Goal: Task Accomplishment & Management: Complete application form

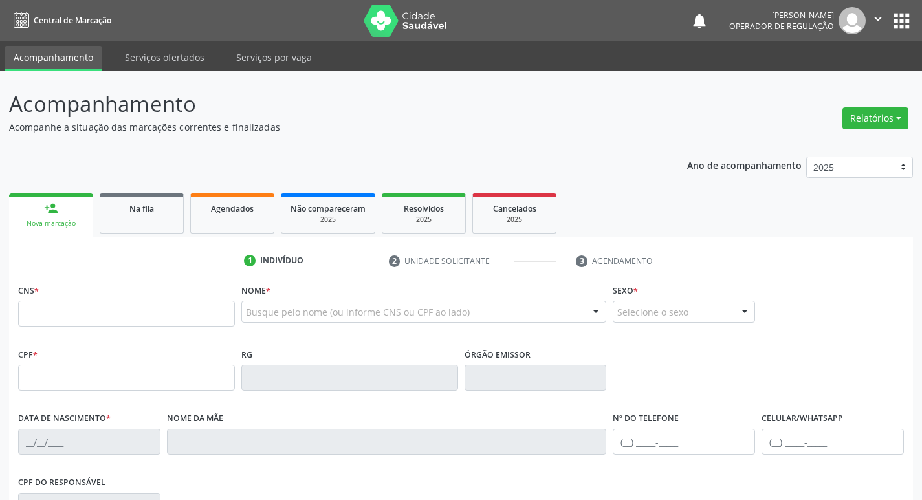
click at [156, 307] on input "text" at bounding box center [126, 314] width 217 height 26
type input "700 0061 1151 7508"
type input "043.370.624-40"
type input "25/11/1975"
type input "Maria do Carmo Barbosa"
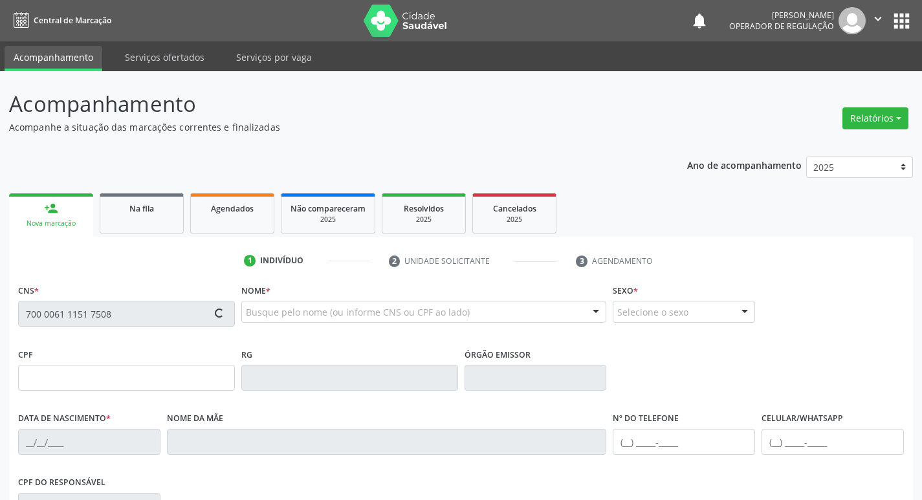
type input "(83) 99156-6325"
type input "160"
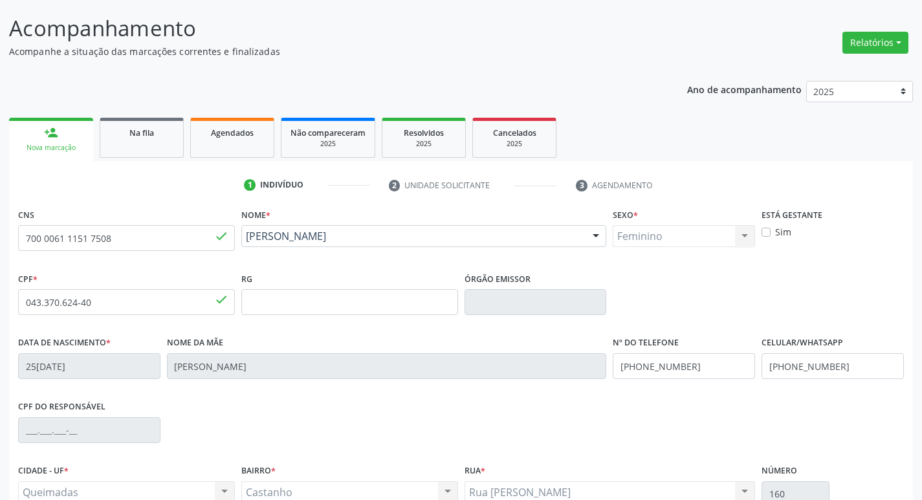
scroll to position [201, 0]
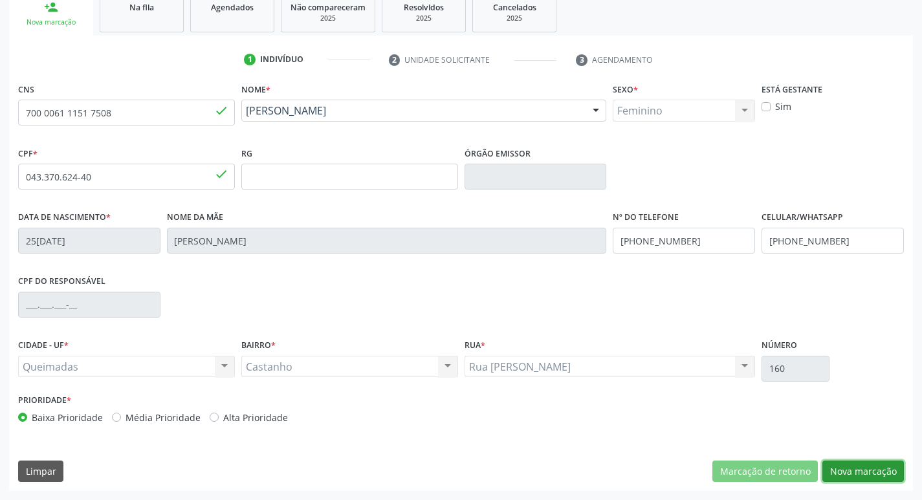
click at [854, 470] on button "Nova marcação" at bounding box center [863, 472] width 82 height 22
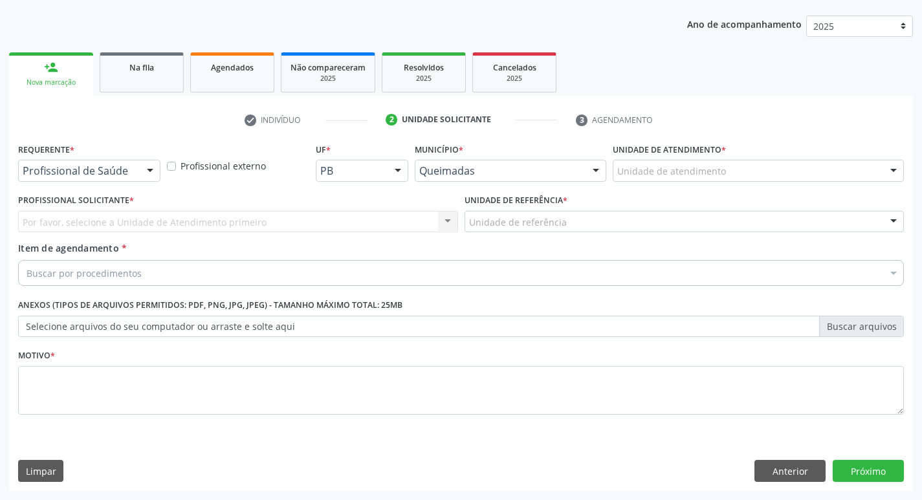
scroll to position [141, 0]
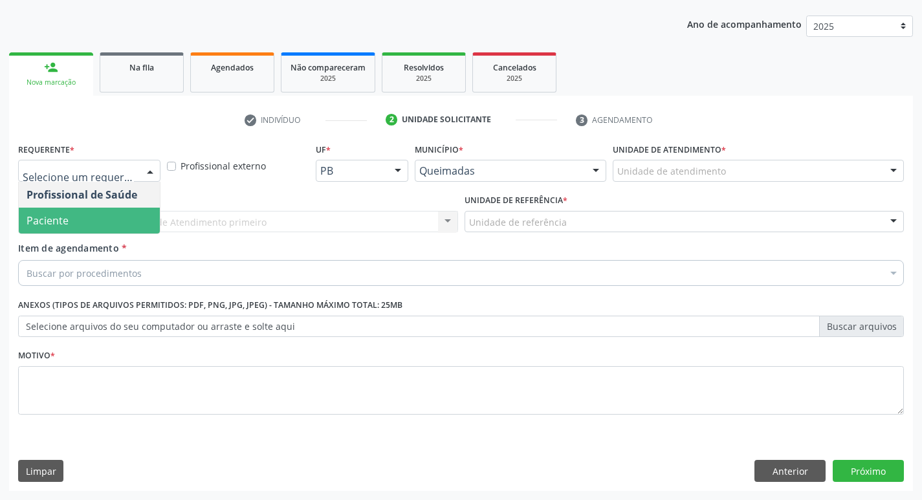
click at [81, 223] on span "Paciente" at bounding box center [89, 221] width 141 height 26
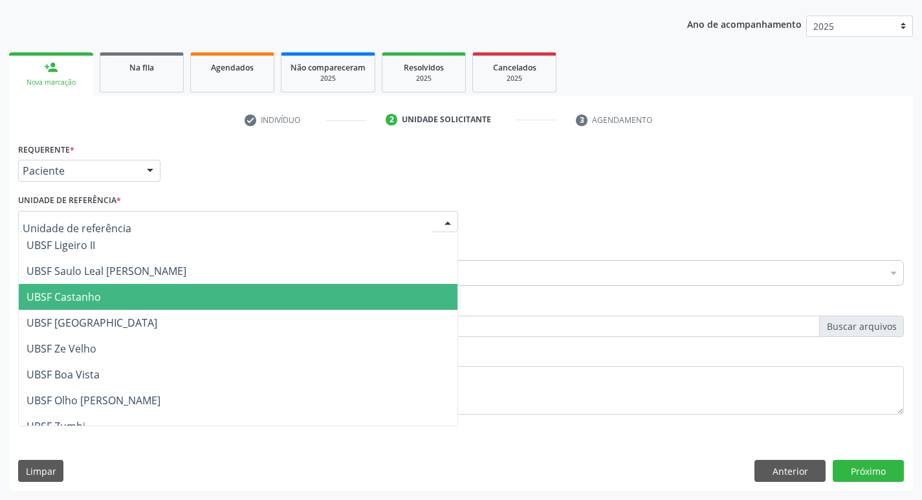
click at [104, 298] on span "UBSF Castanho" at bounding box center [238, 297] width 439 height 26
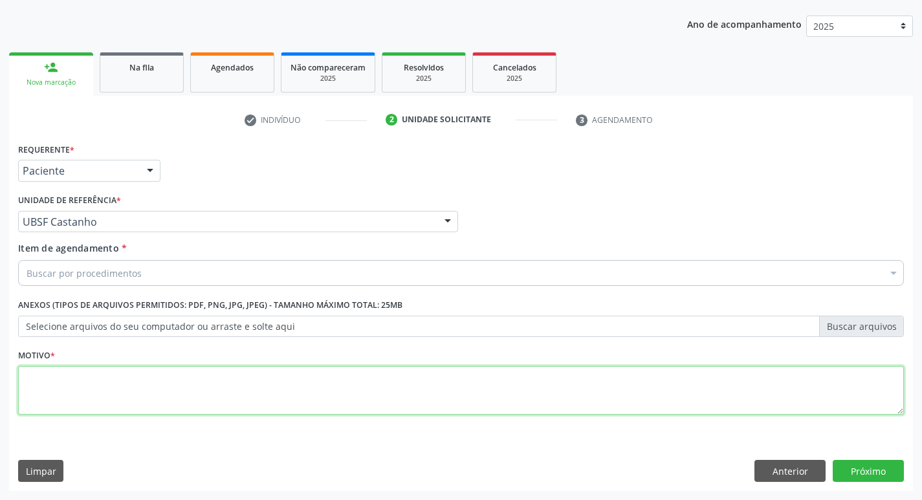
click at [47, 384] on textarea at bounding box center [461, 390] width 886 height 49
type textarea "AVALIACAO"
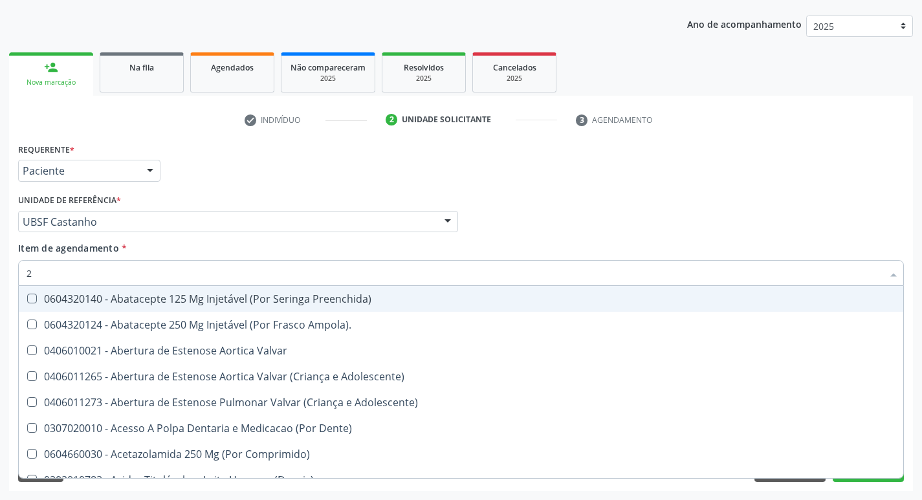
type input "20205001"
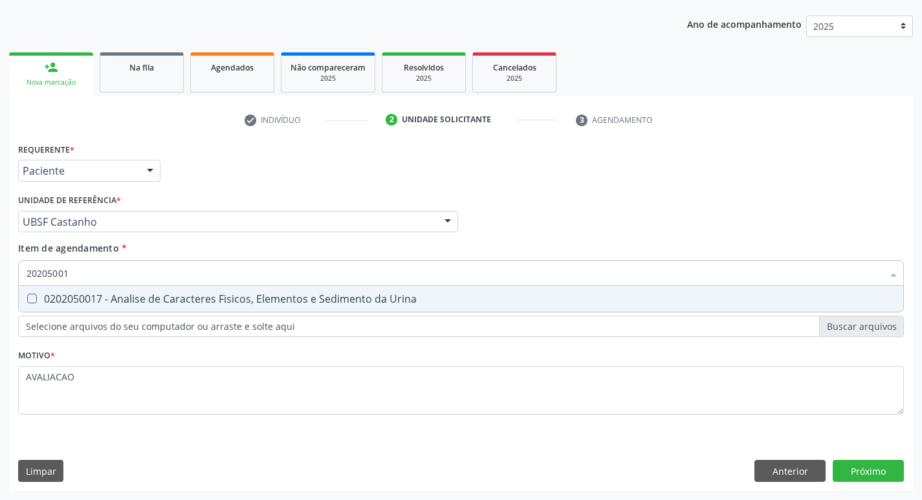
click at [181, 307] on span "0202050017 - Analise de Caracteres Fisicos, Elementos e Sedimento da Urina" at bounding box center [461, 299] width 884 height 26
checkbox Urina "true"
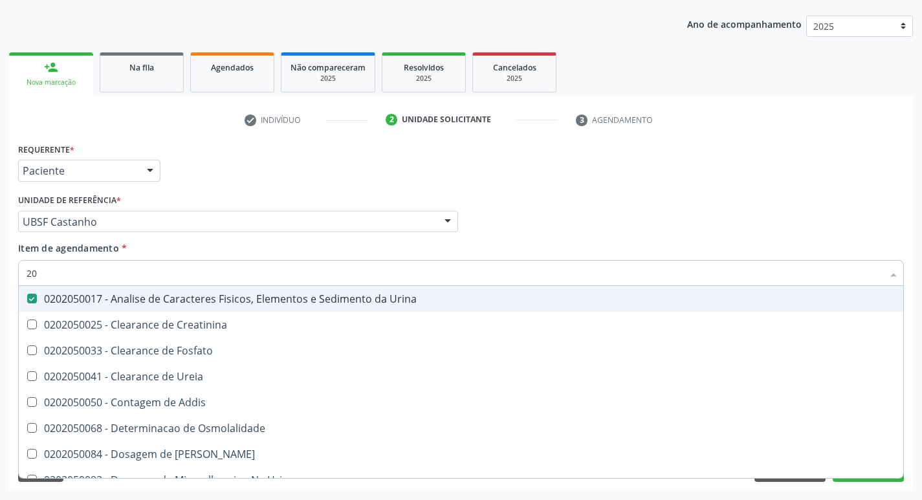
type input "2"
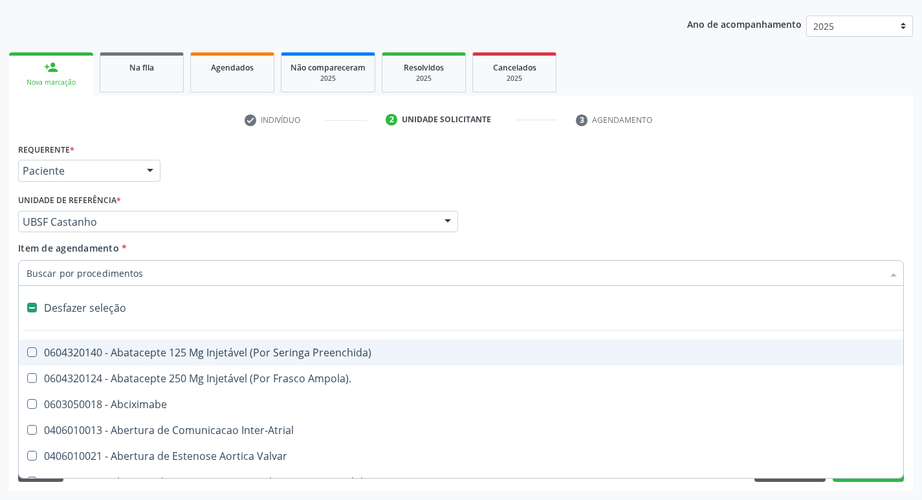
checkbox Preenchida\) "false"
checkbox Inter-Atrial "false"
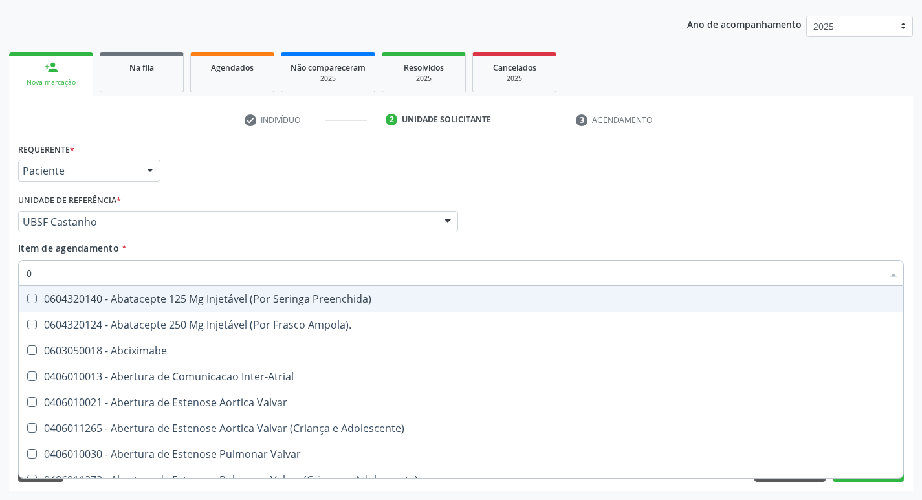
type input "02"
checkbox Psicossocial "true"
checkbox Urina "false"
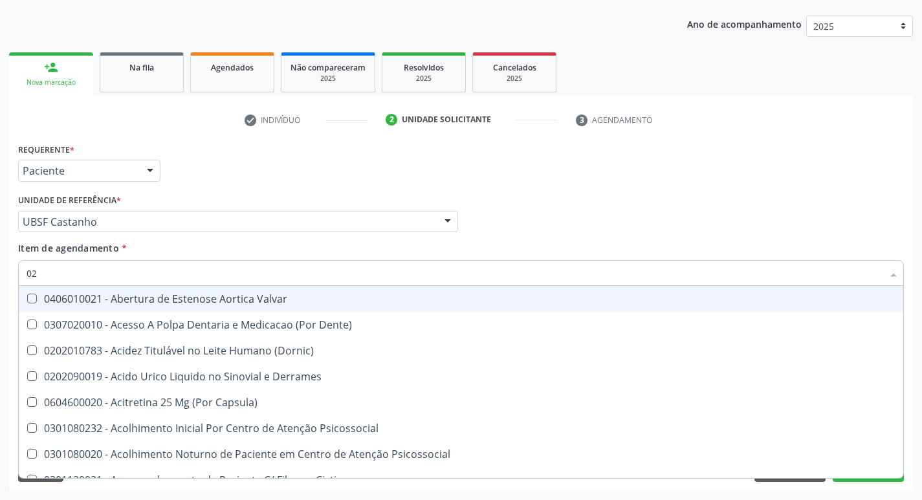
type input "020"
checkbox Frasco-Ampola\) "true"
checkbox Urina "false"
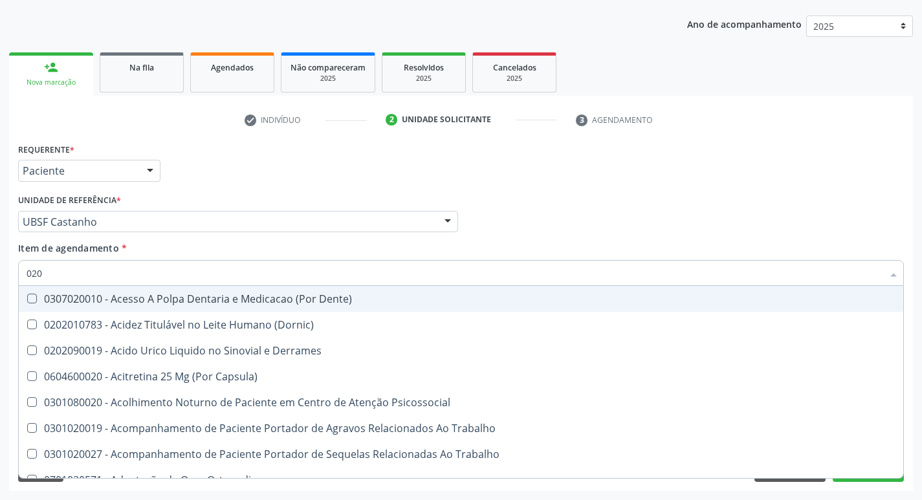
type input "0202"
checkbox Capsula\) "true"
checkbox Urina "false"
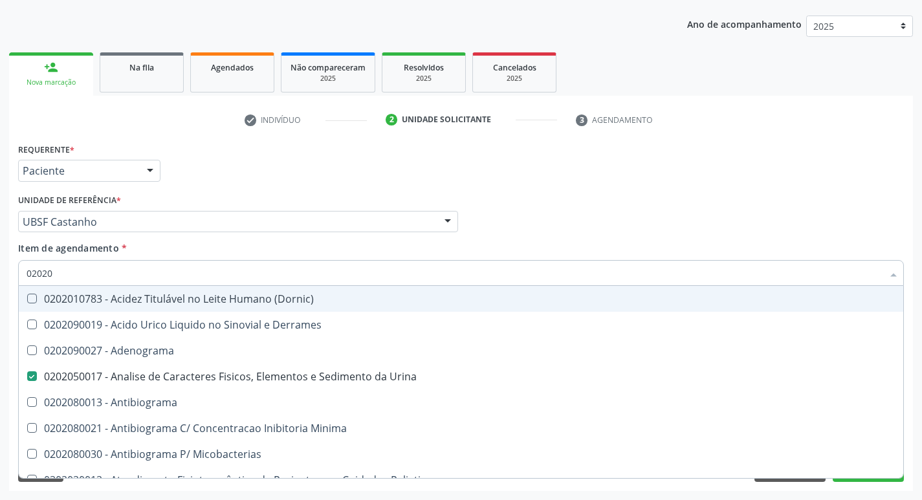
type input "020208"
checkbox Urina "false"
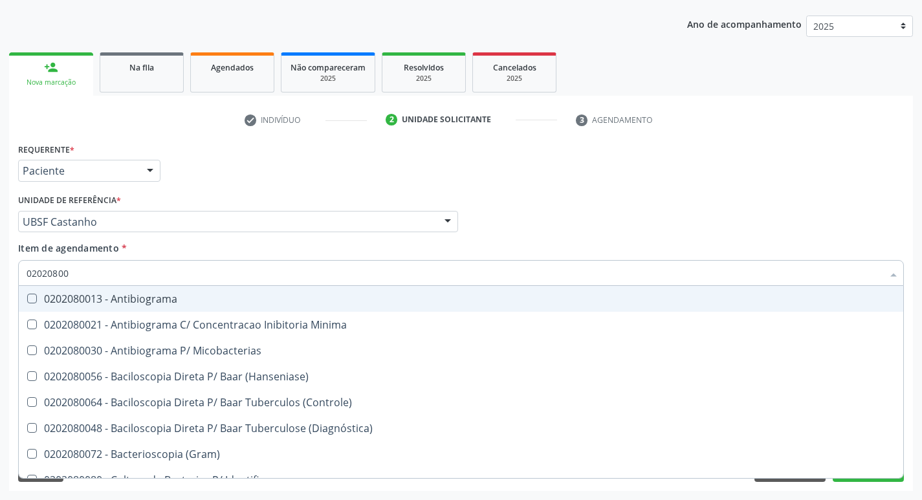
type input "020208008"
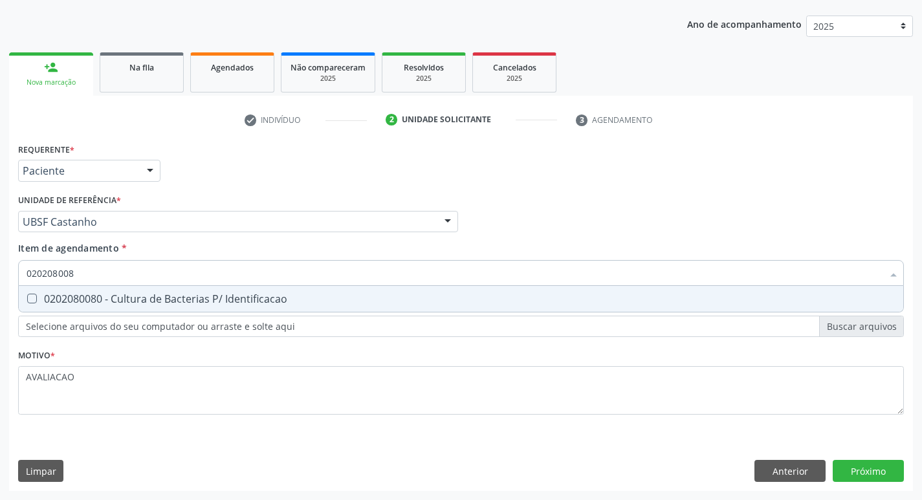
click at [181, 307] on span "0202080080 - Cultura de Bacterias P/ Identificacao" at bounding box center [461, 299] width 884 height 26
checkbox Identificacao "true"
click at [870, 478] on div "Requerente * Paciente Profissional de Saúde Paciente Nenhum resultado encontrad…" at bounding box center [461, 315] width 904 height 351
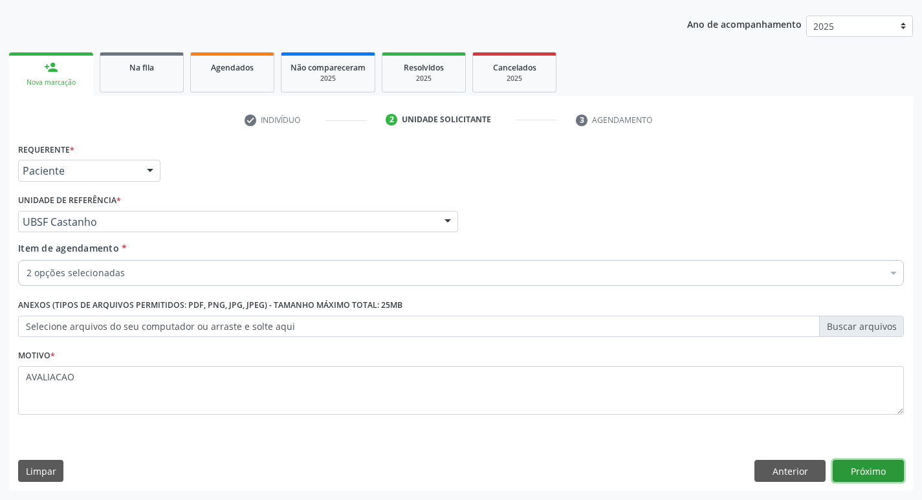
click at [860, 469] on button "Próximo" at bounding box center [868, 471] width 71 height 22
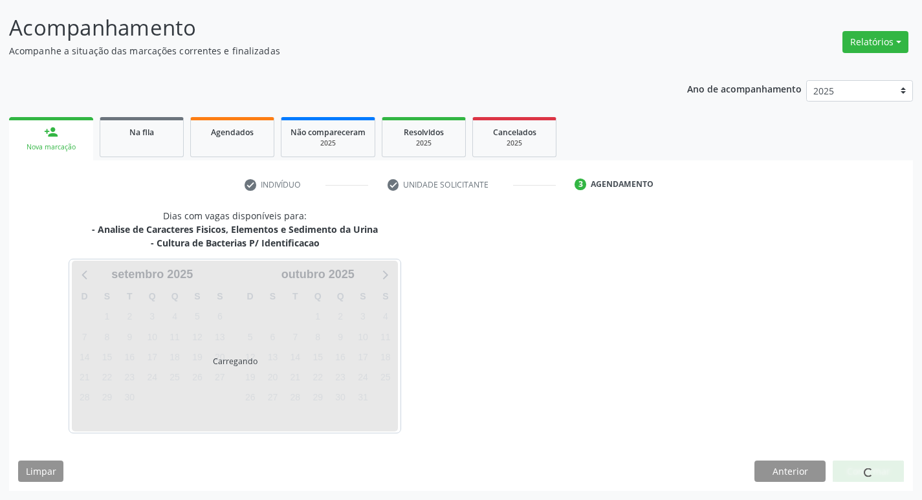
scroll to position [76, 0]
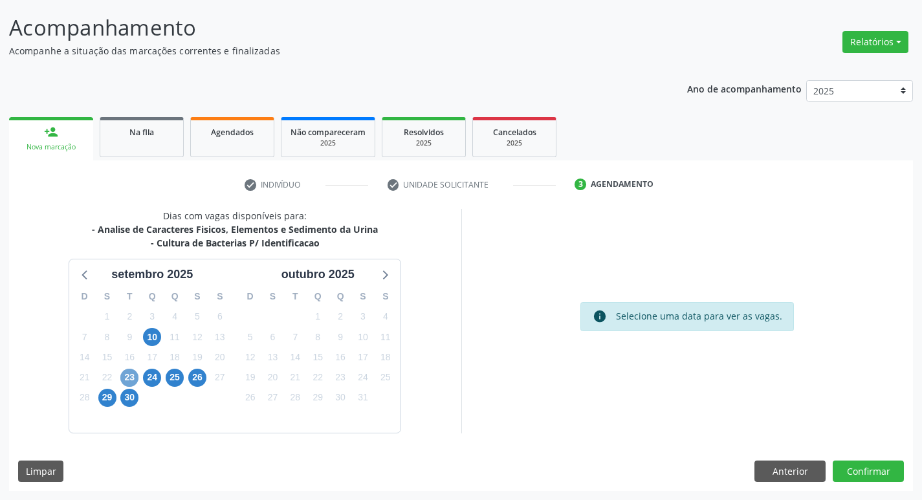
click at [129, 375] on span "23" at bounding box center [129, 378] width 18 height 18
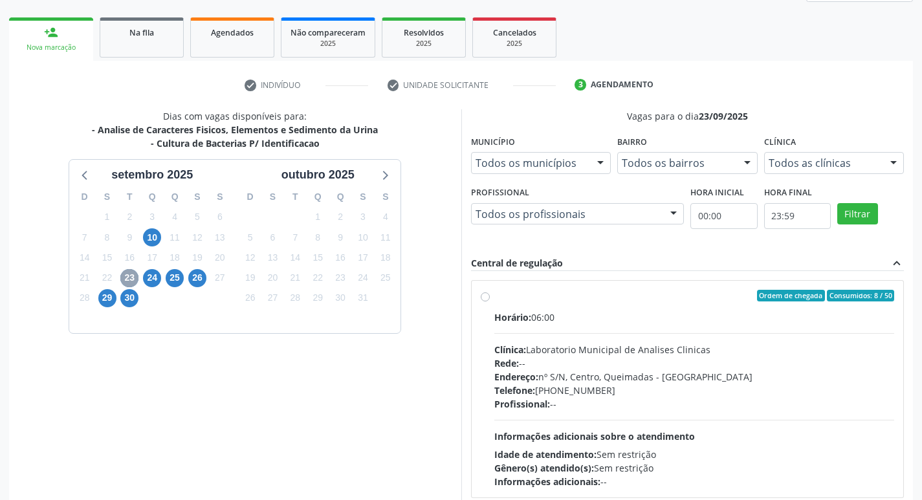
scroll to position [206, 0]
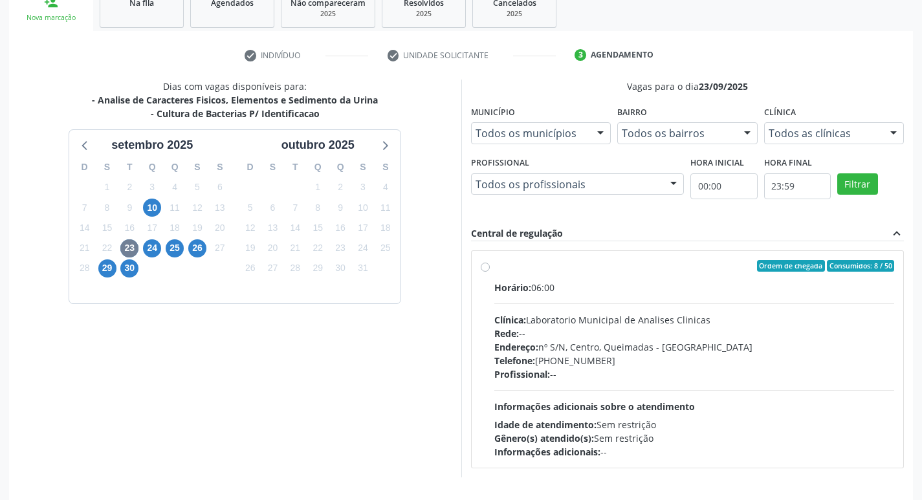
click at [553, 319] on div "Clínica: Laboratorio Municipal de Analises Clinicas" at bounding box center [694, 320] width 400 height 14
click at [490, 272] on input "Ordem de chegada Consumidos: 8 / 50 Horário: 06:00 Clínica: Laboratorio Municip…" at bounding box center [485, 266] width 9 height 12
radio input "true"
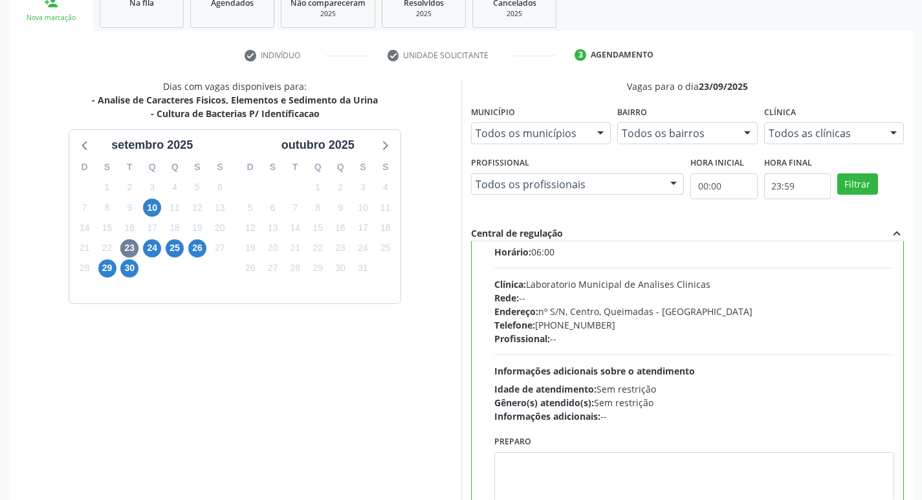
scroll to position [64, 0]
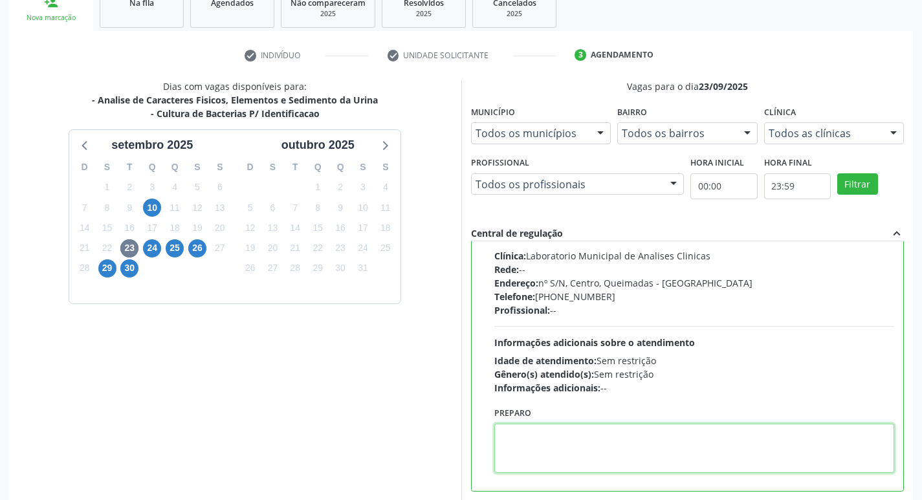
click at [586, 455] on textarea at bounding box center [694, 448] width 400 height 49
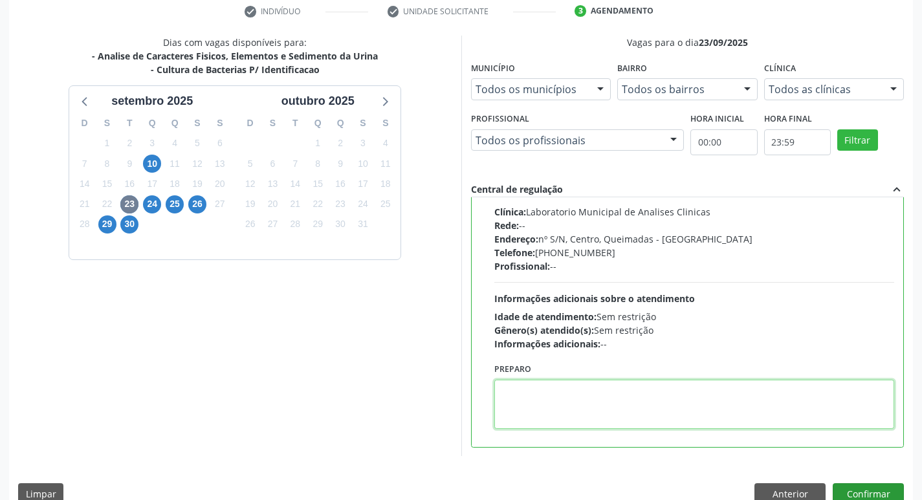
scroll to position [273, 0]
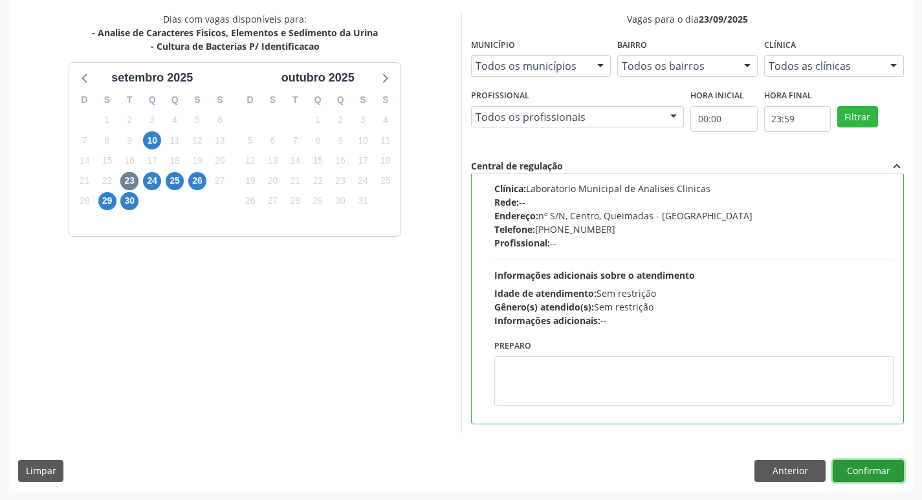
click at [871, 468] on button "Confirmar" at bounding box center [868, 471] width 71 height 22
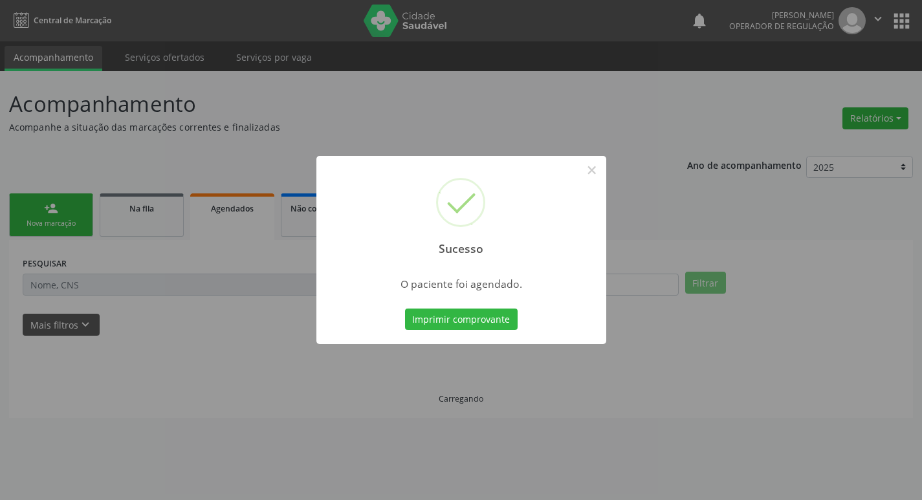
scroll to position [0, 0]
click at [432, 316] on button "Imprimir comprovante" at bounding box center [466, 320] width 113 height 22
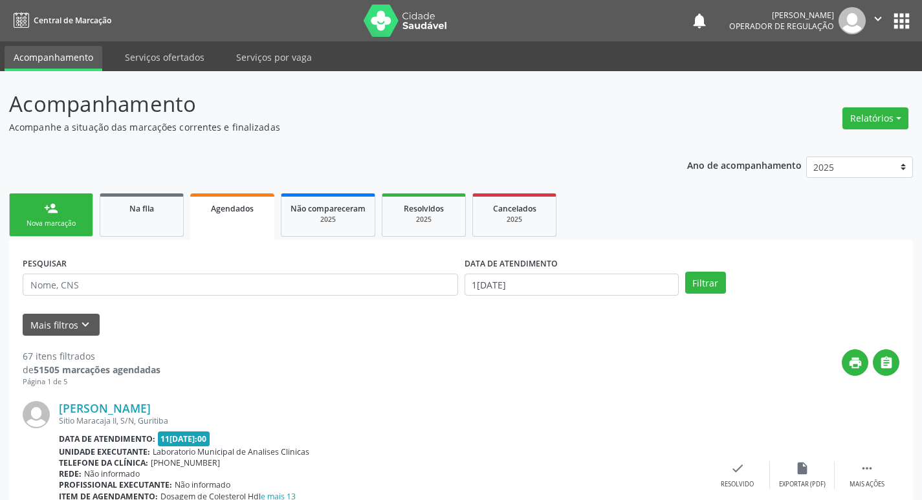
click at [71, 216] on link "person_add Nova marcação" at bounding box center [51, 214] width 84 height 43
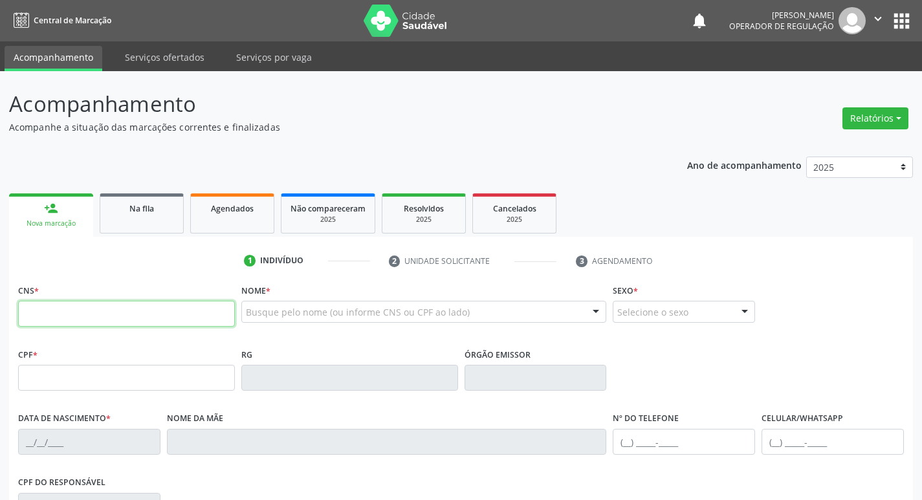
click at [92, 306] on input "text" at bounding box center [126, 314] width 217 height 26
type input "700 0006 1027 4303"
type input "110.854.174-76"
type input "05/11/1992"
type input "Maria das Gracas Carlos Barbosa Monteiro da Silva"
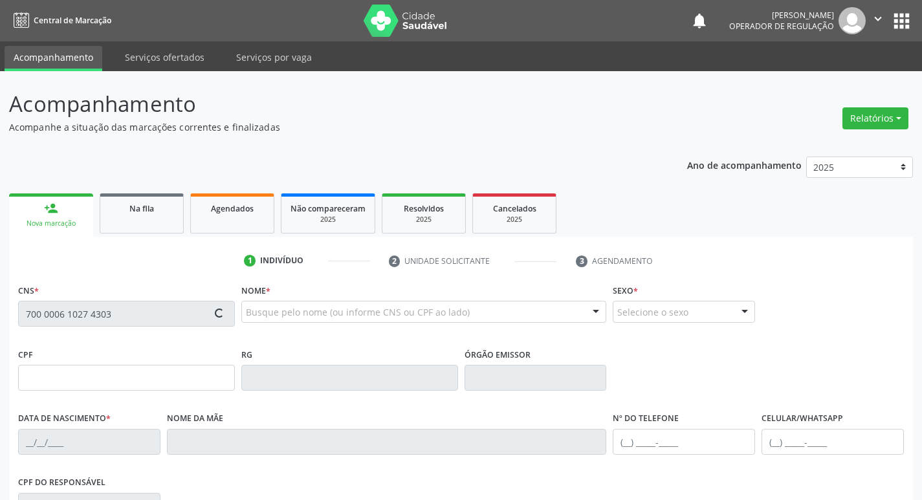
type input "(21) 97218-5473"
type input "94"
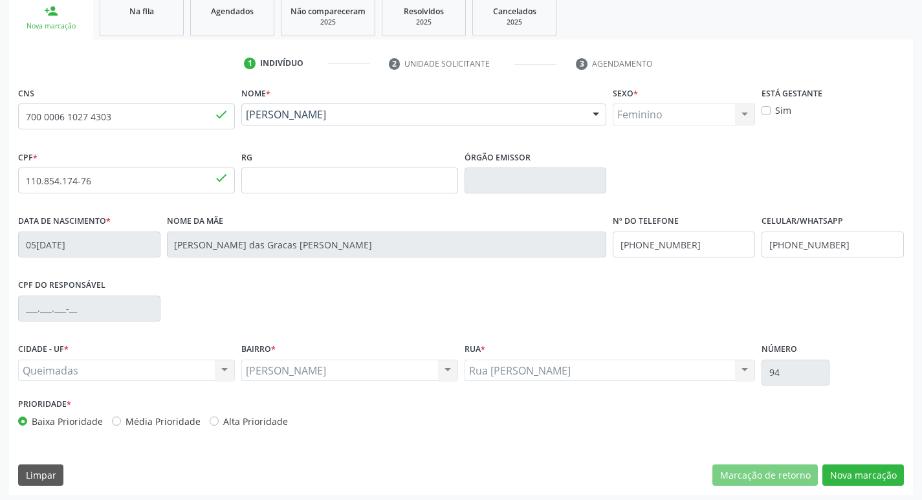
scroll to position [201, 0]
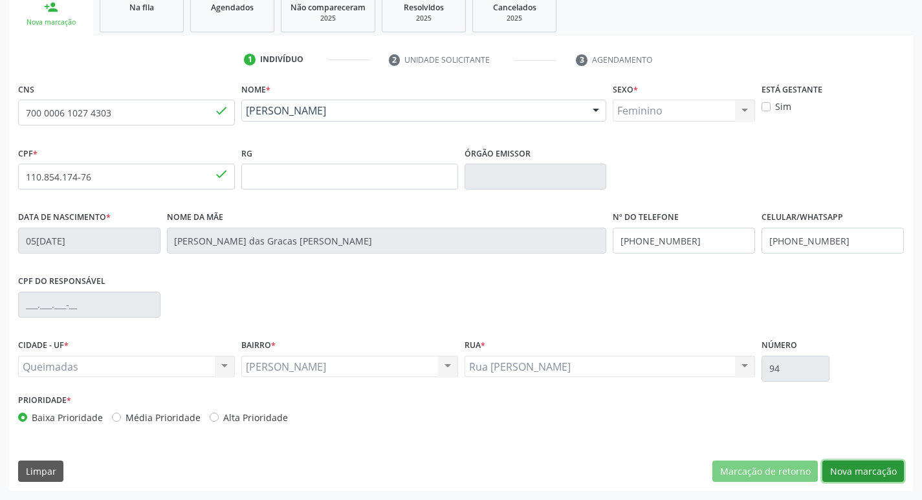
click at [857, 466] on button "Nova marcação" at bounding box center [863, 472] width 82 height 22
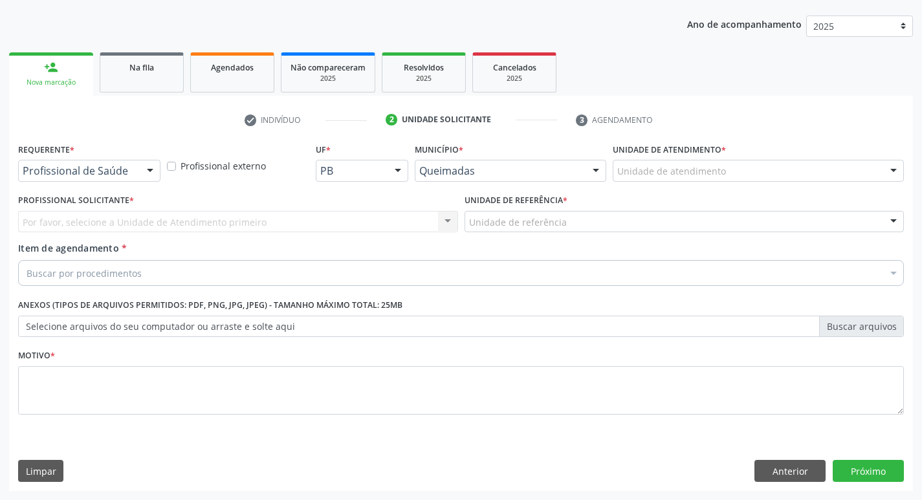
scroll to position [141, 0]
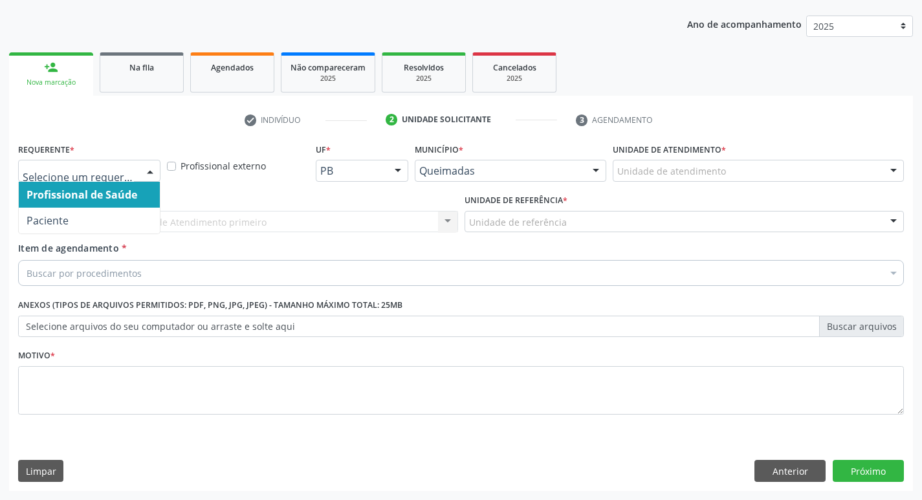
click at [91, 179] on div at bounding box center [89, 171] width 142 height 22
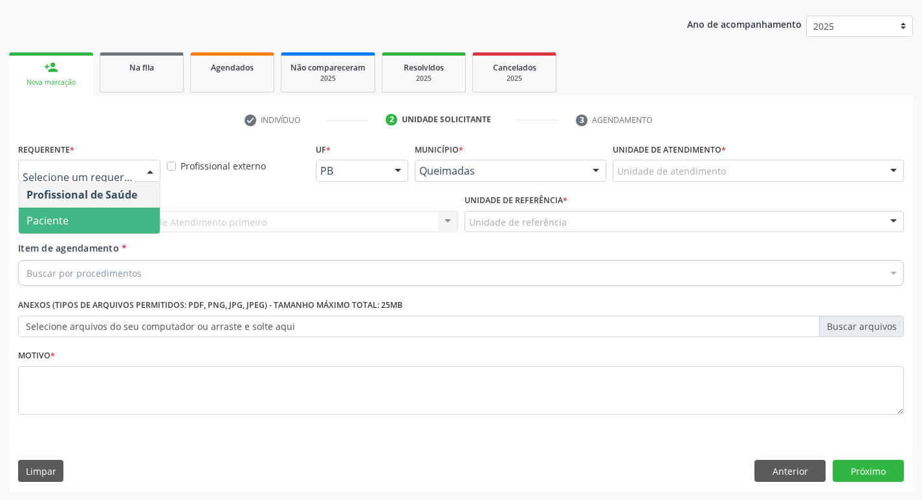
click at [115, 229] on span "Paciente" at bounding box center [89, 221] width 141 height 26
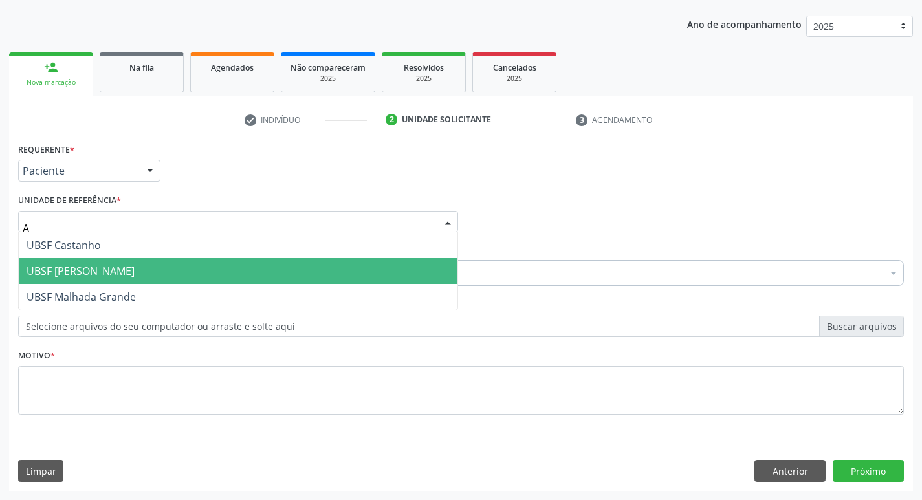
type input "AN"
click at [83, 283] on span "UBSF [PERSON_NAME]" at bounding box center [238, 271] width 439 height 26
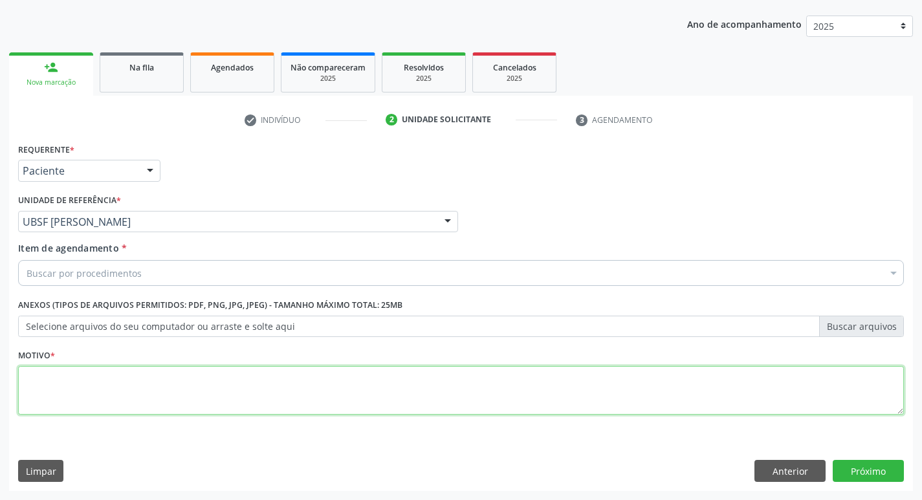
click at [69, 413] on textarea at bounding box center [461, 390] width 886 height 49
type textarea "AVALIACAO"
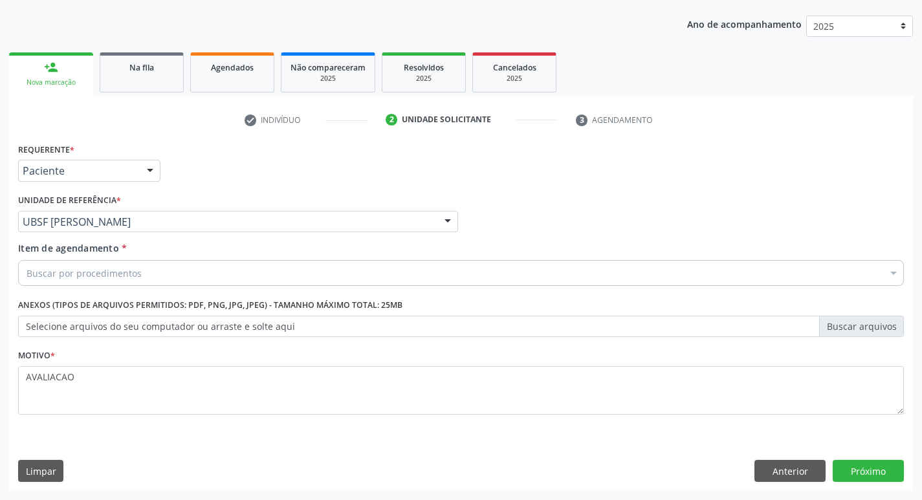
click at [58, 283] on div "Buscar por procedimentos" at bounding box center [461, 273] width 886 height 26
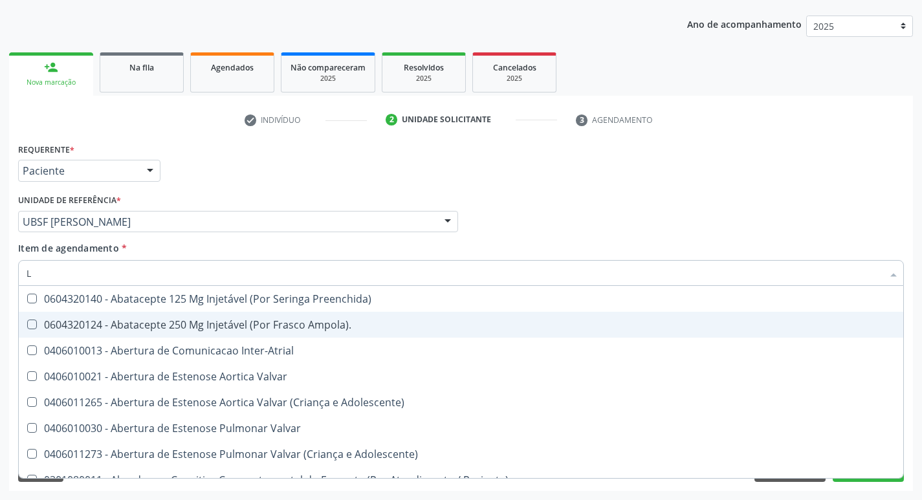
type input "LARVAS"
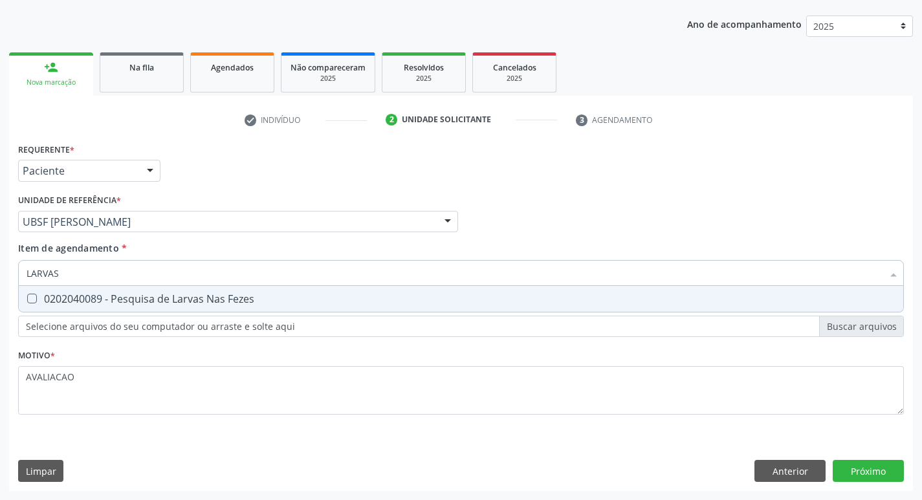
click at [226, 297] on div "0202040089 - Pesquisa de Larvas Nas Fezes" at bounding box center [461, 299] width 869 height 10
checkbox Fezes "true"
click at [861, 476] on div "Requerente * Paciente Profissional de Saúde Paciente Nenhum resultado encontrad…" at bounding box center [461, 315] width 904 height 351
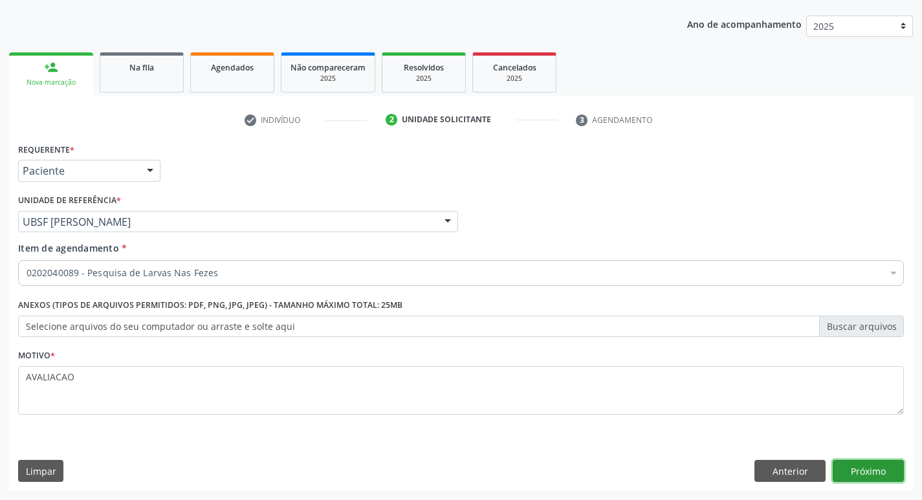
click at [879, 466] on button "Próximo" at bounding box center [868, 471] width 71 height 22
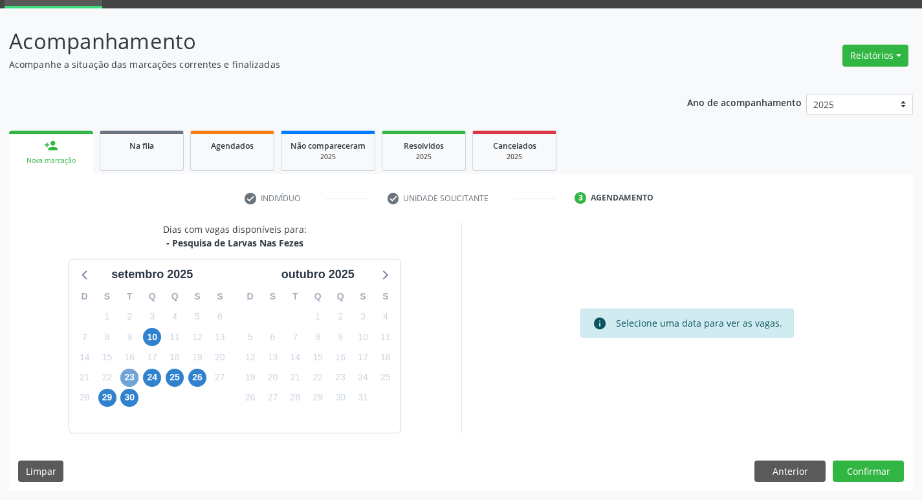
click at [126, 377] on span "23" at bounding box center [129, 378] width 18 height 18
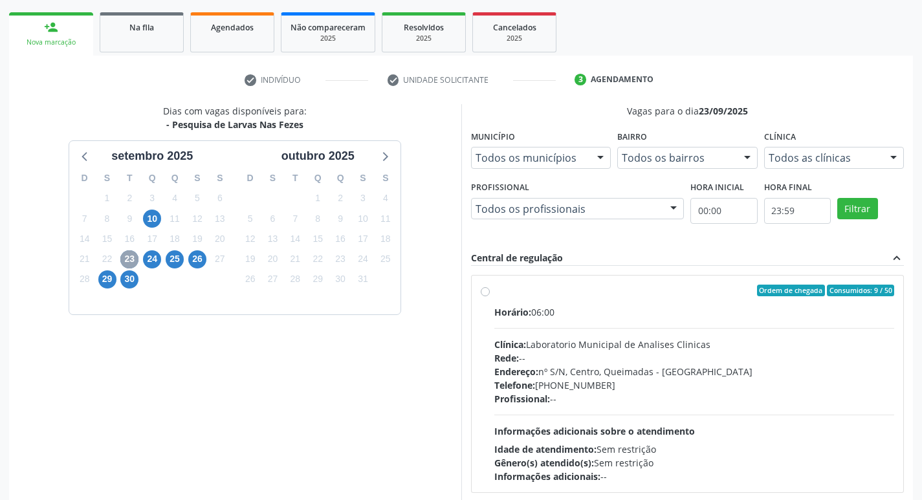
scroll to position [250, 0]
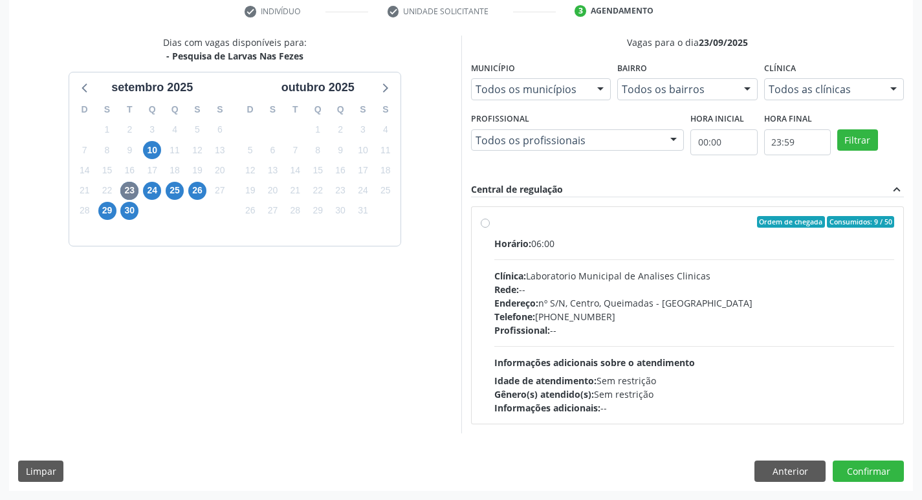
click at [615, 272] on div "Clínica: Laboratorio Municipal de Analises Clinicas" at bounding box center [694, 276] width 400 height 14
click at [490, 228] on input "Ordem de chegada Consumidos: 9 / 50 Horário: 06:00 Clínica: Laboratorio Municip…" at bounding box center [485, 222] width 9 height 12
radio input "true"
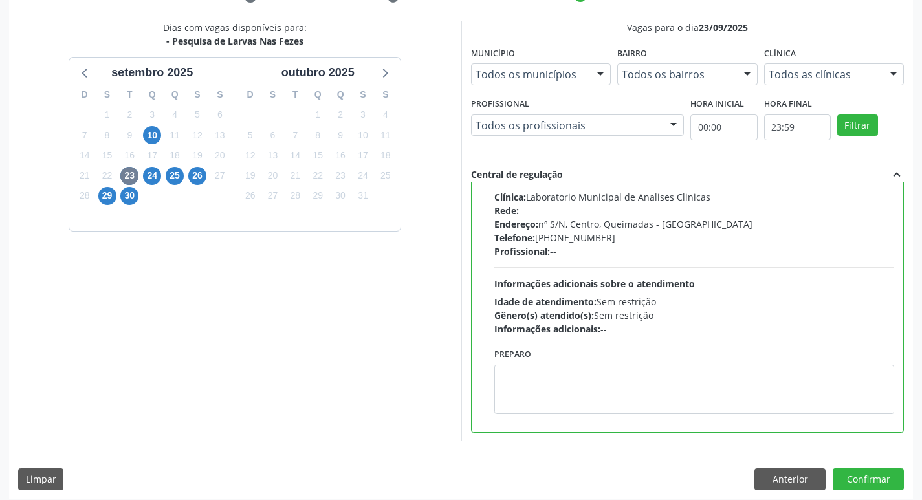
scroll to position [273, 0]
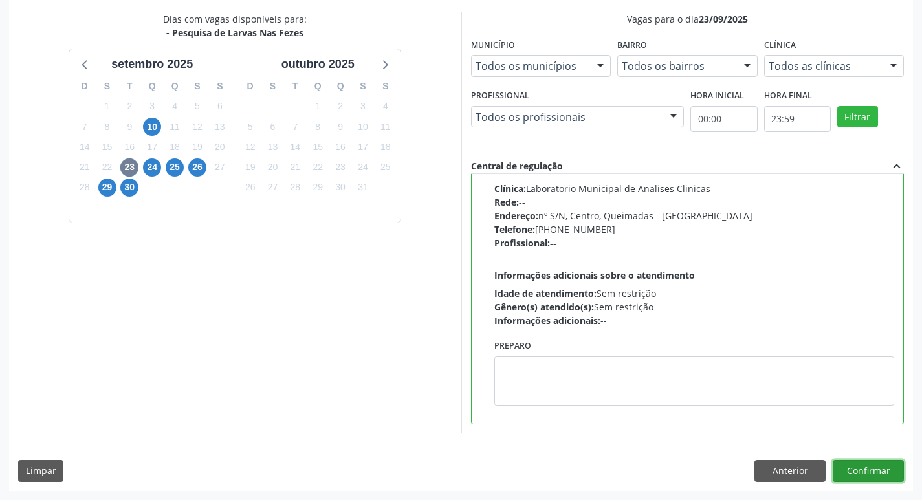
click at [881, 469] on button "Confirmar" at bounding box center [868, 471] width 71 height 22
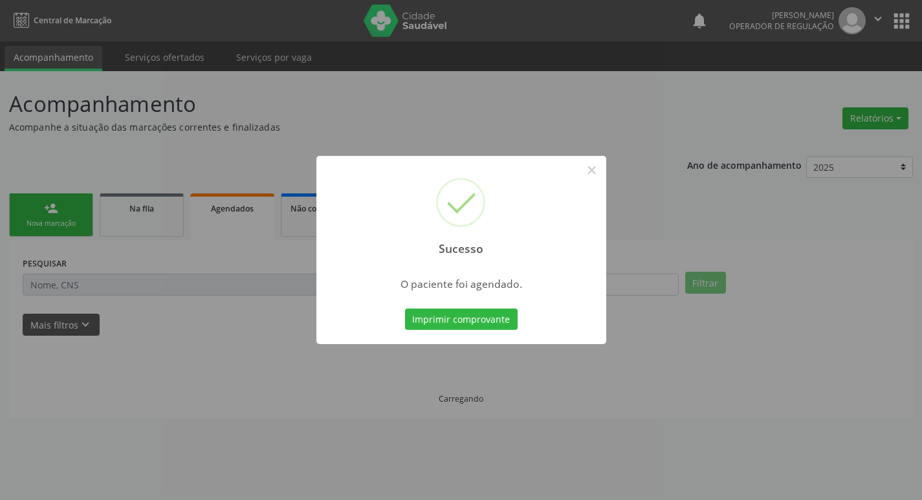
scroll to position [0, 0]
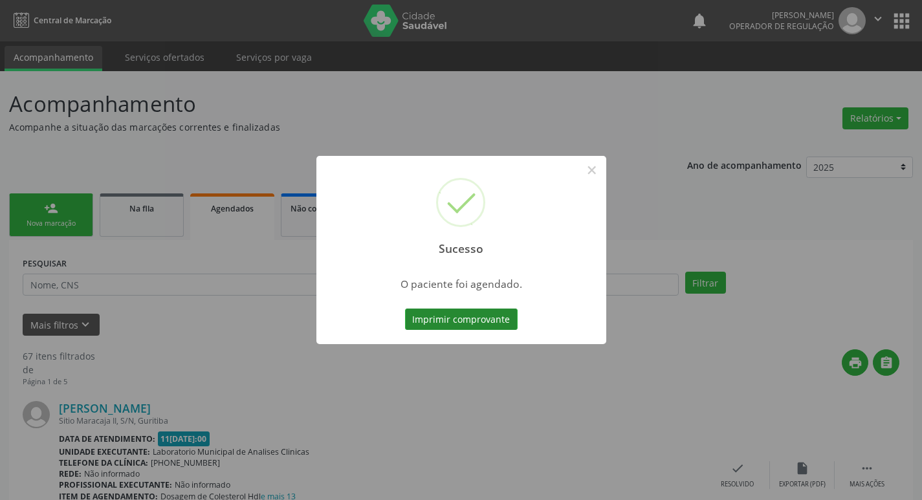
click at [438, 323] on button "Imprimir comprovante" at bounding box center [461, 320] width 113 height 22
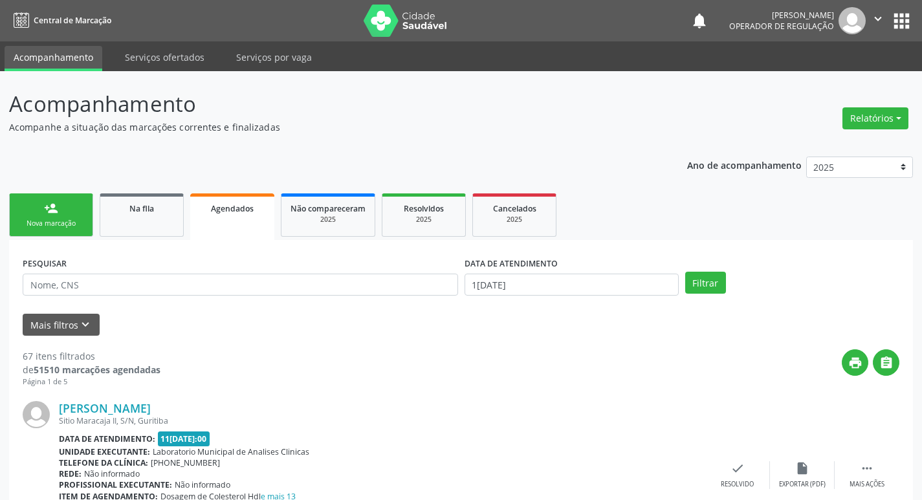
click at [52, 221] on div "Nova marcação" at bounding box center [51, 224] width 65 height 10
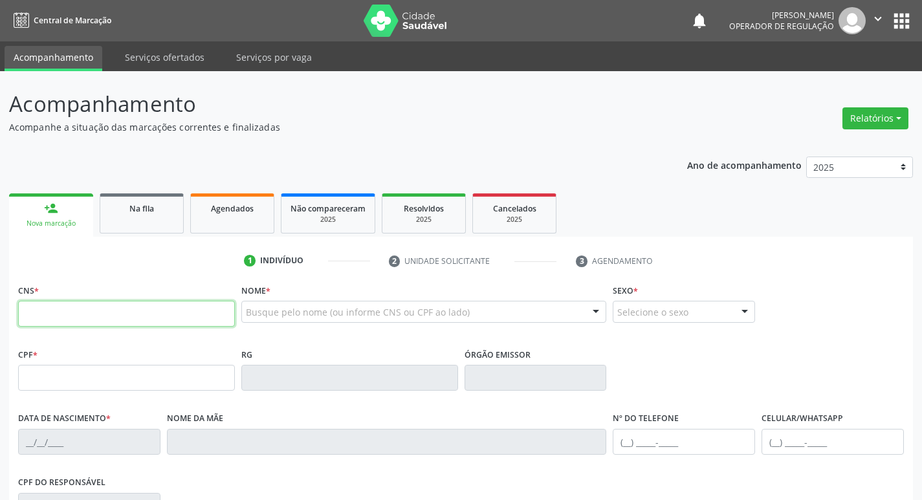
click at [54, 309] on input "text" at bounding box center [126, 314] width 217 height 26
type input "700 6024 5629 9069"
type input "041.214.864-12"
type input "20/07/1979"
type input "Antônia de Macefo Ferreira"
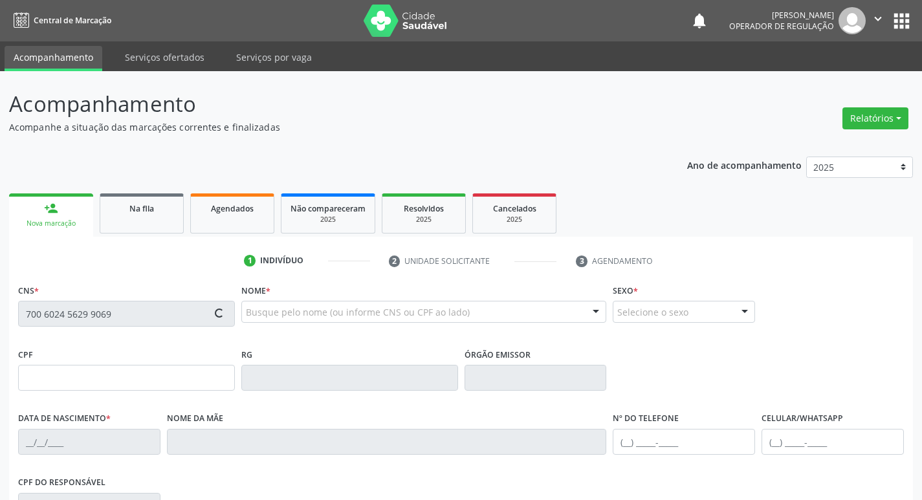
type input "(83) 99397-5208"
type input "064.578.584-90"
type input "65"
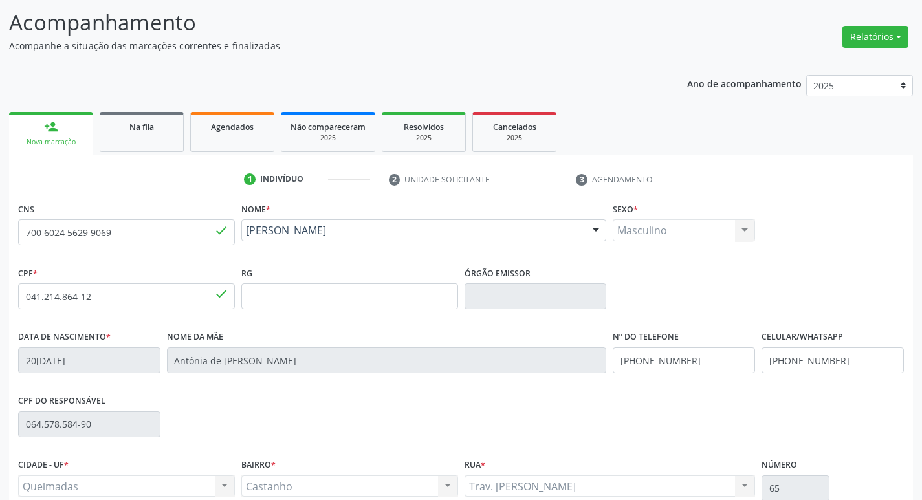
scroll to position [201, 0]
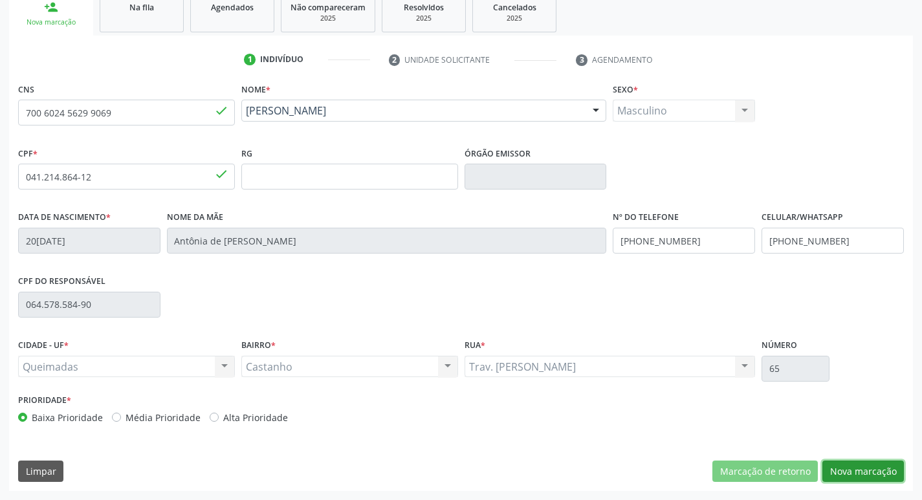
click at [853, 471] on button "Nova marcação" at bounding box center [863, 472] width 82 height 22
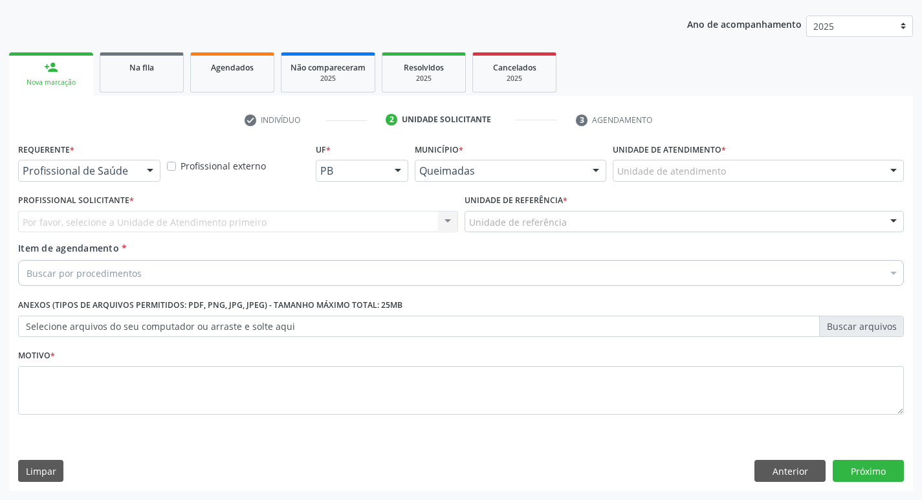
scroll to position [141, 0]
click at [74, 156] on label "Requerente *" at bounding box center [46, 150] width 56 height 20
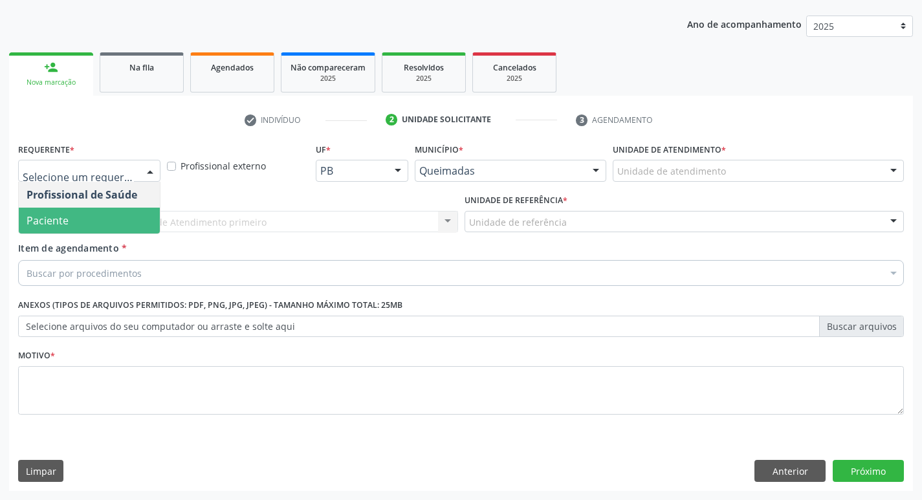
click at [82, 228] on span "Paciente" at bounding box center [89, 221] width 141 height 26
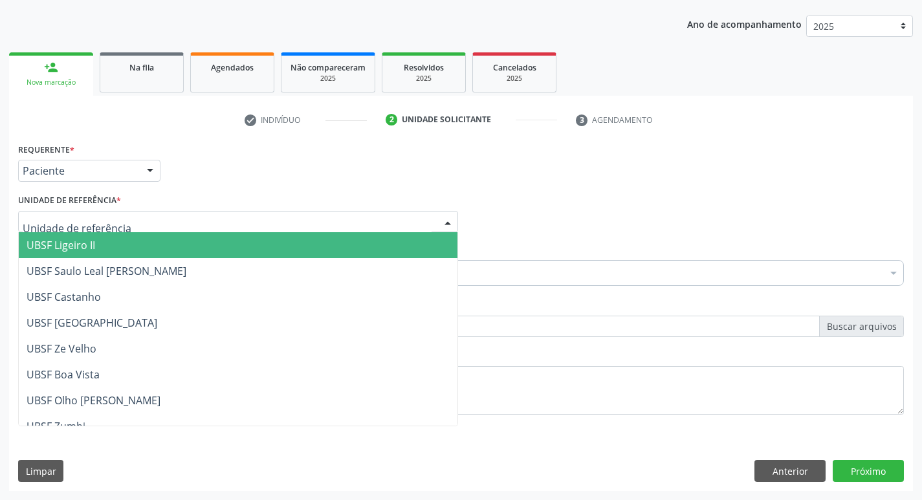
type input "C"
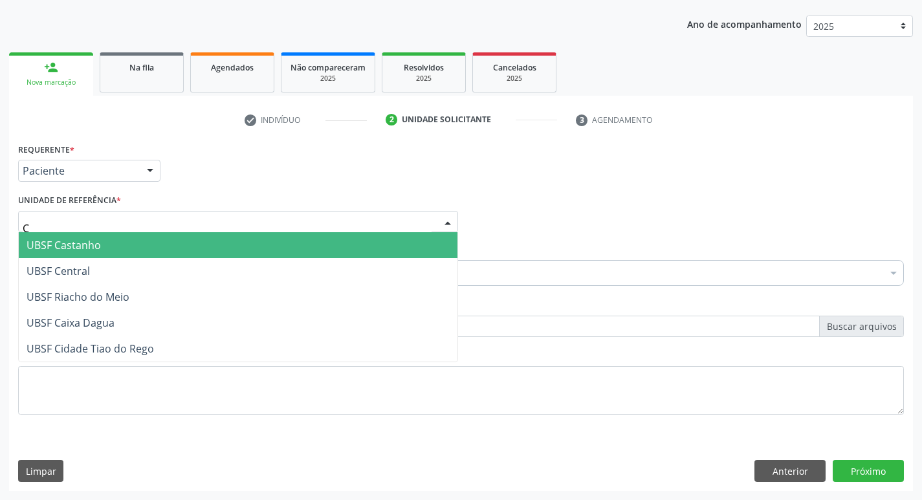
click at [64, 253] on span "UBSF Castanho" at bounding box center [238, 245] width 439 height 26
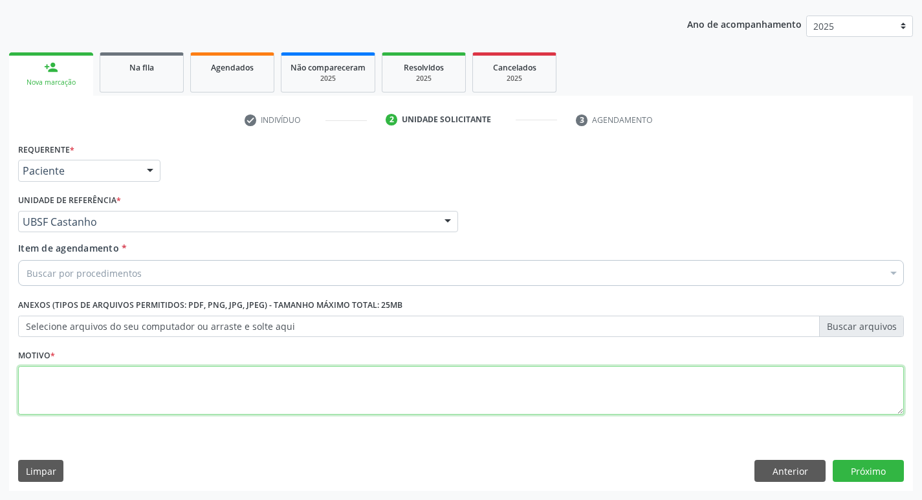
click at [88, 384] on textarea at bounding box center [461, 390] width 886 height 49
type textarea "AVALIACAO"
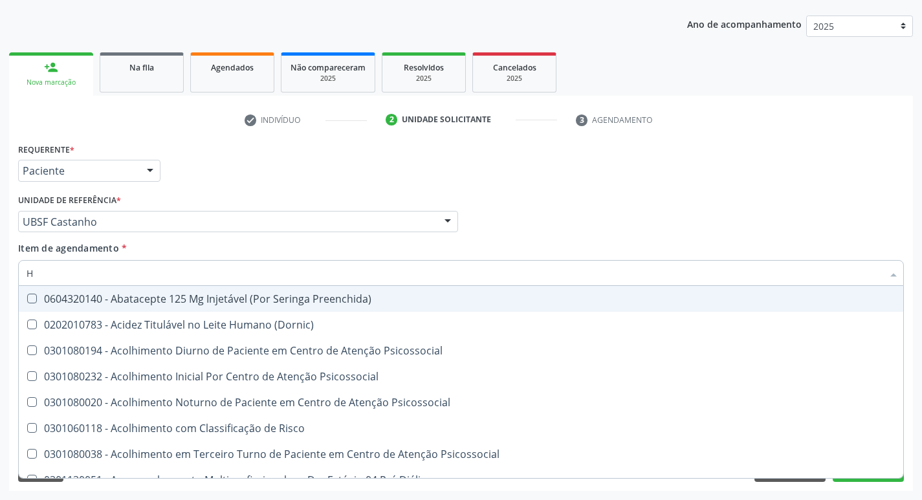
type input "HEMOGR"
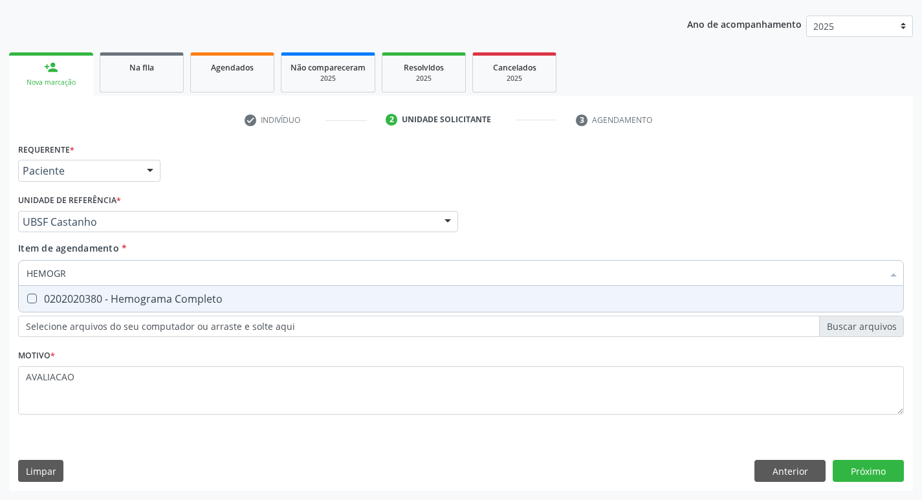
click at [169, 299] on div "0202020380 - Hemograma Completo" at bounding box center [461, 299] width 869 height 10
checkbox Completo "true"
type input "HEMOG"
checkbox Completo "false"
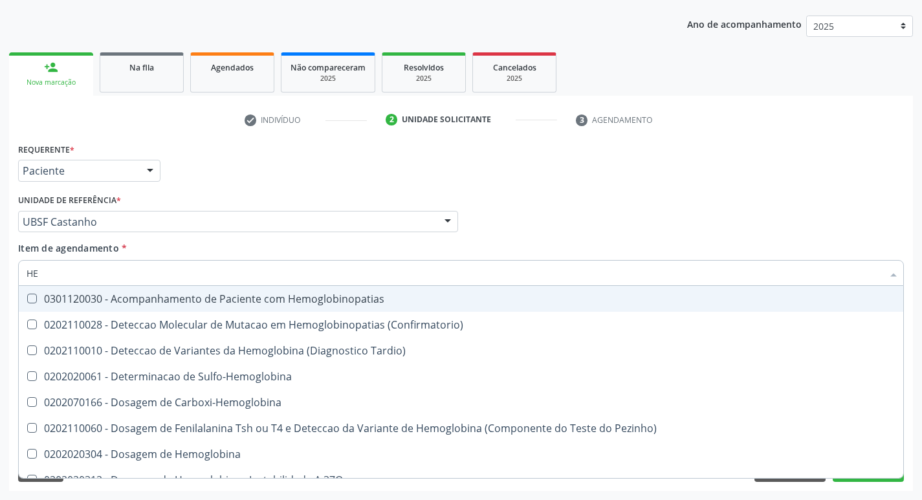
type input "H"
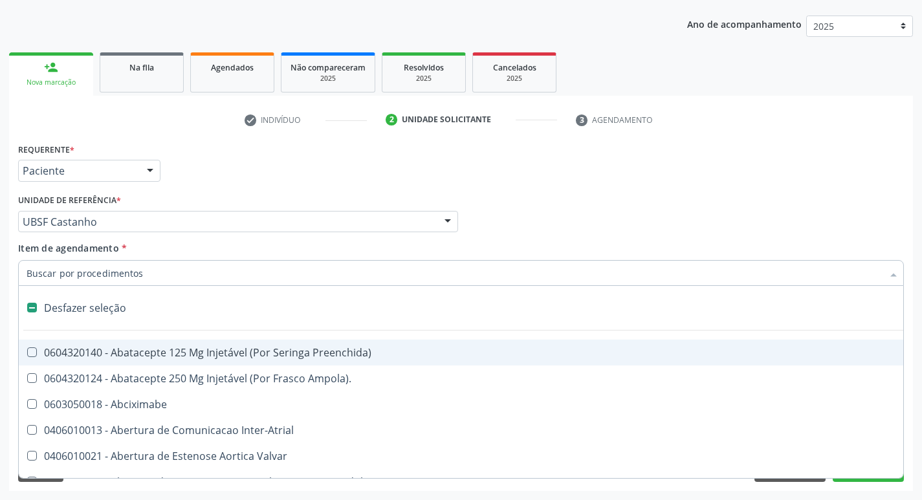
checkbox Capsula\) "false"
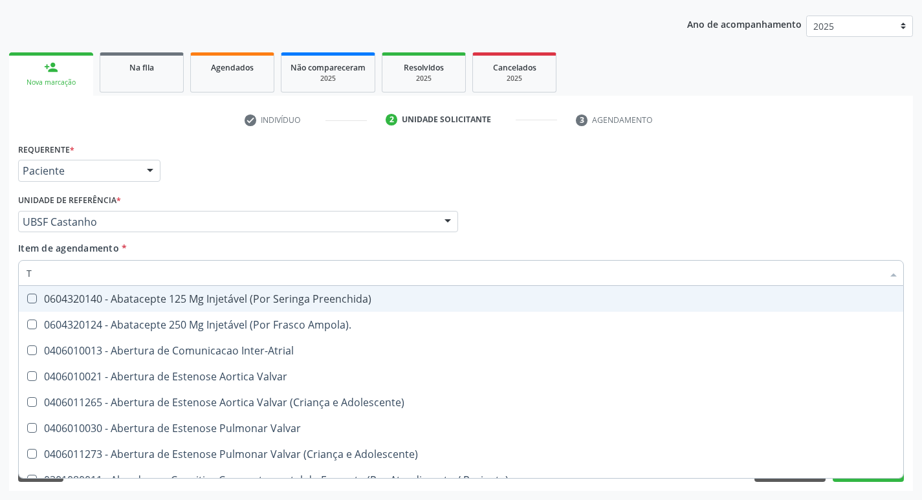
type input "TEMPO DE C"
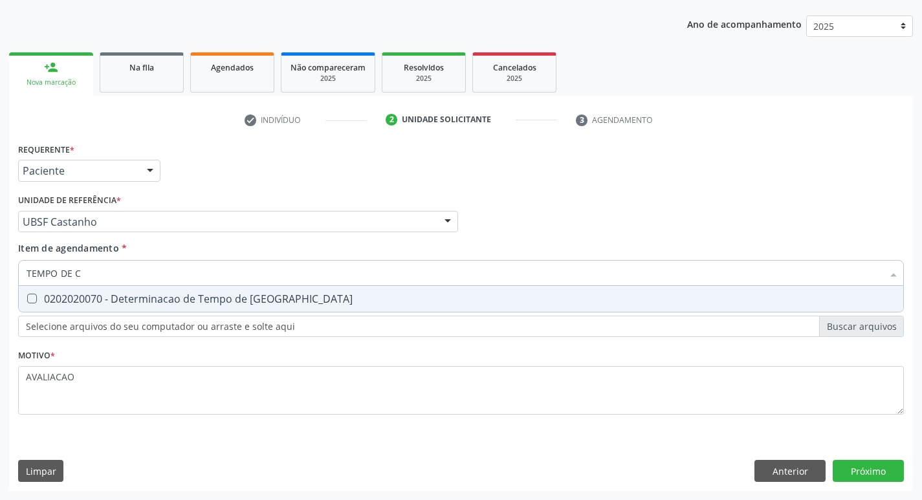
drag, startPoint x: 195, startPoint y: 298, endPoint x: 190, endPoint y: 285, distance: 14.5
click at [193, 296] on div "0202020070 - Determinacao de Tempo de [GEOGRAPHIC_DATA]" at bounding box center [461, 299] width 869 height 10
checkbox Coagulacao "true"
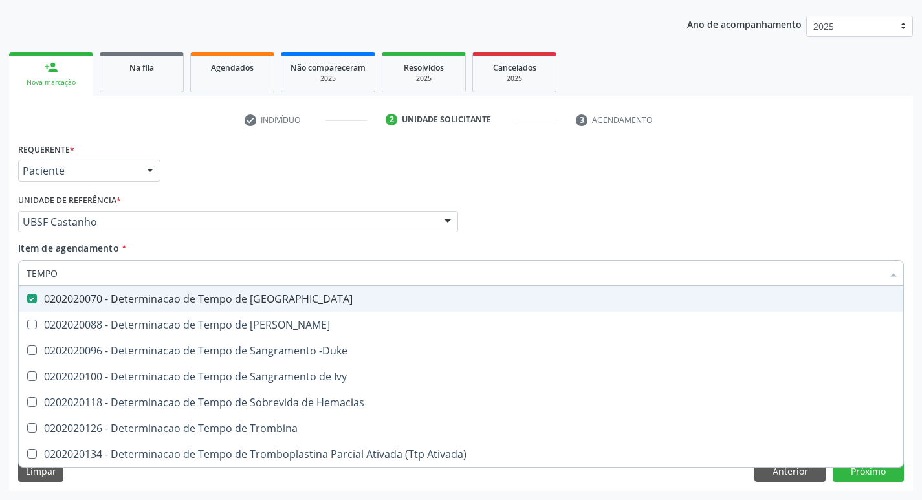
type input "TEMPO"
checkbox Coagulacao "false"
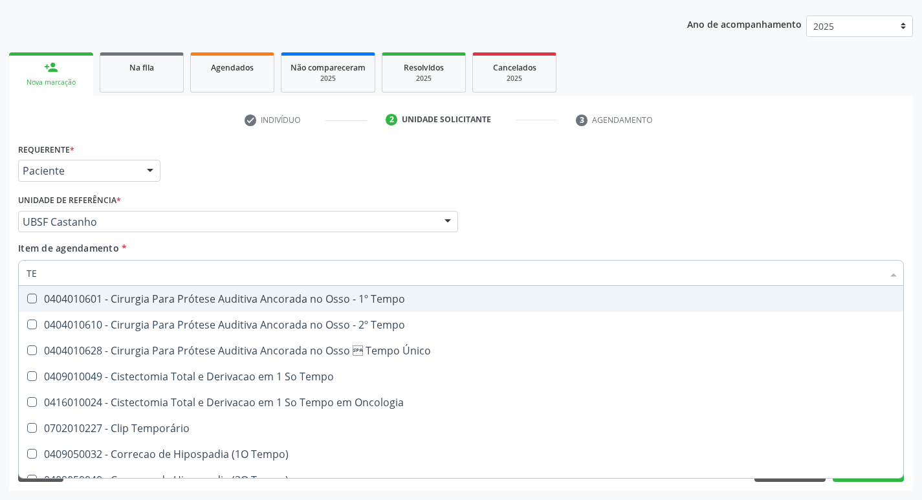
type input "T"
type input "S"
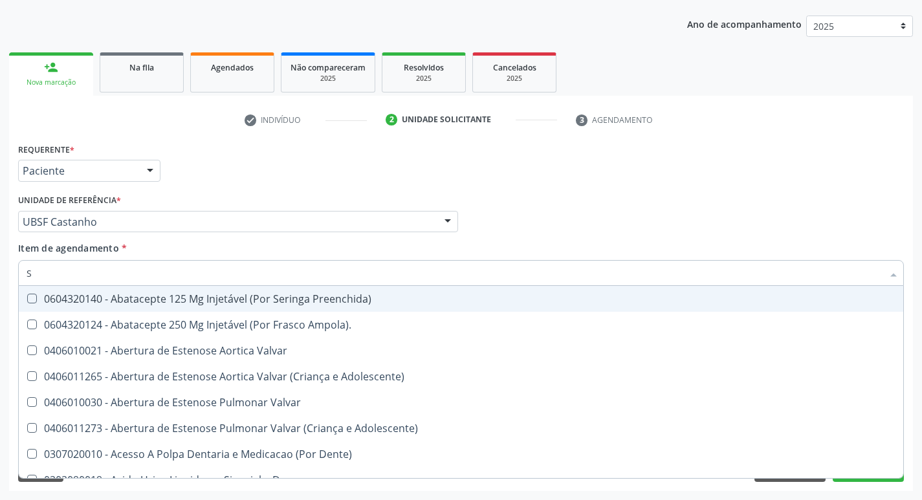
checkbox Capsula\) "false"
checkbox Cistica "false"
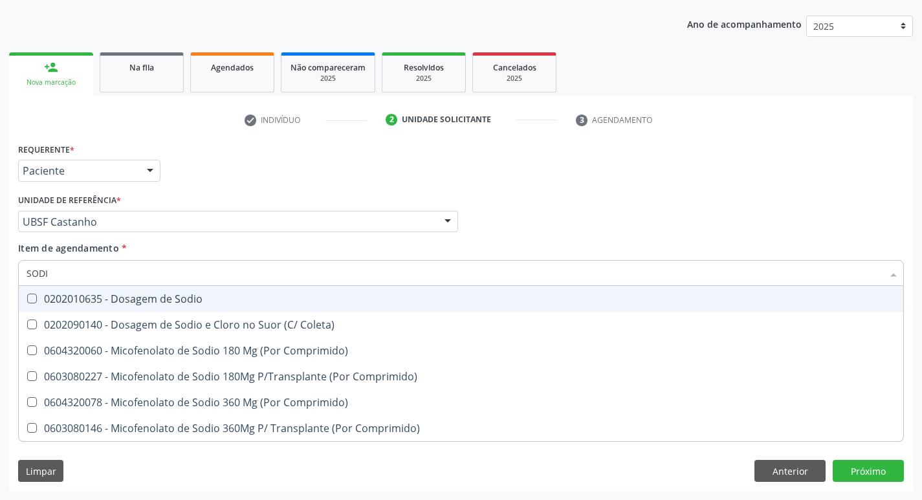
type input "SODIO"
click at [91, 311] on span "0202010635 - Dosagem de Sodio" at bounding box center [461, 299] width 884 height 26
checkbox Sodio "true"
type input "S"
checkbox Sodio "false"
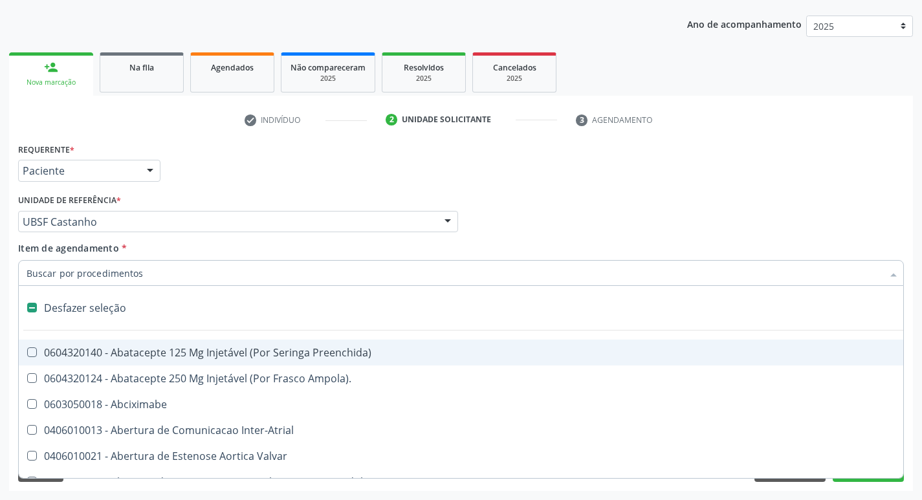
type input "P"
checkbox \(Incentivo\) "true"
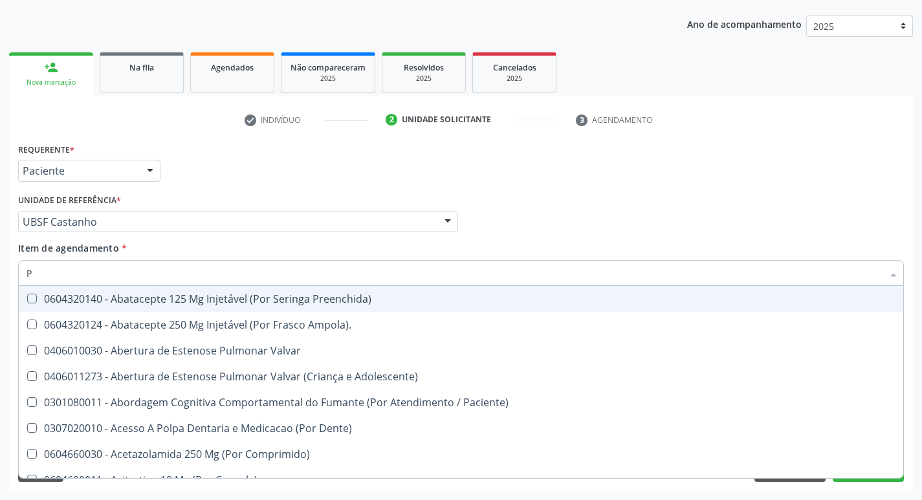
type input "PO"
checkbox Lineares "true"
checkbox Coagulacao "false"
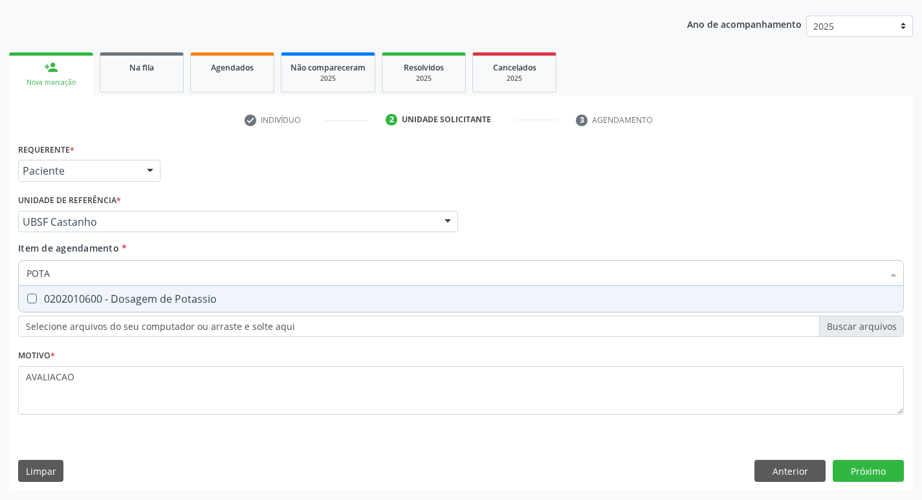
type input "POTAS"
click at [91, 311] on span "0202010600 - Dosagem de Potassio" at bounding box center [461, 299] width 884 height 26
checkbox Potassio "true"
type input "POT"
checkbox Potassio "false"
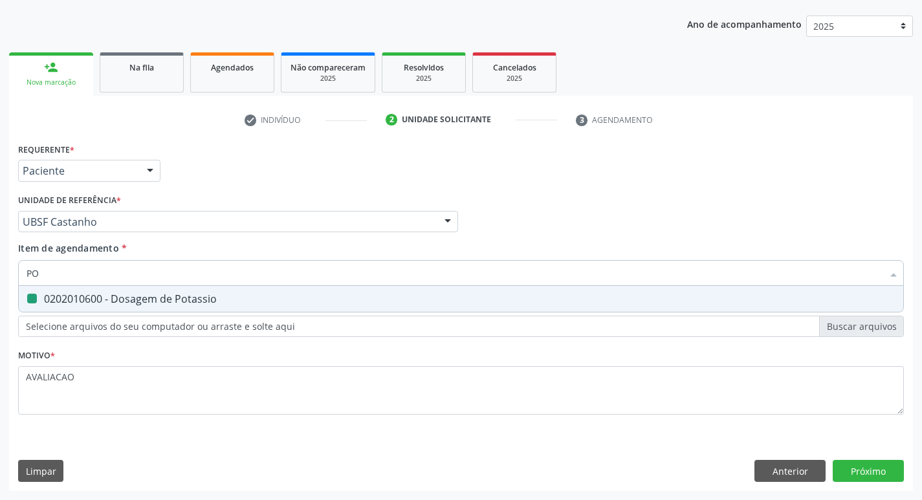
type input "P"
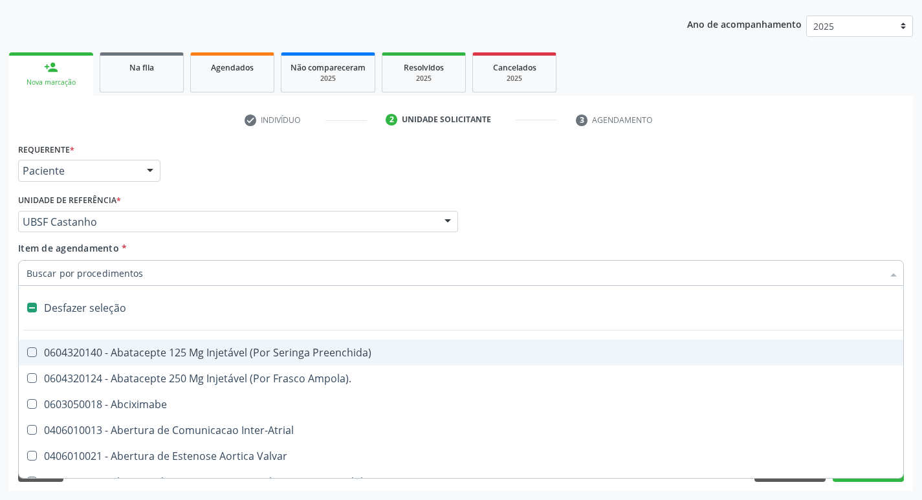
type input "H"
checkbox Convencional\) "true"
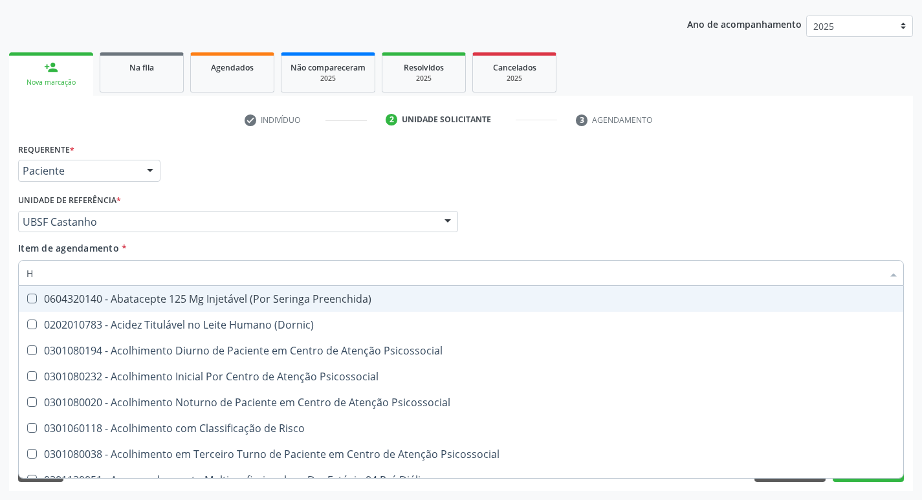
type input "HEMOGLOBINA G"
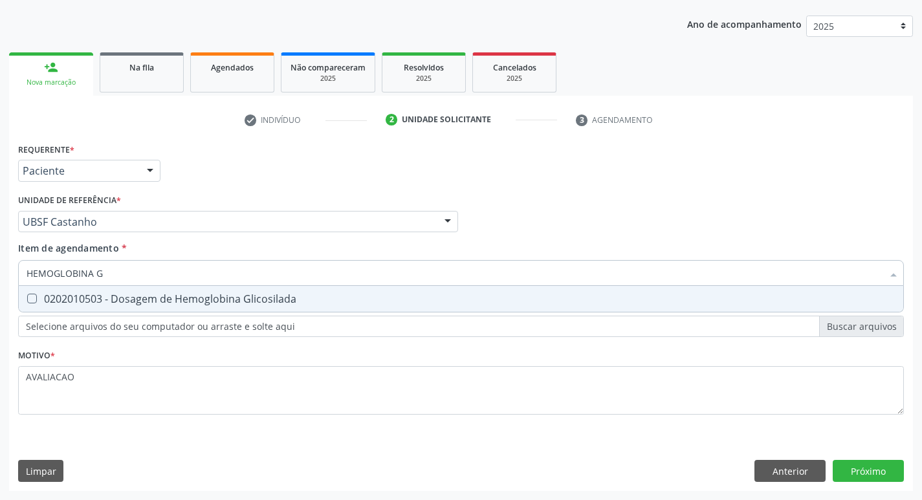
click at [186, 298] on div "0202010503 - Dosagem de Hemoglobina Glicosilada" at bounding box center [461, 299] width 869 height 10
checkbox Glicosilada "true"
type input "HEMOGLOBINA"
checkbox Glicosilada "false"
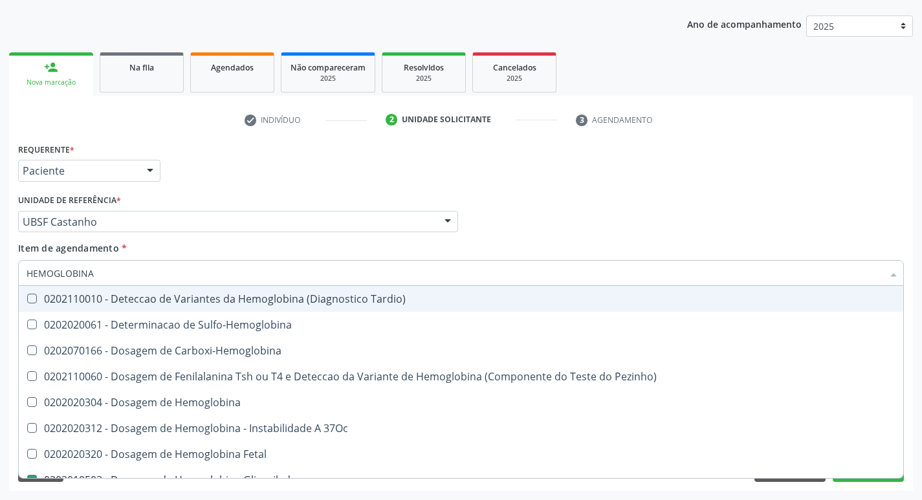
type input "HEMOGLOBIN"
checkbox Glicosilada "false"
checkbox Hemoglobina "true"
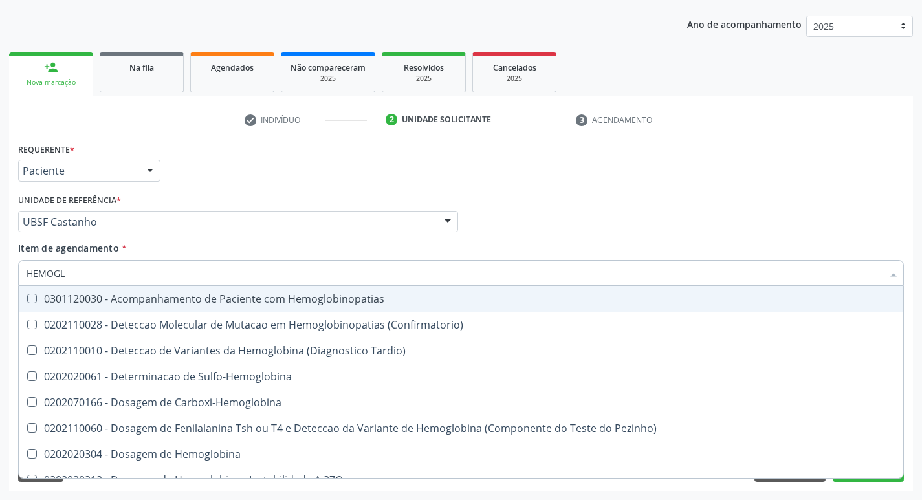
type input "HEMOG"
checkbox S "true"
type input "H"
checkbox Glicosilada "false"
checkbox S "false"
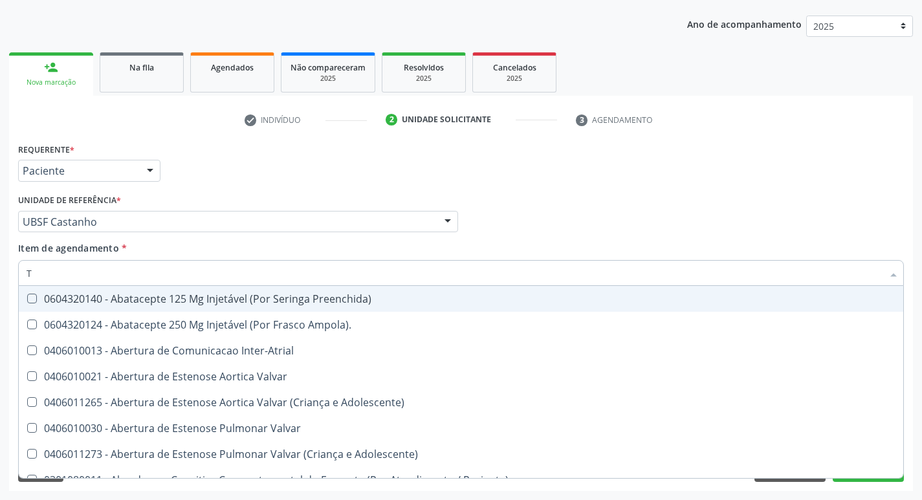
type input "TG"
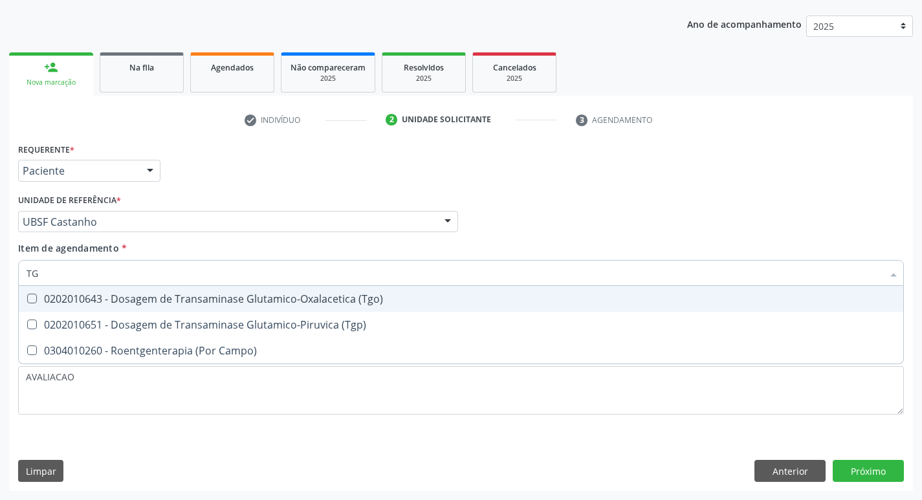
click at [205, 304] on div "0202010643 - Dosagem de Transaminase Glutamico-Oxalacetica (Tgo)" at bounding box center [461, 299] width 869 height 10
checkbox \(Tgo\) "true"
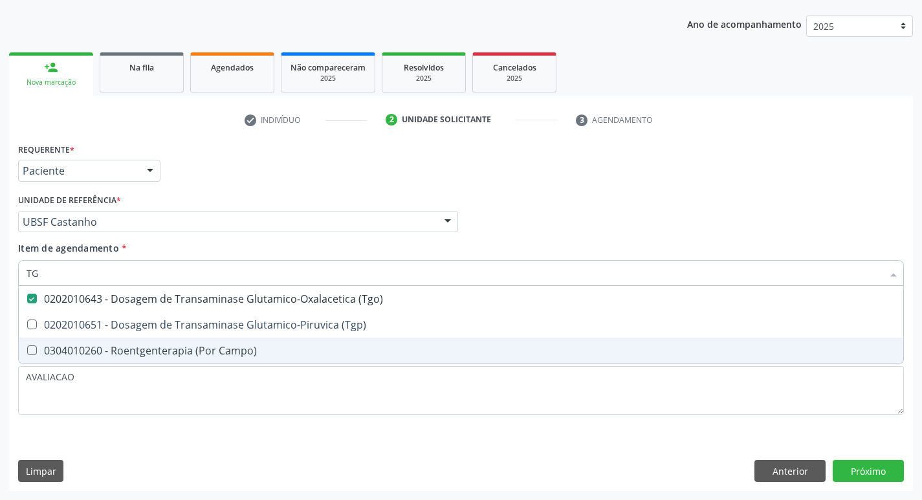
click at [204, 340] on span "0304010260 - Roentgenterapia (Por Campo)" at bounding box center [461, 351] width 884 height 26
checkbox Campo\) "false"
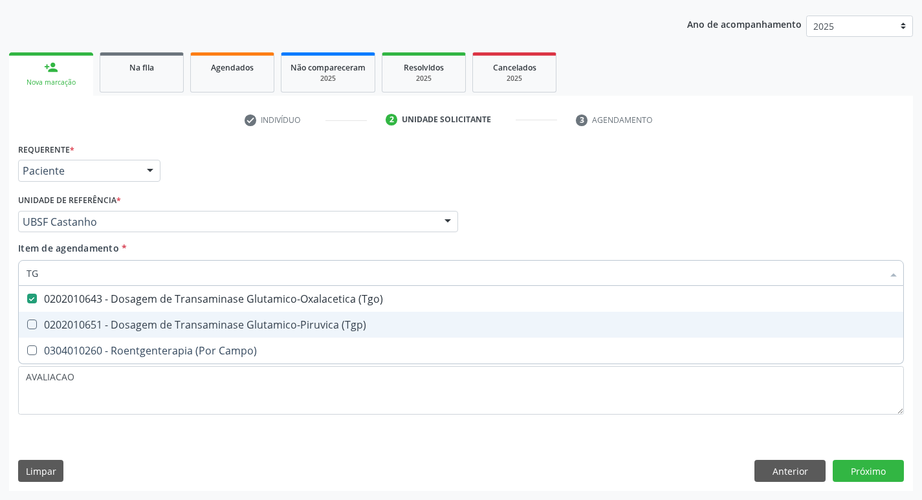
click at [208, 322] on div "0202010651 - Dosagem de Transaminase Glutamico-Piruvica (Tgp)" at bounding box center [461, 325] width 869 height 10
checkbox \(Tgp\) "true"
type input "T"
checkbox \(Tgo\) "false"
checkbox \(Tgp\) "false"
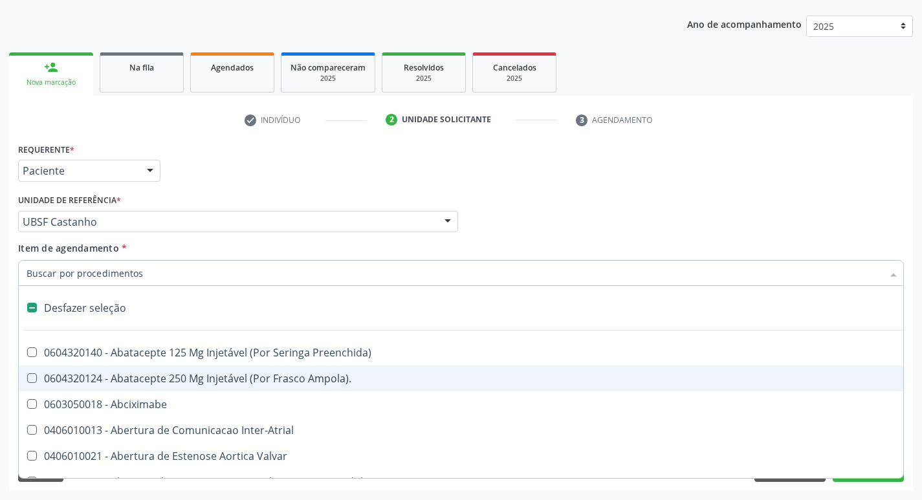
type input "G"
checkbox Estereotaxica "true"
checkbox \(Picc\) "true"
checkbox Capsula\) "true"
checkbox Transferências "true"
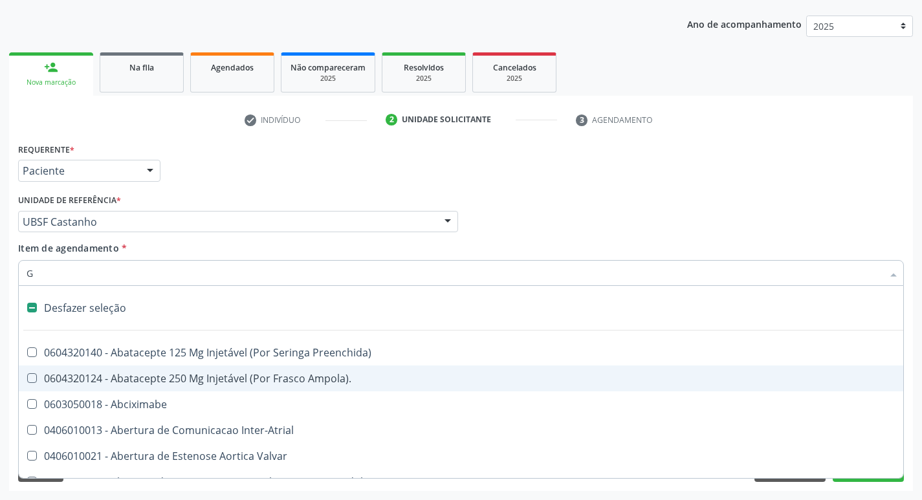
checkbox Quantitativa\) "true"
checkbox Esforco "true"
checkbox Persistente "true"
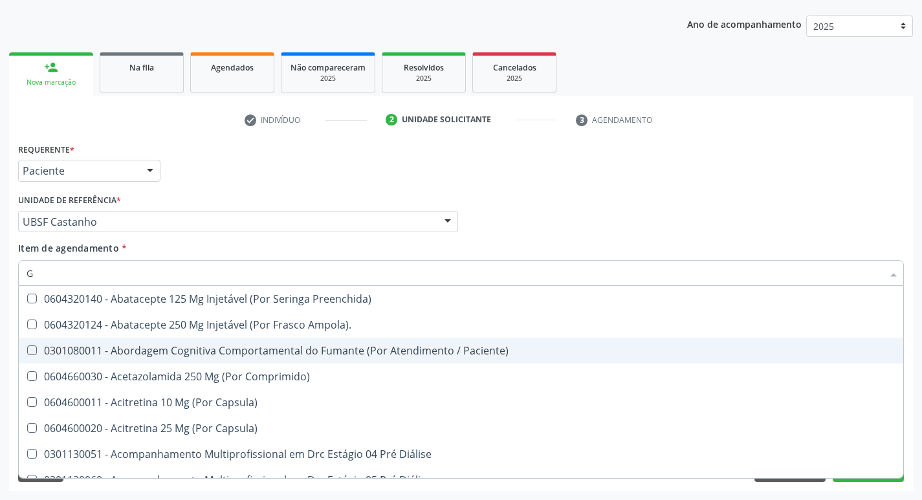
type input "GLICOSE"
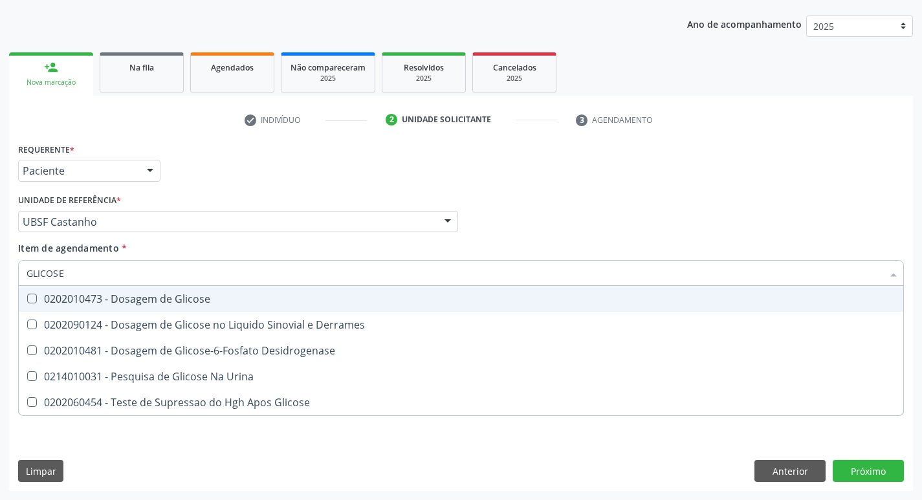
click at [248, 302] on div "0202010473 - Dosagem de Glicose" at bounding box center [461, 299] width 869 height 10
checkbox Glicose "true"
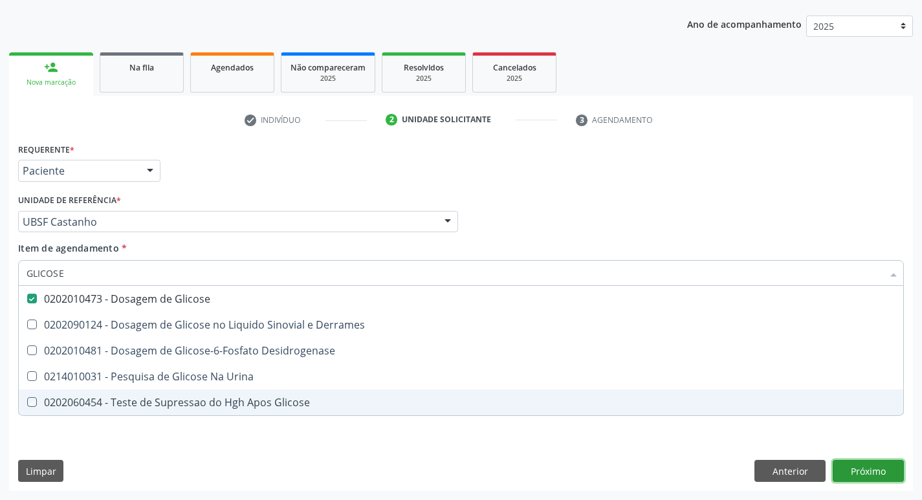
click at [851, 474] on div "Requerente * Paciente Profissional de Saúde Paciente Nenhum resultado encontrad…" at bounding box center [461, 315] width 904 height 351
checkbox Derrames "true"
checkbox Desidrogenase "true"
checkbox Urina "true"
checkbox Glicose "true"
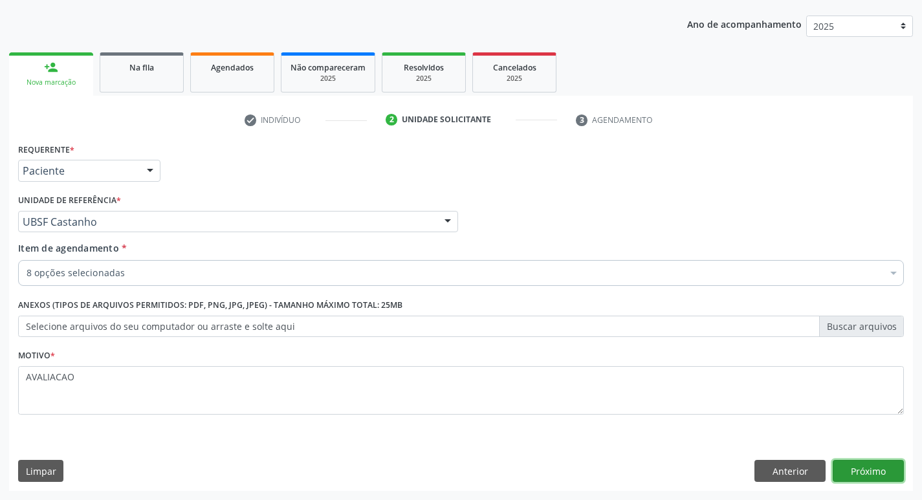
click at [877, 466] on button "Próximo" at bounding box center [868, 471] width 71 height 22
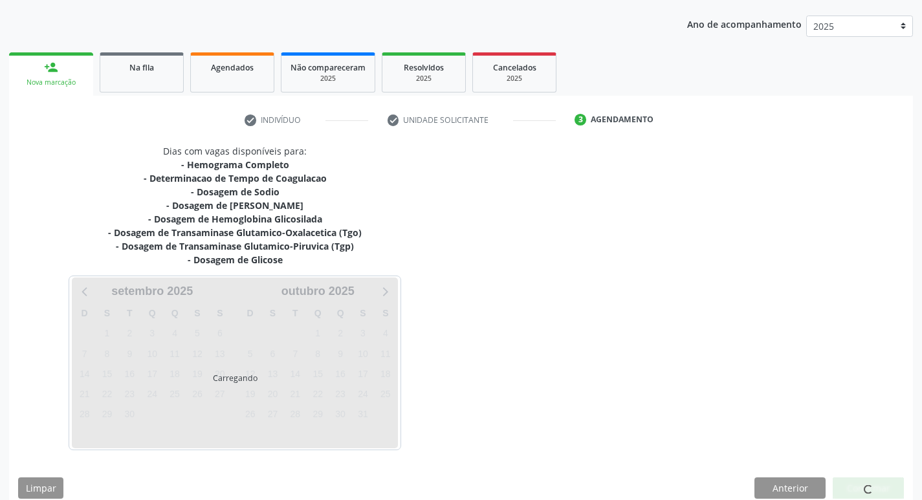
scroll to position [158, 0]
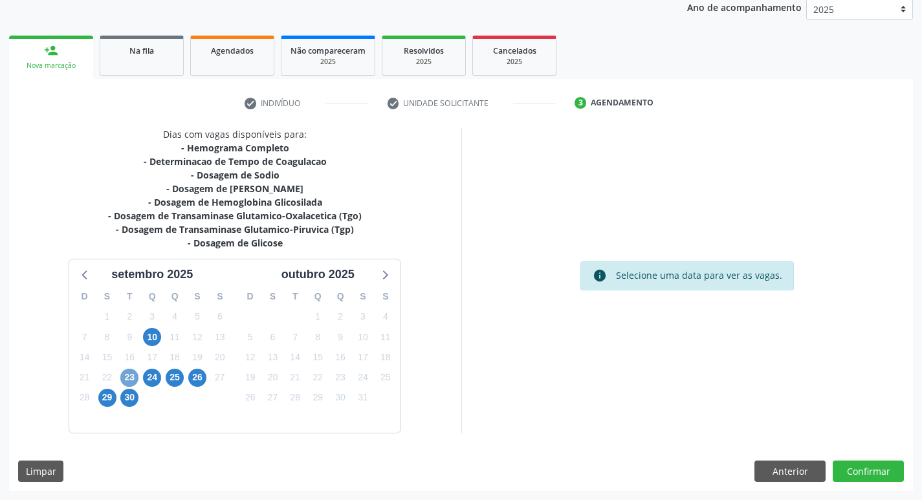
click at [124, 380] on span "23" at bounding box center [129, 378] width 18 height 18
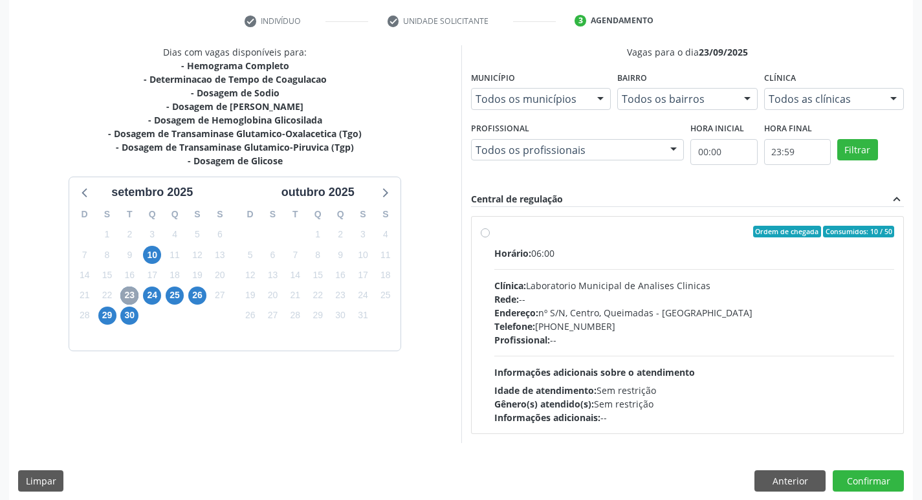
scroll to position [250, 0]
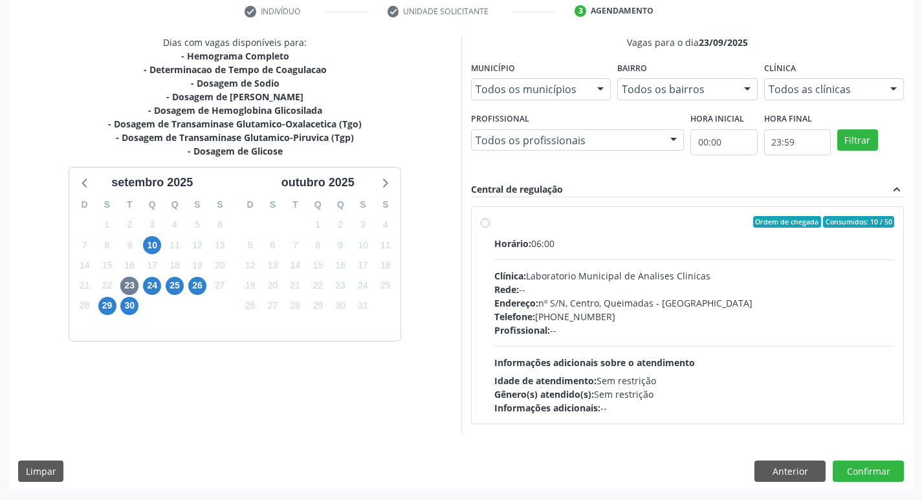
click at [646, 285] on div "Rede: --" at bounding box center [694, 290] width 400 height 14
click at [490, 228] on input "Ordem de chegada Consumidos: 10 / 50 Horário: 06:00 Clínica: Laboratorio Munici…" at bounding box center [485, 222] width 9 height 12
radio input "true"
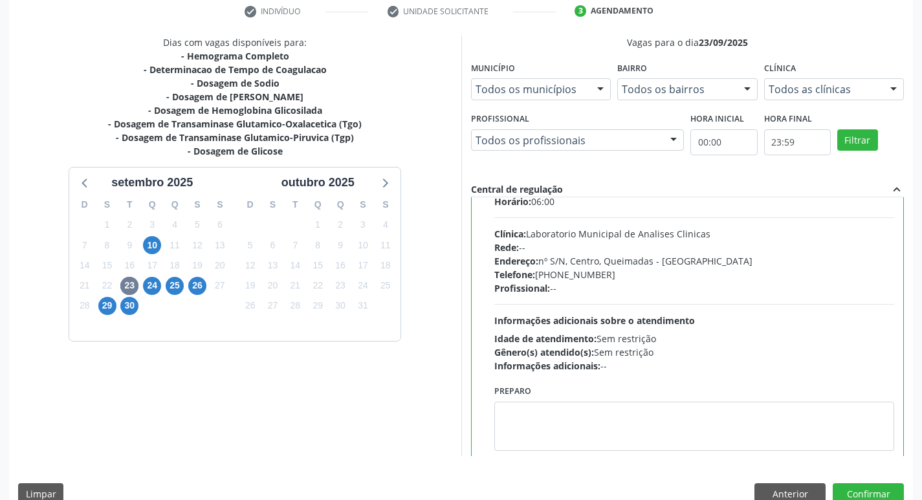
scroll to position [64, 0]
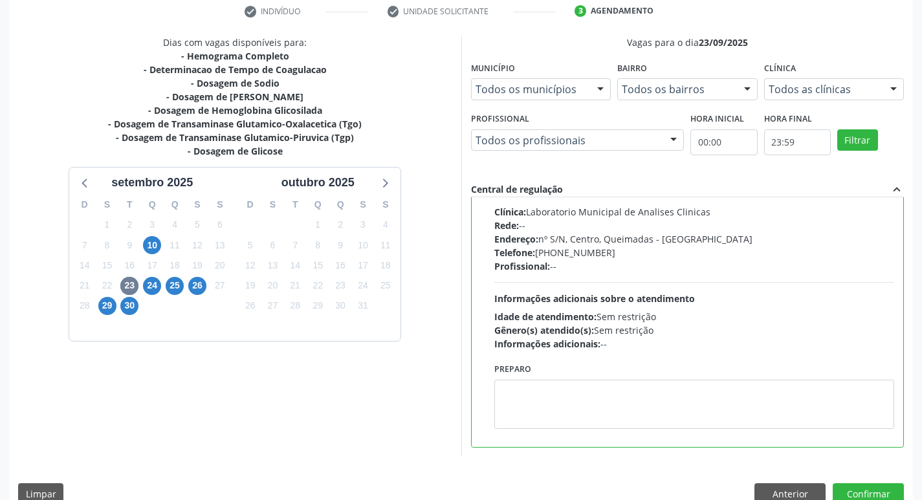
click at [474, 408] on div "Ordem de chegada Consumidos: 10 / 50 Horário: 06:00 Clínica: Laboratorio Munici…" at bounding box center [688, 294] width 432 height 303
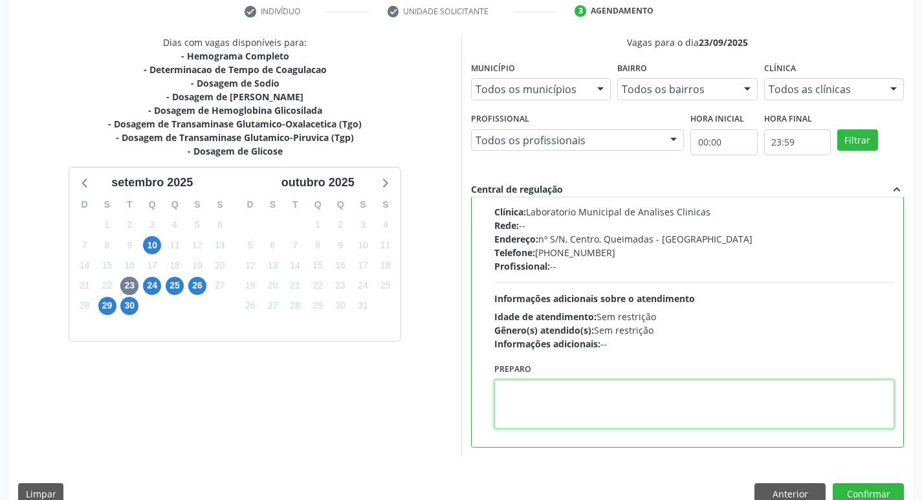
click at [516, 400] on textarea at bounding box center [694, 404] width 400 height 49
paste textarea "IR EM [GEOGRAPHIC_DATA]"
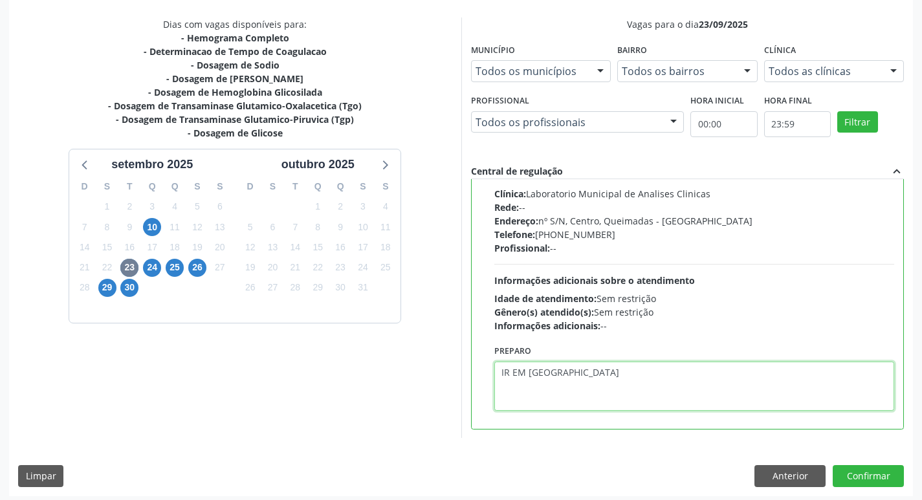
scroll to position [273, 0]
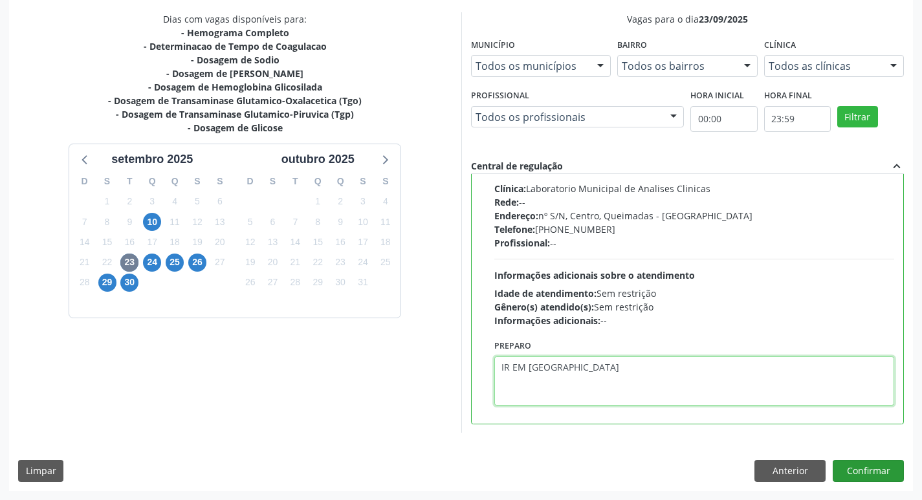
type textarea "IR EM [GEOGRAPHIC_DATA]"
click at [865, 473] on button "Confirmar" at bounding box center [868, 471] width 71 height 22
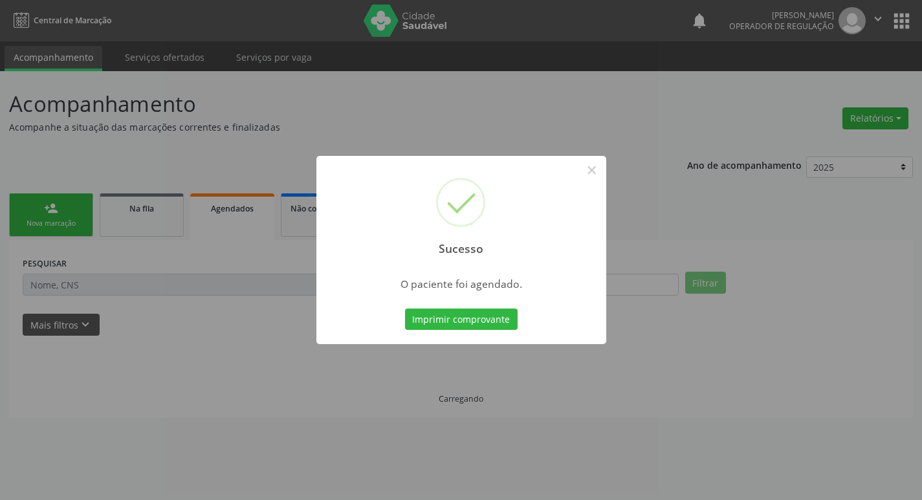
scroll to position [0, 0]
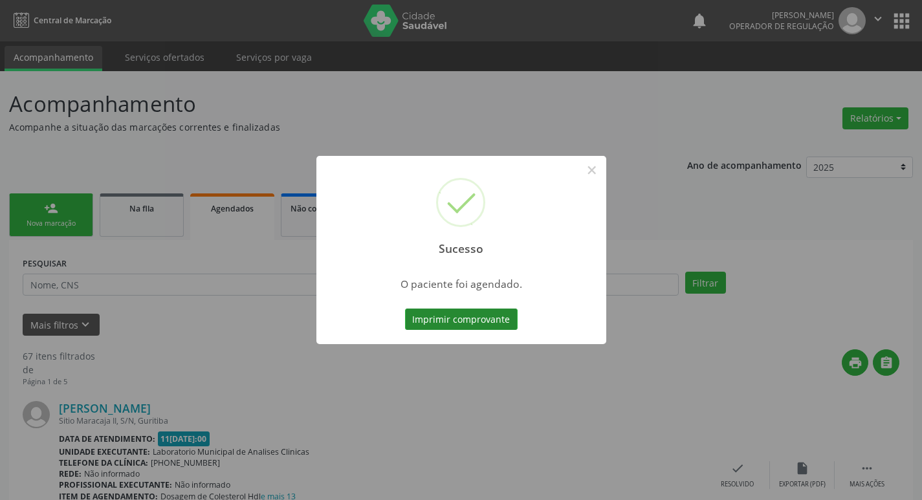
click at [499, 323] on button "Imprimir comprovante" at bounding box center [461, 320] width 113 height 22
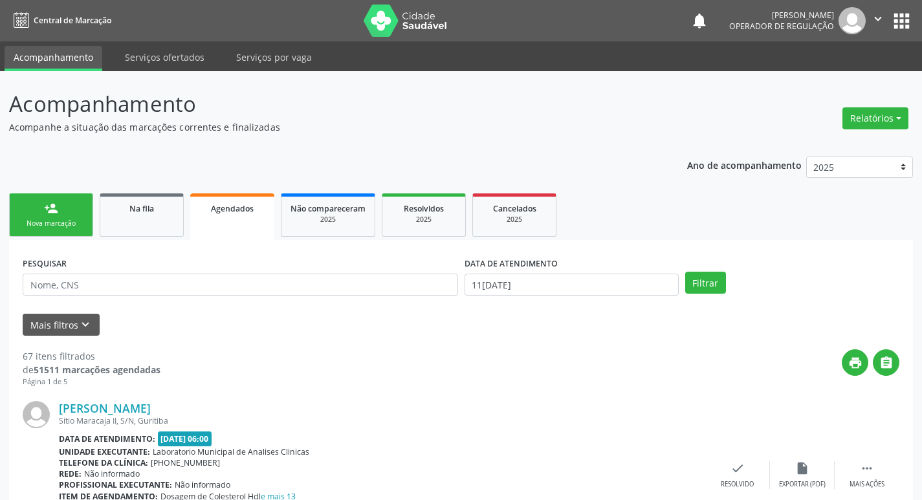
click at [82, 214] on link "person_add Nova marcação" at bounding box center [51, 214] width 84 height 43
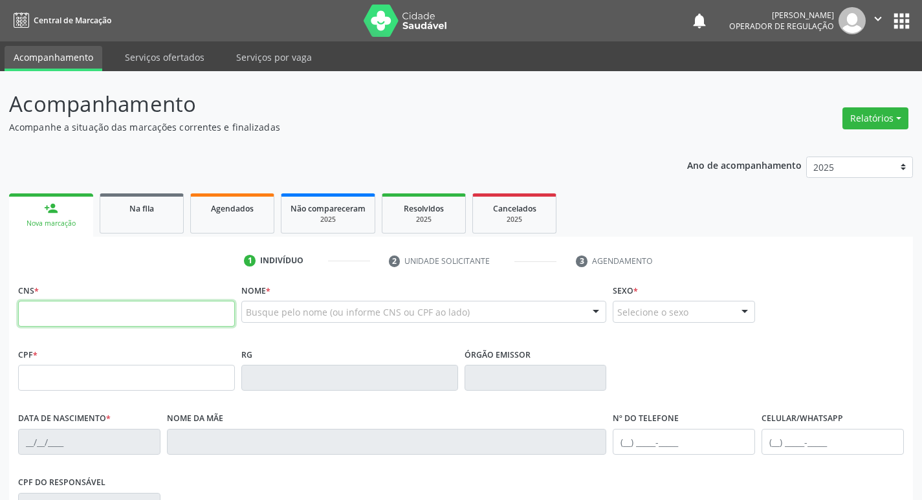
click at [91, 317] on input "text" at bounding box center [126, 314] width 217 height 26
type input "706 4071 7683 3583"
type input "895.604.937-87"
type input "16/05/1959"
type input "Josefa Maria da Silva"
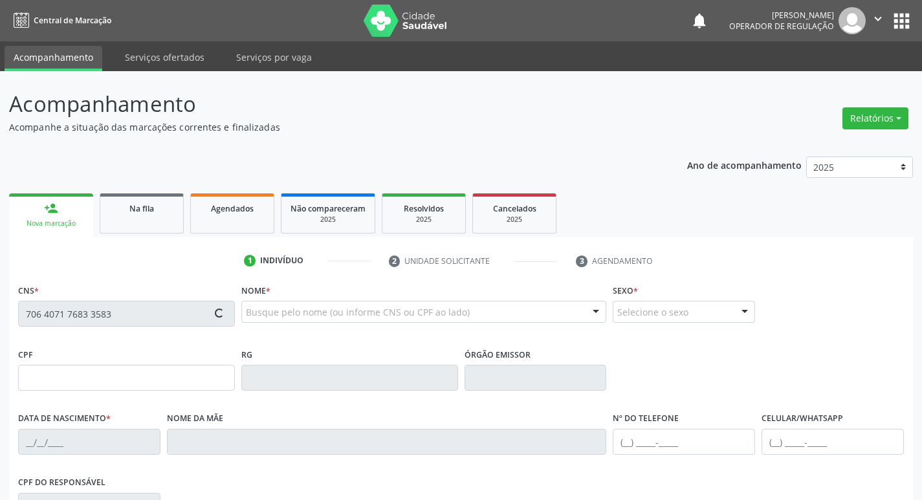
type input "(83) 99368-1197"
type input "81"
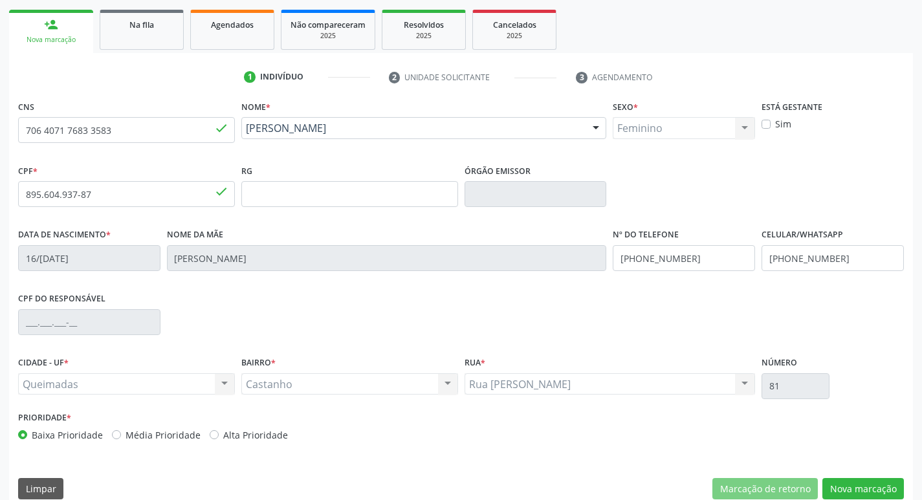
scroll to position [201, 0]
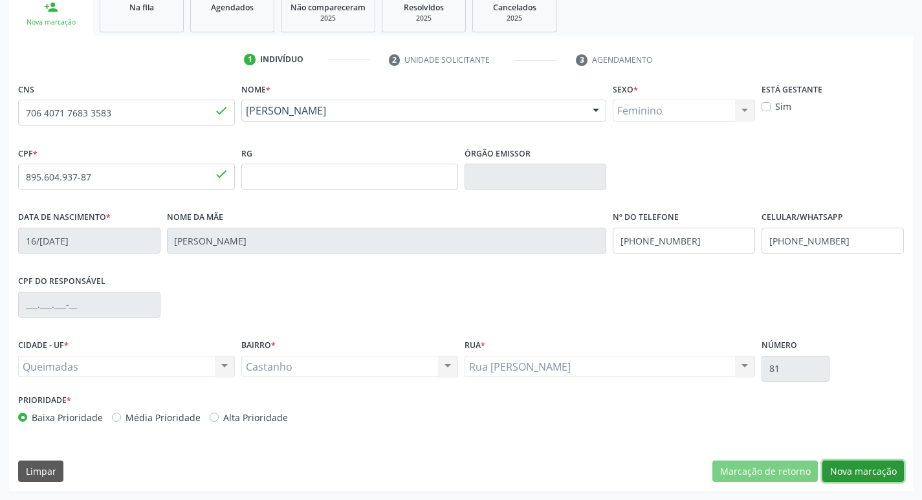
click at [852, 478] on button "Nova marcação" at bounding box center [863, 472] width 82 height 22
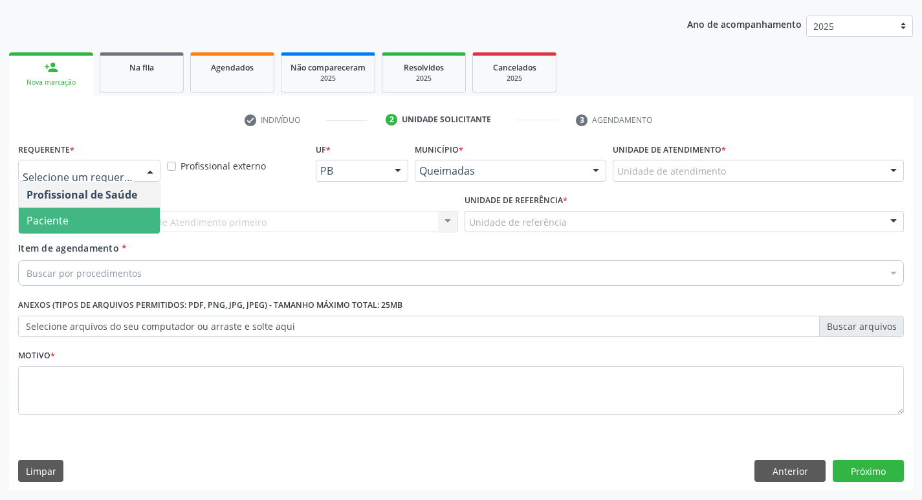
click at [115, 214] on span "Paciente" at bounding box center [89, 221] width 141 height 26
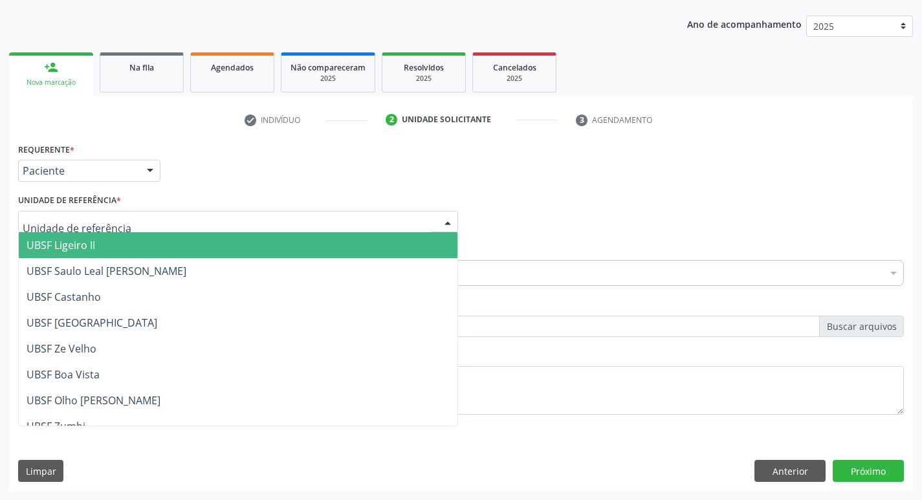
click at [107, 213] on div at bounding box center [238, 222] width 440 height 22
type input "V"
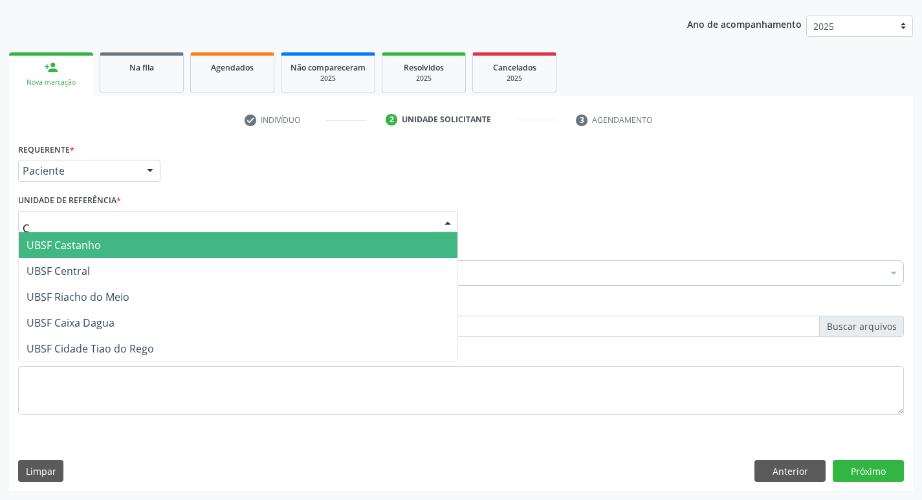
type input "CA"
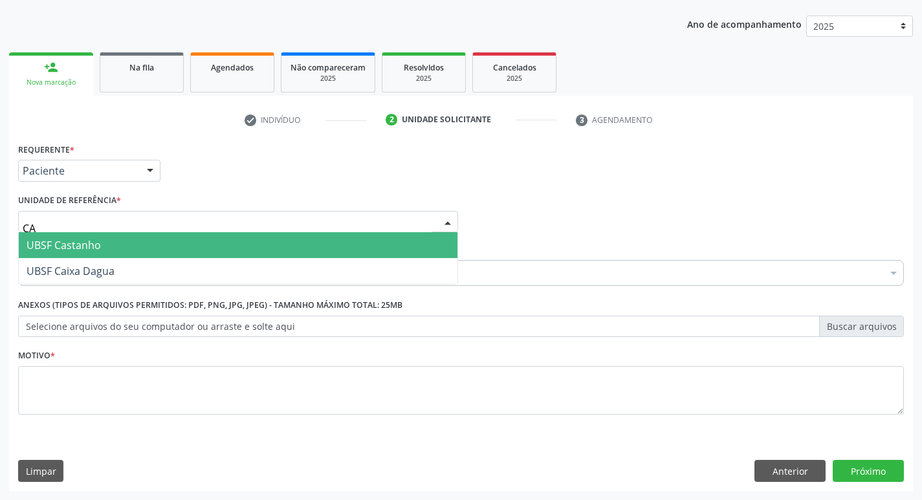
click at [105, 249] on span "UBSF Castanho" at bounding box center [238, 245] width 439 height 26
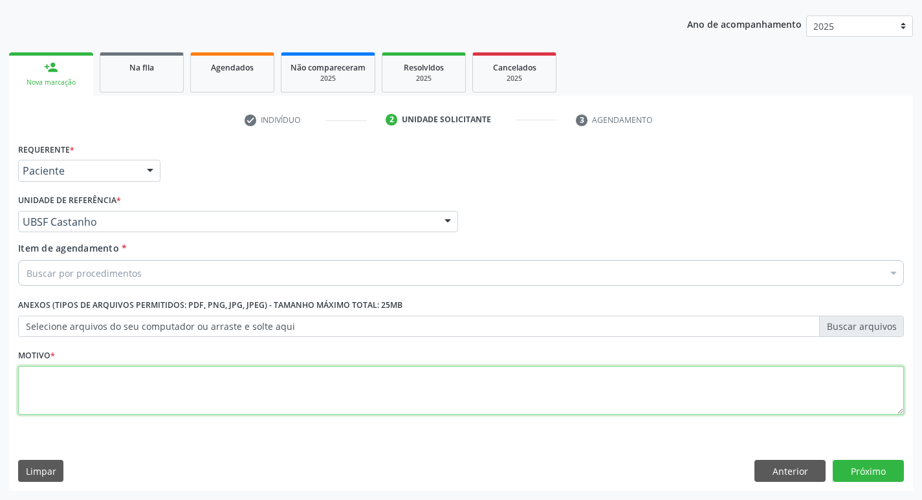
click at [94, 365] on div "Motivo *" at bounding box center [461, 380] width 886 height 69
type textarea "AVAIACAO"
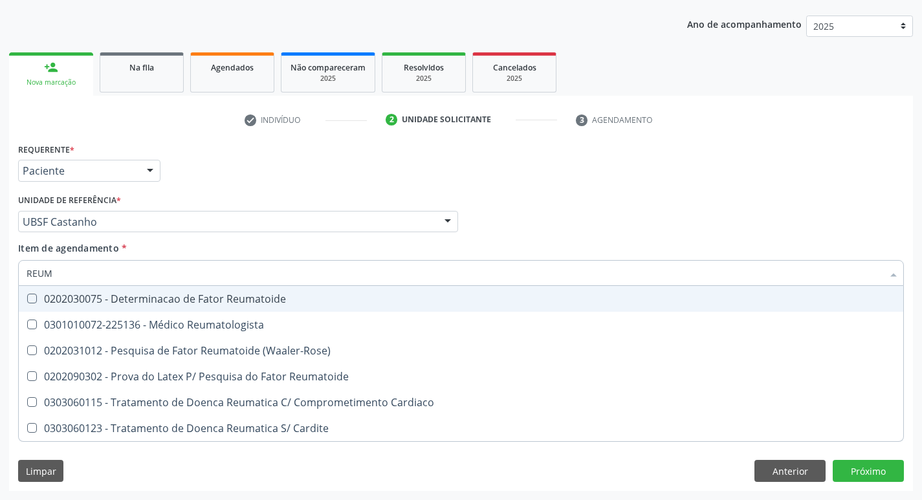
type input "REUMA"
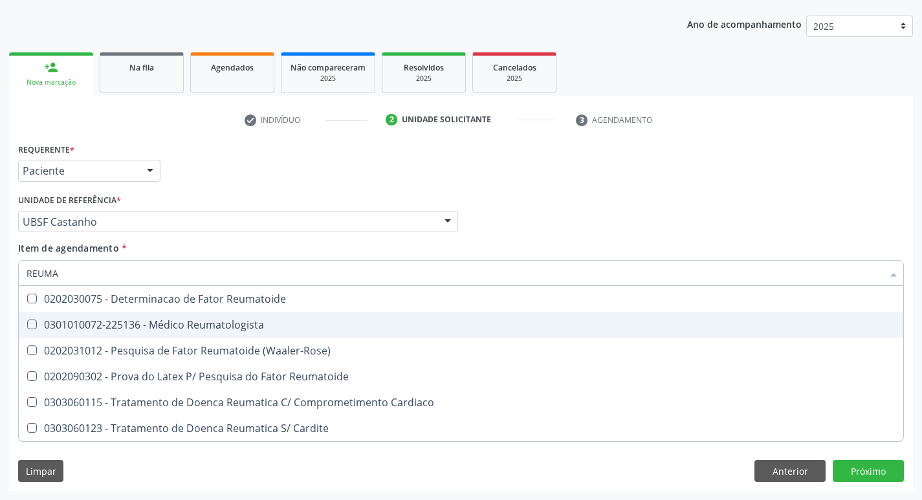
click at [217, 322] on div "0301010072-225136 - Médico Reumatologista" at bounding box center [461, 325] width 869 height 10
checkbox Reumatologista "true"
type input "R"
checkbox Reumatologista "false"
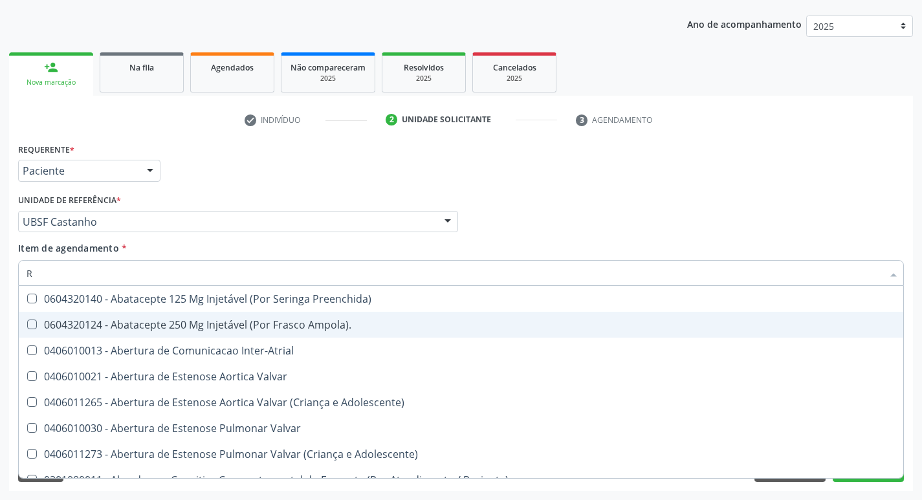
type input "RE"
checkbox Único "true"
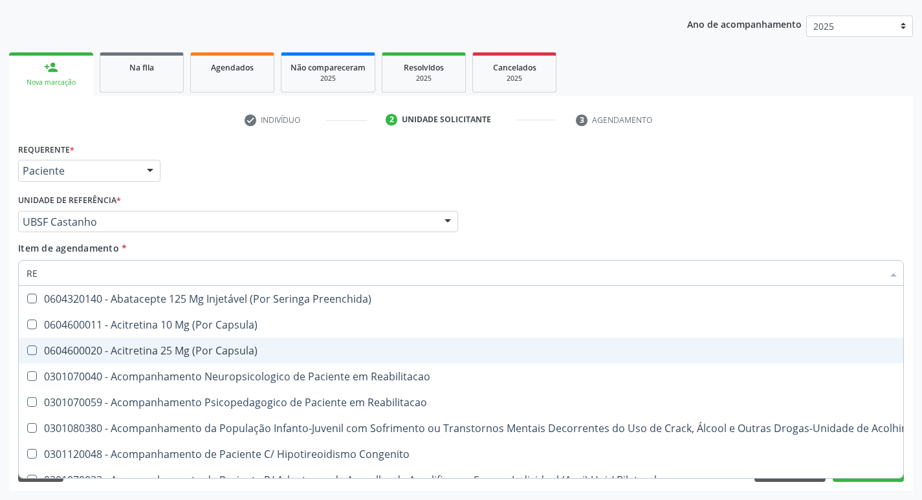
type input "REUMATOIDE"
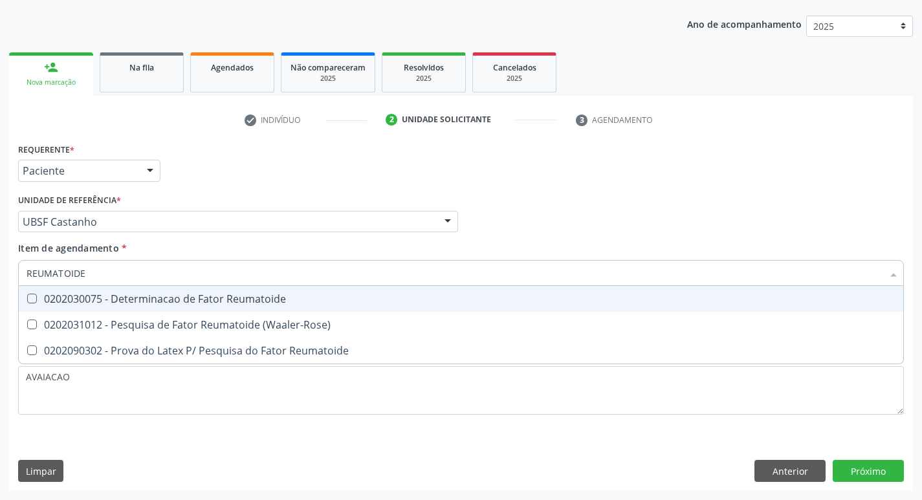
click at [226, 294] on div "0202030075 - Determinacao de Fator Reumatoide" at bounding box center [461, 299] width 869 height 10
checkbox Reumatoide "true"
click at [607, 131] on li "3 Agendamento" at bounding box center [626, 120] width 121 height 22
checkbox \(Waaler-Rose\) "true"
checkbox Reumatoide "true"
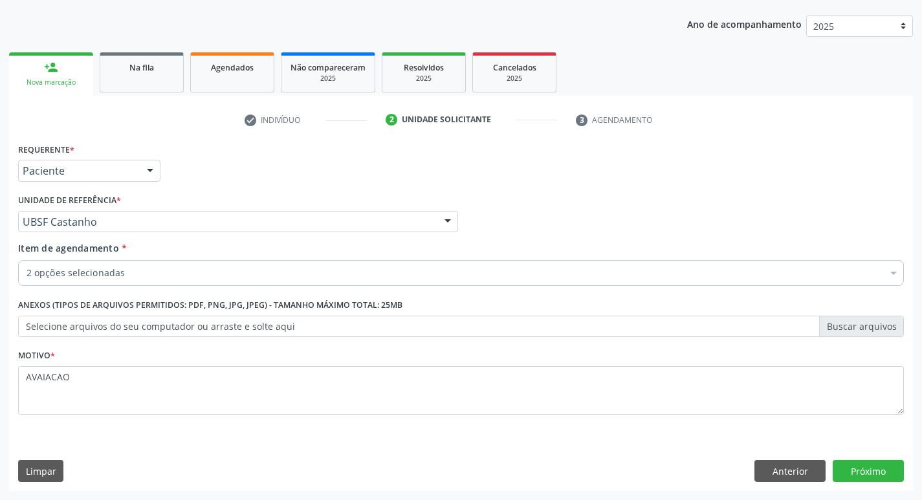
click at [166, 266] on div "2 opções selecionadas" at bounding box center [461, 273] width 886 height 26
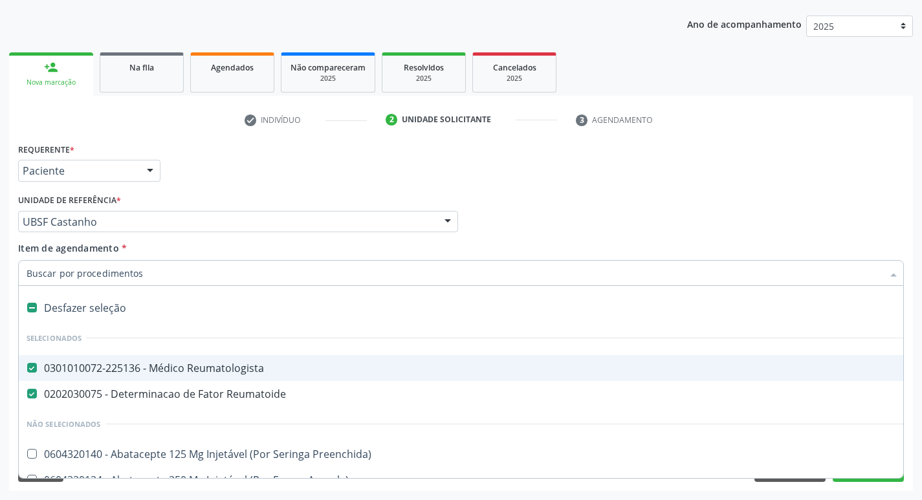
click at [210, 369] on div "0301010072-225136 - Médico Reumatologista" at bounding box center [530, 368] width 1007 height 10
checkbox Reumatologista "false"
click at [127, 274] on input "Item de agendamento *" at bounding box center [455, 273] width 856 height 26
type input "V"
checkbox Reumatoide "false"
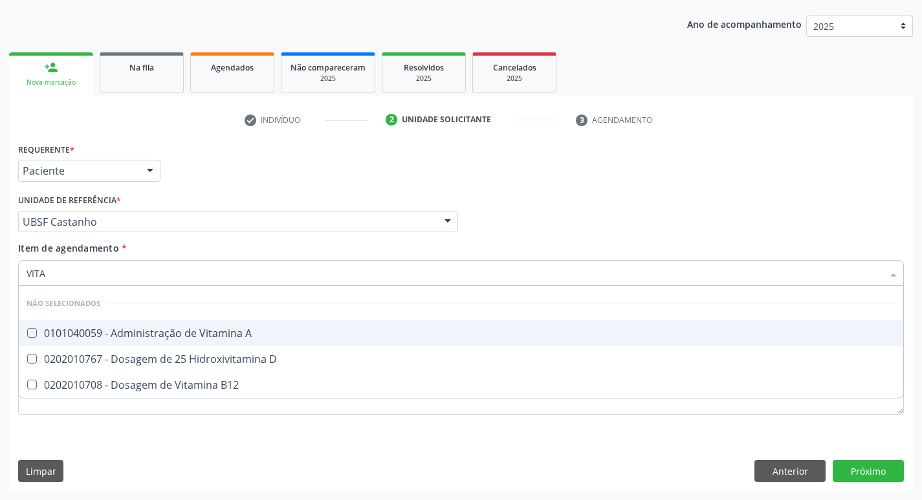
type input "VITAM"
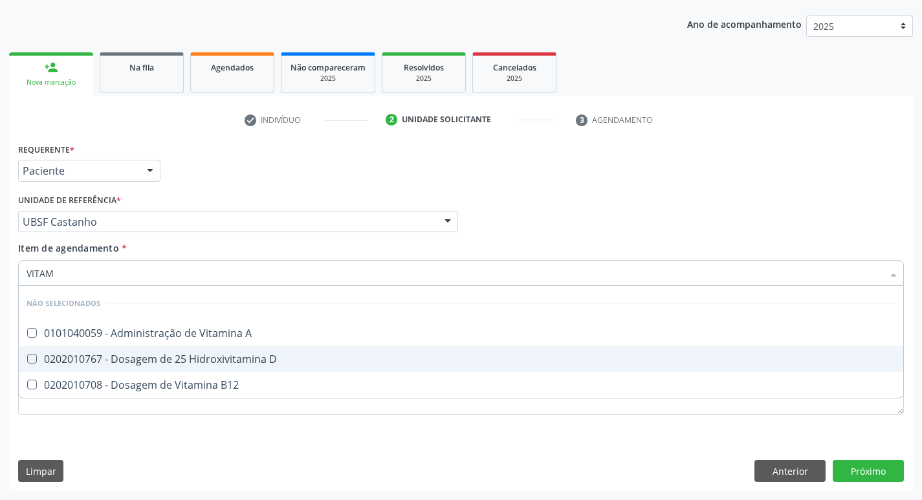
click at [195, 360] on div "0202010767 - Dosagem de 25 Hidroxivitamina D" at bounding box center [461, 359] width 869 height 10
checkbox D "true"
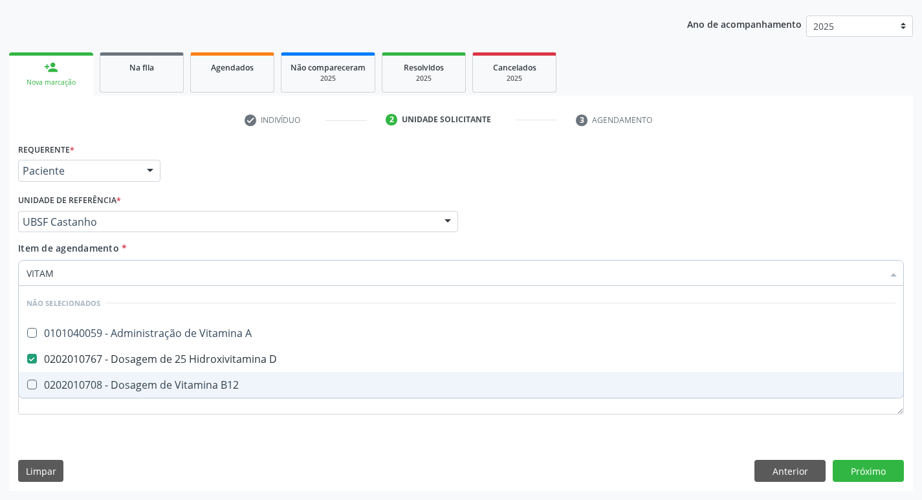
click at [194, 375] on span "0202010708 - Dosagem de Vitamina B12" at bounding box center [461, 385] width 884 height 26
checkbox B12 "true"
type input "VITA"
checkbox D "false"
checkbox B12 "false"
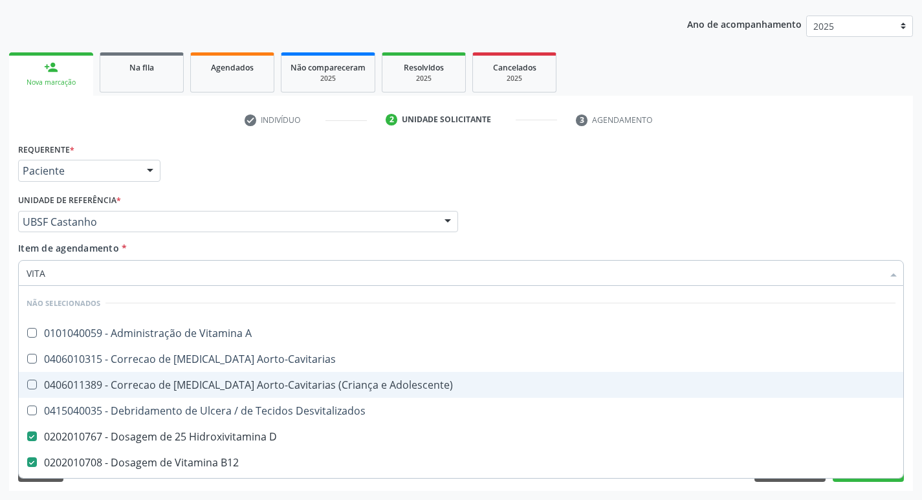
type input "VIT"
checkbox D "false"
checkbox Cateterismo "true"
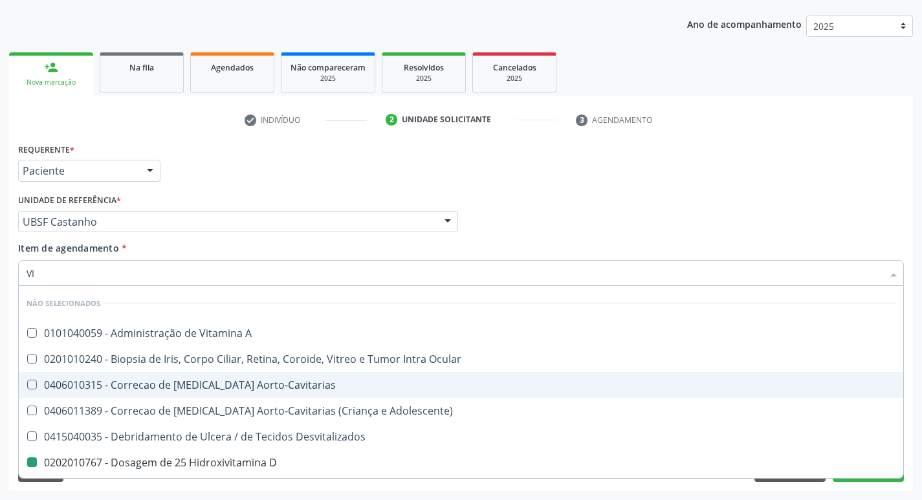
type input "V"
checkbox Ocular "true"
checkbox D "false"
checkbox B12 "false"
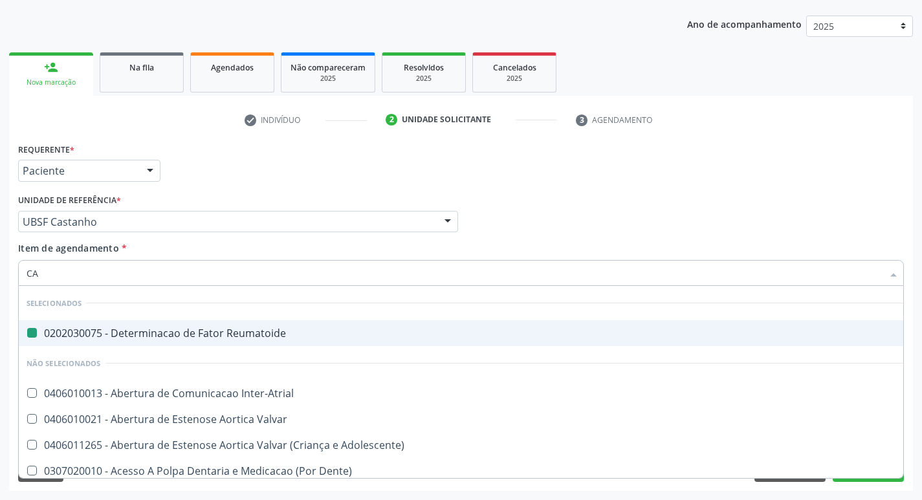
type input "CAL"
checkbox Reumatoide "false"
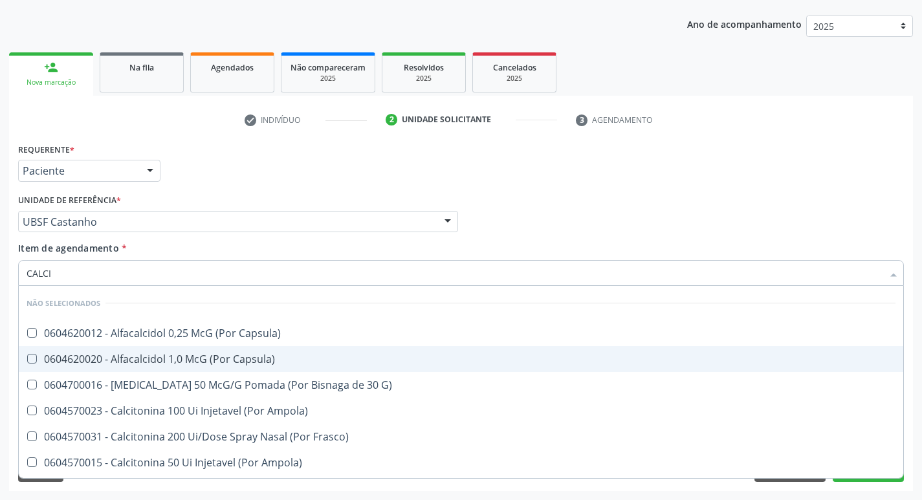
type input "CALCIO"
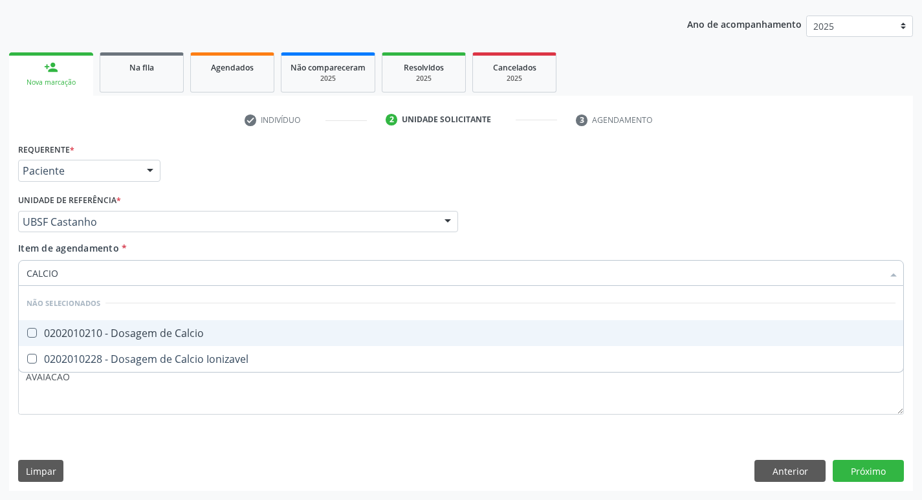
click at [208, 332] on div "0202010210 - Dosagem de Calcio" at bounding box center [461, 333] width 869 height 10
checkbox Calcio "true"
type input "CALCI"
checkbox Calcio "false"
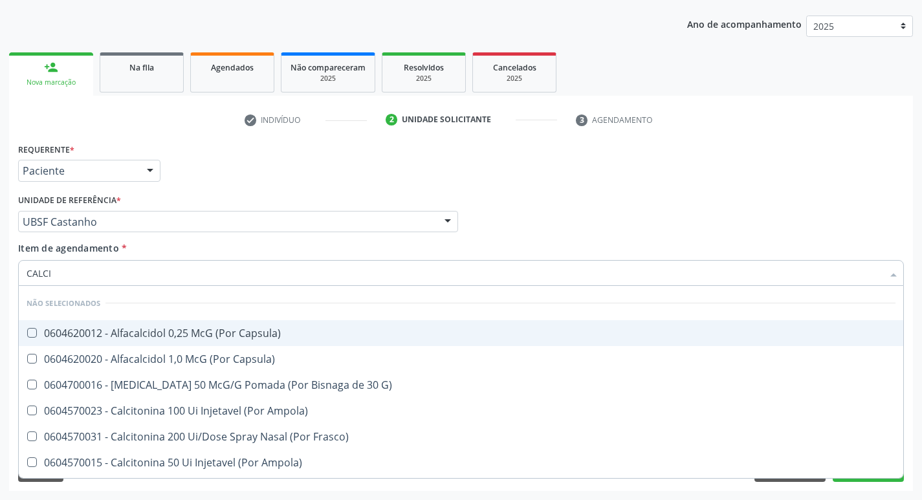
type input "CALC"
checkbox Calcio "false"
checkbox Calcitonina "true"
type input "C"
checkbox Capsula\) "false"
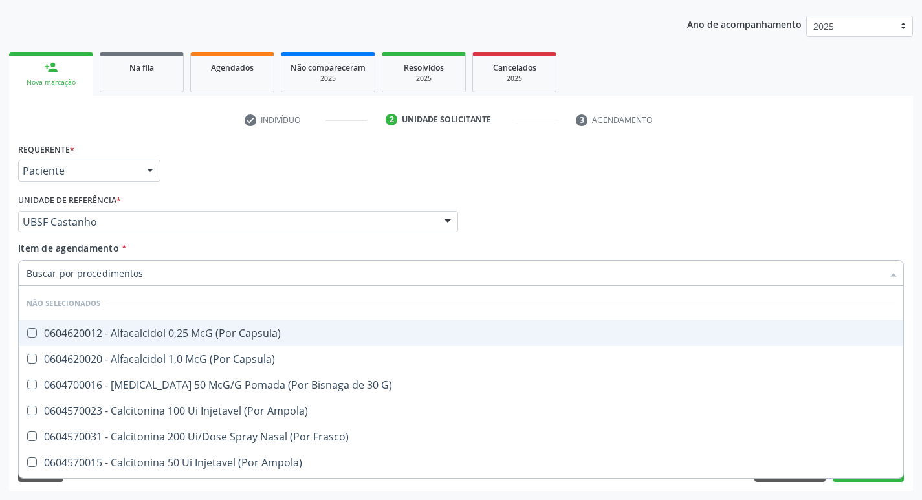
checkbox Calcitonina "false"
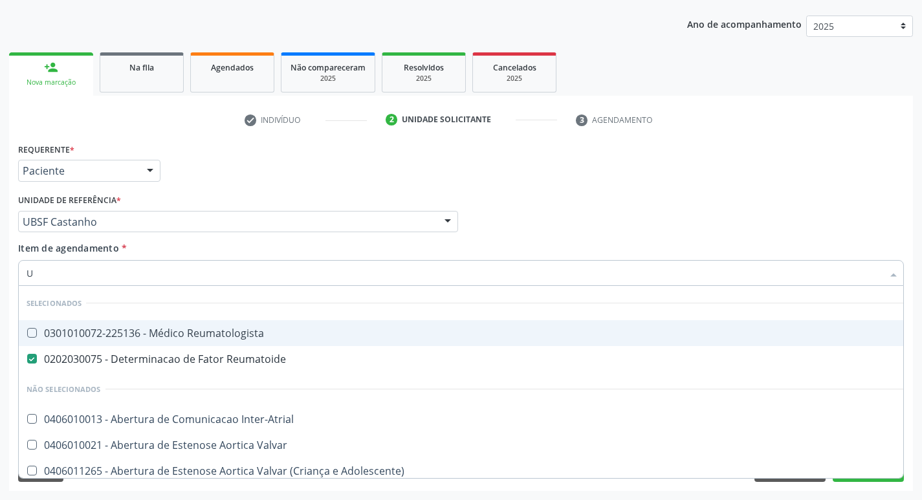
type input "UR"
checkbox Reumatoide "false"
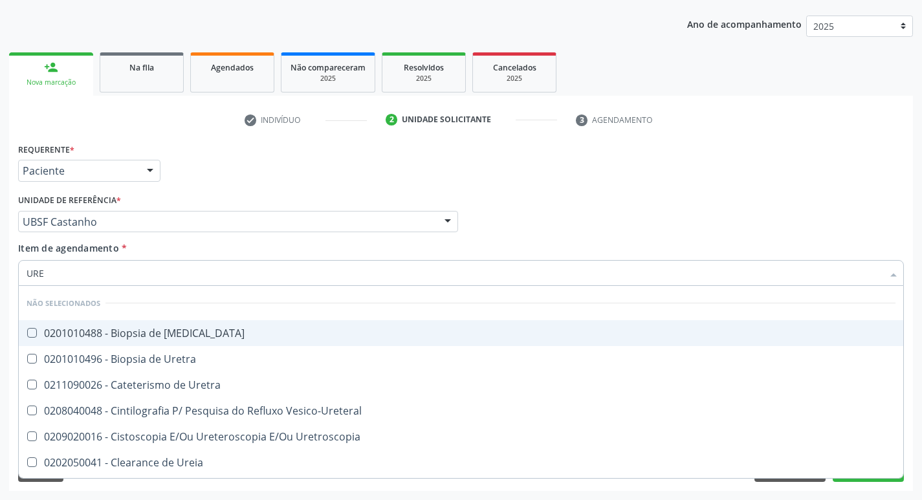
type input "UREI"
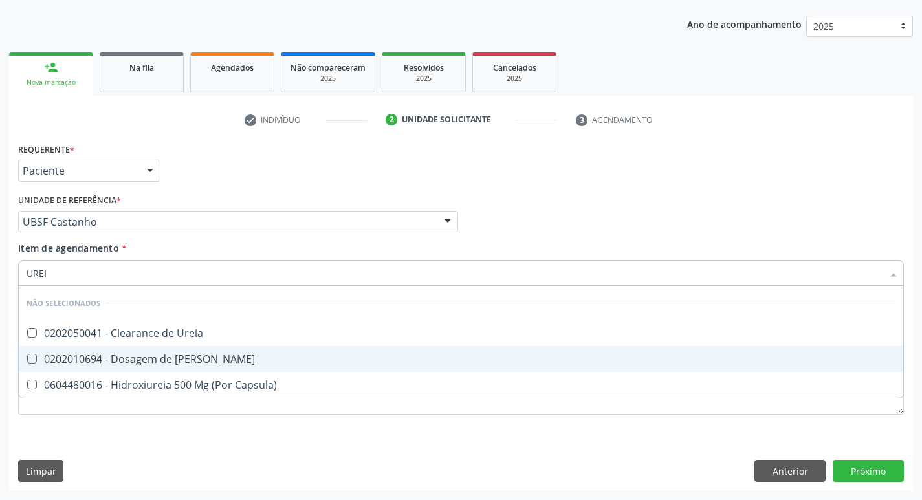
click at [214, 364] on div "0202010694 - Dosagem de [PERSON_NAME]" at bounding box center [461, 359] width 869 height 10
checkbox Ureia "true"
type input "URE"
checkbox Ureia "false"
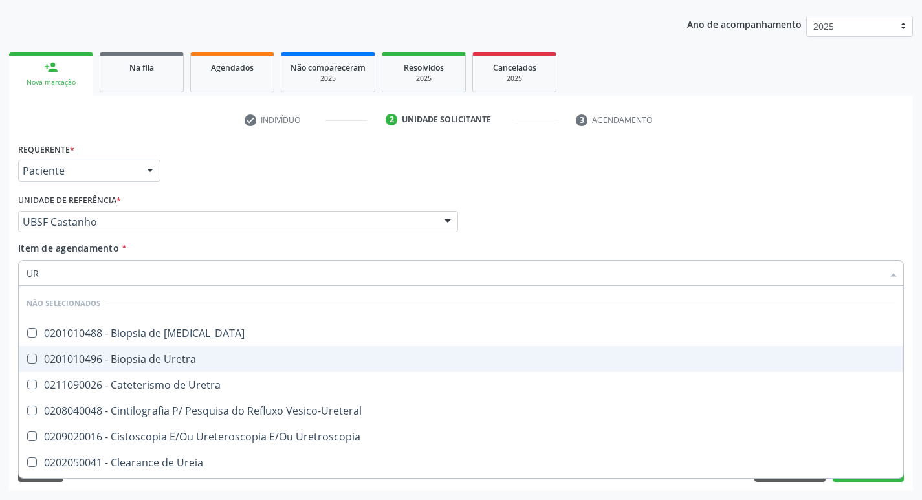
type input "U"
checkbox Uretra "true"
checkbox Ureia "false"
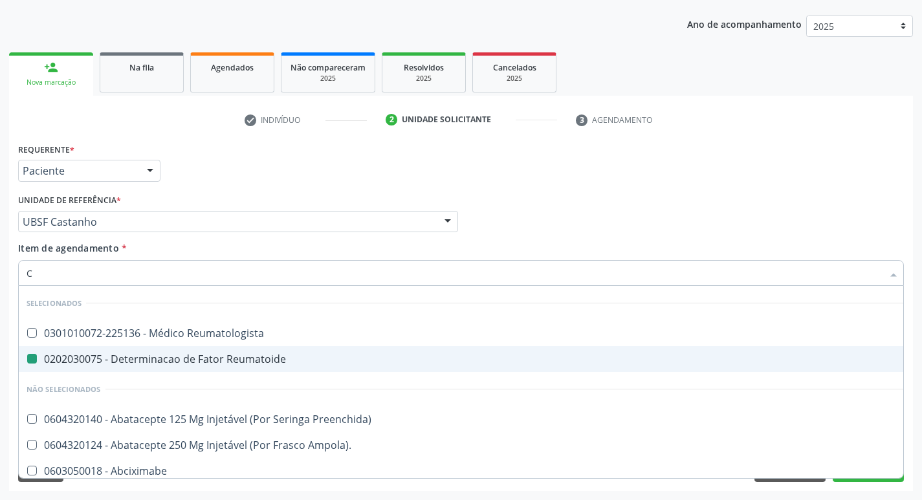
type input "CR"
checkbox Reumatoide "false"
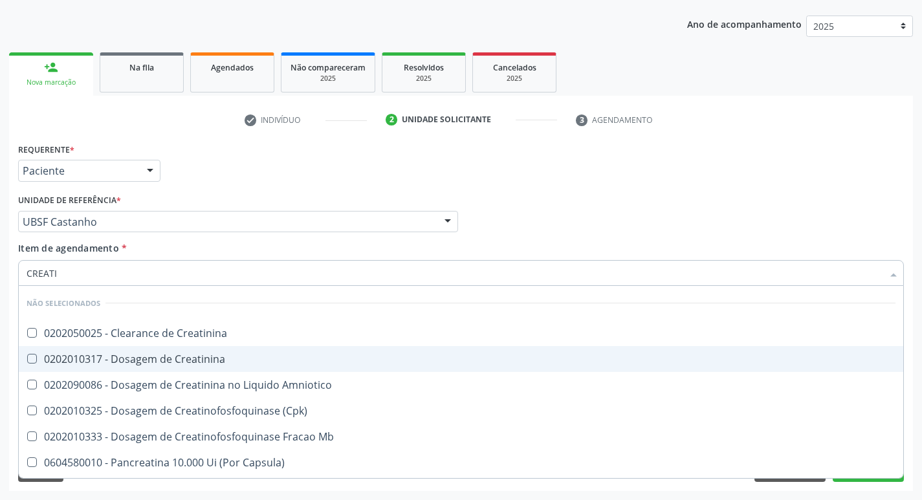
type input "CREATIN"
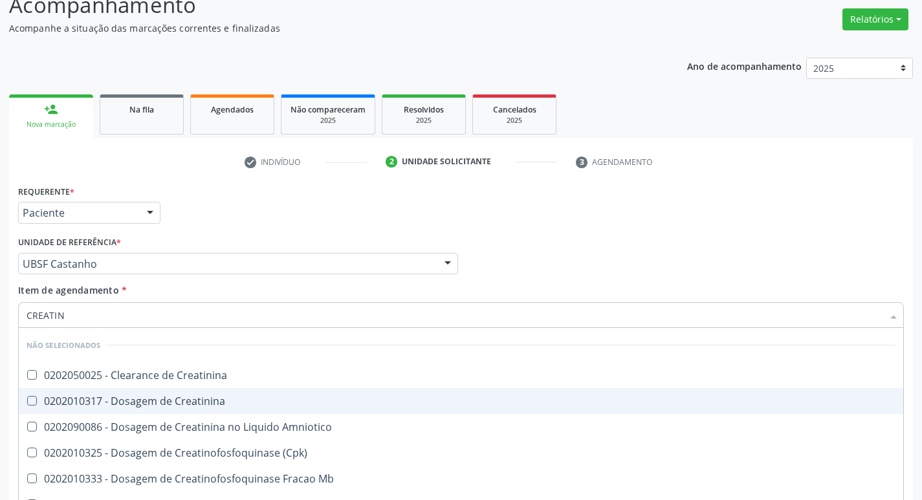
scroll to position [76, 0]
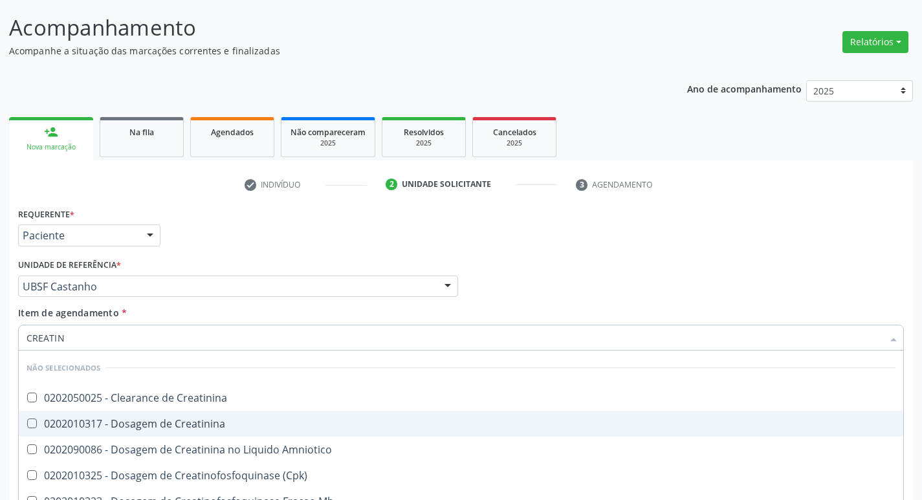
click at [214, 364] on ul "Desfazer seleção Não selecionados 0202050025 - Clearance de Creatinina 02020103…" at bounding box center [461, 458] width 884 height 215
click at [212, 412] on span "0202010317 - Dosagem de Creatinina" at bounding box center [461, 424] width 884 height 26
checkbox Creatinina "true"
type input "CREAT"
checkbox Creatinina "false"
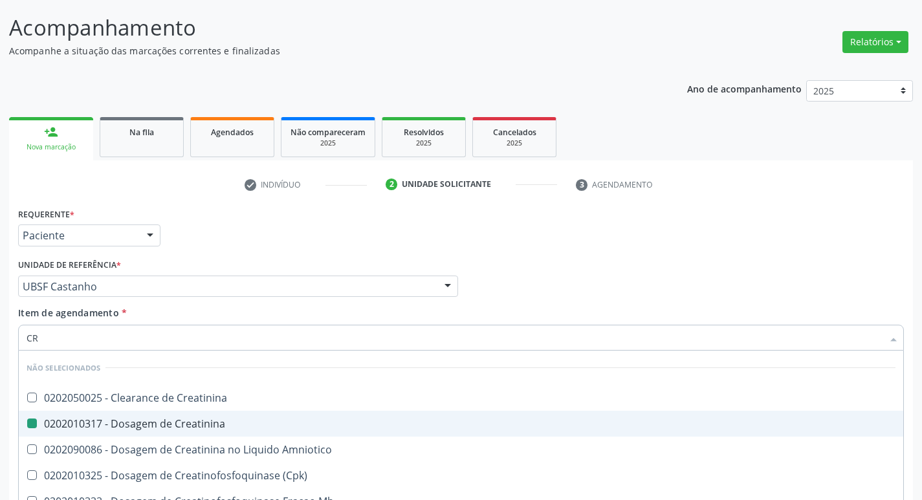
type input "C"
checkbox Creatinina "true"
checkbox Mb "false"
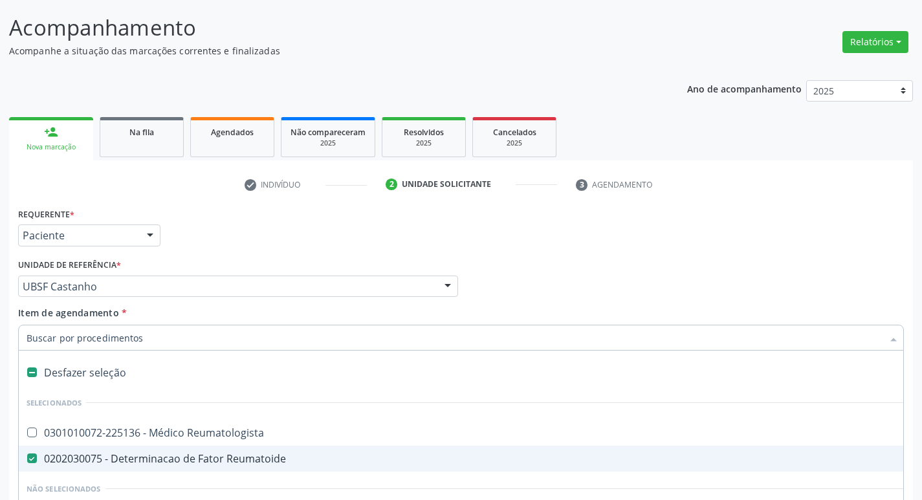
type input "2"
checkbox Oncologia "true"
checkbox Colpoperineocleise "true"
checkbox Primario "true"
checkbox Tempo\) "true"
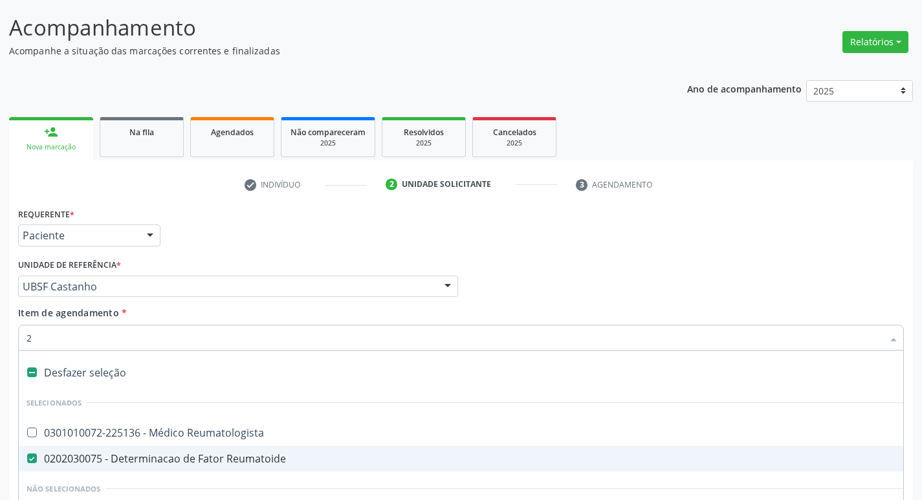
checkbox Congenita "true"
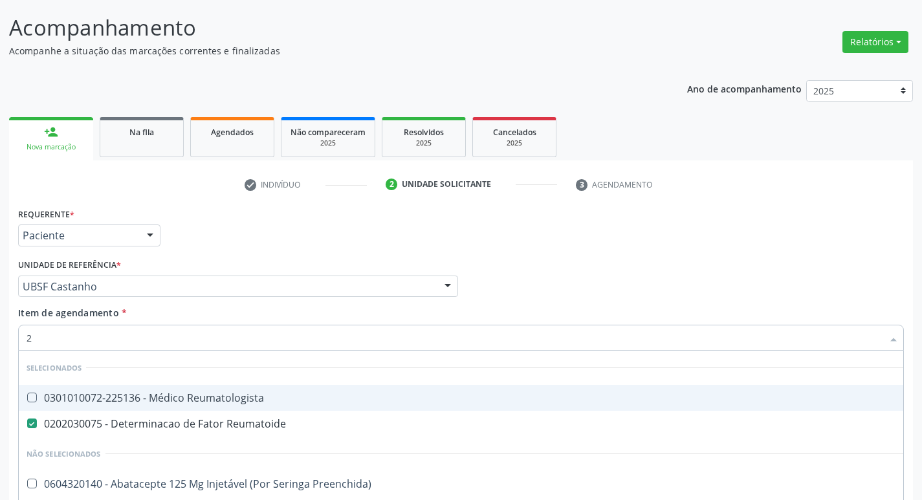
type input "20205001"
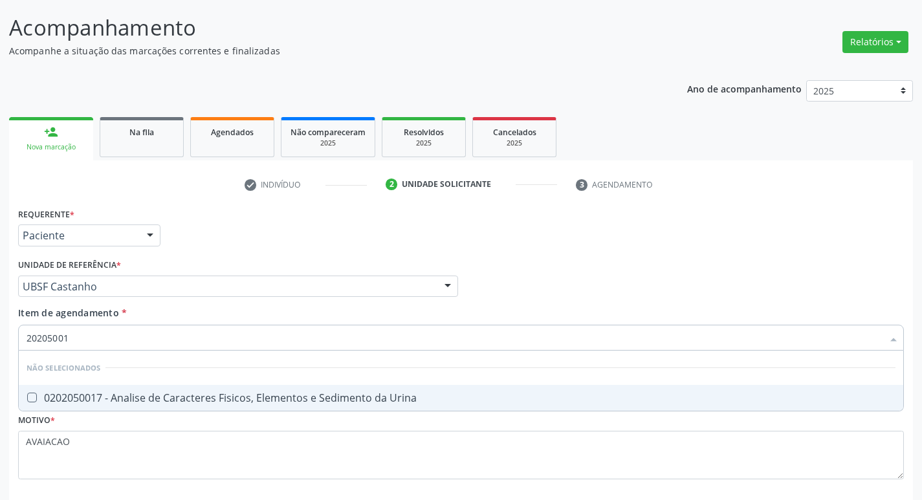
click at [245, 403] on div "0202050017 - Analise de Caracteres Fisicos, Elementos e Sedimento da Urina" at bounding box center [461, 398] width 869 height 10
checkbox Urina "true"
click at [669, 256] on div "Profissional Solicitante Por favor, selecione a Unidade de Atendimento primeiro…" at bounding box center [461, 281] width 892 height 50
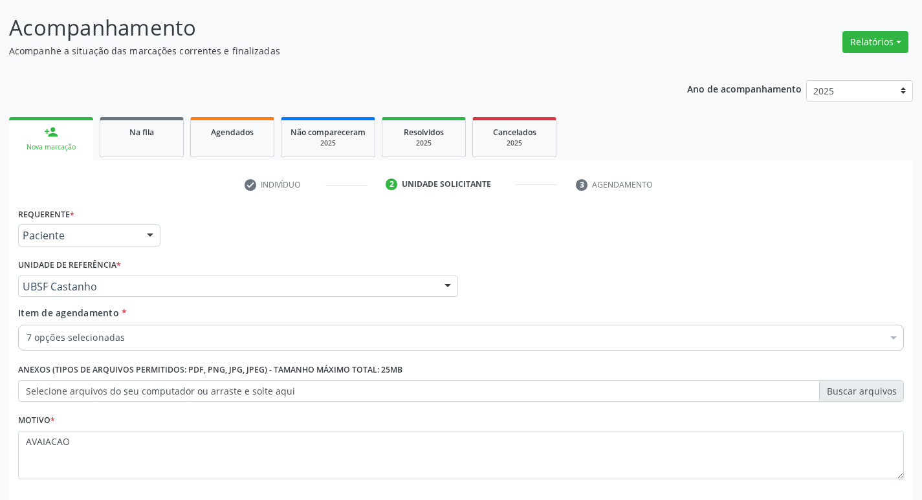
scroll to position [141, 0]
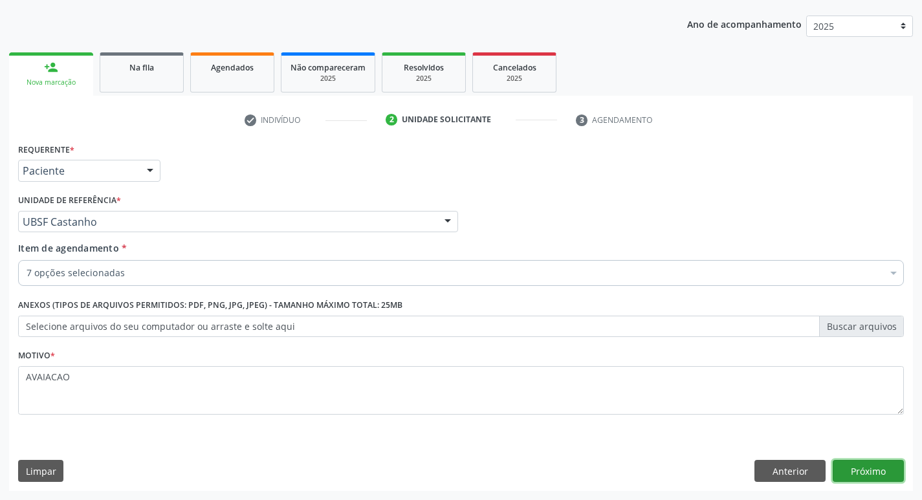
click at [861, 467] on button "Próximo" at bounding box center [868, 471] width 71 height 22
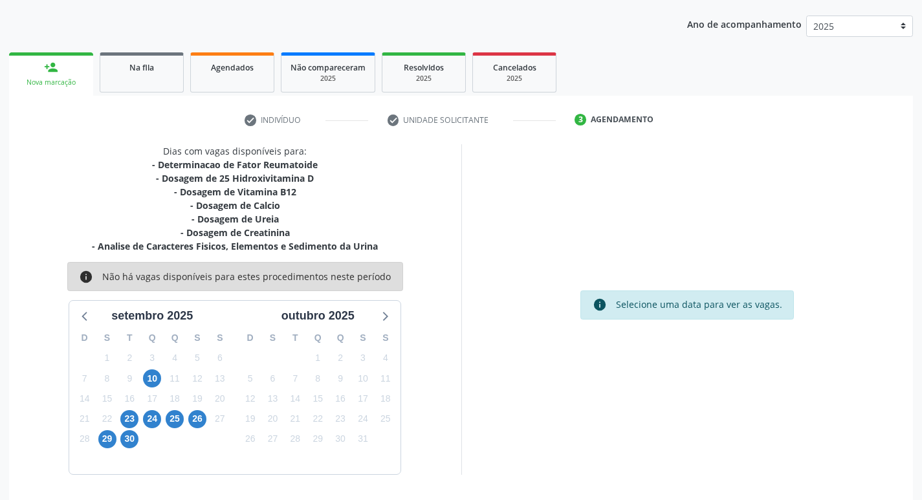
scroll to position [144, 0]
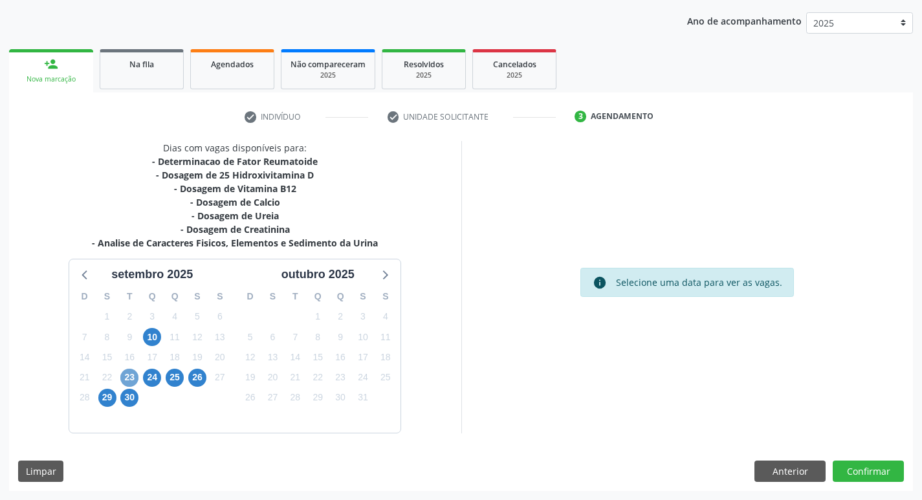
click at [130, 370] on span "23" at bounding box center [129, 378] width 18 height 18
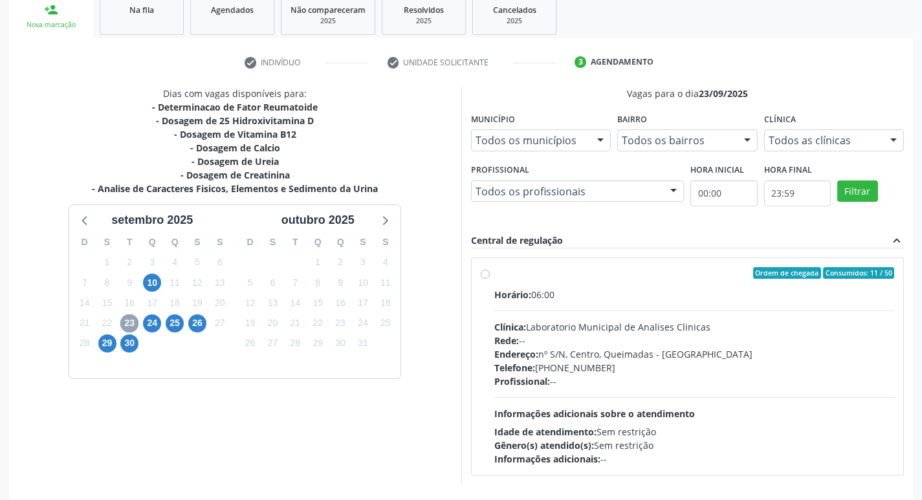
scroll to position [250, 0]
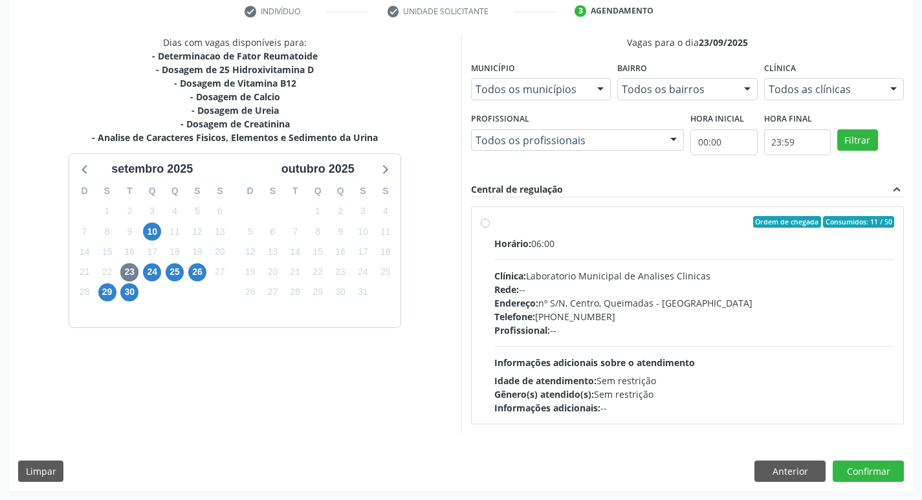
click at [650, 283] on div "Rede: --" at bounding box center [694, 290] width 400 height 14
click at [490, 228] on input "Ordem de chegada Consumidos: 11 / 50 Horário: 06:00 Clínica: Laboratorio Munici…" at bounding box center [485, 222] width 9 height 12
radio input "true"
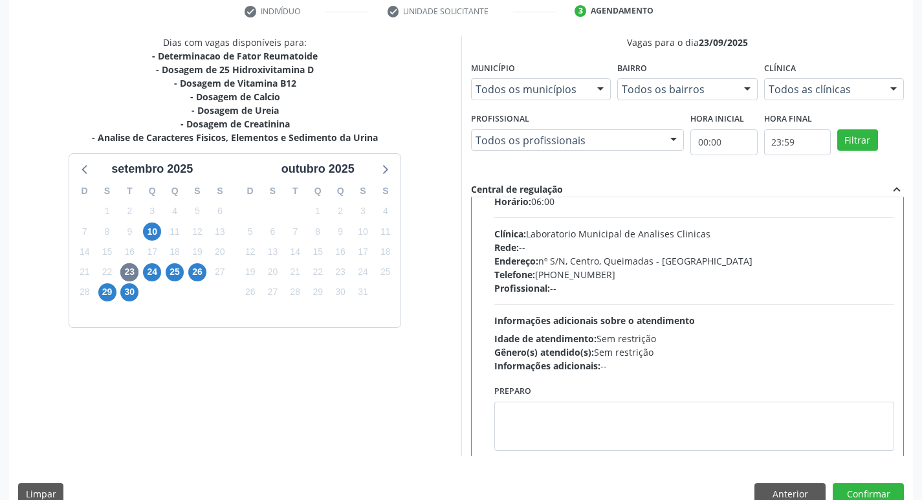
scroll to position [64, 0]
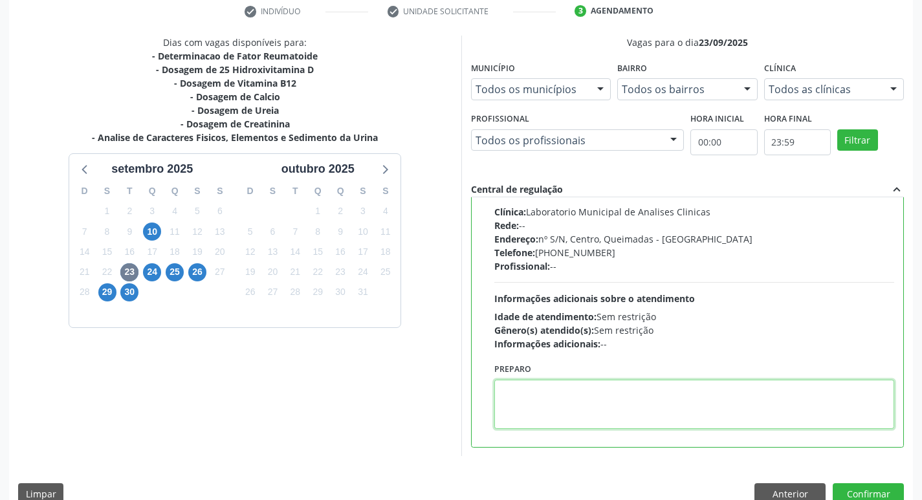
click at [598, 406] on textarea at bounding box center [694, 404] width 400 height 49
paste textarea "IR EM [GEOGRAPHIC_DATA]"
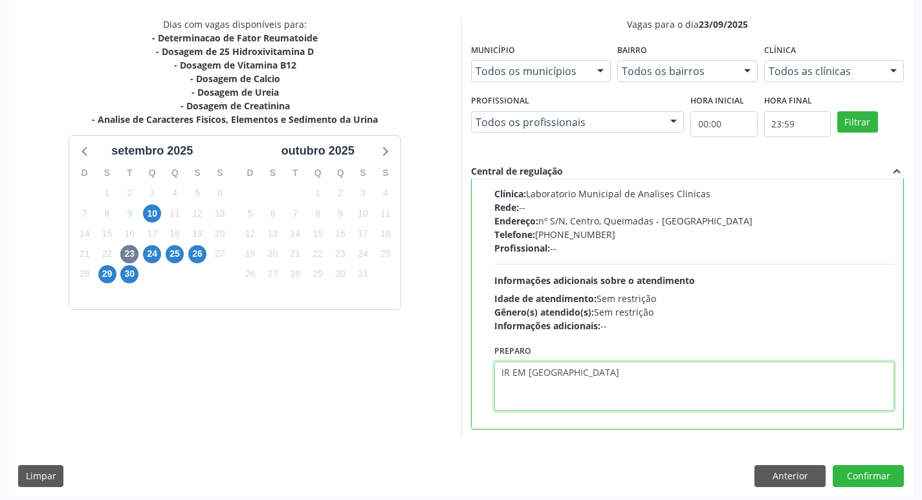
scroll to position [273, 0]
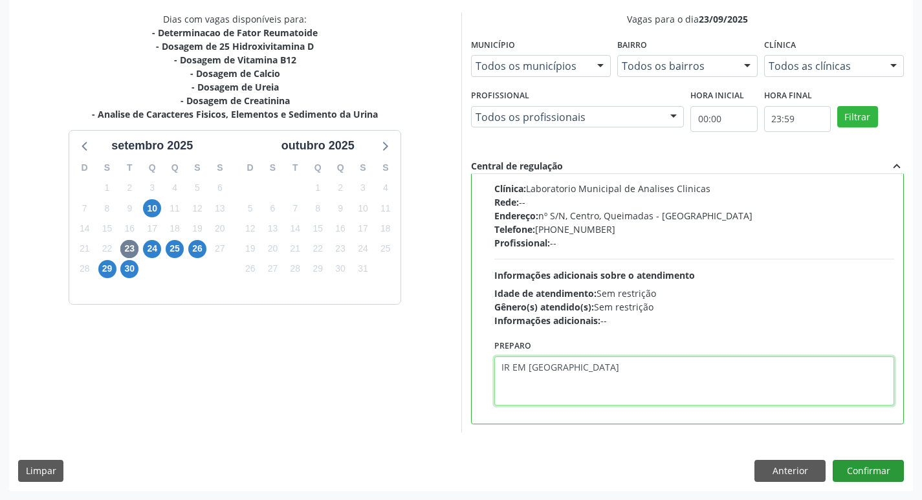
type textarea "IR EM [GEOGRAPHIC_DATA]"
click at [861, 471] on button "Confirmar" at bounding box center [868, 471] width 71 height 22
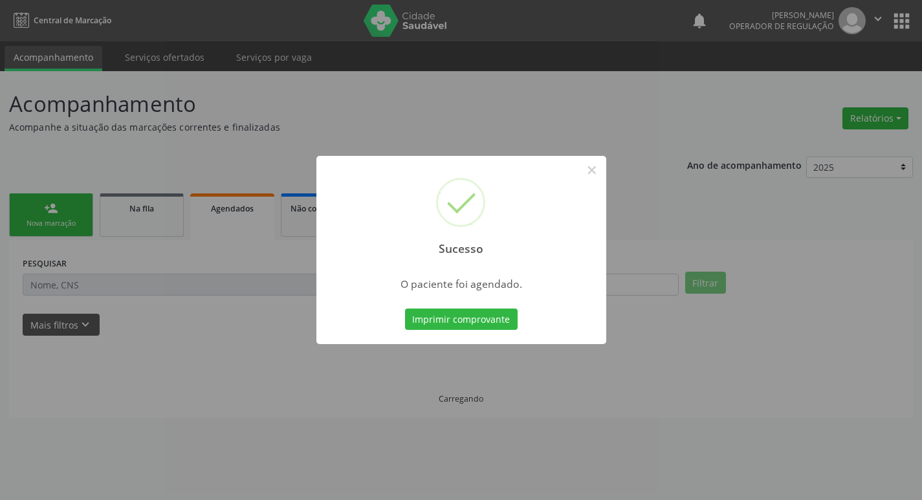
scroll to position [0, 0]
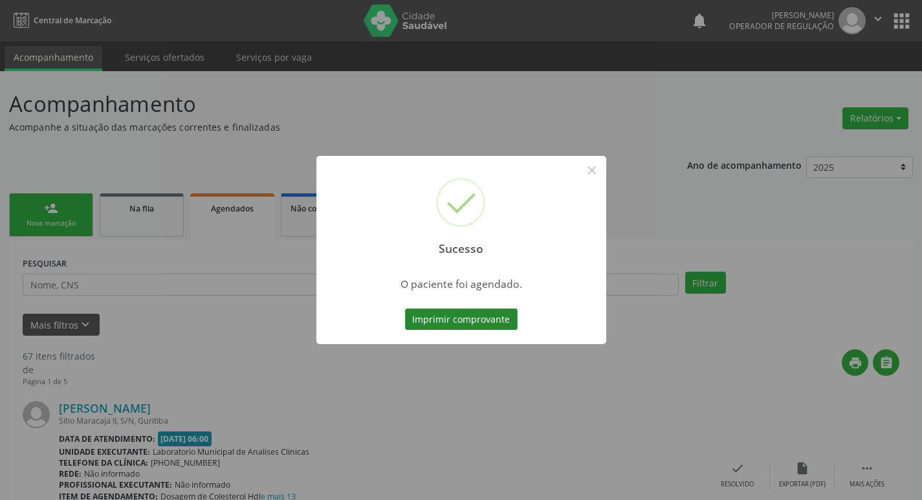
click at [464, 317] on button "Imprimir comprovante" at bounding box center [461, 320] width 113 height 22
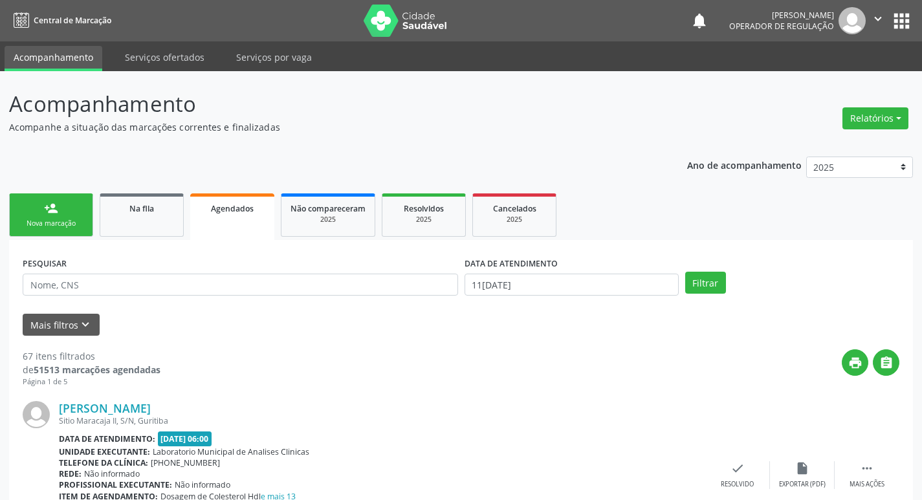
click at [55, 202] on div "person_add" at bounding box center [51, 208] width 14 height 14
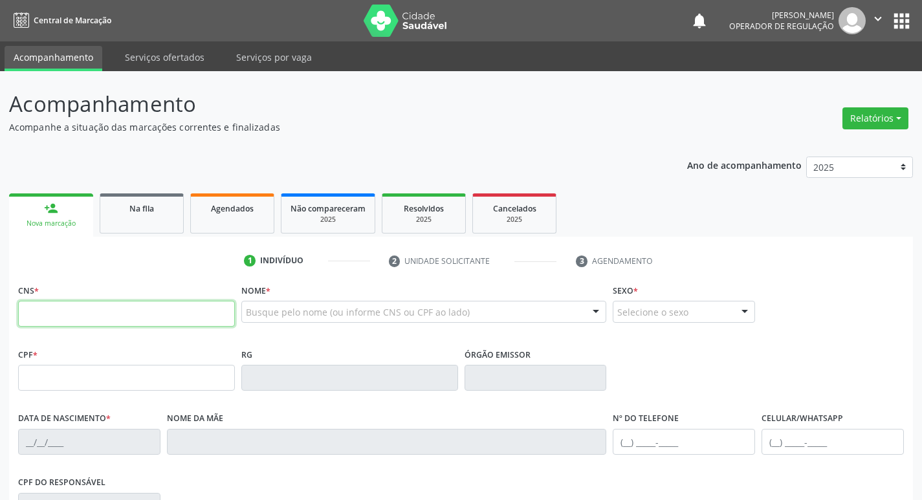
click at [77, 311] on input "text" at bounding box center [126, 314] width 217 height 26
type input "706 0093 1047 6145"
type input "112.157.844-65"
type input "2[DATE]"
type input "[PERSON_NAME]"
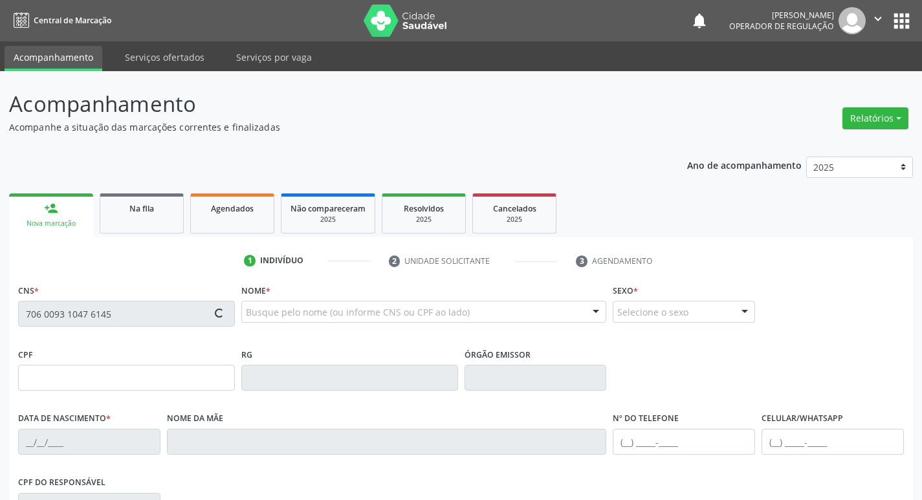
type input "[PHONE_NUMBER]"
type input "12"
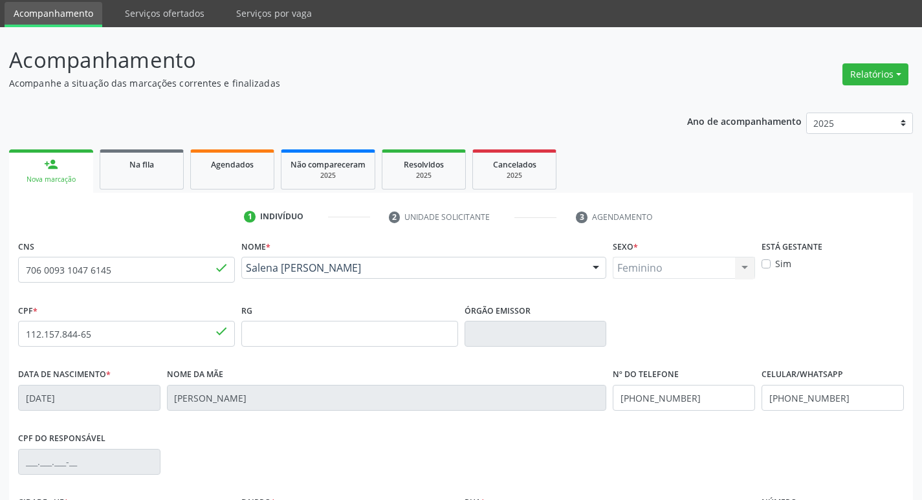
scroll to position [201, 0]
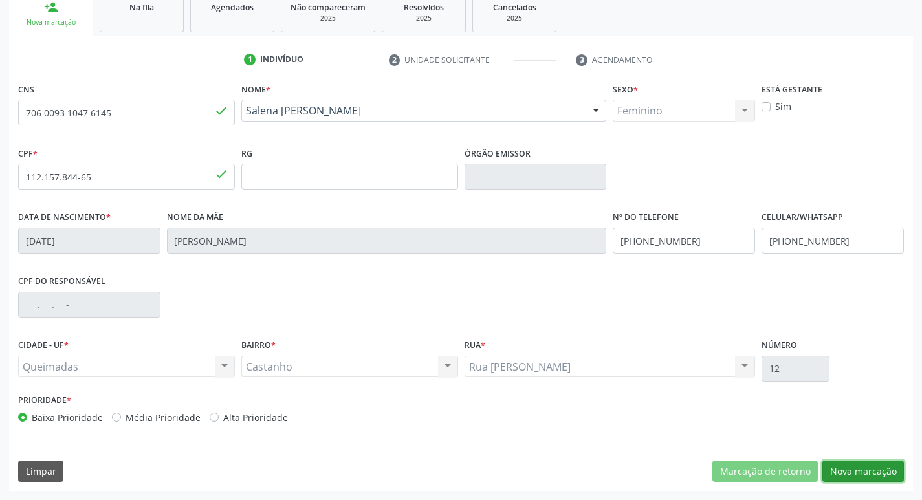
click at [879, 469] on button "Nova marcação" at bounding box center [863, 472] width 82 height 22
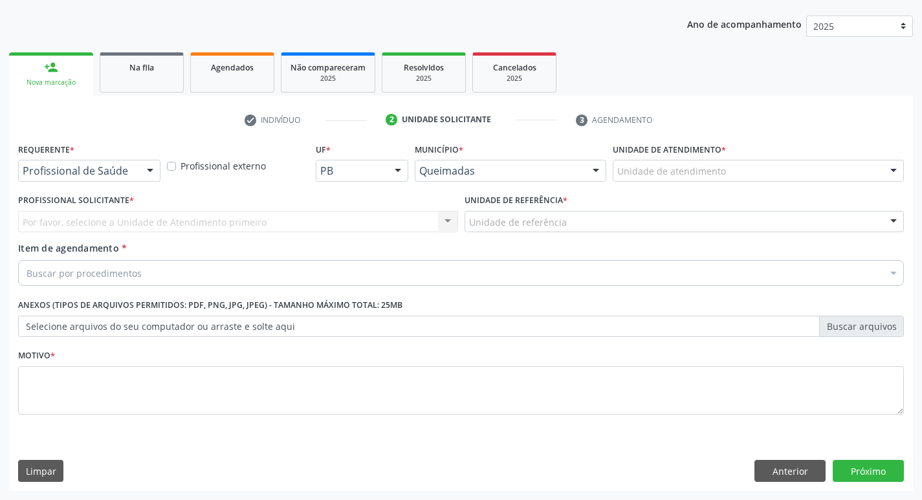
scroll to position [141, 0]
click at [69, 180] on div "Profissional de Saúde" at bounding box center [89, 171] width 142 height 22
click at [65, 235] on div "Profissional Solicitante * Por favor, selecione a Unidade de Atendimento primei…" at bounding box center [238, 216] width 446 height 50
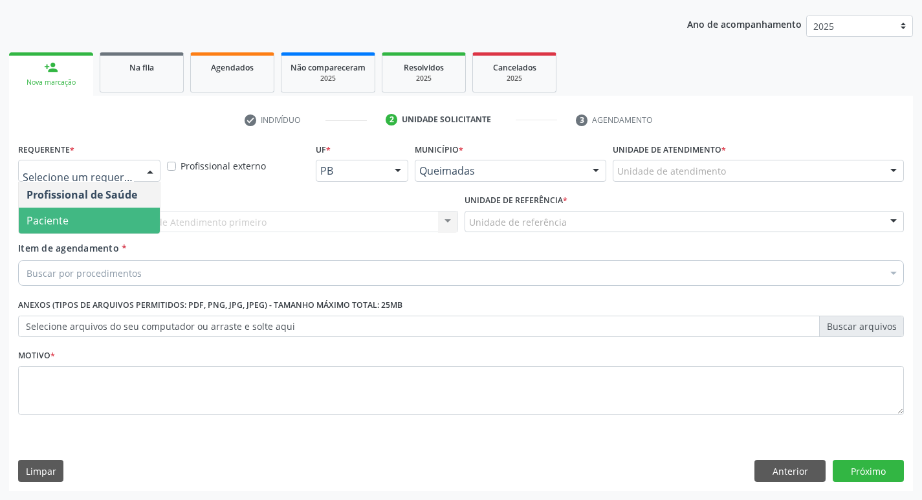
click at [73, 216] on span "Paciente" at bounding box center [89, 221] width 141 height 26
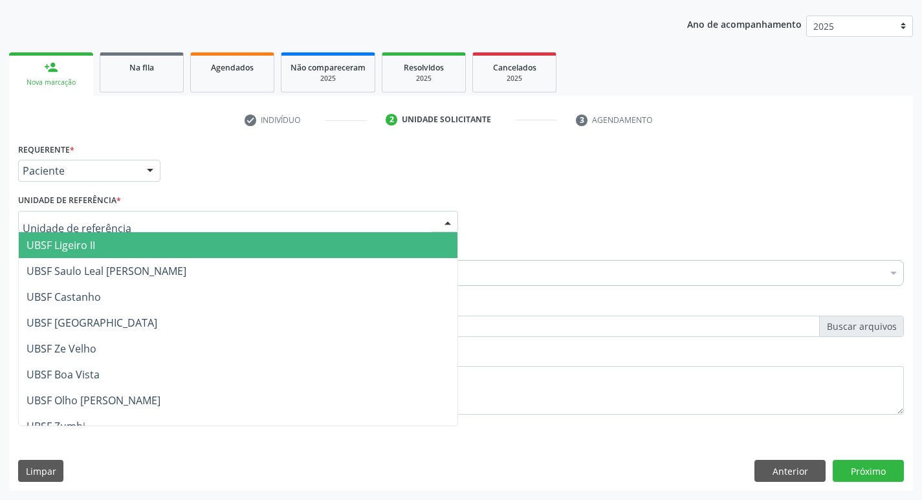
type input "C"
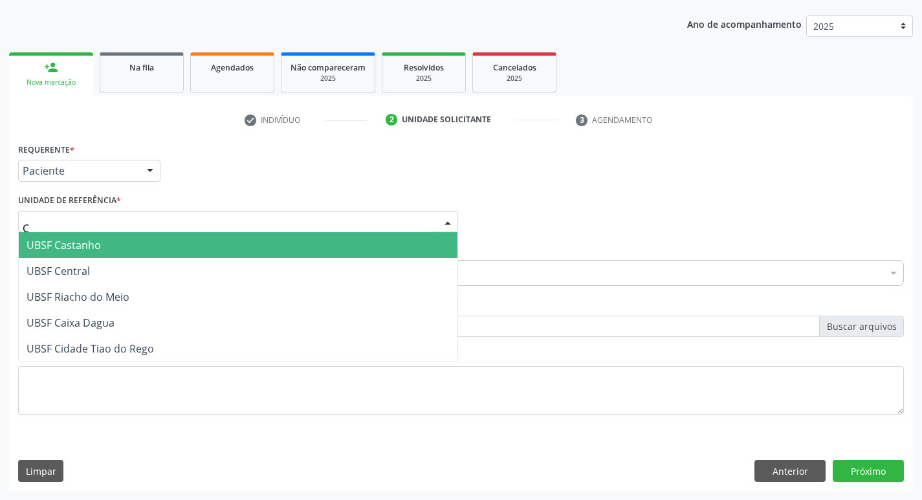
click at [69, 245] on span "UBSF Castanho" at bounding box center [64, 245] width 74 height 14
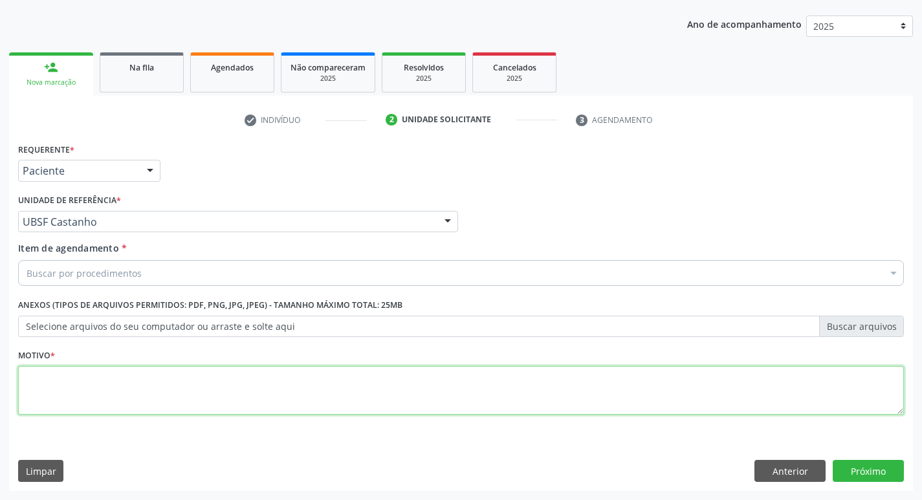
click at [63, 386] on textarea at bounding box center [461, 390] width 886 height 49
type textarea "AVALIACAO"
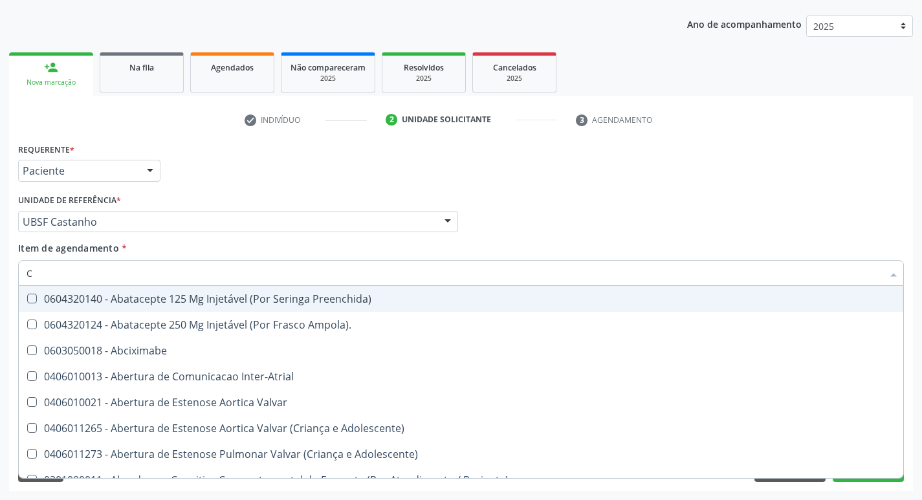
type input "CO"
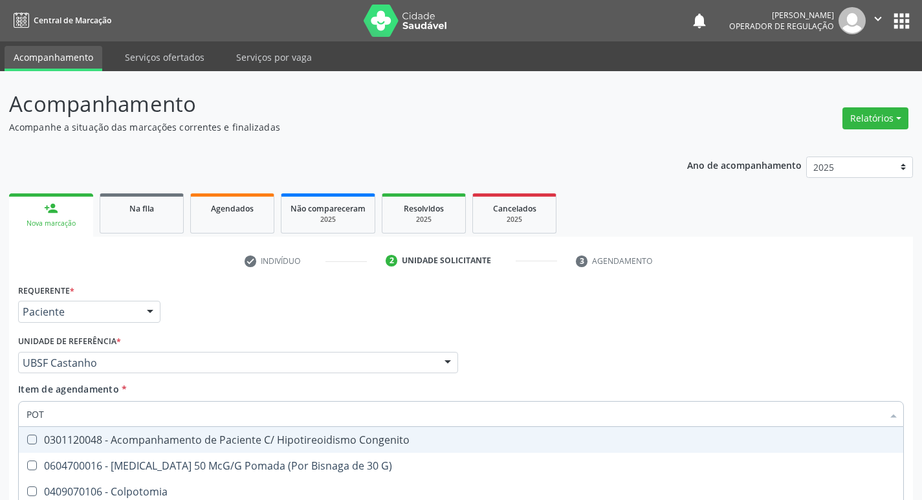
scroll to position [141, 0]
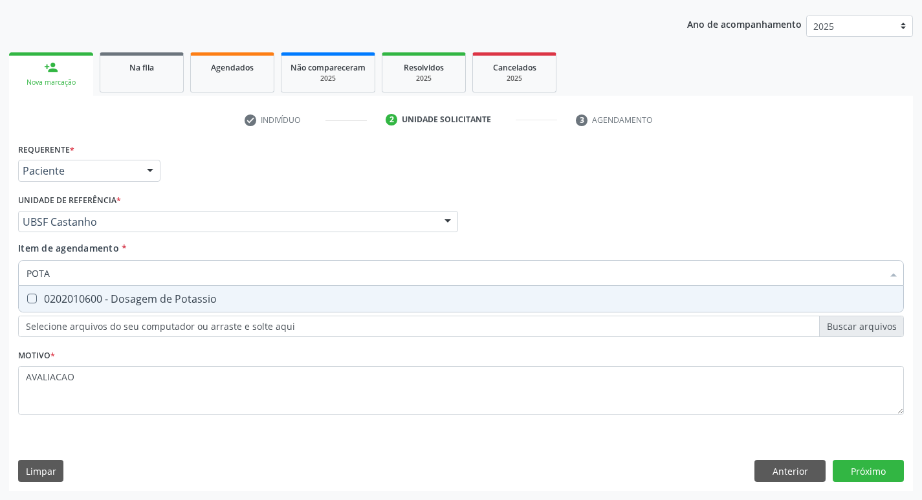
type input "POTAS"
click at [176, 300] on div "0202010600 - Dosagem de Potassio" at bounding box center [461, 299] width 869 height 10
checkbox Potassio "true"
type input "P"
checkbox Potassio "false"
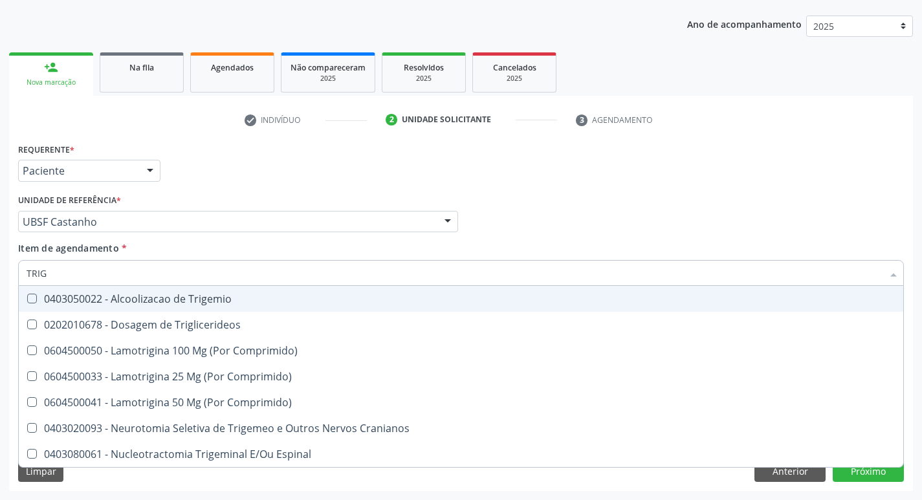
type input "TRIGL"
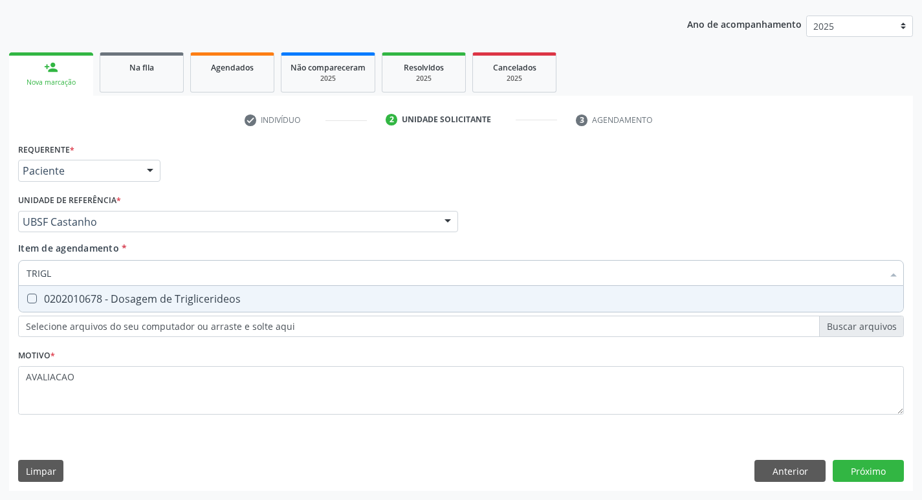
click at [176, 300] on div "0202010678 - Dosagem de Triglicerideos" at bounding box center [461, 299] width 869 height 10
checkbox Triglicerideos "true"
type input "TRIG"
checkbox Triglicerideos "false"
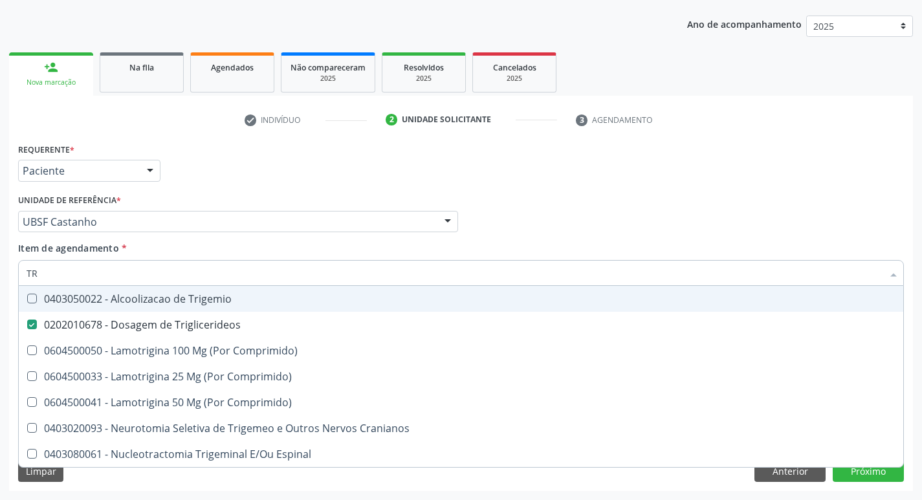
type input "T"
checkbox Triglicerideos "false"
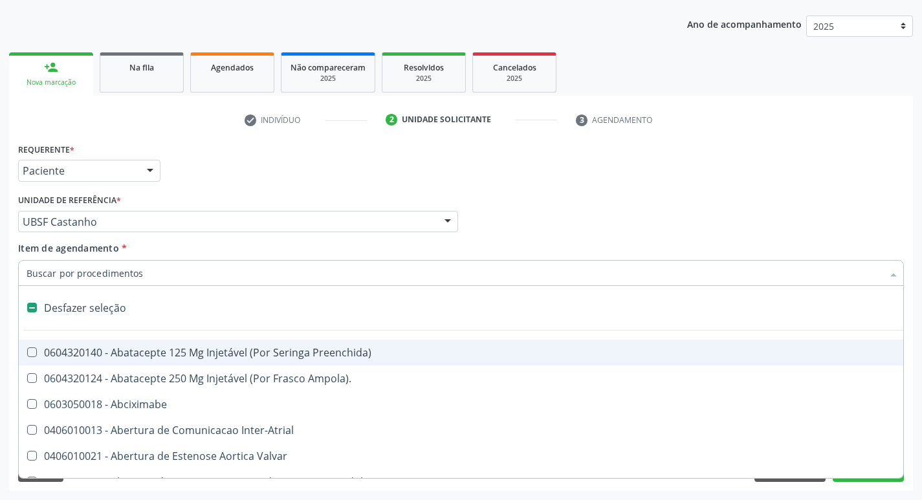
type input "2"
checkbox Projecoes\) "true"
checkbox Monopolar "true"
checkbox Quadril "true"
checkbox Biologica "true"
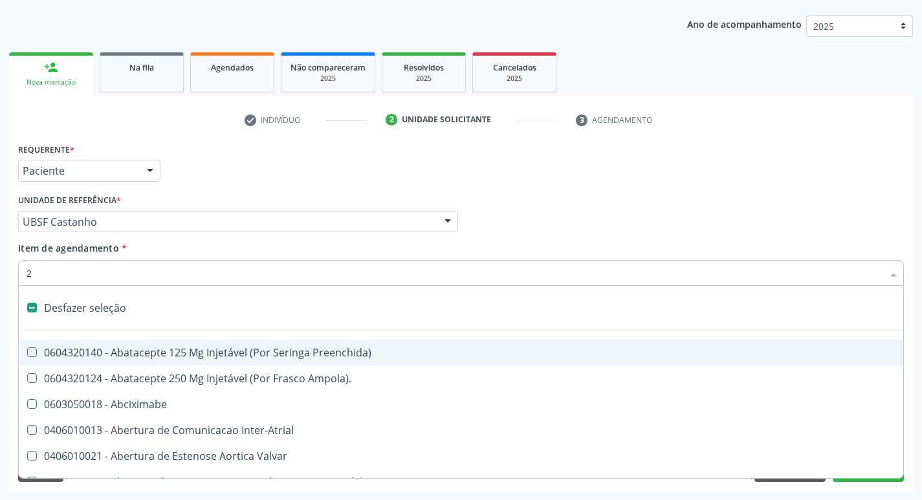
checkbox Conica "true"
checkbox Aorto-Cavitarias "true"
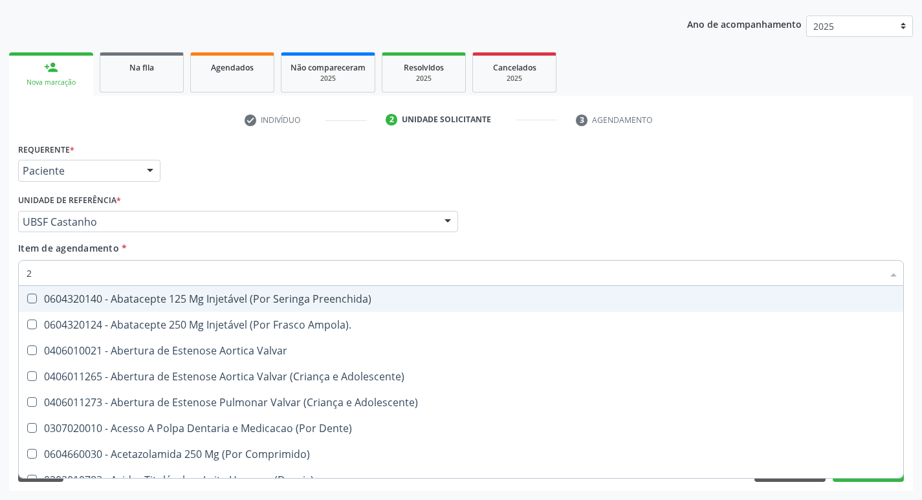
type input "20205001"
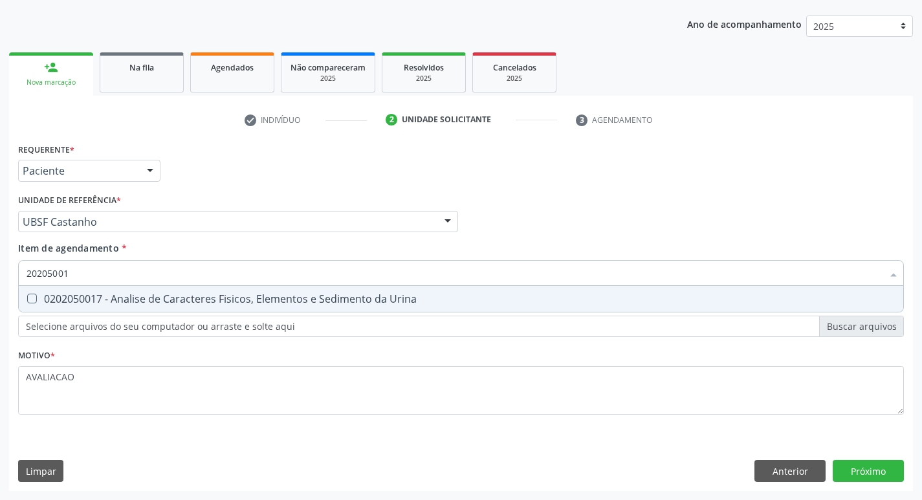
click at [161, 300] on div "0202050017 - Analise de Caracteres Fisicos, Elementos e Sedimento da Urina" at bounding box center [461, 299] width 869 height 10
checkbox Urina "true"
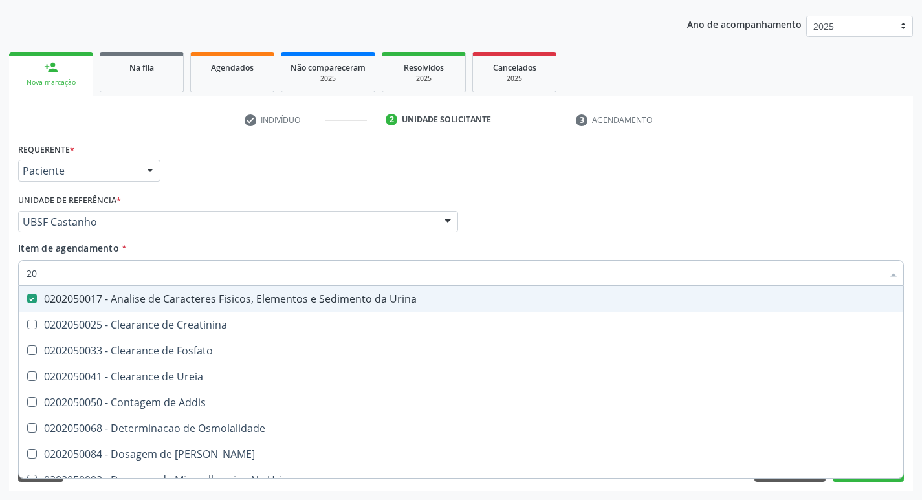
type input "2"
type input "G"
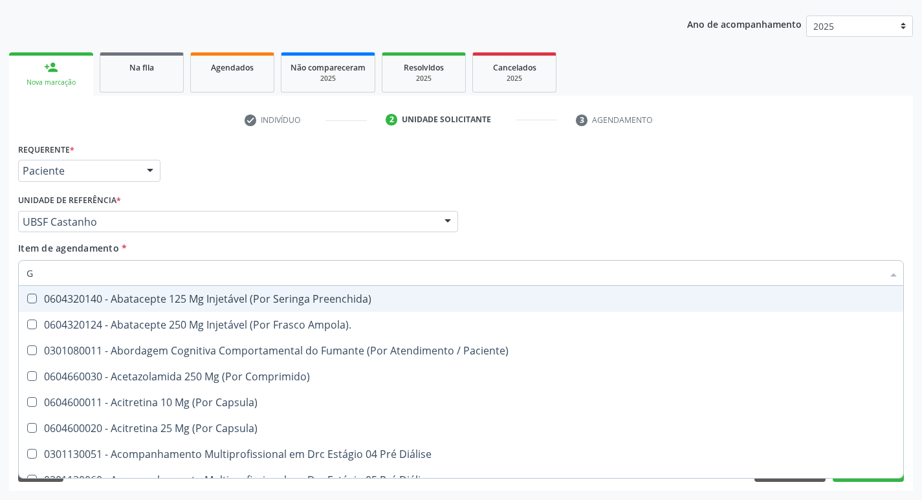
checkbox Preenchida\) "false"
checkbox Comprimido\) "false"
type input "GLICOSE"
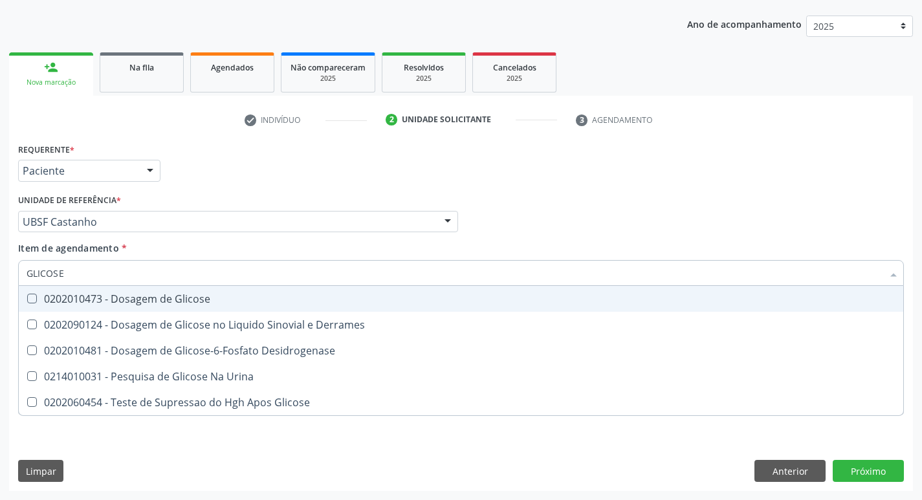
click at [212, 292] on span "0202010473 - Dosagem de Glicose" at bounding box center [461, 299] width 884 height 26
checkbox Glicose "true"
type input "GLICOS"
checkbox Glicose "false"
checkbox Derrames "true"
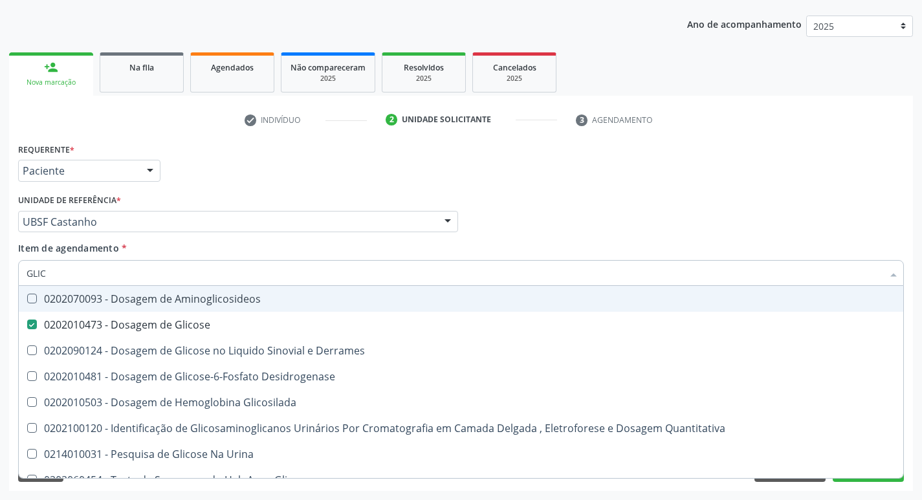
type input "GLI"
checkbox Glicose "false"
checkbox Derrames "false"
checkbox Desidrogenase "false"
checkbox Glicosilada "true"
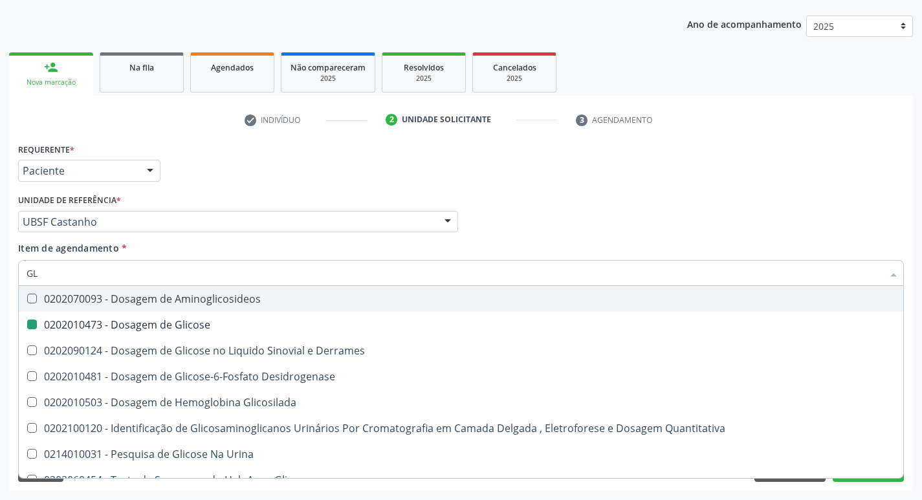
type input "G"
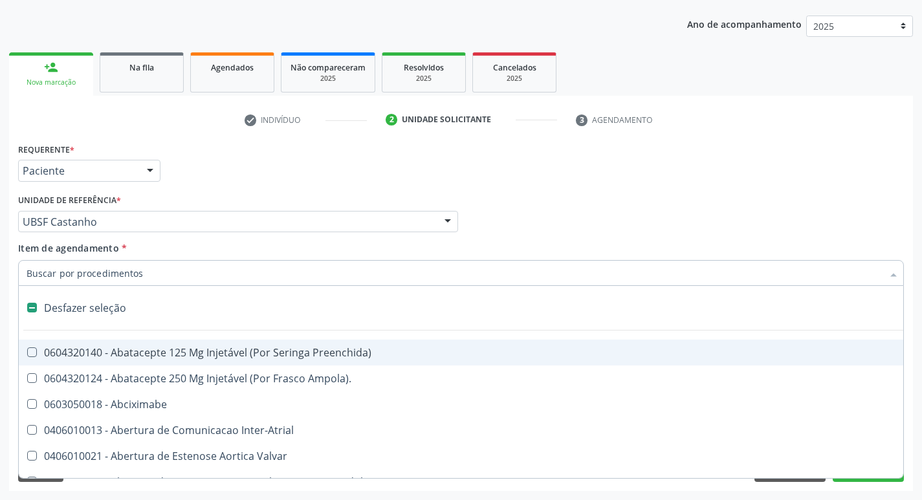
checkbox Valvar "false"
type input "H"
checkbox Urina "false"
checkbox Lactente\) "true"
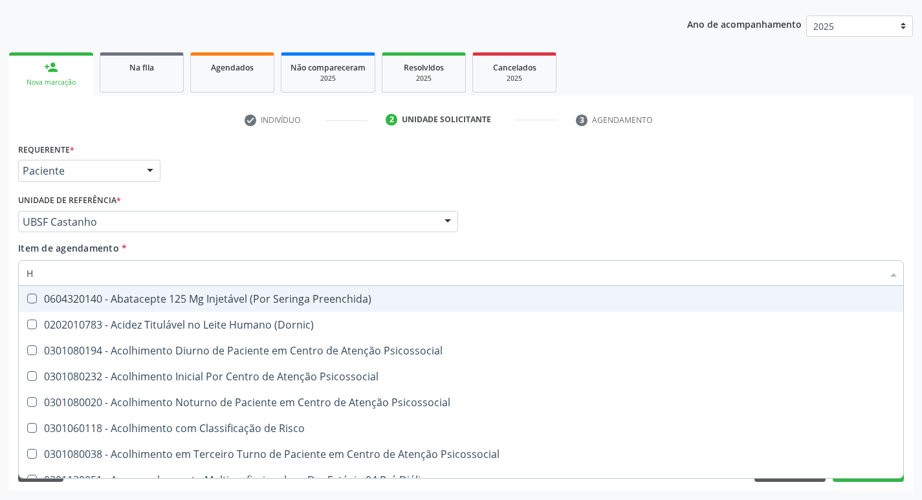
type input "HEMOGLOBINA G"
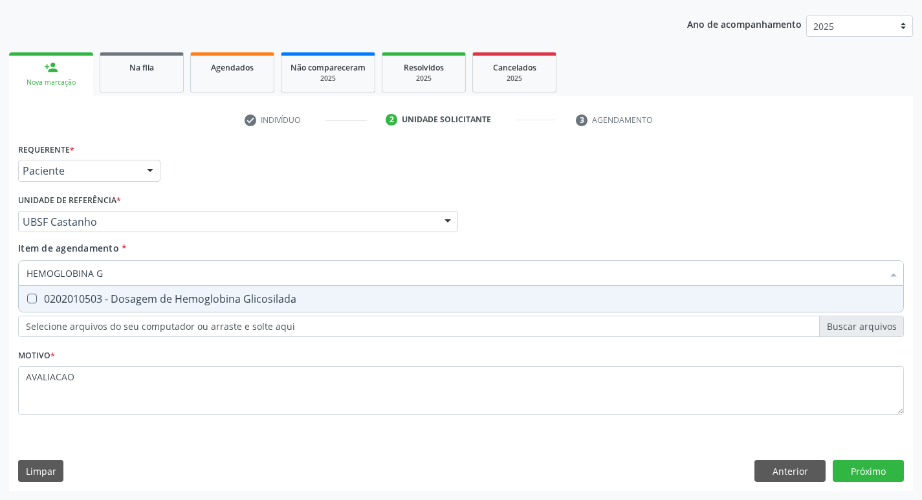
click at [190, 298] on div "0202010503 - Dosagem de Hemoglobina Glicosilada" at bounding box center [461, 299] width 869 height 10
checkbox Glicosilada "true"
type input "HEMOGLOBINA"
checkbox Glicosilada "false"
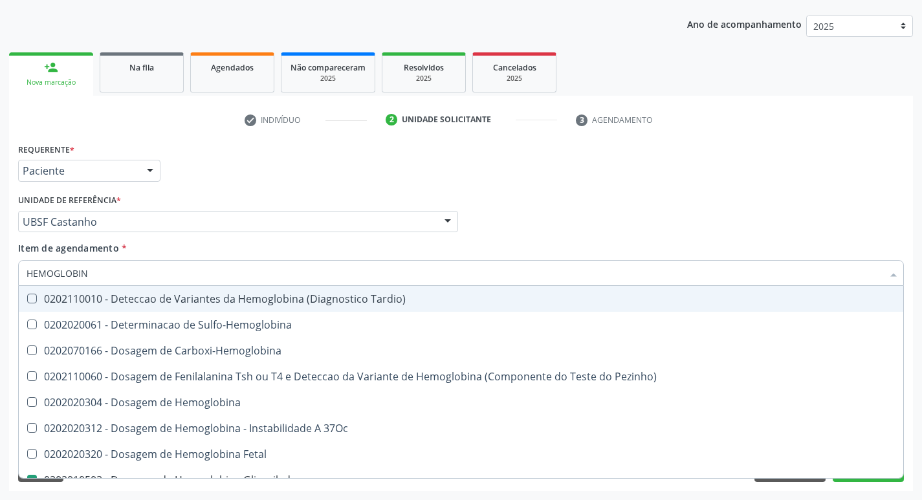
type input "HEMOGLOBI"
checkbox Glicosilada "false"
checkbox Hemoglobina "true"
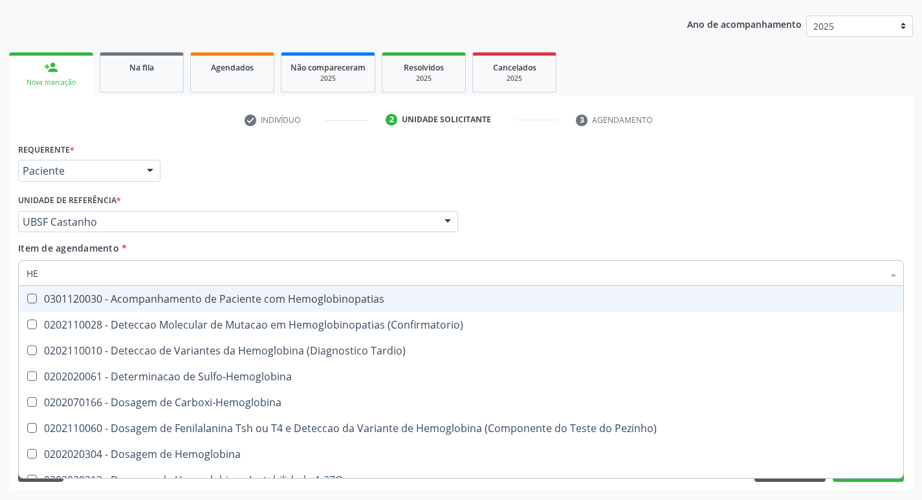
type input "H"
checkbox Glicosilada "false"
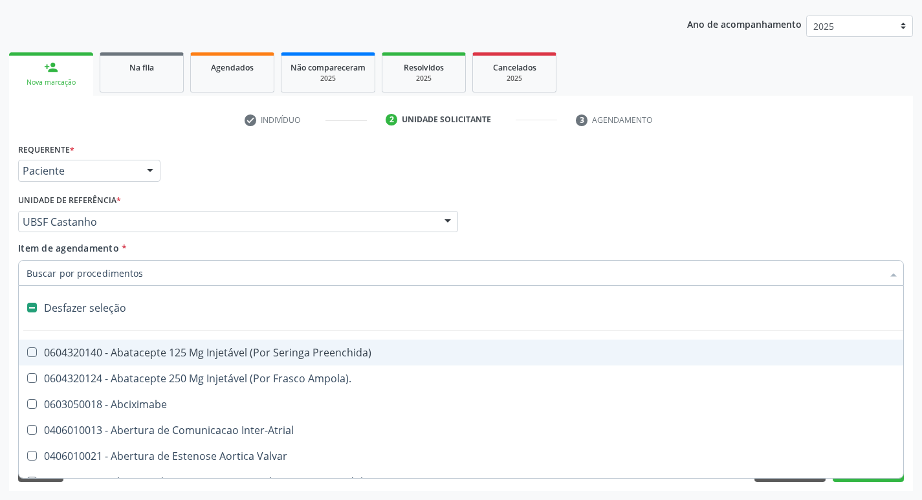
type input "H"
checkbox Urina "false"
checkbox Lactente\) "true"
checkbox A "true"
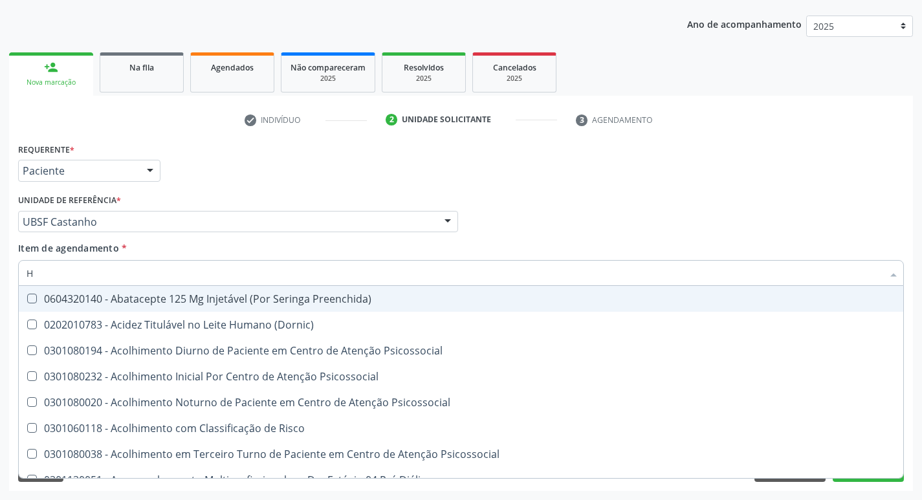
type input "HEMOGR"
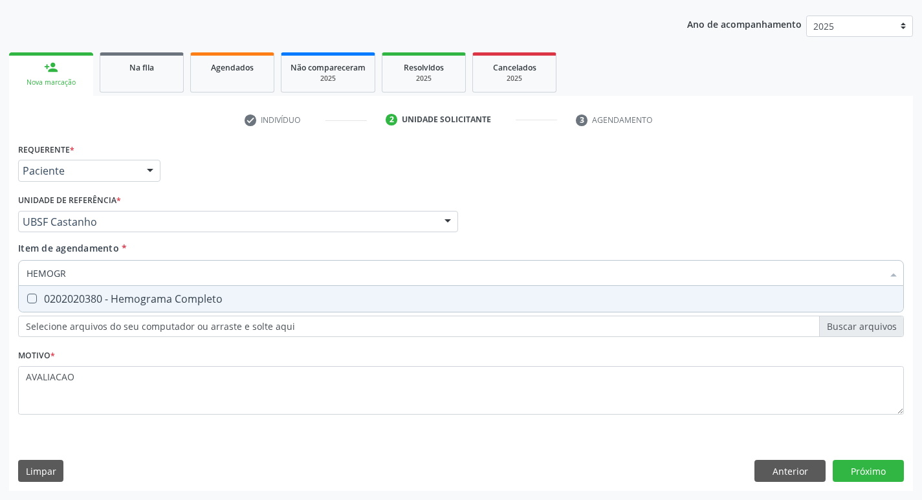
click at [184, 302] on div "0202020380 - Hemograma Completo" at bounding box center [461, 299] width 869 height 10
checkbox Completo "true"
type input "HEMOG"
checkbox Completo "false"
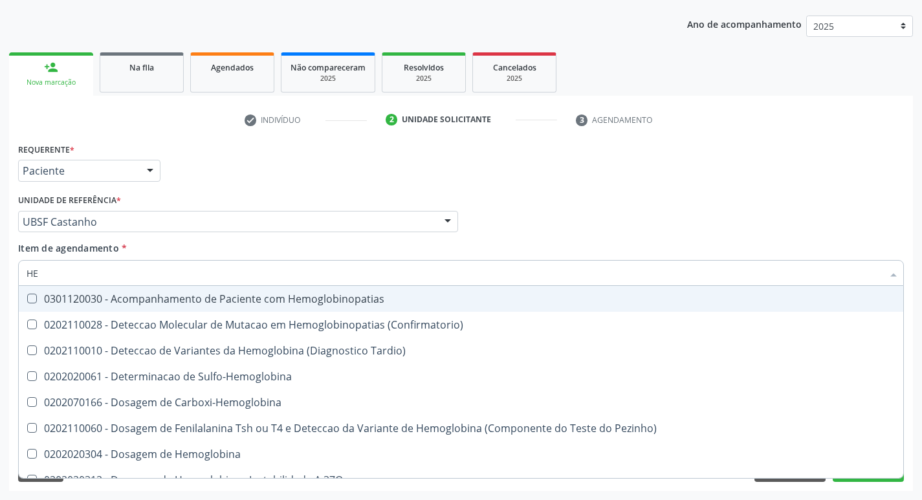
type input "H"
checkbox Glicosilada "false"
checkbox Completo "false"
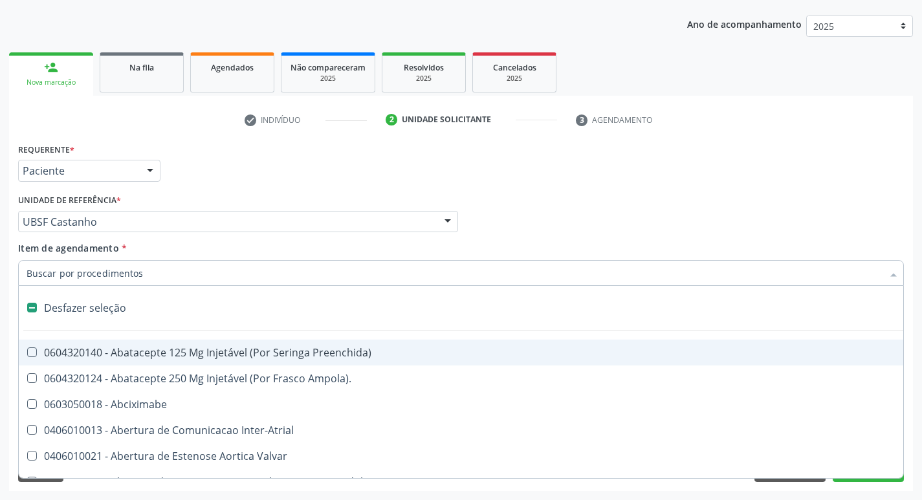
type input "U"
checkbox Frasco-Ampola\) "true"
checkbox Urina "false"
checkbox 67 "true"
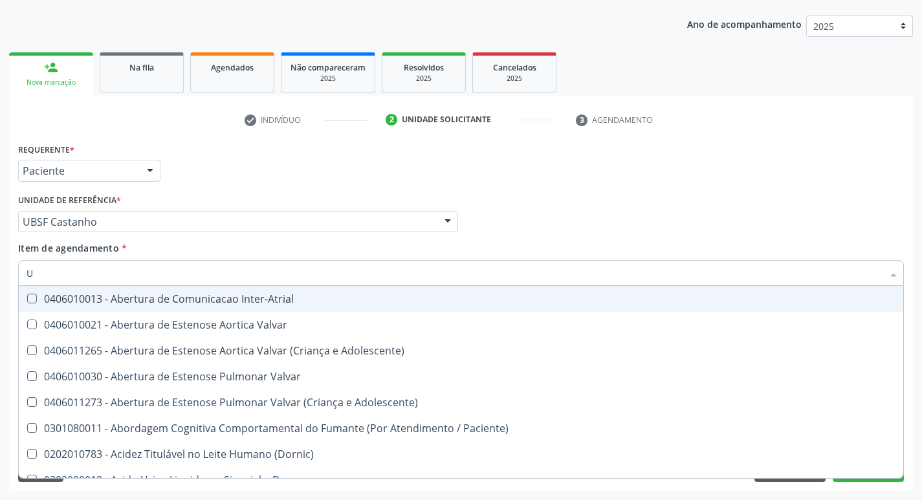
type input "UR"
checkbox Reabilitacao "true"
checkbox Urina "false"
checkbox C "true"
checkbox Dosagens\) "false"
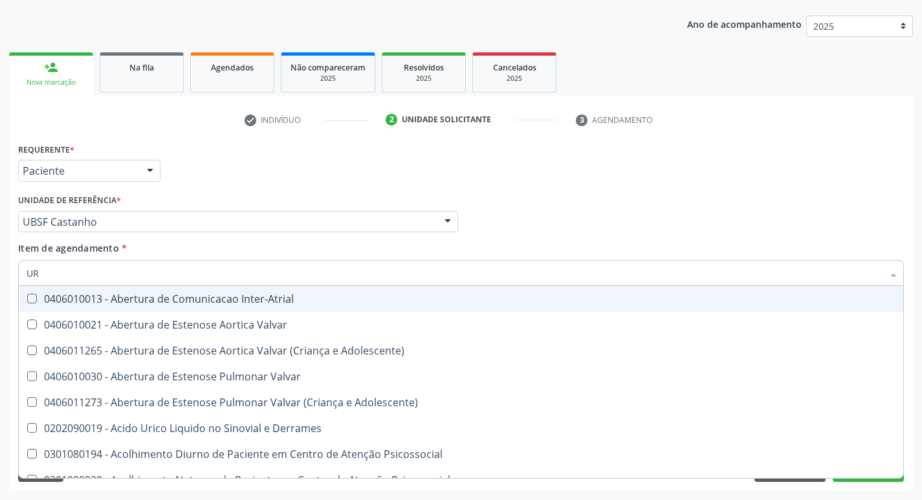
type input "URE"
checkbox Urina "false"
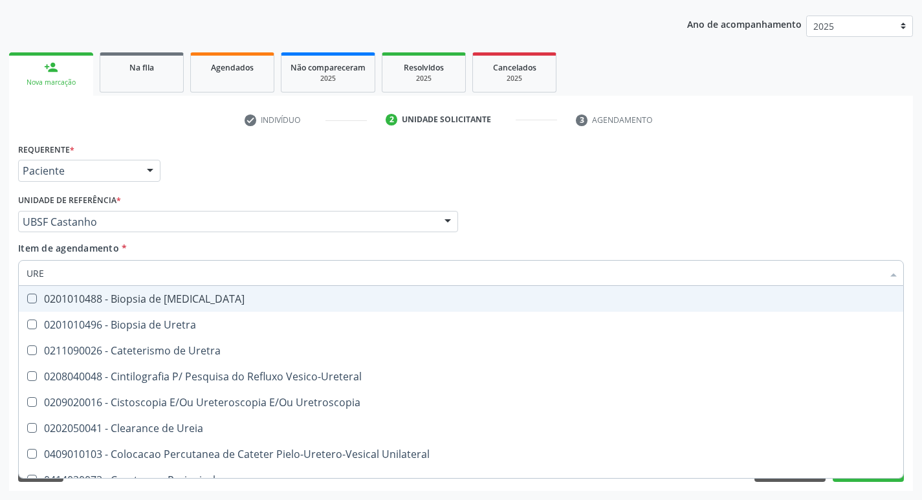
type input "UREI"
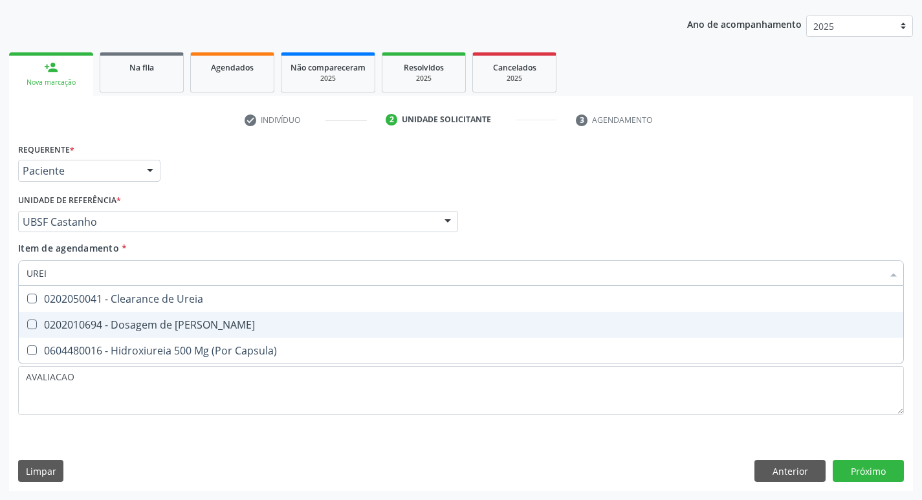
click at [192, 317] on span "0202010694 - Dosagem de [PERSON_NAME]" at bounding box center [461, 325] width 884 height 26
checkbox Ureia "true"
type input "URE"
checkbox Ureia "false"
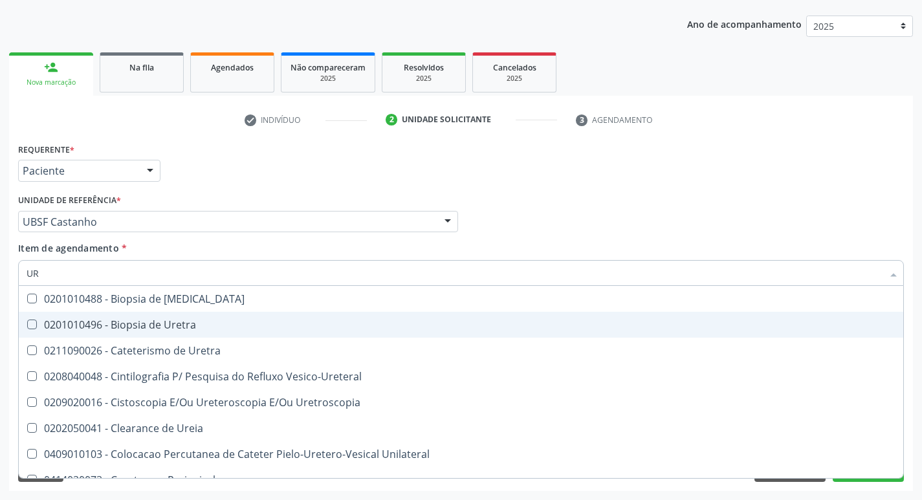
type input "U"
checkbox Ureia "false"
checkbox Bubonica\) "false"
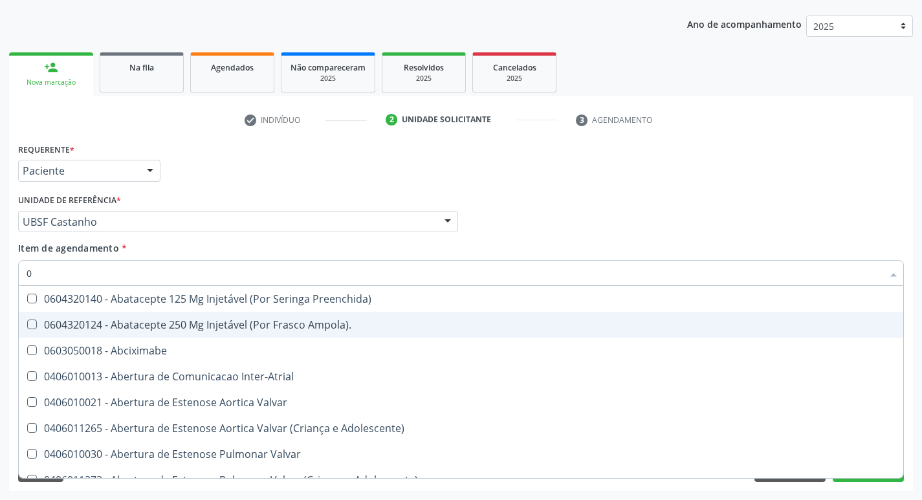
type input "02"
checkbox Psicossocial "true"
checkbox Urina "false"
checkbox Alimentação "true"
checkbox Pancreas "true"
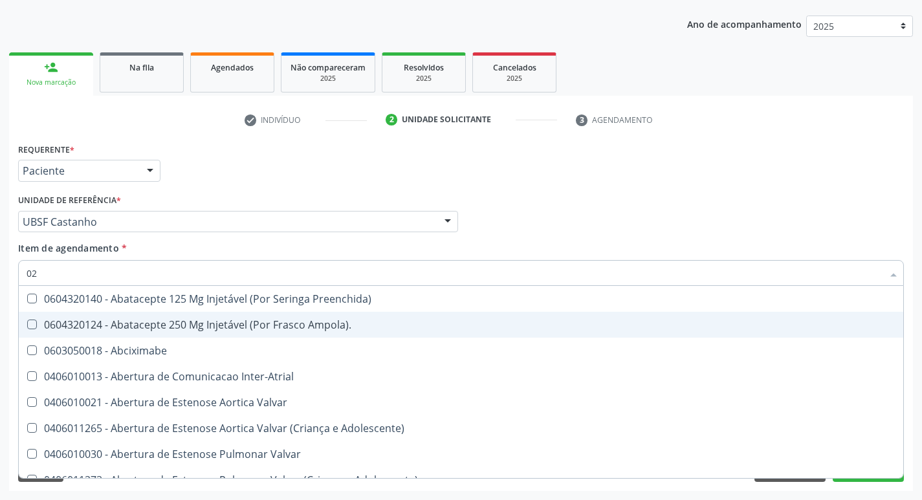
checkbox Paratireoides "true"
checkbox 67 "true"
checkbox Comprimido\) "true"
checkbox Ml\) "true"
checkbox Redome\) "true"
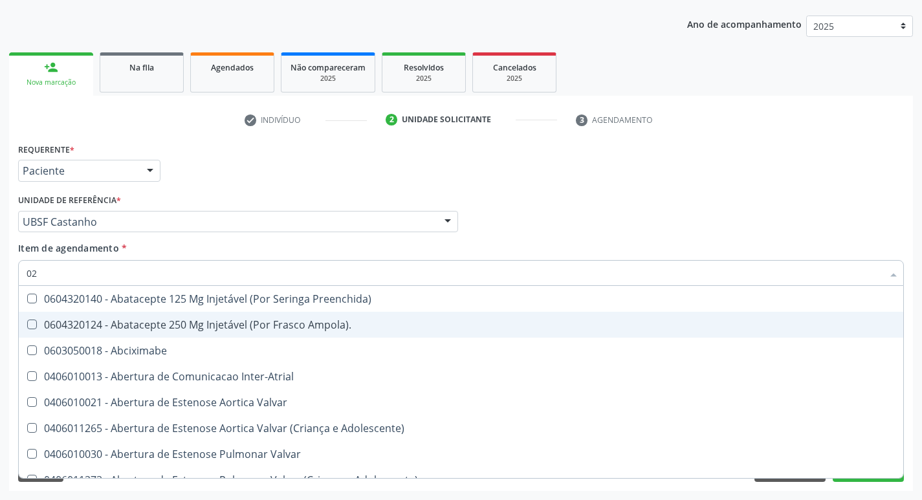
checkbox Anterior "true"
checkbox Revisao "true"
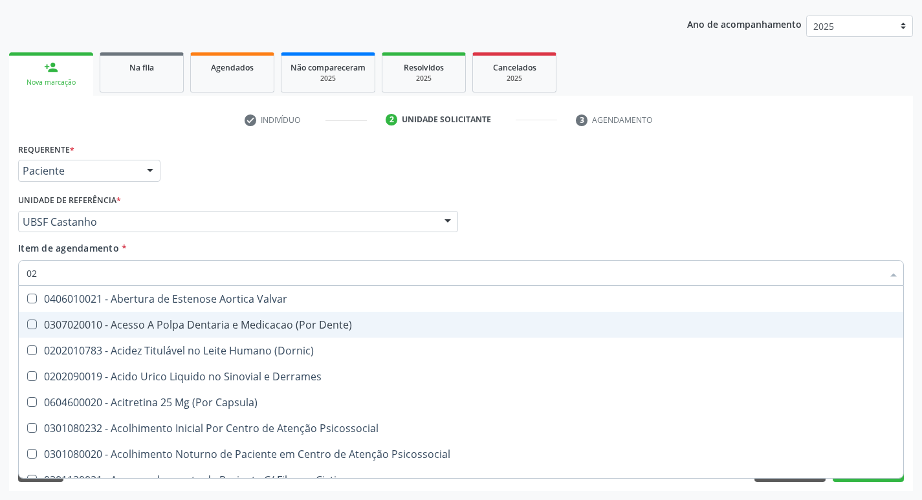
type input "020"
checkbox Frasco-Ampola\) "true"
checkbox Urina "false"
checkbox Tirofibana "true"
checkbox \(Pos-Pasteurização\) "true"
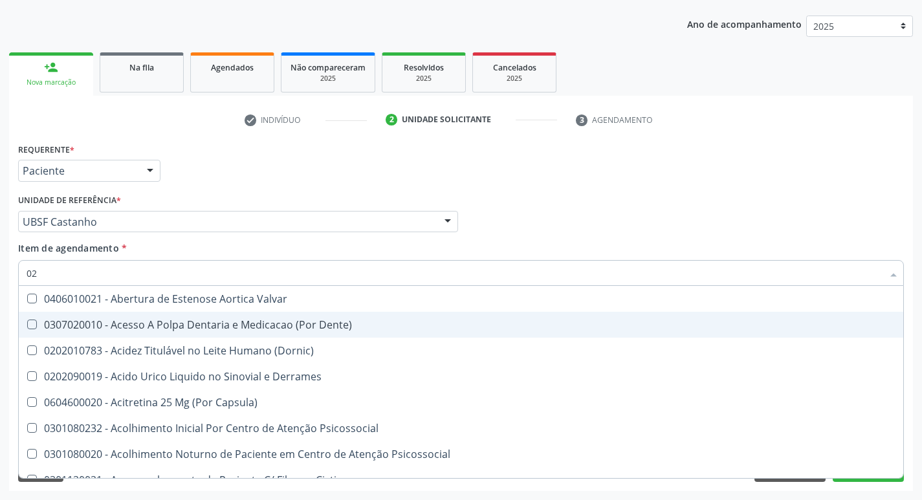
checkbox Debridamento "true"
checkbox Dacriocistografia "true"
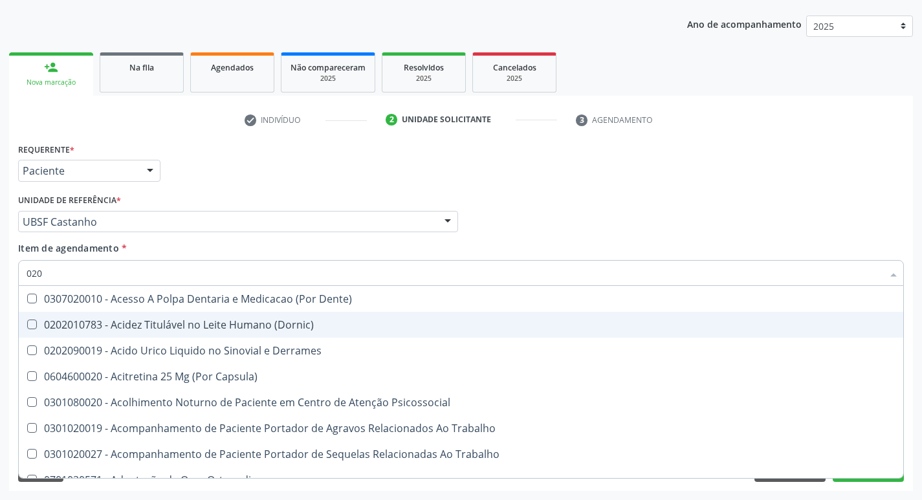
type input "0202"
checkbox Capsula\) "true"
checkbox Urina "false"
checkbox Coluna "true"
checkbox Ocular "true"
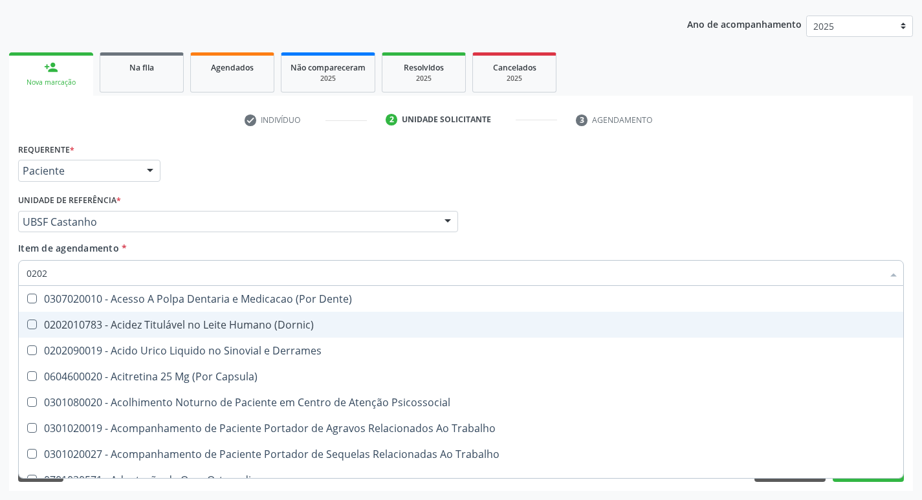
checkbox Aberto\) "true"
checkbox Cortante "true"
checkbox Drogas "true"
checkbox Gastro-Esofagico "true"
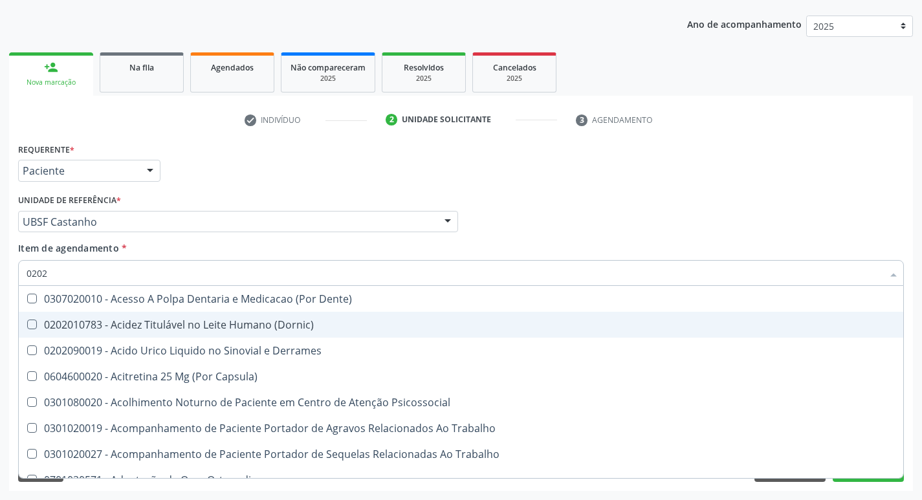
checkbox Projecoes\) "true"
checkbox Captacao "true"
checkbox Revisao "true"
checkbox Dosagens\) "false"
checkbox Hdl "false"
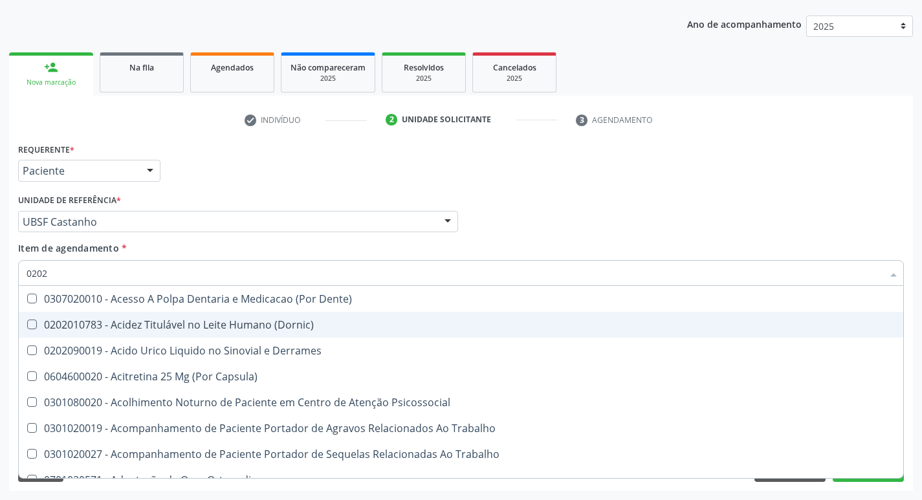
checkbox Ldl "false"
checkbox Creatinina "false"
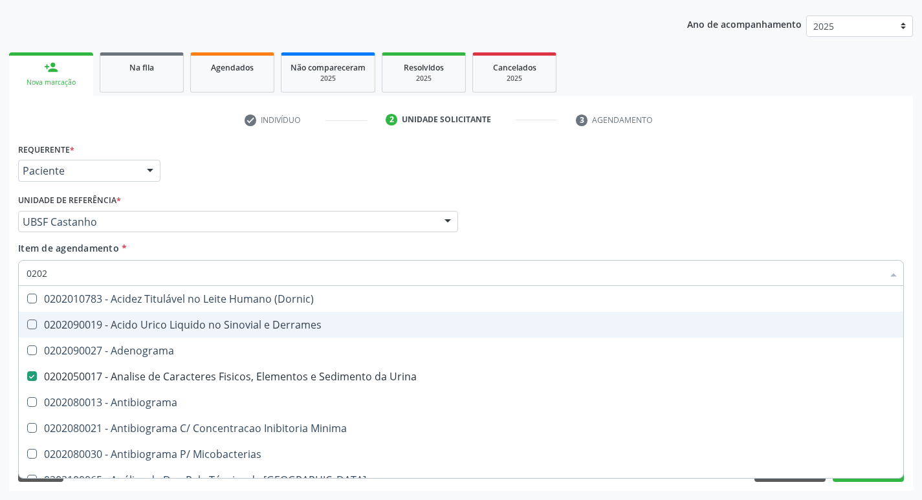
type input "02020"
checkbox Congênita "true"
checkbox Dosagens\) "false"
checkbox Barbituratos "true"
checkbox Benzodiazepinicos "true"
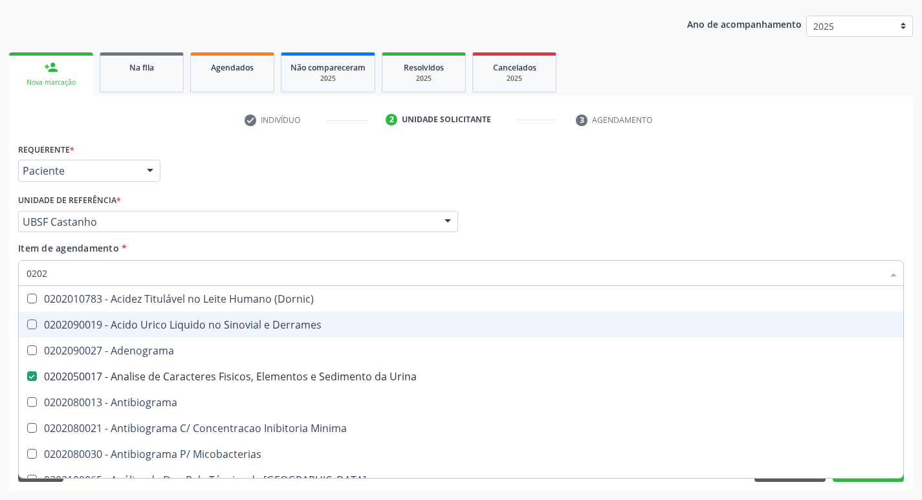
checkbox Calcitonina "true"
checkbox Hdl "false"
checkbox Ldl "false"
checkbox Creatinina "false"
checkbox Xiii "true"
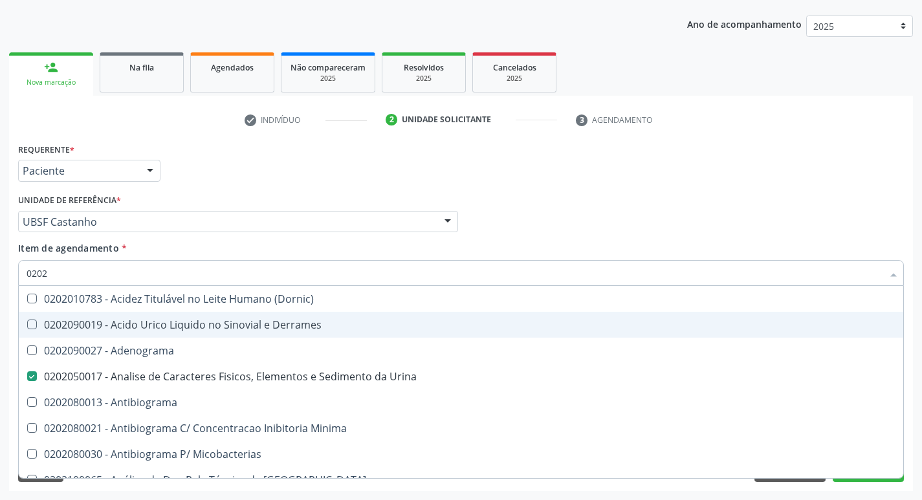
checkbox Formaldeido "true"
checkbox Glicose "false"
checkbox Glicosilada "false"
checkbox \(Igm\) "true"
checkbox Potassio "false"
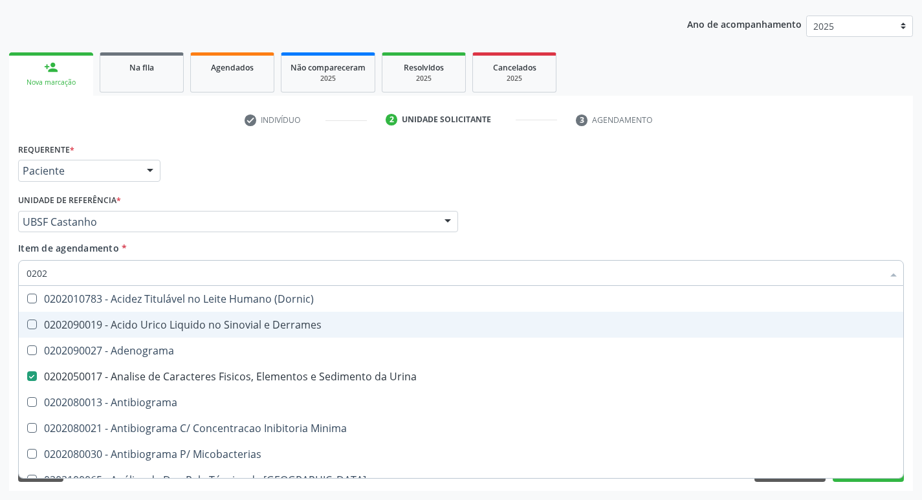
checkbox Horas\) "true"
checkbox Quinidina "true"
checkbox Triglicerideos "false"
checkbox Ureia "false"
checkbox Zinco "true"
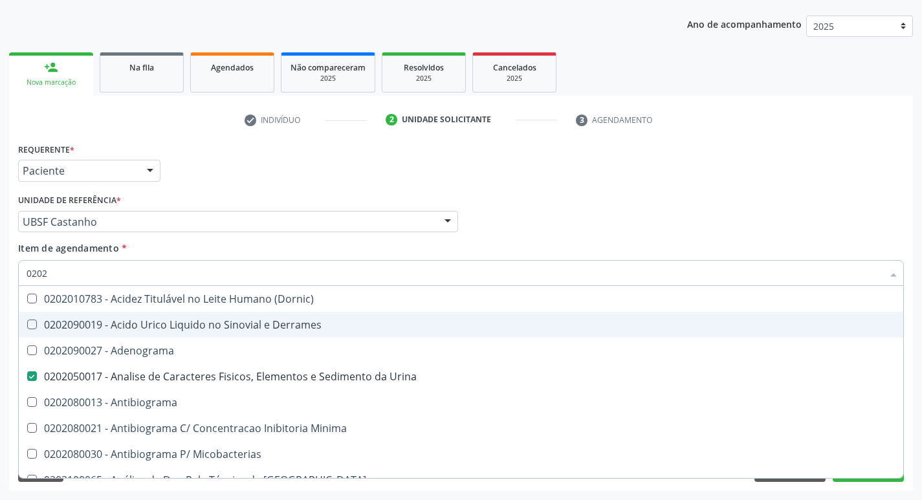
checkbox Completo "false"
type input "020208"
checkbox Urina "false"
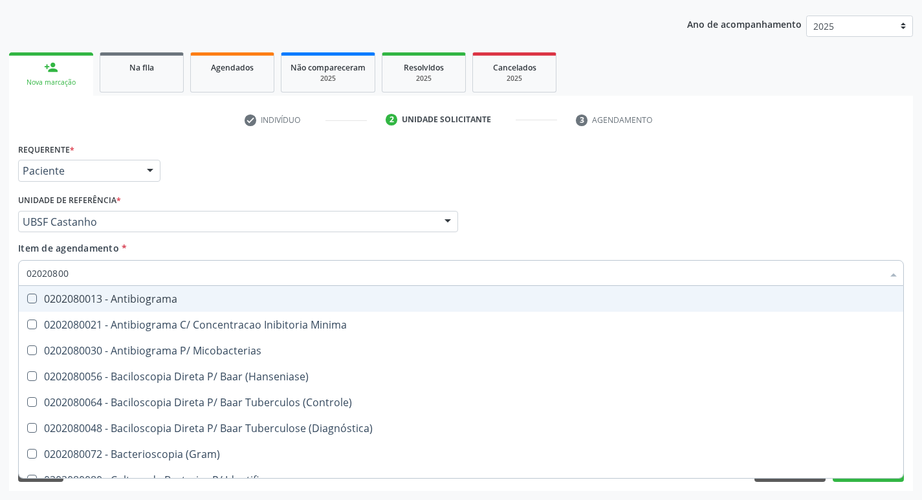
type input "020208008"
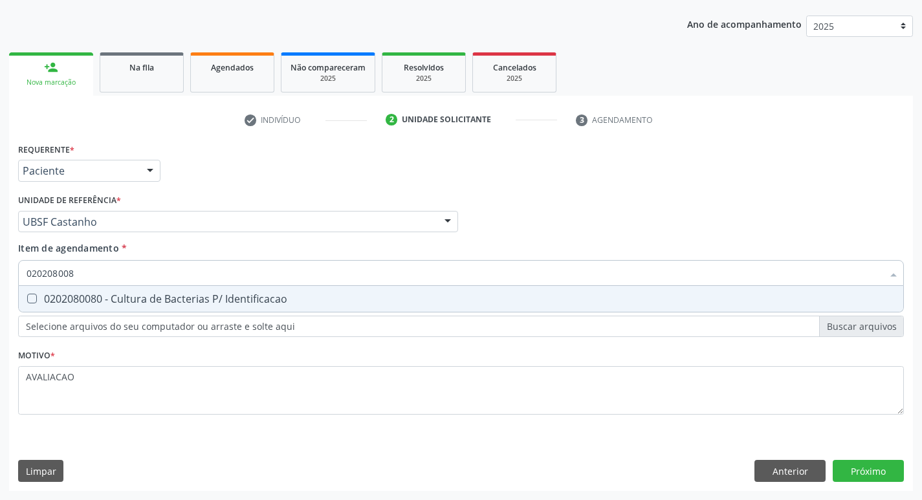
click at [187, 304] on div "0202080080 - Cultura de Bacterias P/ Identificacao" at bounding box center [461, 299] width 869 height 10
checkbox Identificacao "true"
type input "02020800"
checkbox Identificacao "false"
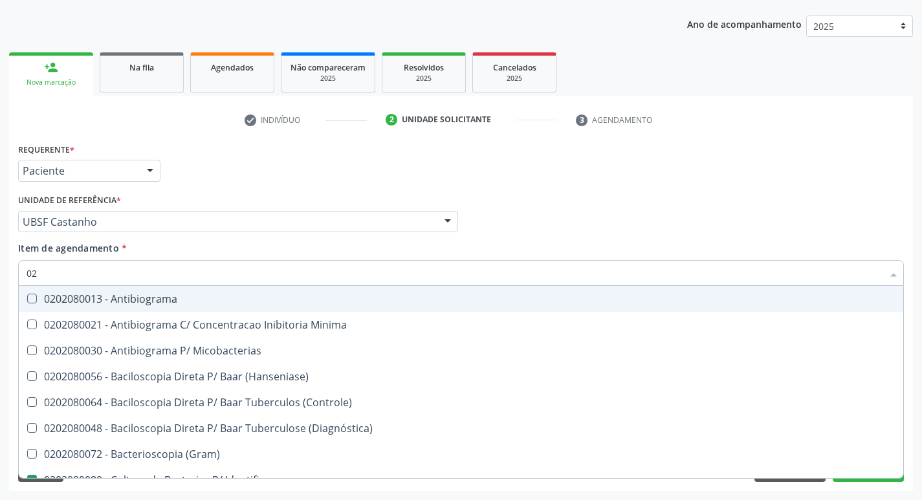
type input "0"
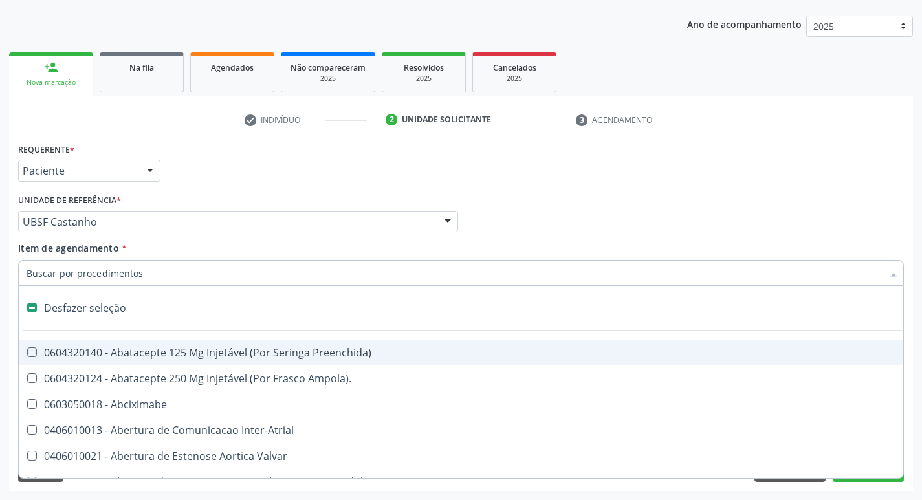
checkbox Inter-Atrial "false"
checkbox Adolescente\) "false"
type input "O"
checkbox Agua "true"
checkbox Urina "false"
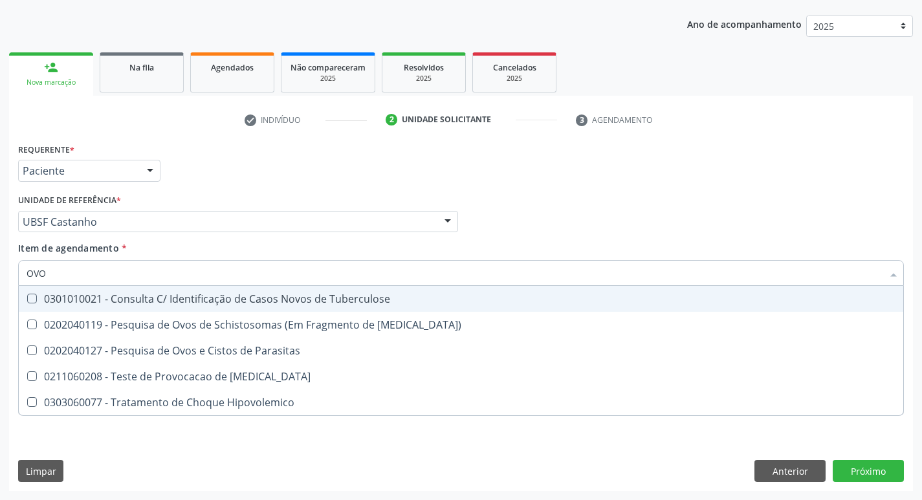
type input "OVOS"
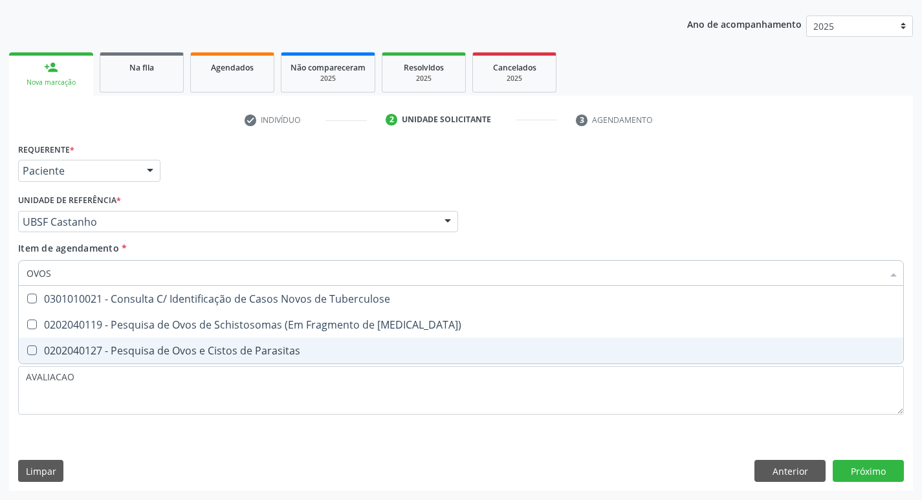
click at [201, 347] on div "0202040127 - Pesquisa de Ovos e Cistos de Parasitas" at bounding box center [461, 350] width 869 height 10
checkbox Parasitas "true"
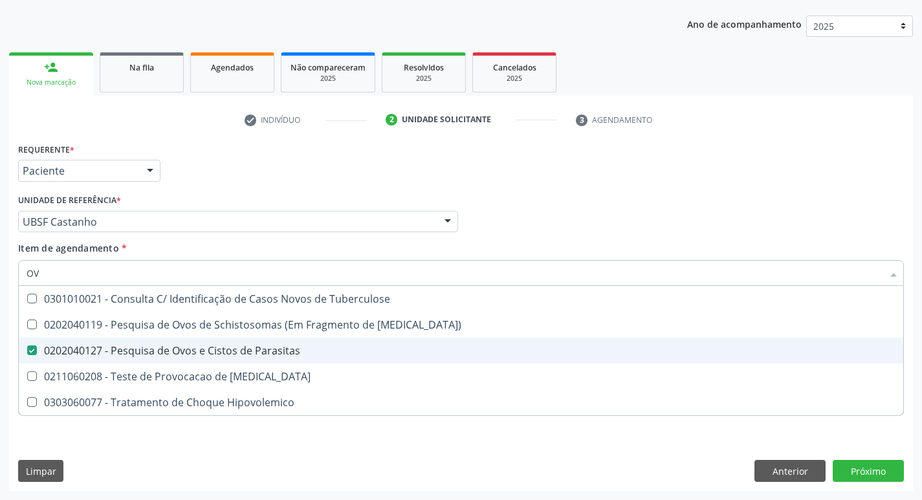
type input "O"
checkbox Parasitas "false"
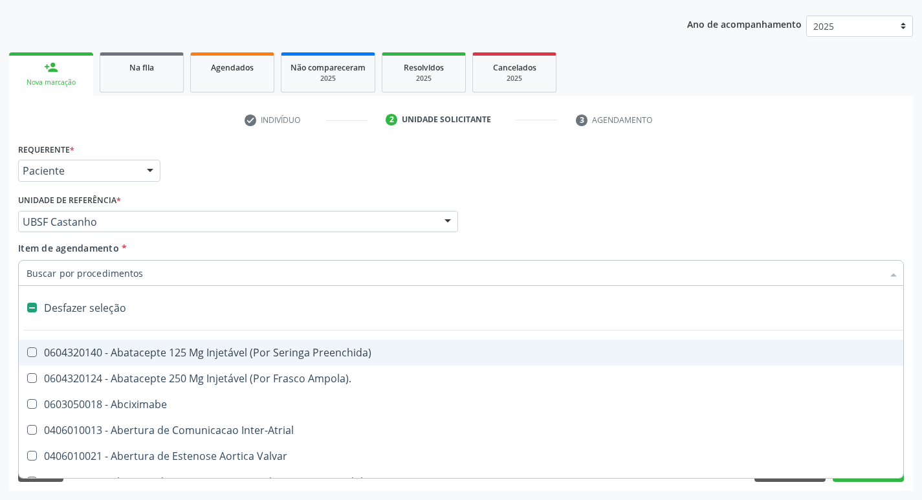
type input "T"
checkbox Dedo "true"
checkbox Urina "false"
checkbox Oro-Sinusal "true"
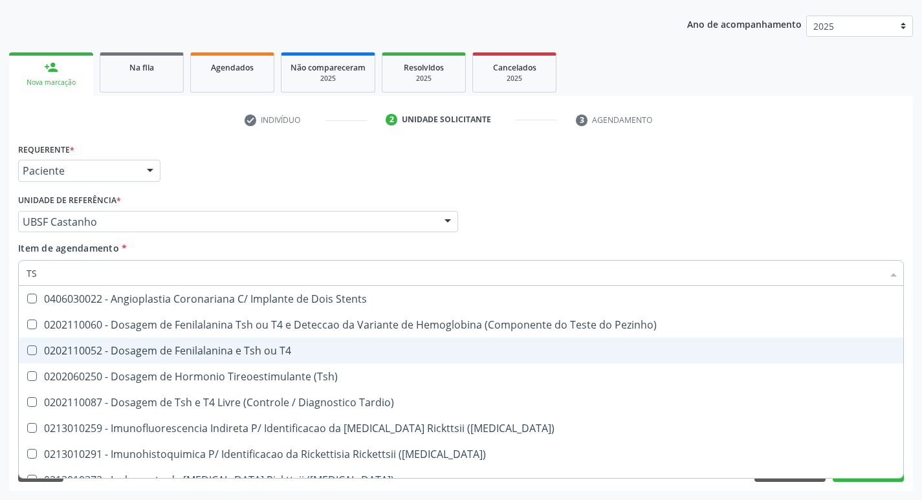
type input "TSH"
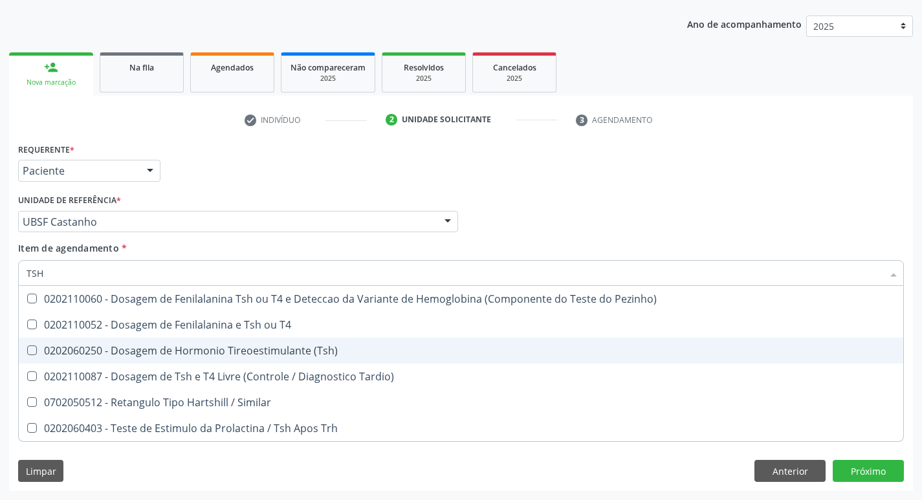
click at [201, 347] on div "0202060250 - Dosagem de Hormonio Tireoestimulante (Tsh)" at bounding box center [461, 350] width 869 height 10
checkbox \(Tsh\) "true"
type input "TS"
checkbox \(Tsh\) "false"
checkbox Tardio\) "true"
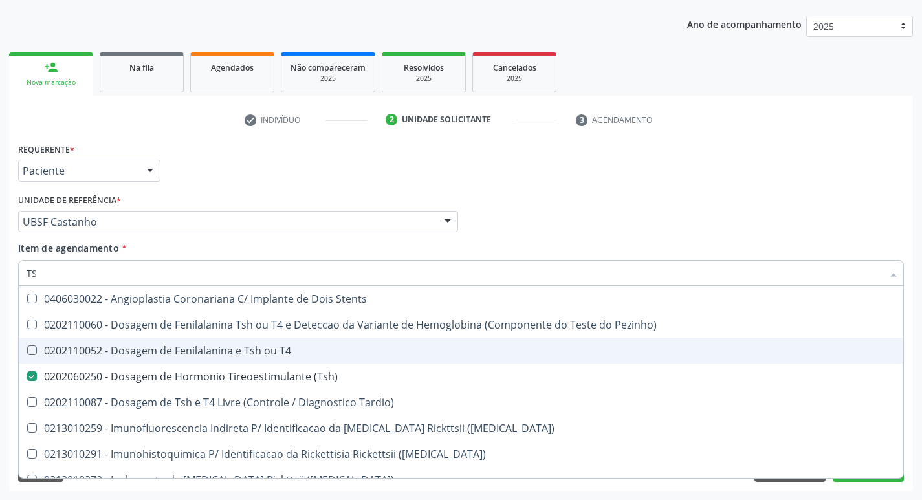
type input "T"
checkbox \(Tsh\) "false"
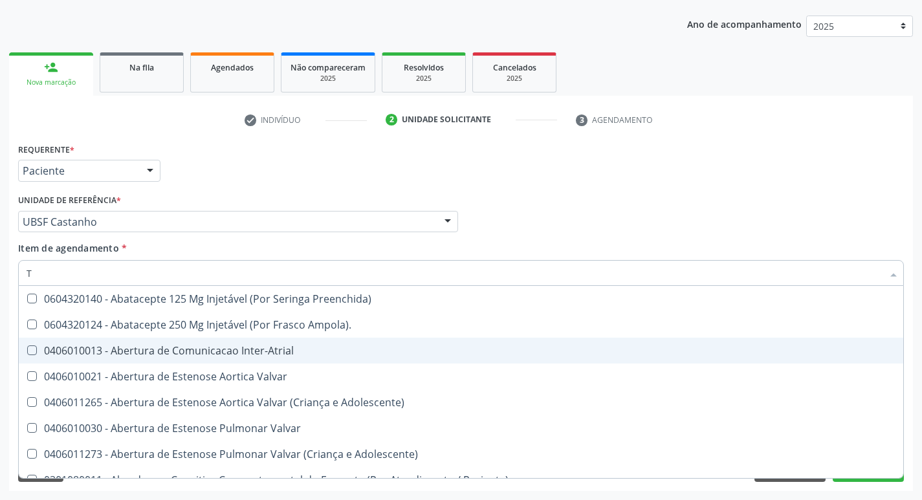
type input "T4"
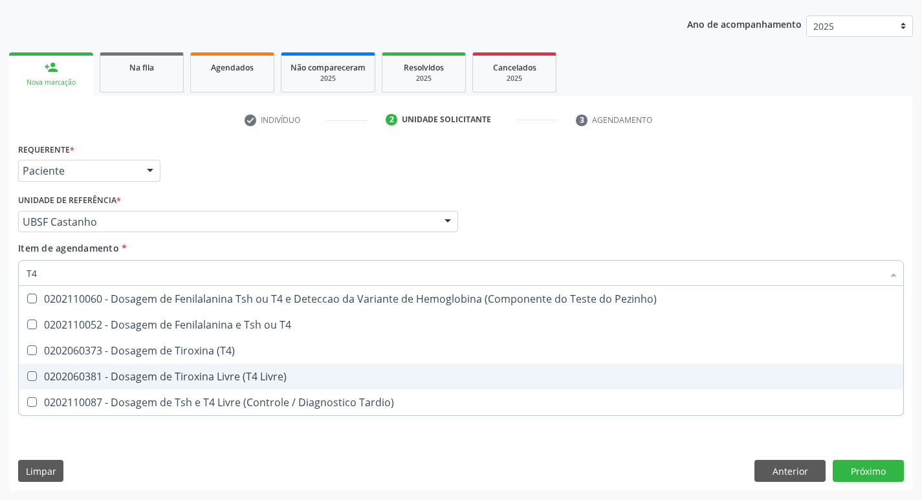
click at [232, 371] on div "0202060381 - Dosagem de Tiroxina Livre (T4 Livre)" at bounding box center [461, 376] width 869 height 10
checkbox Livre\) "true"
type input "T"
checkbox Livre\) "false"
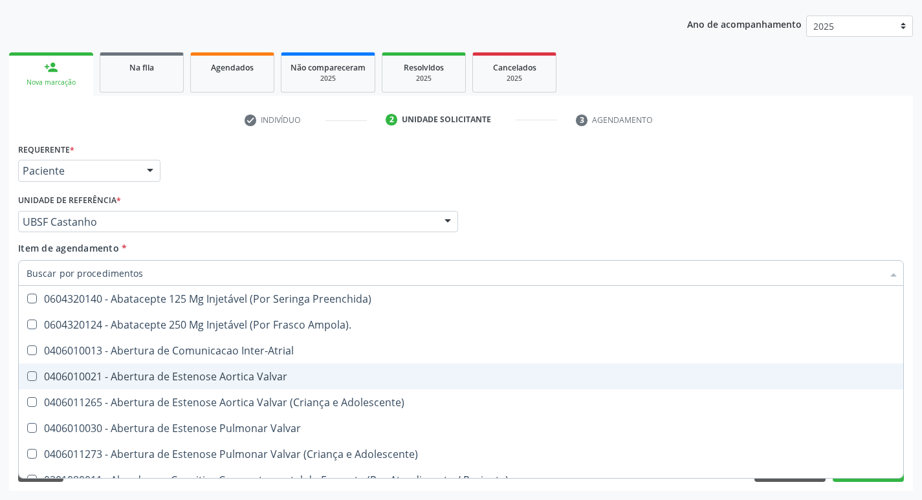
checkbox Urina "false"
checkbox Central "true"
checkbox Identificacao "false"
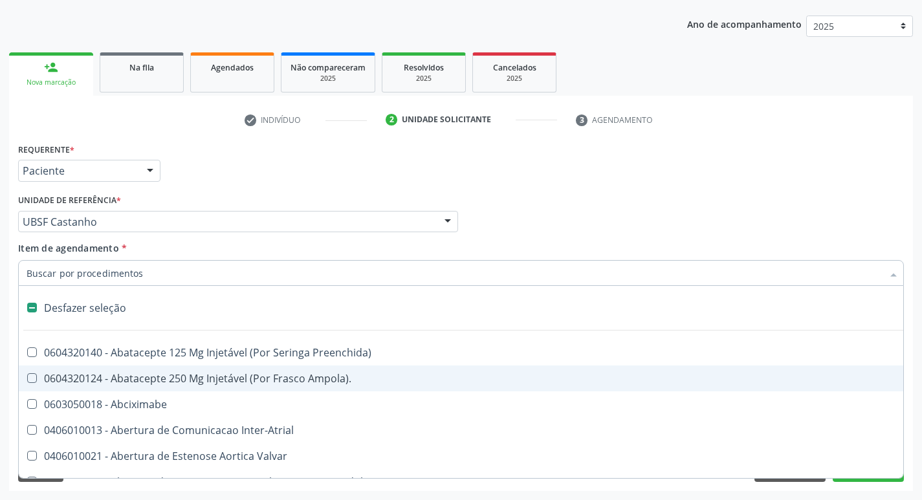
type input "V"
checkbox Urina "false"
checkbox Completa "true"
checkbox \(Unilateral\) "true"
checkbox Parceiro "true"
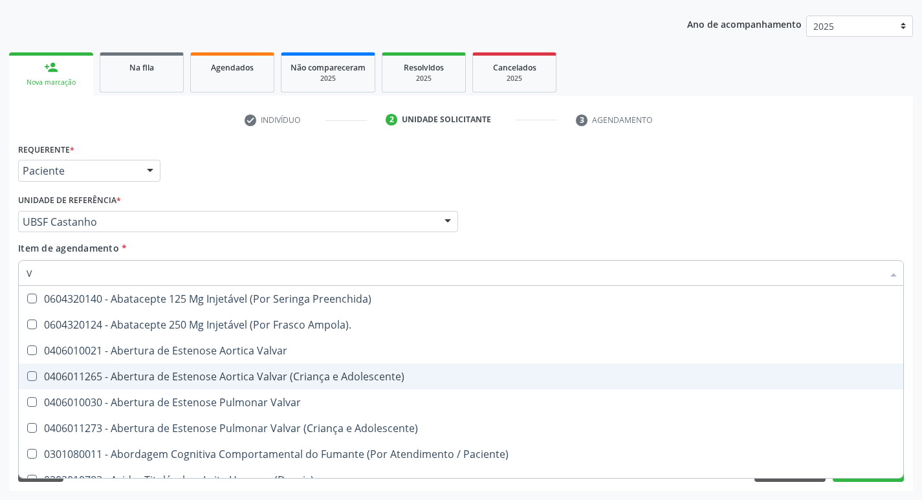
type input "VI"
checkbox Dosagens\) "false"
checkbox Livre\) "false"
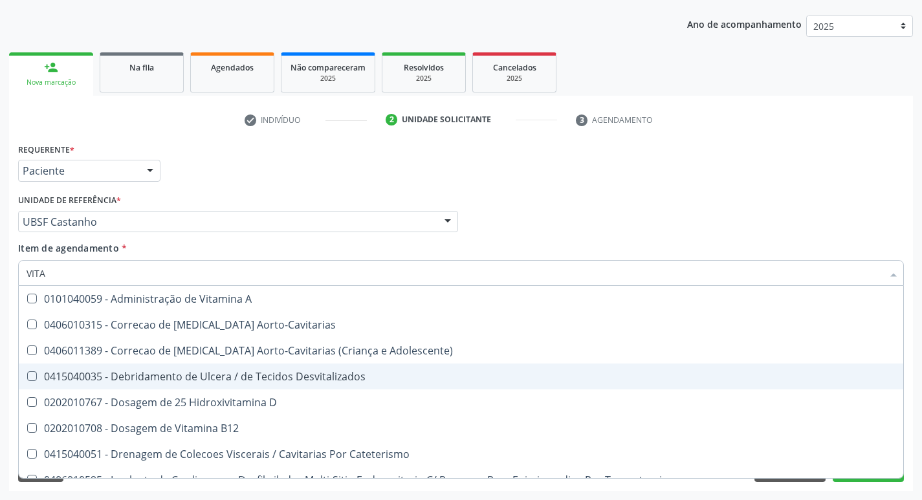
type input "VITAM"
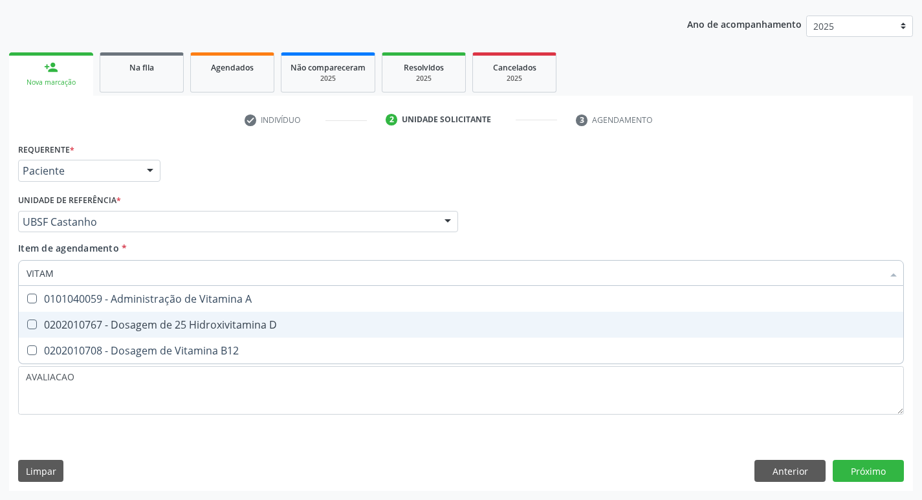
click at [232, 324] on div "0202010767 - Dosagem de 25 Hidroxivitamina D" at bounding box center [461, 325] width 869 height 10
checkbox D "true"
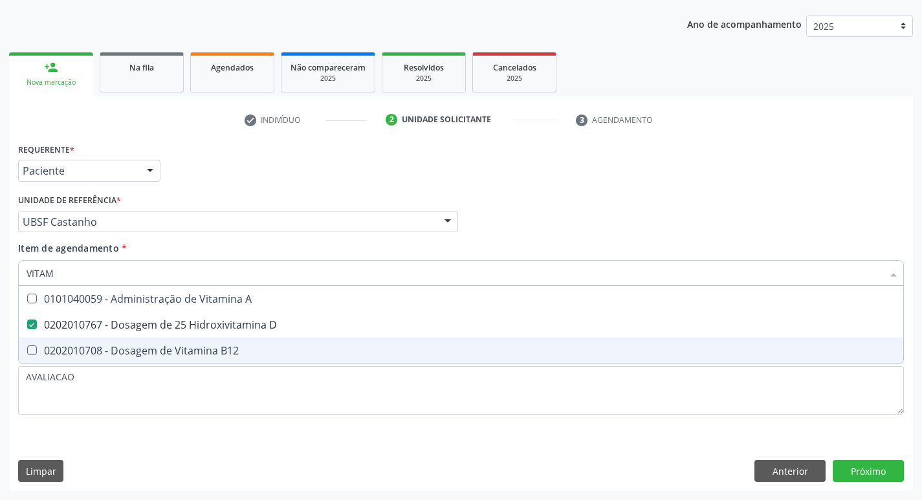
click at [245, 355] on div "0202010708 - Dosagem de Vitamina B12" at bounding box center [461, 350] width 869 height 10
checkbox B12 "true"
type input "VITA"
checkbox D "false"
checkbox B12 "false"
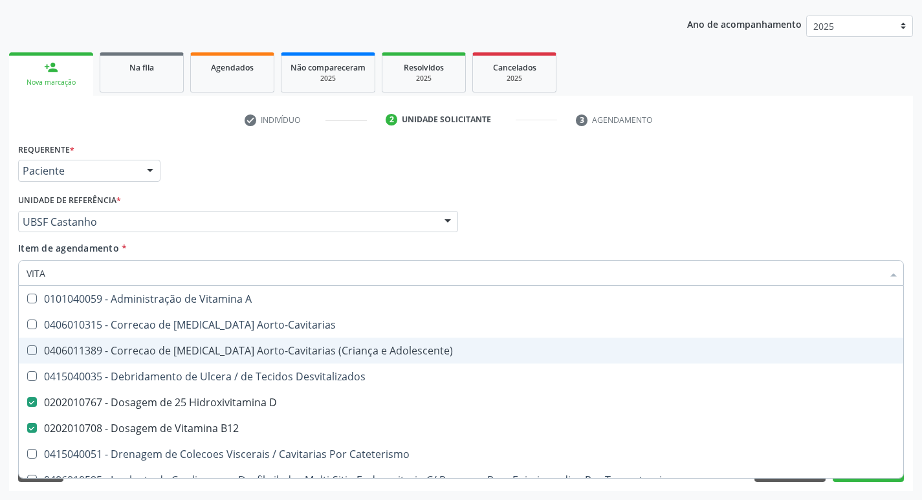
type input "VIT"
checkbox D "false"
checkbox Cateterismo "true"
type input "V"
checkbox B12 "false"
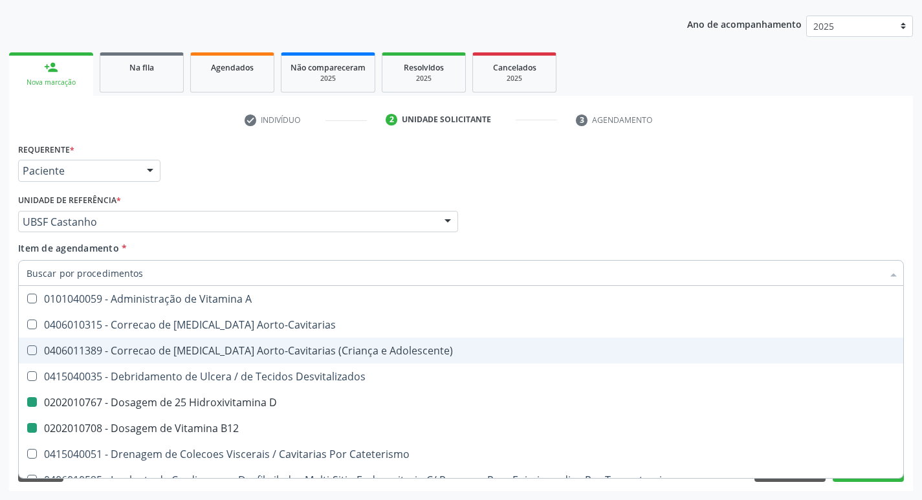
checkbox Cateterismo "false"
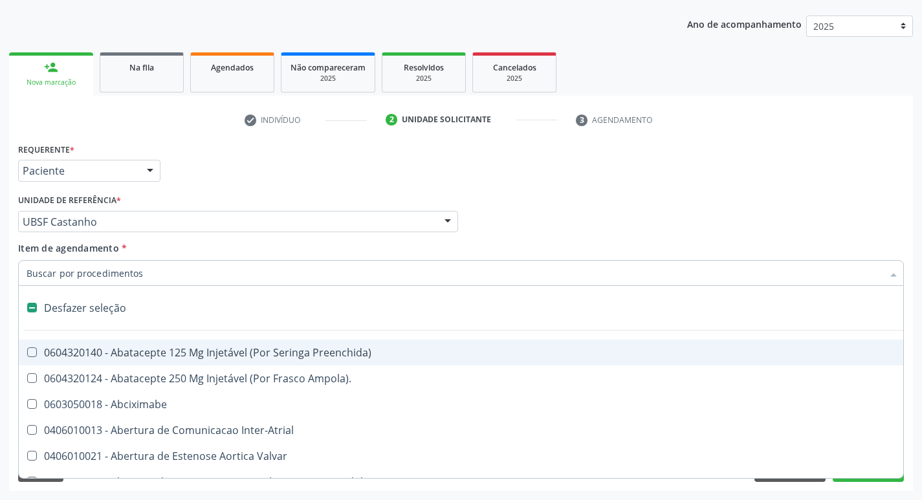
type input "F"
checkbox Congênita\ "true"
checkbox Urina "false"
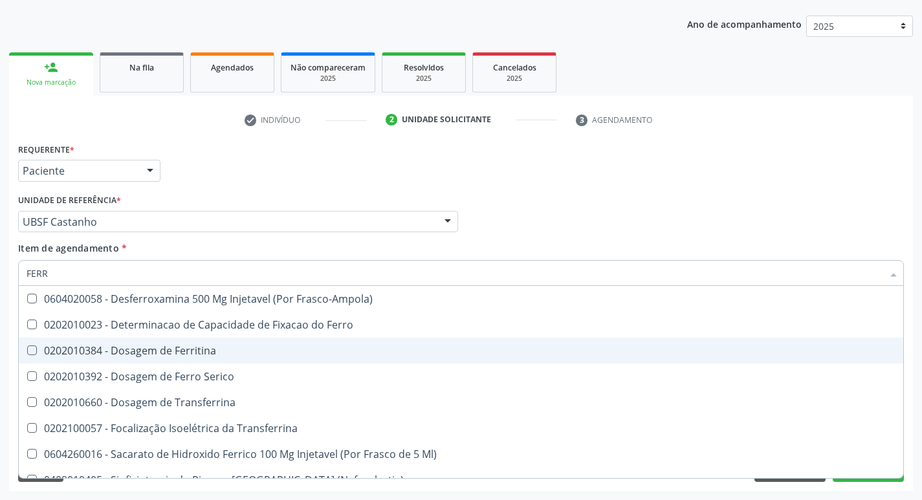
click at [237, 359] on span "0202010384 - Dosagem de Ferritina" at bounding box center [461, 351] width 884 height 26
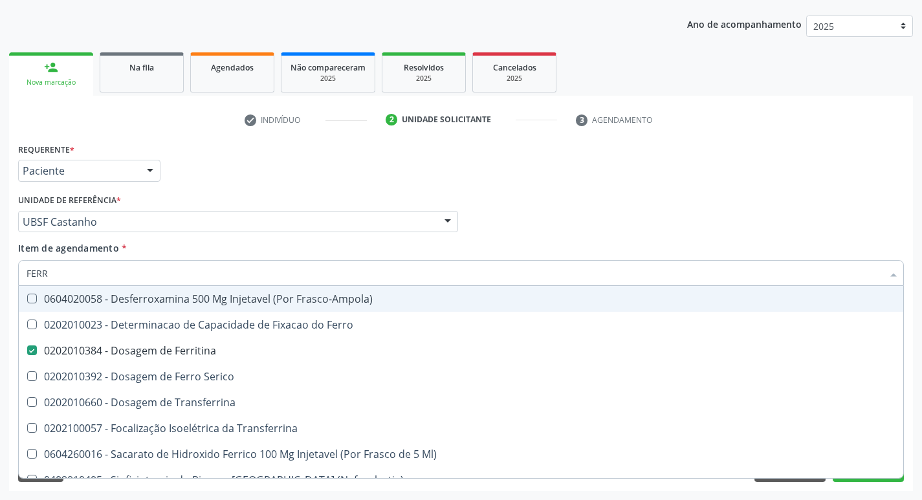
click at [677, 173] on div "Requerente * Paciente Profissional de Saúde Paciente Nenhum resultado encontrad…" at bounding box center [461, 165] width 892 height 50
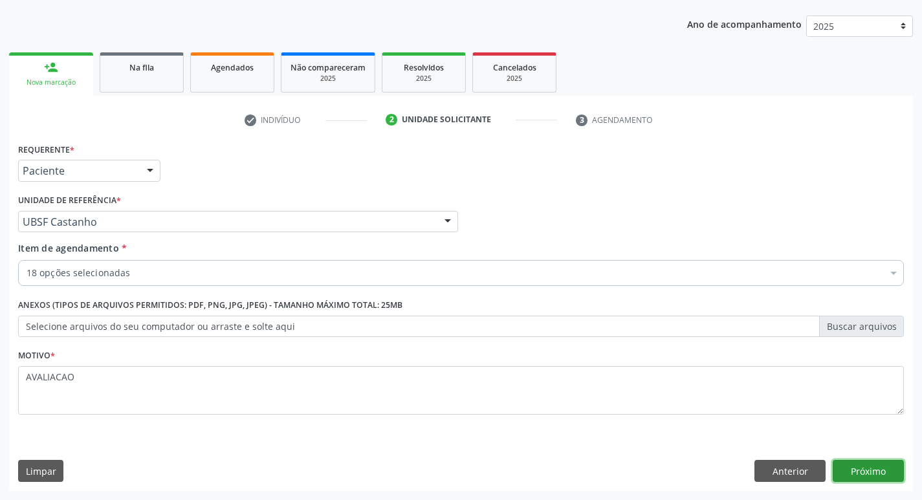
click at [860, 465] on button "Próximo" at bounding box center [868, 471] width 71 height 22
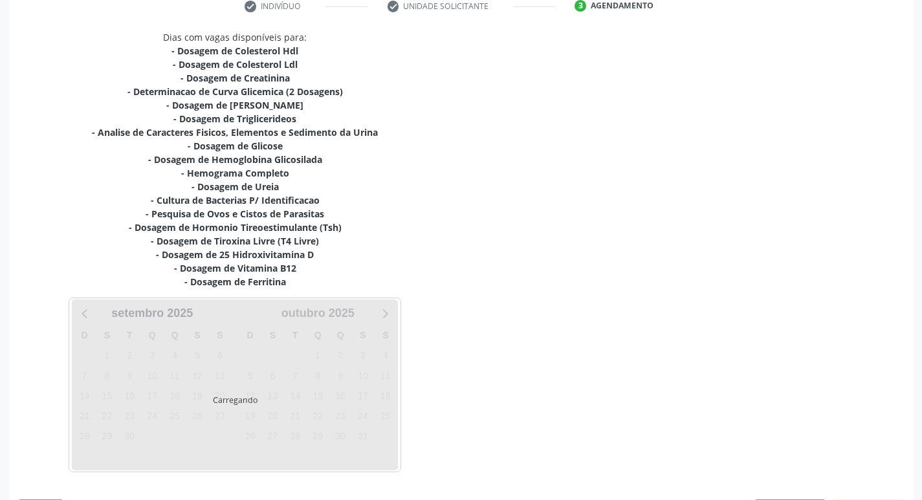
scroll to position [294, 0]
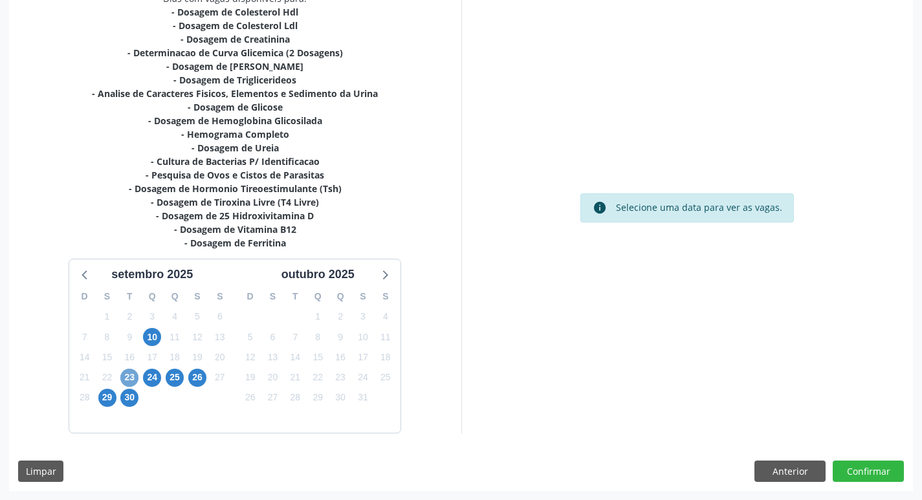
click at [132, 384] on span "23" at bounding box center [129, 378] width 18 height 18
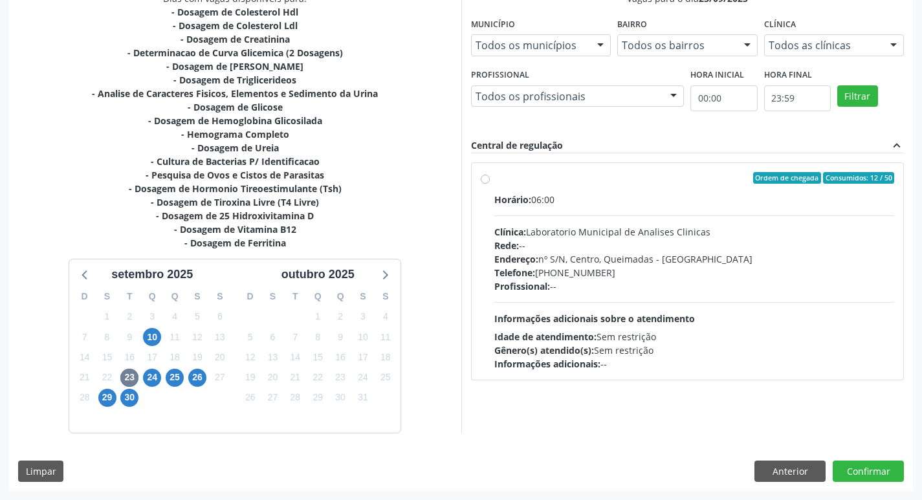
click at [639, 318] on span "Informações adicionais sobre o atendimento" at bounding box center [594, 318] width 201 height 12
click at [490, 184] on input "Ordem de chegada Consumidos: 12 / 50 Horário: 06:00 Clínica: Laboratorio Munici…" at bounding box center [485, 178] width 9 height 12
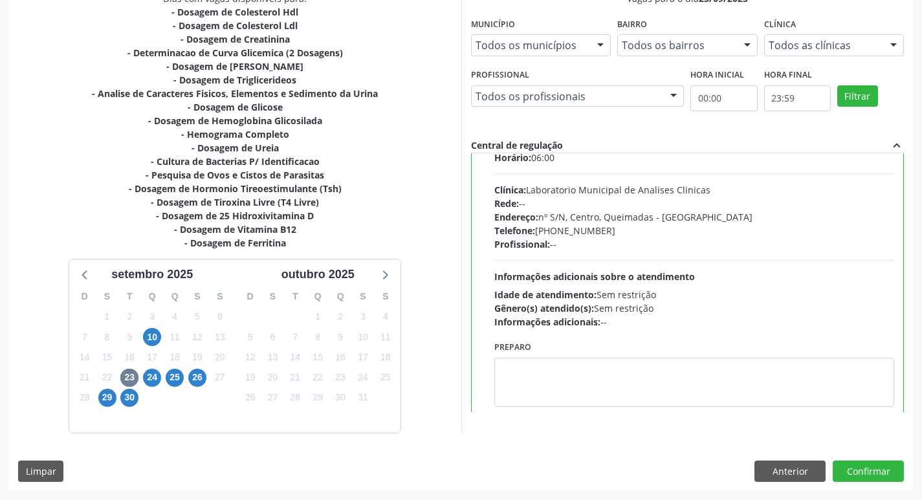
scroll to position [64, 0]
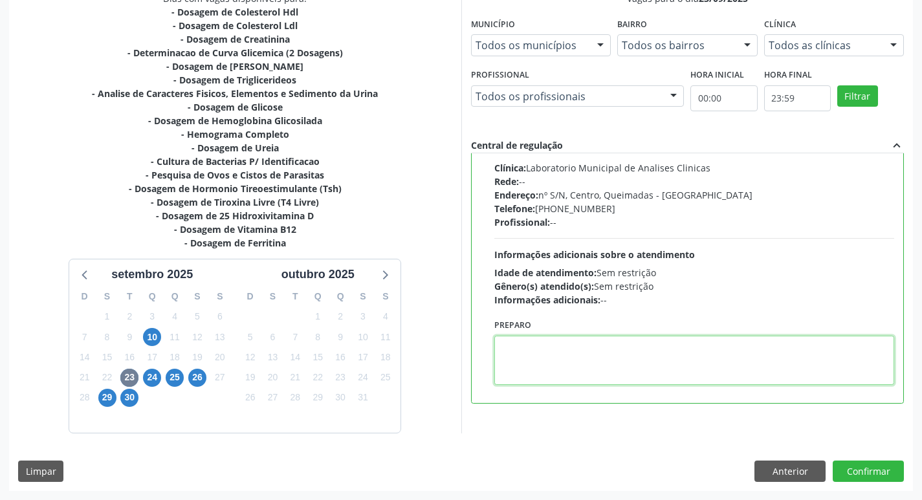
click at [536, 361] on textarea at bounding box center [694, 360] width 400 height 49
paste textarea "IR EM [GEOGRAPHIC_DATA]"
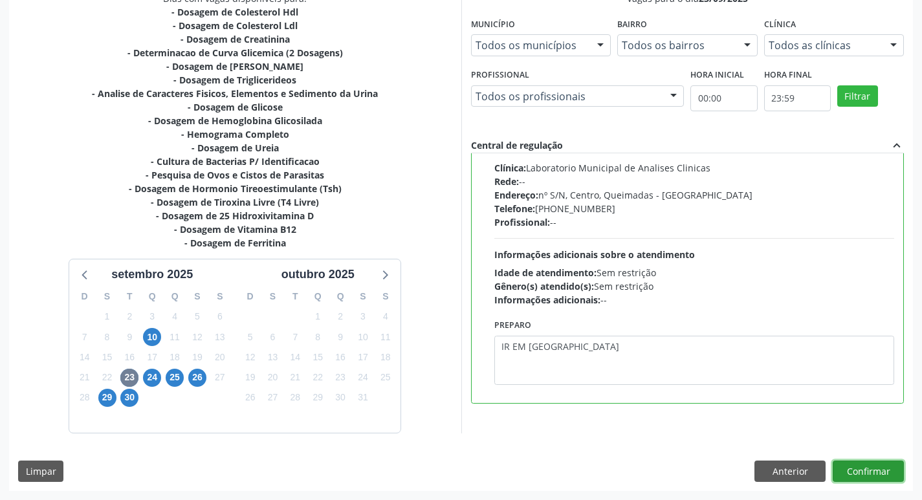
click at [851, 472] on button "Confirmar" at bounding box center [868, 472] width 71 height 22
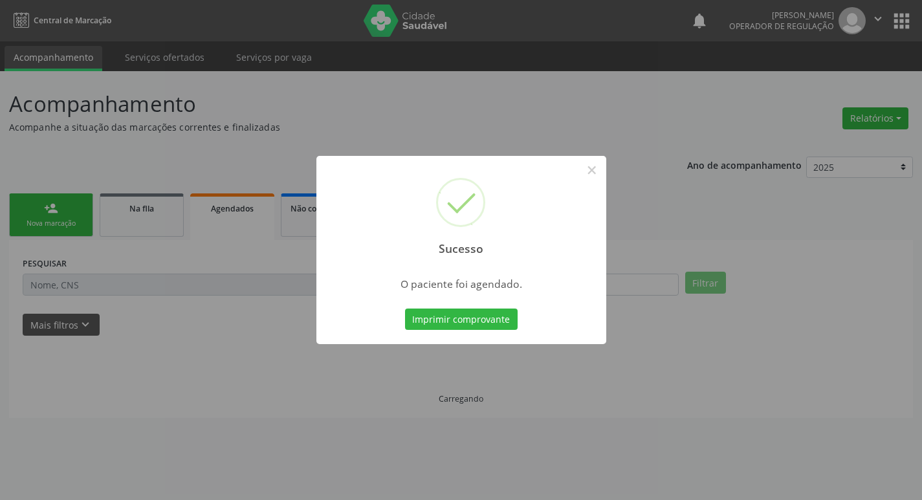
scroll to position [0, 0]
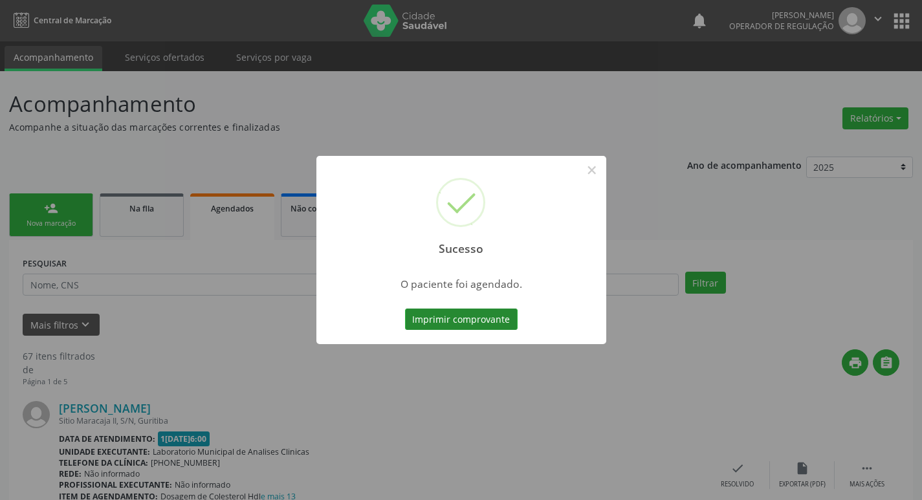
click at [468, 314] on button "Imprimir comprovante" at bounding box center [461, 320] width 113 height 22
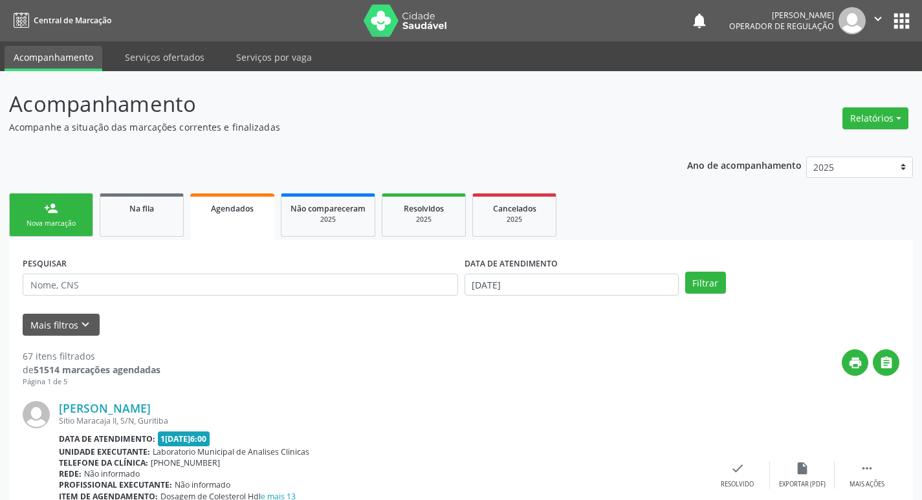
click at [56, 204] on div "person_add" at bounding box center [51, 208] width 14 height 14
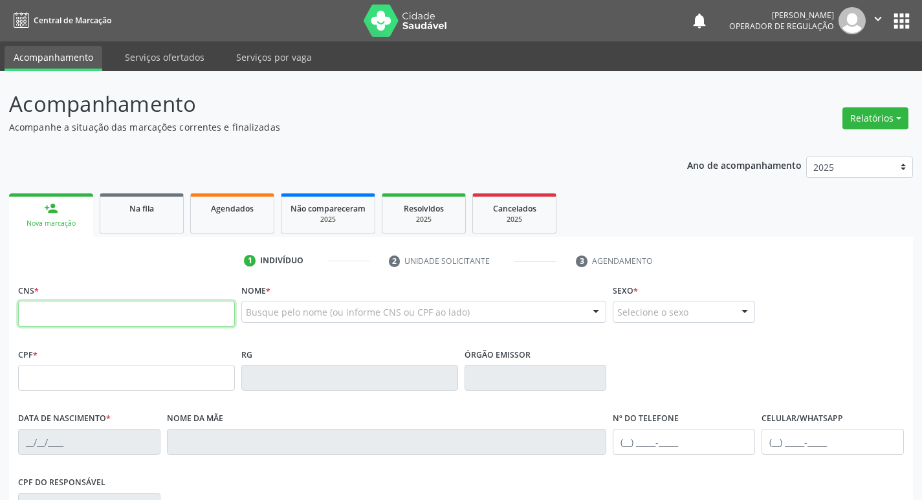
click at [63, 319] on input "text" at bounding box center [126, 314] width 217 height 26
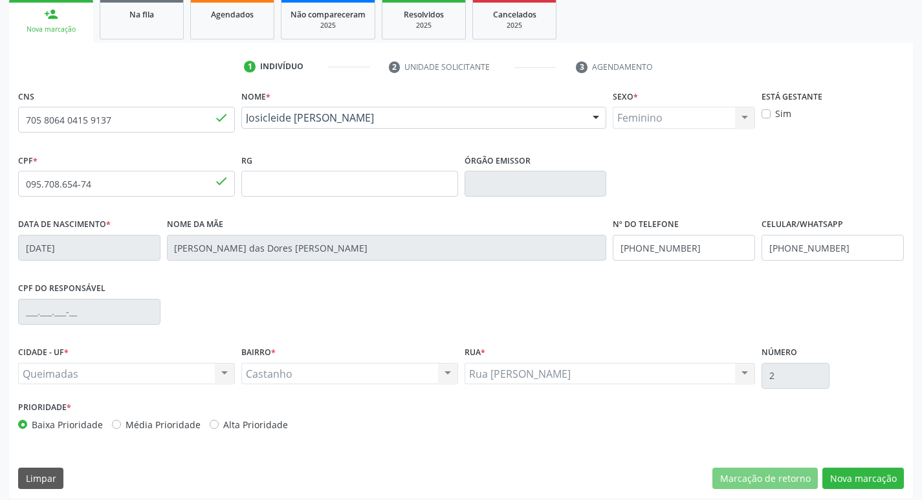
scroll to position [201, 0]
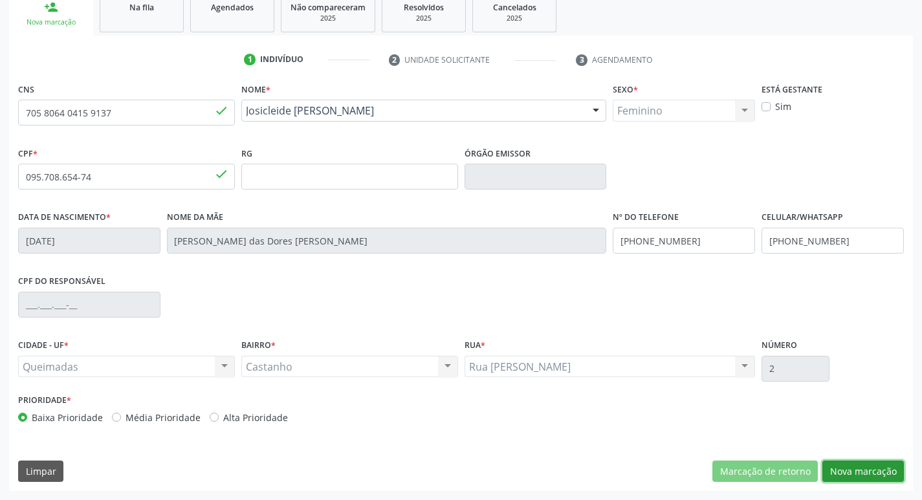
click at [858, 481] on button "Nova marcação" at bounding box center [863, 472] width 82 height 22
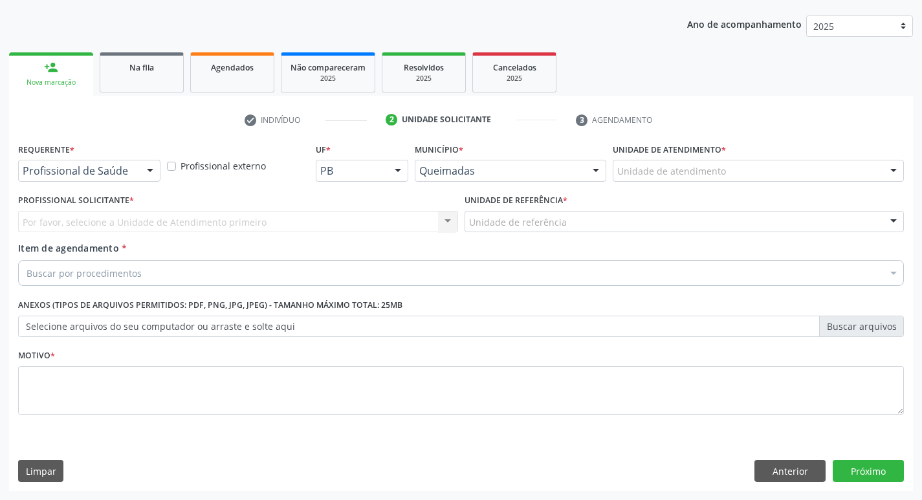
scroll to position [141, 0]
click at [83, 186] on div "Requerente * Profissional de Saúde Profissional de Saúde Paciente Nenhum result…" at bounding box center [89, 165] width 149 height 50
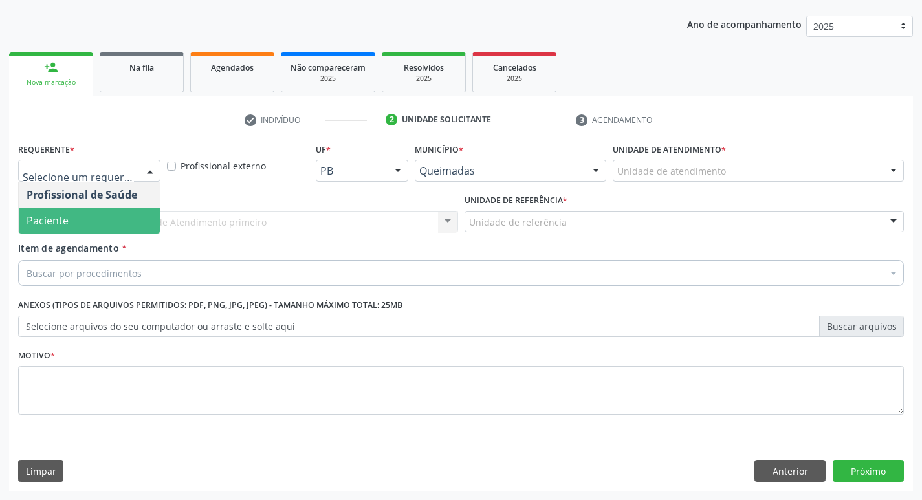
click at [78, 224] on span "Paciente" at bounding box center [89, 221] width 141 height 26
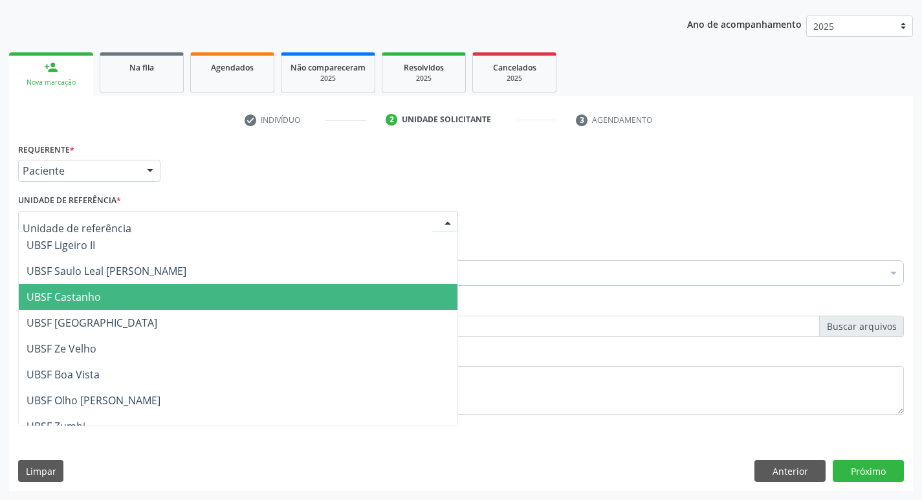
click at [103, 294] on span "UBSF Castanho" at bounding box center [238, 297] width 439 height 26
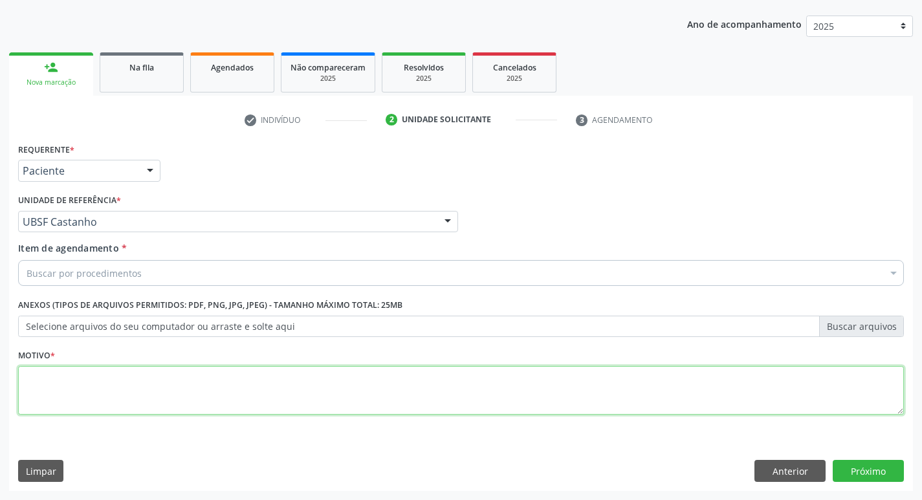
click at [76, 393] on textarea at bounding box center [461, 390] width 886 height 49
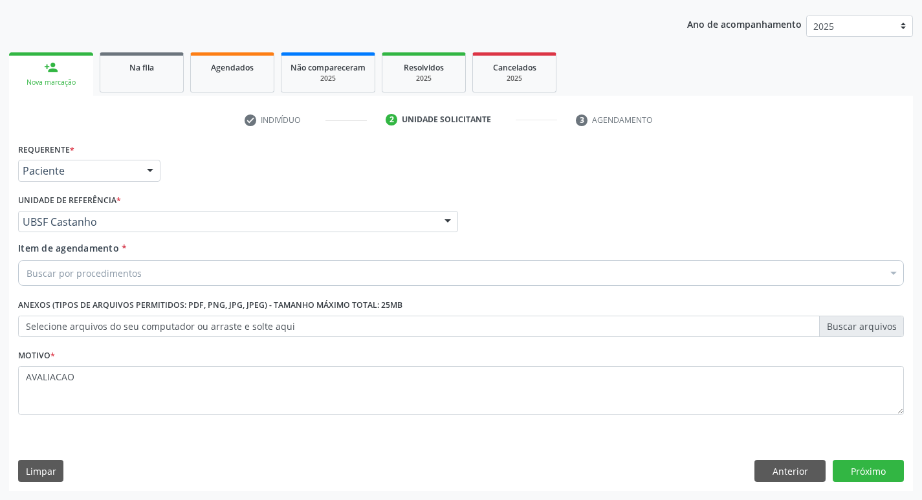
scroll to position [141, 0]
type textarea "AVALIACAO"
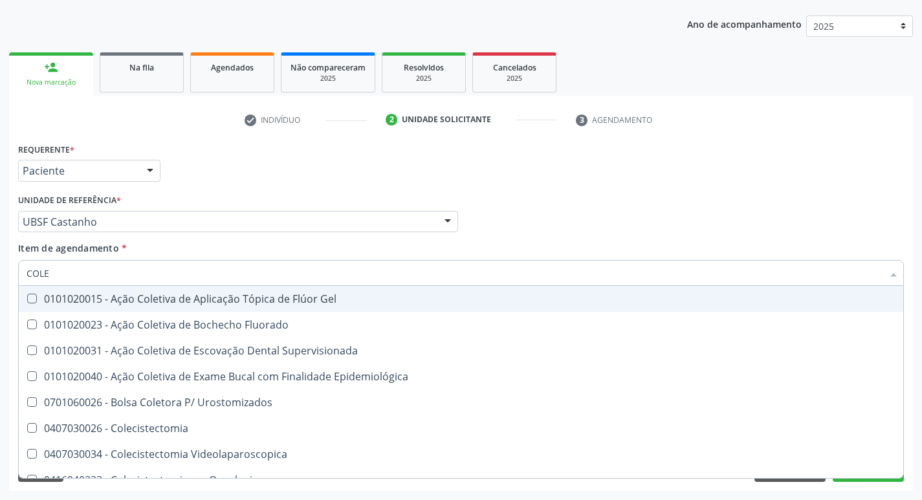
type input "COLES"
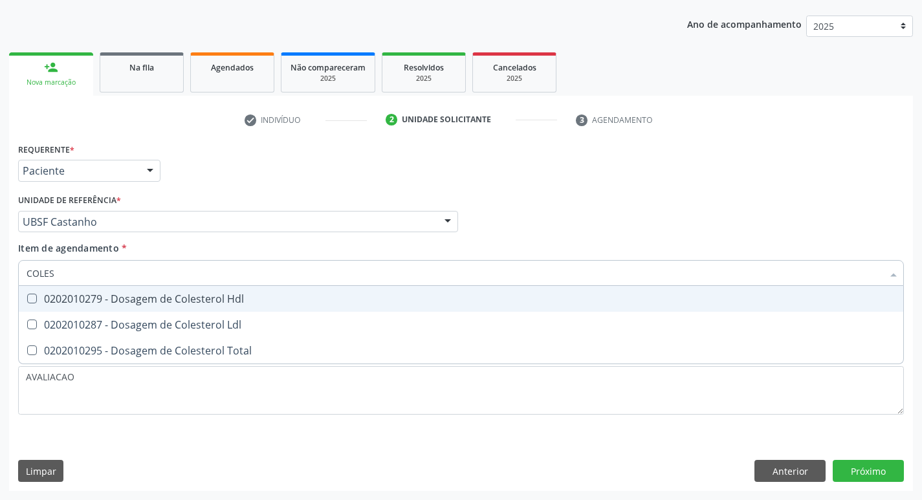
click at [73, 307] on span "0202010279 - Dosagem de Colesterol Hdl" at bounding box center [461, 299] width 884 height 26
checkbox Hdl "true"
click at [81, 321] on div "0202010287 - Dosagem de Colesterol Ldl" at bounding box center [461, 325] width 869 height 10
checkbox Ldl "true"
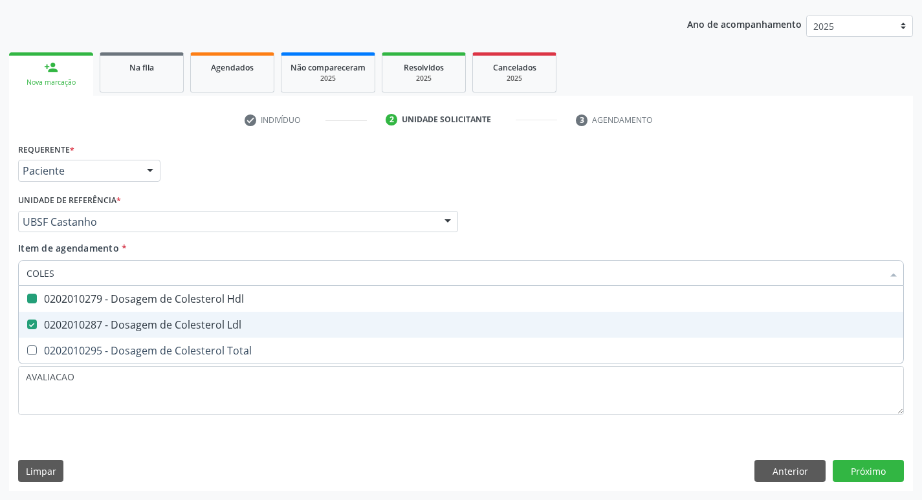
type input "COLE"
checkbox Hdl "false"
checkbox Ldl "false"
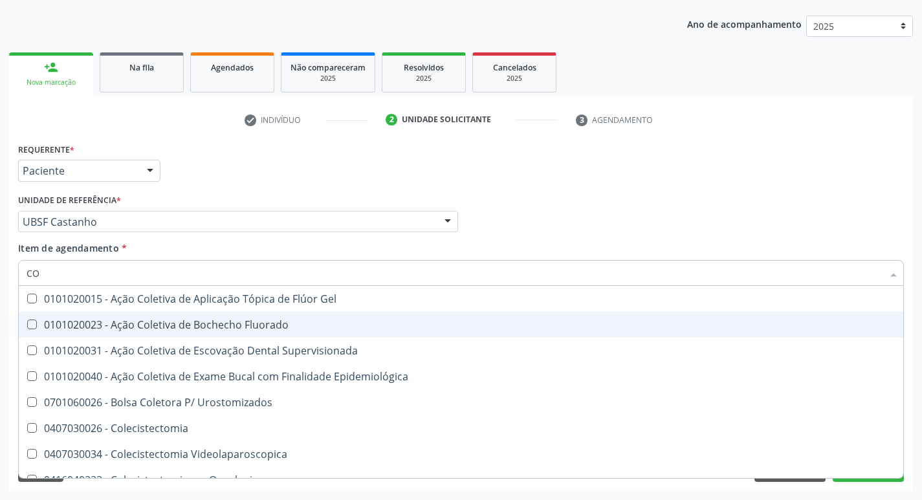
type input "C"
checkbox Hdl "false"
checkbox Ldl "false"
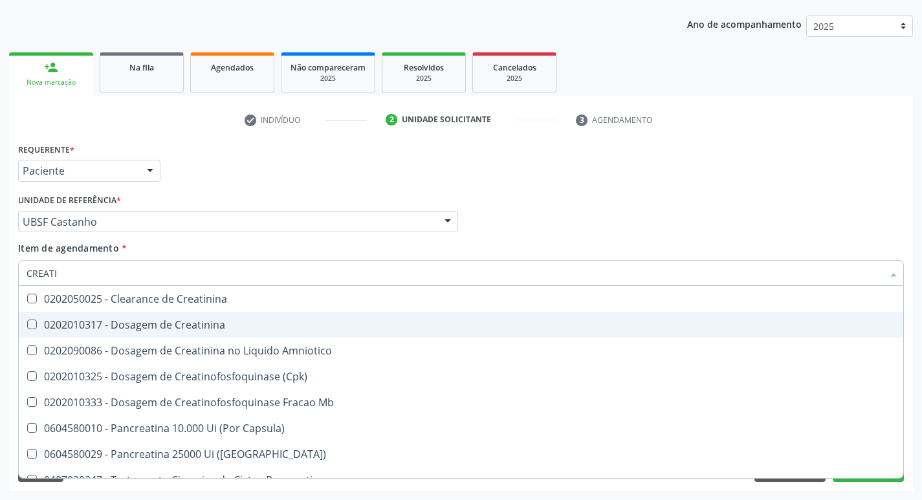
type input "CREATIN"
click at [81, 321] on div "0202010317 - Dosagem de Creatinina" at bounding box center [461, 325] width 869 height 10
checkbox Creatinina "true"
type input "CREAT"
checkbox Creatinina "false"
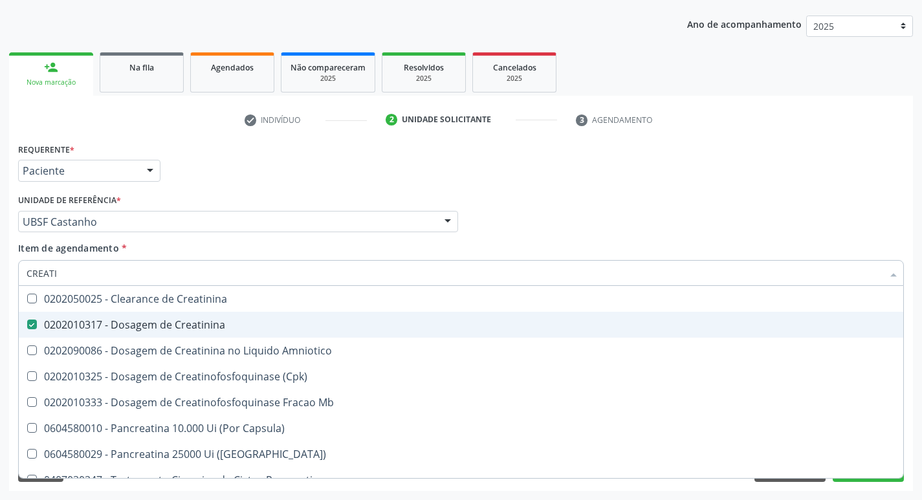
checkbox Amniotico "true"
type input "C"
checkbox Amniotico "false"
checkbox Mb "false"
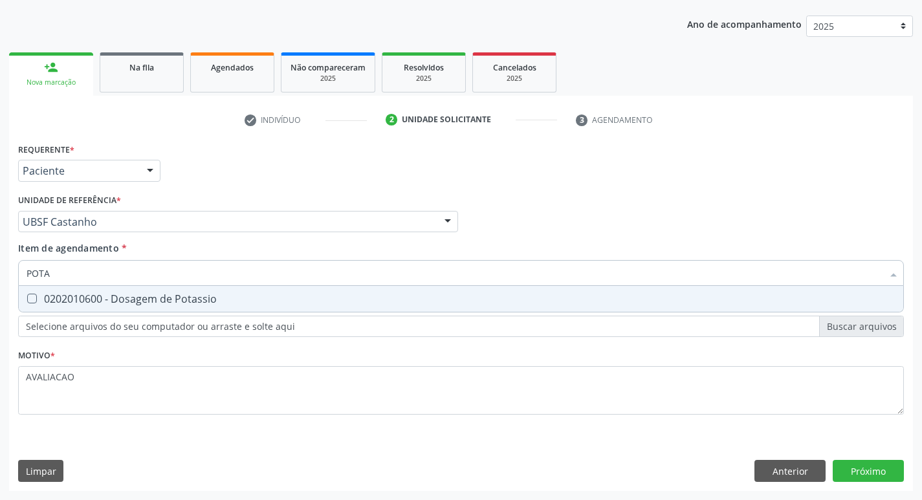
type input "POTAS"
click at [74, 303] on div "0202010600 - Dosagem de Potassio" at bounding box center [461, 299] width 869 height 10
checkbox Potassio "true"
type input "P"
checkbox Potassio "false"
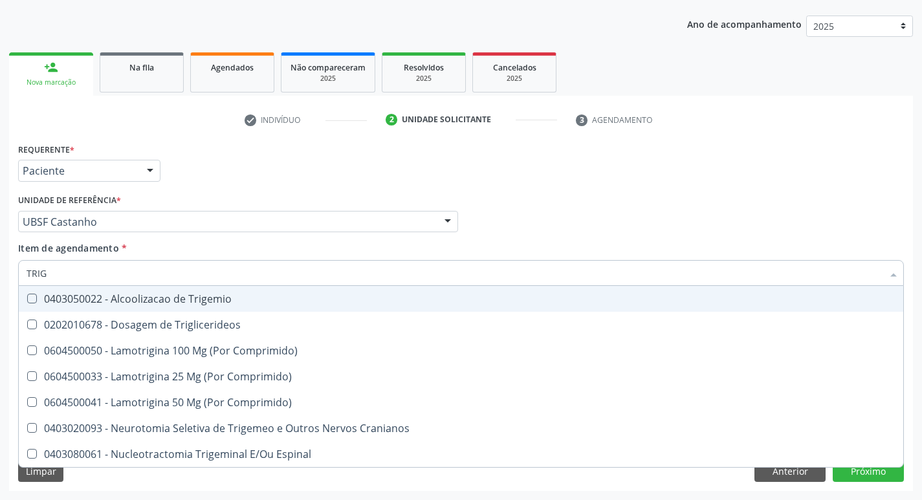
type input "TRIGL"
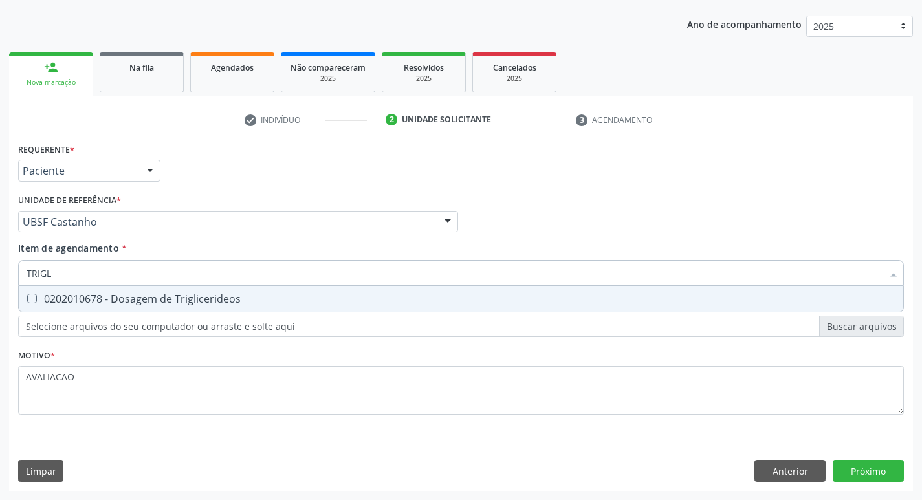
click at [74, 303] on div "0202010678 - Dosagem de Triglicerideos" at bounding box center [461, 299] width 869 height 10
checkbox Triglicerideos "true"
type input "TRIG"
checkbox Triglicerideos "false"
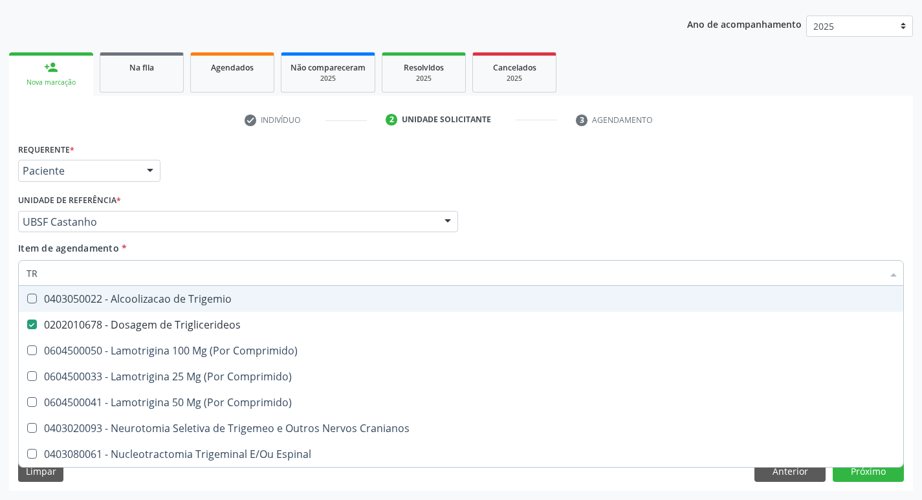
type input "T"
checkbox Triglicerideos "false"
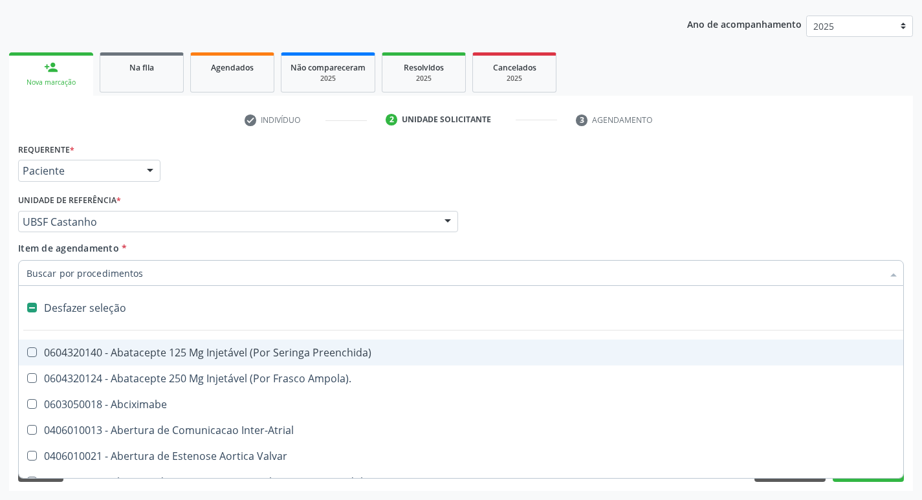
type input "2"
checkbox Monopolar "true"
checkbox Quadril "true"
checkbox Biologica "true"
checkbox Conica "true"
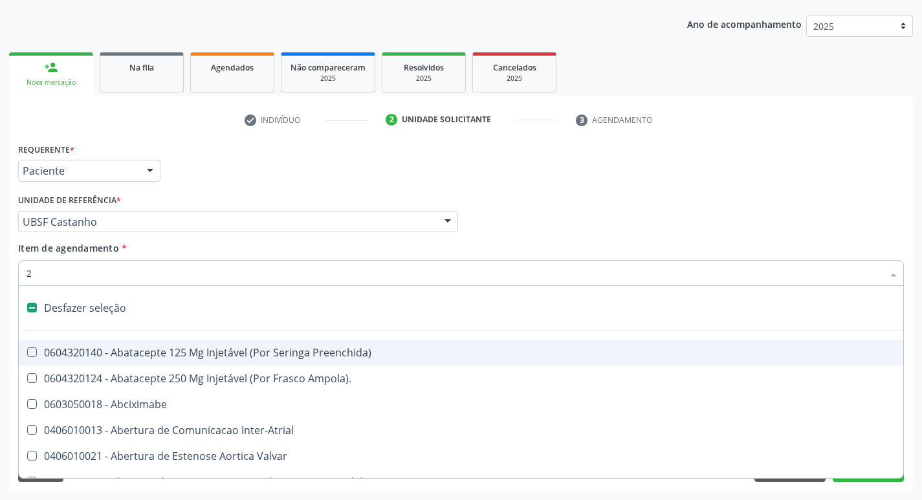
checkbox Aorto-Cavitarias "true"
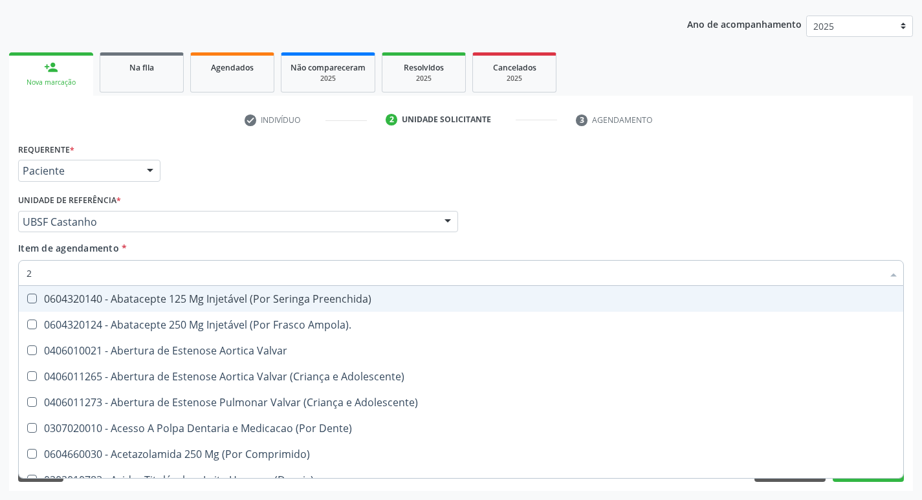
type input "20205001"
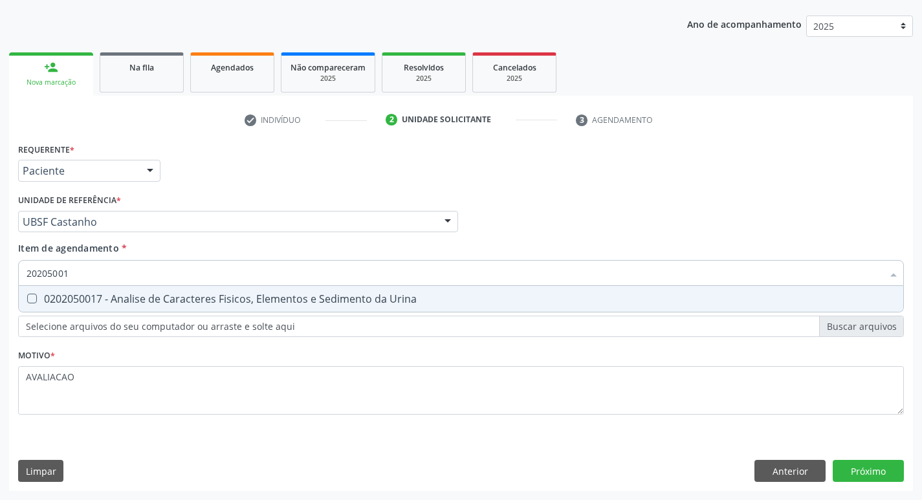
click at [172, 310] on span "0202050017 - Analise de Caracteres Fisicos, Elementos e Sedimento da Urina" at bounding box center [461, 299] width 884 height 26
checkbox Urina "true"
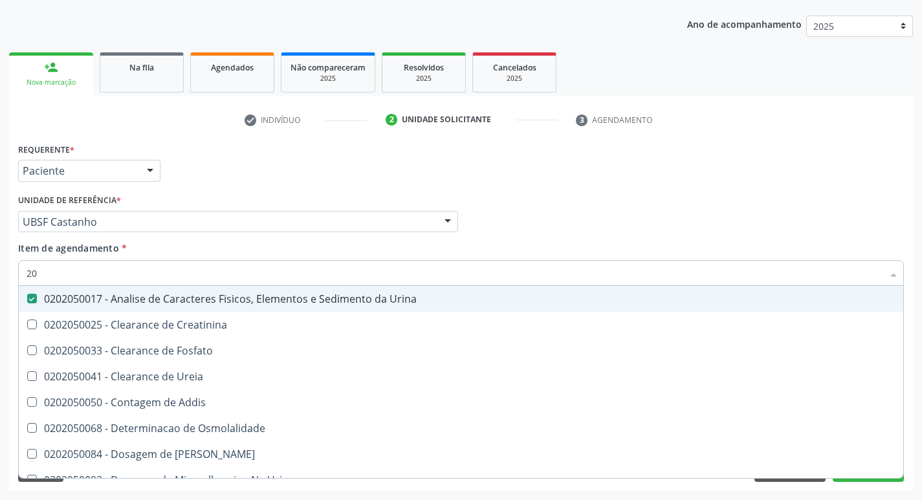
type input "2"
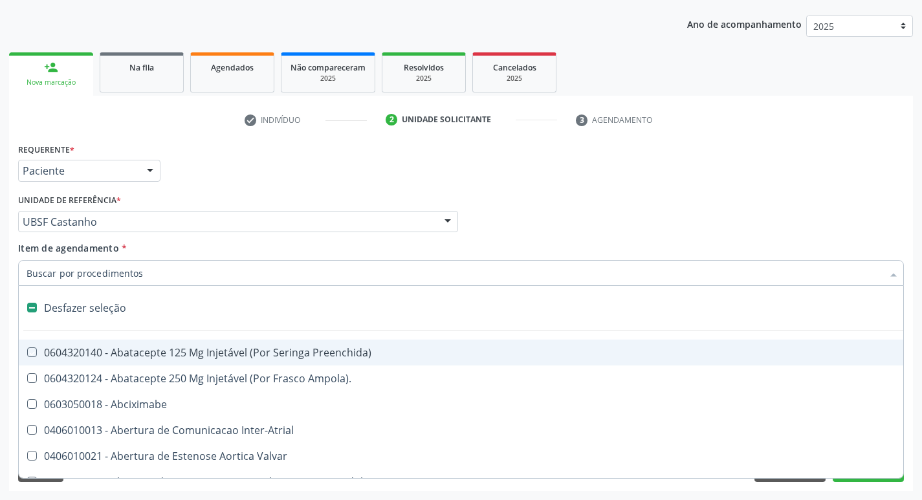
checkbox Preenchida\) "false"
checkbox Inter-Atrial "false"
type input "G"
checkbox Urina "false"
checkbox Comprimido\) "true"
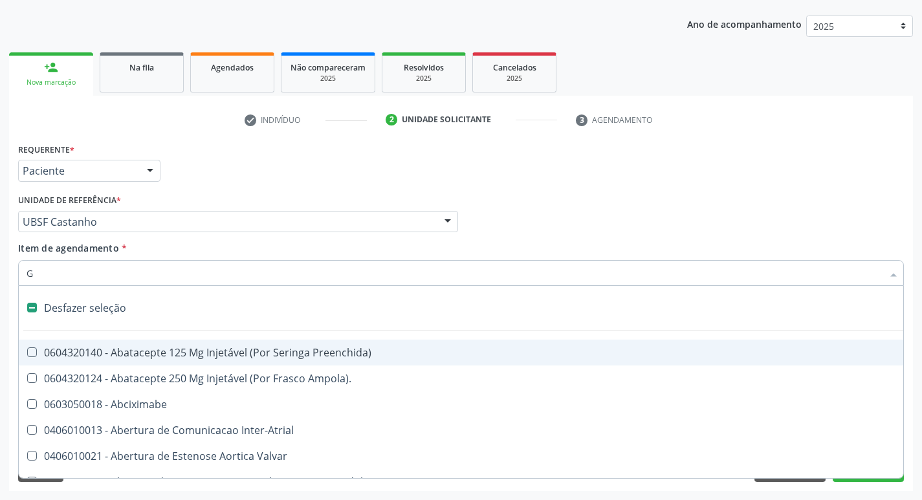
checkbox Sanitária "true"
checkbox Criança "true"
checkbox Capsula\) "true"
checkbox Osso "true"
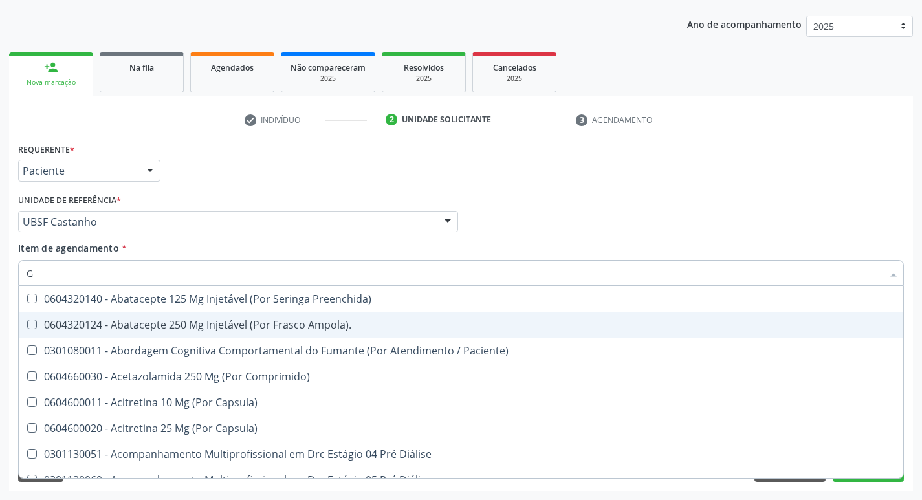
type input "GLICOSE"
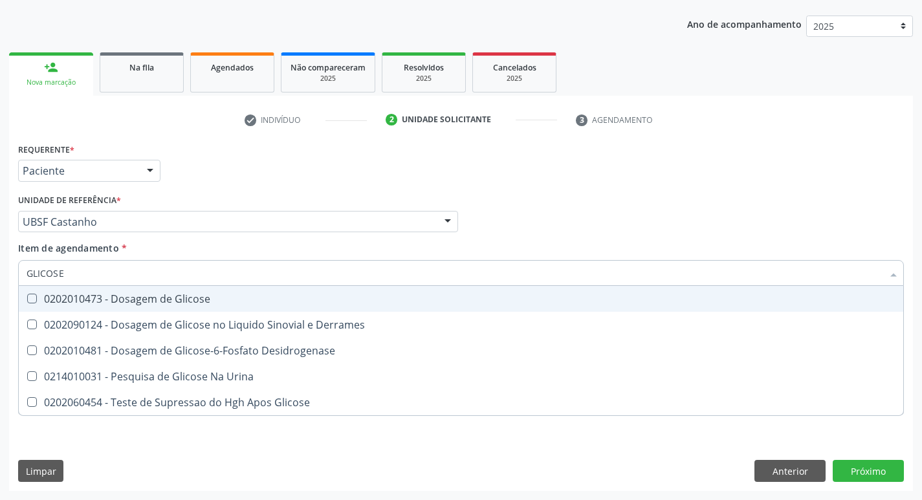
click at [174, 298] on div "0202010473 - Dosagem de Glicose" at bounding box center [461, 299] width 869 height 10
checkbox Glicose "true"
type input "GLICOS"
checkbox Glicose "false"
checkbox Derrames "true"
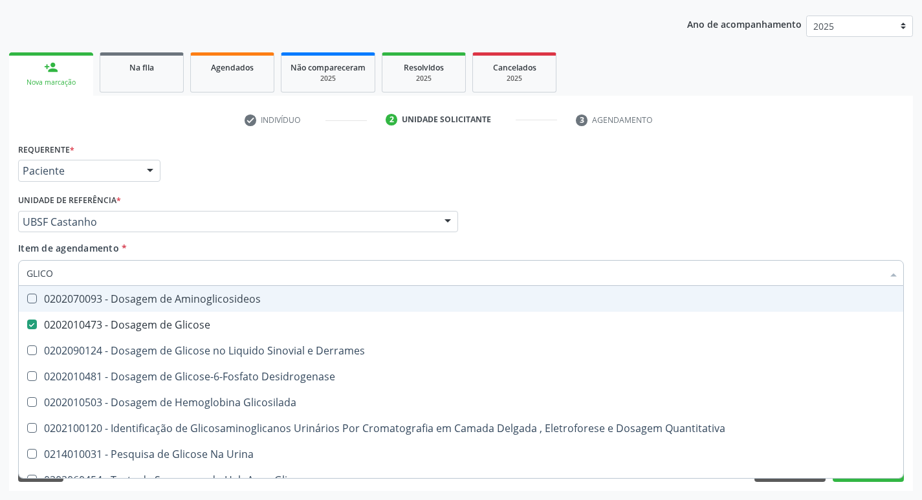
type input "GLIC"
checkbox Glicose "false"
checkbox Derrames "false"
type input "G"
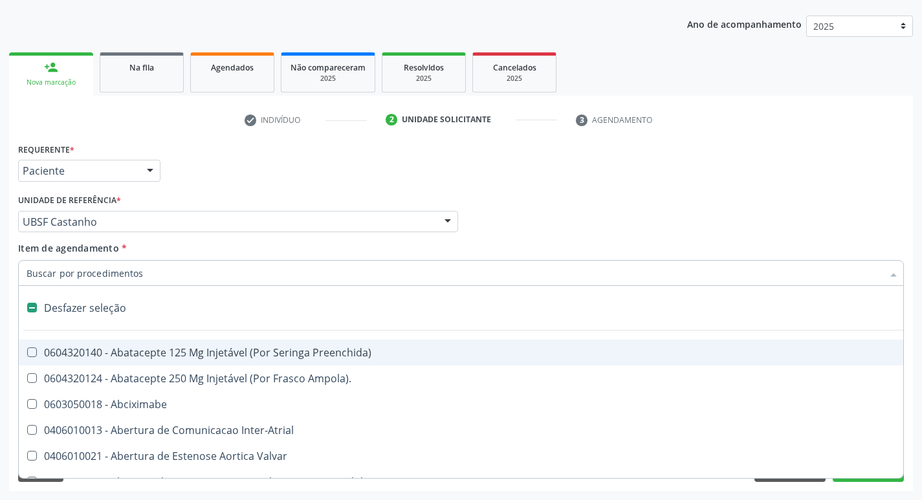
type input "H"
checkbox Urina "false"
checkbox Lactente\) "true"
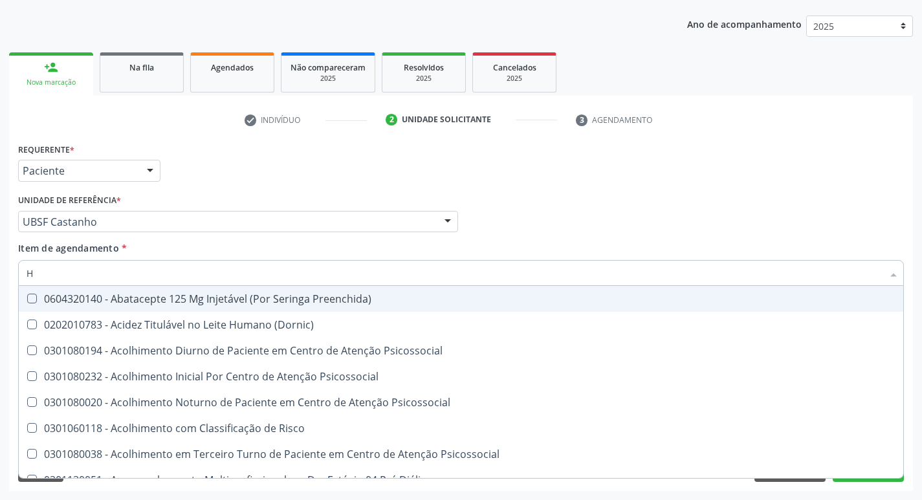
type input "HEMOGLOBINA G"
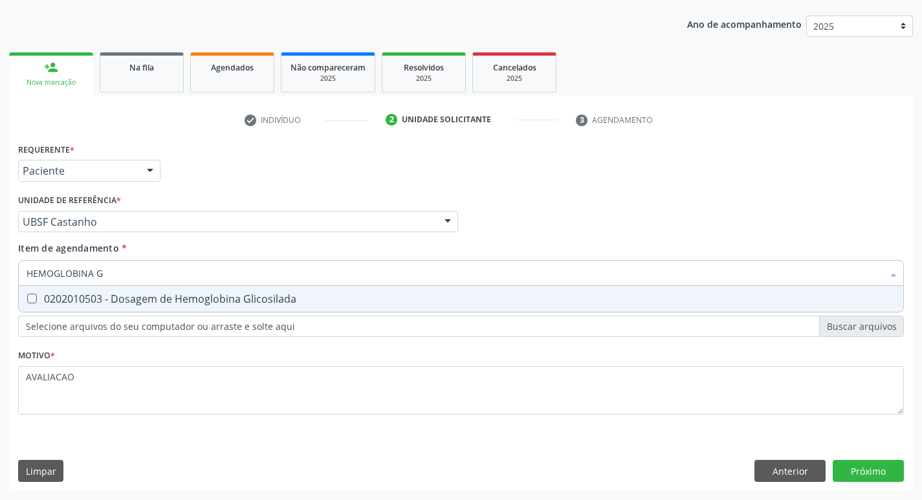
click at [165, 298] on div "0202010503 - Dosagem de Hemoglobina Glicosilada" at bounding box center [461, 299] width 869 height 10
checkbox Glicosilada "true"
type input "HEMOGLOBINA"
checkbox Glicosilada "false"
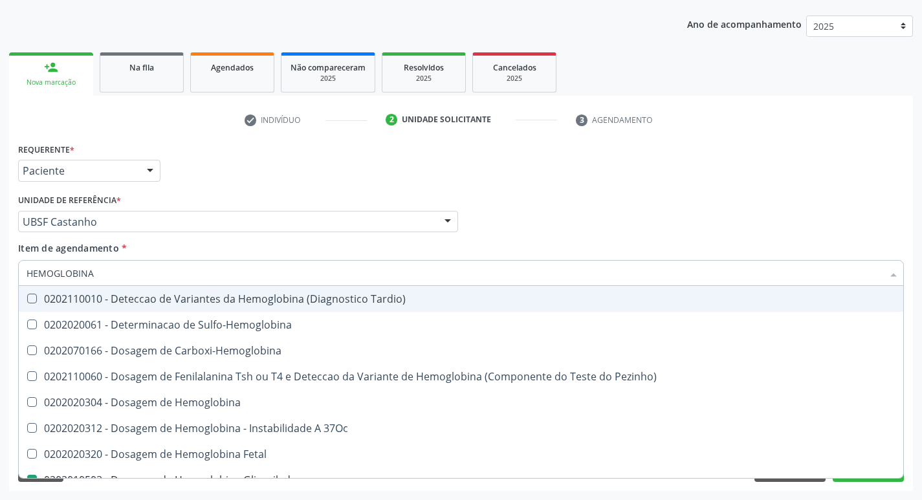
type input "HEMOGLOBIN"
checkbox Glicosilada "false"
checkbox Hemoglobina "true"
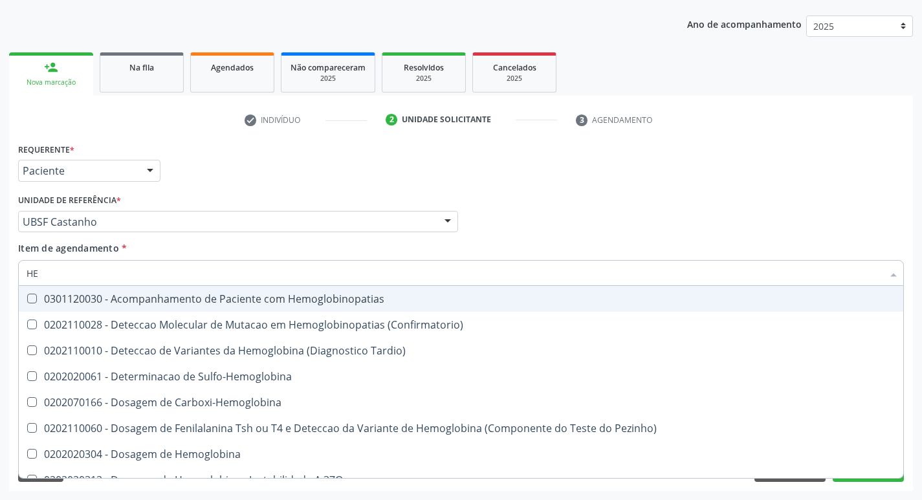
type input "H"
checkbox Glicosilada "false"
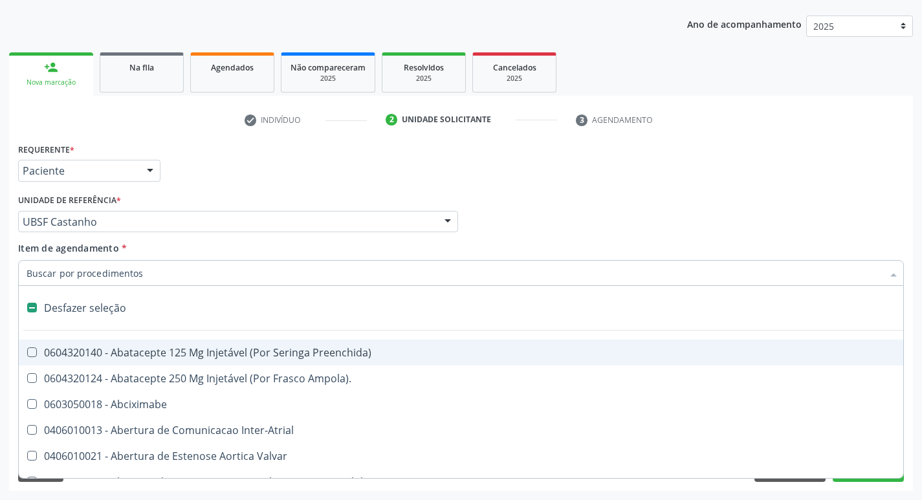
type input "H"
checkbox Urina "false"
checkbox Lactente\) "true"
checkbox A "true"
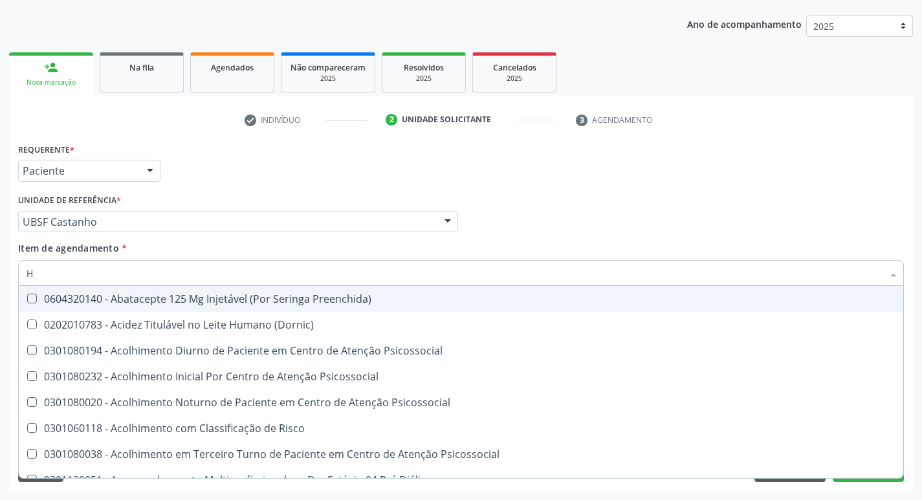
type input "HEMOGR"
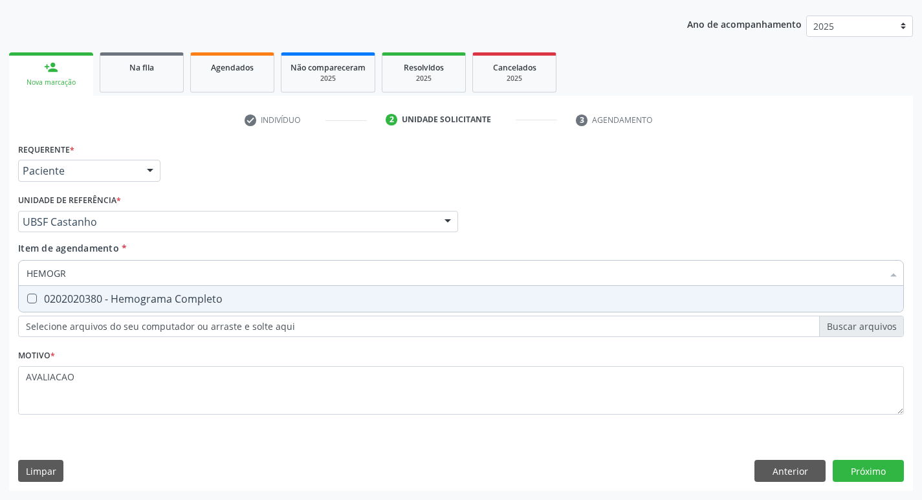
click at [210, 294] on div "0202020380 - Hemograma Completo" at bounding box center [461, 299] width 869 height 10
checkbox Completo "true"
type input "HEMOG"
checkbox Completo "false"
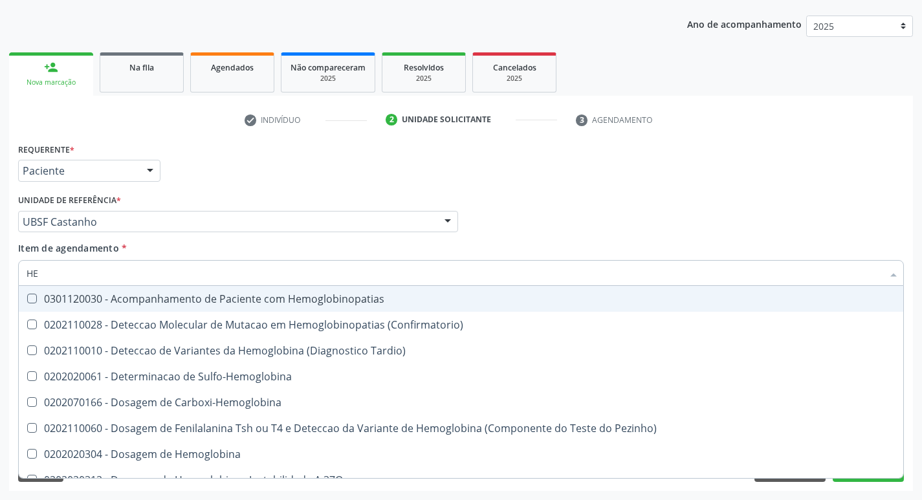
type input "H"
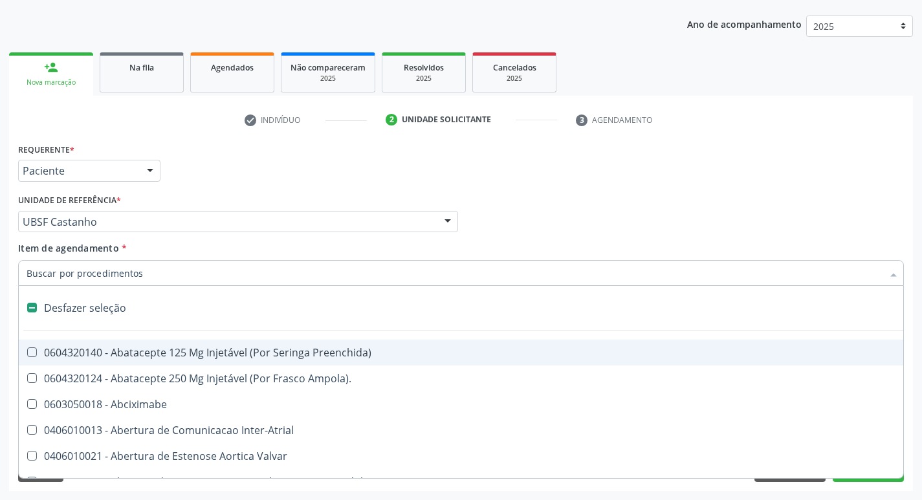
checkbox Dente\) "false"
checkbox Capsula\) "false"
type input "T"
checkbox Dedo "true"
checkbox Urina "false"
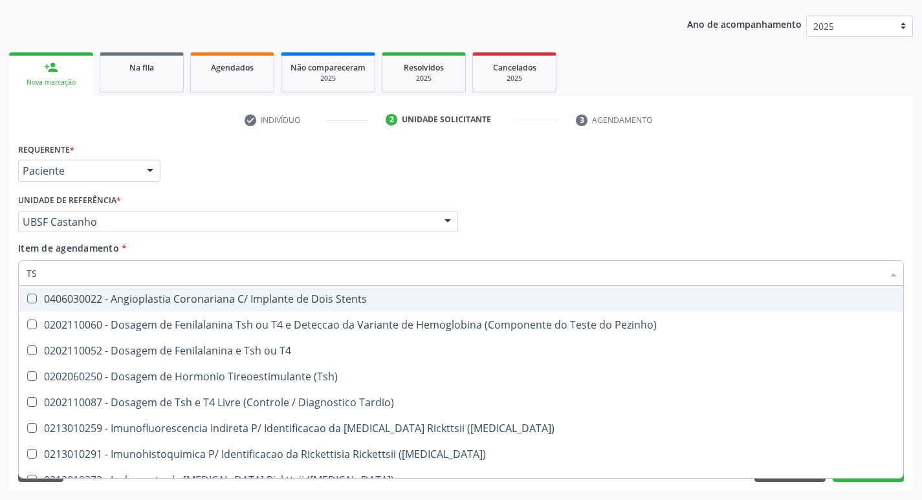
type input "TSH"
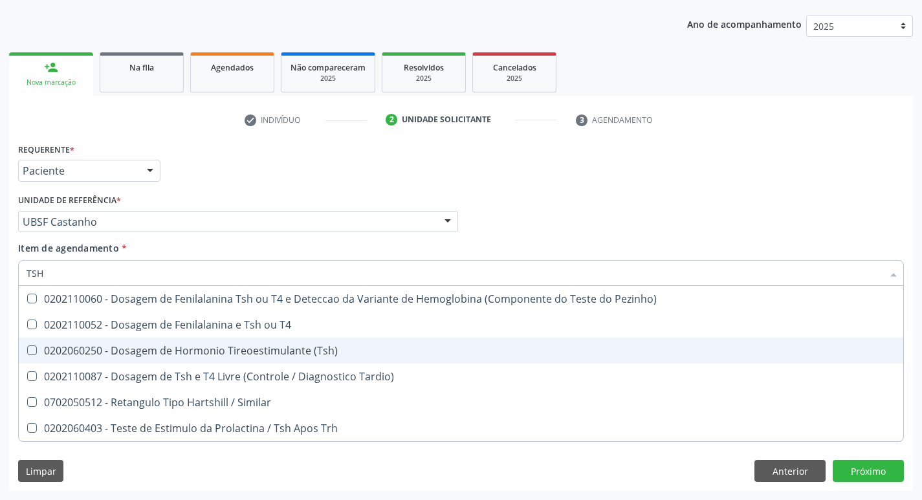
click at [234, 356] on div "0202060250 - Dosagem de Hormonio Tireoestimulante (Tsh)" at bounding box center [461, 350] width 869 height 10
checkbox \(Tsh\) "true"
type input "TS"
checkbox \(Tsh\) "false"
checkbox Tardio\) "true"
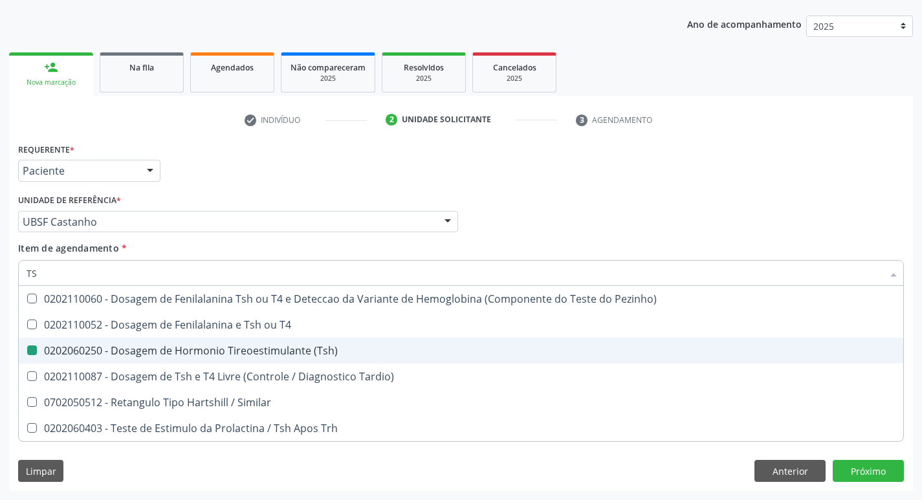
type input "T"
checkbox Tardio\) "false"
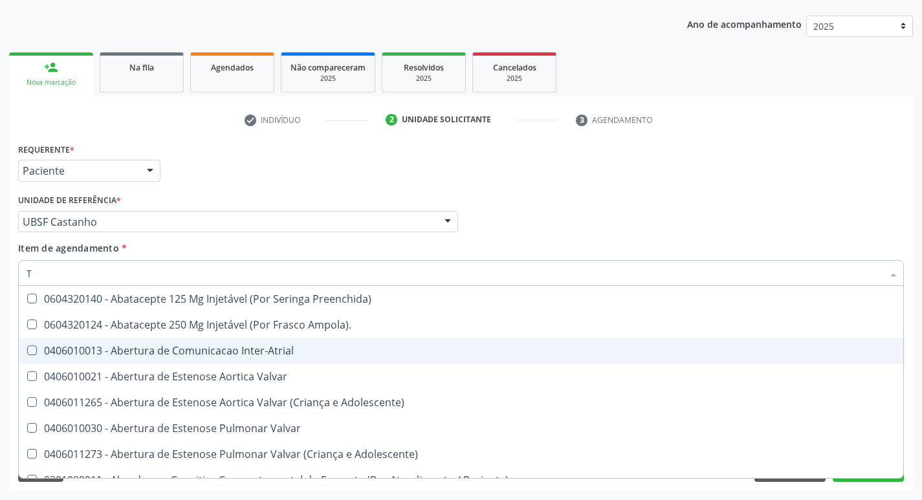
type input "T4"
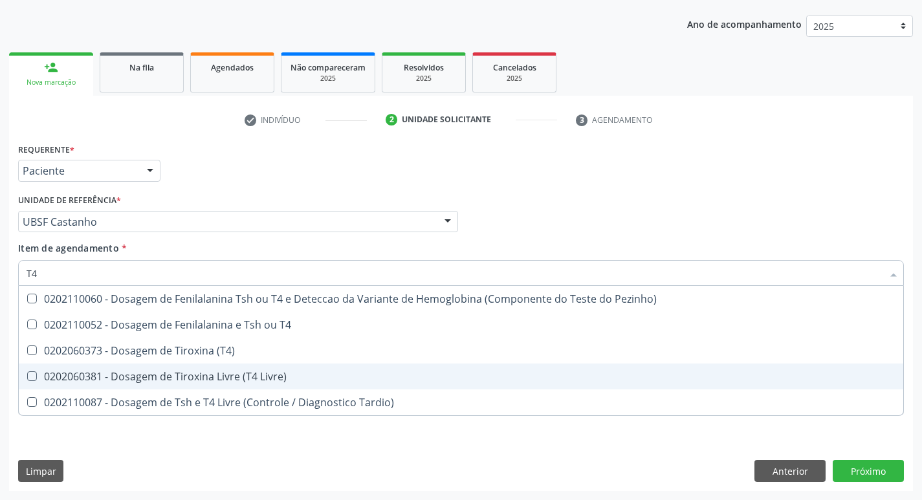
click at [261, 384] on span "0202060381 - Dosagem de Tiroxina Livre (T4 Livre)" at bounding box center [461, 377] width 884 height 26
checkbox Livre\) "true"
type input "T"
checkbox Livre\) "false"
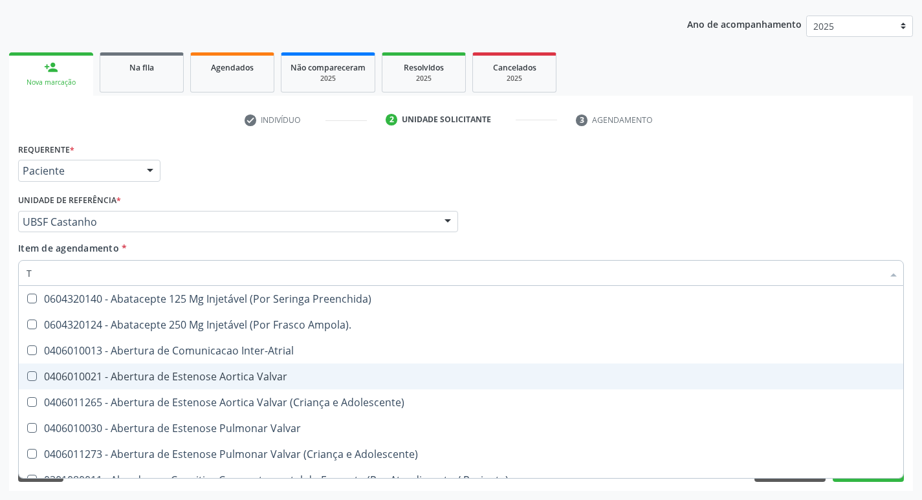
checkbox Urina "false"
checkbox Central "true"
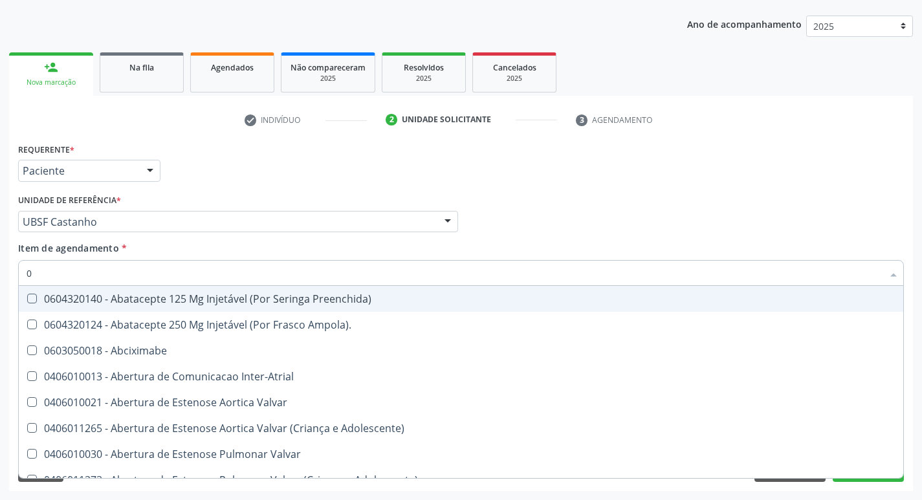
type input "02"
checkbox Psicossocial "true"
checkbox Urina "false"
checkbox Pancreas "true"
checkbox Paratireoides "true"
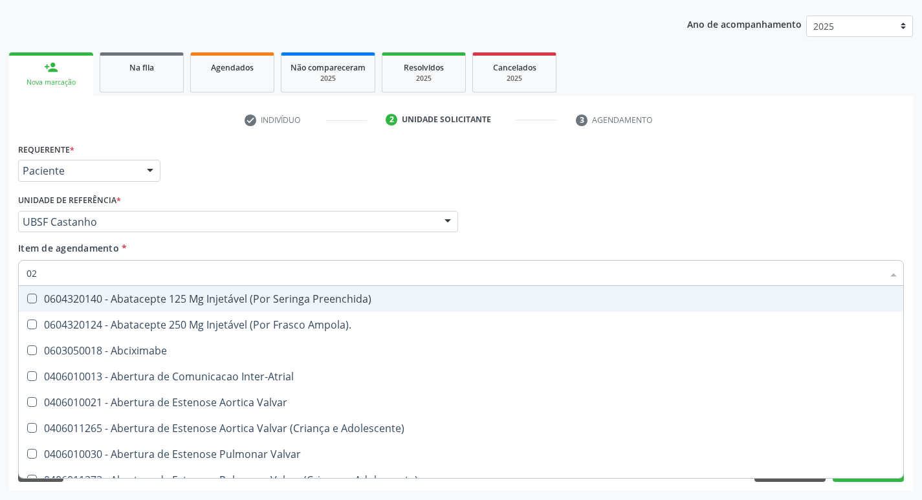
checkbox 67 "true"
checkbox Comprimido\) "true"
checkbox Ml\) "true"
checkbox Per-Operatoria "true"
checkbox Redome\) "true"
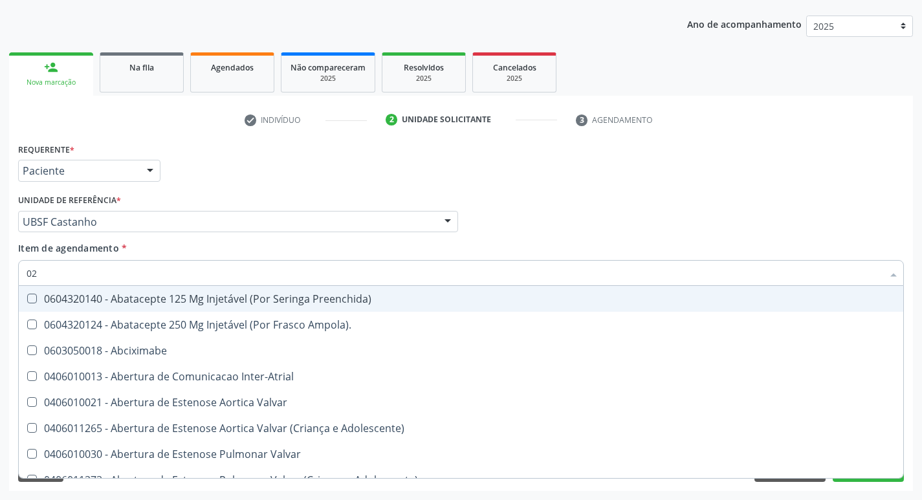
checkbox Posterior "true"
checkbox Anterior "true"
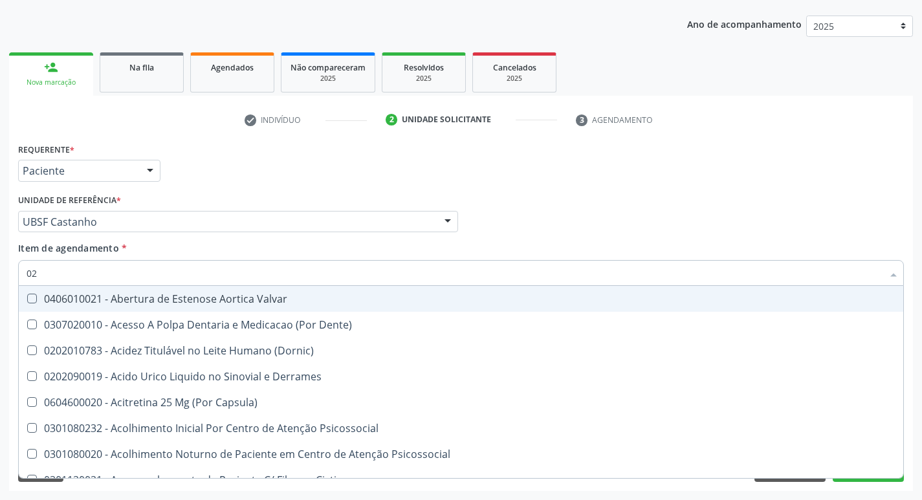
type input "020"
checkbox Frasco-Ampola\) "true"
checkbox Urina "false"
checkbox \(Pos-Pasteurização\) "true"
checkbox Debridamento "true"
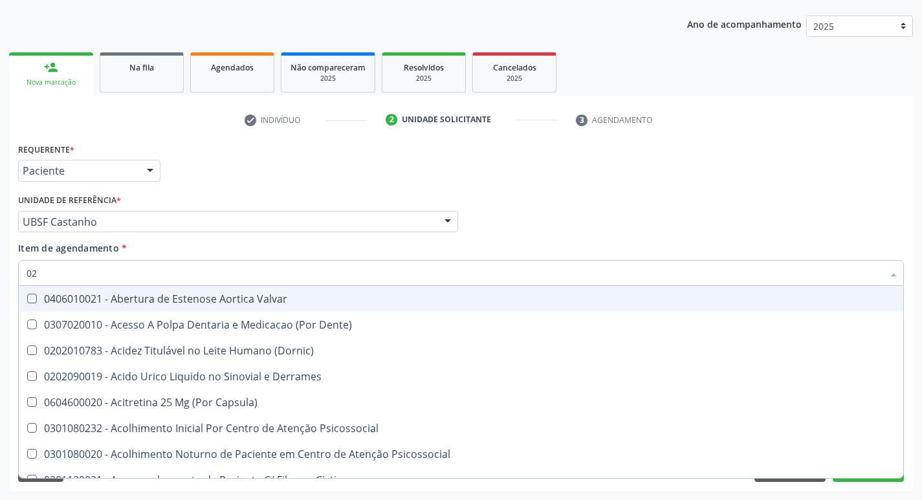
checkbox Dacriocistografia "true"
checkbox Osmolaridade "true"
checkbox Ivy "true"
checkbox \(Vhs\) "true"
checkbox Bloqueio "true"
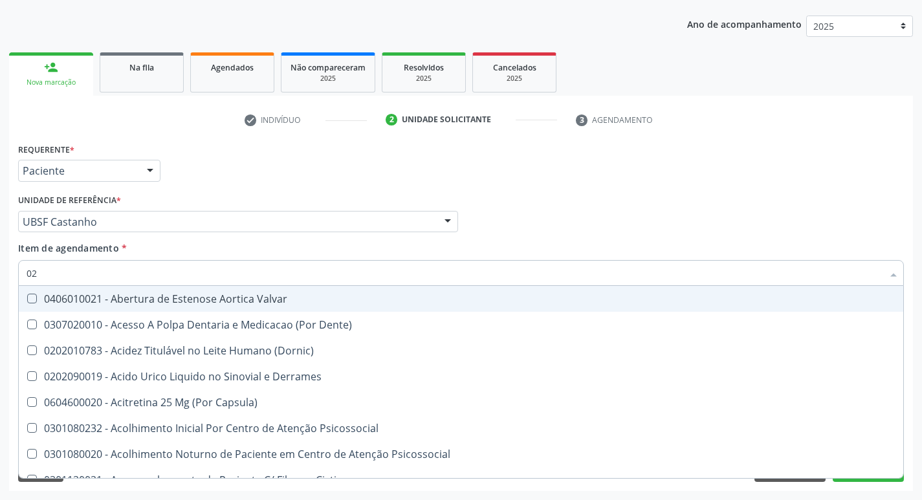
checkbox Totais "true"
checkbox Acetona "true"
checkbox Hdl "false"
checkbox Ldl "false"
checkbox Creatinina "false"
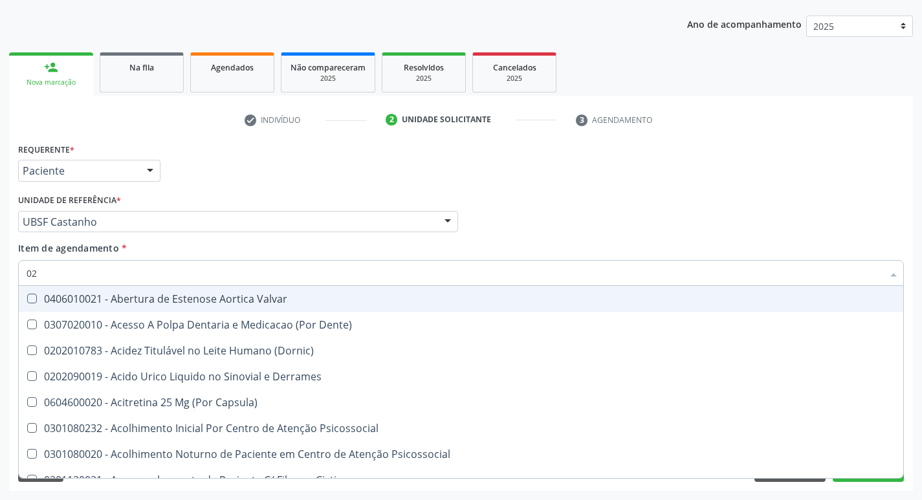
checkbox Glicose "false"
checkbox Glicosilada "false"
checkbox \(Tsh\) "false"
checkbox Potassio "false"
checkbox Livre\) "false"
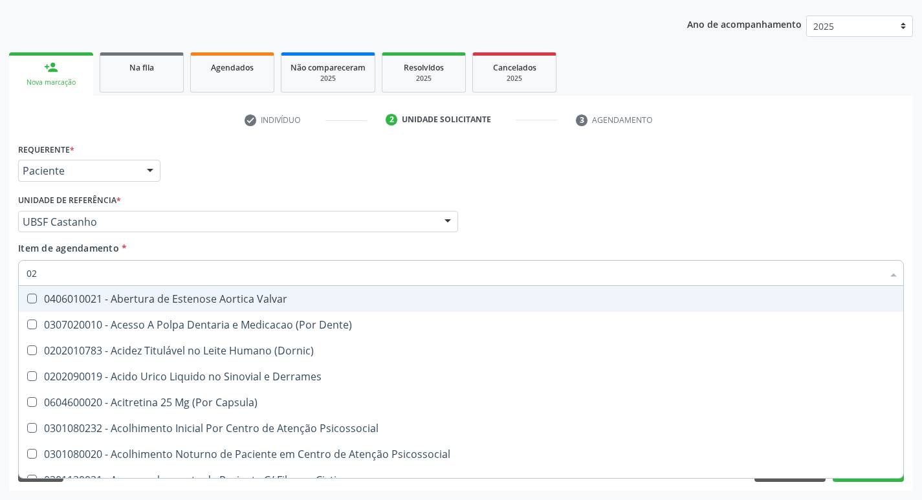
checkbox Triglicerideos "false"
checkbox Eletro-Oculografia "true"
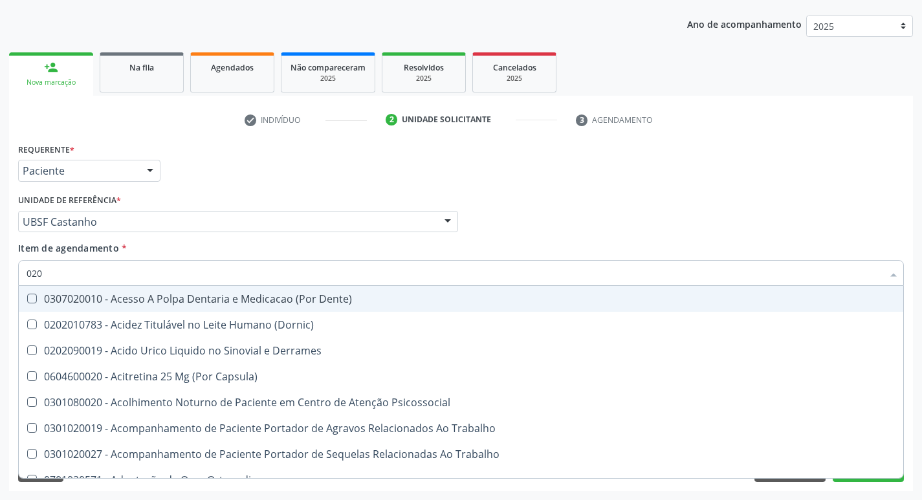
type input "0202"
checkbox Capsula\) "true"
checkbox Urina "false"
checkbox Ocular "true"
checkbox Aberto\) "true"
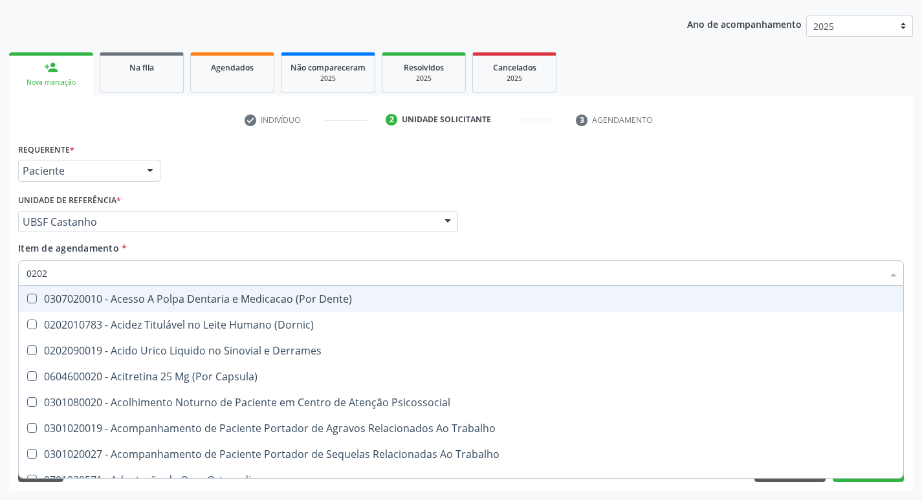
checkbox Aberto\) "true"
checkbox Cortante "true"
checkbox Drogas "true"
checkbox Reservatorio "true"
checkbox Gastro-Esofagico "true"
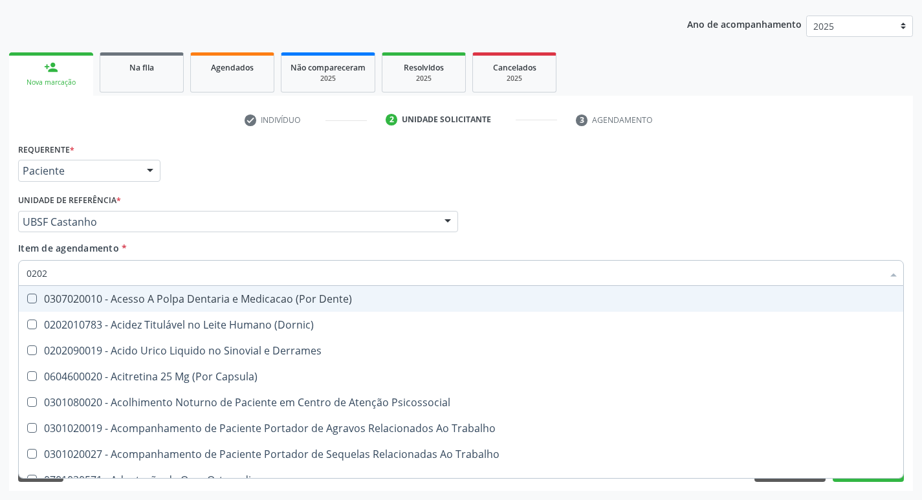
checkbox \(Spcto\) "true"
checkbox Projecoes\) "true"
checkbox Revisao "true"
checkbox Hdl "false"
checkbox Ldl "false"
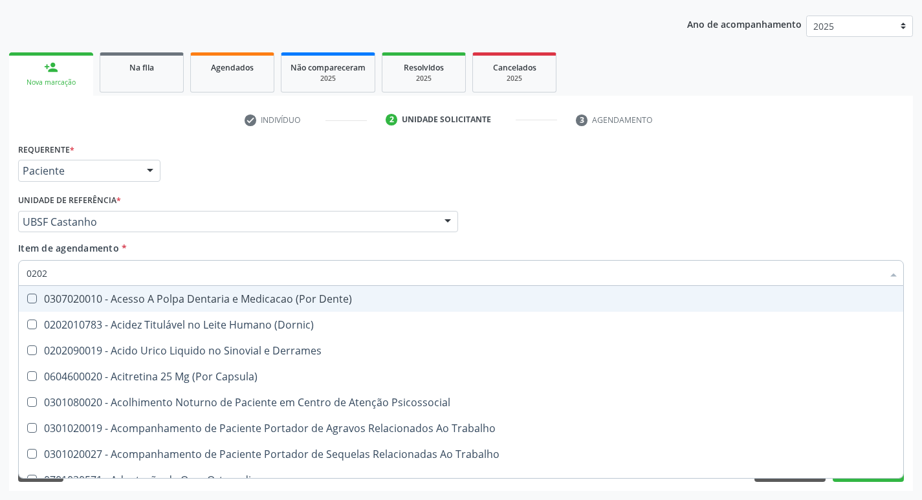
checkbox Creatinina "false"
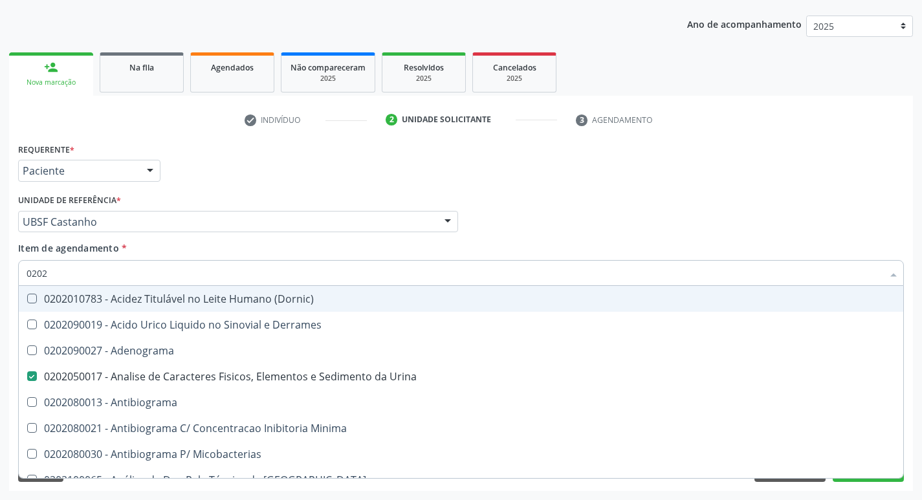
type input "02020"
checkbox Barbituratos "true"
checkbox Benzodiazepinicos "true"
checkbox Calcitonina "true"
checkbox Hdl "false"
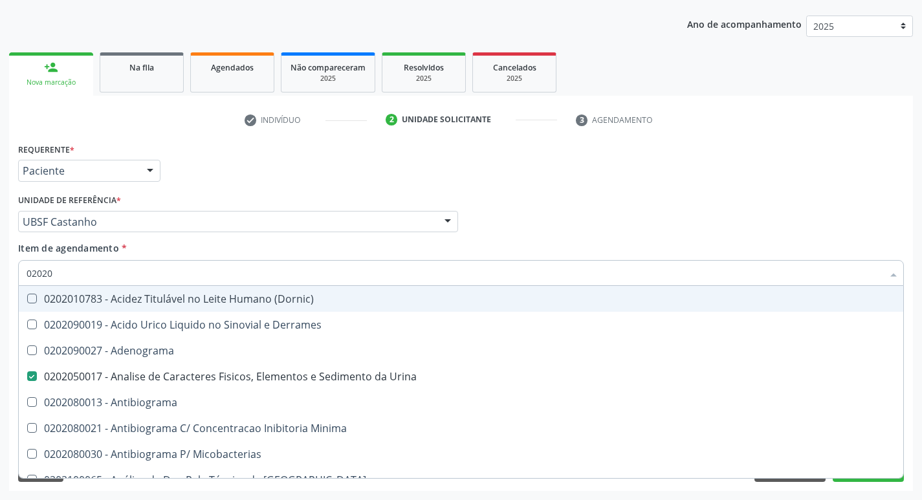
checkbox Ldl "false"
checkbox Creatinina "false"
checkbox Xiii "true"
checkbox Formaldeido "true"
checkbox Fosforo "true"
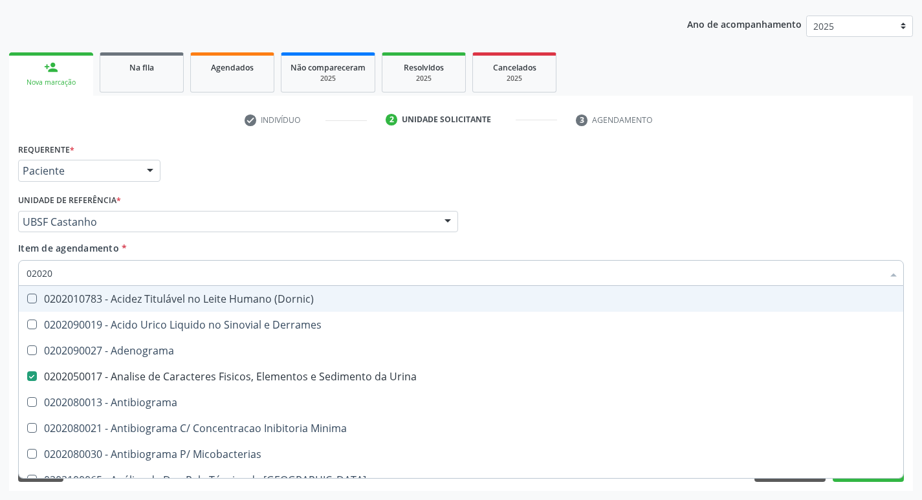
checkbox Glicose "false"
checkbox Glicosilada "false"
checkbox \(Tsh\) "false"
checkbox \(Igm\) "true"
checkbox Horas\) "true"
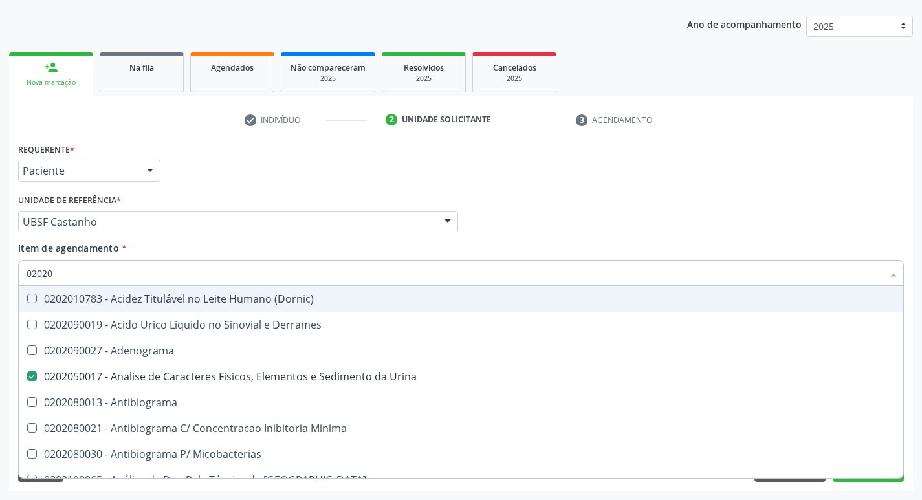
checkbox Livre\) "false"
checkbox Triglicerideos "false"
checkbox Zinco "true"
checkbox Completo "false"
type input "0202080"
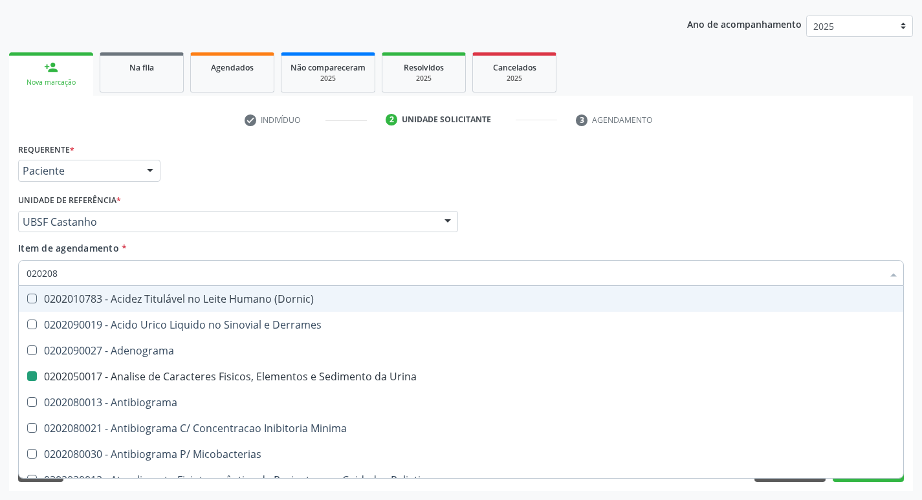
checkbox Urina "false"
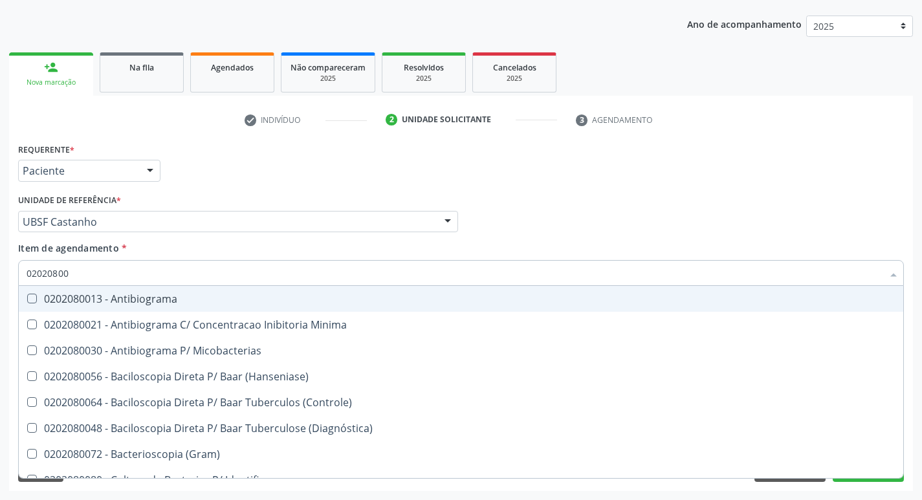
type input "020208008"
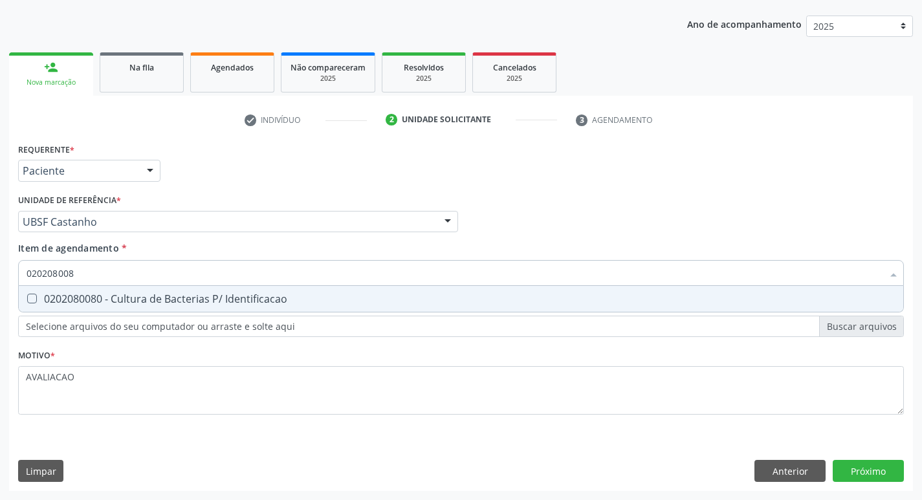
click at [445, 300] on div "0202080080 - Cultura de Bacterias P/ Identificacao" at bounding box center [461, 299] width 869 height 10
checkbox Identificacao "true"
type input "02020800"
checkbox Identificacao "false"
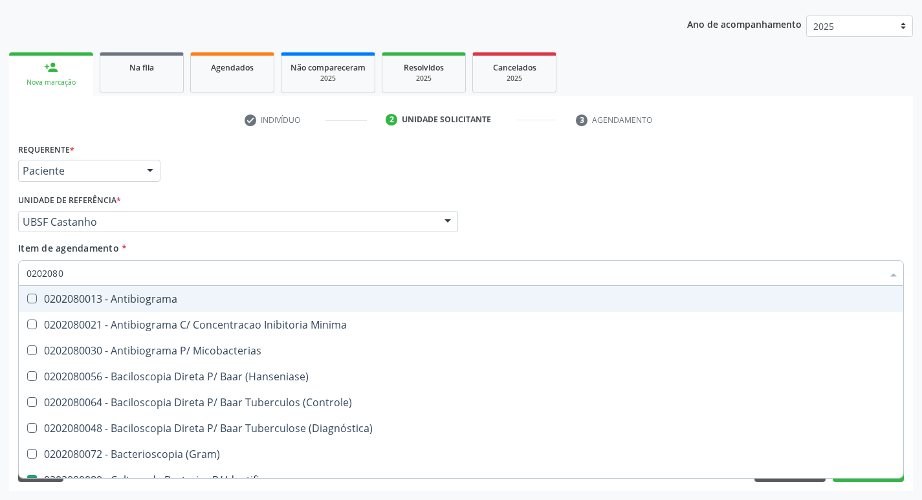
type input "020208"
checkbox Identificacao "false"
type input "02"
checkbox \(Hanseniase\) "false"
checkbox Identificacao "false"
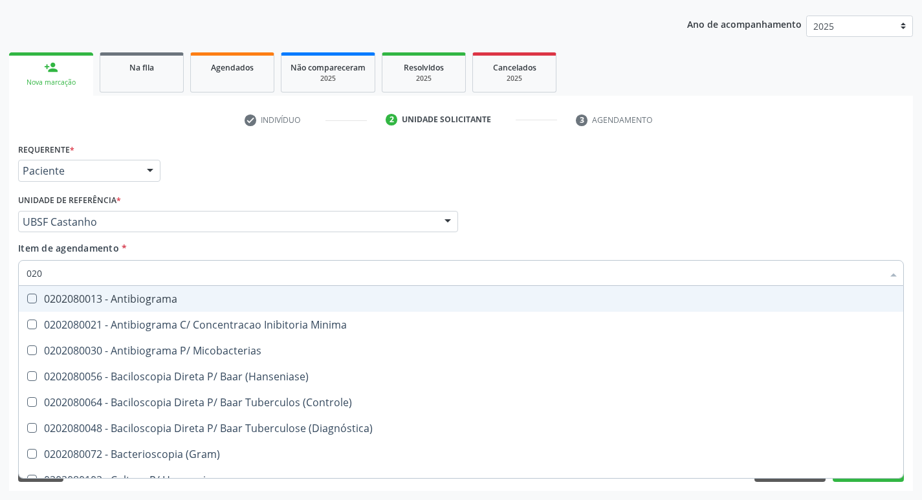
checkbox Coliformes "false"
type input "0"
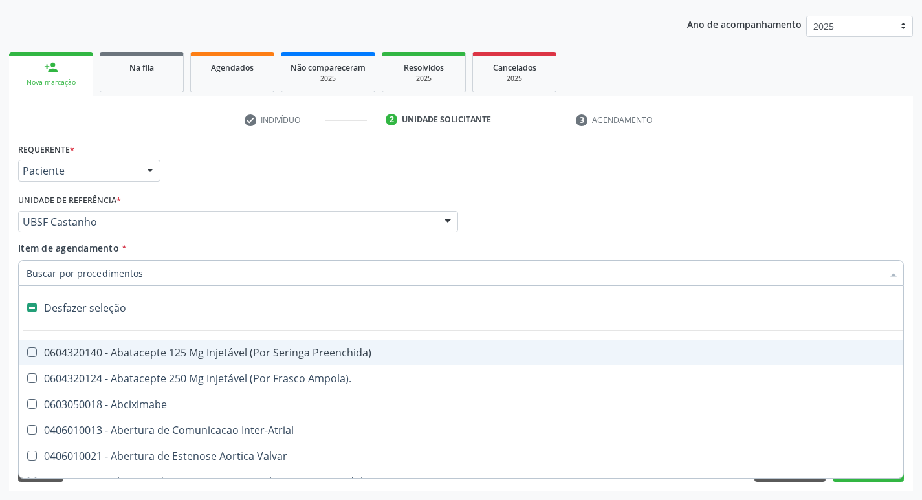
type input "V"
checkbox Urina "false"
checkbox \(Unilateral\) "true"
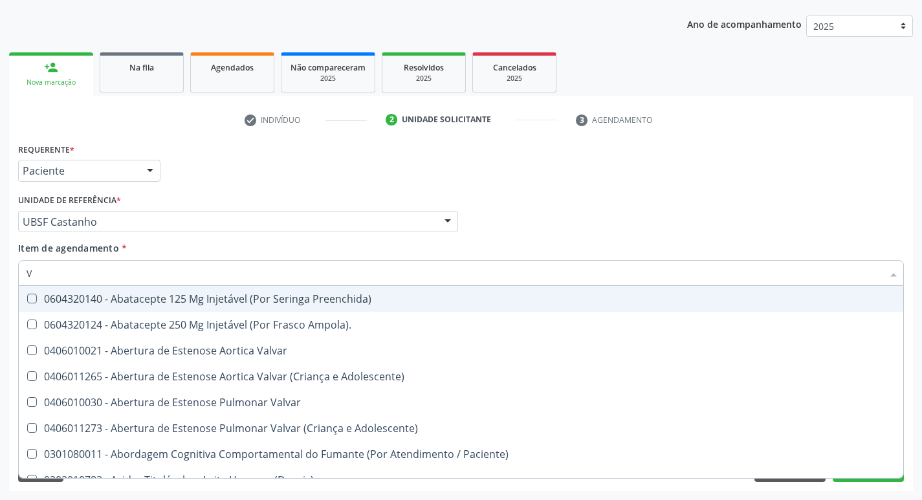
type input "VITAM"
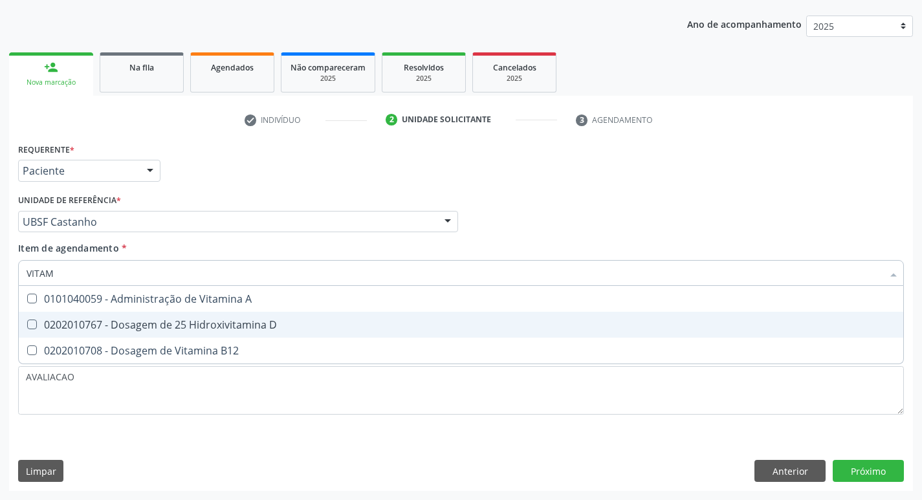
click at [206, 333] on span "0202010767 - Dosagem de 25 Hidroxivitamina D" at bounding box center [461, 325] width 884 height 26
checkbox D "true"
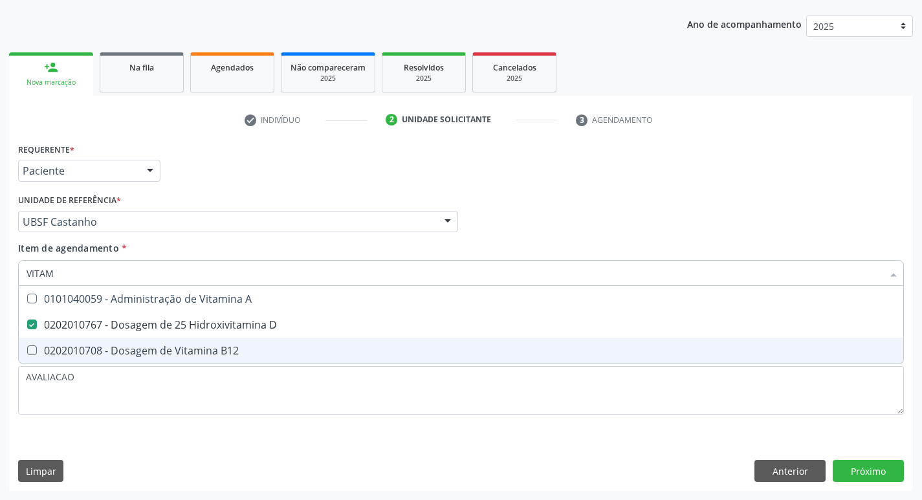
click at [215, 353] on div "0202010708 - Dosagem de Vitamina B12" at bounding box center [461, 350] width 869 height 10
checkbox B12 "true"
type input "VITA"
checkbox D "false"
checkbox B12 "false"
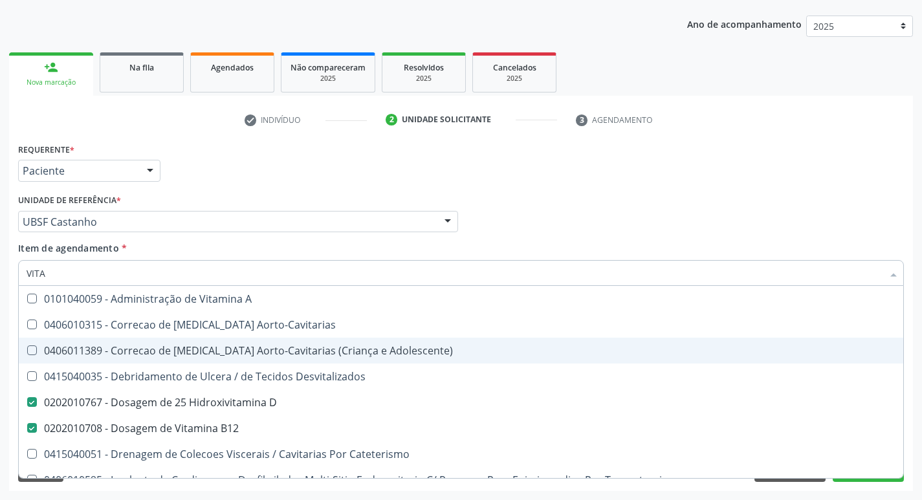
type input "VIT"
checkbox D "false"
checkbox Cateterismo "true"
type input "V"
checkbox B12 "false"
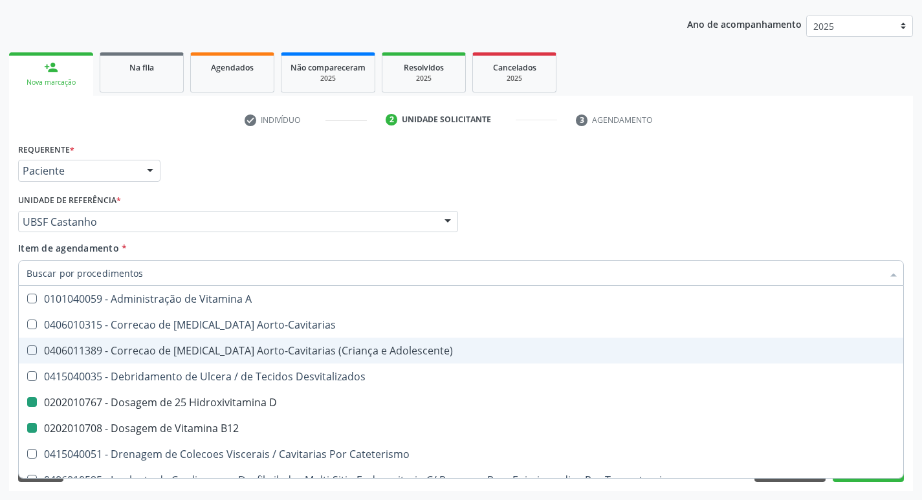
checkbox Cateterismo "false"
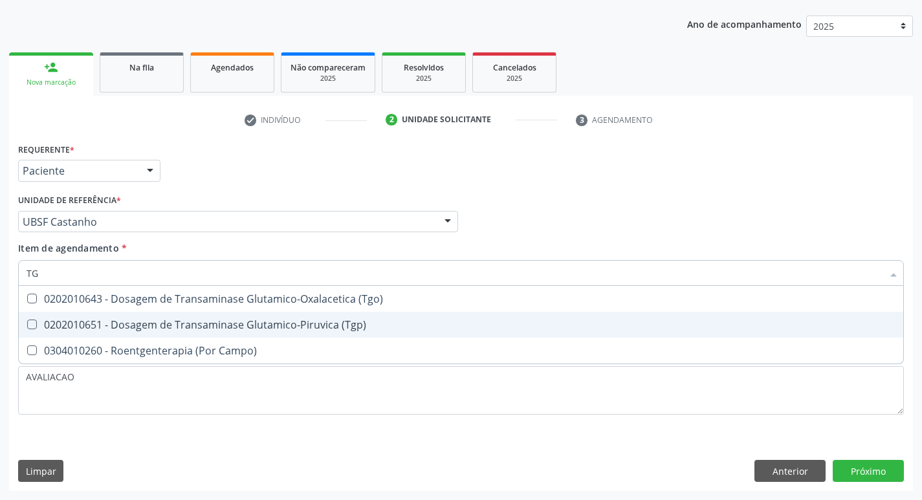
click at [259, 320] on div "0202010651 - Dosagem de Transaminase Glutamico-Piruvica (Tgp)" at bounding box center [461, 325] width 869 height 10
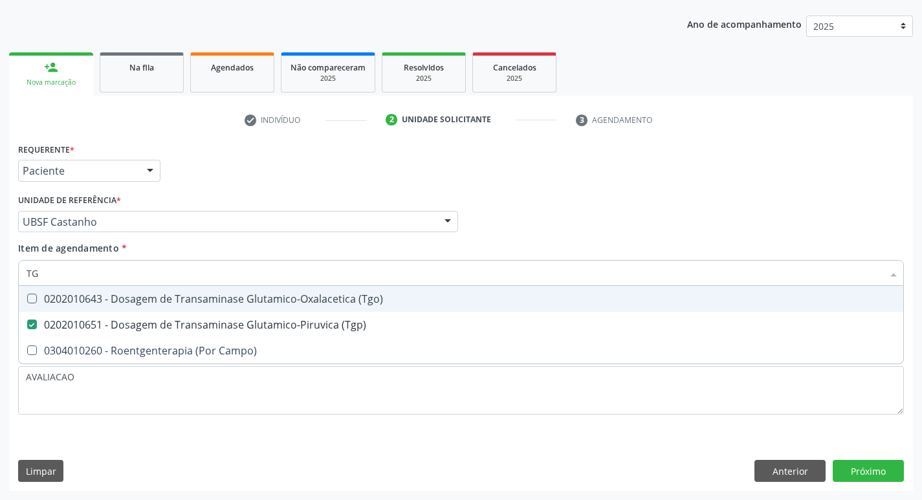
click at [265, 301] on div "0202010643 - Dosagem de Transaminase Glutamico-Oxalacetica (Tgo)" at bounding box center [461, 299] width 869 height 10
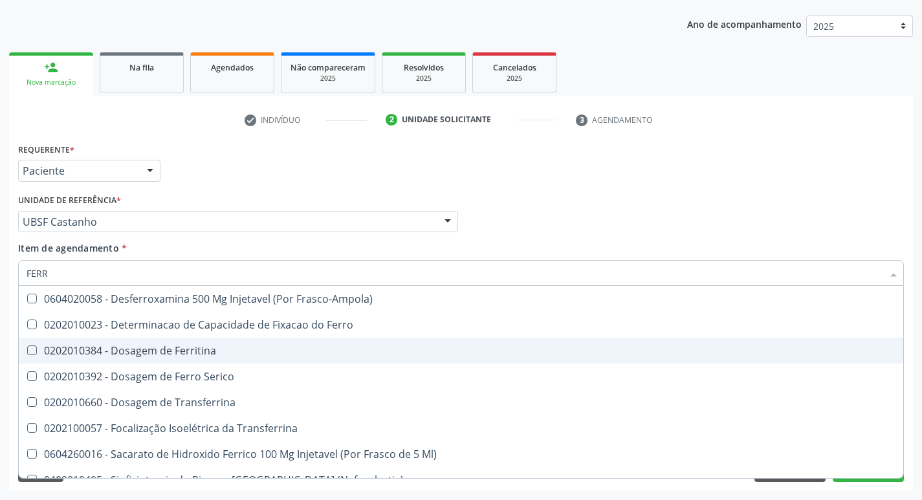
click at [235, 349] on div "0202010384 - Dosagem de Ferritina" at bounding box center [461, 350] width 869 height 10
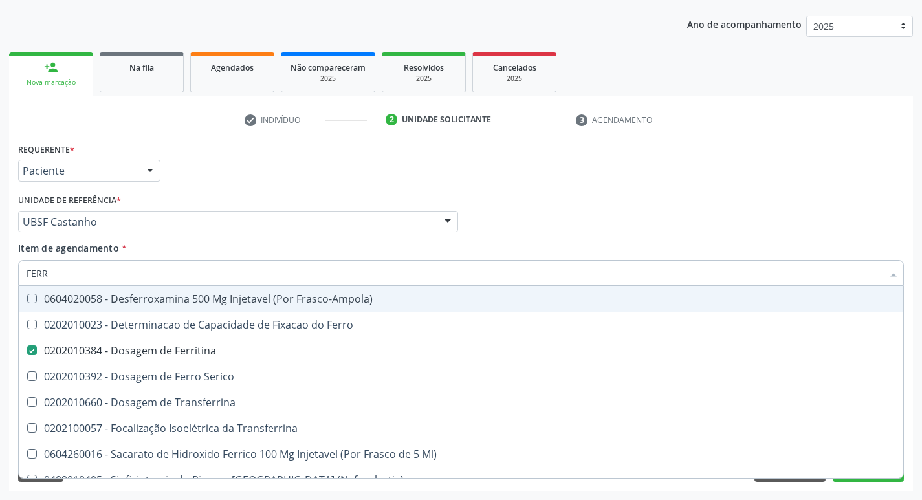
click at [567, 221] on div "Profissional Solicitante Por favor, selecione a Unidade de Atendimento primeiro…" at bounding box center [461, 216] width 892 height 50
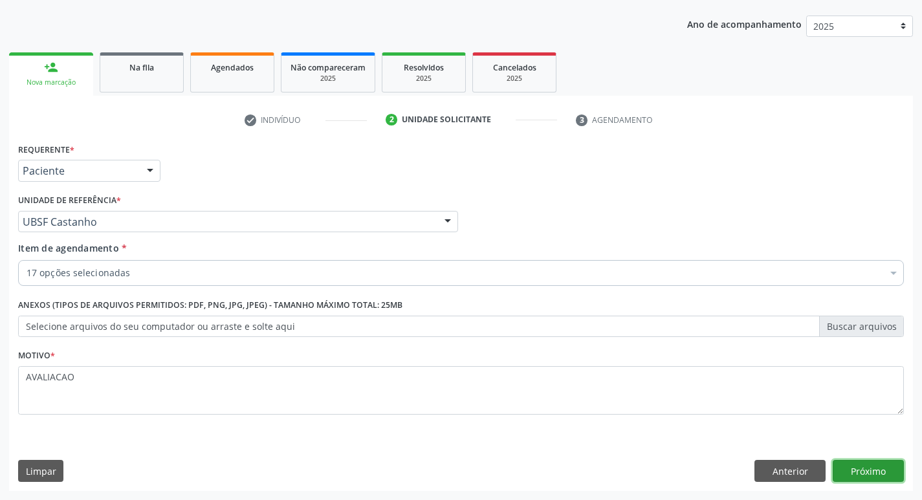
click at [872, 466] on button "Próximo" at bounding box center [868, 471] width 71 height 22
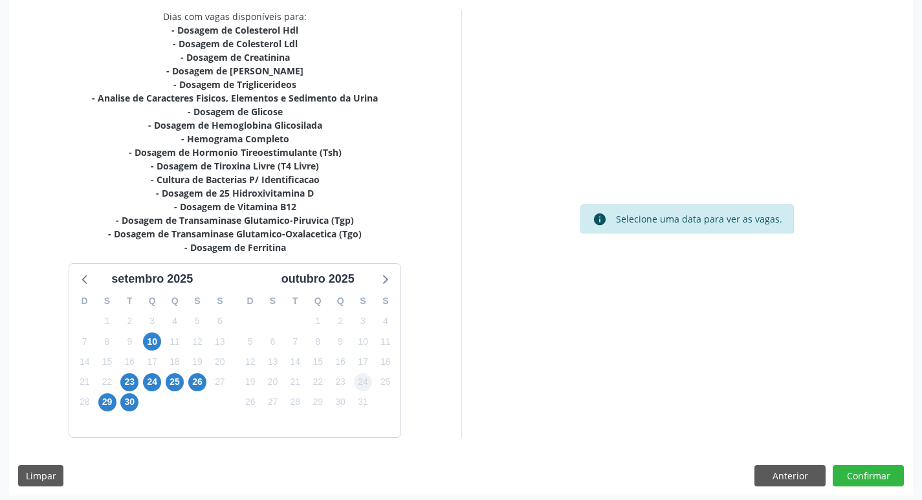
scroll to position [280, 0]
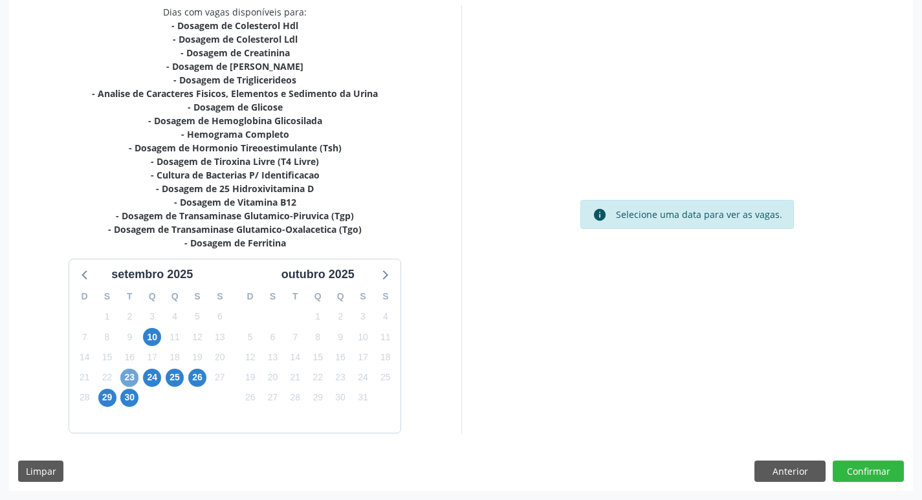
click at [127, 382] on span "23" at bounding box center [129, 378] width 18 height 18
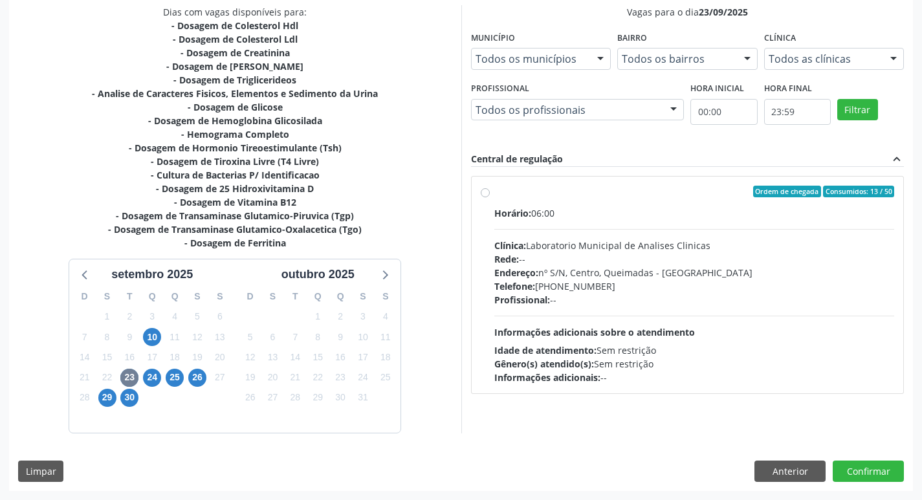
click at [537, 312] on div "Horário: 06:00 Clínica: Laboratorio Municipal de Analises Clinicas Rede: -- End…" at bounding box center [694, 295] width 400 height 178
click at [490, 197] on input "Ordem de chegada Consumidos: 13 / 50 Horário: 06:00 Clínica: Laboratorio Munici…" at bounding box center [485, 192] width 9 height 12
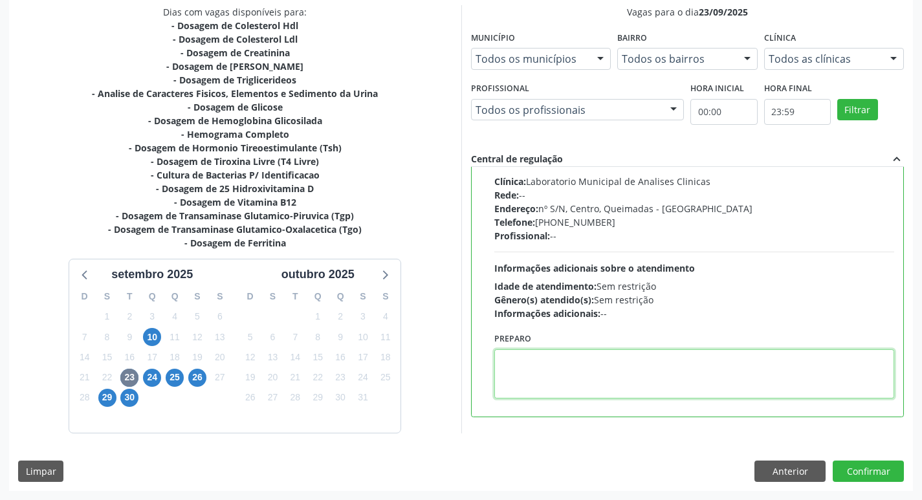
click at [514, 367] on textarea at bounding box center [694, 373] width 400 height 49
paste textarea "IR EM [GEOGRAPHIC_DATA]"
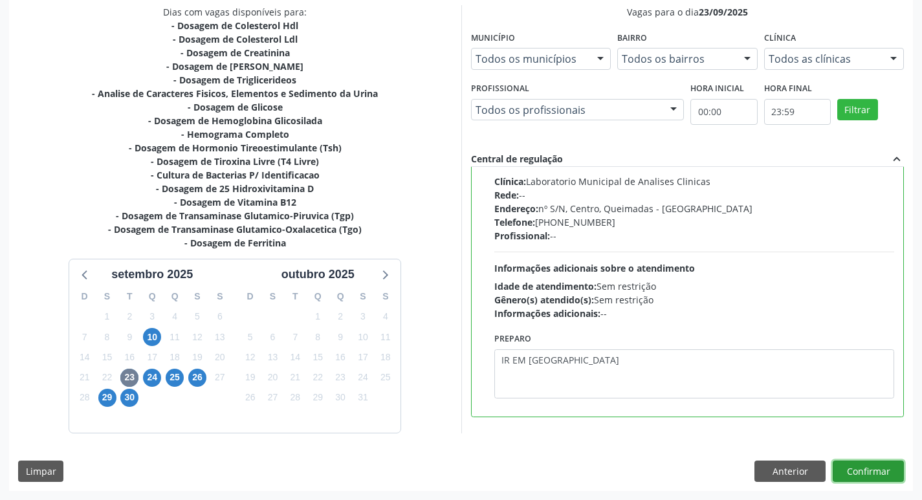
click at [853, 474] on button "Confirmar" at bounding box center [868, 472] width 71 height 22
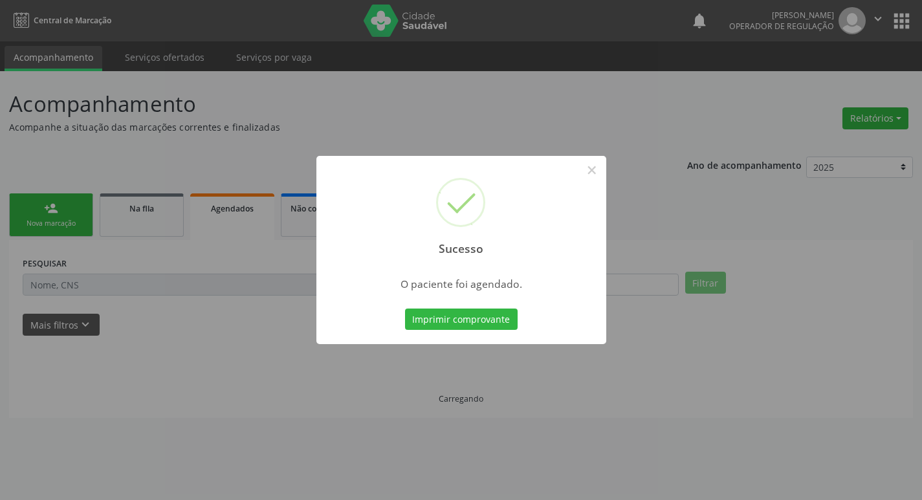
scroll to position [0, 0]
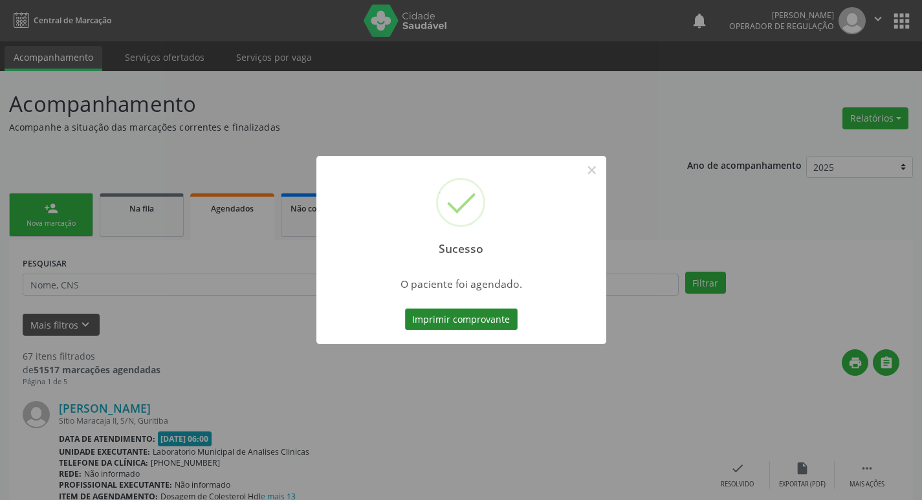
click at [434, 318] on button "Imprimir comprovante" at bounding box center [461, 320] width 113 height 22
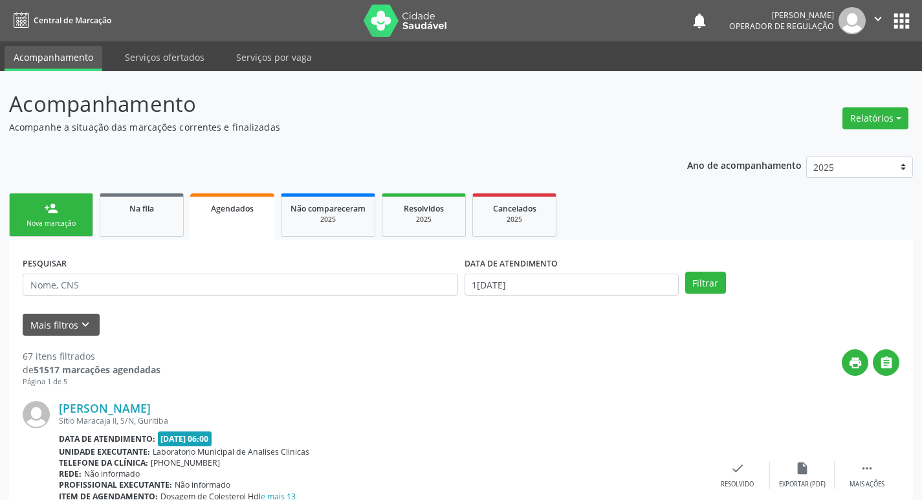
click at [63, 217] on link "person_add Nova marcação" at bounding box center [51, 214] width 84 height 43
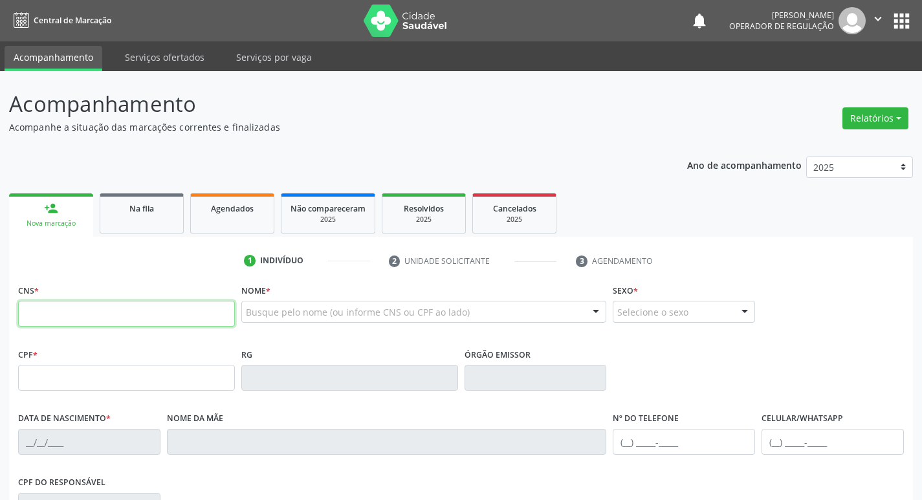
click at [131, 307] on input "text" at bounding box center [126, 314] width 217 height 26
type input "704 0018 7148 0466"
type input "3[DATE]"
type input "[PERSON_NAME]"
type input "[PHONE_NUMBER]"
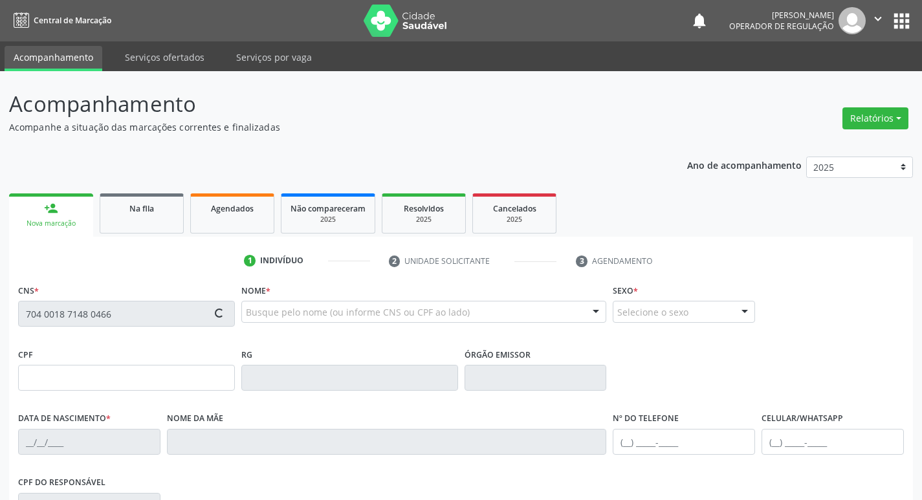
type input "29"
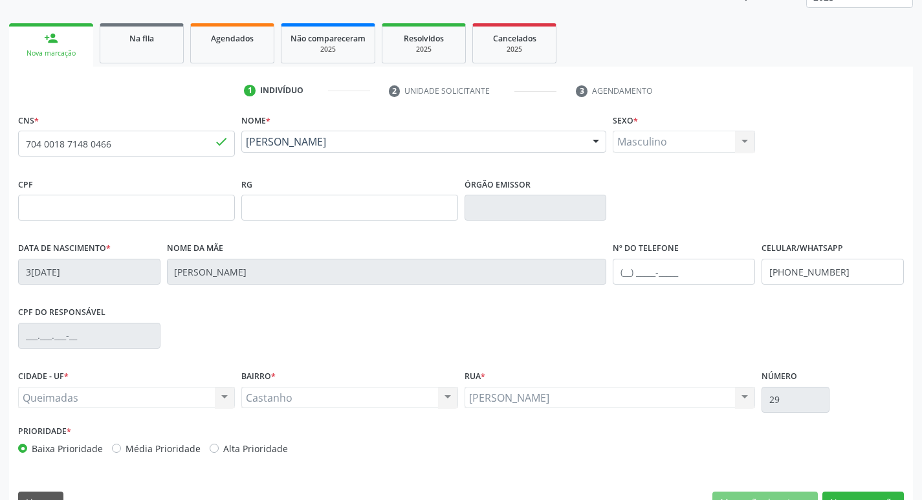
scroll to position [201, 0]
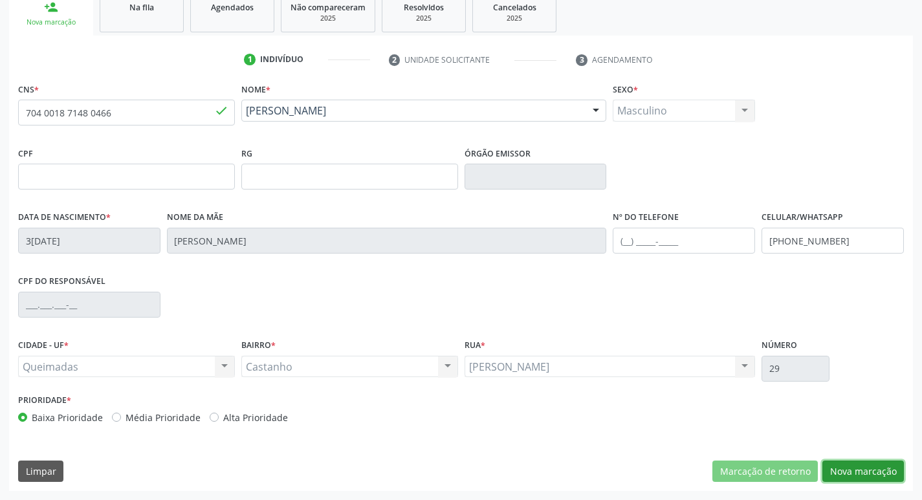
click at [848, 473] on button "Nova marcação" at bounding box center [863, 472] width 82 height 22
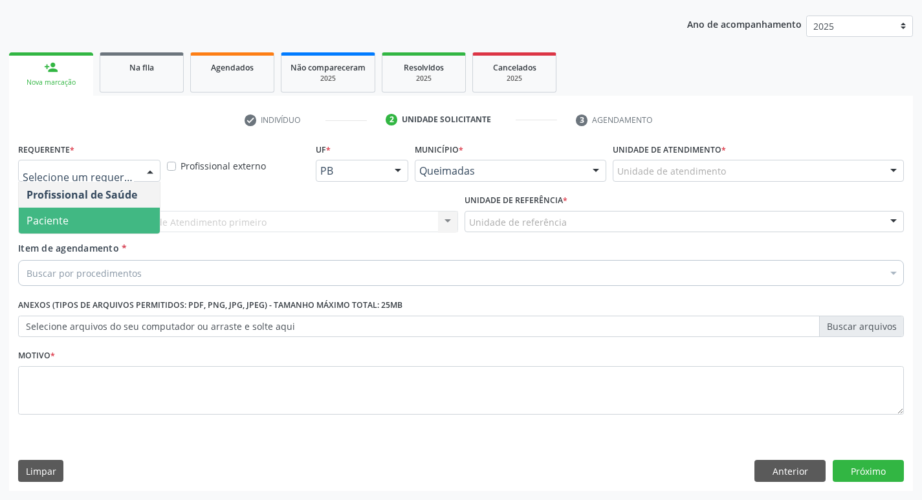
click at [52, 215] on span "Paciente" at bounding box center [48, 220] width 42 height 14
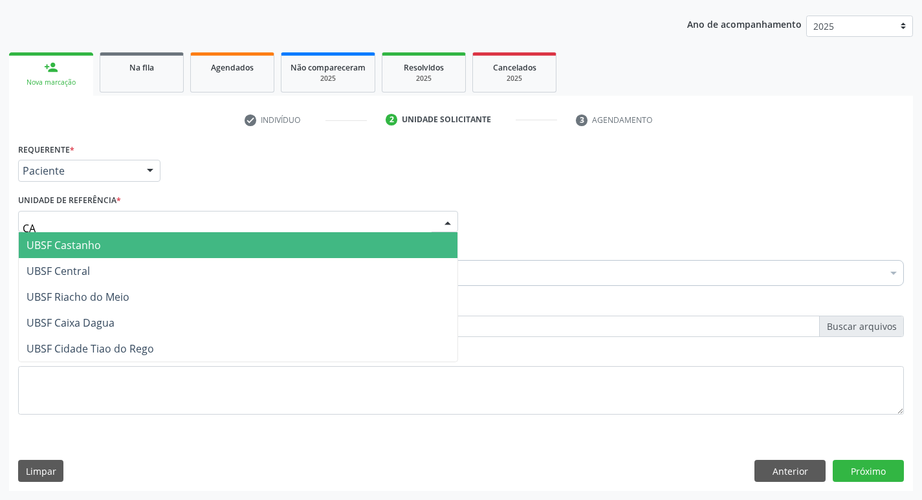
type input "CAS"
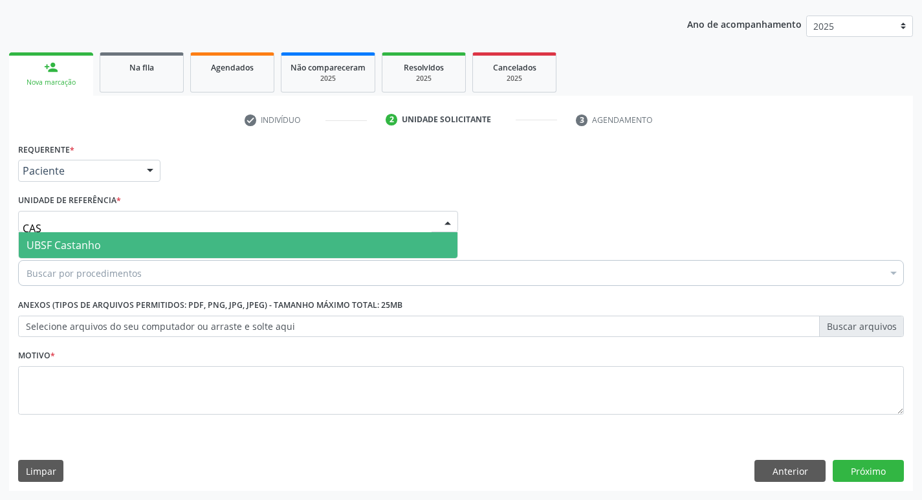
click at [82, 239] on span "UBSF Castanho" at bounding box center [64, 245] width 74 height 14
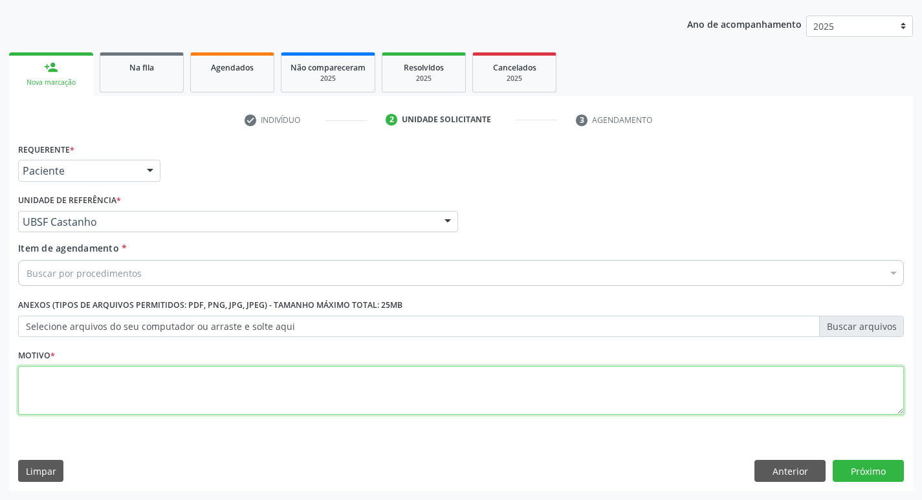
click at [67, 369] on textarea at bounding box center [461, 390] width 886 height 49
type textarea "AVALIACAO"
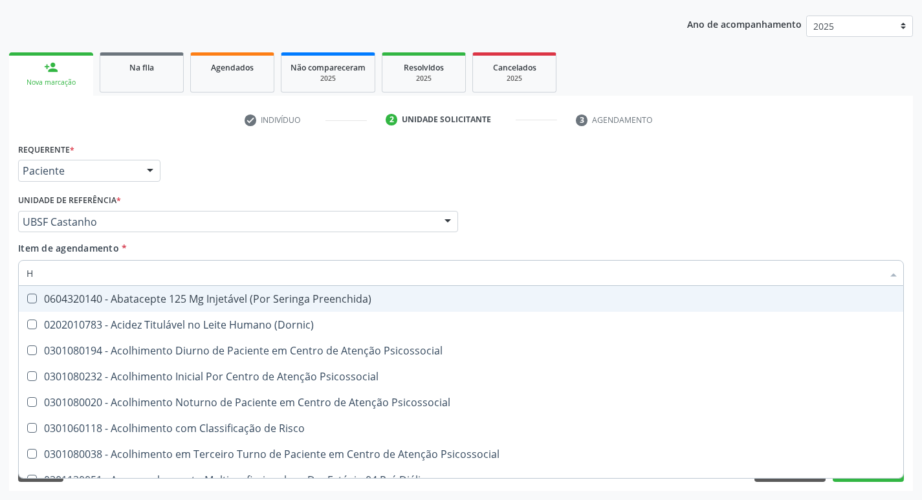
type input "HEMOGR"
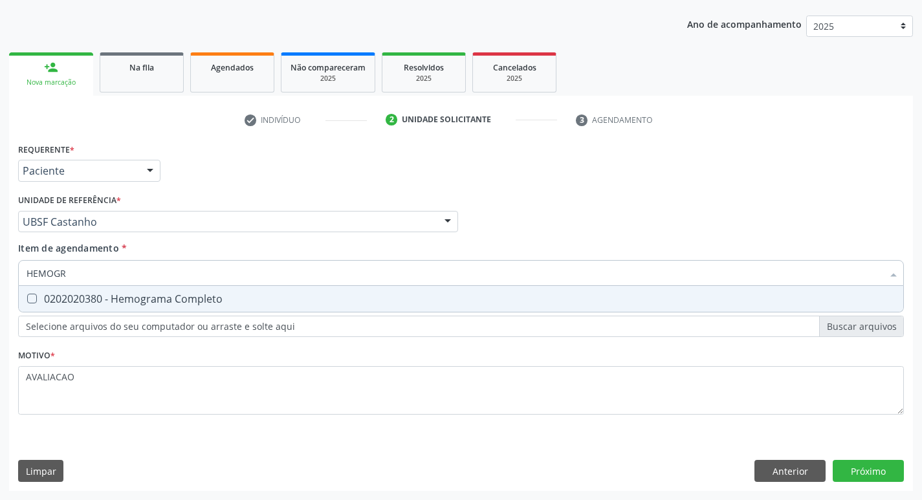
click at [187, 300] on div "0202020380 - Hemograma Completo" at bounding box center [461, 299] width 869 height 10
checkbox Completo "true"
type input "HEMOG"
checkbox Completo "false"
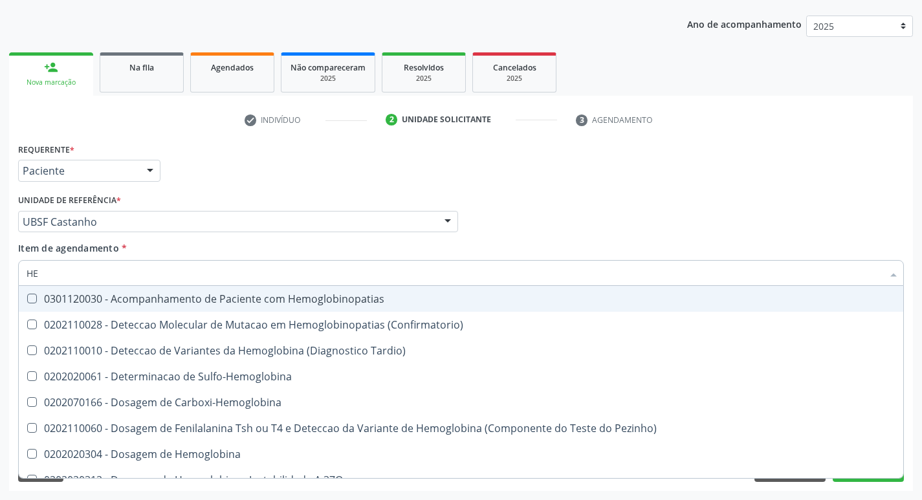
type input "H"
checkbox Completo "false"
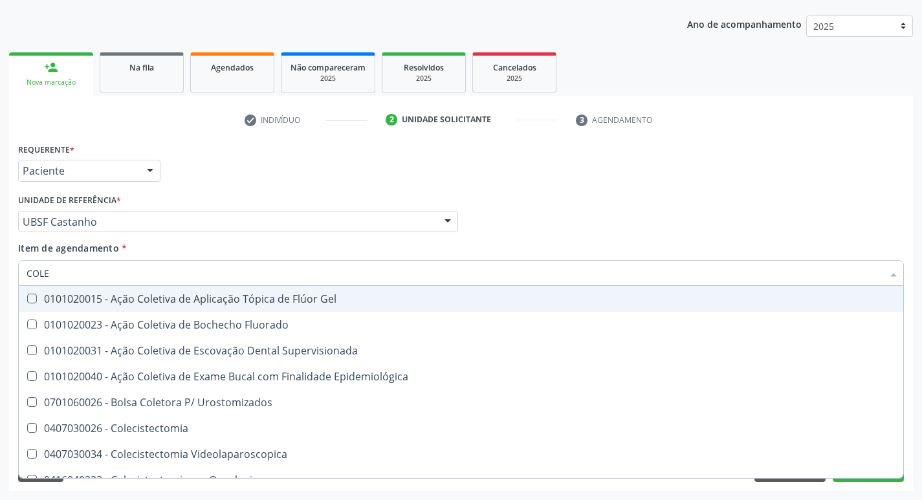
type input "COLES"
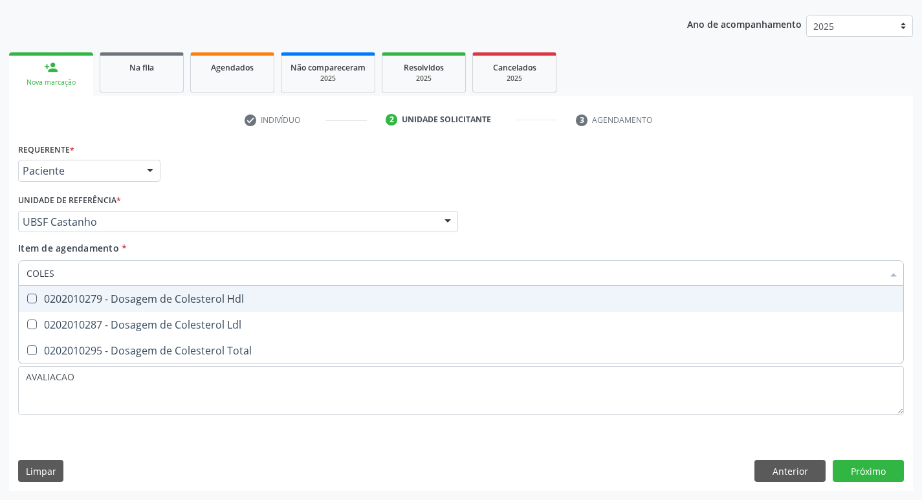
click at [187, 300] on div "0202010279 - Dosagem de Colesterol Hdl" at bounding box center [461, 299] width 869 height 10
checkbox Hdl "true"
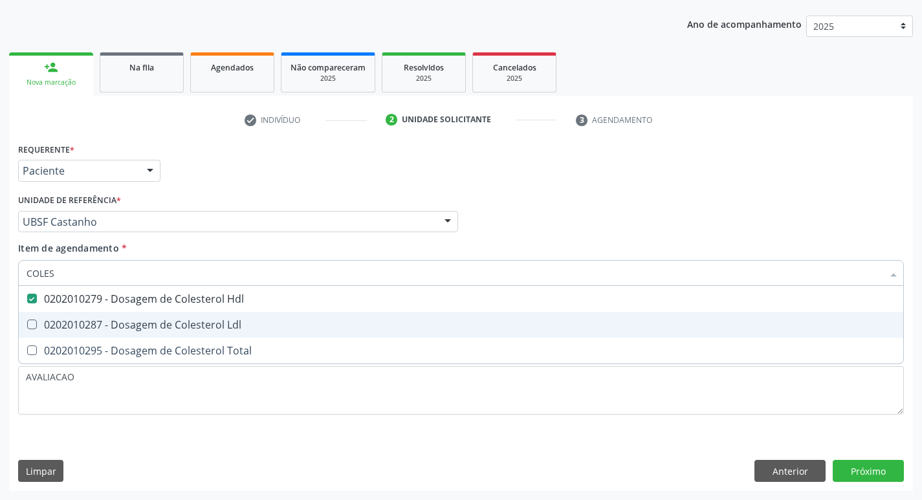
click at [220, 322] on div "0202010287 - Dosagem de Colesterol Ldl" at bounding box center [461, 325] width 869 height 10
checkbox Ldl "true"
type input "COLE"
checkbox Hdl "false"
checkbox Ldl "false"
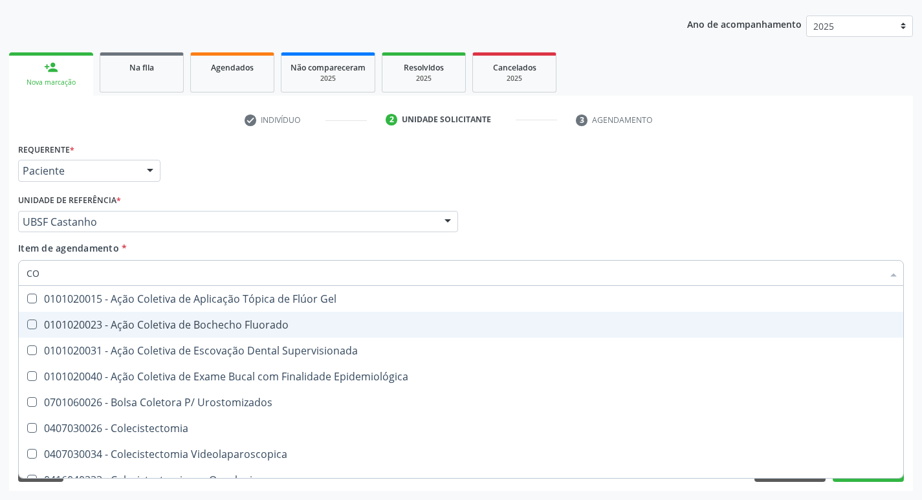
type input "C"
checkbox Hdl "false"
checkbox Ldl "false"
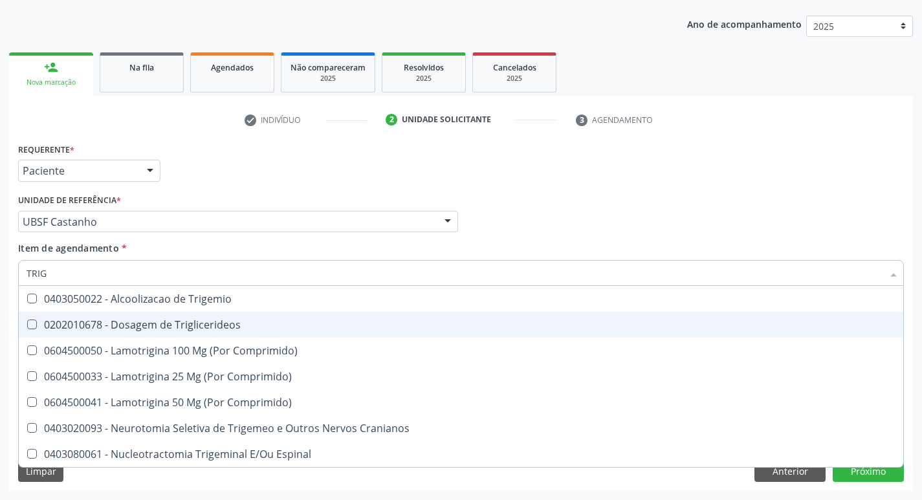
type input "TRIGL"
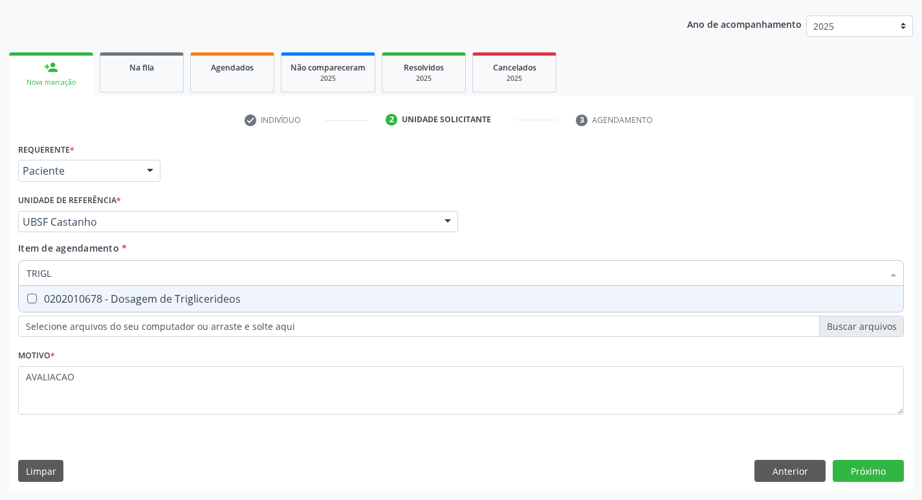
click at [204, 300] on div "0202010678 - Dosagem de Triglicerideos" at bounding box center [461, 299] width 869 height 10
checkbox Triglicerideos "true"
type input "TRIG"
checkbox Triglicerideos "false"
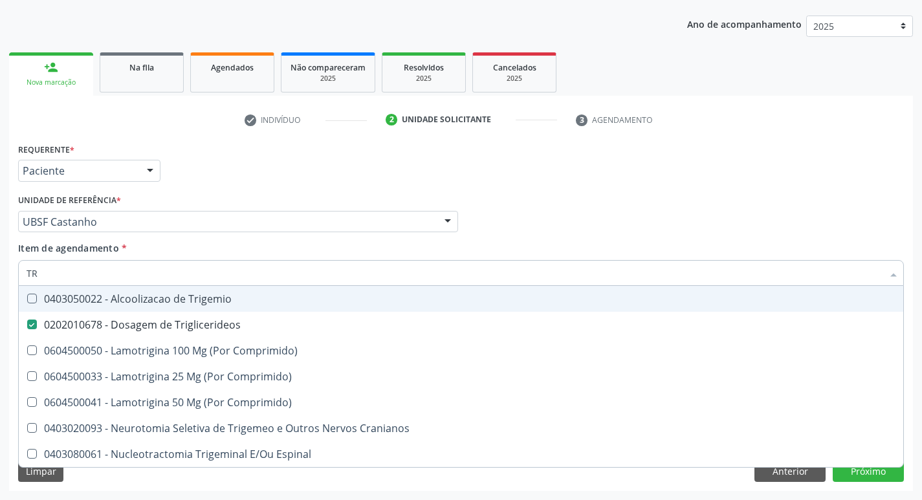
type input "T"
checkbox Triglicerideos "false"
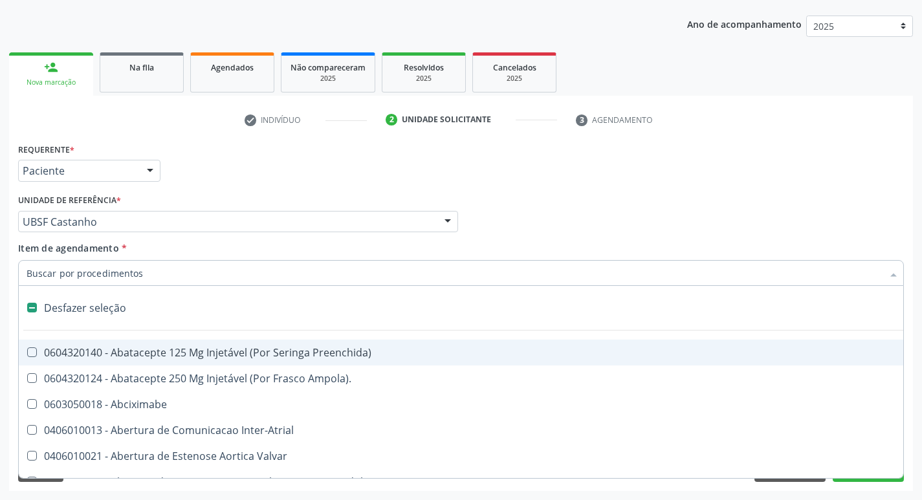
type input "G"
checkbox Comprimido\) "true"
checkbox Sanitária "true"
checkbox Osso "true"
checkbox Persistente "true"
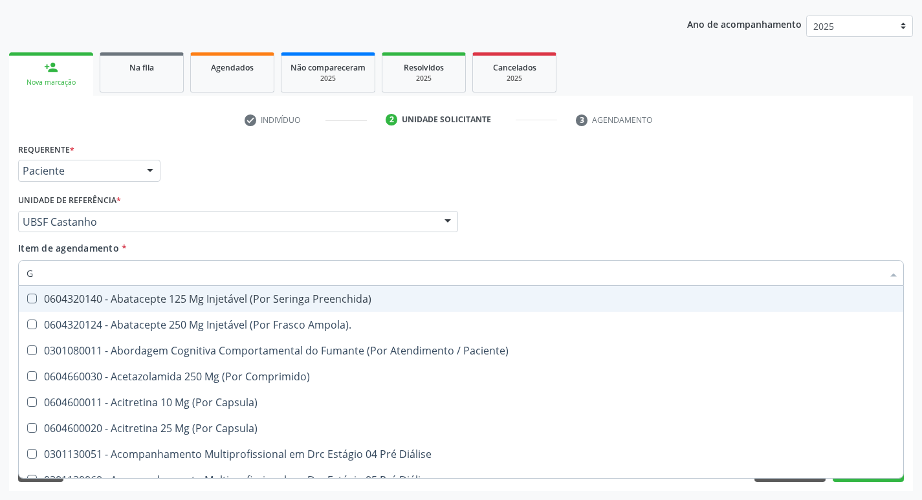
type input "GLICOSE"
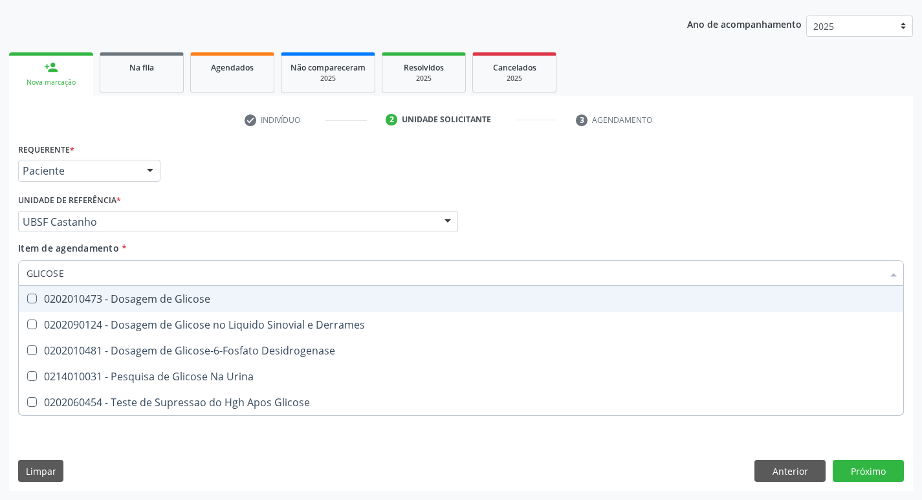
click at [142, 298] on div "0202010473 - Dosagem de Glicose" at bounding box center [461, 299] width 869 height 10
checkbox Glicose "true"
type input "GLICOS"
checkbox Glicose "false"
checkbox Derrames "true"
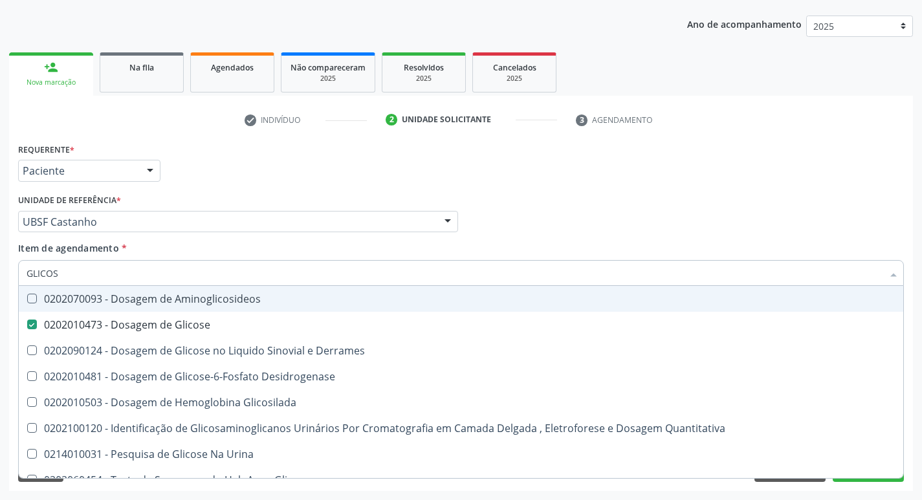
type input "GLICO"
checkbox Glicose "false"
checkbox Derrames "true"
type input "GLI"
checkbox Derrames "false"
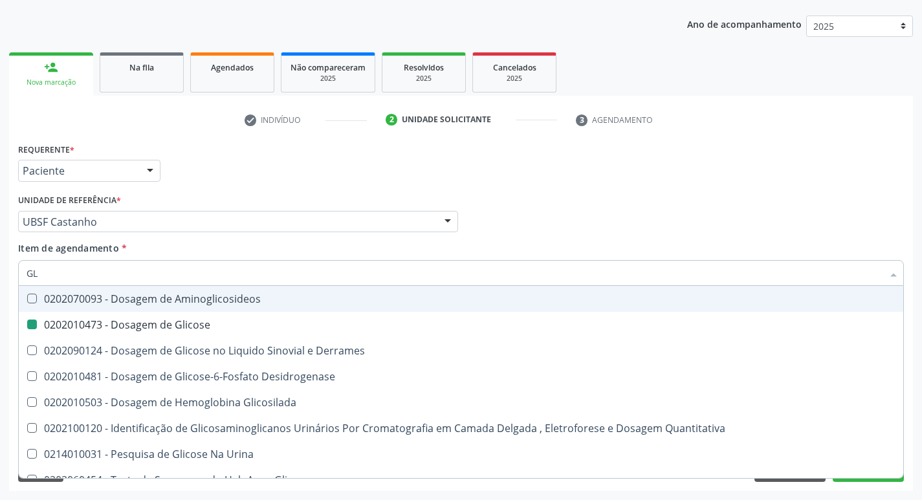
type input "G"
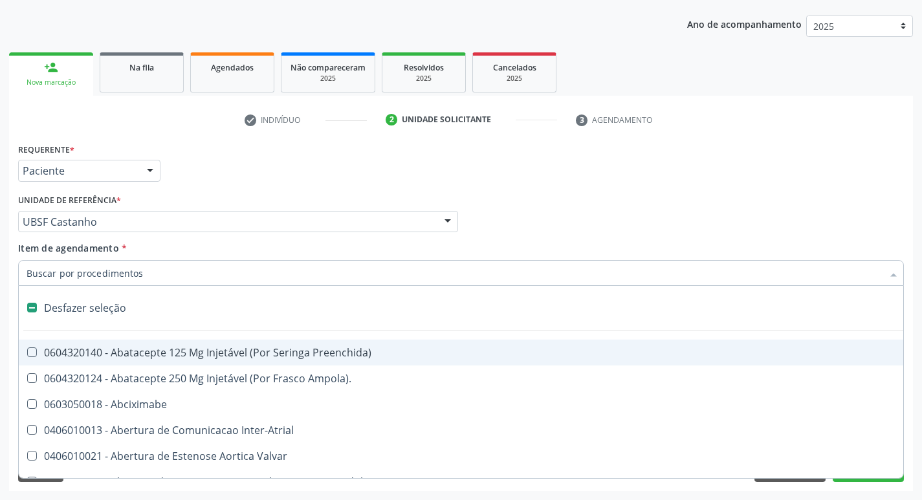
type input "H"
checkbox Lactente\) "true"
checkbox Convencional\) "true"
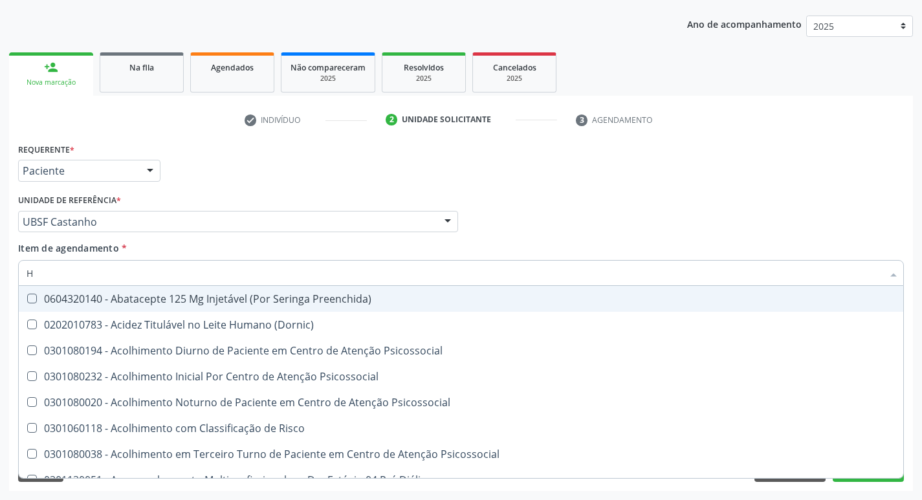
type input "HEMOGLOBINA G"
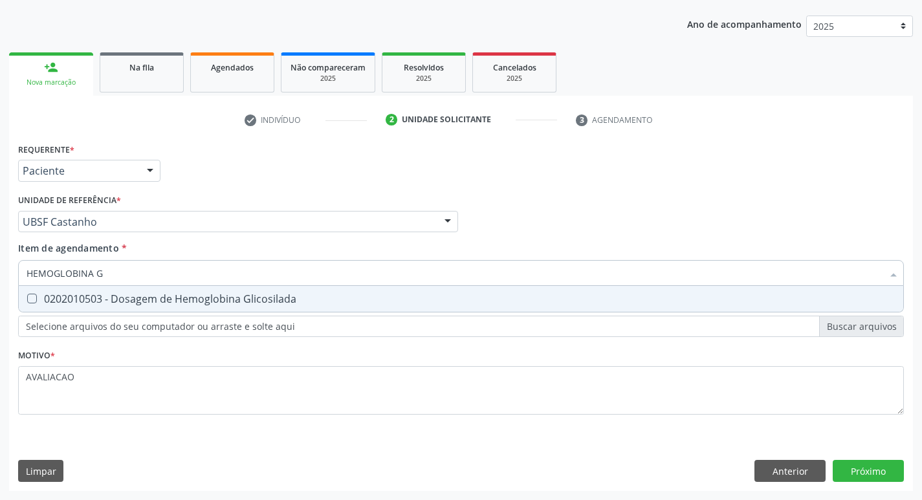
click at [214, 307] on span "0202010503 - Dosagem de Hemoglobina Glicosilada" at bounding box center [461, 299] width 884 height 26
checkbox Glicosilada "true"
type input "HEMOGLOBINA"
checkbox Glicosilada "false"
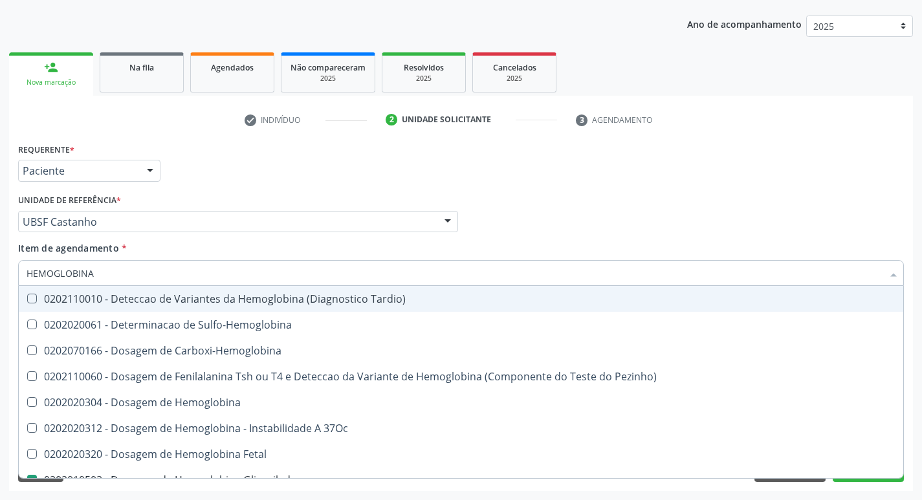
type input "HEMOGLOBIN"
checkbox Glicosilada "false"
checkbox Hemoglobina "true"
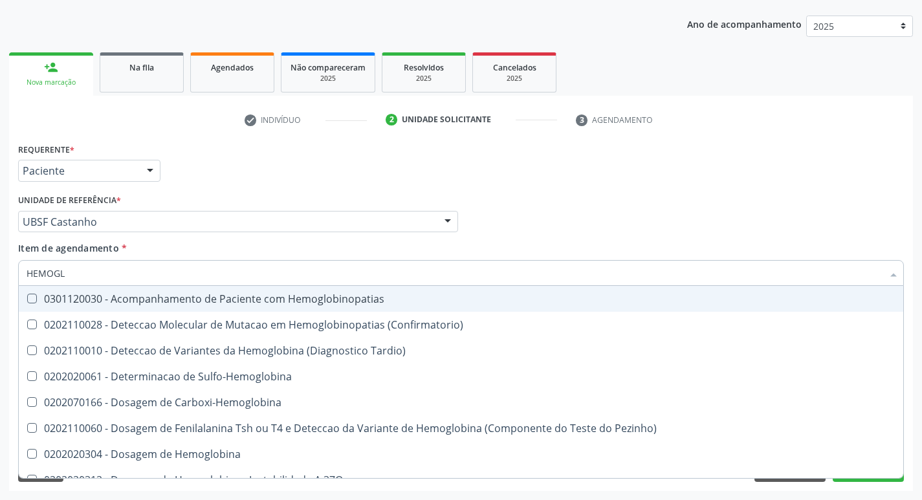
type input "HEMOG"
checkbox S "true"
type input "H"
checkbox Glicosilada "false"
checkbox S "false"
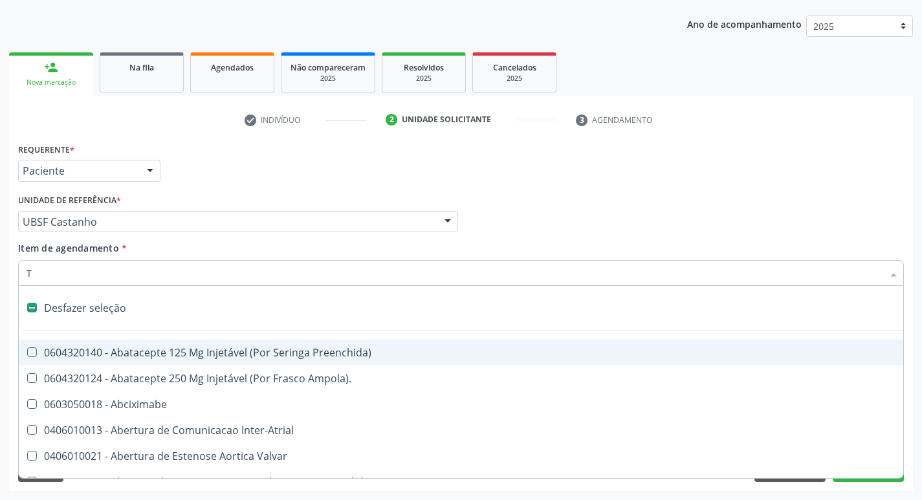
type input "TG"
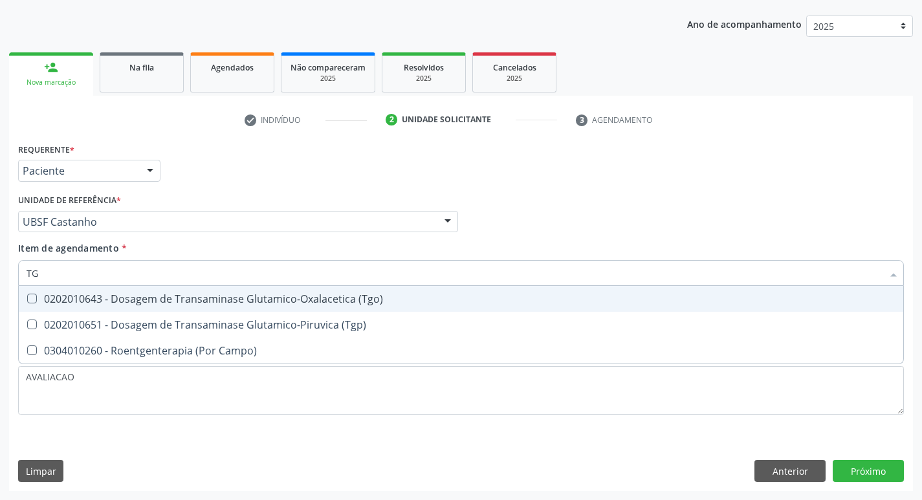
click at [214, 307] on span "0202010643 - Dosagem de Transaminase Glutamico-Oxalacetica (Tgo)" at bounding box center [461, 299] width 884 height 26
checkbox \(Tgo\) "true"
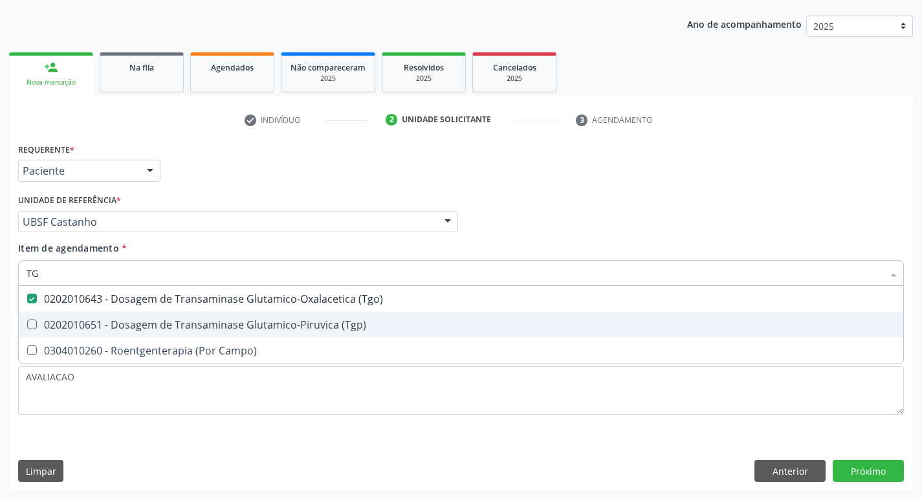
click at [217, 322] on div "0202010651 - Dosagem de Transaminase Glutamico-Piruvica (Tgp)" at bounding box center [461, 325] width 869 height 10
checkbox \(Tgp\) "true"
type input "T"
checkbox \(Tgo\) "false"
checkbox \(Tgp\) "false"
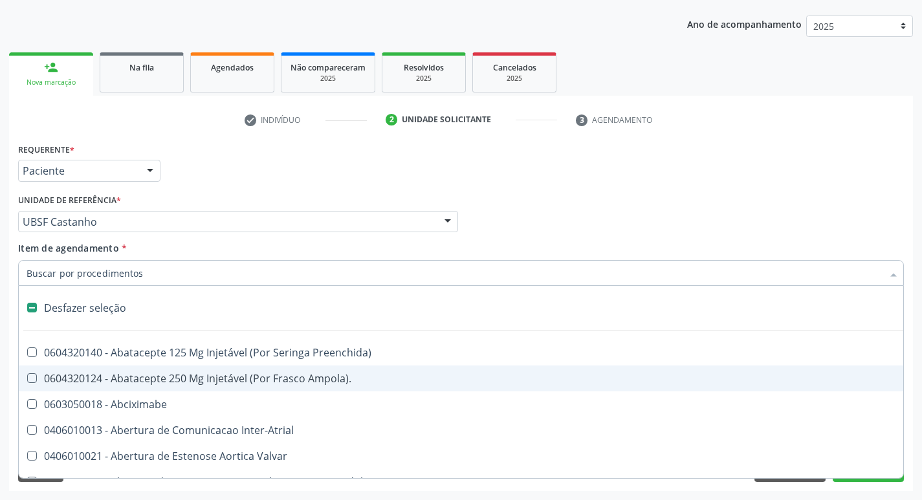
type input "U"
checkbox Cama "true"
checkbox Personalizada "true"
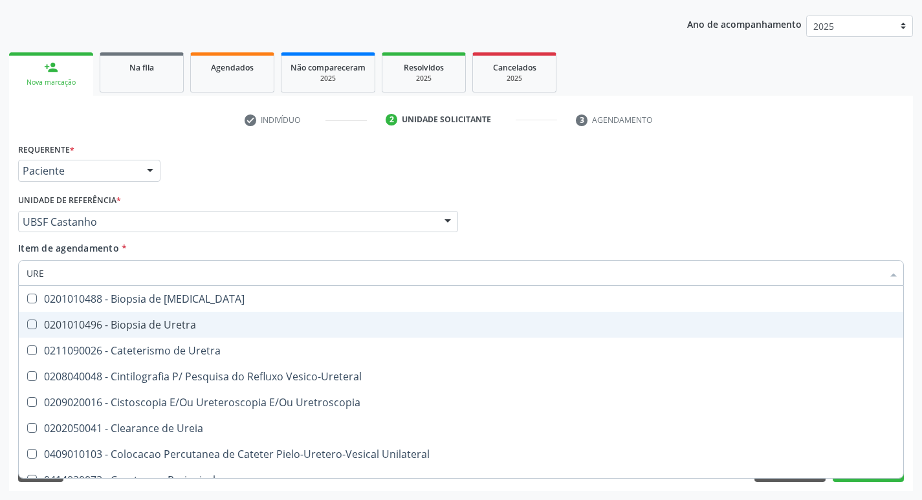
type input "UREI"
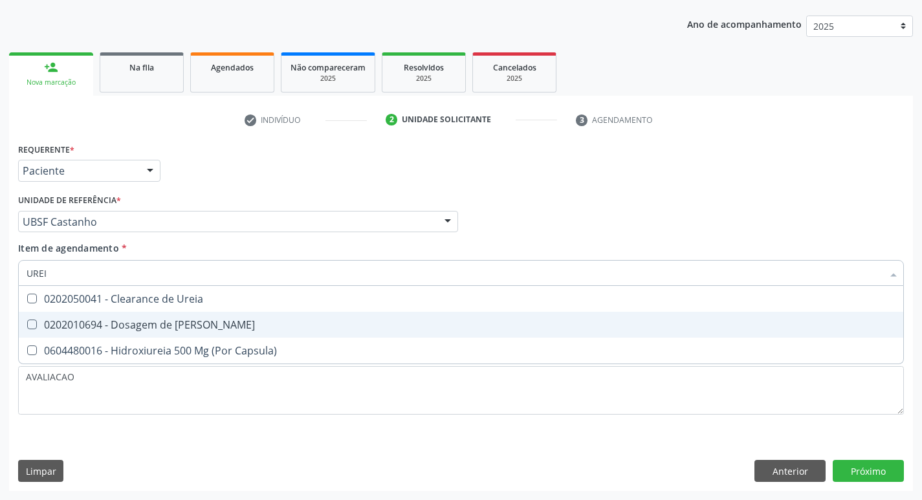
click at [217, 322] on div "0202010694 - Dosagem de [PERSON_NAME]" at bounding box center [461, 325] width 869 height 10
checkbox Ureia "true"
type input "URE"
checkbox Ureia "false"
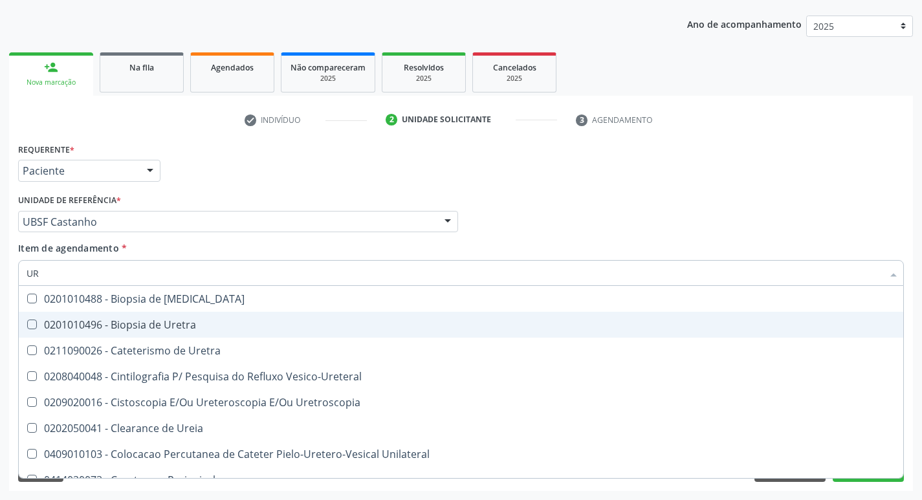
type input "U"
checkbox Ureia "false"
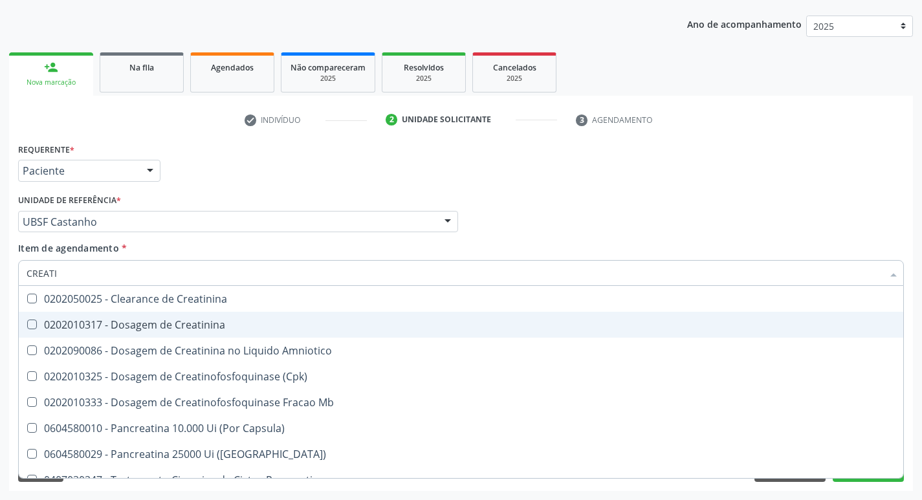
type input "CREATIN"
click at [217, 322] on div "0202010317 - Dosagem de Creatinina" at bounding box center [461, 325] width 869 height 10
checkbox Creatinina "true"
type input "CREAT"
checkbox Creatinina "false"
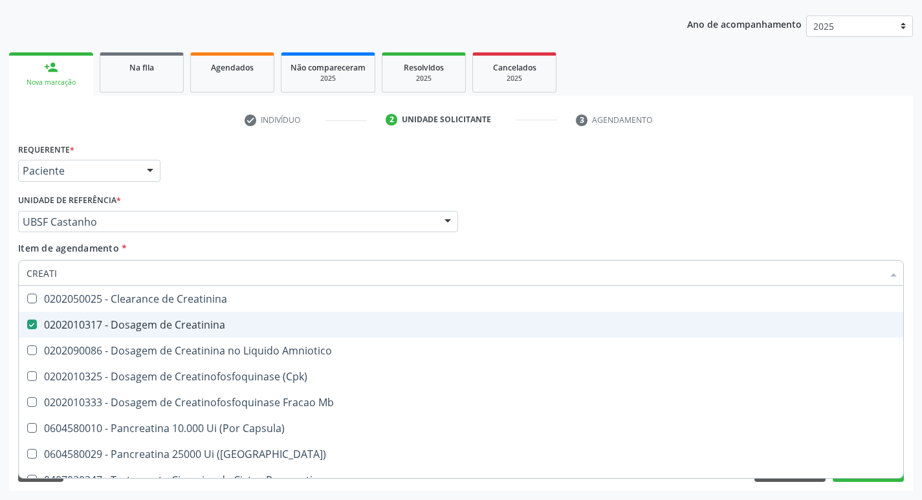
checkbox Amniotico "true"
type input "CRE"
checkbox Amniotico "false"
checkbox Mb "false"
type input "C"
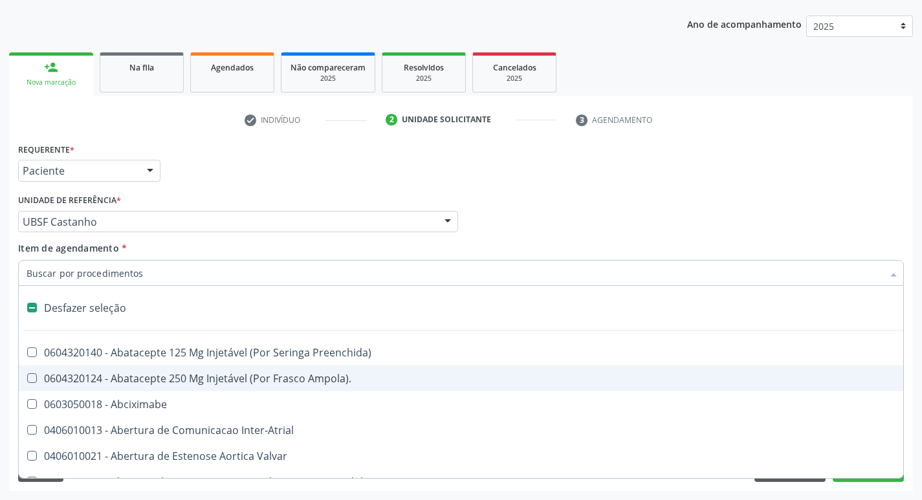
type input "P"
checkbox Aortico "true"
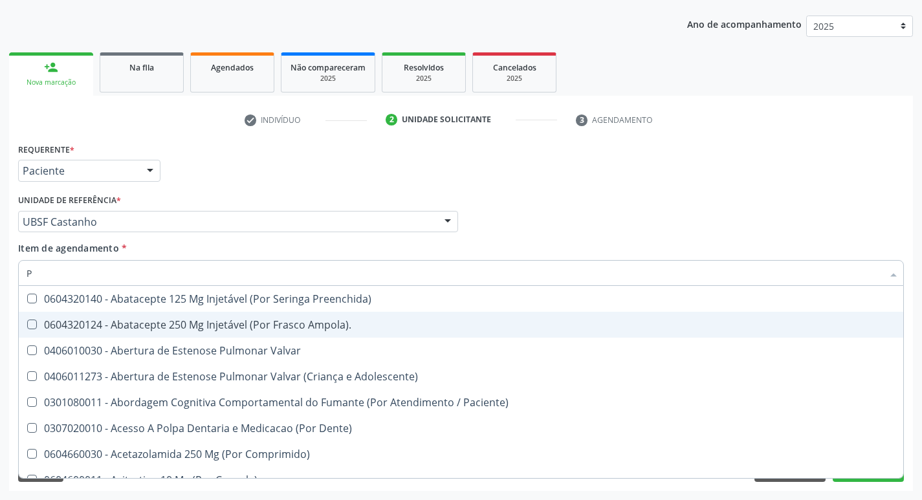
type input "PO"
checkbox \(Tgp\) "false"
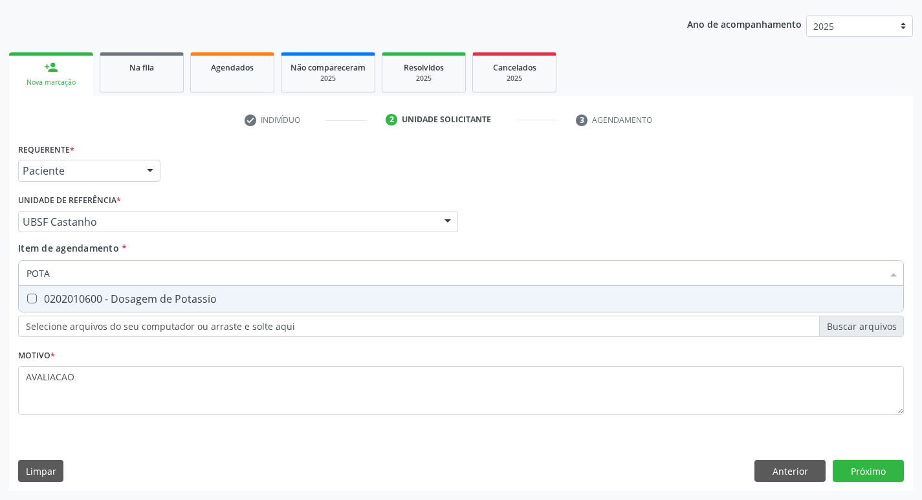
type input "POTAS"
click at [213, 304] on div "0202010600 - Dosagem de Potassio" at bounding box center [461, 299] width 869 height 10
checkbox Potassio "true"
type input "P"
checkbox Potassio "false"
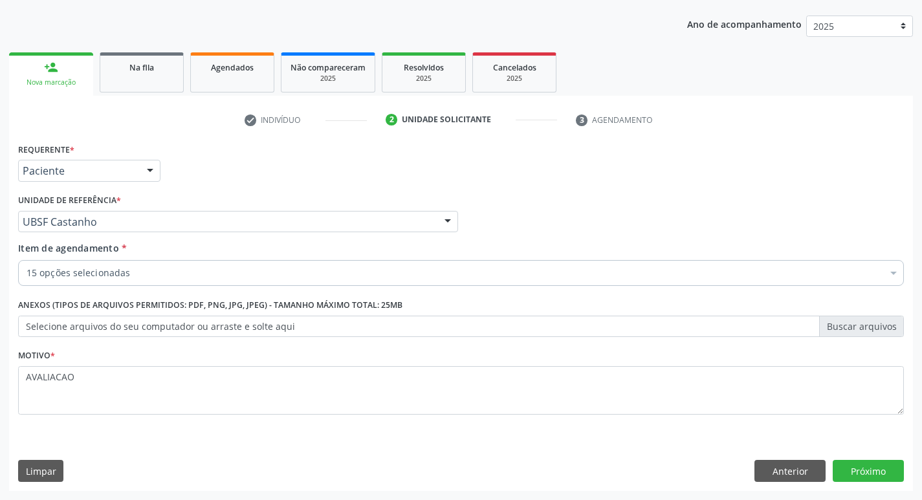
scroll to position [141, 0]
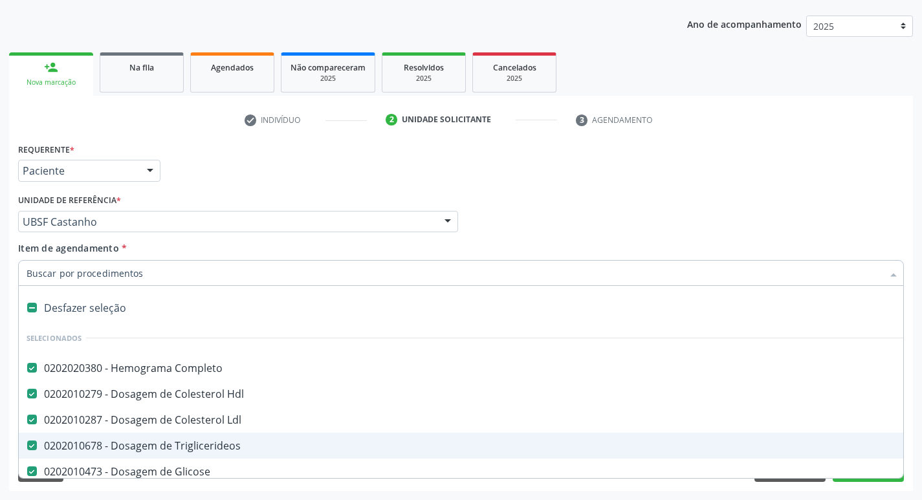
click at [841, 199] on div "Profissional Solicitante Por favor, selecione a Unidade de Atendimento primeiro…" at bounding box center [461, 216] width 892 height 50
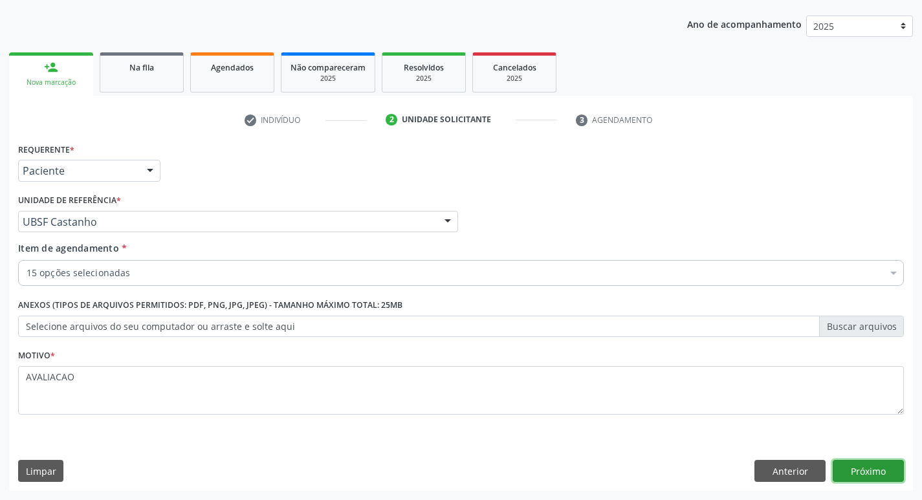
click at [850, 463] on button "Próximo" at bounding box center [868, 471] width 71 height 22
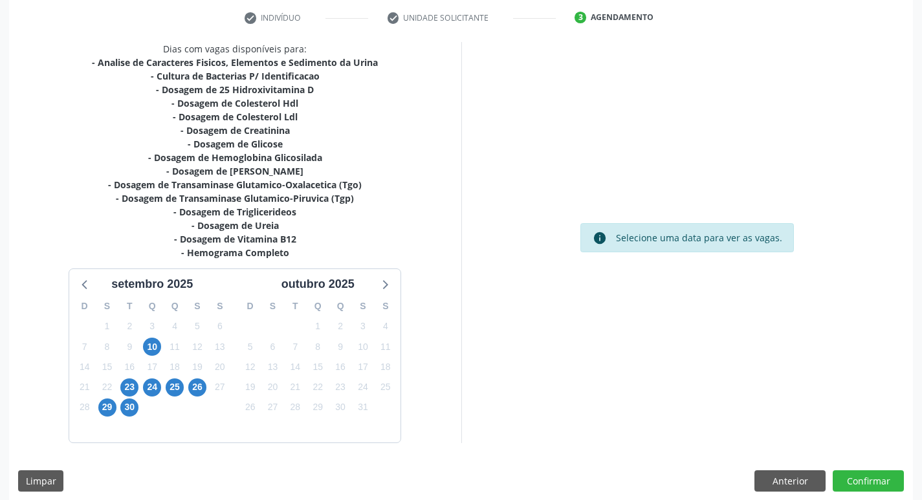
scroll to position [253, 0]
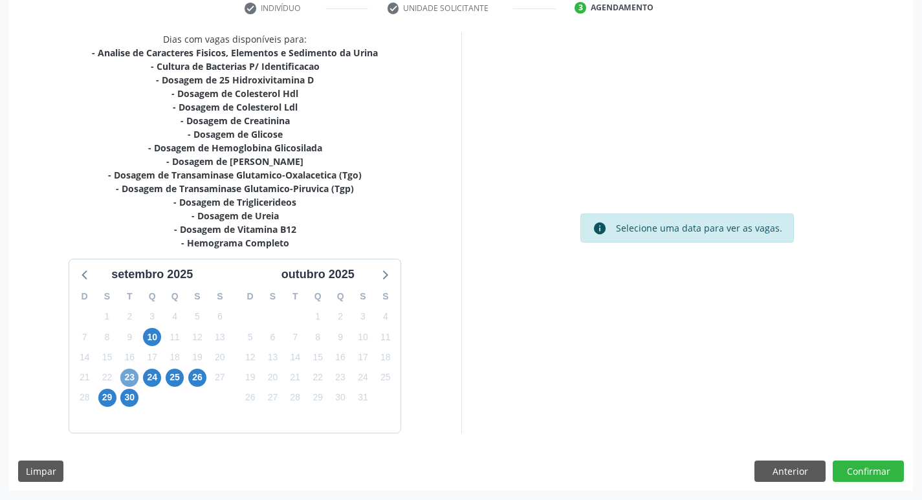
click at [127, 382] on span "23" at bounding box center [129, 378] width 18 height 18
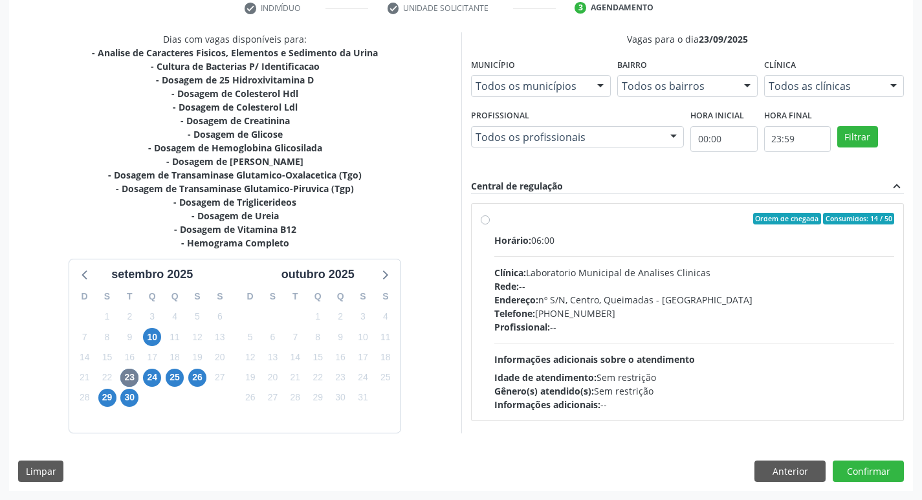
click at [549, 295] on div "Endereço: nº S/N, Centro, Queimadas - [GEOGRAPHIC_DATA]" at bounding box center [694, 300] width 400 height 14
click at [490, 224] on input "Ordem de chegada Consumidos: 14 / 50 Horário: 06:00 Clínica: Laboratorio Munici…" at bounding box center [485, 219] width 9 height 12
radio input "true"
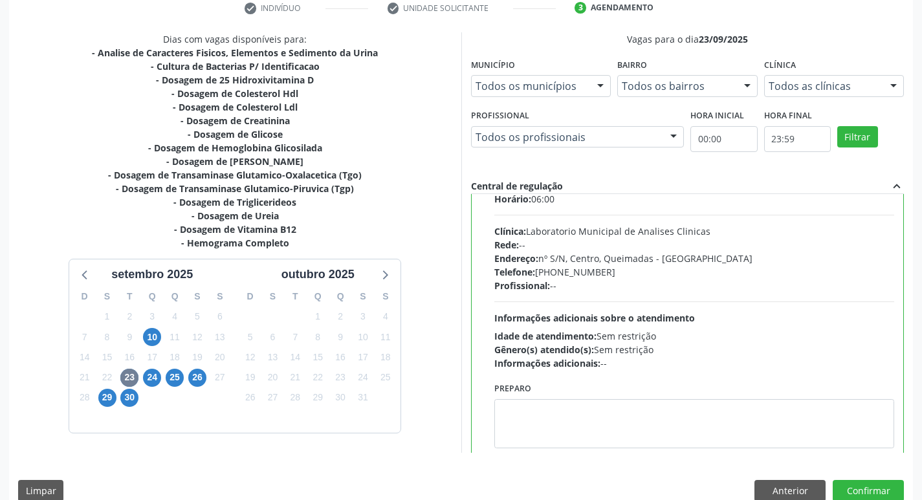
scroll to position [64, 0]
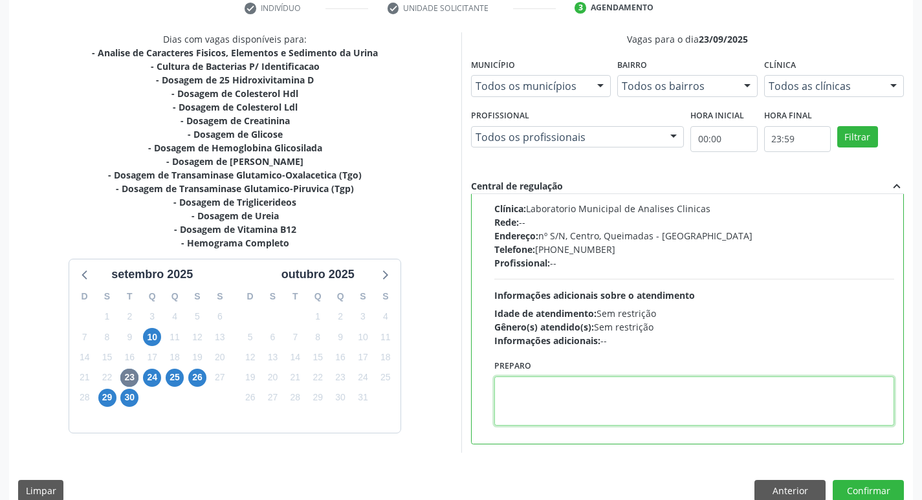
click at [544, 411] on textarea at bounding box center [694, 401] width 400 height 49
paste textarea "IR EM [GEOGRAPHIC_DATA]"
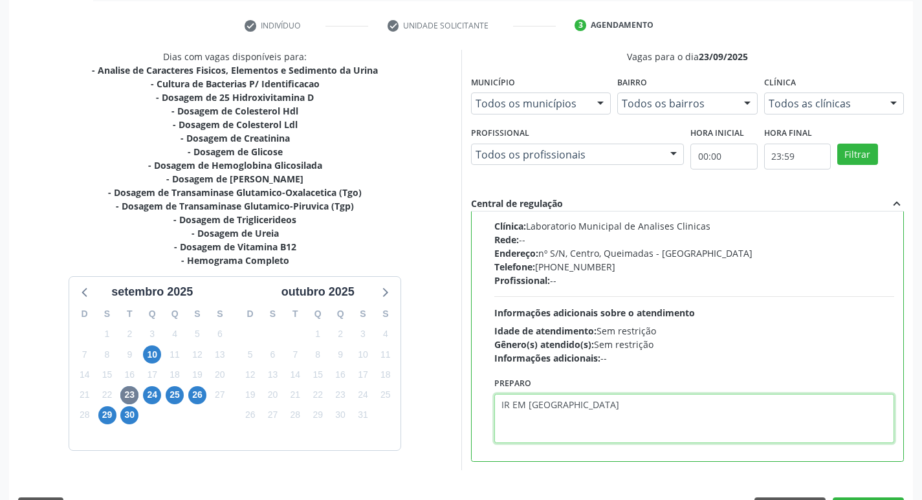
scroll to position [273, 0]
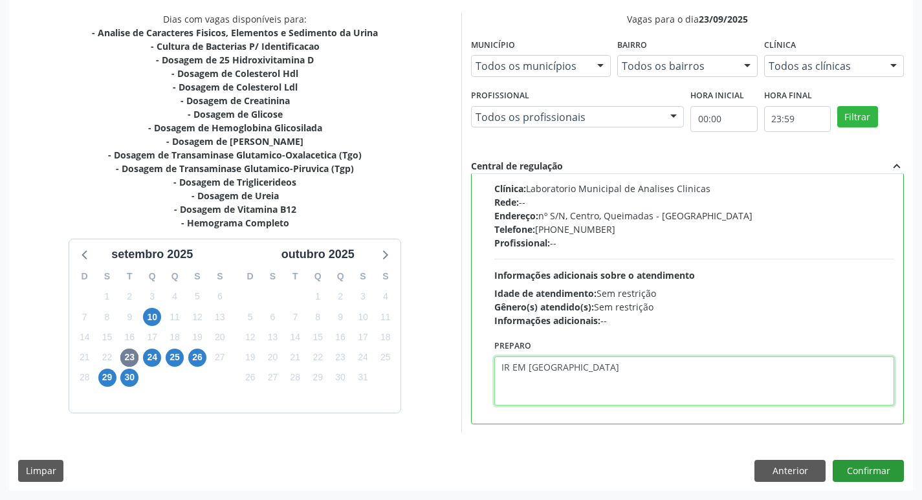
type textarea "IR EM [GEOGRAPHIC_DATA]"
click at [868, 461] on button "Confirmar" at bounding box center [868, 471] width 71 height 22
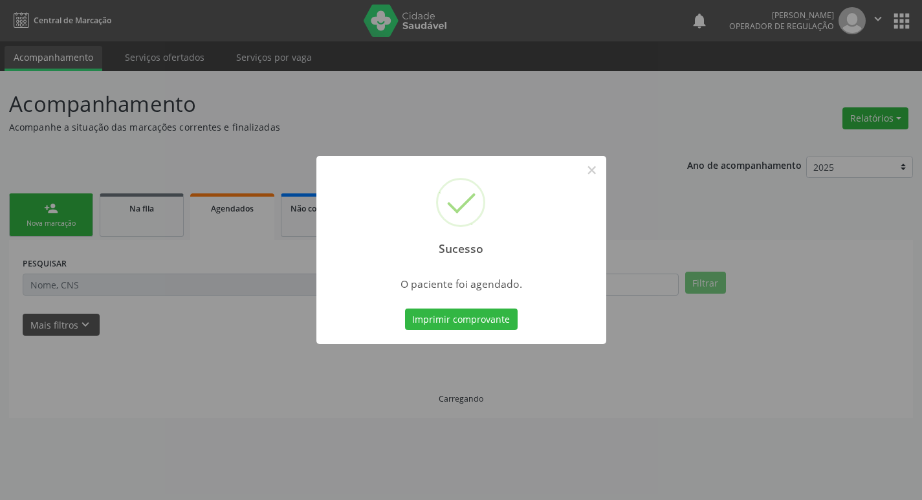
scroll to position [0, 0]
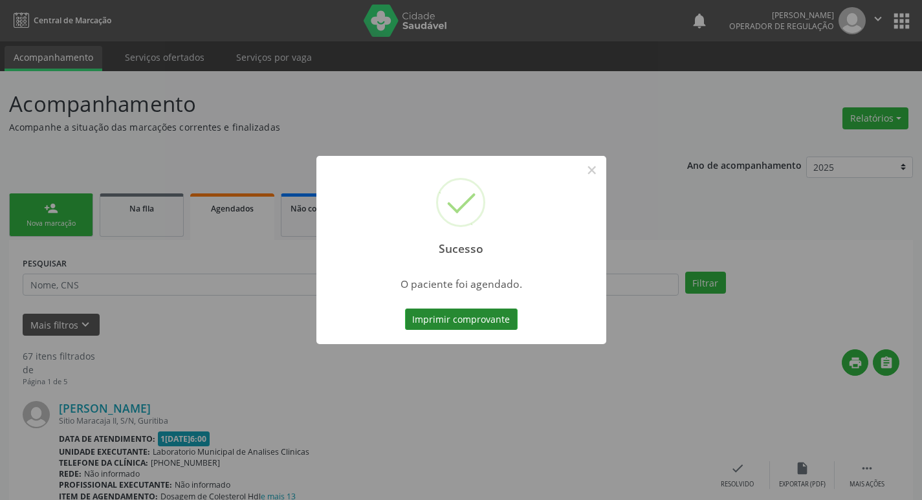
click at [470, 318] on button "Imprimir comprovante" at bounding box center [461, 320] width 113 height 22
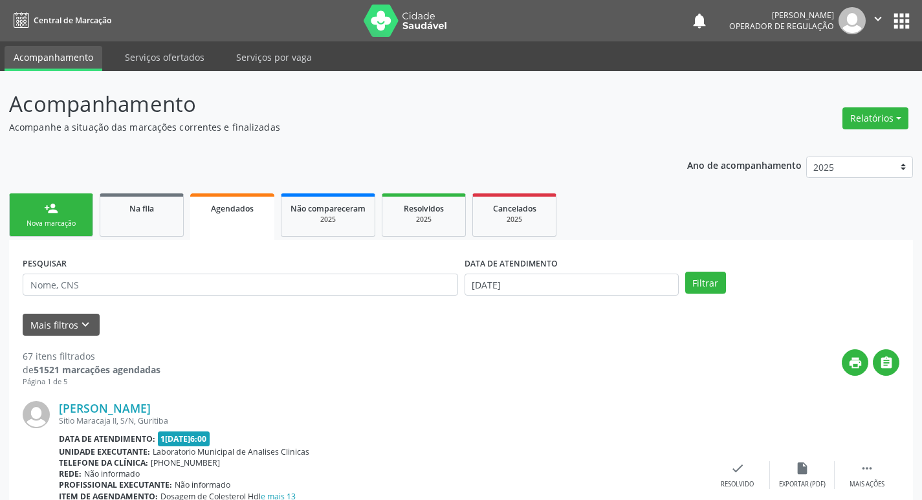
click at [61, 221] on div "Nova marcação" at bounding box center [51, 224] width 65 height 10
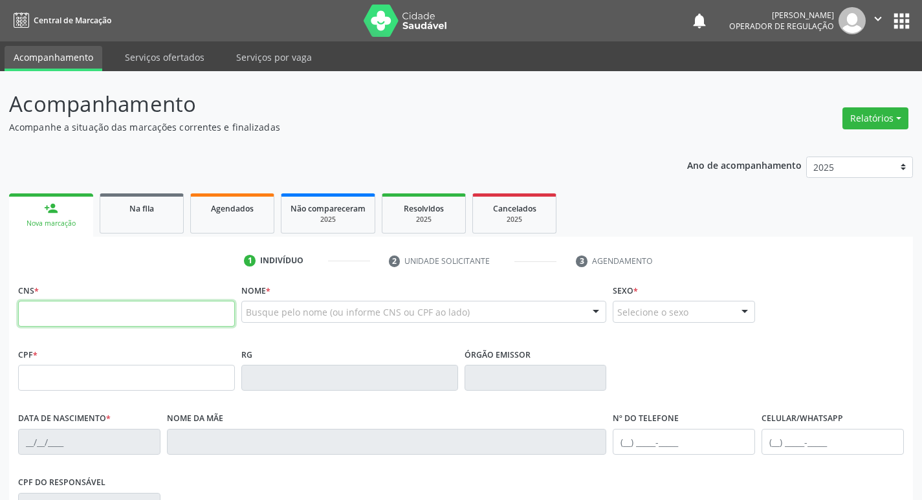
click at [62, 301] on input "text" at bounding box center [126, 314] width 217 height 26
click at [118, 315] on input "text" at bounding box center [126, 314] width 217 height 26
type input "706 7037 8463 9620"
type input "027.174.164-39"
type input "[DATE]"
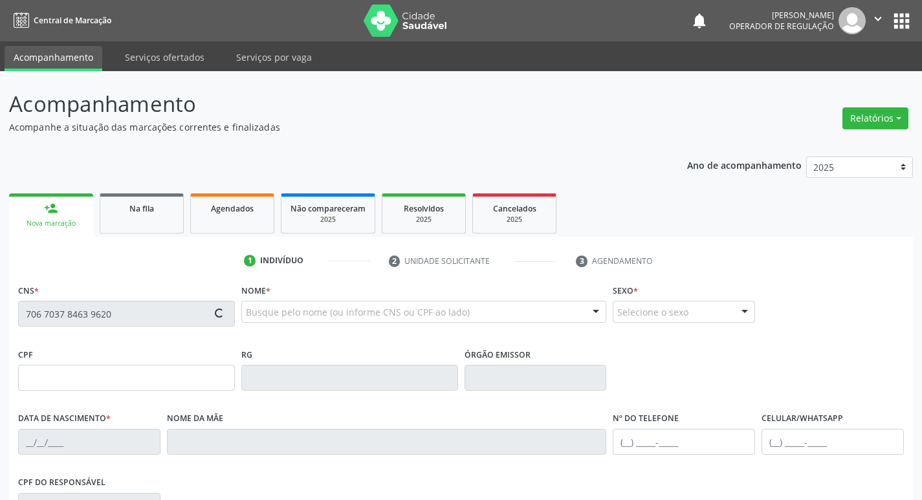
type input "[PERSON_NAME]"
type input "[PHONE_NUMBER]"
type input "67"
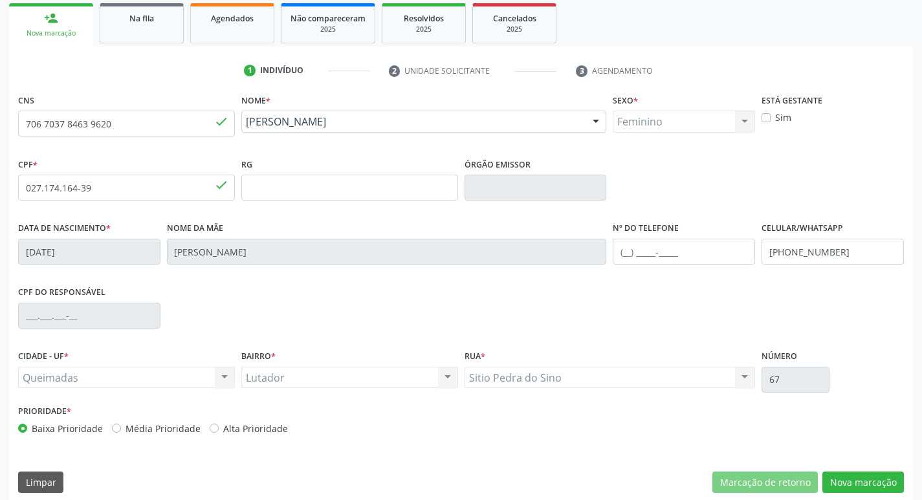
scroll to position [201, 0]
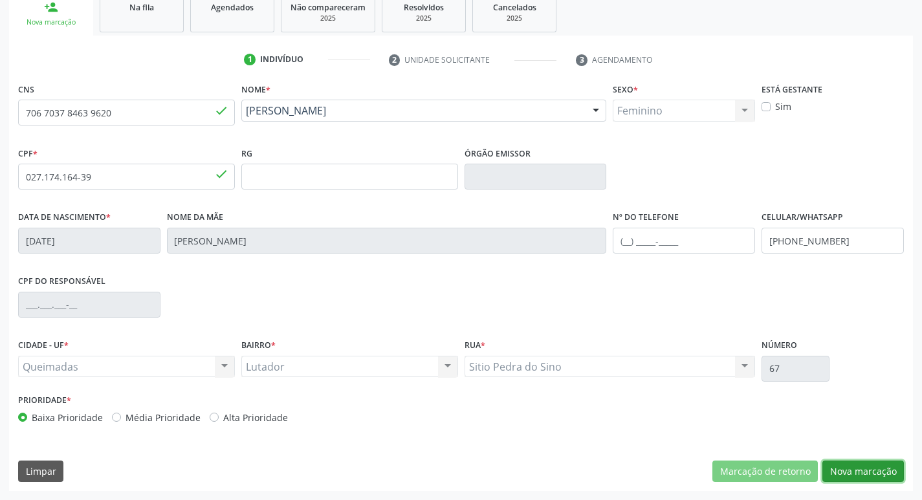
click at [864, 462] on button "Nova marcação" at bounding box center [863, 472] width 82 height 22
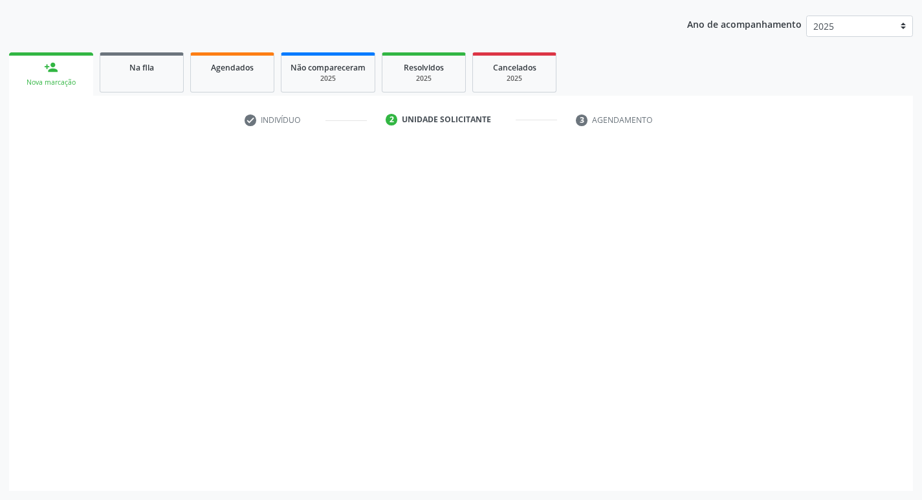
scroll to position [141, 0]
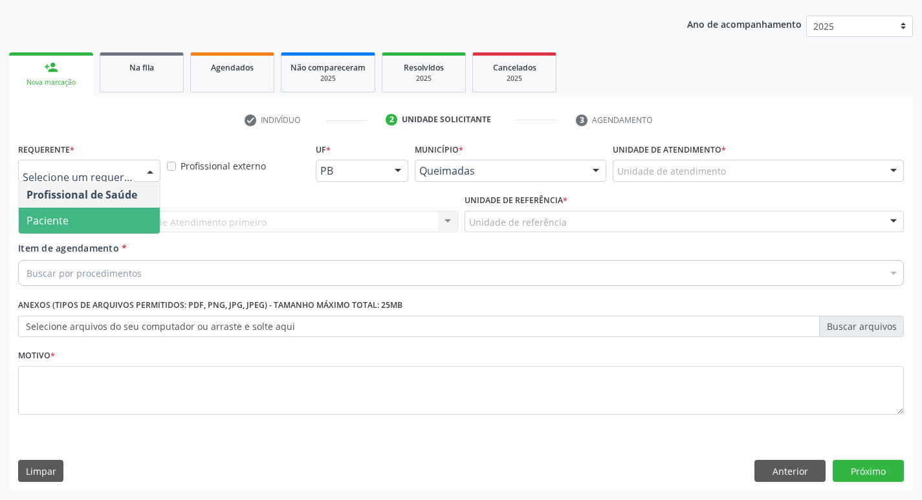
click at [65, 230] on span "Paciente" at bounding box center [89, 221] width 141 height 26
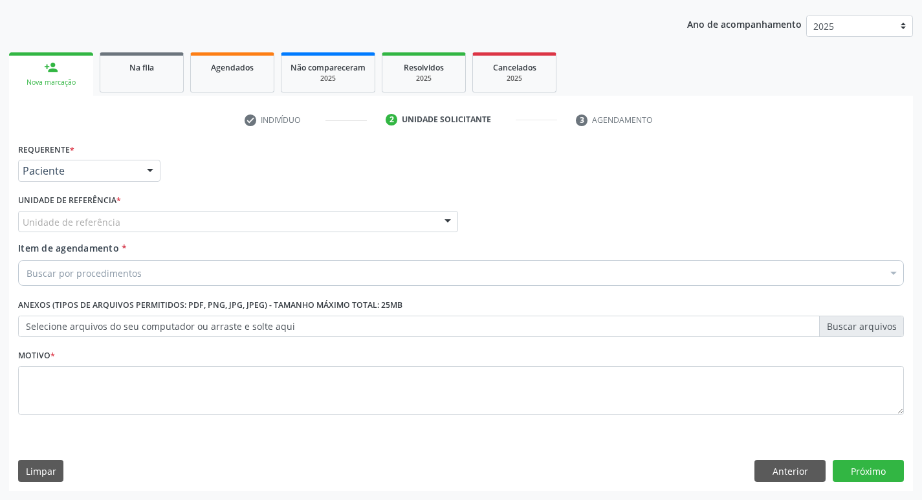
click at [77, 232] on div "Unidade de referência UBSF Ligeiro II UBSF Saulo Leal [PERSON_NAME] UBSF Castan…" at bounding box center [238, 222] width 440 height 22
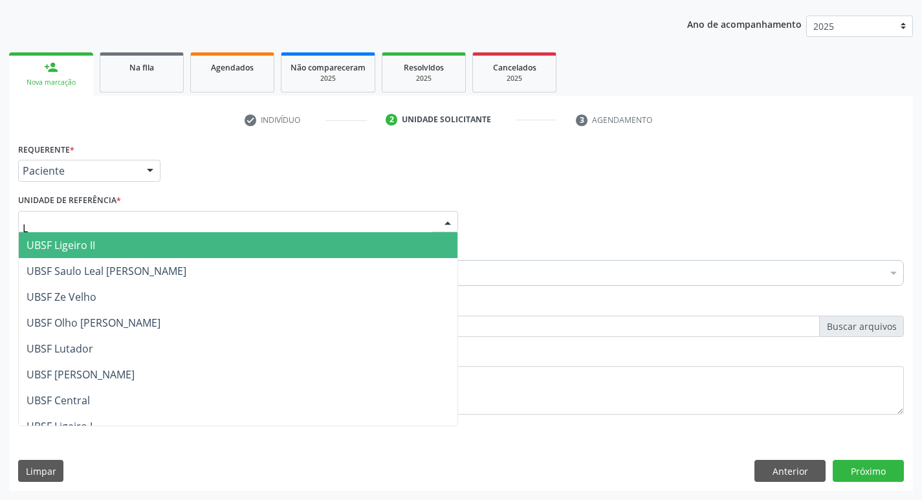
type input "LU"
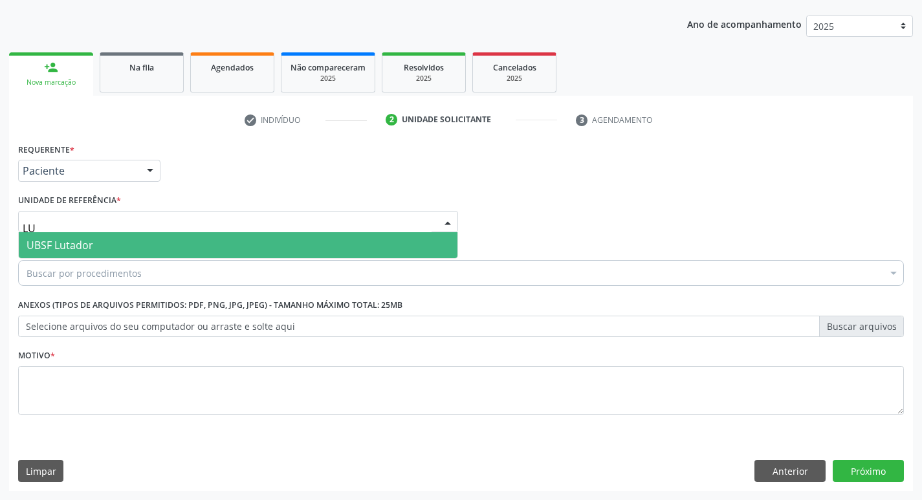
click at [78, 241] on span "UBSF Lutador" at bounding box center [60, 245] width 67 height 14
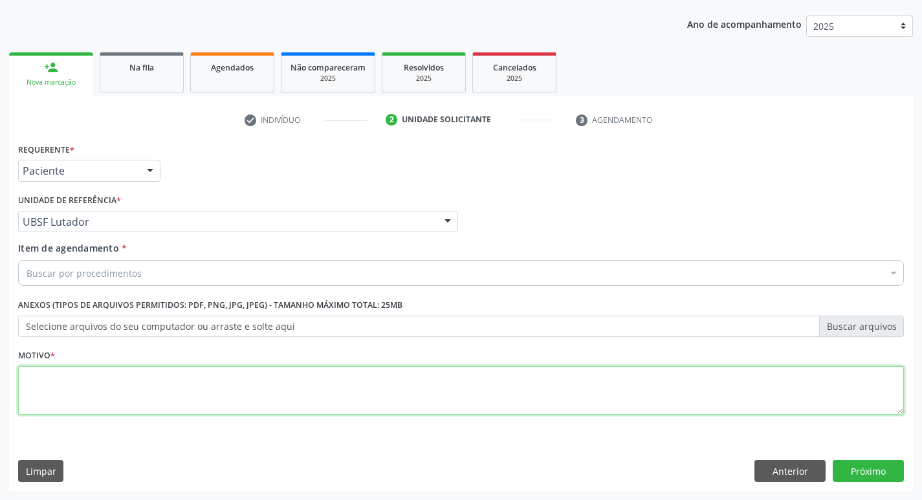
click at [76, 369] on textarea at bounding box center [461, 390] width 886 height 49
type textarea "AVALIACAO"
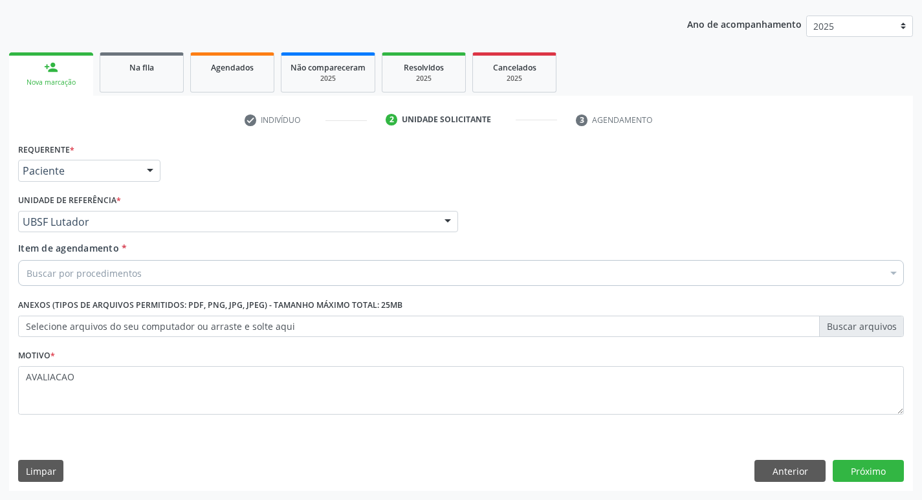
click at [56, 263] on div "Buscar por procedimentos" at bounding box center [461, 273] width 886 height 26
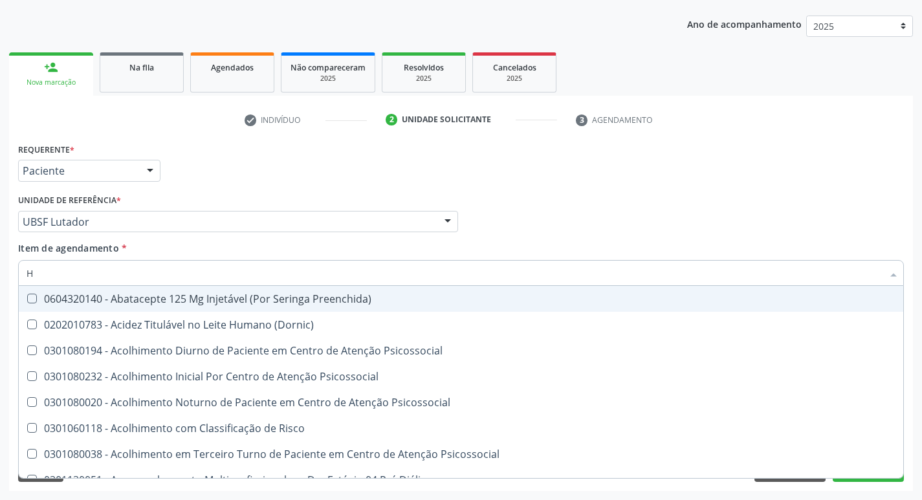
type input "HEMOGR"
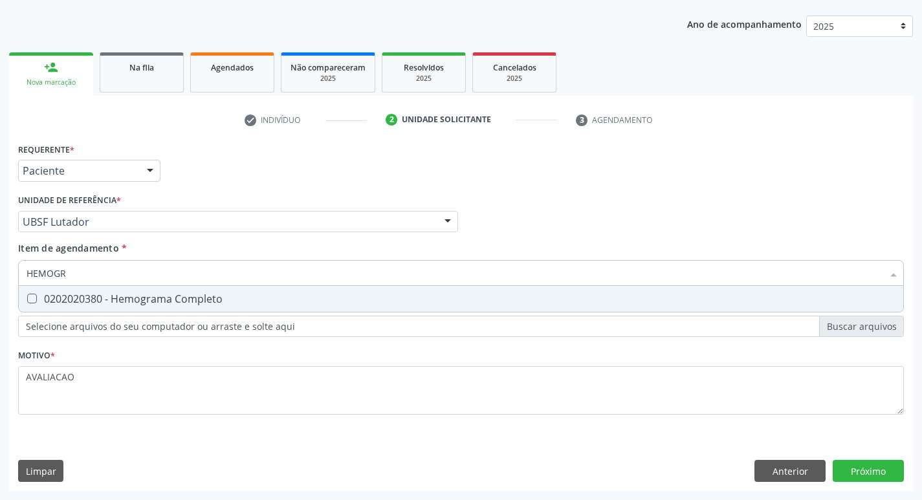
click at [170, 303] on div "0202020380 - Hemograma Completo" at bounding box center [461, 299] width 869 height 10
checkbox Completo "true"
type input "HEMOG"
checkbox Completo "false"
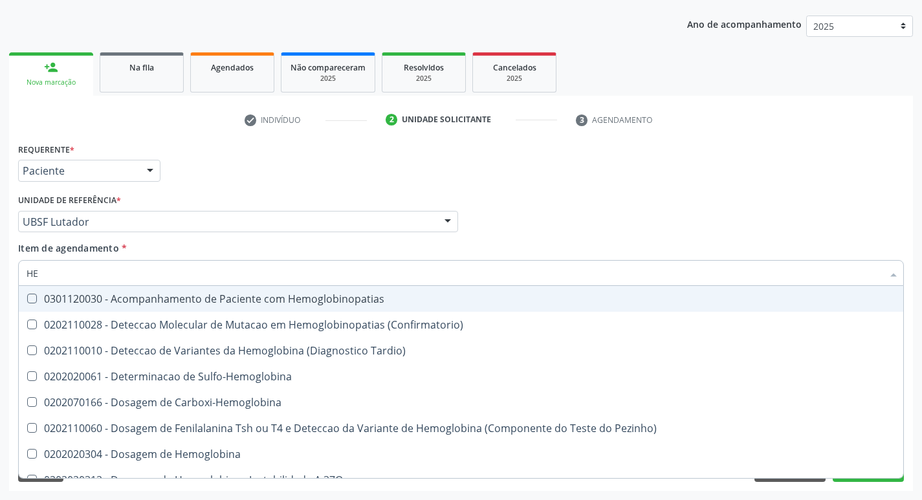
type input "H"
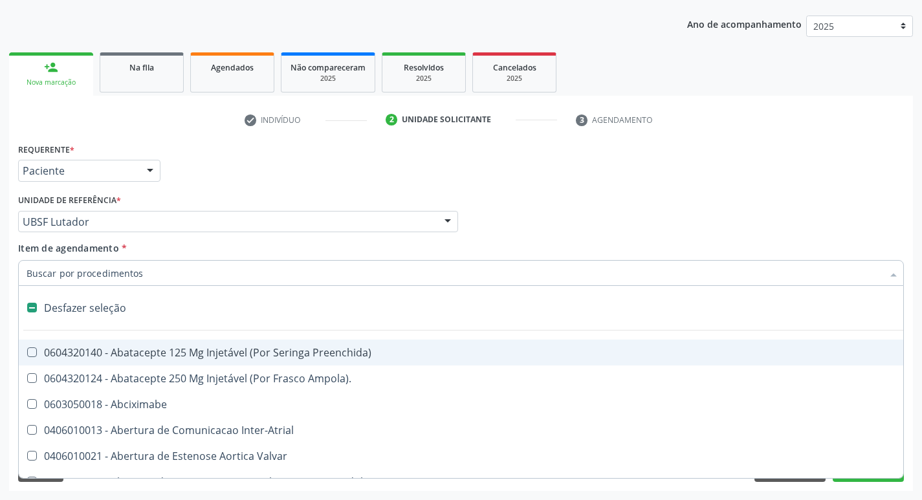
checkbox Capsula\) "false"
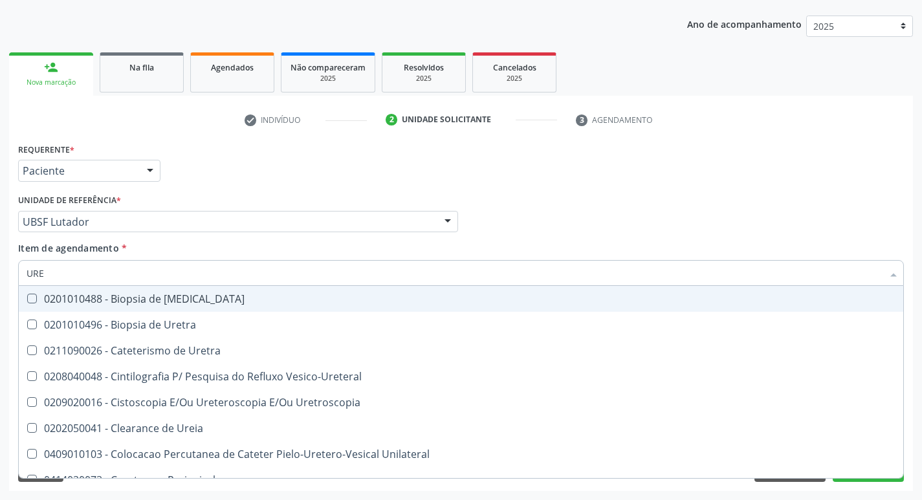
type input "UREI"
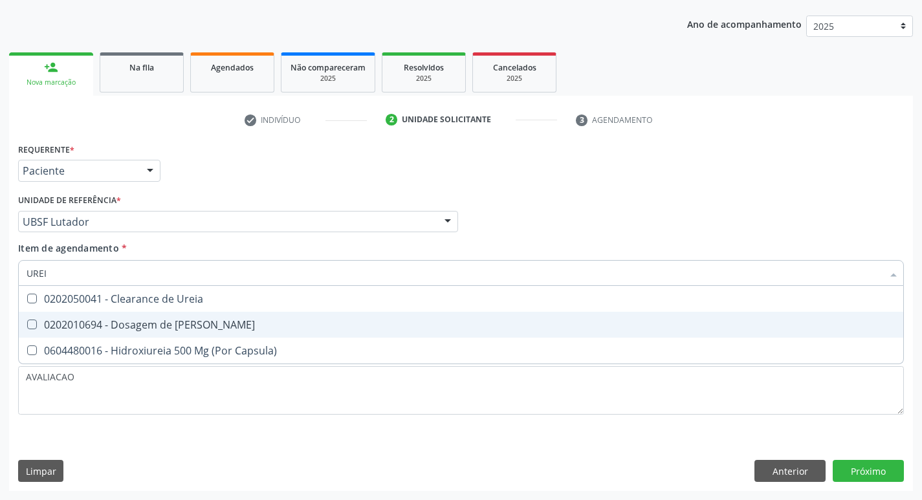
click at [169, 320] on div "0202010694 - Dosagem de [PERSON_NAME]" at bounding box center [461, 325] width 869 height 10
checkbox Ureia "true"
type input "URE"
checkbox Ureia "false"
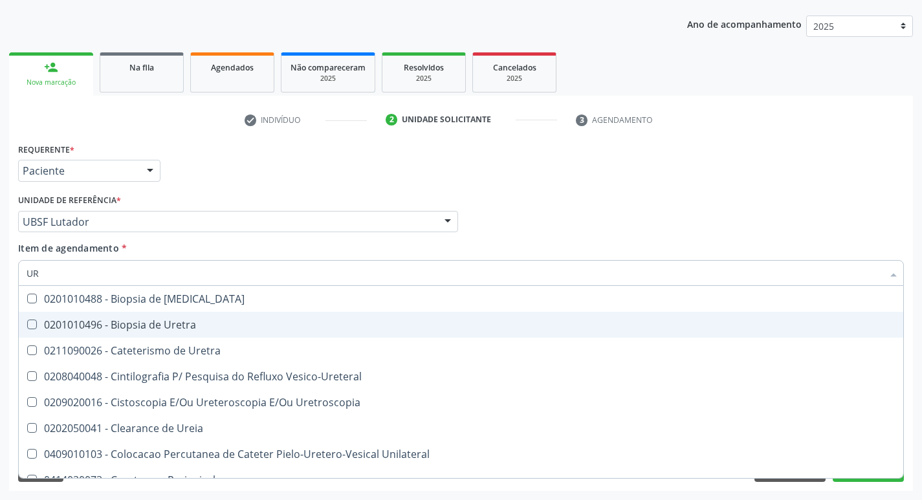
type input "U"
checkbox Ureia "false"
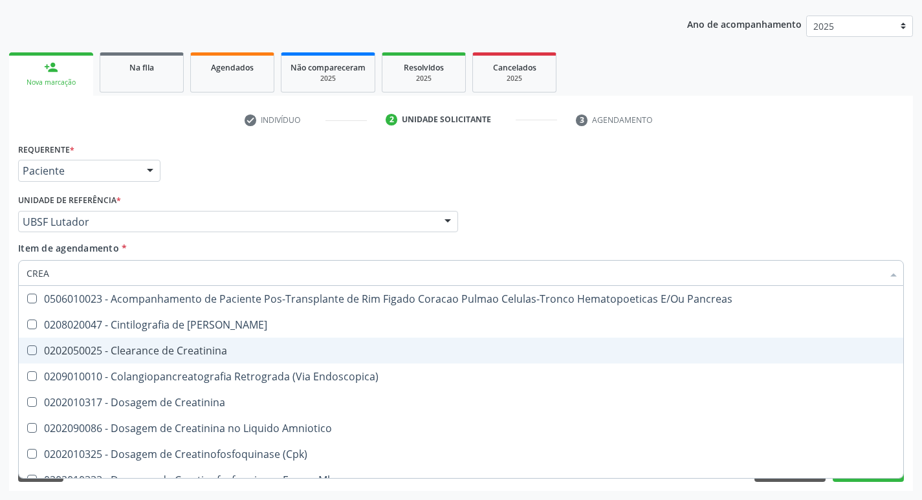
type input "CREAT"
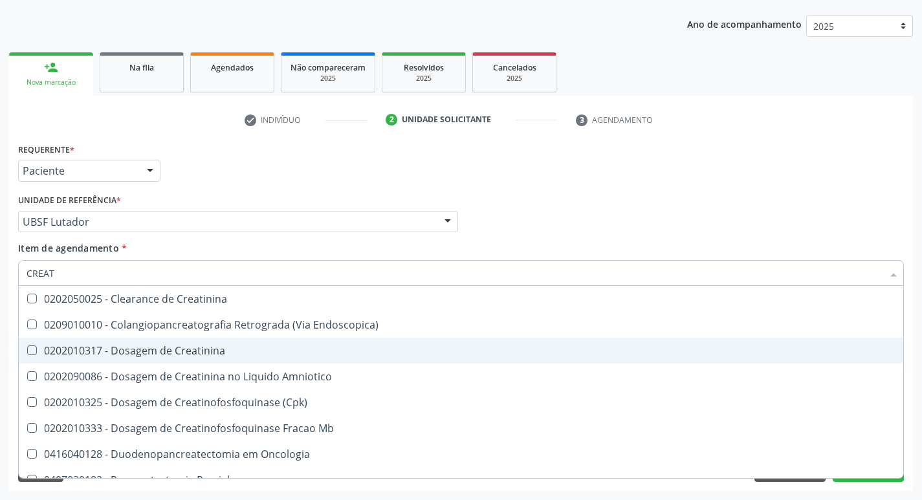
click at [187, 351] on div "0202010317 - Dosagem de Creatinina" at bounding box center [461, 350] width 869 height 10
checkbox Creatinina "true"
type input "CREA"
checkbox Creatinina "false"
checkbox \(Cpk\) "true"
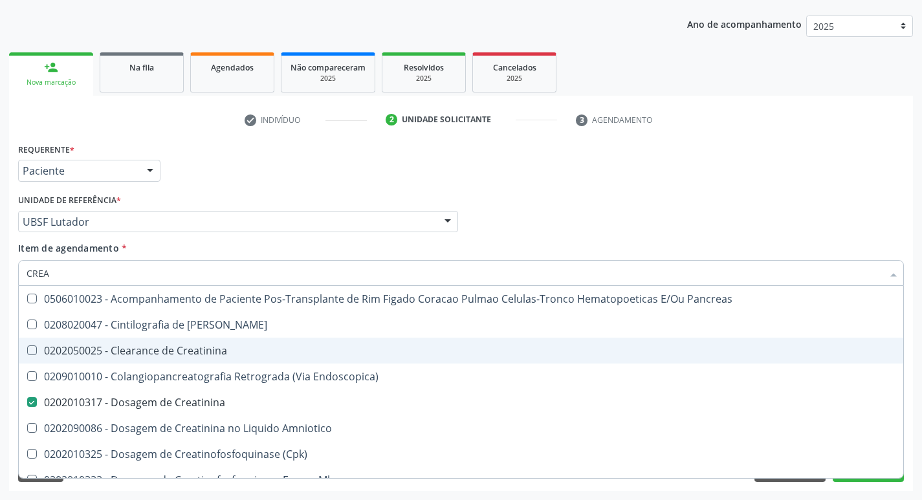
type input "CRE"
checkbox Creatinina "false"
checkbox Oncologia "true"
type input "C"
checkbox Oncologia "false"
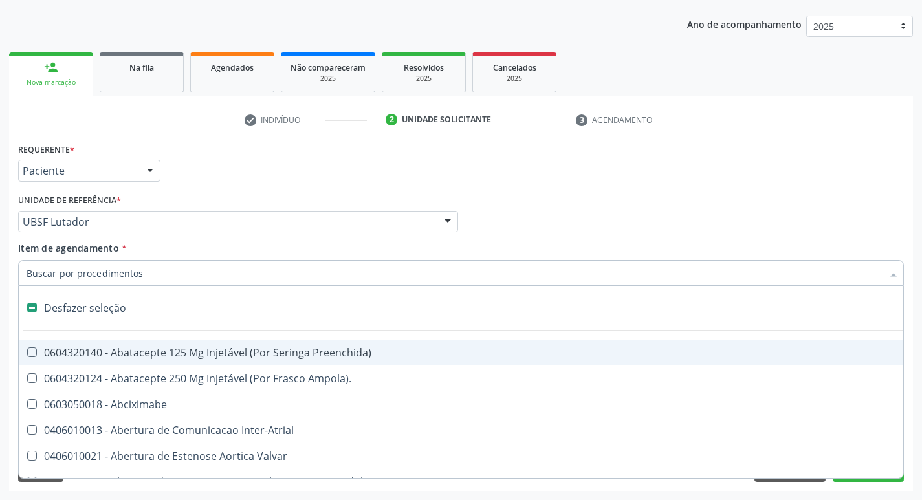
type input "U"
checkbox Pulmonar\) "true"
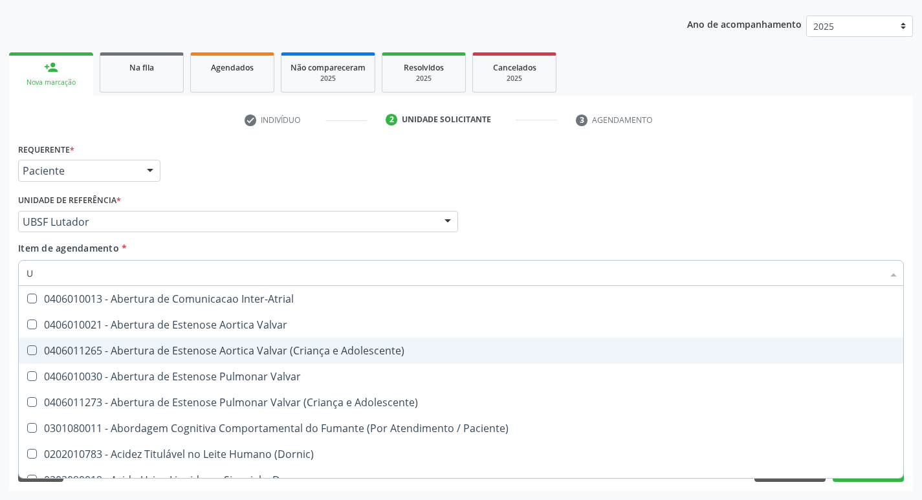
type input "UR"
checkbox Nivel "true"
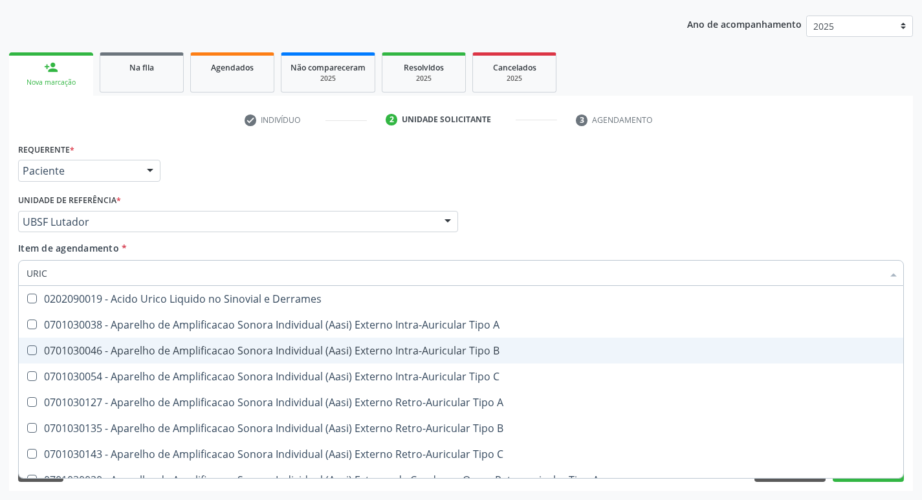
type input "URICO"
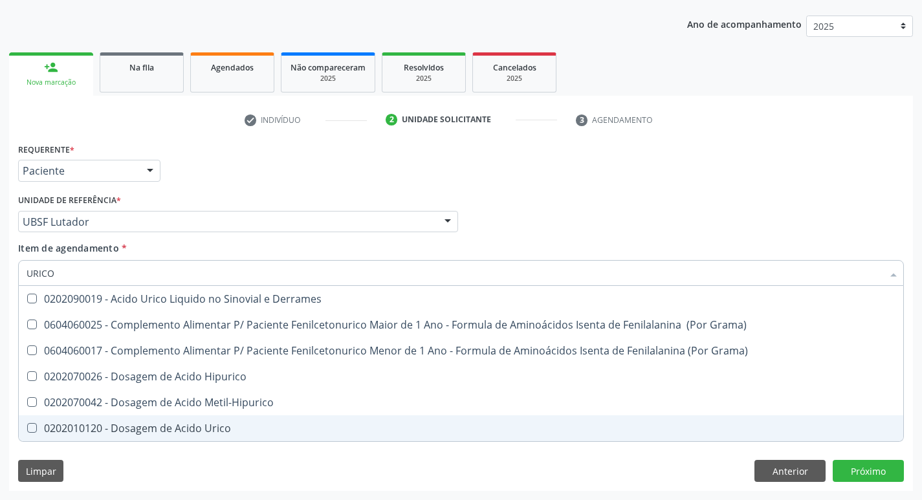
click at [215, 438] on span "0202010120 - Dosagem de Acido Urico" at bounding box center [461, 428] width 884 height 26
checkbox Urico "true"
type input "URIC"
checkbox Urico "false"
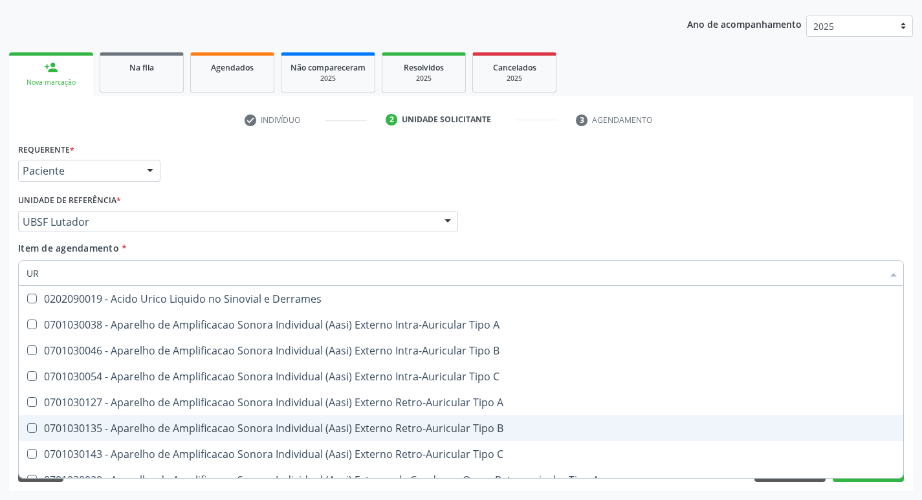
type input "U"
checkbox Urico "false"
checkbox A "false"
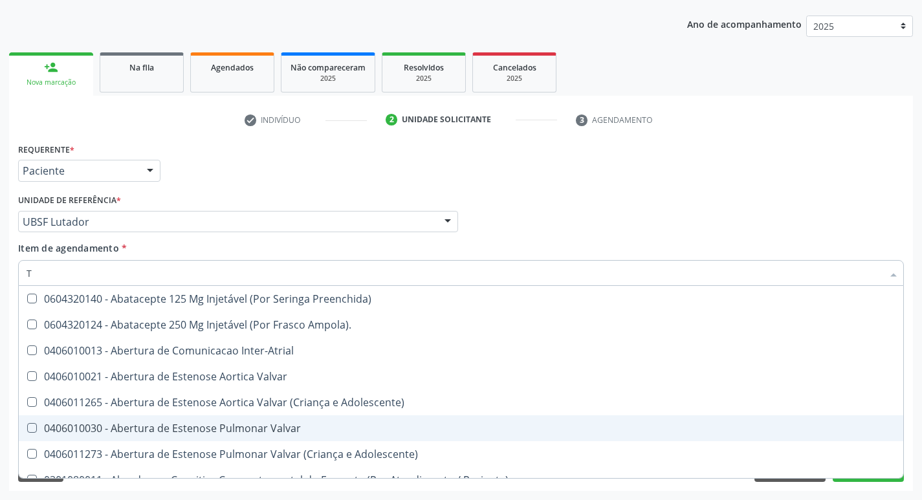
type input "TG"
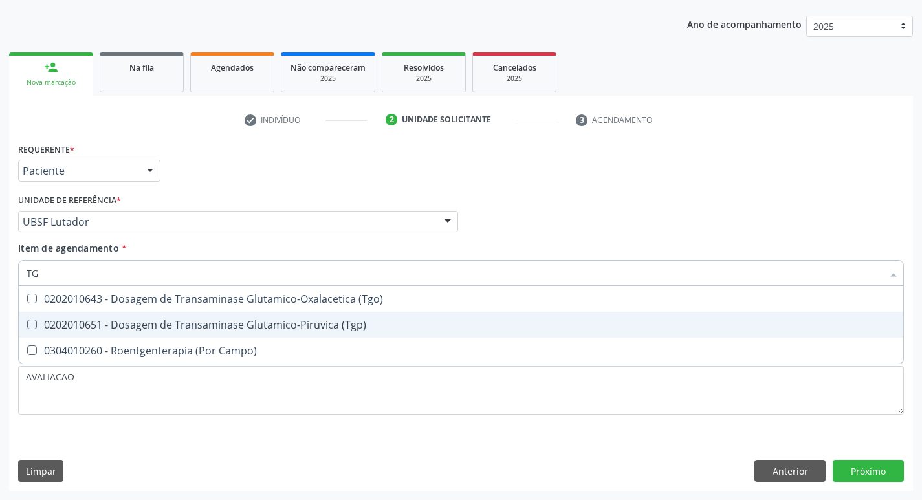
click at [174, 320] on div "0202010651 - Dosagem de Transaminase Glutamico-Piruvica (Tgp)" at bounding box center [461, 325] width 869 height 10
checkbox \(Tgp\) "true"
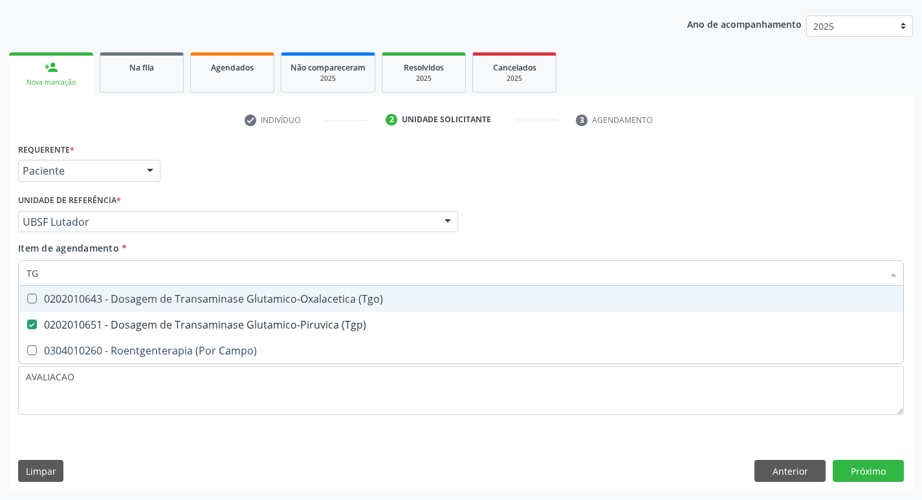
click at [174, 294] on div "0202010643 - Dosagem de Transaminase Glutamico-Oxalacetica (Tgo)" at bounding box center [461, 299] width 869 height 10
checkbox \(Tgo\) "true"
type input "T"
checkbox \(Tgo\) "false"
checkbox \(Tgp\) "false"
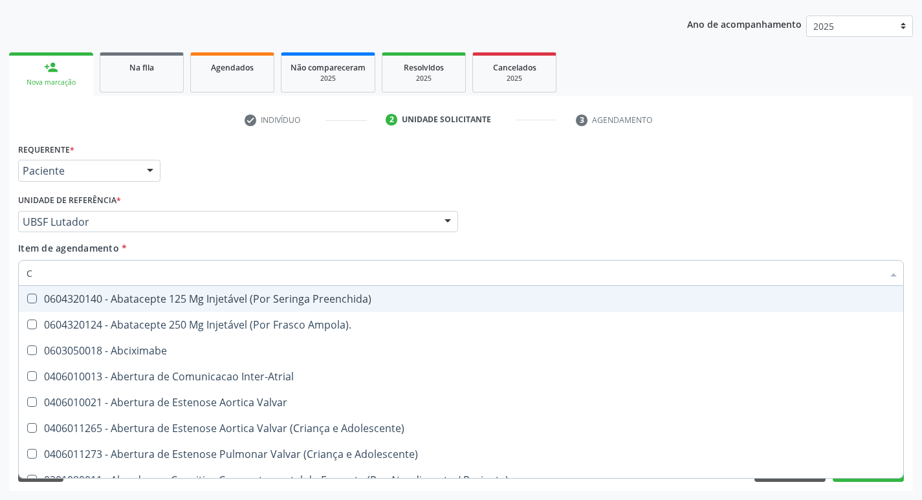
type input "CO"
checkbox Simples "true"
checkbox Colecistostomia "true"
checkbox \(Hemicolectomia\) "true"
checkbox Osseo "true"
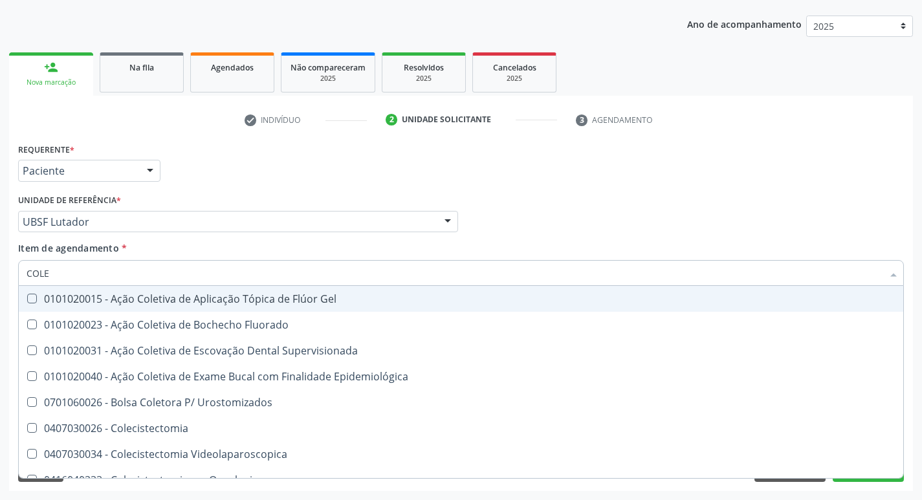
type input "COLES"
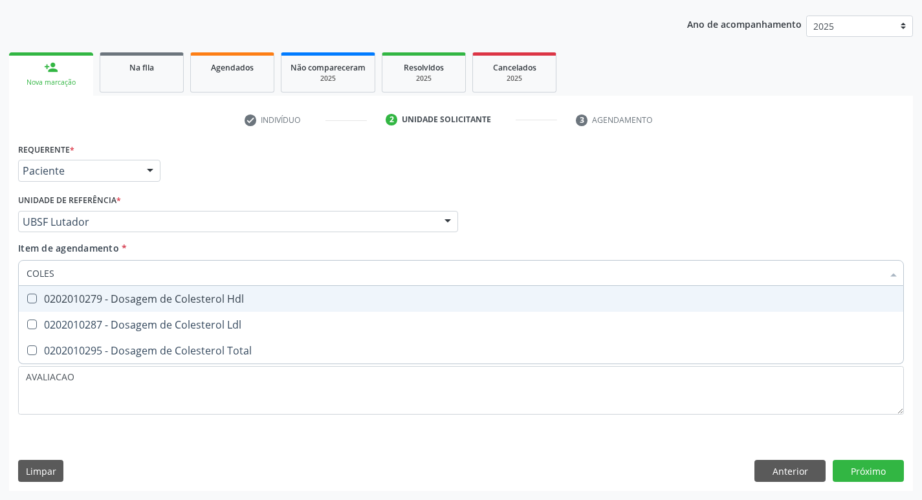
click at [174, 294] on div "0202010279 - Dosagem de Colesterol Hdl" at bounding box center [461, 299] width 869 height 10
checkbox Hdl "true"
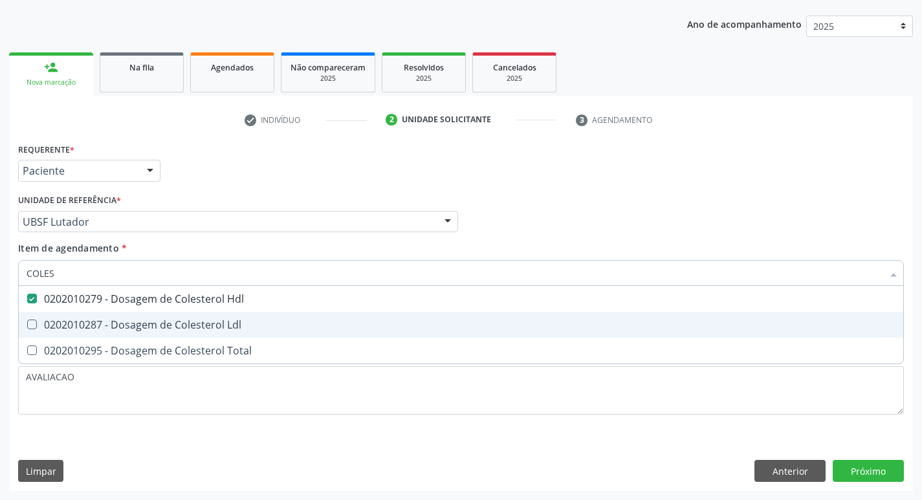
click at [182, 316] on span "0202010287 - Dosagem de Colesterol Ldl" at bounding box center [461, 325] width 884 height 26
checkbox Ldl "true"
type input "COLE"
checkbox Hdl "false"
checkbox Ldl "false"
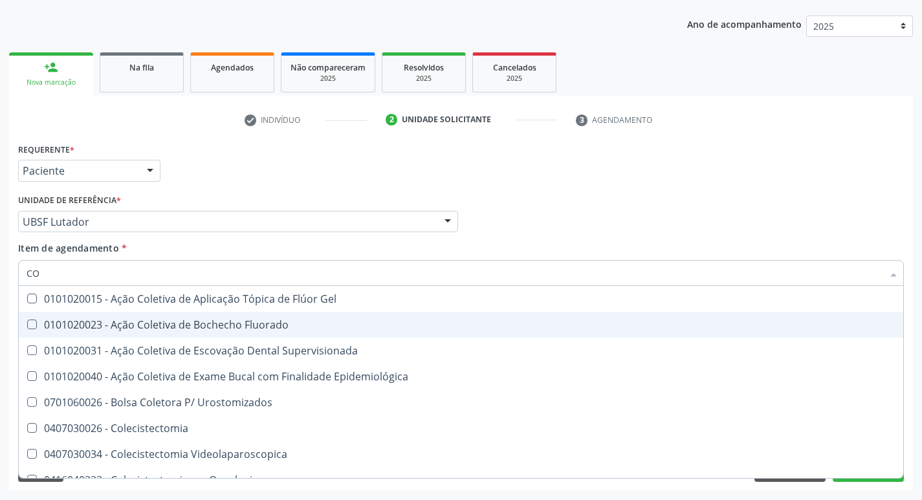
type input "C"
checkbox Hdl "false"
checkbox Ldl "false"
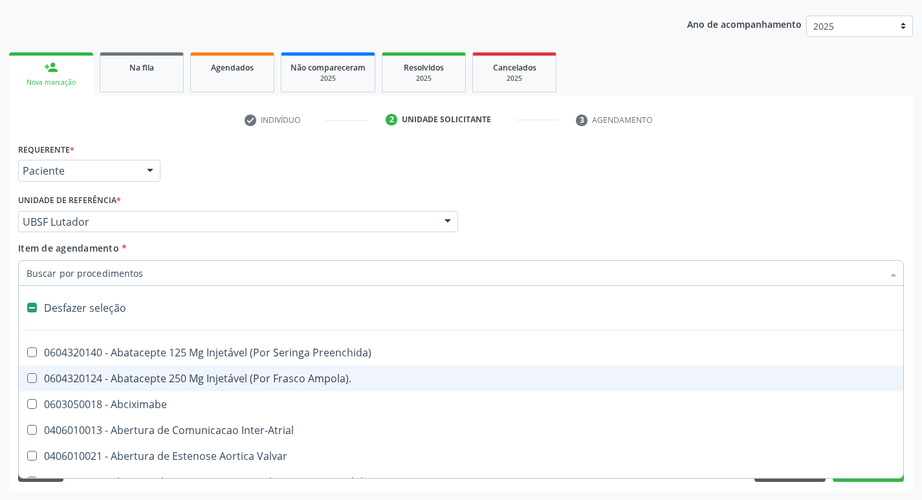
type input "2"
checkbox Leprae "true"
checkbox Monopolar "true"
checkbox Quadril "true"
checkbox Biologica "true"
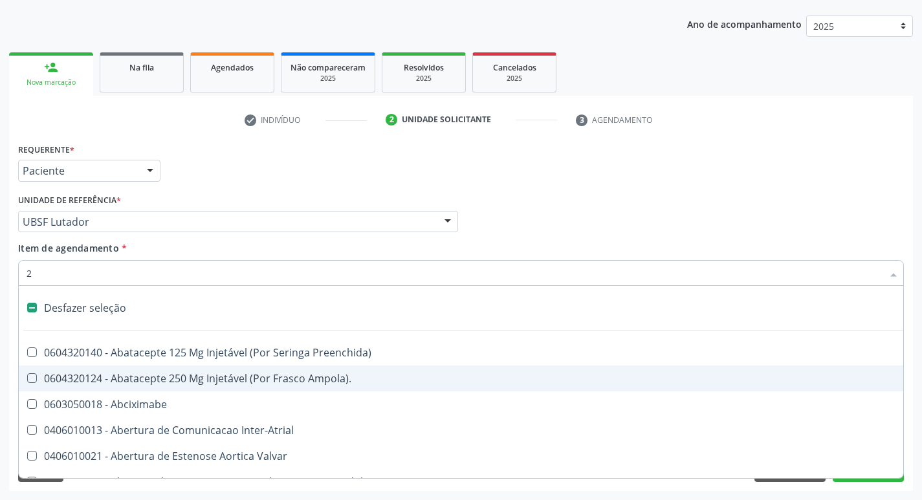
checkbox Congenita "true"
checkbox Adolescente\) "true"
checkbox Congenita "true"
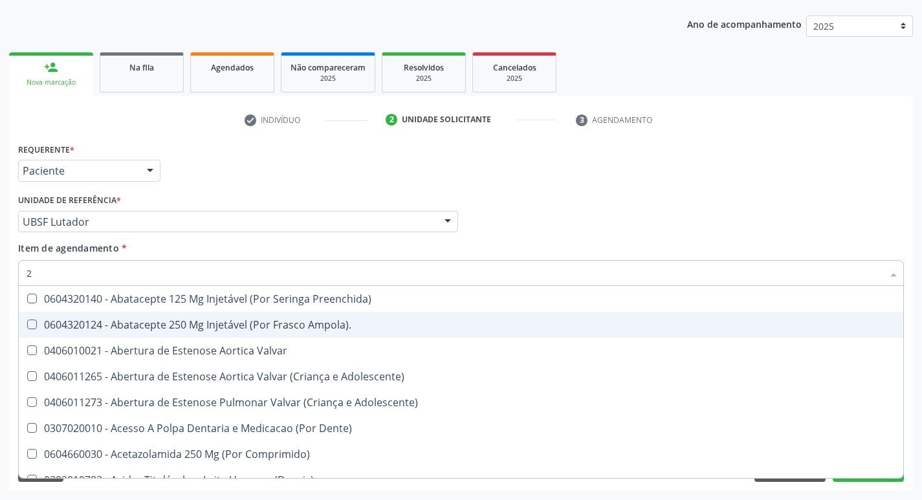
type input "20205001"
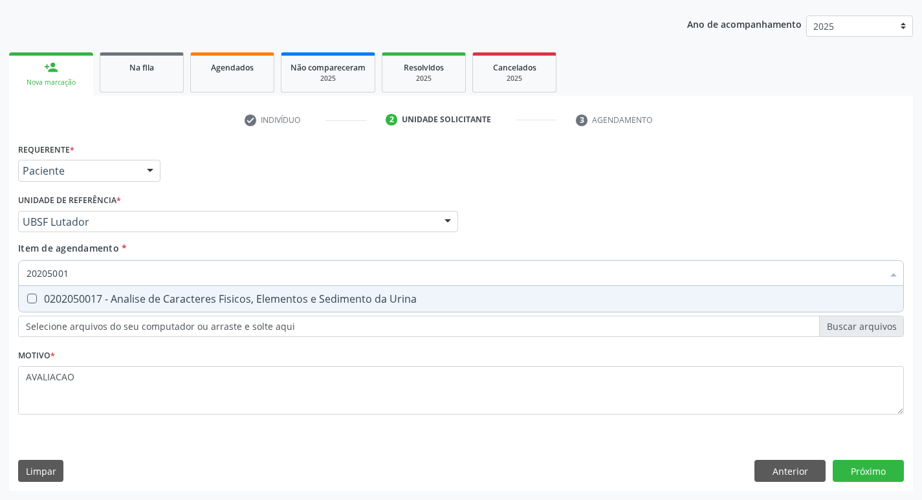
click at [192, 303] on div "0202050017 - Analise de Caracteres Fisicos, Elementos e Sedimento da Urina" at bounding box center [461, 299] width 869 height 10
checkbox Urina "true"
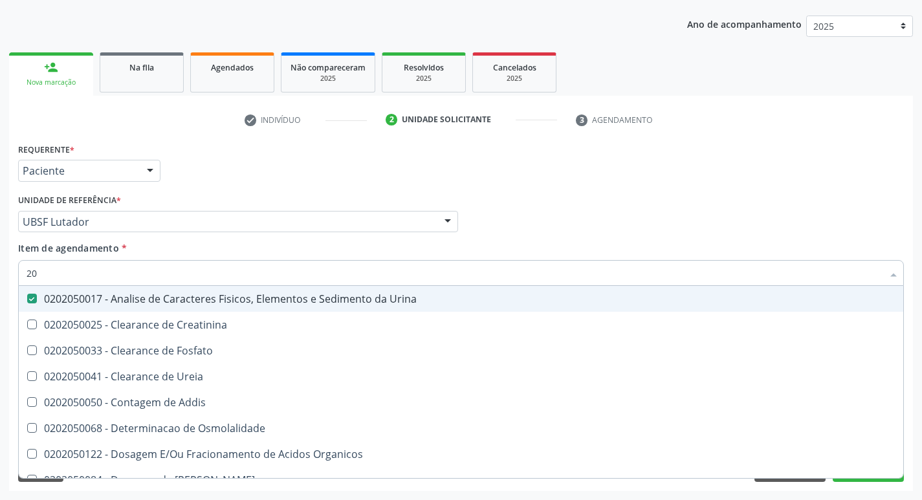
type input "2"
checkbox Urina "false"
checkbox Ureia "false"
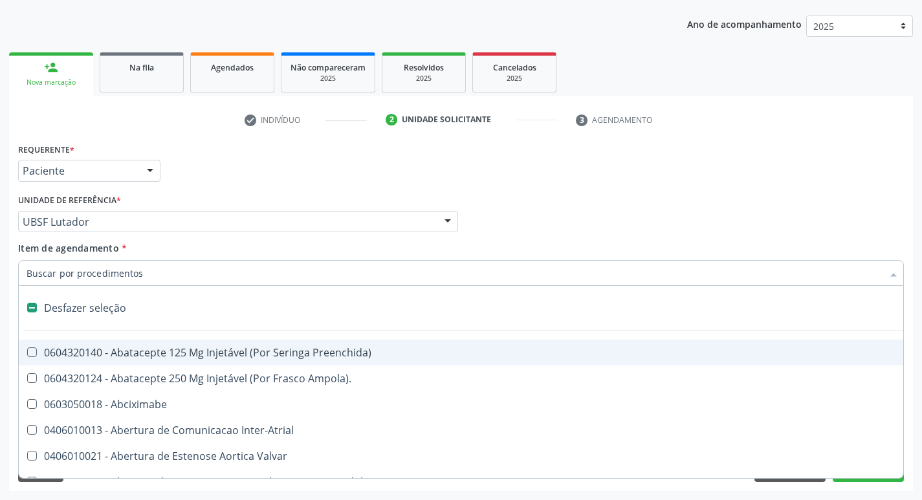
type input "G"
checkbox Urina "false"
checkbox Aspiracao "true"
checkbox Comprimido\) "true"
checkbox Sanitária "true"
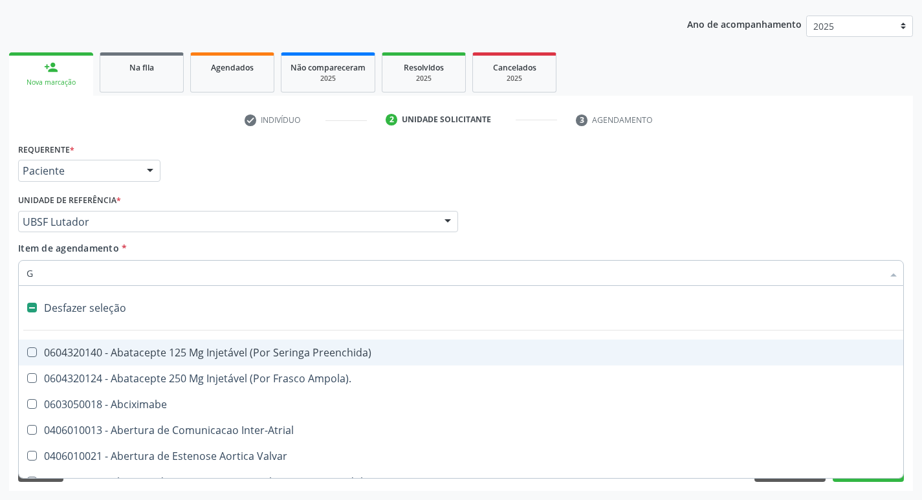
checkbox Criança "true"
checkbox Quantitativa\) "true"
checkbox Esforco "true"
checkbox \(Dacriocintilografia\) "true"
checkbox Persistente "true"
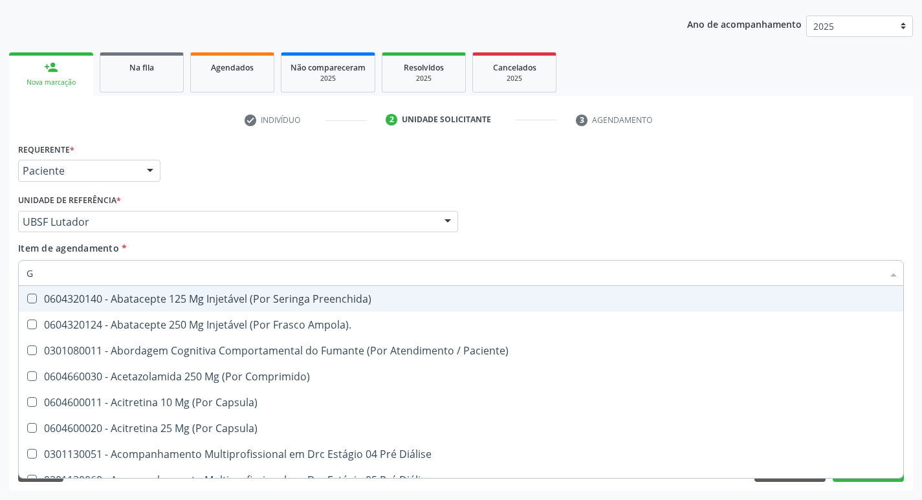
type input "GLICOSE"
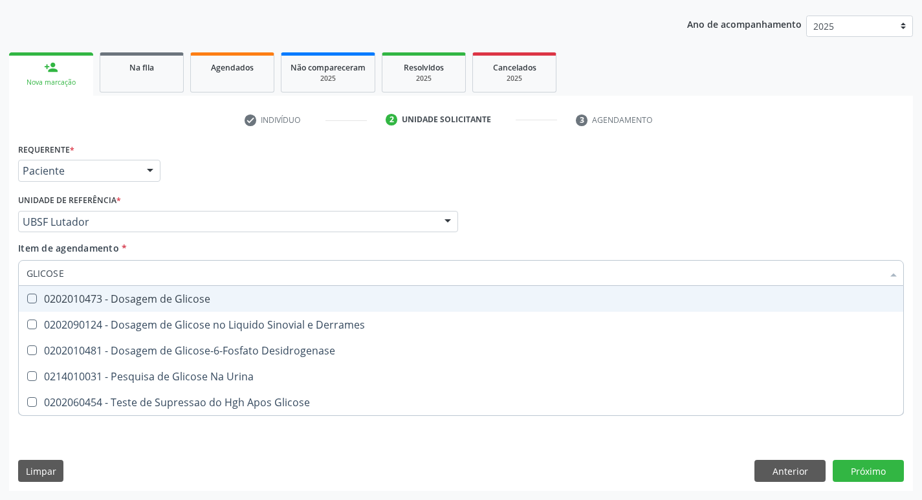
click at [186, 304] on div "0202010473 - Dosagem de Glicose" at bounding box center [461, 299] width 869 height 10
checkbox Glicose "true"
click at [805, 236] on div "Profissional Solicitante Por favor, selecione a Unidade de Atendimento primeiro…" at bounding box center [461, 216] width 892 height 50
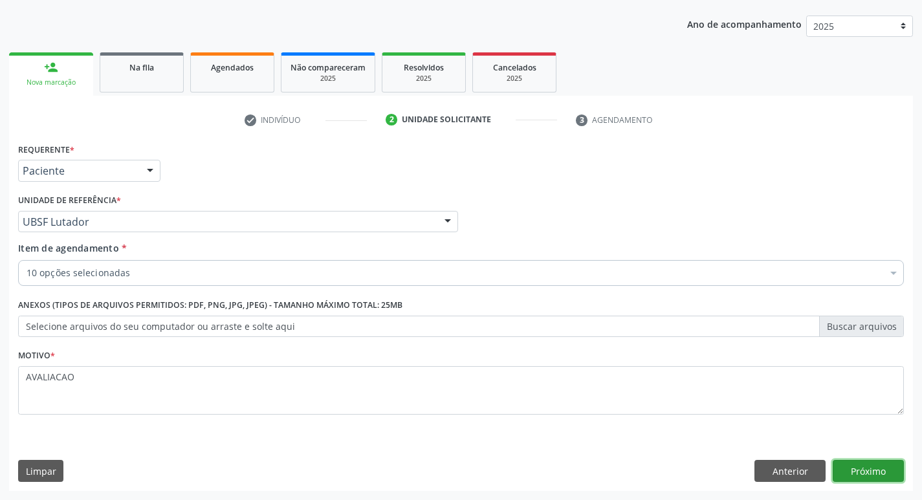
click at [856, 470] on button "Próximo" at bounding box center [868, 471] width 71 height 22
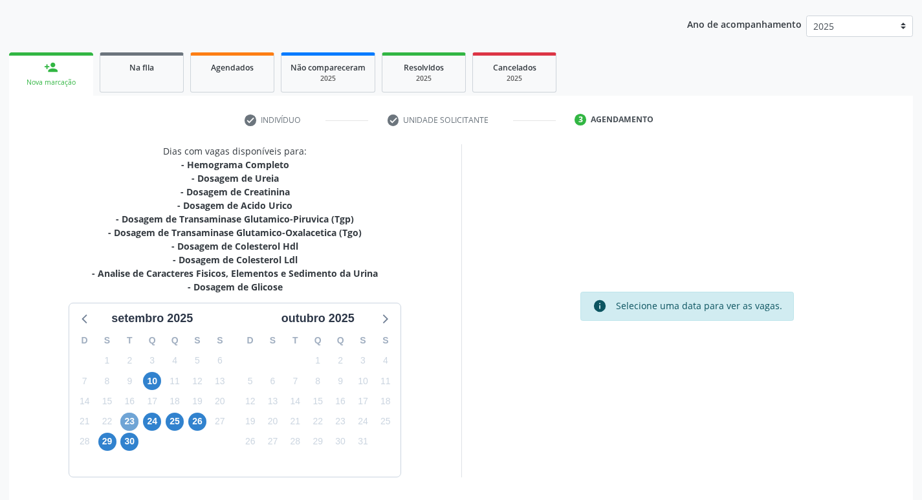
click at [130, 419] on span "23" at bounding box center [129, 422] width 18 height 18
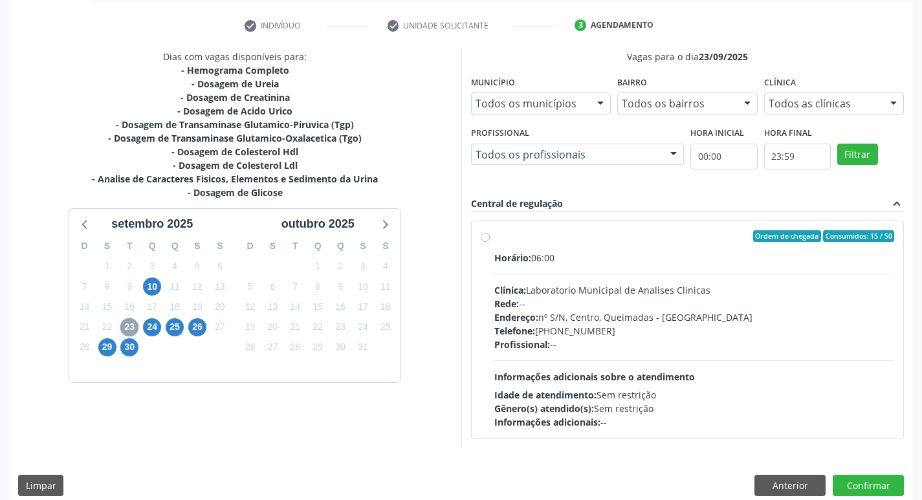
scroll to position [250, 0]
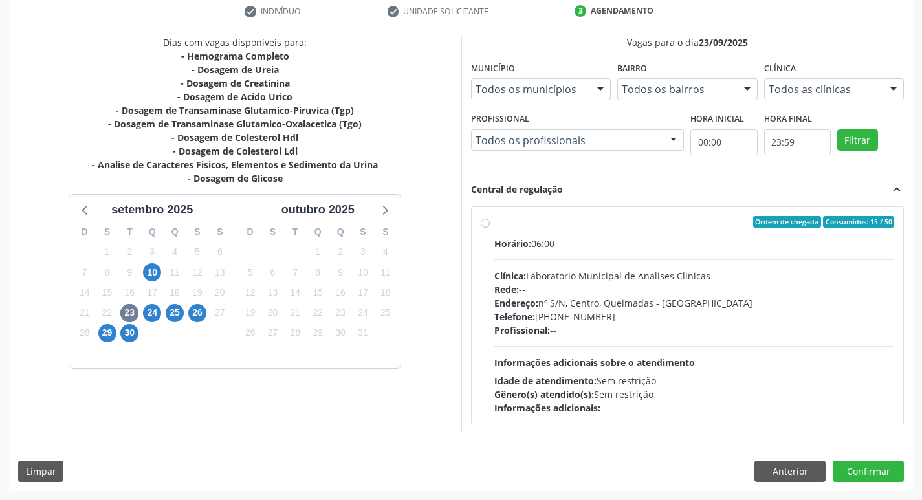
click at [602, 269] on div "Clínica: Laboratorio Municipal de Analises Clinicas" at bounding box center [694, 276] width 400 height 14
click at [490, 228] on input "Ordem de chegada Consumidos: 15 / 50 Horário: 06:00 Clínica: Laboratorio Munici…" at bounding box center [485, 222] width 9 height 12
radio input "true"
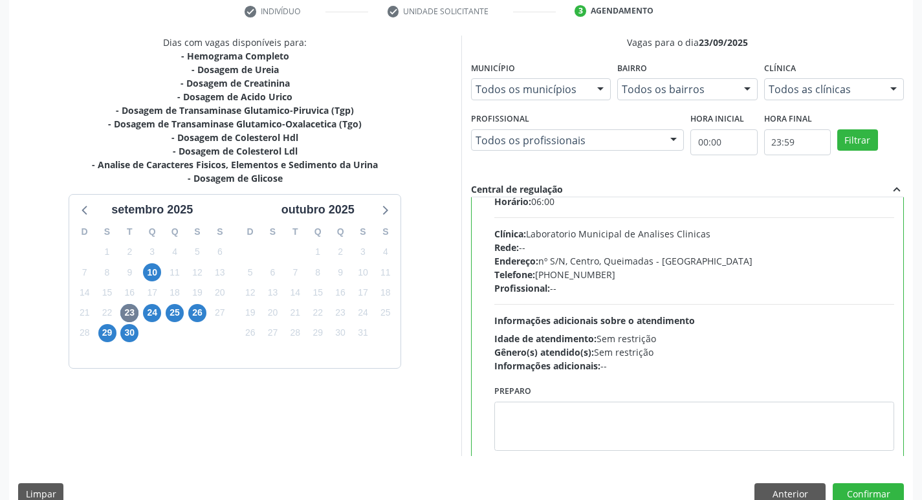
scroll to position [64, 0]
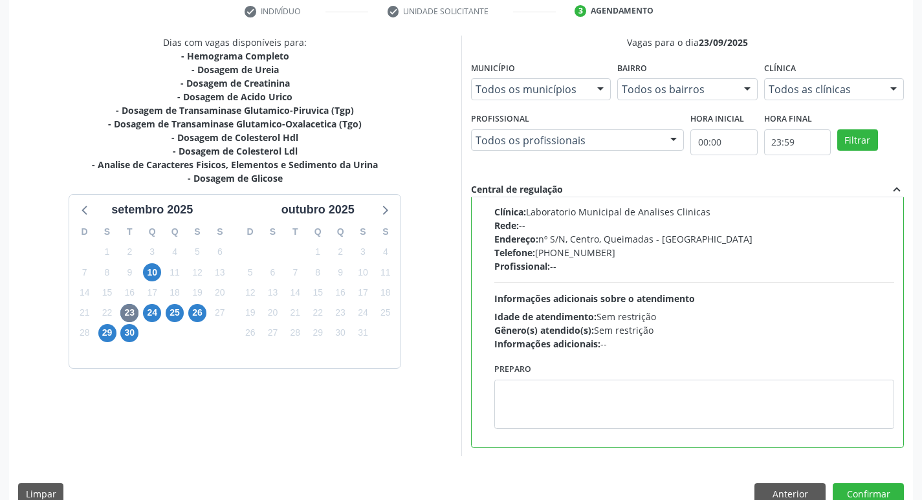
click at [547, 432] on div "Preparo" at bounding box center [694, 399] width 407 height 78
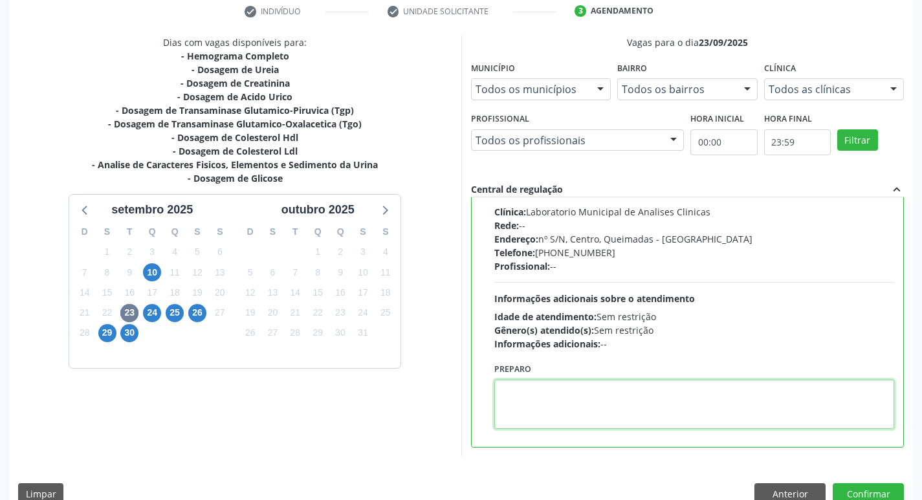
click at [547, 410] on textarea at bounding box center [694, 404] width 400 height 49
paste textarea "IR EM [GEOGRAPHIC_DATA]"
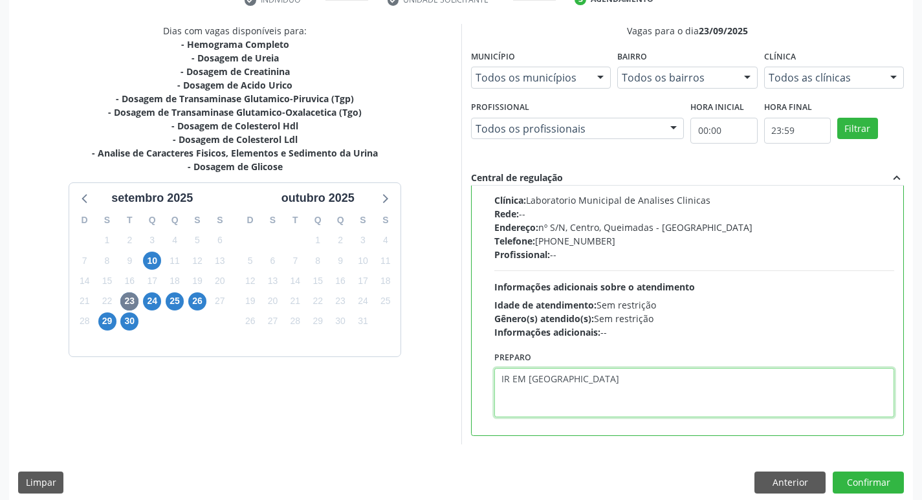
scroll to position [273, 0]
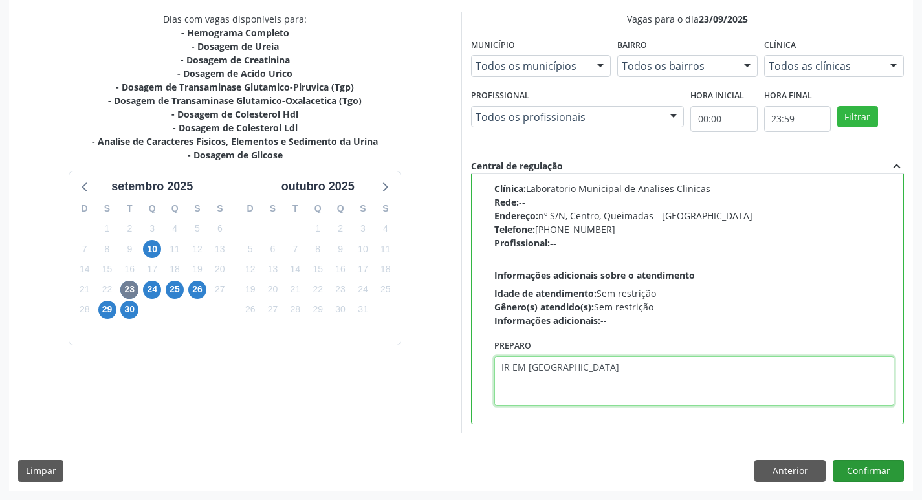
type textarea "IR EM [GEOGRAPHIC_DATA]"
click at [849, 471] on button "Confirmar" at bounding box center [868, 471] width 71 height 22
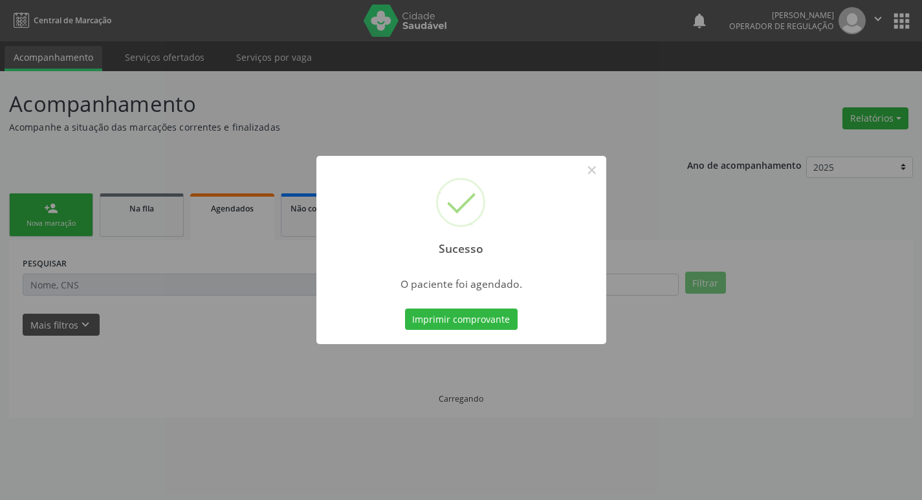
scroll to position [0, 0]
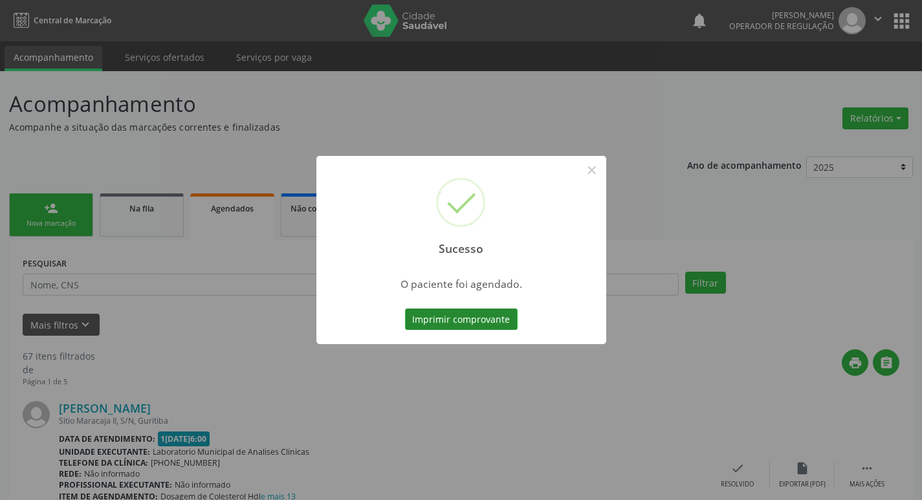
click at [467, 325] on button "Imprimir comprovante" at bounding box center [461, 320] width 113 height 22
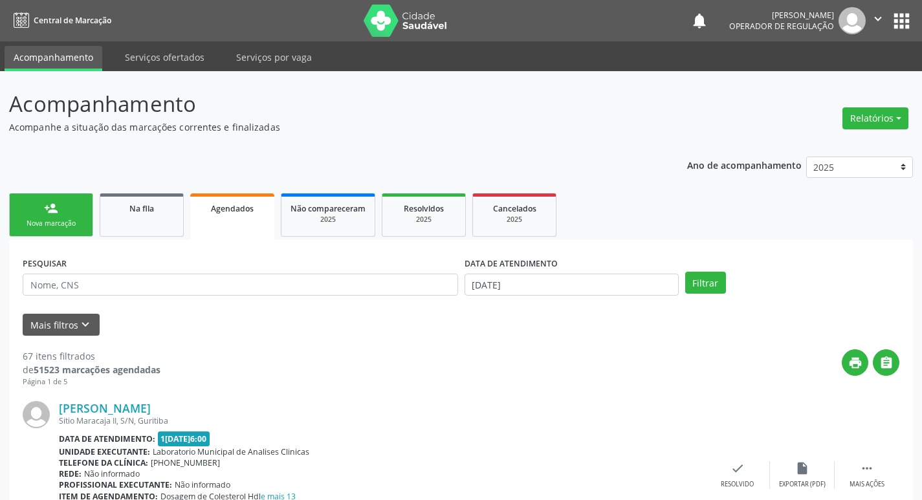
click at [80, 212] on link "person_add Nova marcação" at bounding box center [51, 214] width 84 height 43
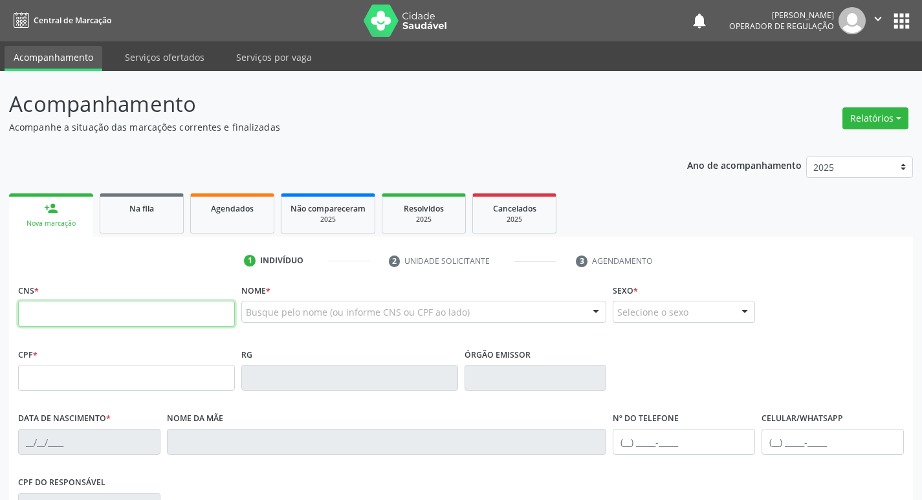
click at [94, 311] on input "text" at bounding box center [126, 314] width 217 height 26
type input "707 6052 4946 9996"
type input "527.661.794-53"
type input "02/01/1964"
type input "Maria Jose da Silva"
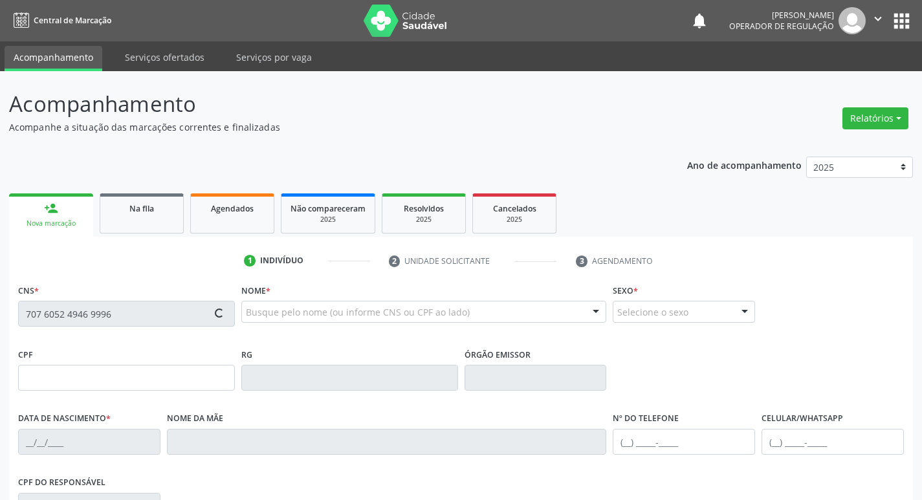
type input "[PHONE_NUMBER]"
type input "S/N"
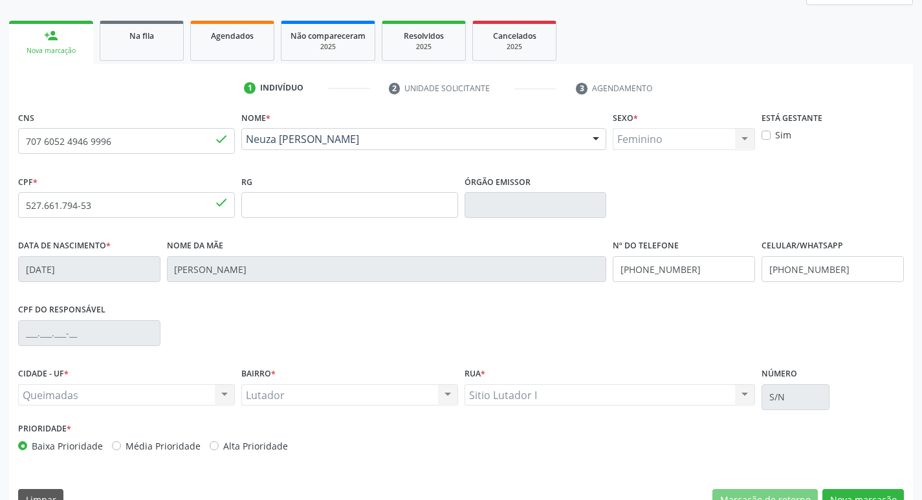
scroll to position [201, 0]
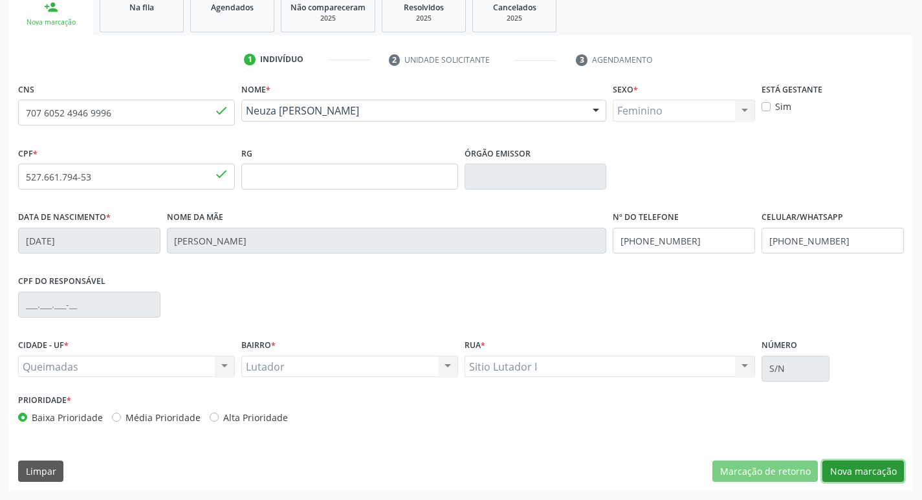
click at [858, 472] on button "Nova marcação" at bounding box center [863, 472] width 82 height 22
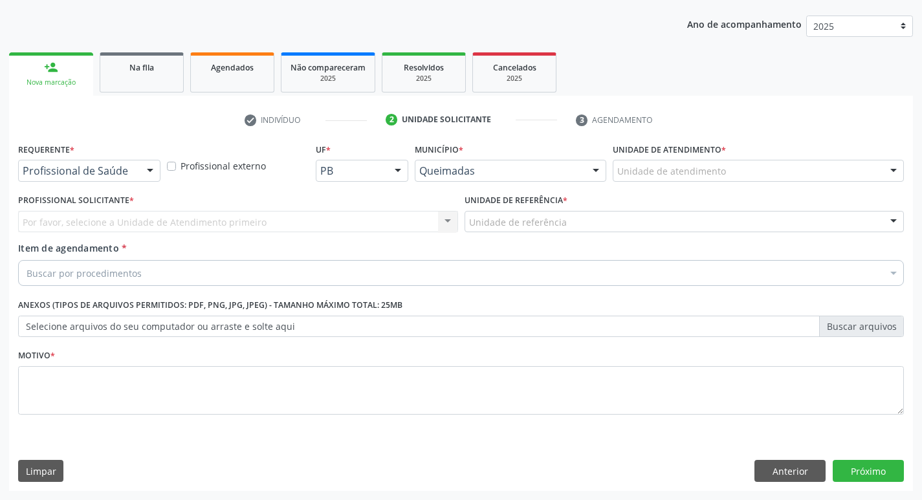
scroll to position [141, 0]
click at [114, 180] on div "Profissional de Saúde" at bounding box center [89, 171] width 142 height 22
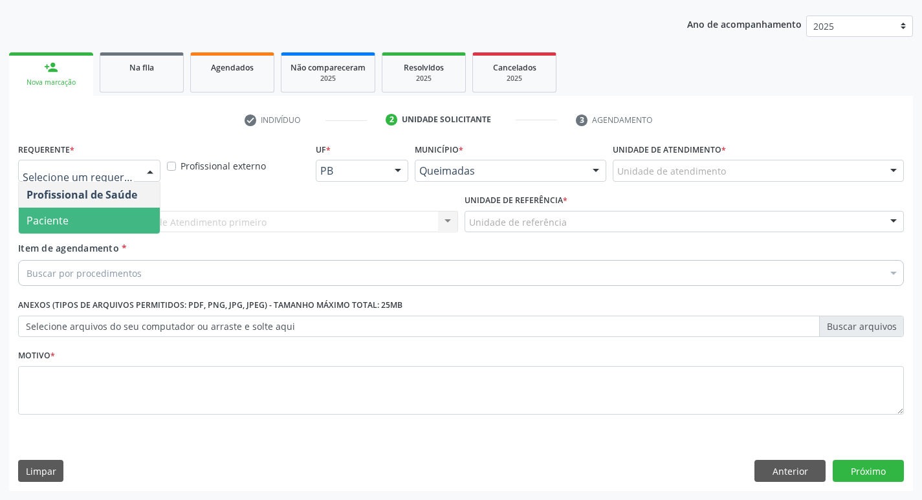
click at [107, 231] on span "Paciente" at bounding box center [89, 221] width 141 height 26
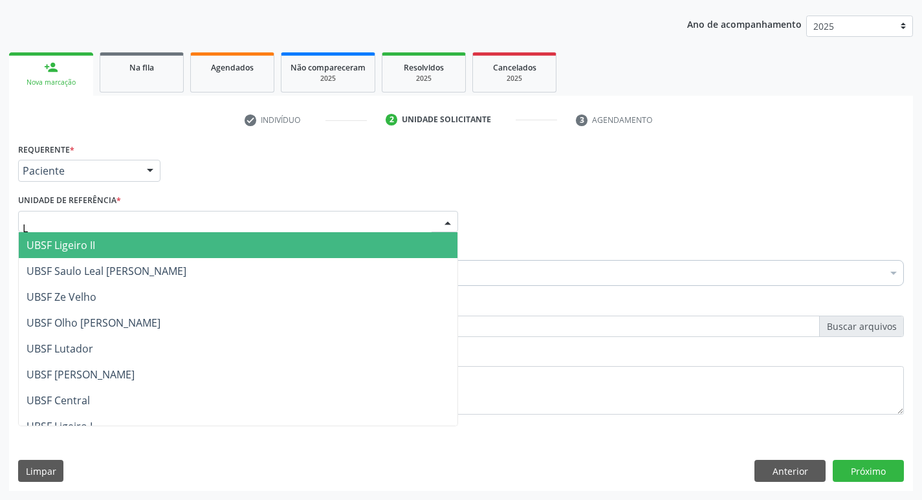
type input "LU"
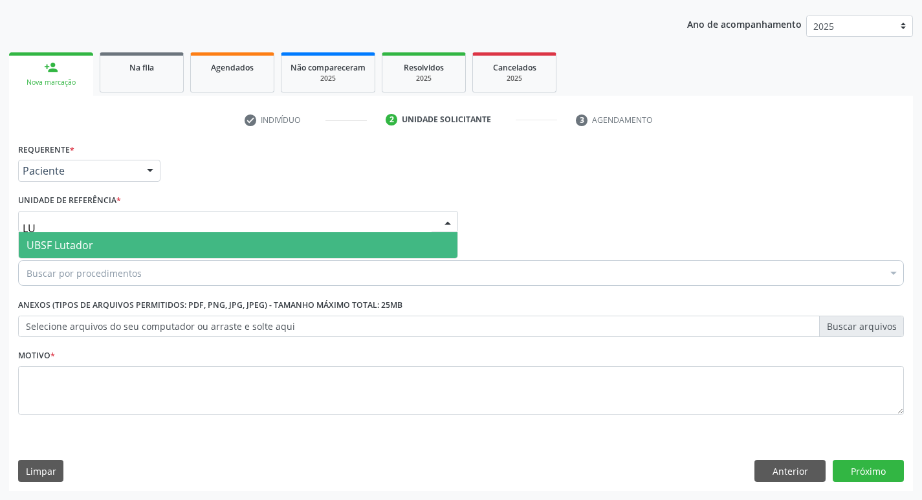
drag, startPoint x: 100, startPoint y: 250, endPoint x: 146, endPoint y: 257, distance: 47.2
click at [146, 257] on span "UBSF Lutador" at bounding box center [238, 245] width 439 height 26
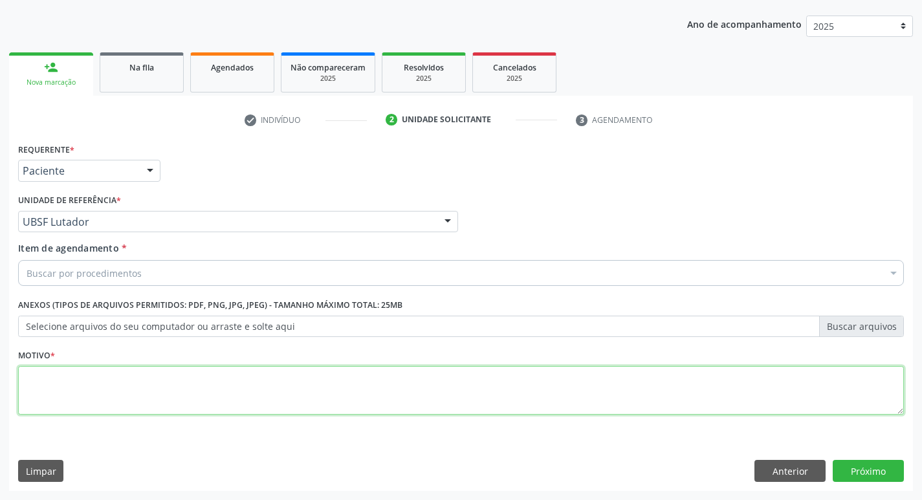
click at [36, 378] on textarea at bounding box center [461, 390] width 886 height 49
type textarea "AVALIACAO"
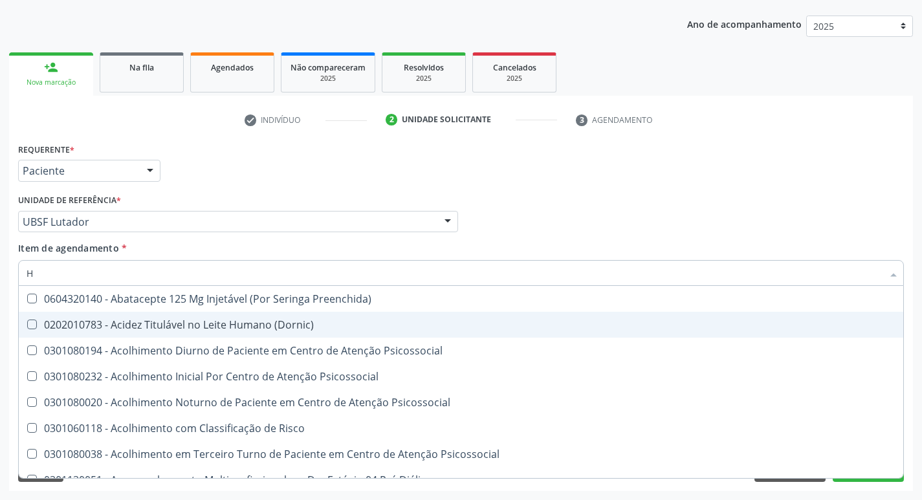
type input "HEMOGR"
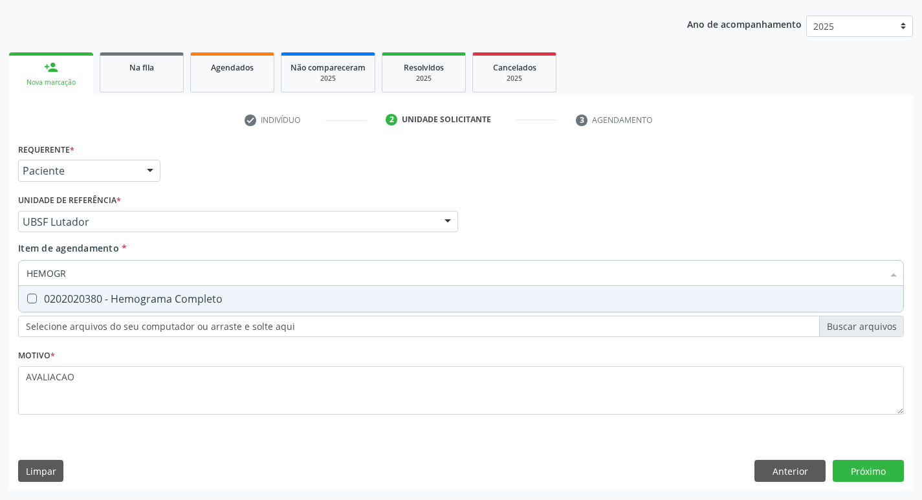
click at [211, 304] on div "0202020380 - Hemograma Completo" at bounding box center [461, 299] width 869 height 10
checkbox Completo "true"
click at [870, 463] on div "Requerente * Paciente Profissional de Saúde Paciente Nenhum resultado encontrad…" at bounding box center [461, 315] width 904 height 351
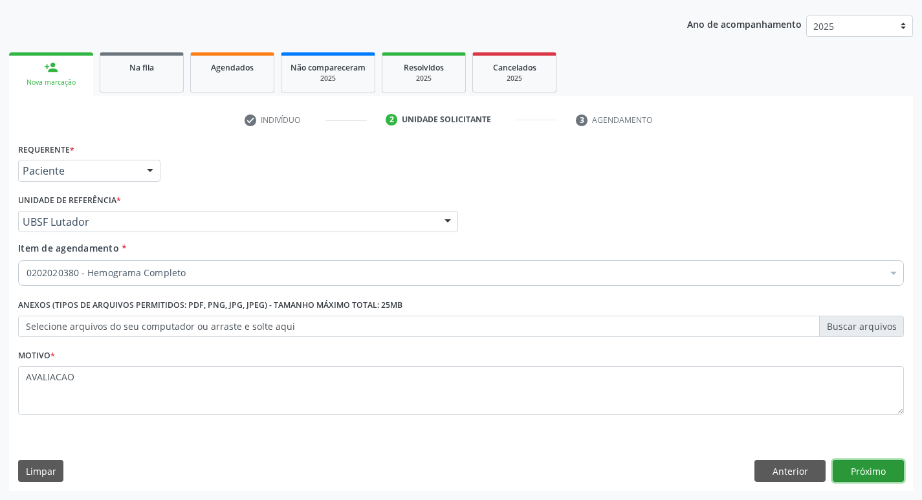
click at [877, 463] on button "Próximo" at bounding box center [868, 471] width 71 height 22
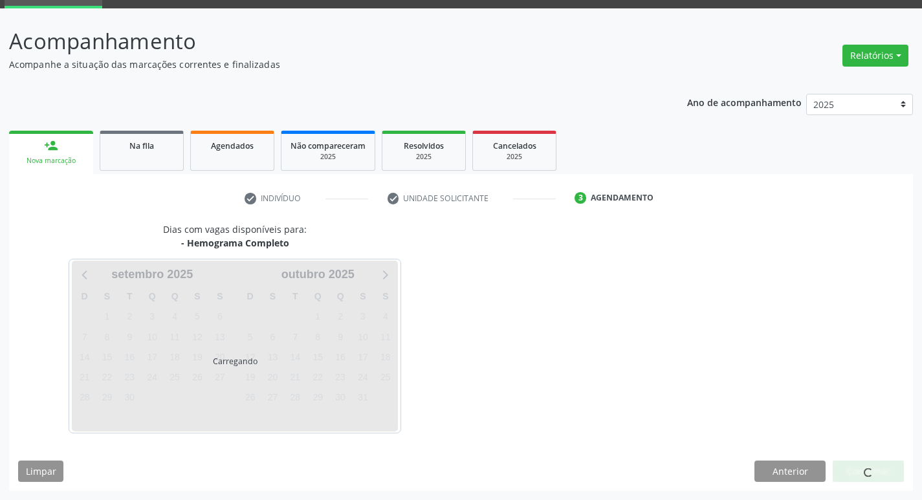
scroll to position [63, 0]
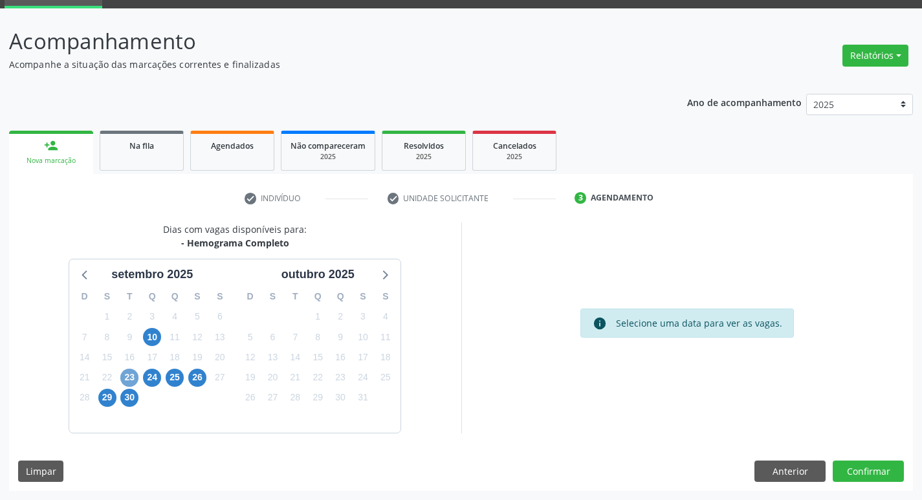
click at [127, 378] on span "23" at bounding box center [129, 378] width 18 height 18
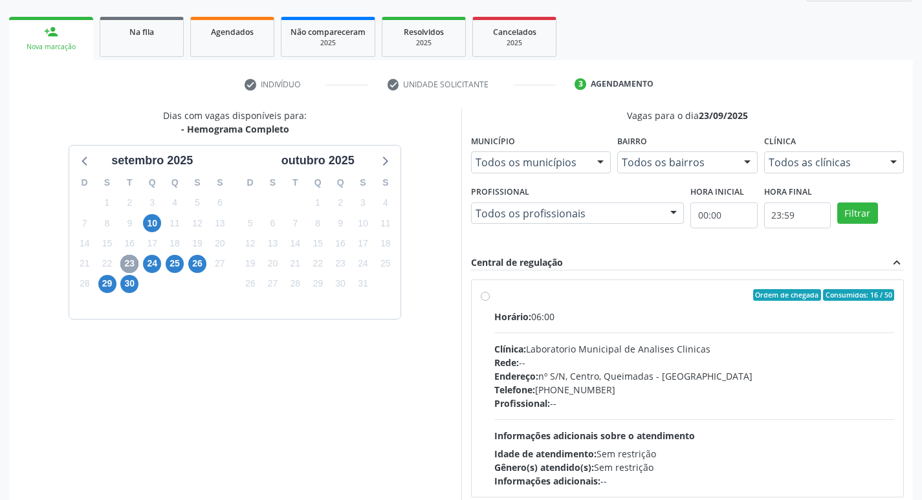
scroll to position [250, 0]
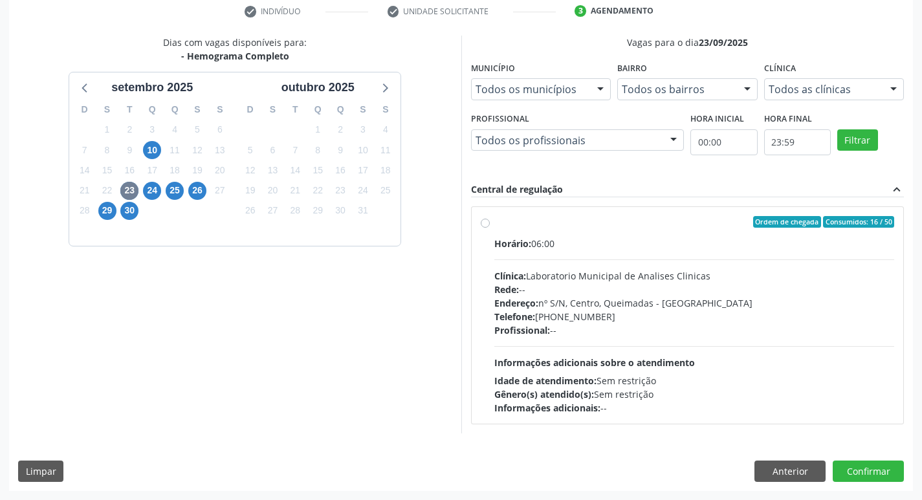
click at [615, 296] on div "Endereço: nº S/N, Centro, Queimadas - PB" at bounding box center [694, 303] width 400 height 14
click at [490, 228] on input "Ordem de chegada Consumidos: 16 / 50 Horário: 06:00 Clínica: Laboratorio Munici…" at bounding box center [485, 222] width 9 height 12
radio input "true"
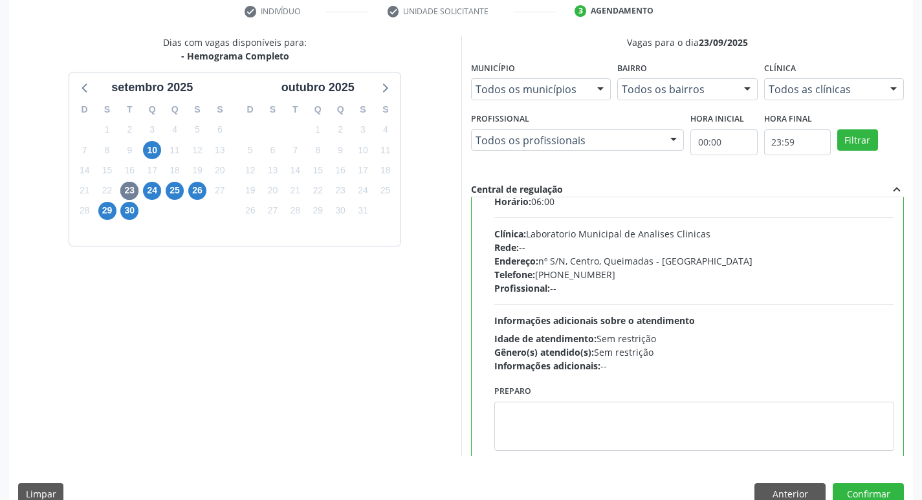
scroll to position [64, 0]
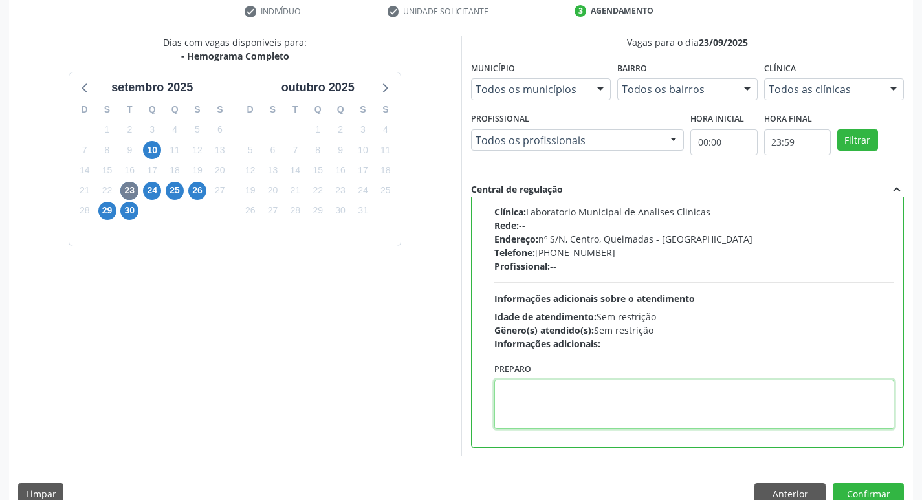
click at [525, 401] on textarea at bounding box center [694, 404] width 400 height 49
paste textarea "IR EM [GEOGRAPHIC_DATA]"
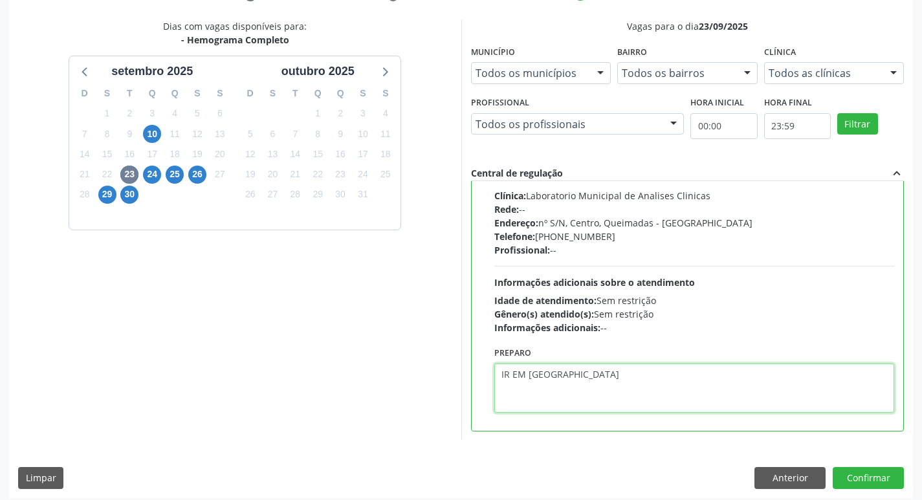
scroll to position [273, 0]
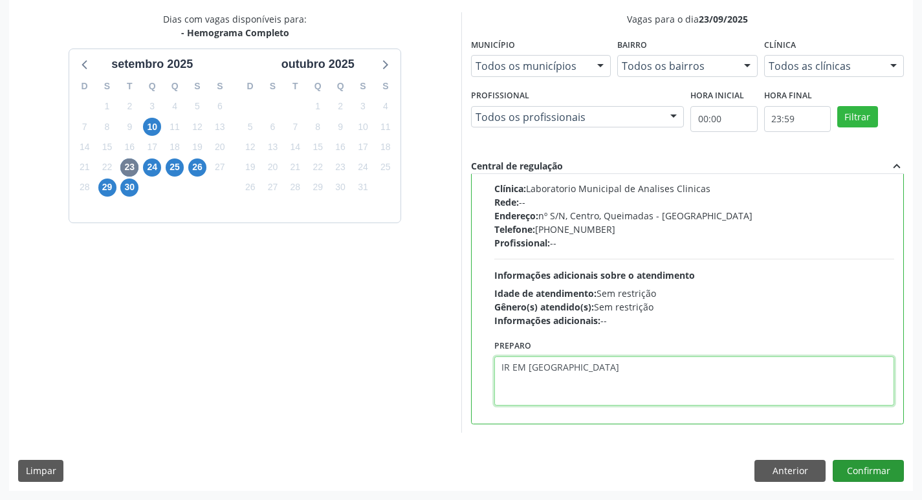
type textarea "IR EM [GEOGRAPHIC_DATA]"
click at [866, 474] on button "Confirmar" at bounding box center [868, 471] width 71 height 22
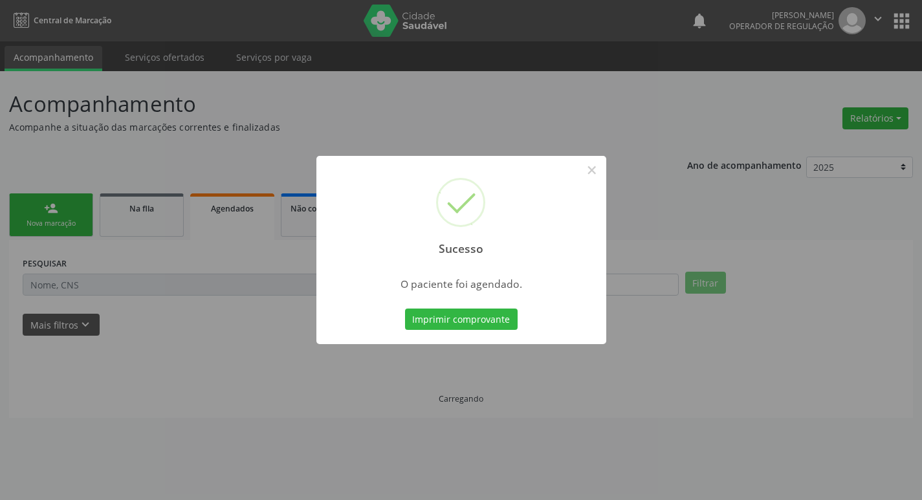
scroll to position [0, 0]
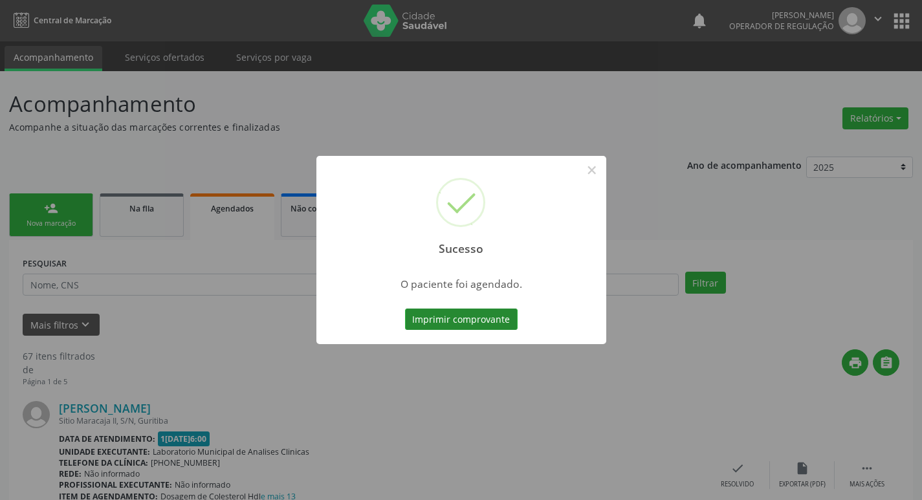
click at [475, 314] on button "Imprimir comprovante" at bounding box center [461, 320] width 113 height 22
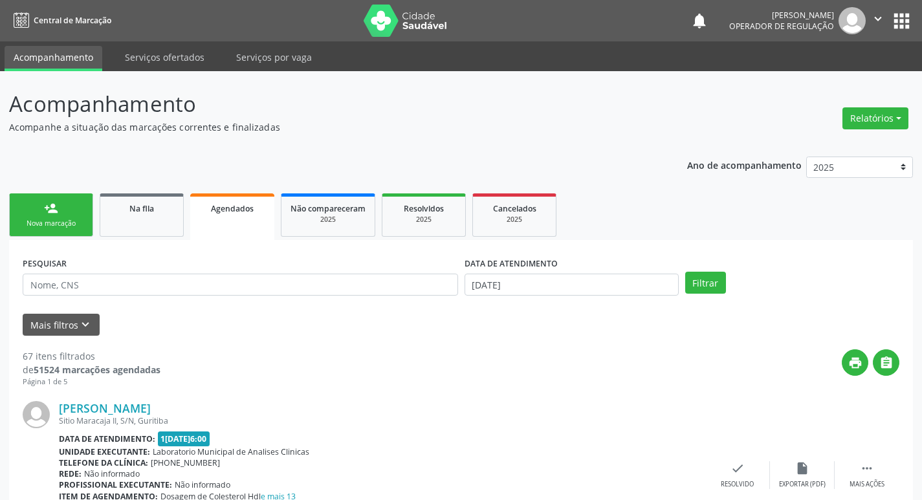
click at [60, 215] on link "person_add Nova marcação" at bounding box center [51, 214] width 84 height 43
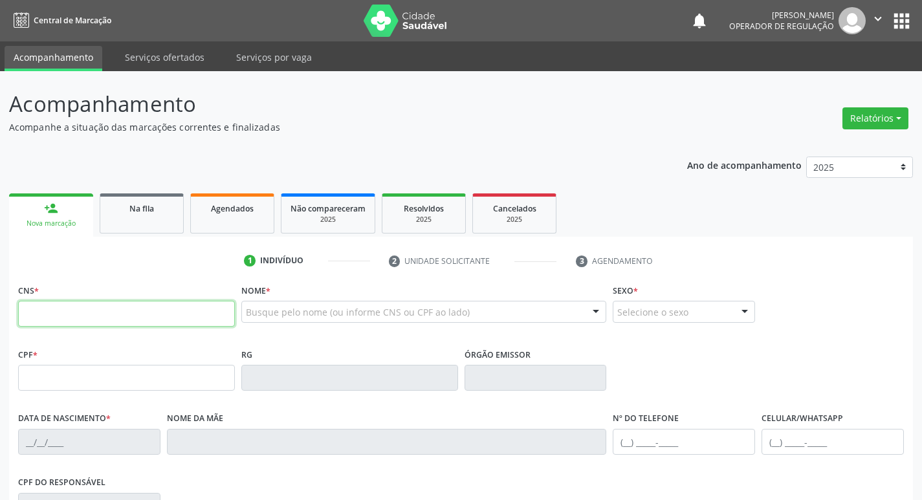
click at [75, 308] on input "text" at bounding box center [126, 314] width 217 height 26
click at [115, 313] on input "text" at bounding box center [126, 314] width 217 height 26
type input "702 6077 9559 0344"
type input "176.798.504-53"
type input "08/[DATE]"
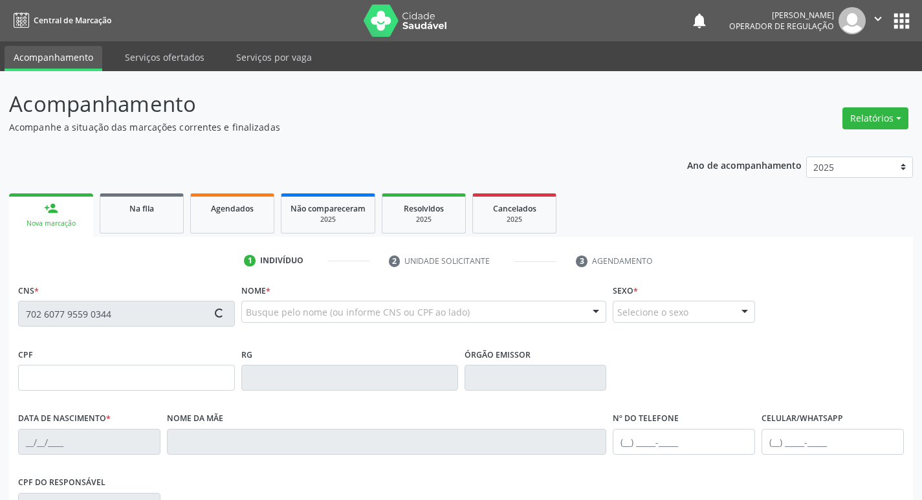
type input "[PERSON_NAME]"
type input "[PHONE_NUMBER]"
type input "527.661.794-53"
type input "S/N"
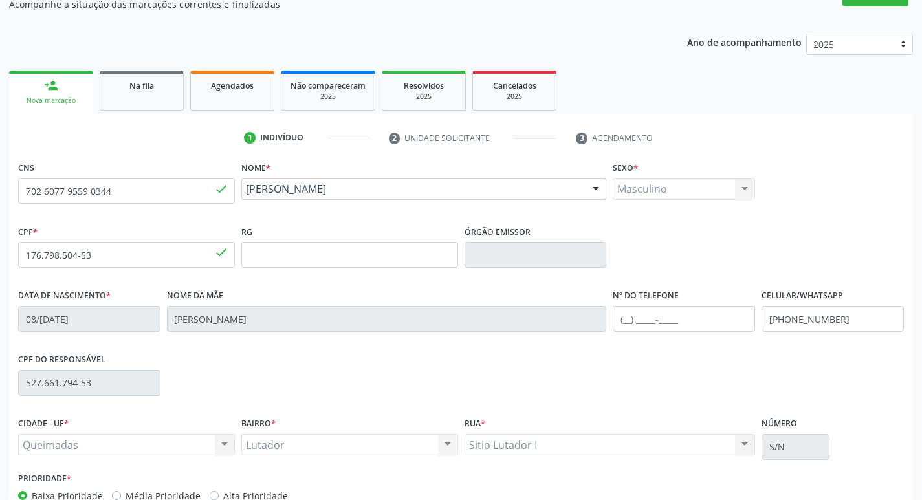
scroll to position [201, 0]
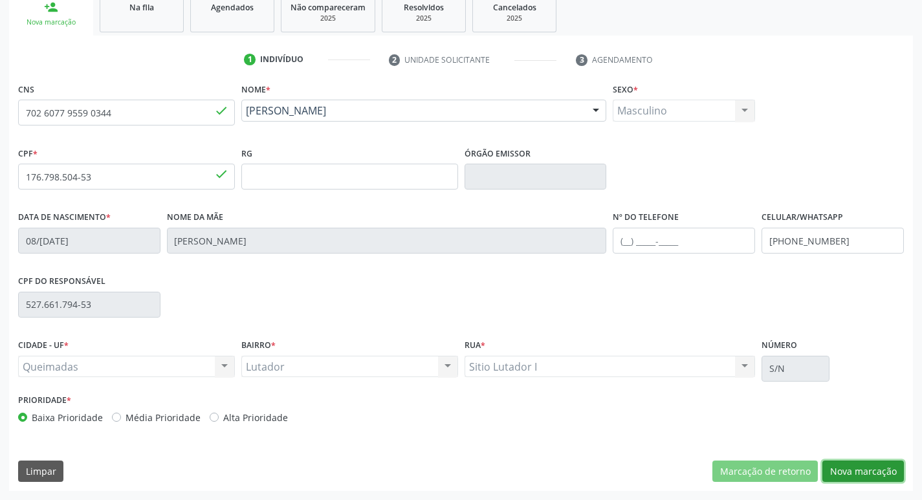
click at [854, 468] on button "Nova marcação" at bounding box center [863, 472] width 82 height 22
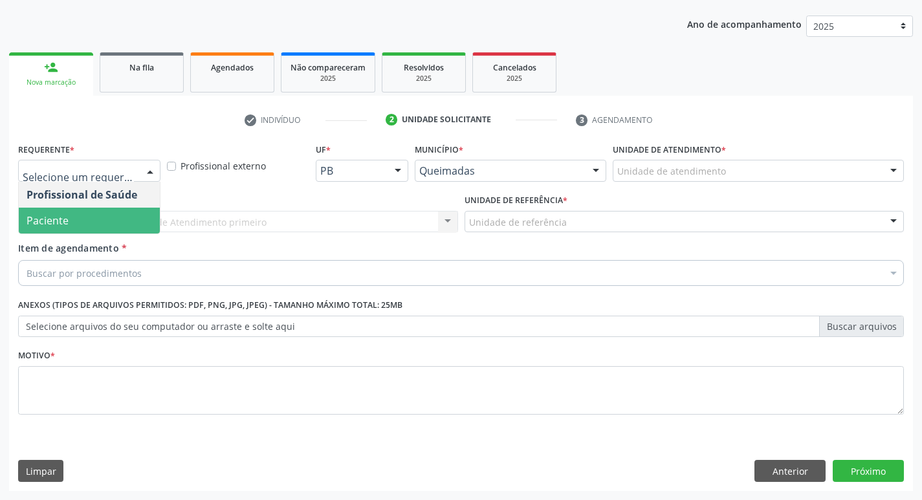
click at [94, 216] on span "Paciente" at bounding box center [89, 221] width 141 height 26
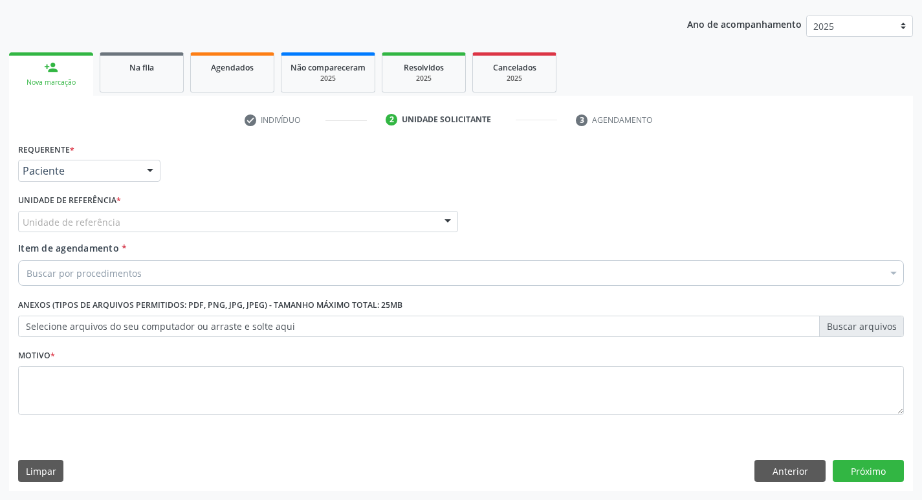
drag, startPoint x: 82, startPoint y: 224, endPoint x: 100, endPoint y: 350, distance: 126.9
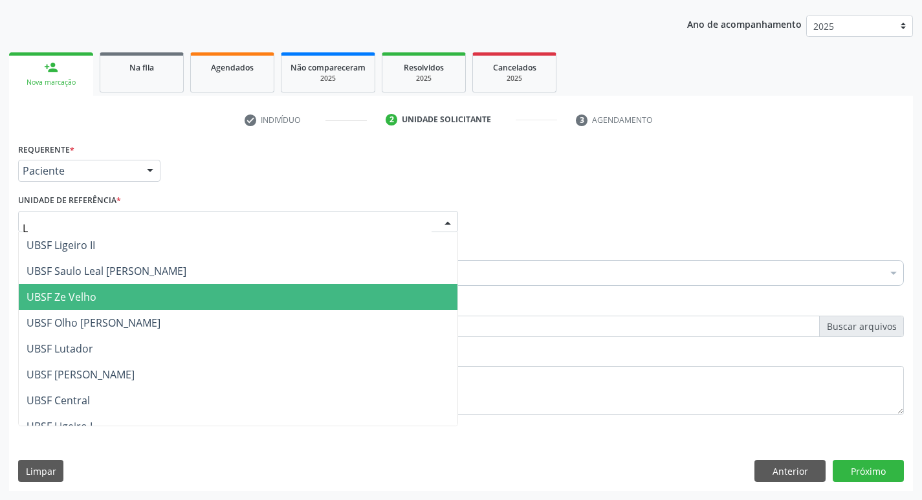
type input "LU"
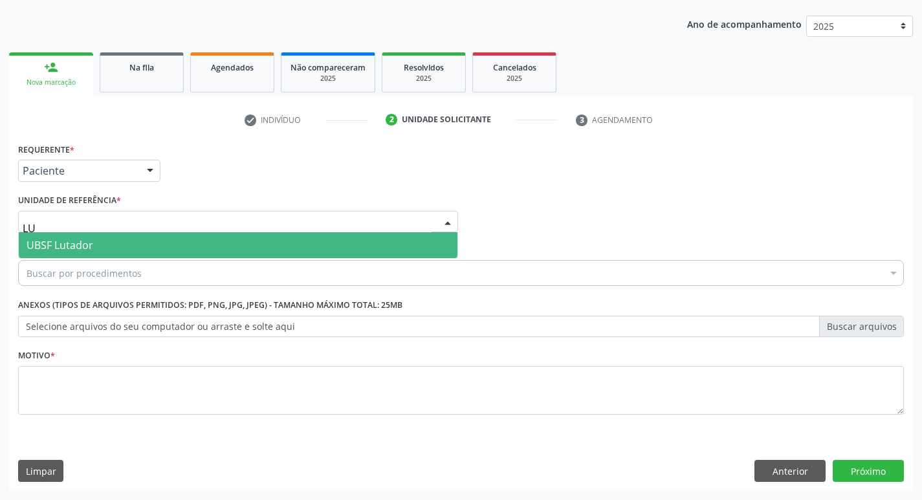
click at [79, 250] on span "UBSF Lutador" at bounding box center [60, 245] width 67 height 14
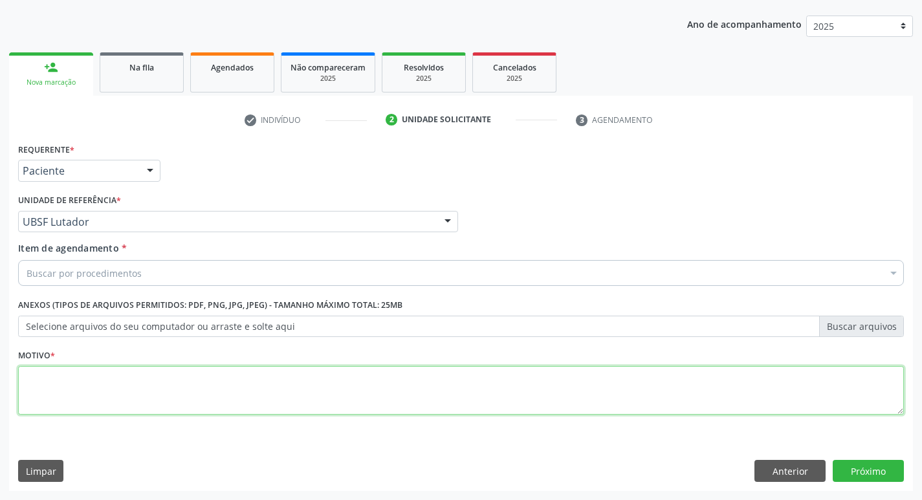
click at [78, 371] on textarea at bounding box center [461, 390] width 886 height 49
type textarea "AVALIACAO"
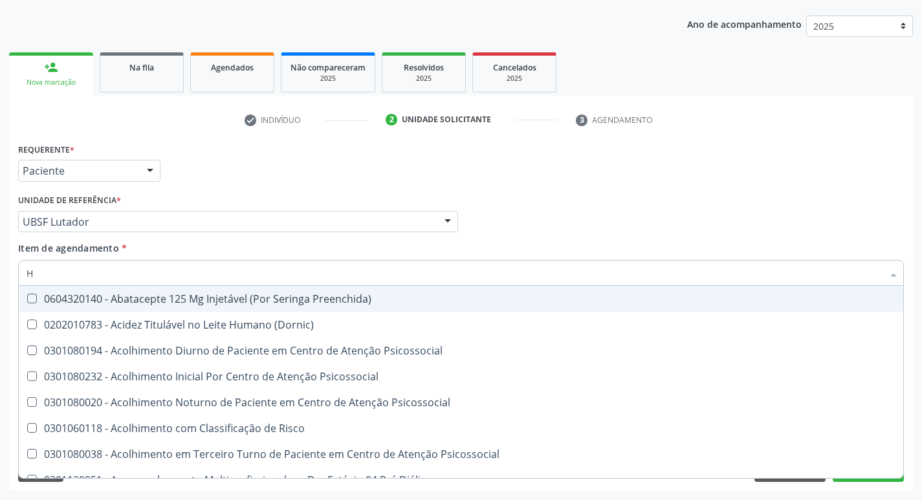
type input "HEMOGR"
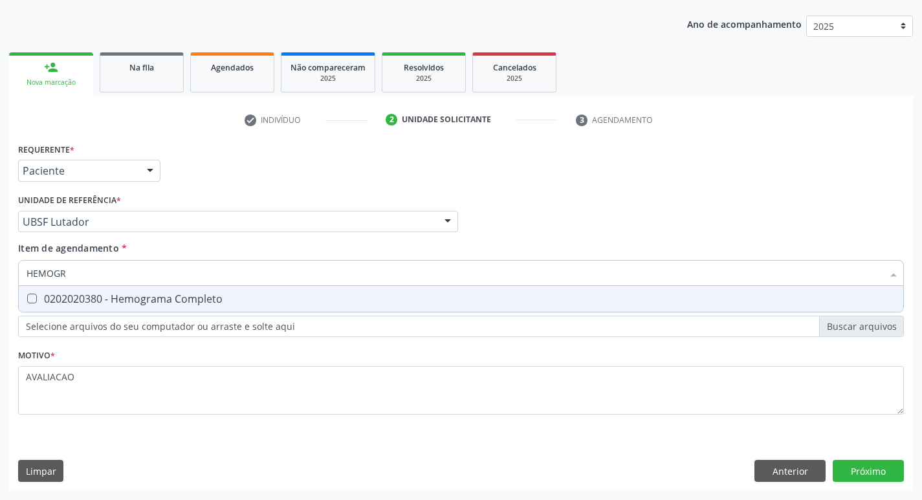
click at [133, 303] on div "0202020380 - Hemograma Completo" at bounding box center [461, 299] width 869 height 10
checkbox Completo "true"
click at [870, 463] on div "Requerente * Paciente Profissional de Saúde Paciente Nenhum resultado encontrad…" at bounding box center [461, 315] width 904 height 351
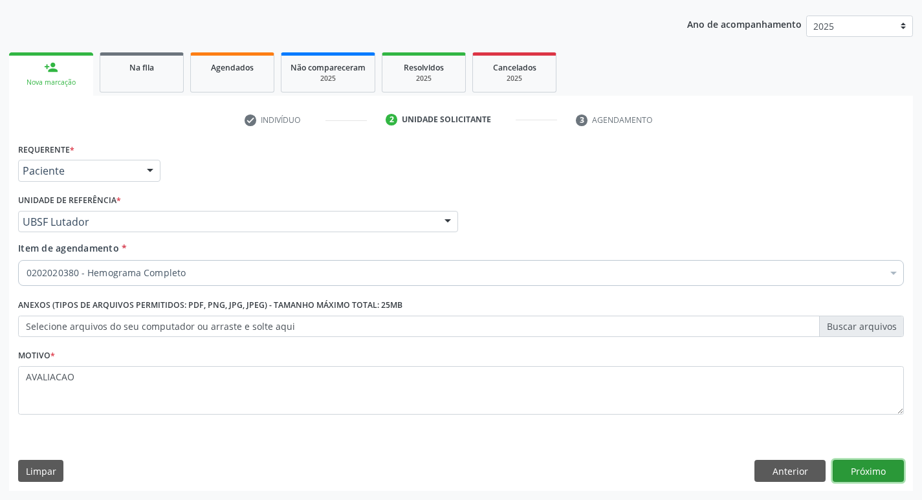
click at [864, 462] on button "Próximo" at bounding box center [868, 471] width 71 height 22
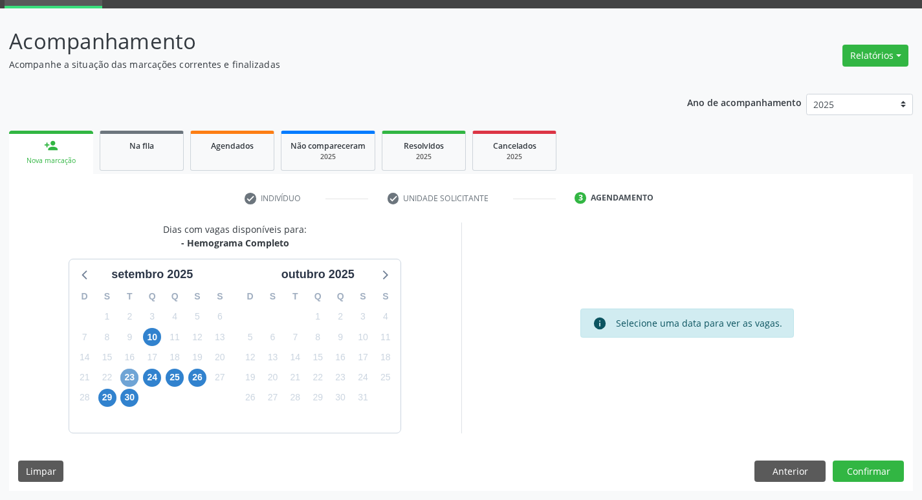
click at [130, 375] on span "23" at bounding box center [129, 378] width 18 height 18
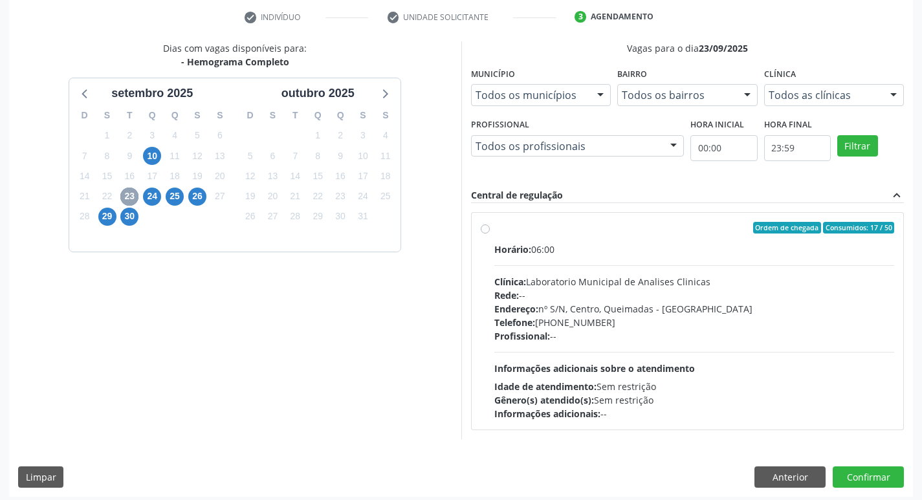
scroll to position [250, 0]
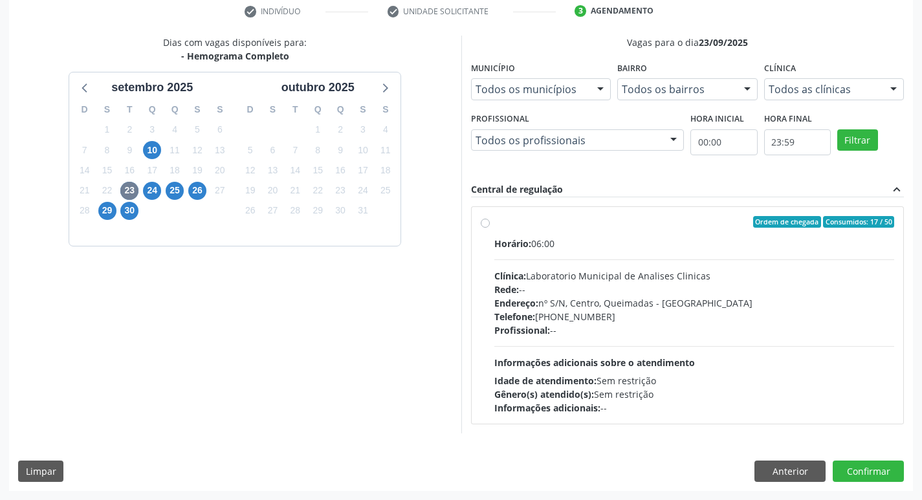
click at [604, 316] on div "Telefone: (83) 33921344" at bounding box center [694, 317] width 400 height 14
click at [490, 228] on input "Ordem de chegada Consumidos: 17 / 50 Horário: 06:00 Clínica: Laboratorio Munici…" at bounding box center [485, 222] width 9 height 12
radio input "true"
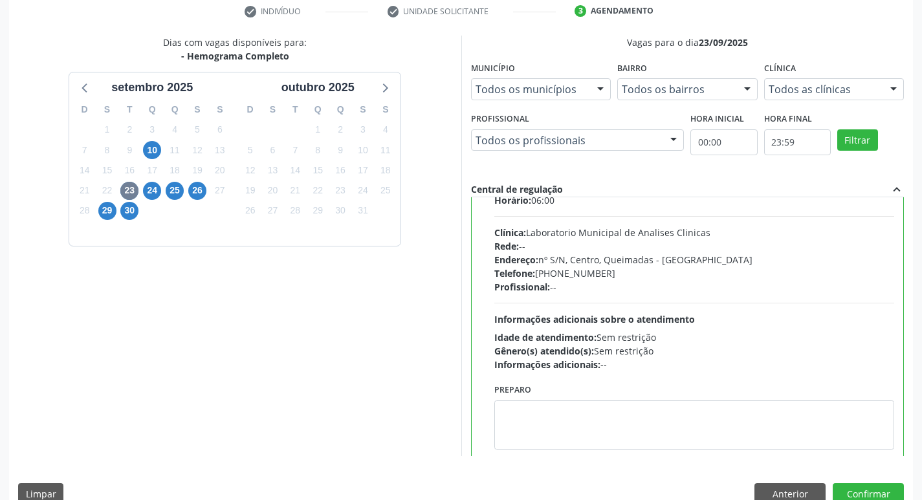
scroll to position [64, 0]
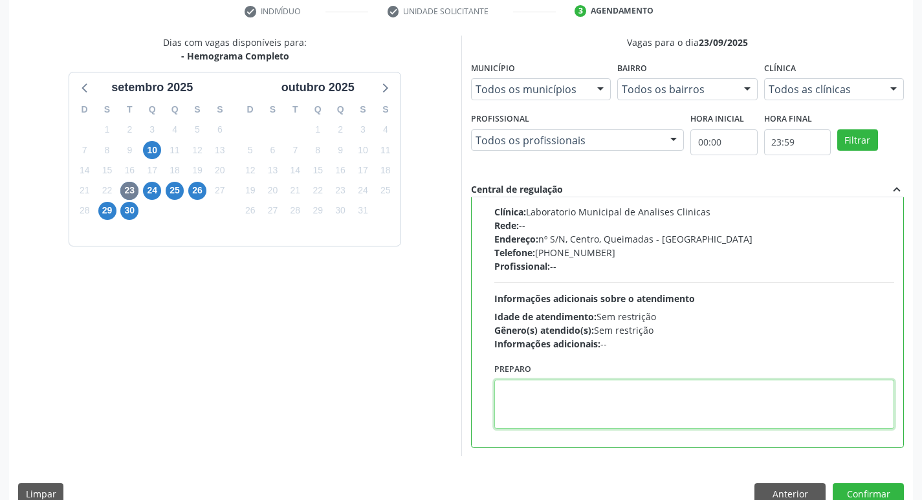
click at [560, 389] on textarea at bounding box center [694, 404] width 400 height 49
paste textarea "IR EM [GEOGRAPHIC_DATA]"
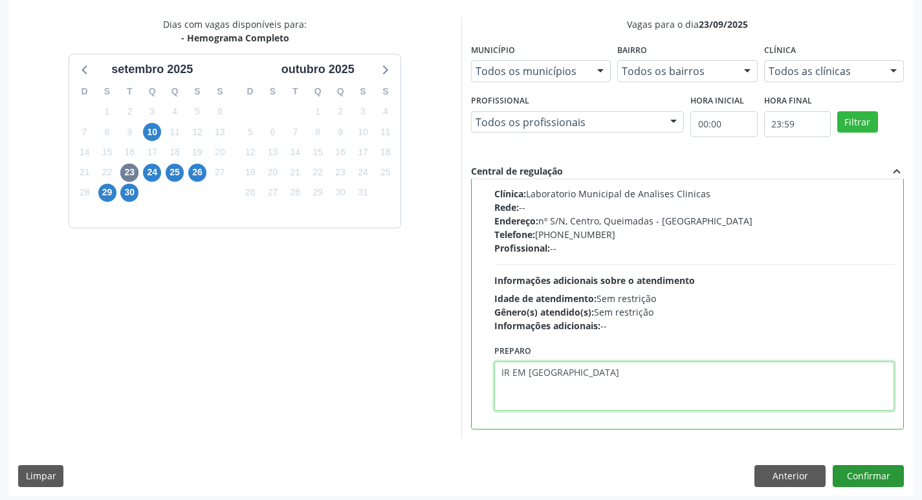
scroll to position [273, 0]
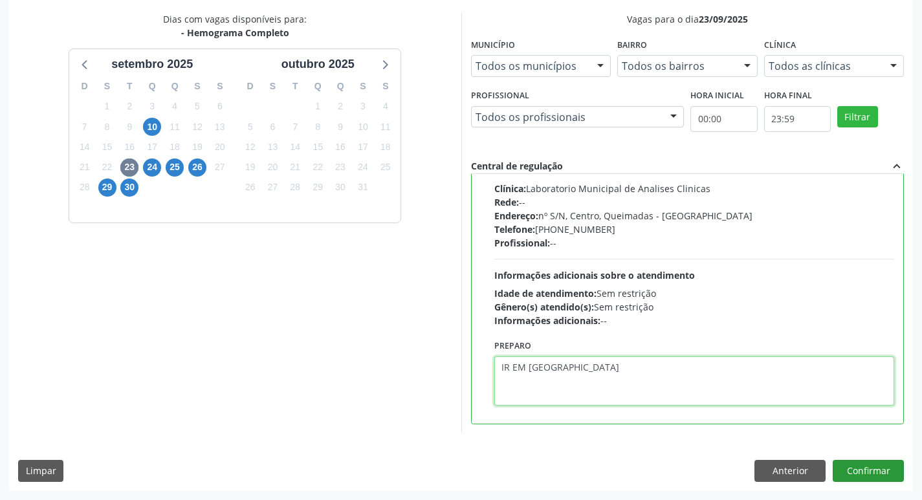
type textarea "IR EM [GEOGRAPHIC_DATA]"
click at [855, 473] on button "Confirmar" at bounding box center [868, 471] width 71 height 22
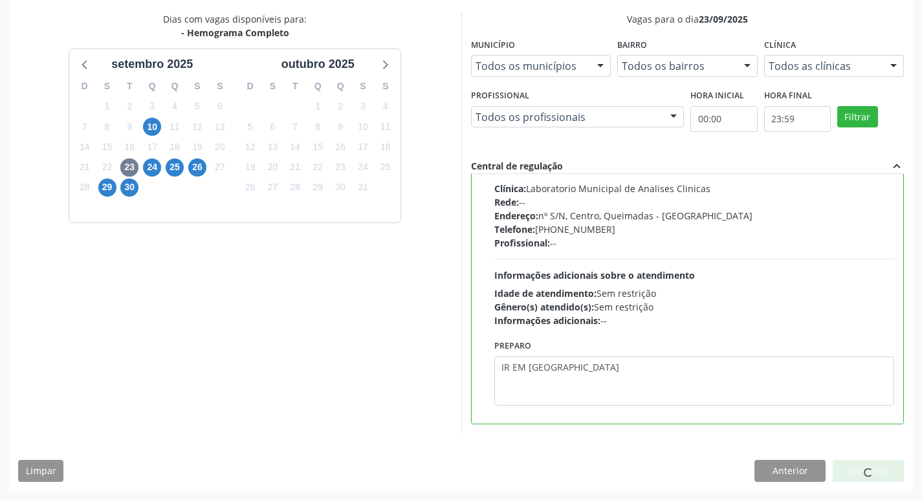
scroll to position [0, 0]
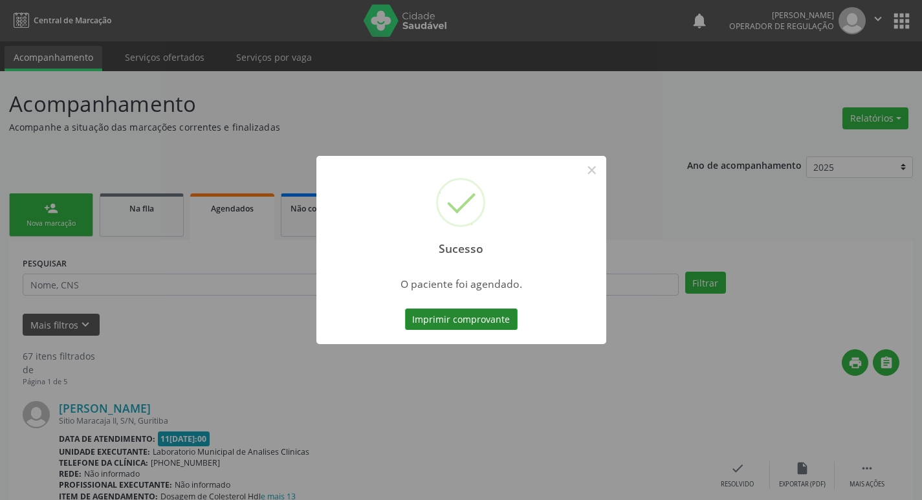
click at [483, 314] on button "Imprimir comprovante" at bounding box center [461, 320] width 113 height 22
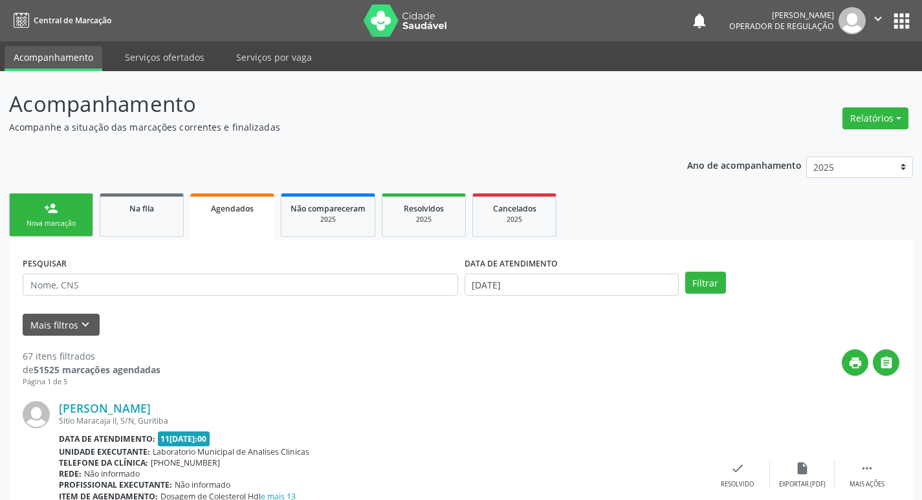
click at [69, 212] on link "person_add Nova marcação" at bounding box center [51, 214] width 84 height 43
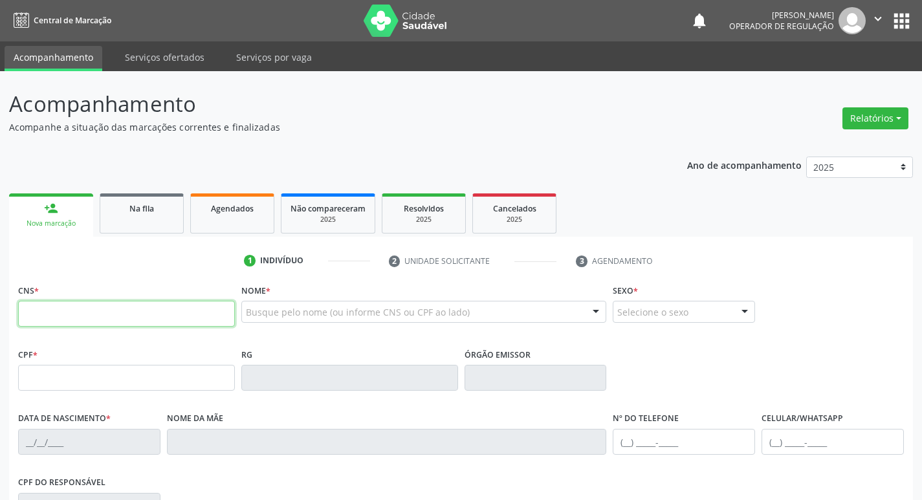
click at [84, 318] on input "text" at bounding box center [126, 314] width 217 height 26
type input "700 7049 2264 9180"
type input "602.861.994-91"
type input "25/05/1948"
type input "Laurecita Evaristo da Silva"
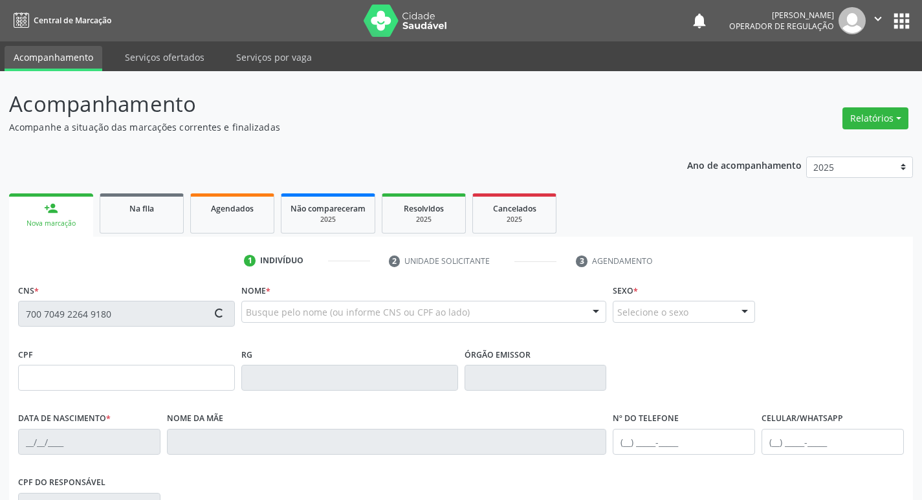
type input "(83) 99126-1018"
type input "S/N"
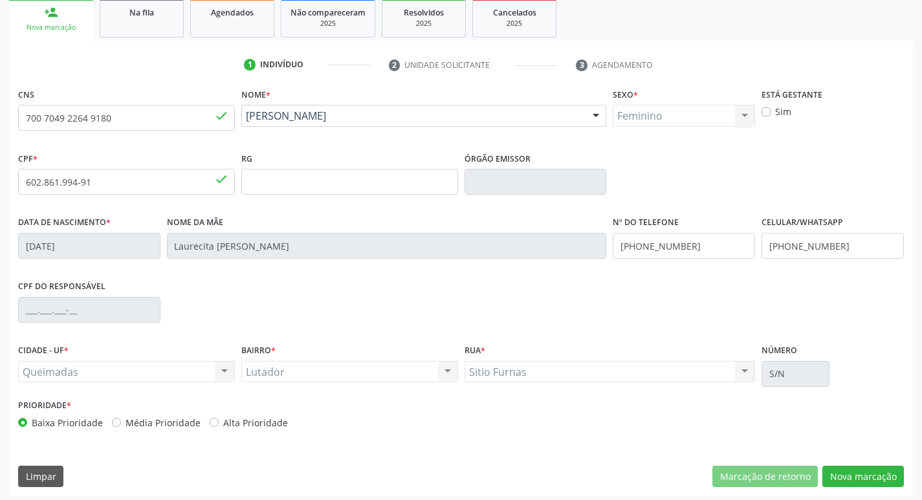
scroll to position [201, 0]
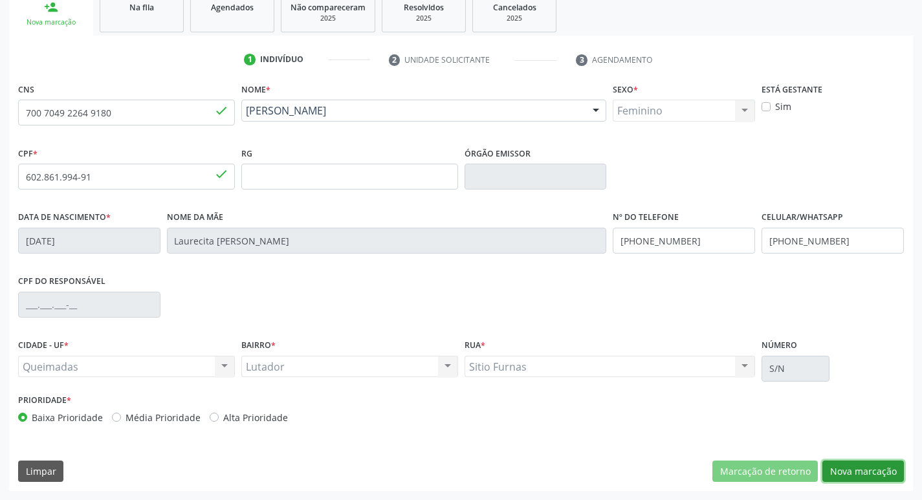
click at [883, 468] on button "Nova marcação" at bounding box center [863, 472] width 82 height 22
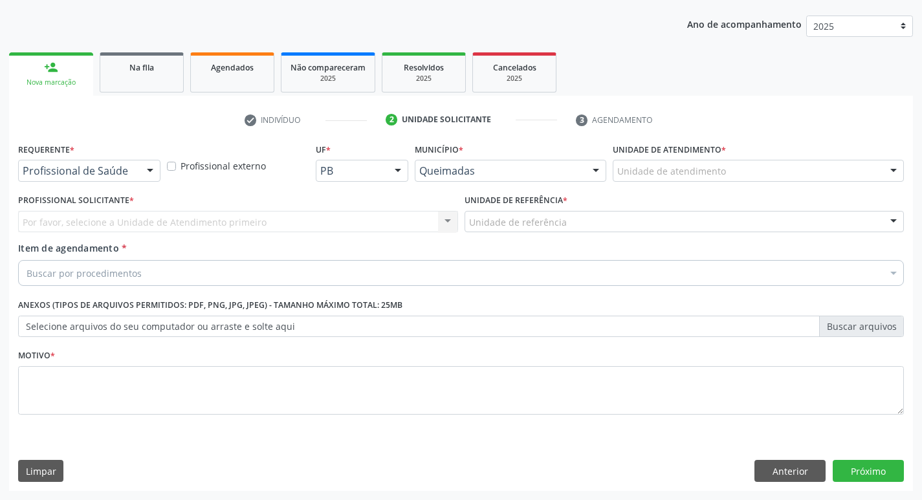
scroll to position [141, 0]
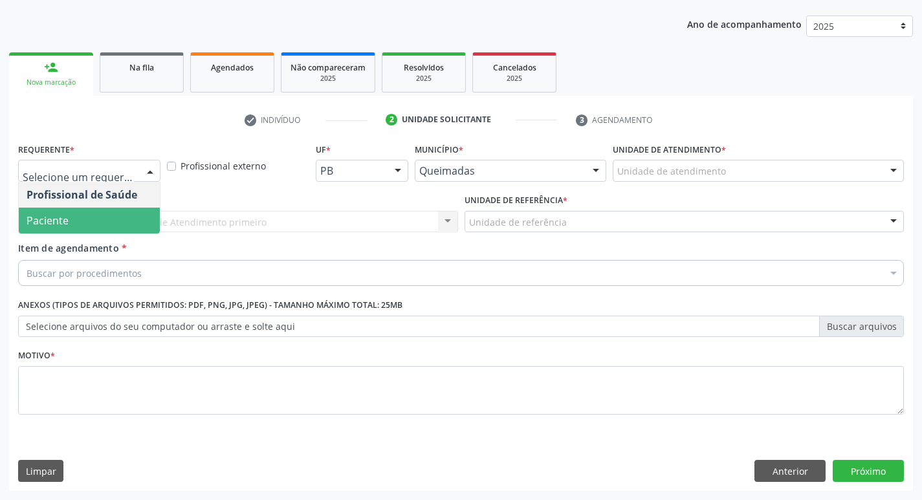
click at [91, 230] on span "Paciente" at bounding box center [89, 221] width 141 height 26
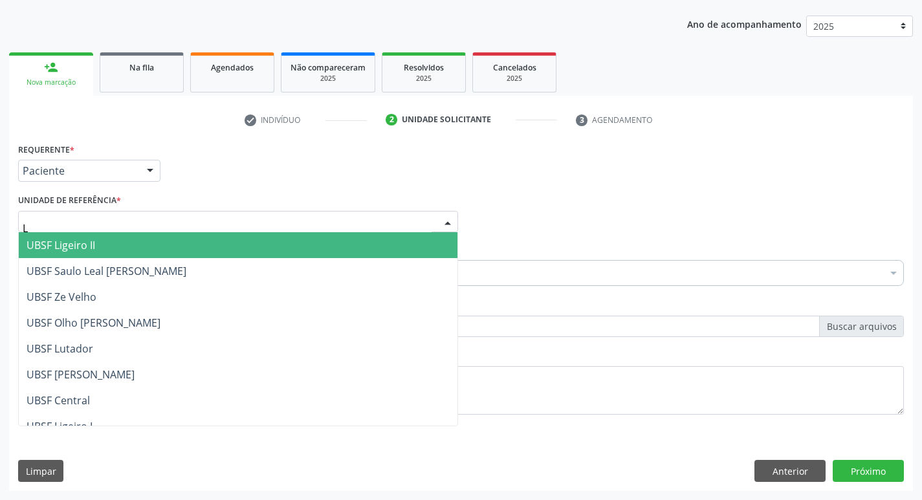
type input "LU"
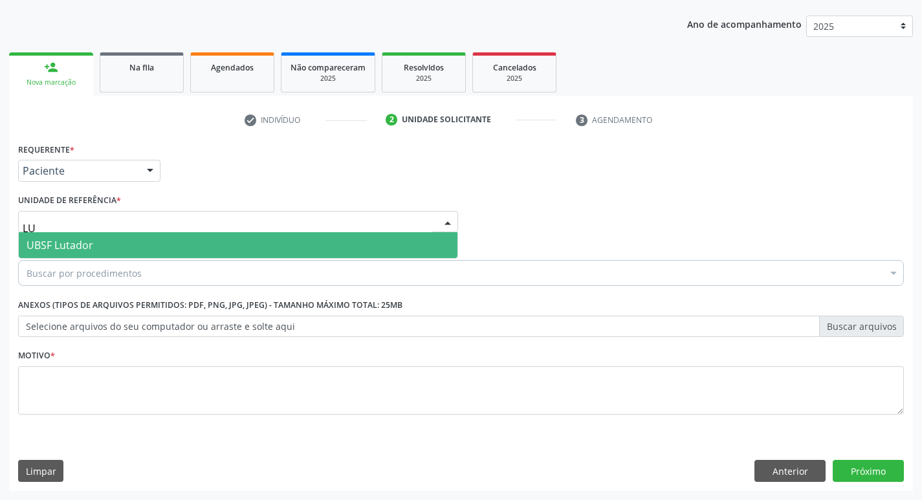
click at [82, 234] on span "UBSF Lutador" at bounding box center [238, 245] width 439 height 26
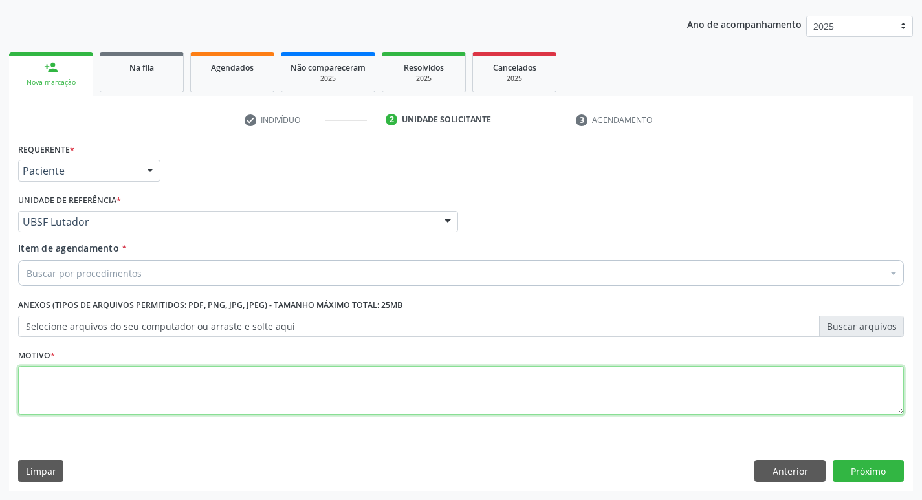
click at [28, 380] on textarea at bounding box center [461, 390] width 886 height 49
type textarea "AVALIACAO"
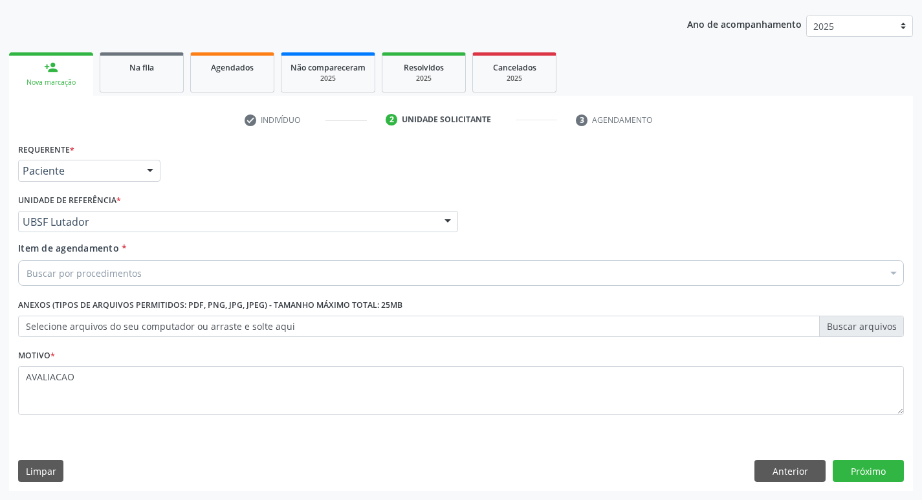
click at [65, 282] on div "Buscar por procedimentos" at bounding box center [461, 273] width 886 height 26
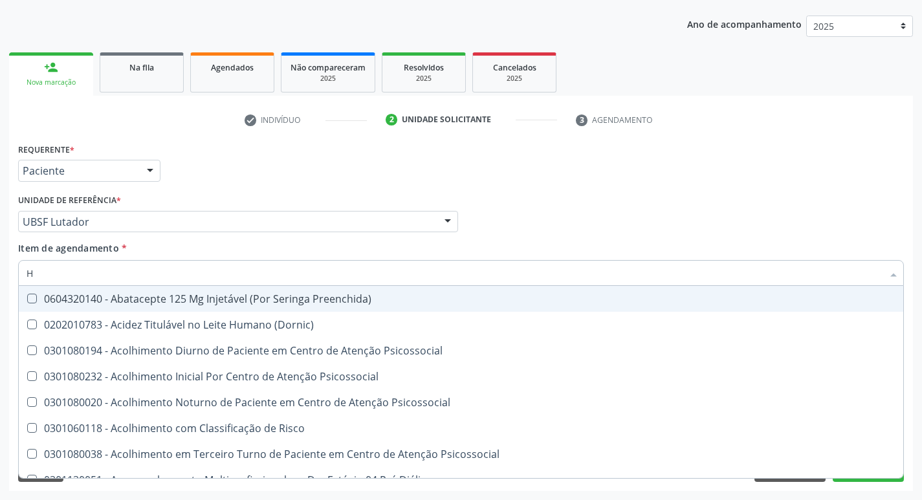
type input "HEMOGR"
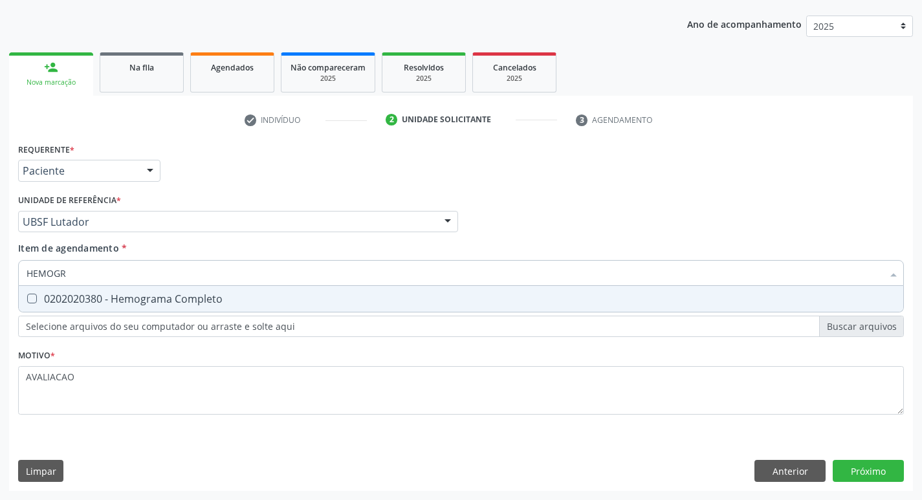
click at [168, 303] on div "0202020380 - Hemograma Completo" at bounding box center [461, 299] width 869 height 10
checkbox Completo "true"
type input "HEMOG"
checkbox Completo "false"
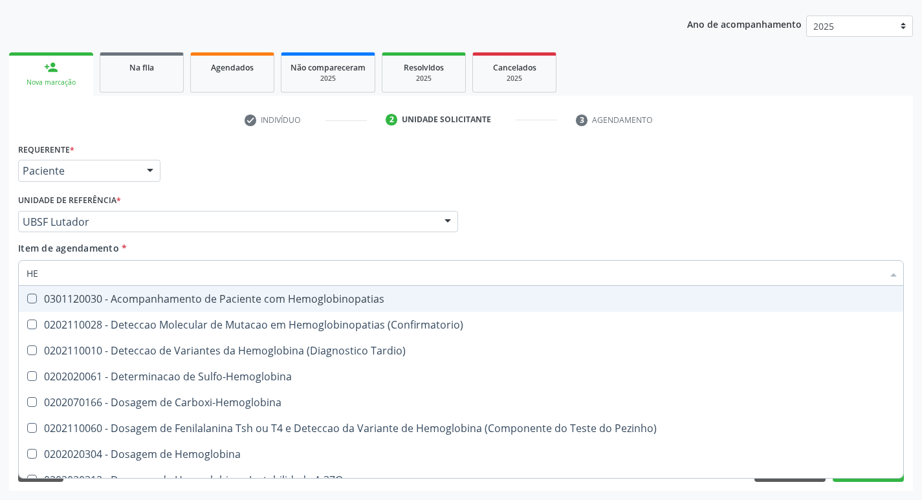
type input "H"
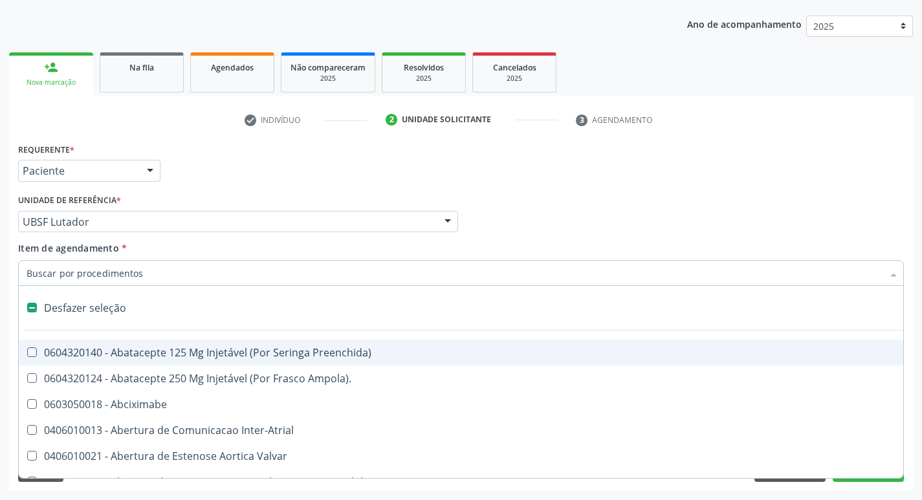
checkbox Capsula\) "false"
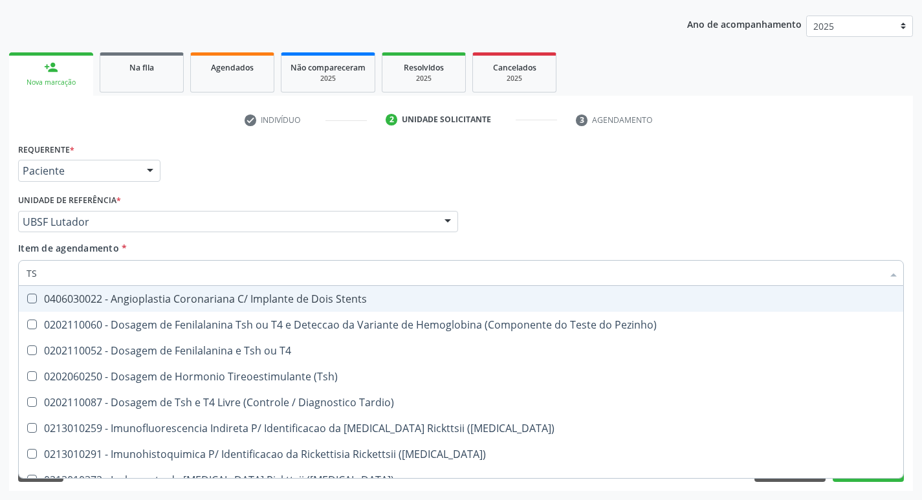
type input "TSH"
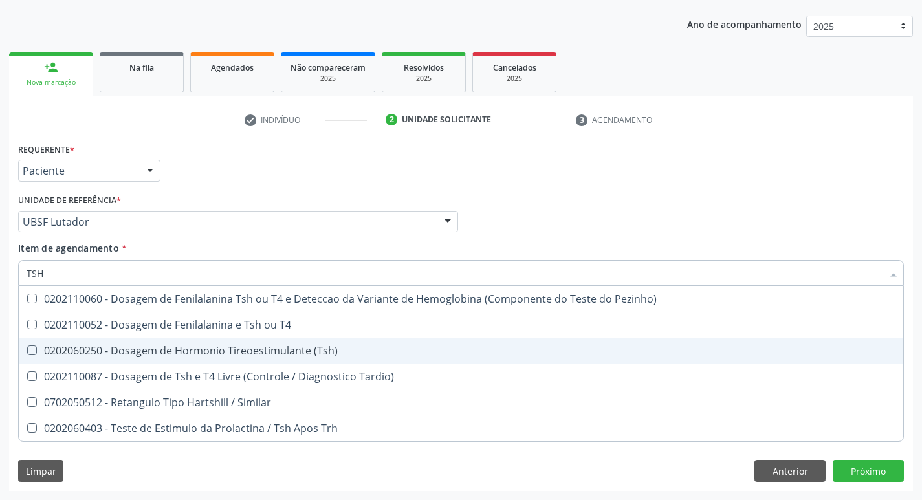
click at [265, 346] on div "0202060250 - Dosagem de Hormonio Tireoestimulante (Tsh)" at bounding box center [461, 350] width 869 height 10
checkbox \(Tsh\) "true"
type input "TS"
checkbox \(Tsh\) "false"
checkbox Tardio\) "true"
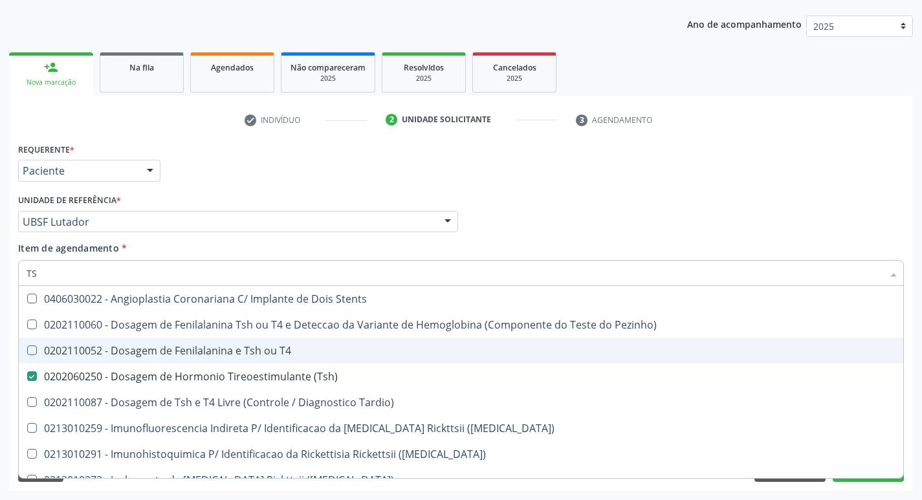
type input "T"
checkbox \(Tsh\) "false"
type input "T4"
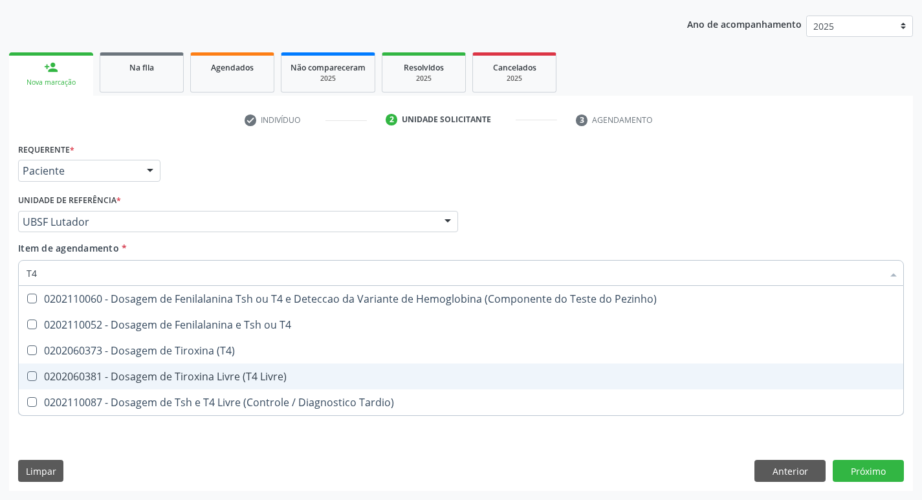
click at [287, 369] on span "0202060381 - Dosagem de Tiroxina Livre (T4 Livre)" at bounding box center [461, 377] width 884 height 26
checkbox Livre\) "true"
type input "T"
checkbox Livre\) "false"
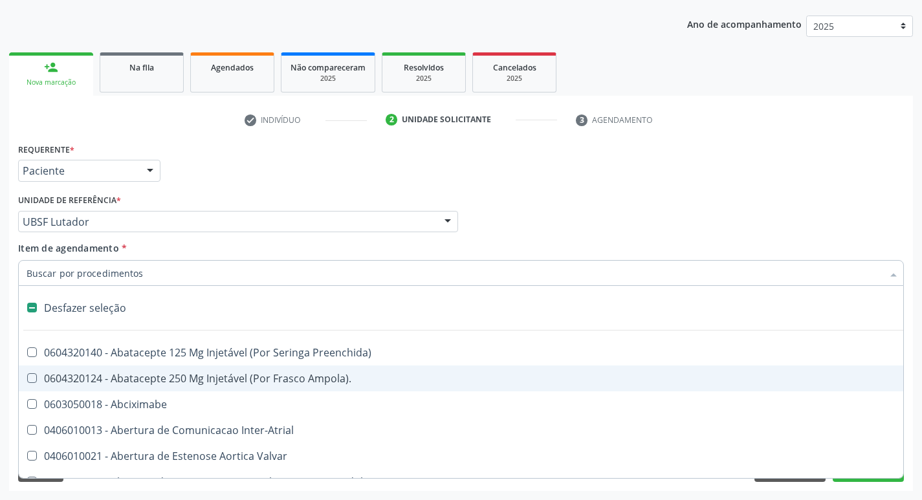
type input "V"
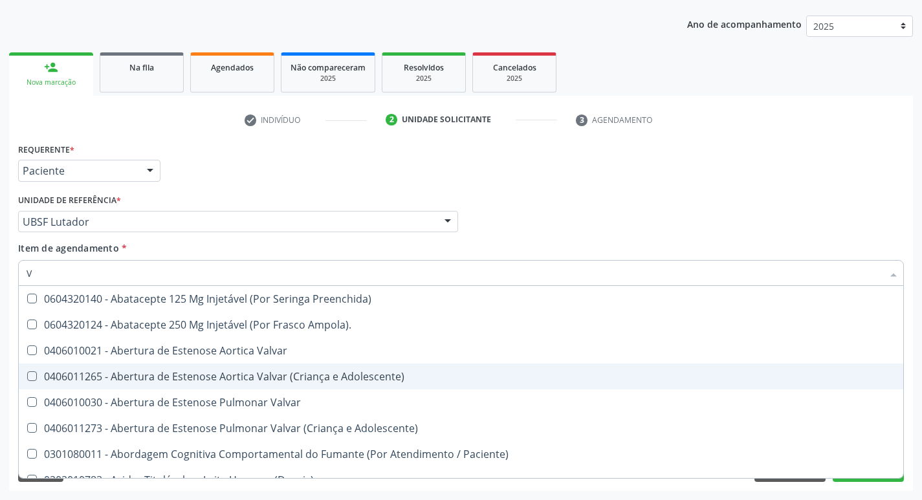
checkbox Livre\) "true"
type input "VI"
checkbox Livre\) "false"
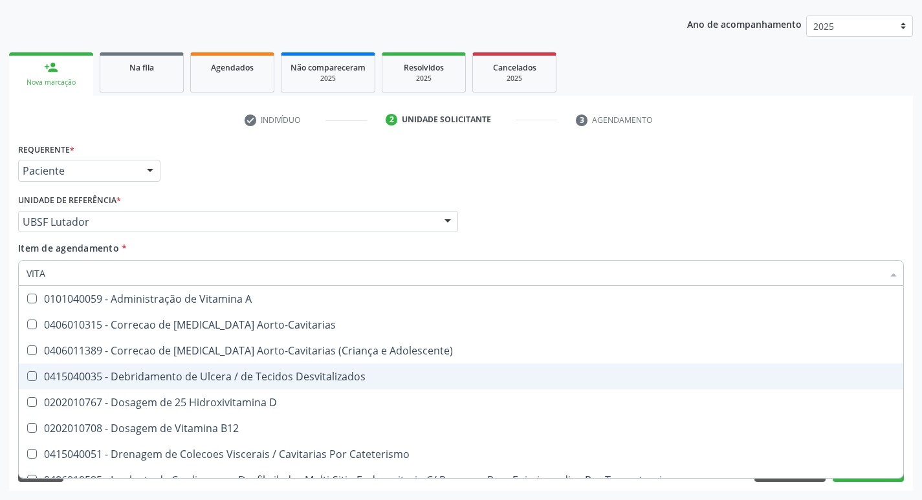
type input "VITAM"
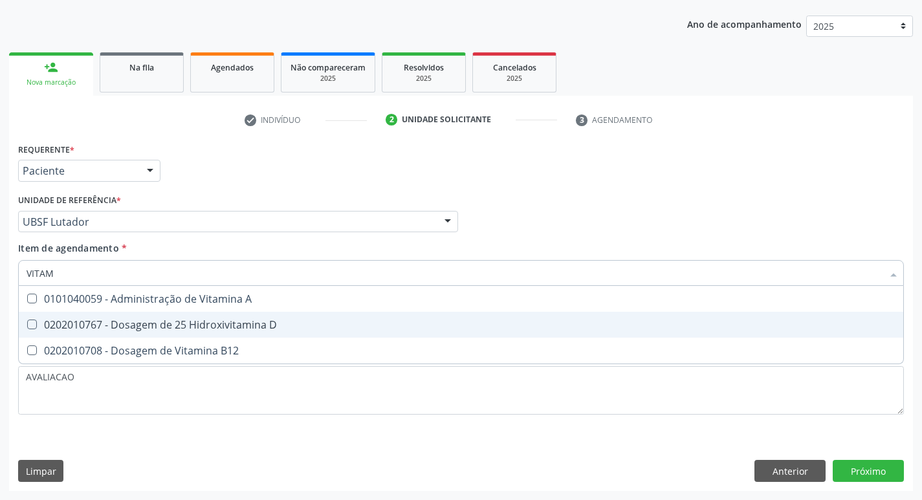
click at [321, 323] on div "0202010767 - Dosagem de 25 Hidroxivitamina D" at bounding box center [461, 325] width 869 height 10
checkbox D "true"
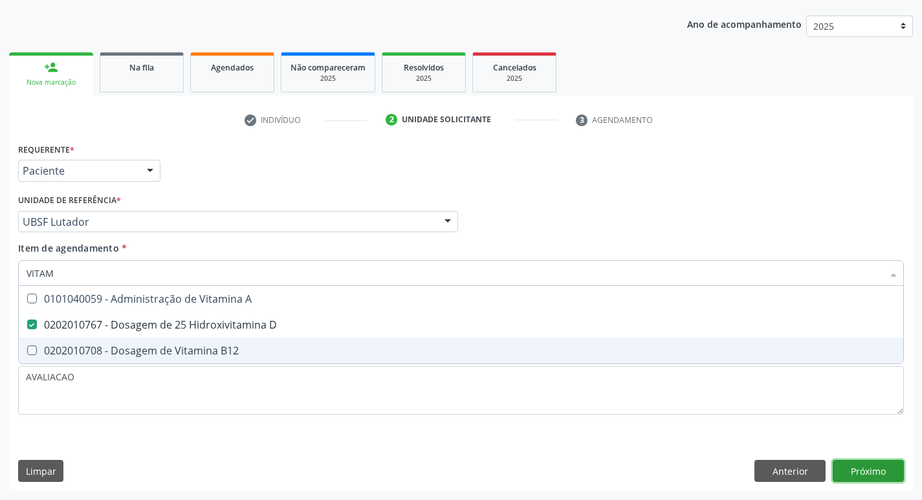
click at [884, 467] on div "Requerente * Paciente Profissional de Saúde Paciente Nenhum resultado encontrad…" at bounding box center [461, 315] width 904 height 351
checkbox B12 "true"
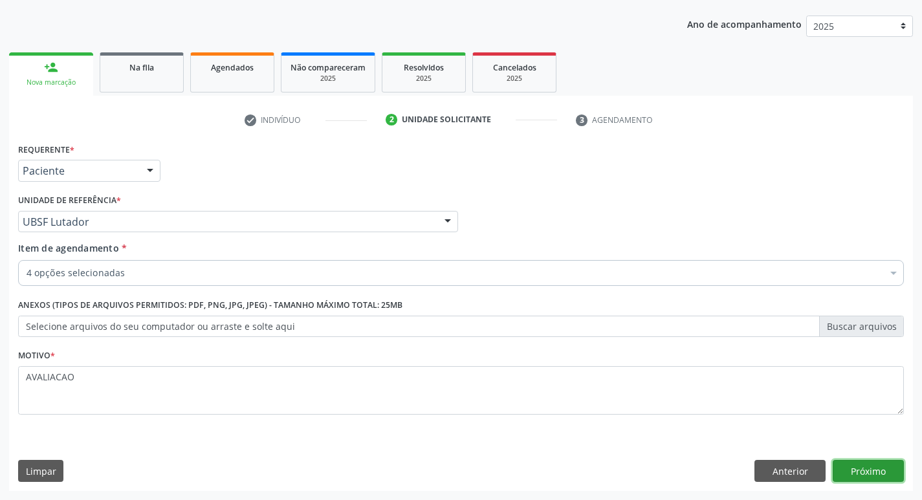
click at [863, 477] on button "Próximo" at bounding box center [868, 471] width 71 height 22
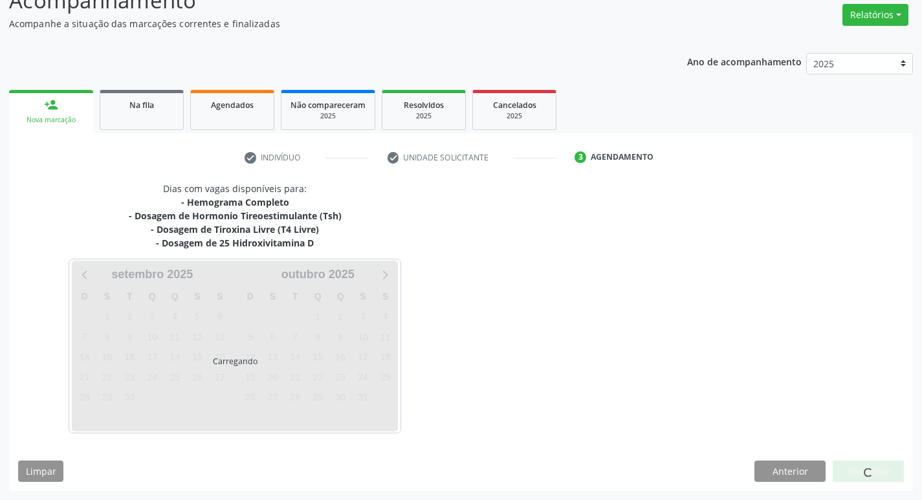
scroll to position [104, 0]
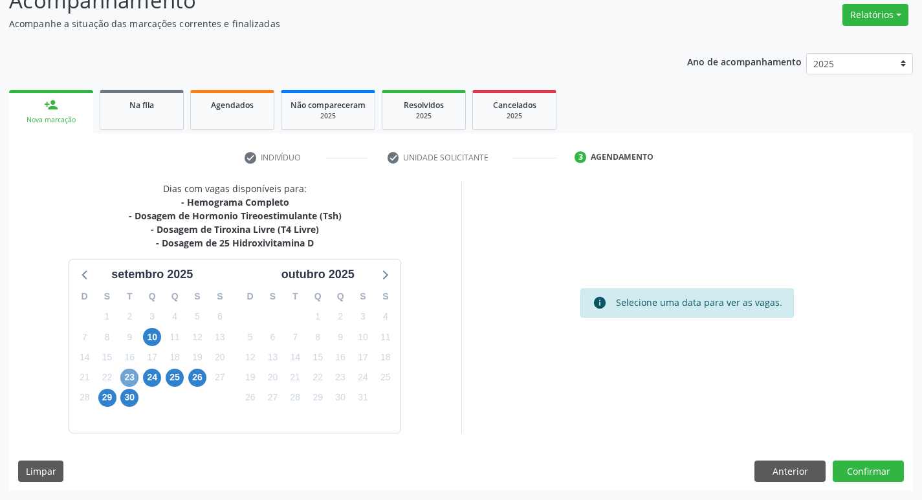
click at [133, 380] on span "23" at bounding box center [129, 378] width 18 height 18
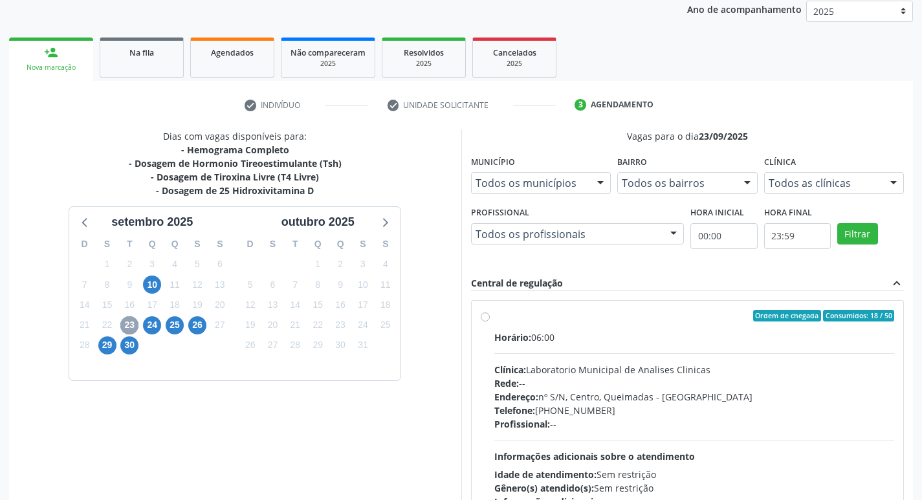
scroll to position [250, 0]
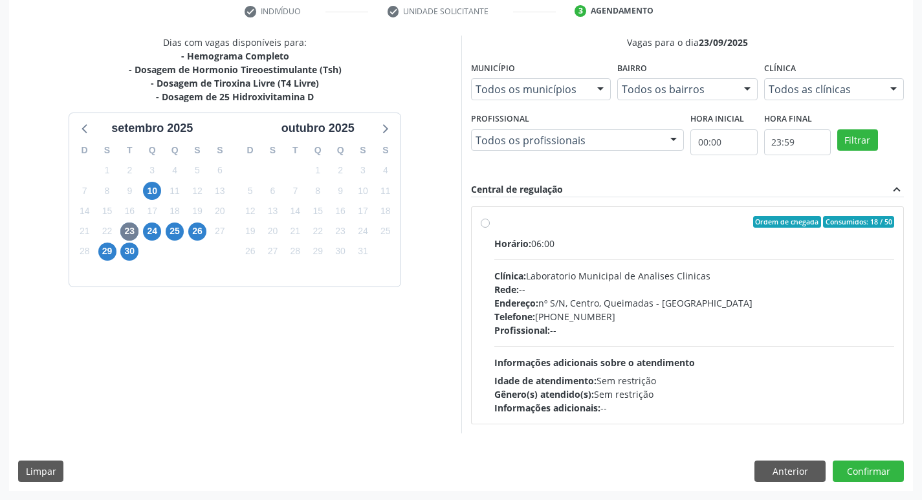
click at [656, 311] on div "Telefone: [PHONE_NUMBER]" at bounding box center [694, 317] width 400 height 14
click at [490, 228] on input "Ordem de chegada Consumidos: 18 / 50 Horário: 06:00 Clínica: Laboratorio Munici…" at bounding box center [485, 222] width 9 height 12
radio input "true"
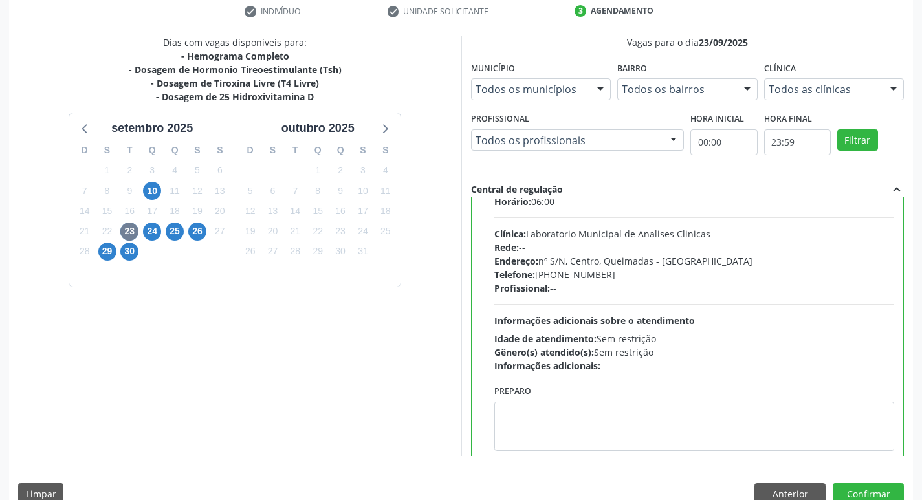
scroll to position [64, 0]
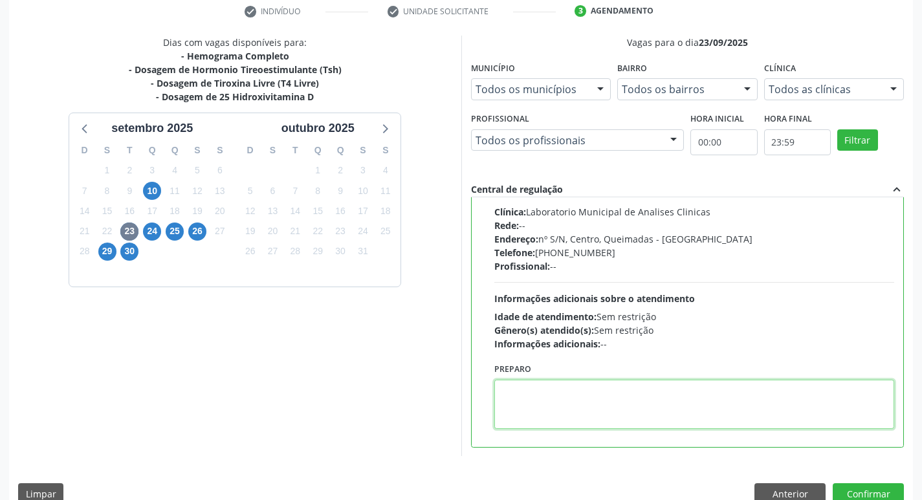
click at [579, 394] on textarea at bounding box center [694, 404] width 400 height 49
paste textarea "IR EM [GEOGRAPHIC_DATA]"
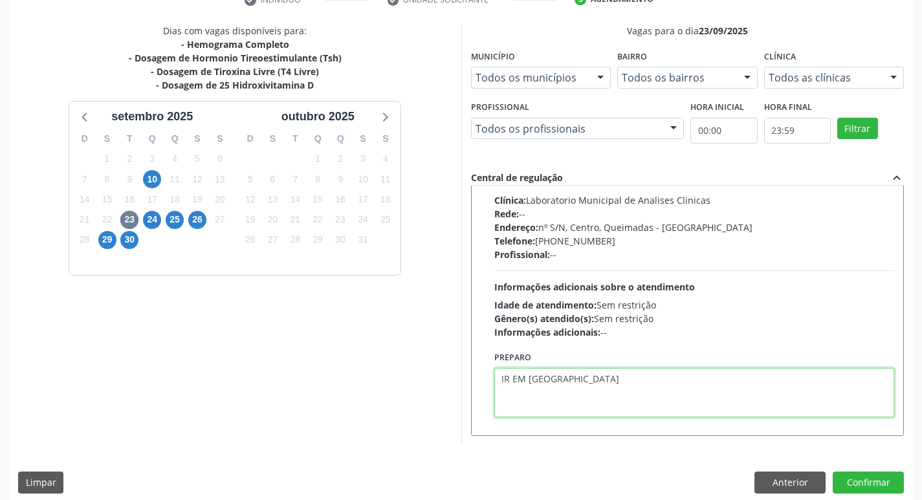
scroll to position [273, 0]
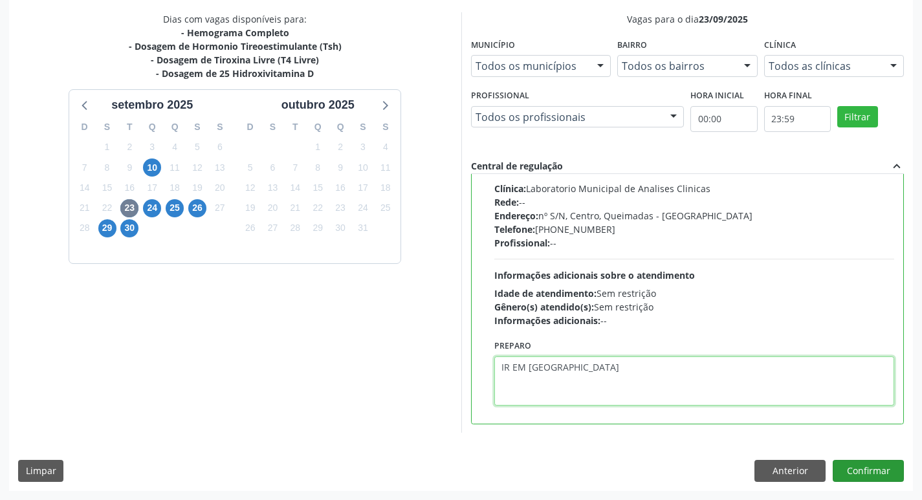
type textarea "IR EM [GEOGRAPHIC_DATA]"
click at [870, 475] on button "Confirmar" at bounding box center [868, 471] width 71 height 22
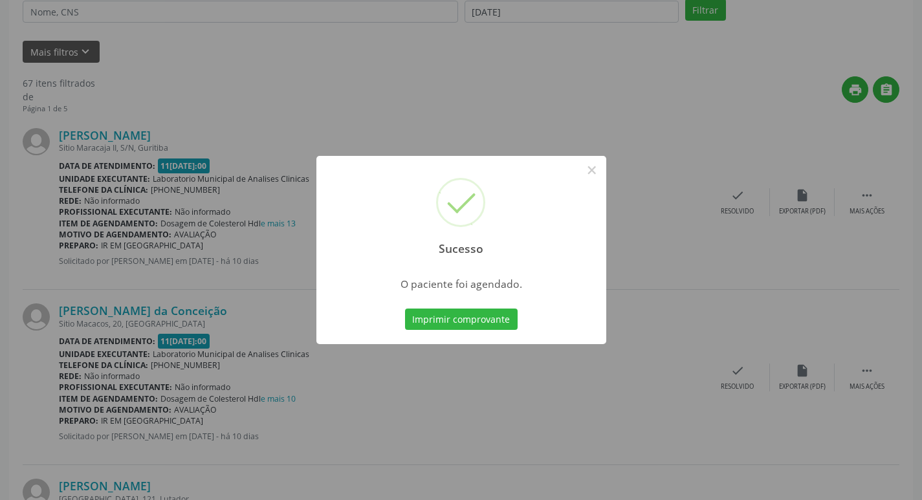
scroll to position [0, 0]
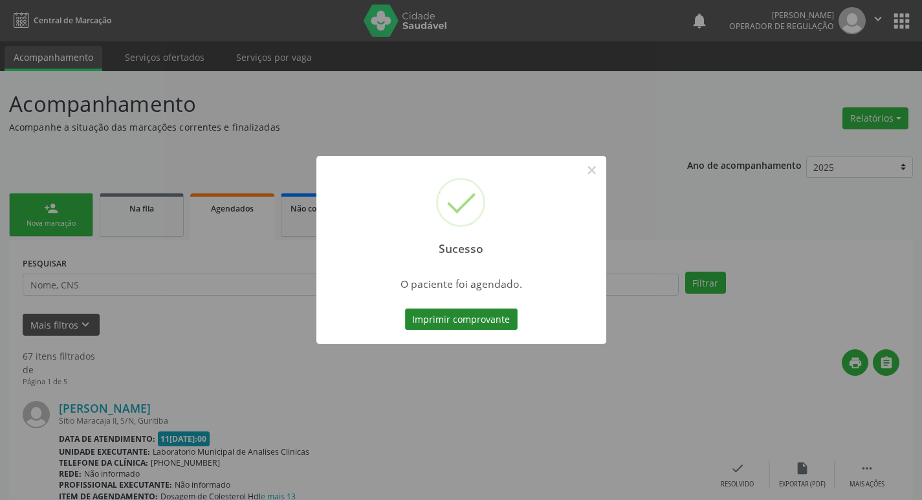
click at [469, 322] on button "Imprimir comprovante" at bounding box center [461, 320] width 113 height 22
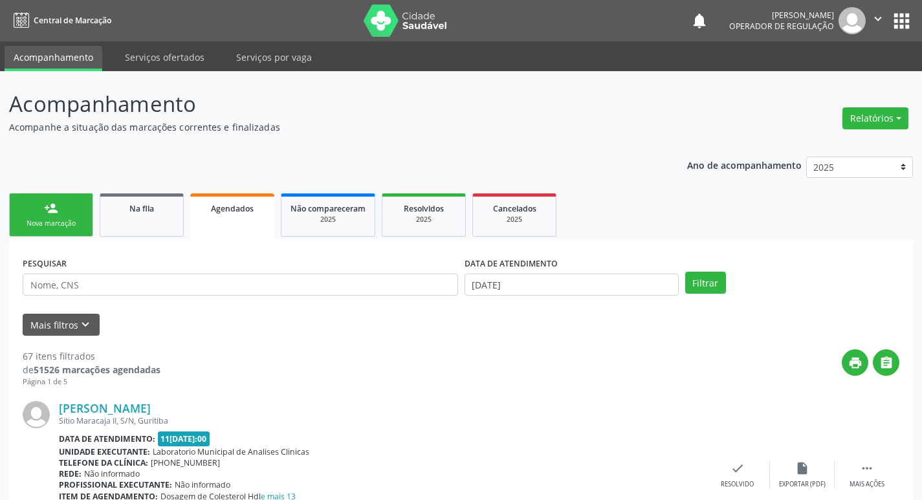
click at [38, 229] on link "person_add Nova marcação" at bounding box center [51, 214] width 84 height 43
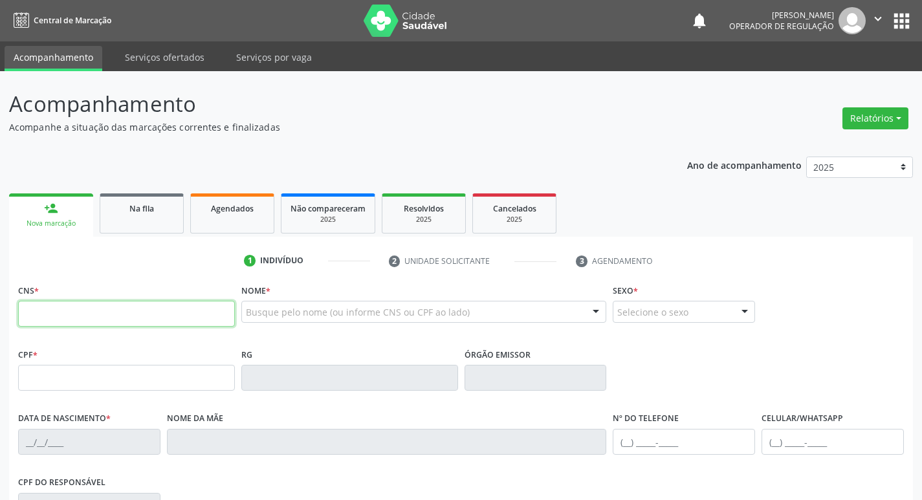
click at [173, 320] on input "text" at bounding box center [126, 314] width 217 height 26
type input "700 0071 8173 9403"
type input "070.595.567-29"
type input "15/05/1962"
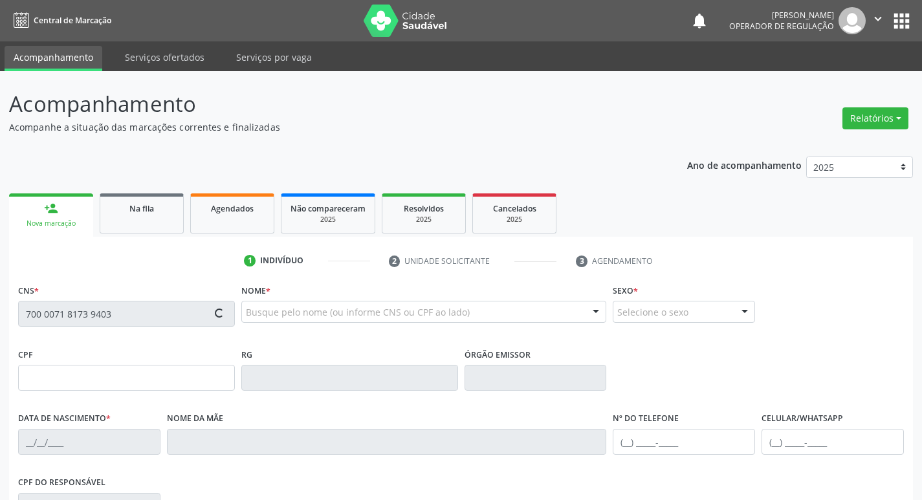
type input "Edite de Souza Silva"
type input "(83) 99392-1728"
type input "30"
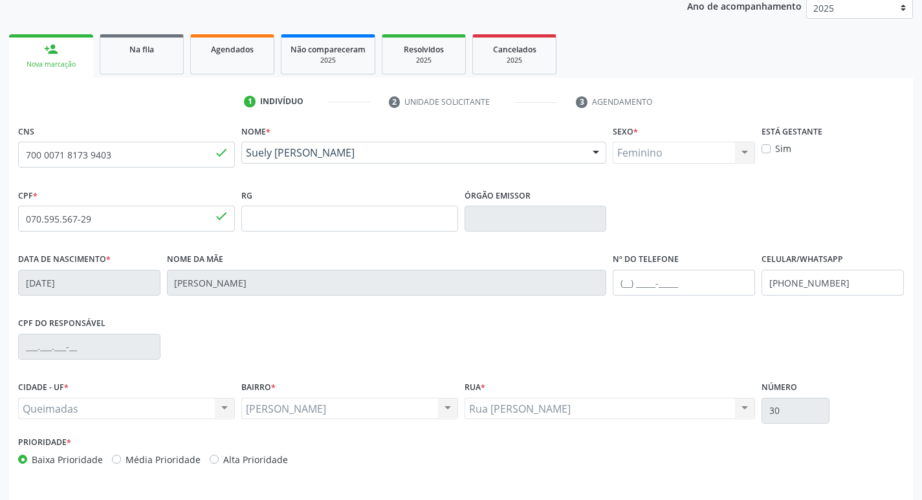
scroll to position [201, 0]
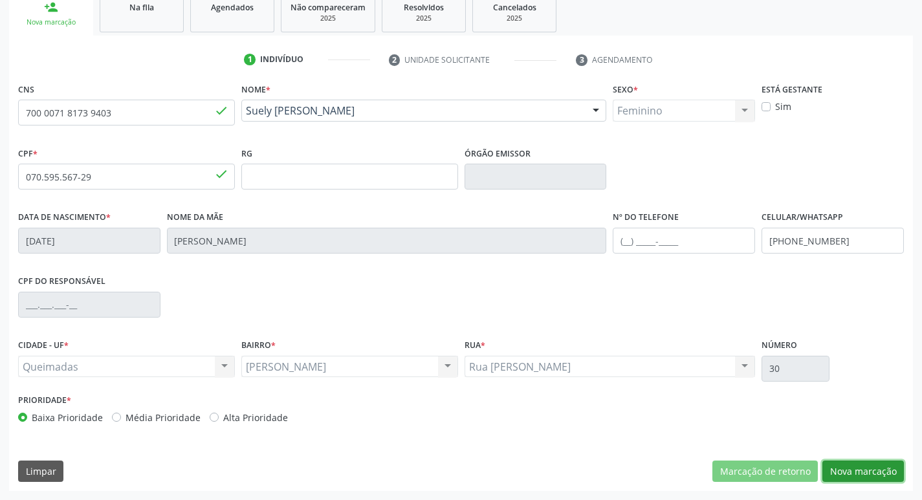
click at [877, 463] on button "Nova marcação" at bounding box center [863, 472] width 82 height 22
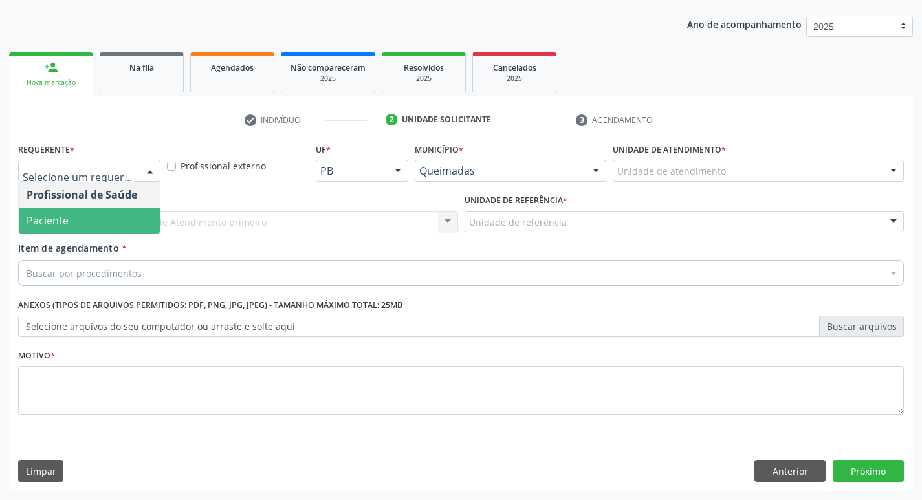
click at [76, 216] on span "Paciente" at bounding box center [89, 221] width 141 height 26
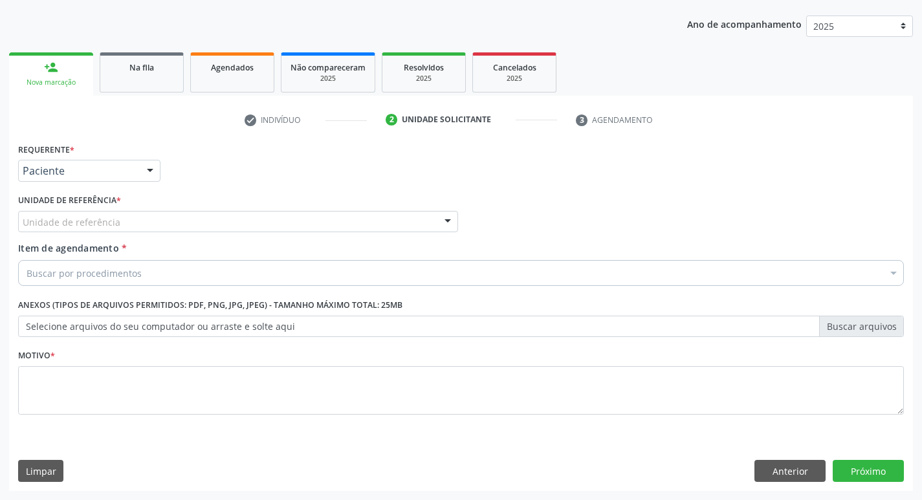
click at [131, 227] on div "Unidade de referência" at bounding box center [238, 222] width 440 height 22
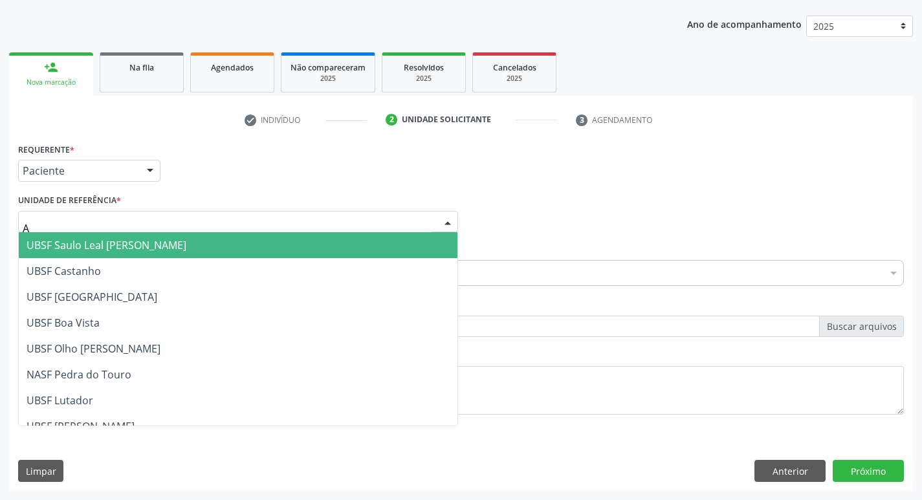
type input "AN"
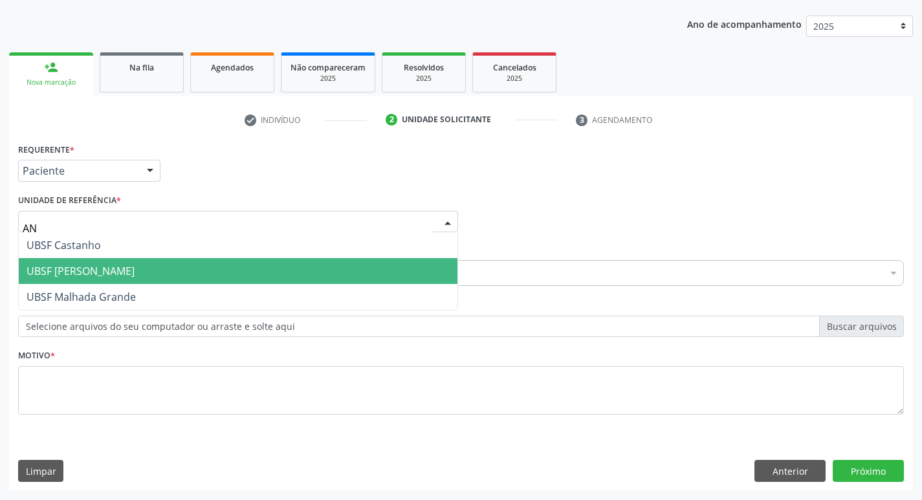
click at [121, 273] on span "UBSF [PERSON_NAME]" at bounding box center [81, 271] width 108 height 14
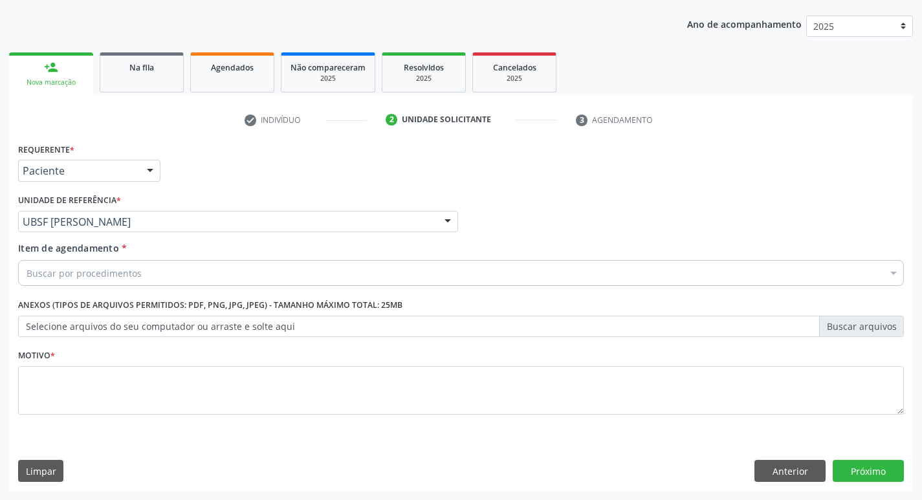
click at [12, 402] on div "Requerente * Paciente Profissional de Saúde Paciente Nenhum resultado encontrad…" at bounding box center [461, 315] width 904 height 351
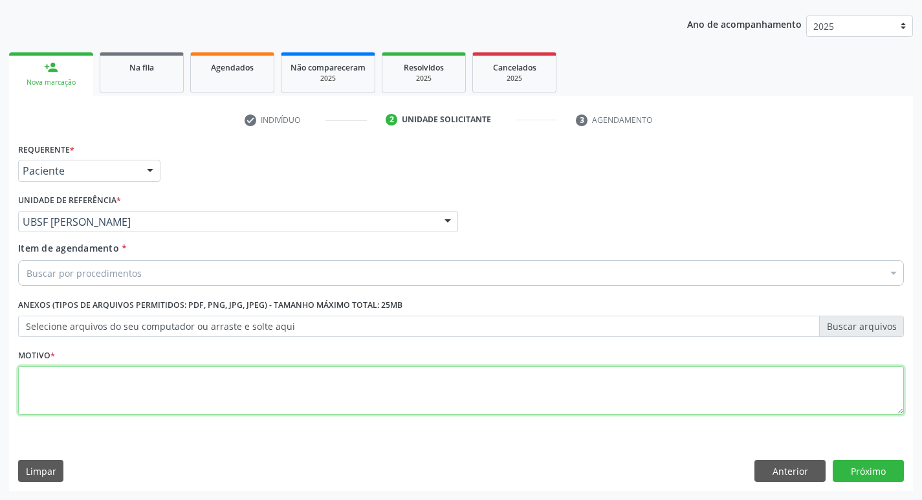
click at [61, 391] on textarea at bounding box center [461, 390] width 886 height 49
type textarea "AVALIACAO"
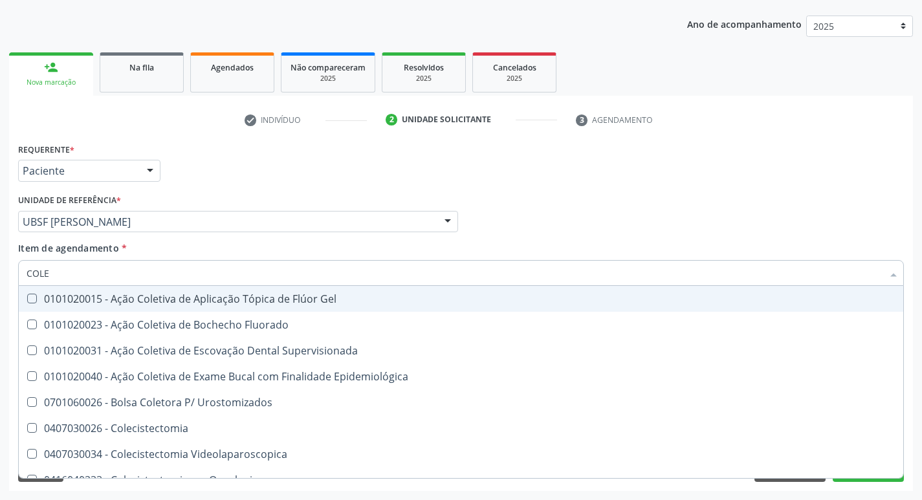
type input "COLES"
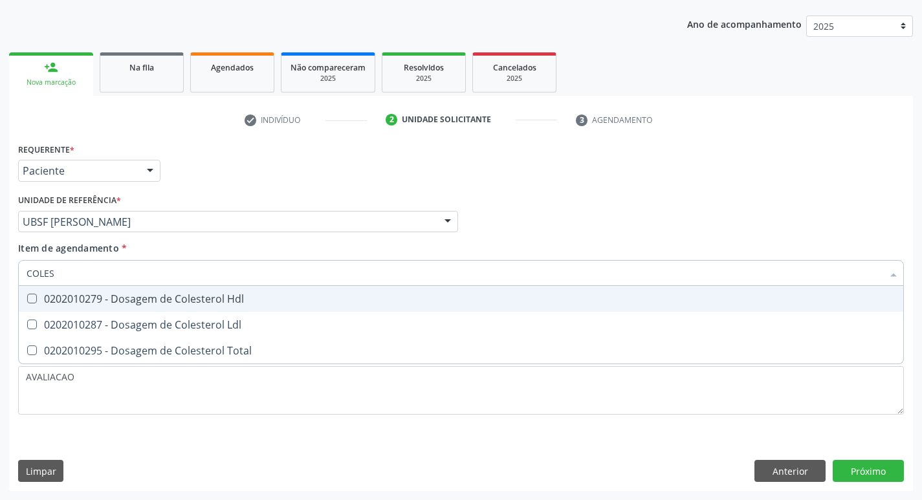
click at [126, 301] on div "0202010279 - Dosagem de Colesterol Hdl" at bounding box center [461, 299] width 869 height 10
checkbox Hdl "true"
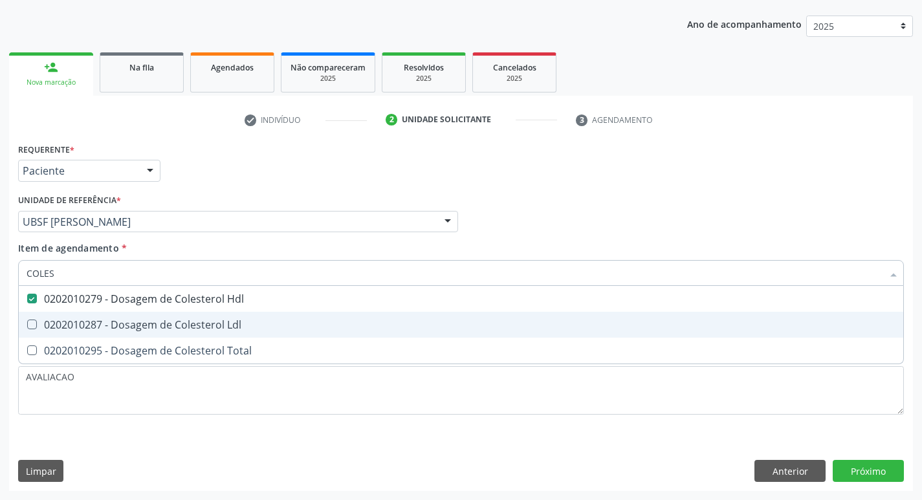
click at [129, 313] on span "0202010287 - Dosagem de Colesterol Ldl" at bounding box center [461, 325] width 884 height 26
checkbox Ldl "true"
type input "COLE"
checkbox Hdl "false"
checkbox Ldl "false"
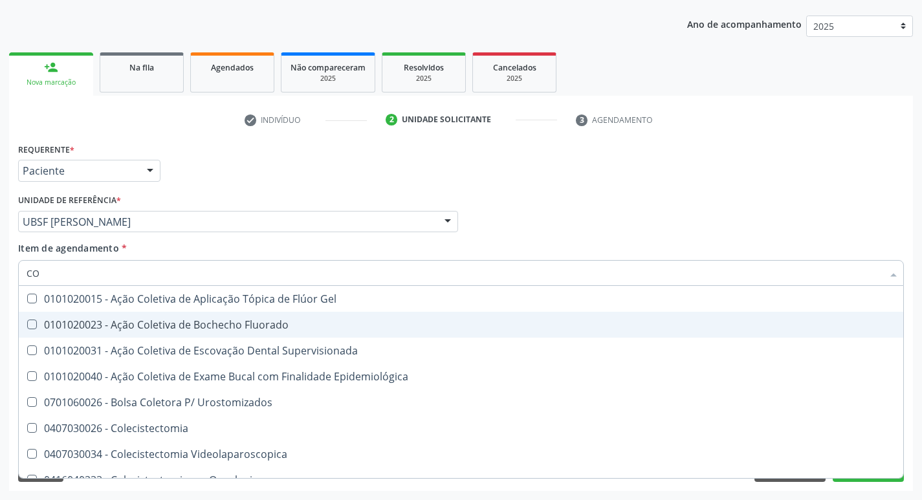
type input "C"
checkbox Hdl "false"
checkbox Ldl "false"
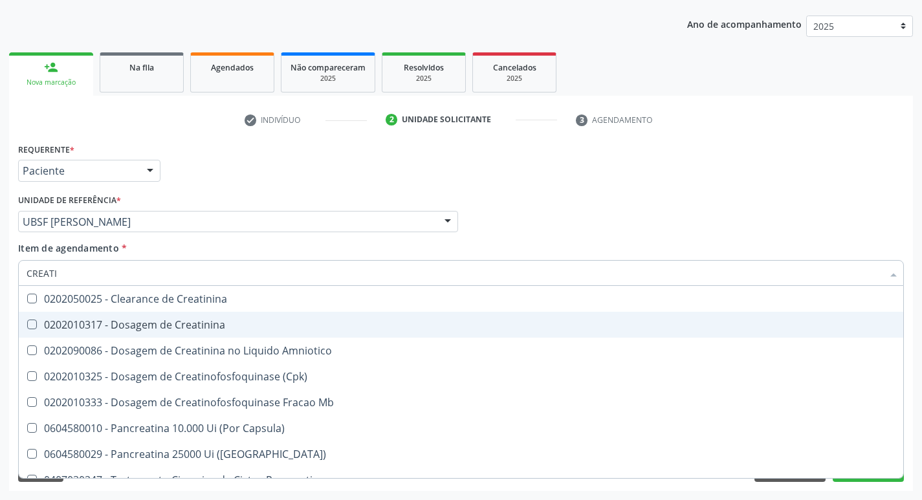
type input "CREATIN"
click at [129, 313] on span "0202010317 - Dosagem de Creatinina" at bounding box center [461, 325] width 884 height 26
checkbox Creatinina "true"
type input "CRE"
checkbox Creatinina "false"
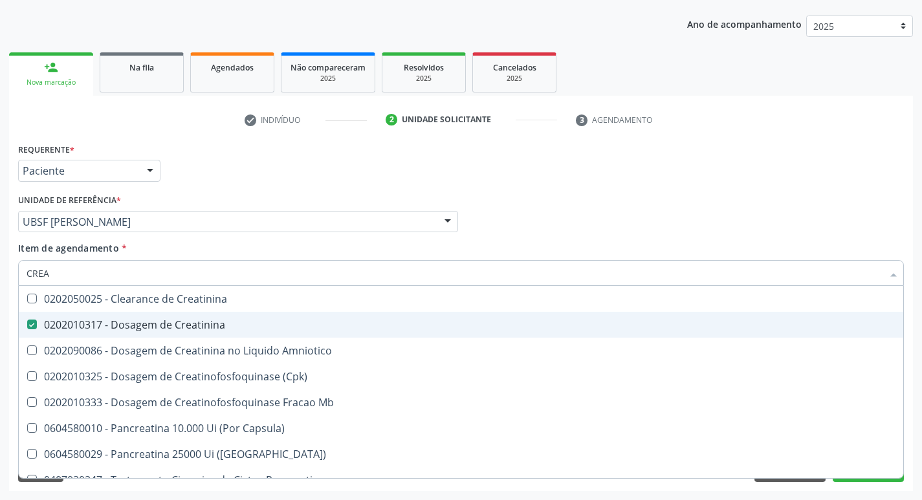
checkbox Amniotico "false"
checkbox Mb "false"
type input "C"
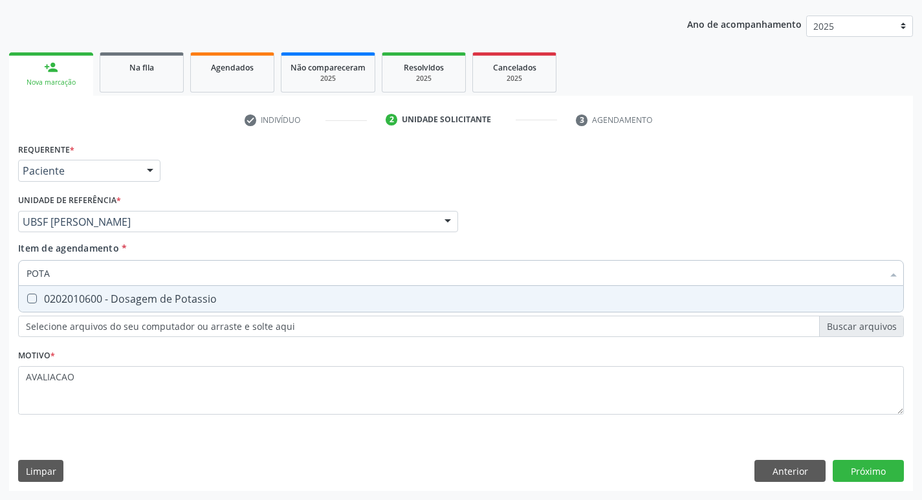
type input "POTAS"
click at [161, 302] on div "0202010600 - Dosagem de Potassio" at bounding box center [461, 299] width 869 height 10
checkbox Potassio "true"
type input "P"
checkbox Potassio "false"
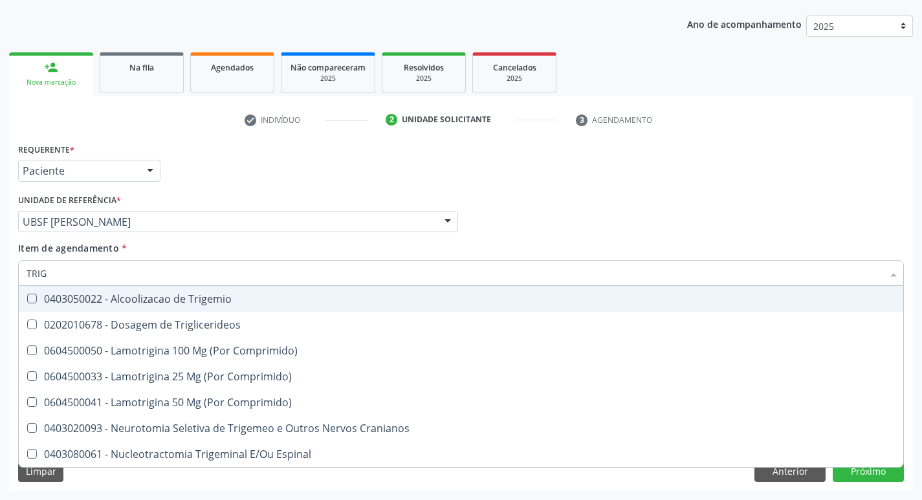
type input "TRIGL"
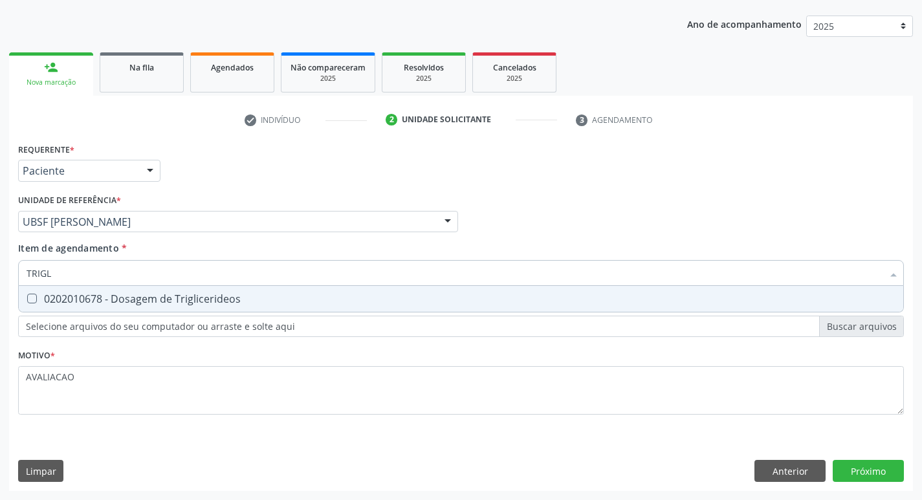
click at [161, 302] on div "0202010678 - Dosagem de Triglicerideos" at bounding box center [461, 299] width 869 height 10
checkbox Triglicerideos "true"
type input "TRIG"
checkbox Triglicerideos "false"
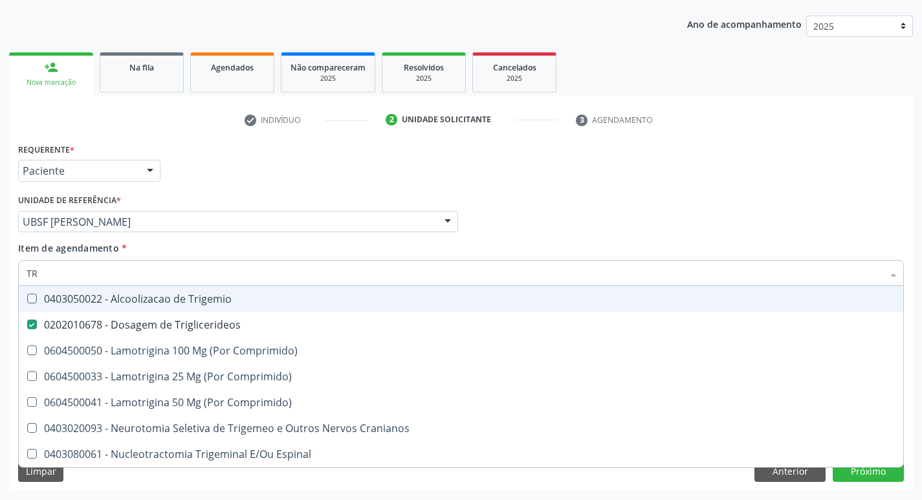
type input "T"
checkbox Triglicerideos "false"
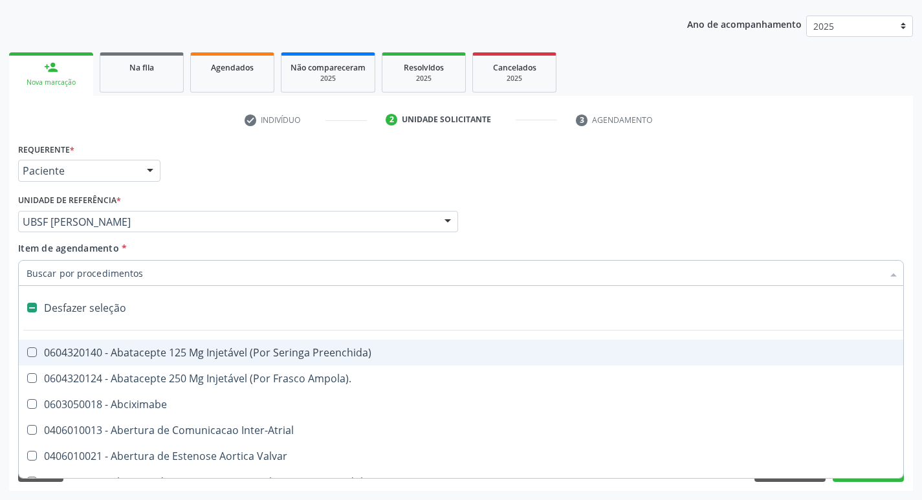
type input "2"
checkbox Monopolar "true"
checkbox Quadril "true"
checkbox Biologica "true"
checkbox Conica "true"
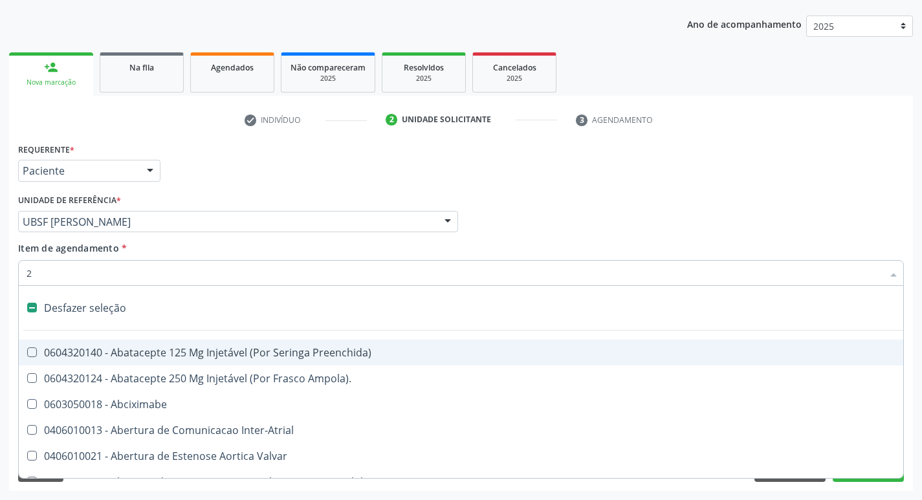
checkbox Aorto-Cavitarias "true"
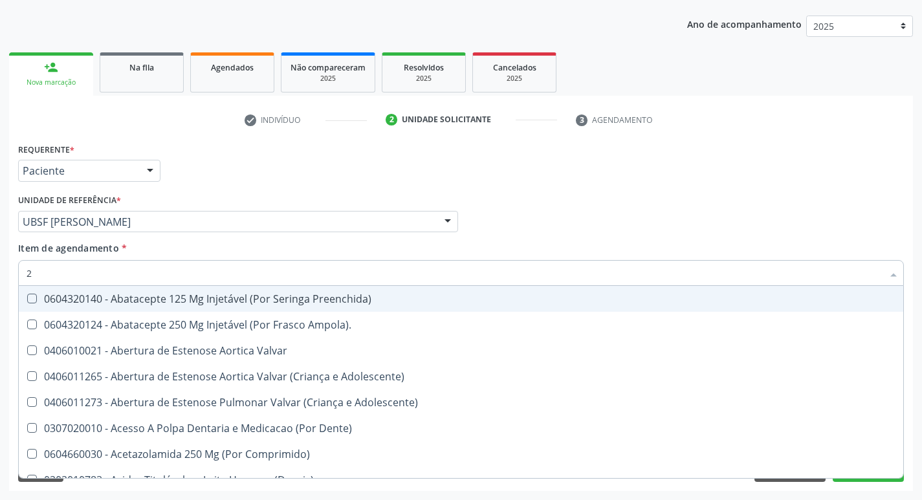
type input "20205001"
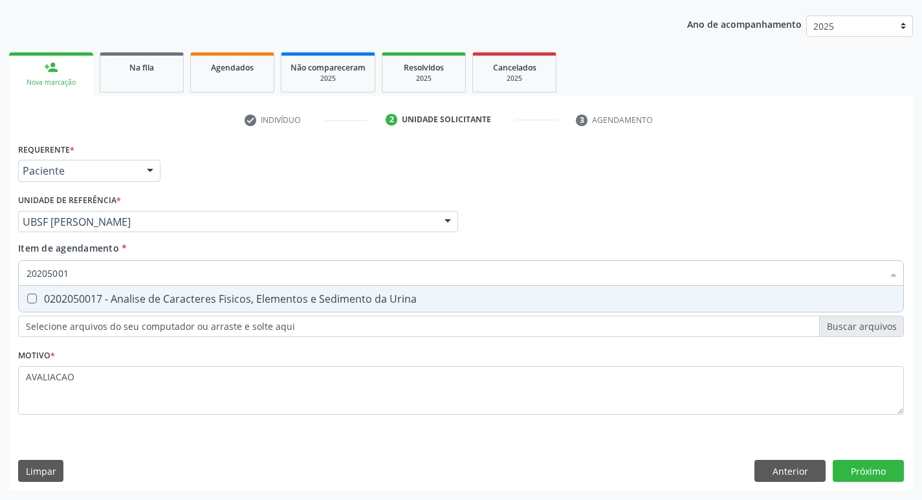
click at [195, 304] on div "0202050017 - Analise de Caracteres Fisicos, Elementos e Sedimento da Urina" at bounding box center [461, 299] width 869 height 10
checkbox Urina "true"
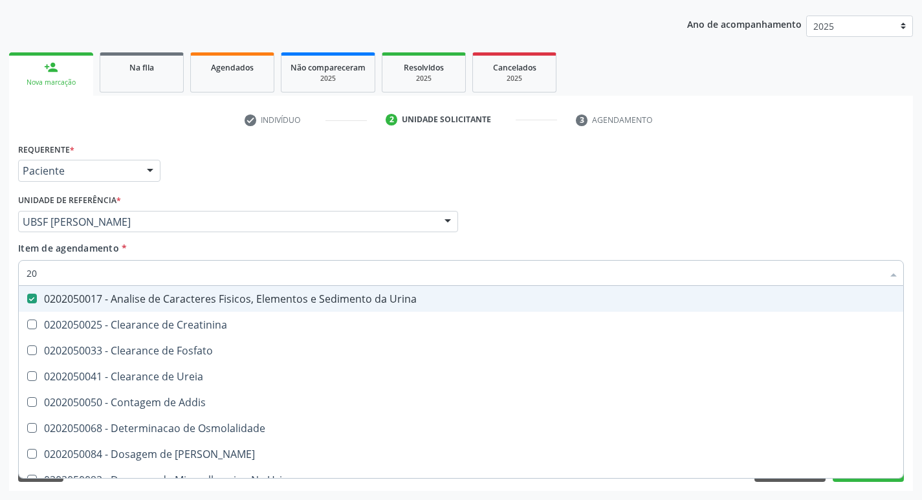
type input "2"
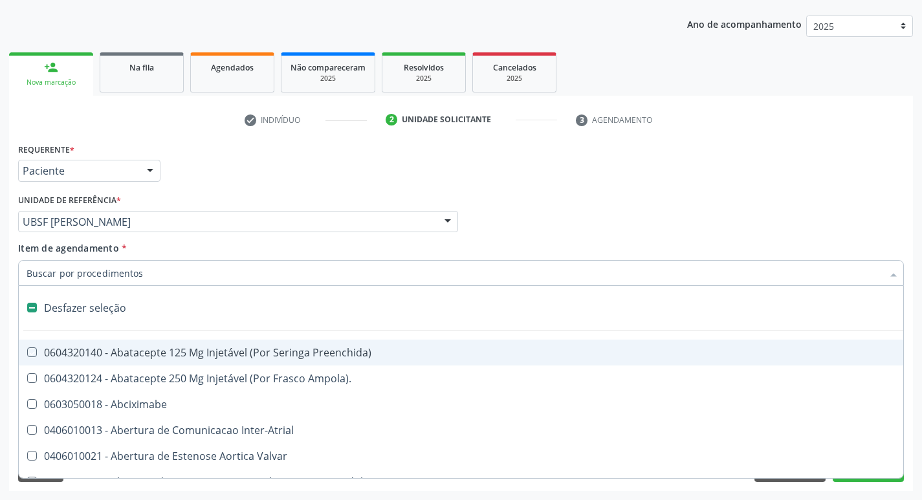
checkbox Preenchida\) "false"
checkbox Inter-Atrial "false"
type input "G"
checkbox Urina "false"
checkbox Comprimido\) "true"
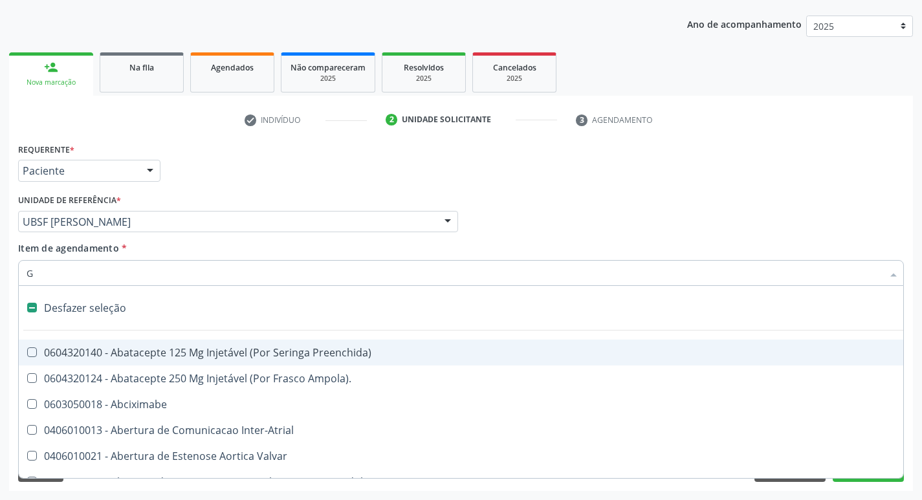
checkbox Sanitária "true"
checkbox Criança "true"
checkbox Capsula\) "true"
checkbox Osso "true"
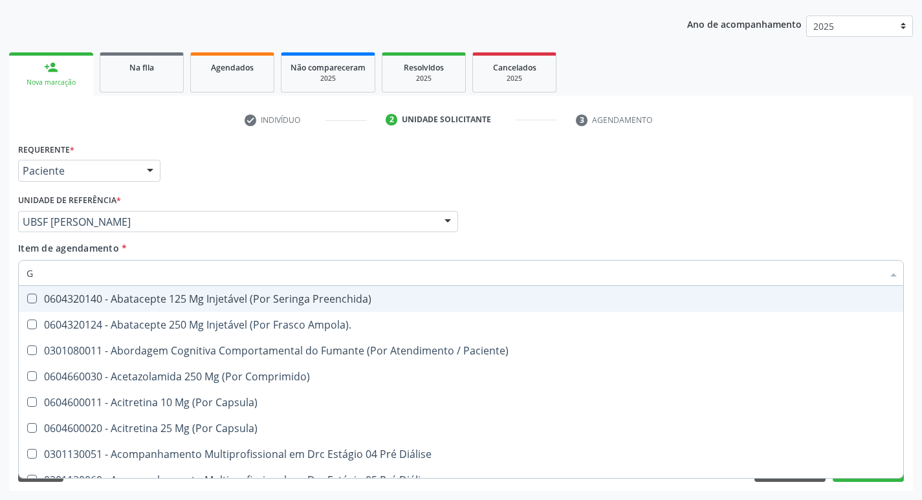
type input "GLICOSE"
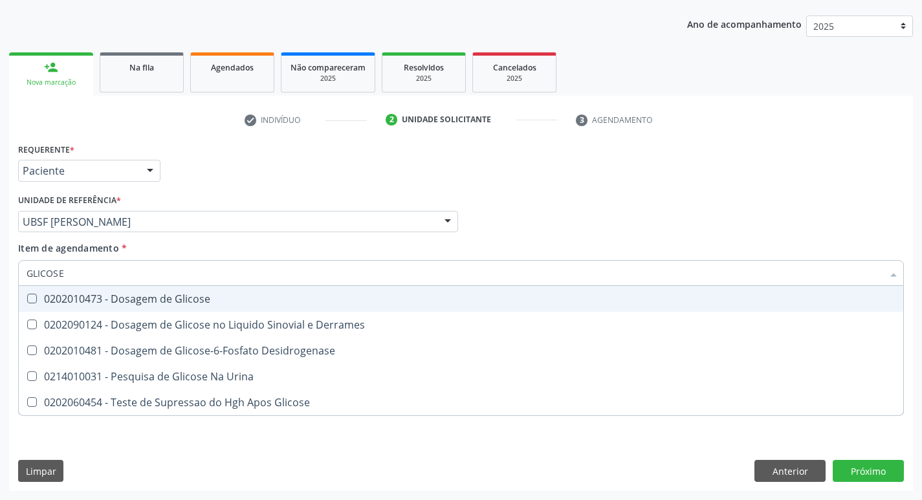
click at [156, 307] on span "0202010473 - Dosagem de Glicose" at bounding box center [461, 299] width 884 height 26
checkbox Glicose "true"
type input "GLICOS"
checkbox Glicose "false"
checkbox Derrames "true"
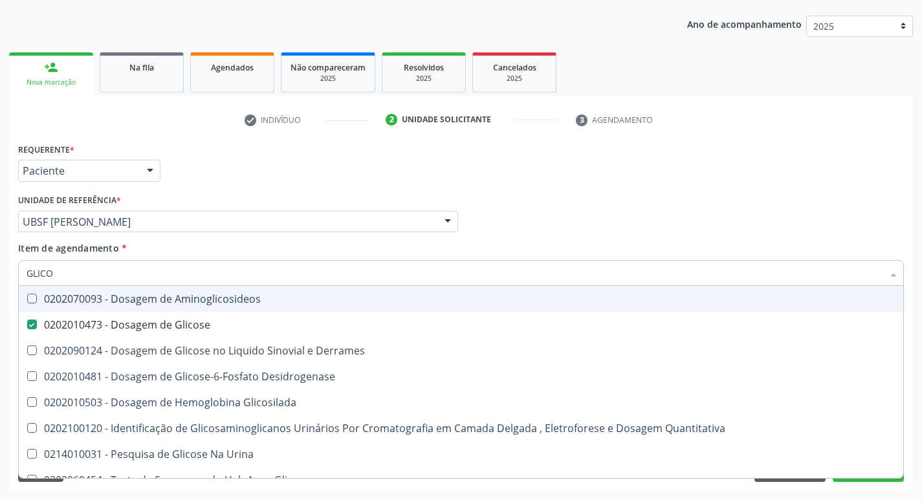
type input "GLIC"
checkbox Glicose "false"
checkbox Derrames "false"
type input "G"
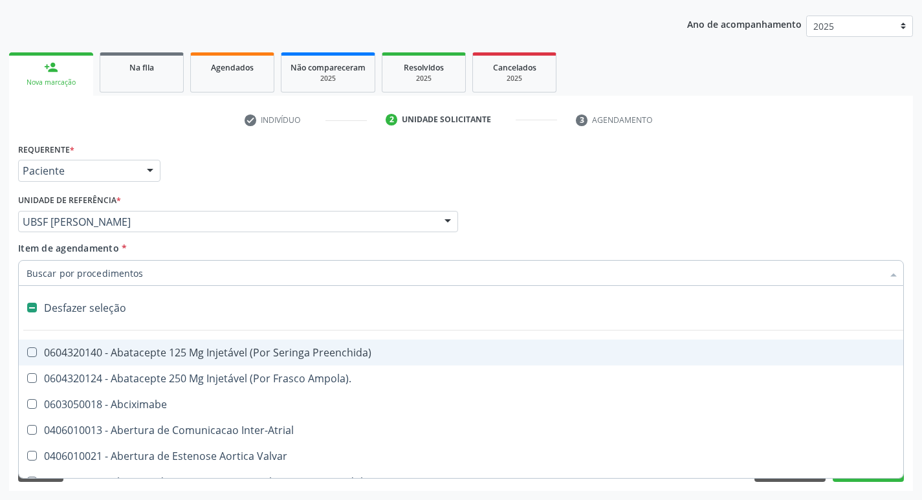
type input "J"
checkbox Urina "false"
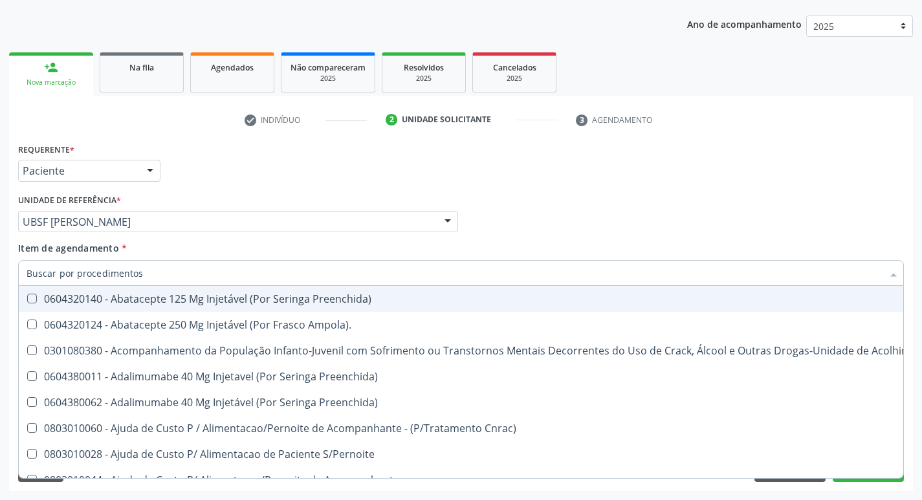
type input "H"
checkbox Frasco-Ampola\) "false"
checkbox Conjuntivo "true"
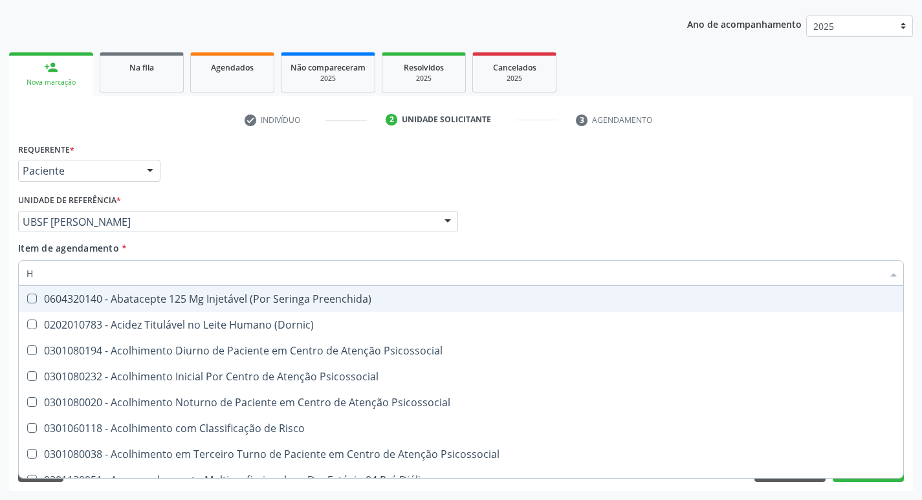
type input "HEMOGLOBINA G"
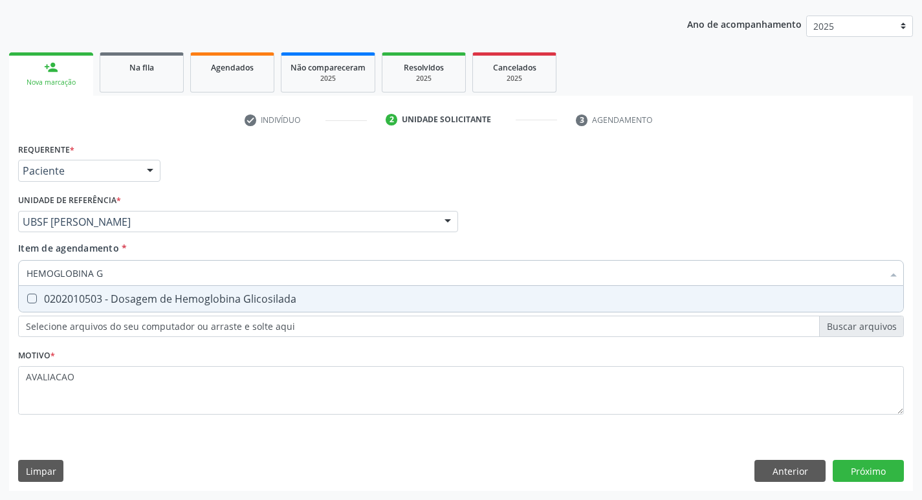
click at [227, 284] on input "HEMOGLOBINA G" at bounding box center [455, 273] width 856 height 26
click at [216, 304] on div "0202010503 - Dosagem de Hemoglobina Glicosilada" at bounding box center [461, 299] width 869 height 10
checkbox Glicosilada "true"
type input "HEMOGLOBINA"
checkbox Glicosilada "false"
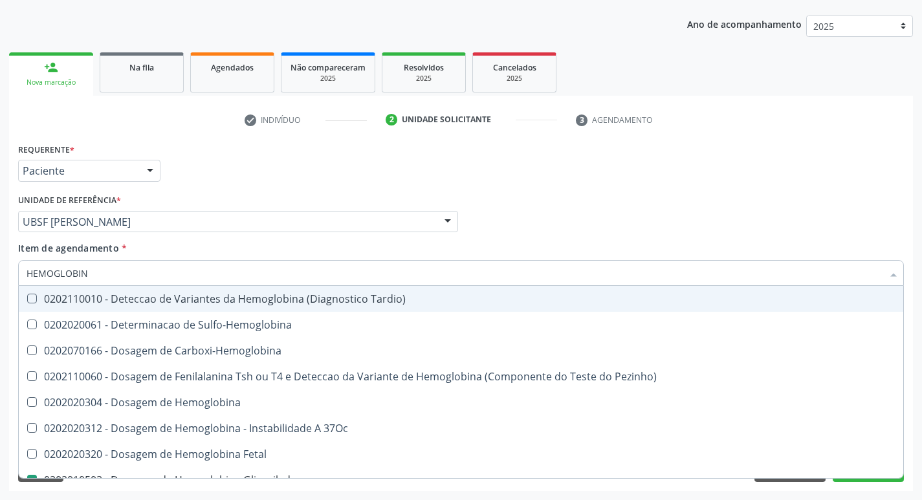
type input "HEMOGLOBI"
checkbox Glicosilada "false"
checkbox Hemoglobina "true"
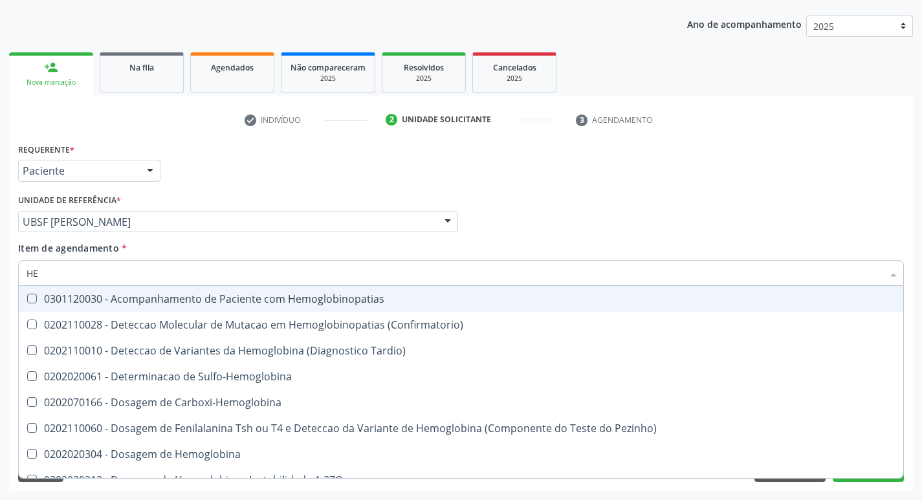
type input "H"
checkbox Glicosilada "false"
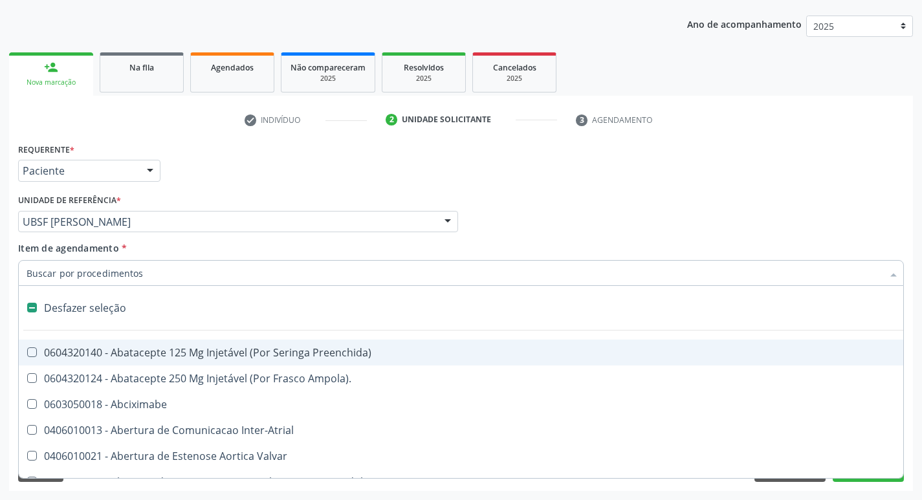
type input "T"
checkbox Dedo "true"
checkbox Urina "false"
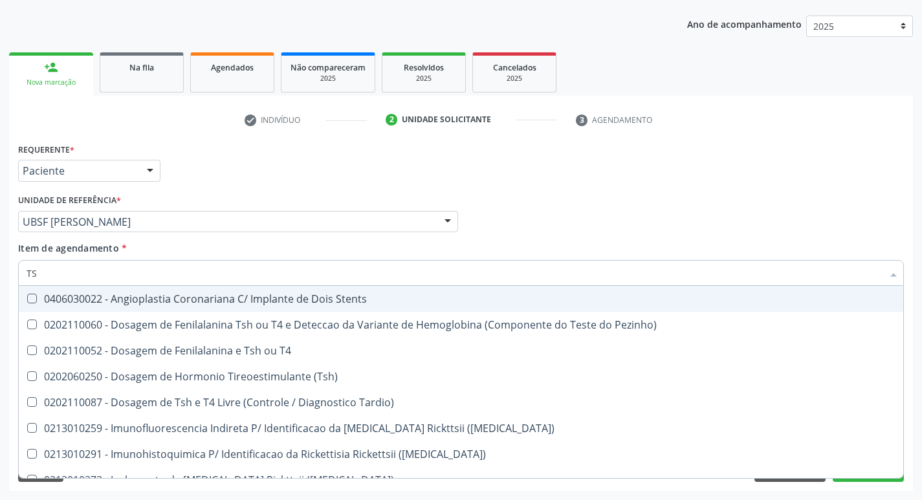
type input "TSH"
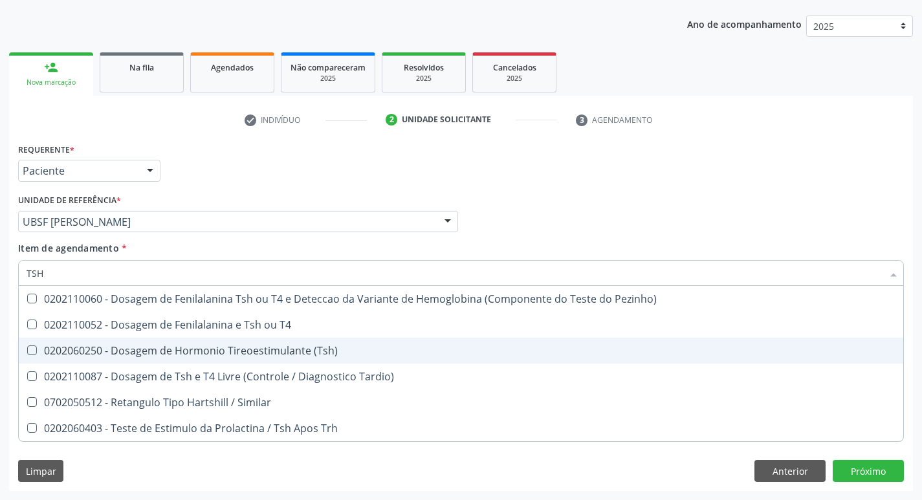
click at [246, 345] on div "0202060250 - Dosagem de Hormonio Tireoestimulante (Tsh)" at bounding box center [461, 350] width 869 height 10
checkbox \(Tsh\) "true"
type input "TS"
checkbox \(Tsh\) "false"
checkbox Tardio\) "true"
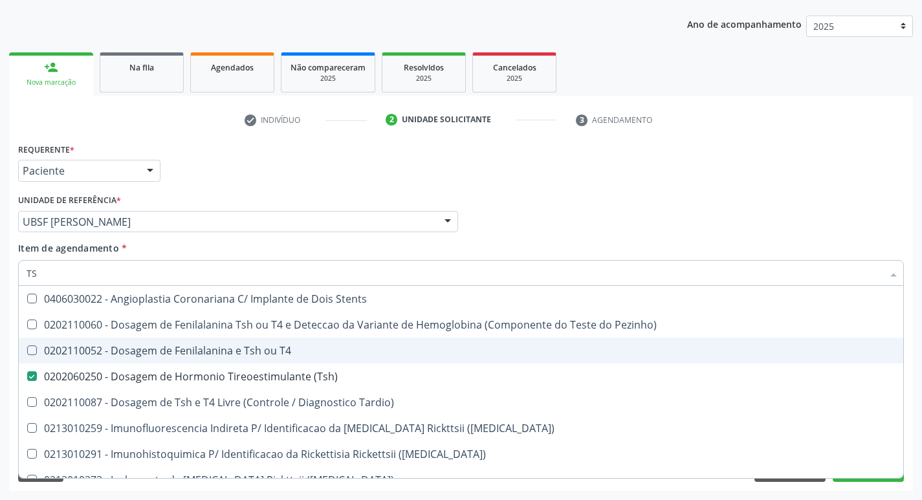
type input "T"
checkbox \(Tsh\) "false"
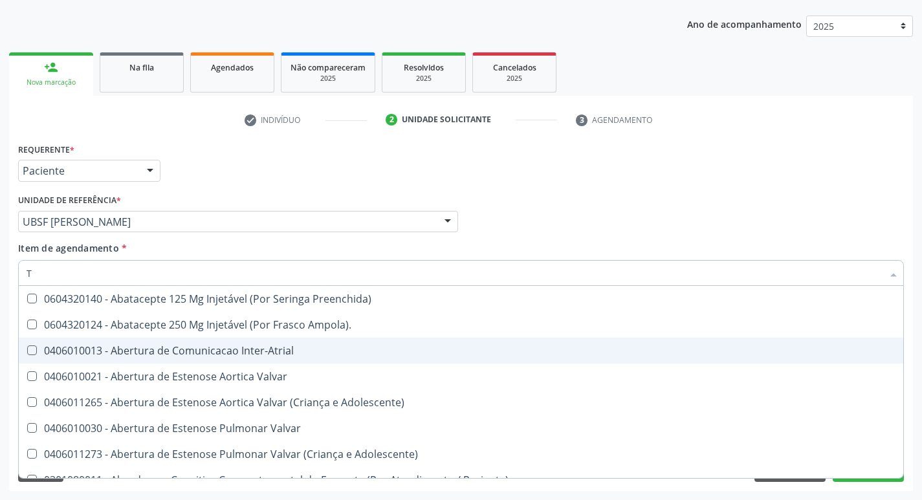
type input "T4"
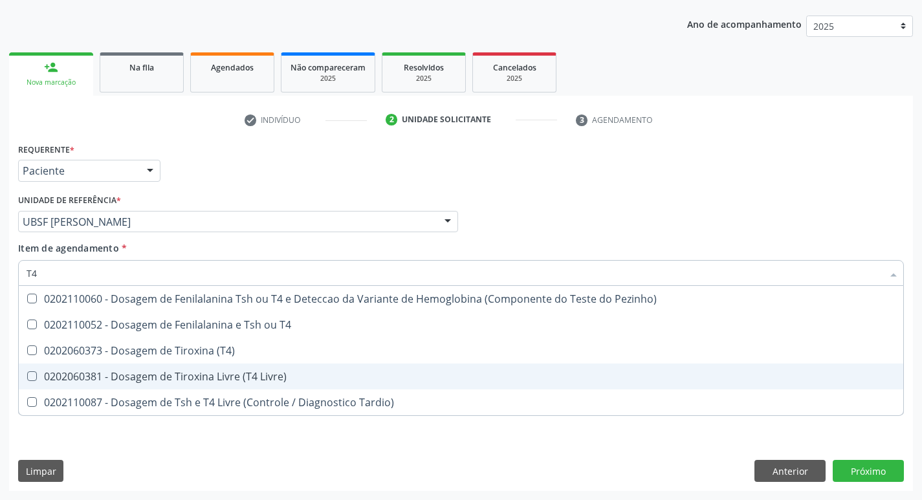
click at [258, 372] on div "0202060381 - Dosagem de Tiroxina Livre (T4 Livre)" at bounding box center [461, 376] width 869 height 10
checkbox Livre\) "true"
type input "T"
checkbox Livre\) "false"
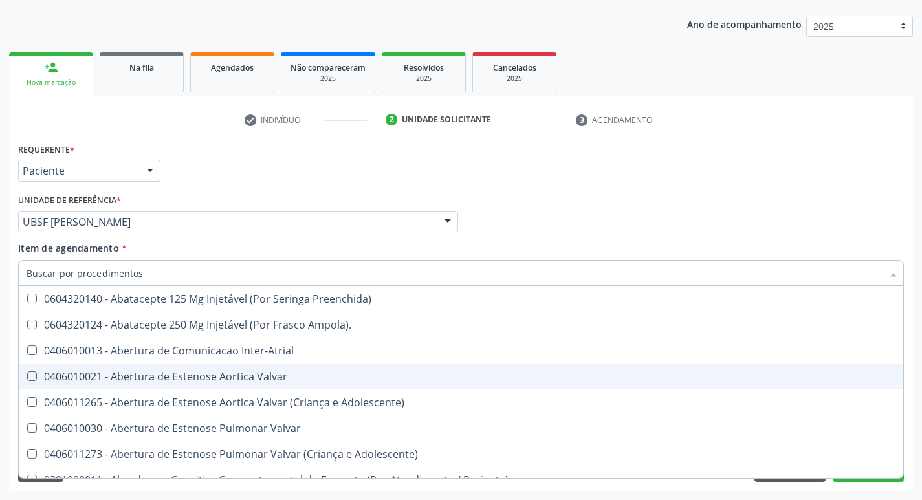
checkbox Urina "false"
checkbox Central "true"
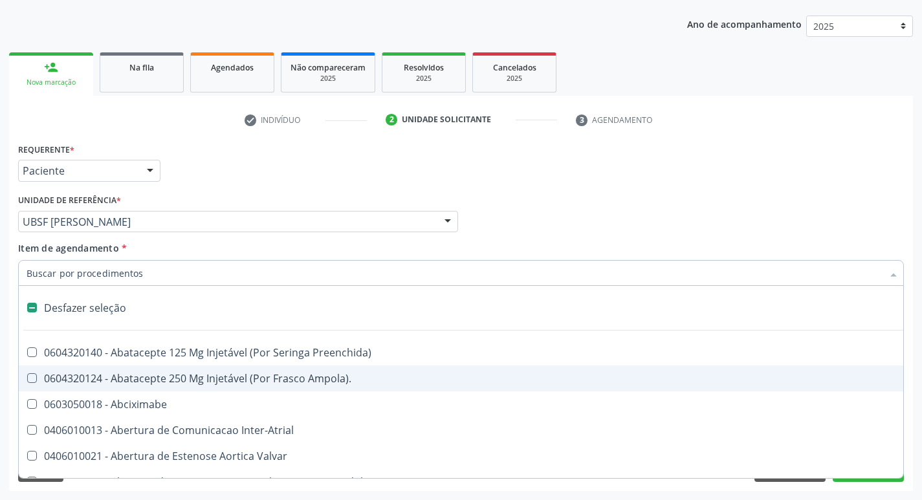
type input "V"
checkbox Urina "false"
checkbox \(Unilateral\) "true"
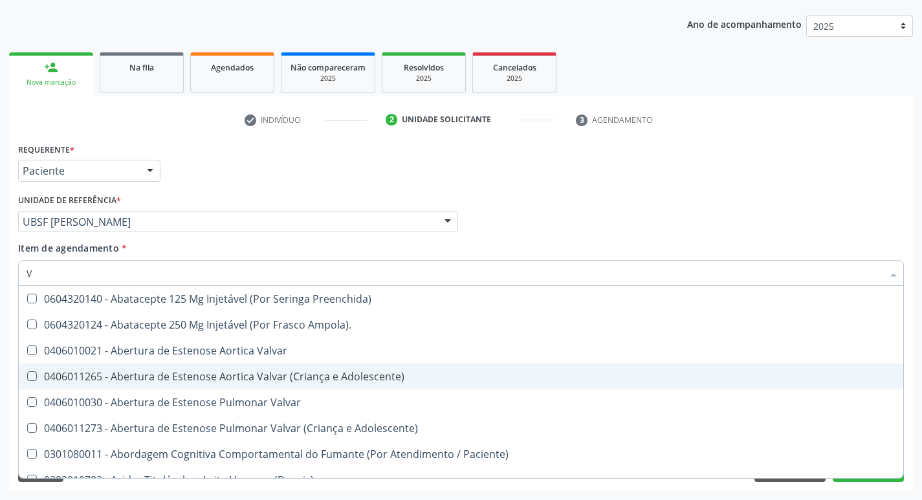
type input "VI"
checkbox Livre\) "false"
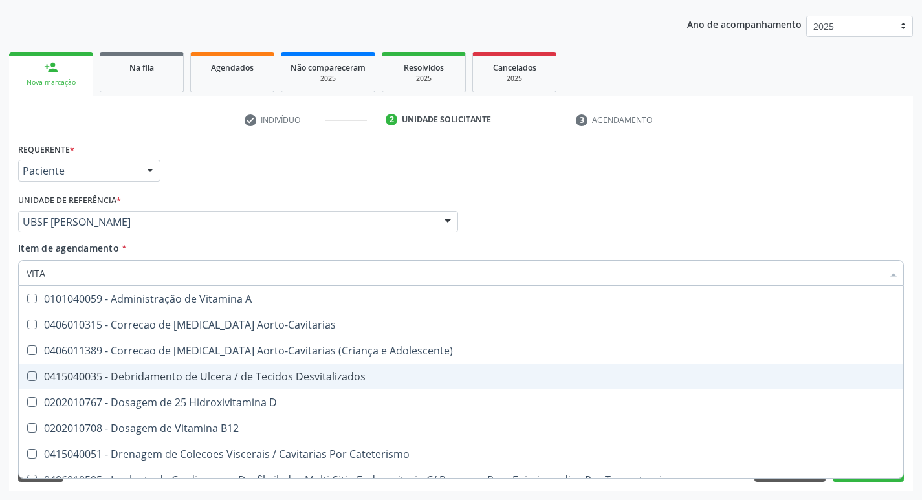
type input "VITAM"
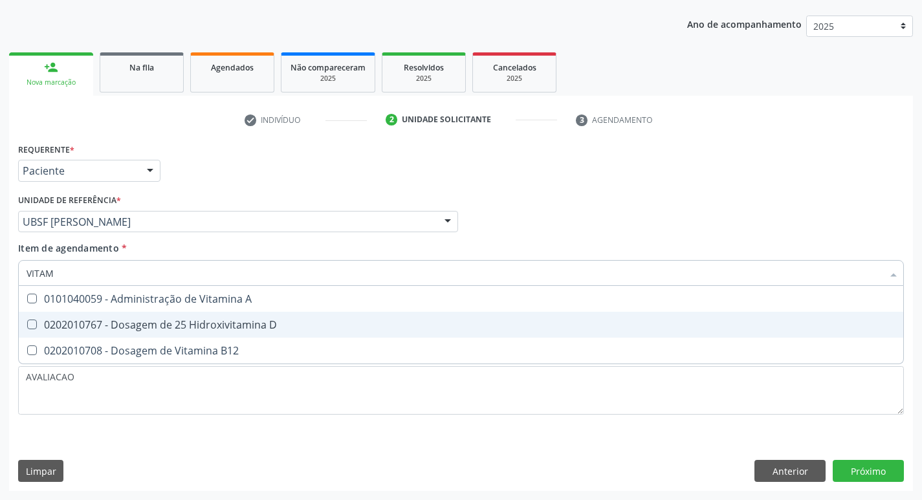
click at [238, 327] on div "0202010767 - Dosagem de 25 Hidroxivitamina D" at bounding box center [461, 325] width 869 height 10
checkbox D "true"
type input "VITA"
checkbox D "false"
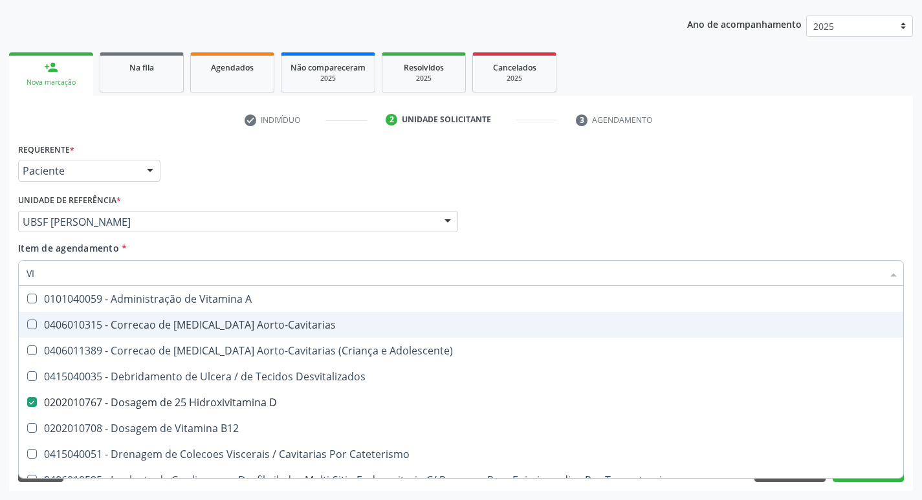
type input "V"
checkbox D "false"
checkbox B12 "false"
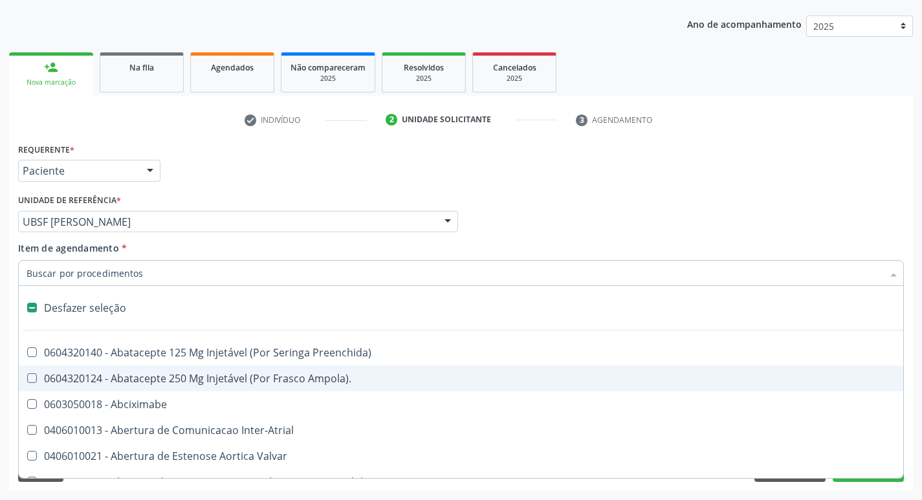
type input "U"
checkbox Frasco-Ampola\) "true"
checkbox Urina "false"
checkbox Coledocoplastia "true"
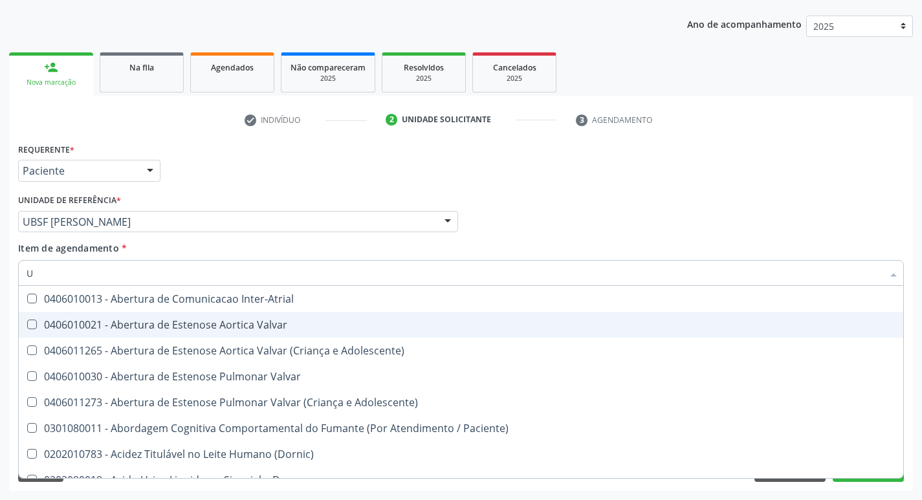
type input "UR"
checkbox Reabilitacao "true"
checkbox Urina "false"
type input "URE"
checkbox Reabilitacao "false"
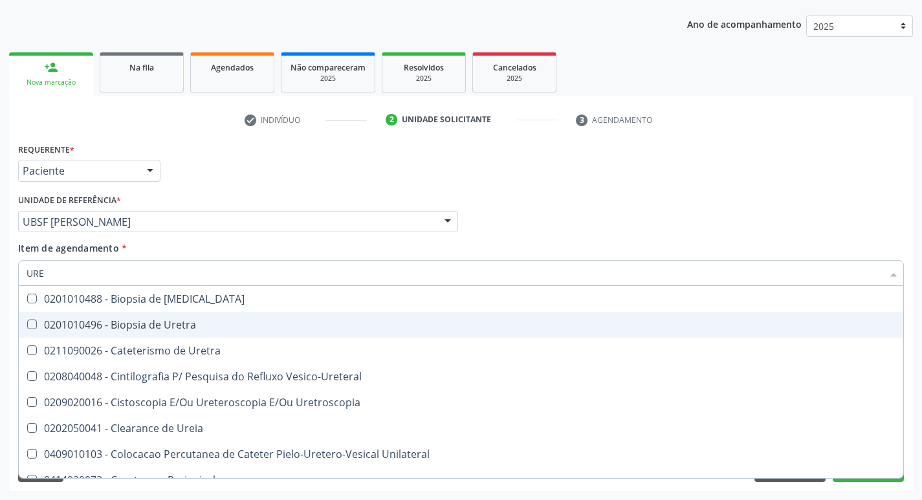
type input "UREI"
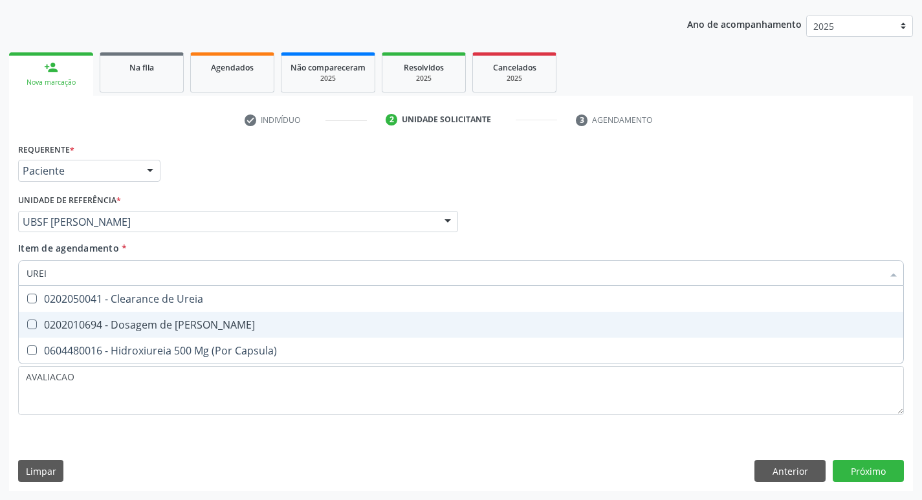
click at [238, 327] on div "0202010694 - Dosagem de Ureia" at bounding box center [461, 325] width 869 height 10
checkbox Ureia "true"
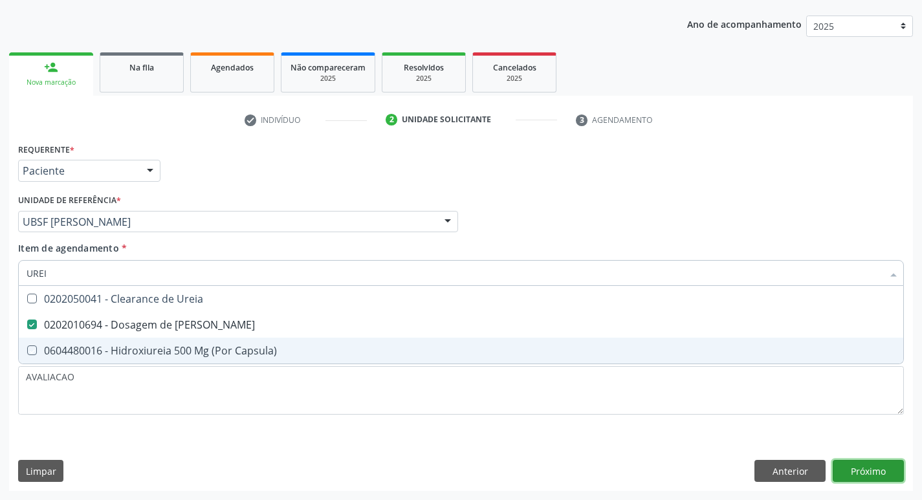
click at [879, 470] on div "Requerente * Paciente Profissional de Saúde Paciente Nenhum resultado encontrad…" at bounding box center [461, 315] width 904 height 351
checkbox Capsula\) "true"
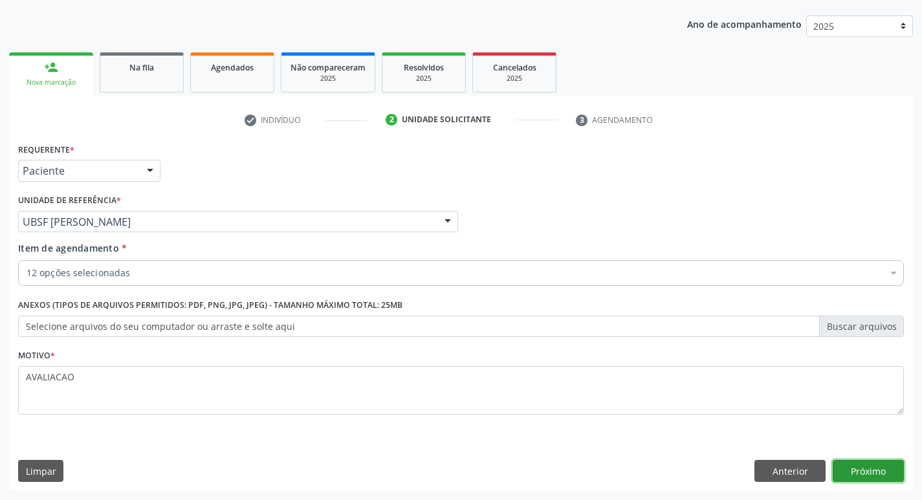
click at [856, 461] on button "Próximo" at bounding box center [868, 471] width 71 height 22
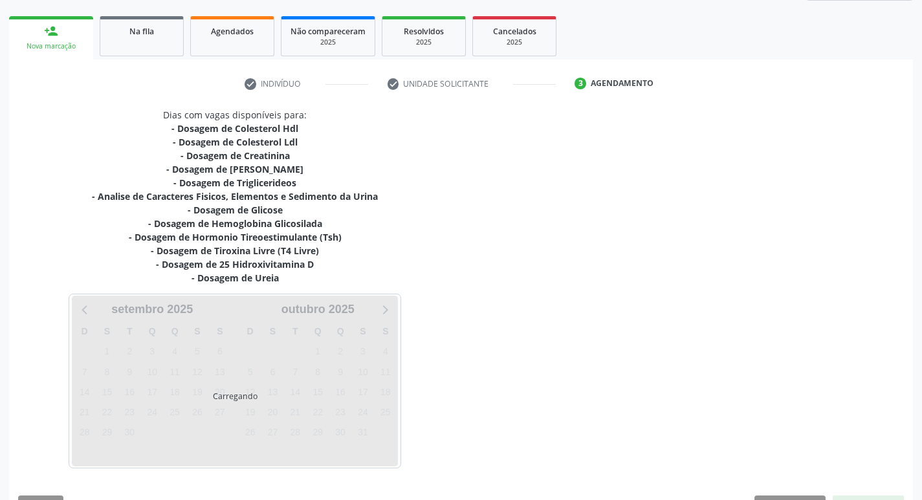
scroll to position [212, 0]
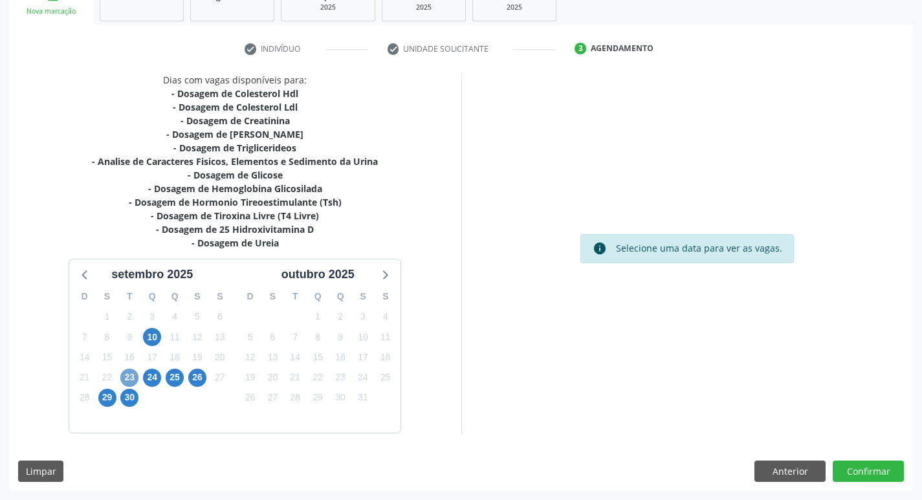
click at [124, 380] on span "23" at bounding box center [129, 378] width 18 height 18
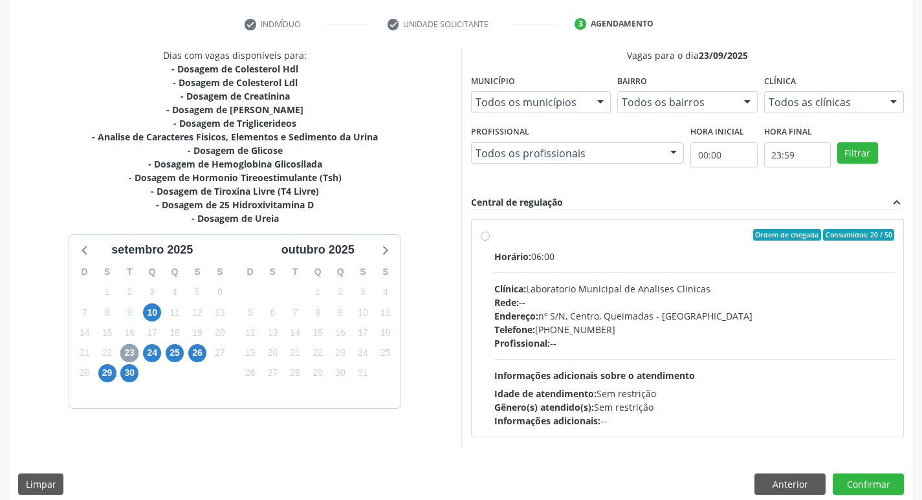
scroll to position [250, 0]
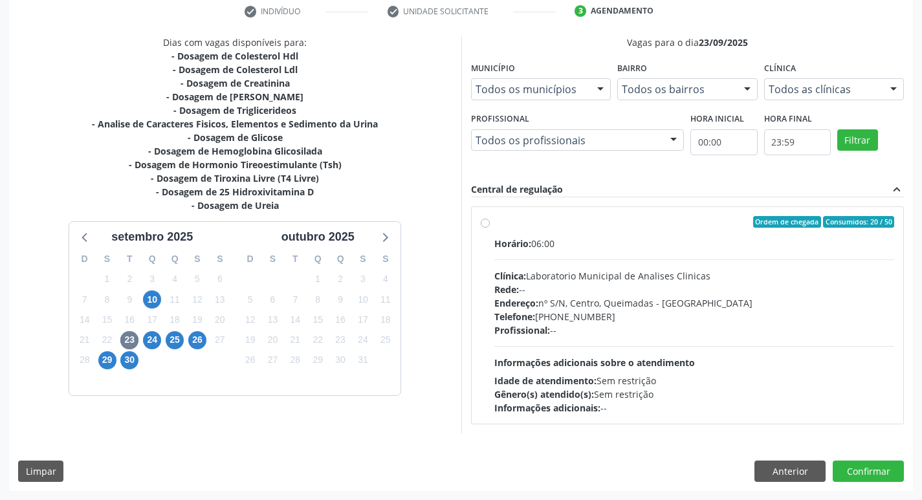
click at [704, 312] on div "Telefone: [PHONE_NUMBER]" at bounding box center [694, 317] width 400 height 14
click at [490, 228] on input "Ordem de chegada Consumidos: 20 / 50 Horário: 06:00 Clínica: Laboratorio Munici…" at bounding box center [485, 222] width 9 height 12
radio input "true"
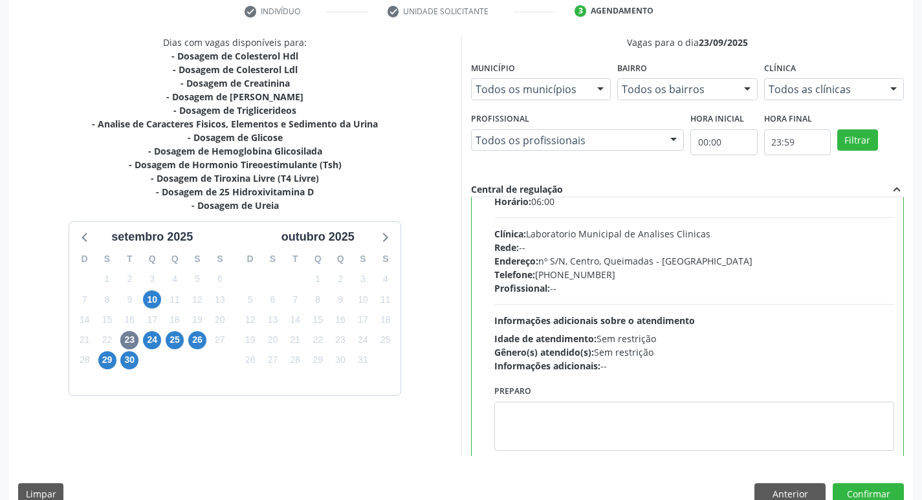
scroll to position [64, 0]
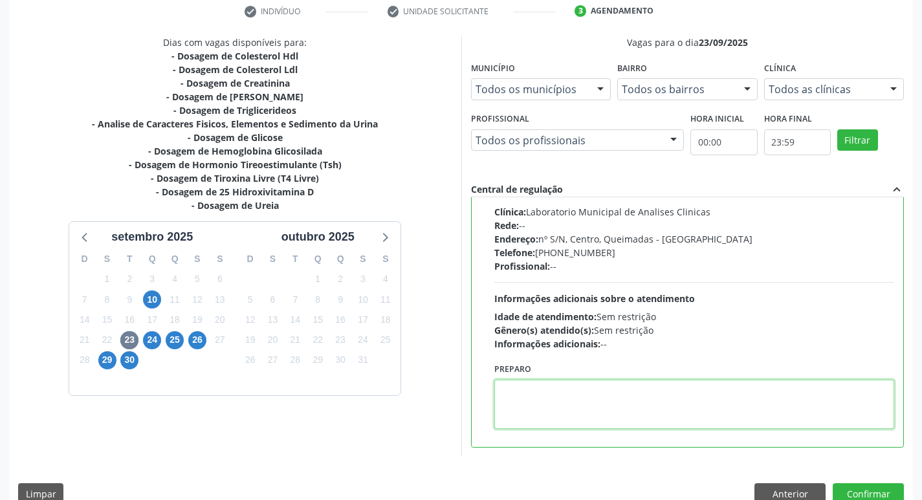
click at [623, 407] on textarea at bounding box center [694, 404] width 400 height 49
paste textarea "IR EM [GEOGRAPHIC_DATA]"
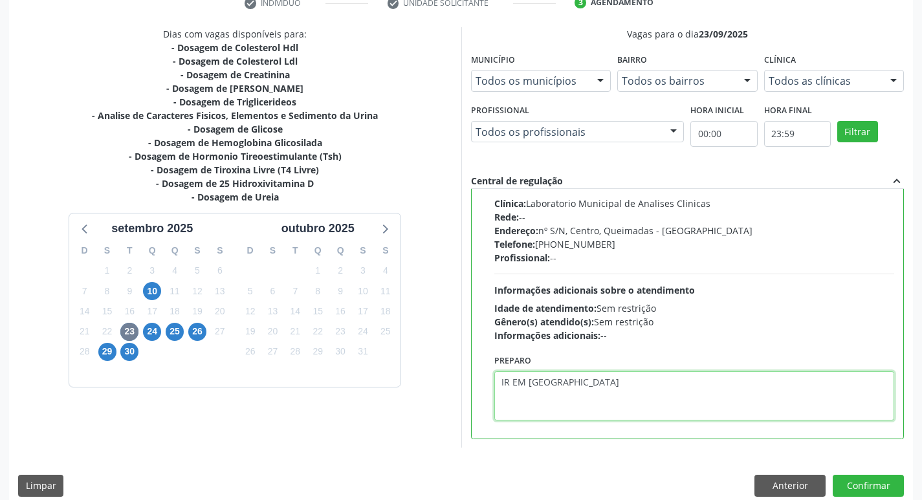
scroll to position [273, 0]
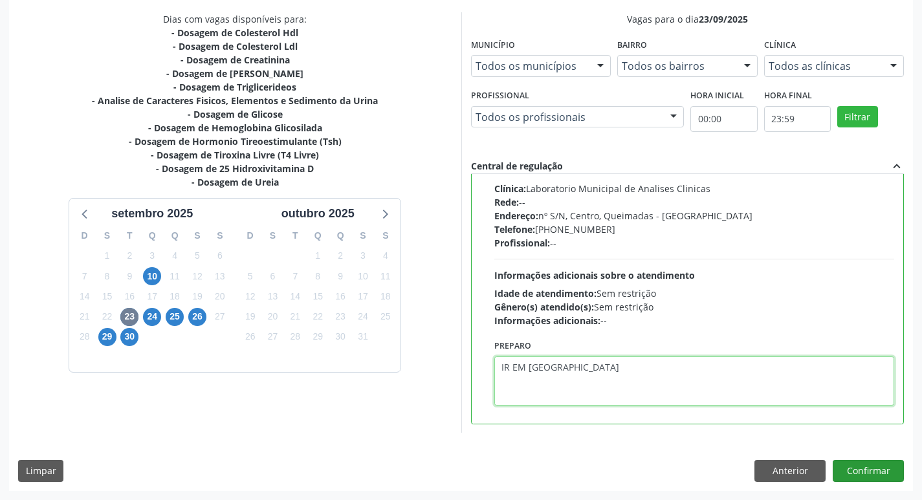
type textarea "IR EM [GEOGRAPHIC_DATA]"
click at [868, 462] on button "Confirmar" at bounding box center [868, 471] width 71 height 22
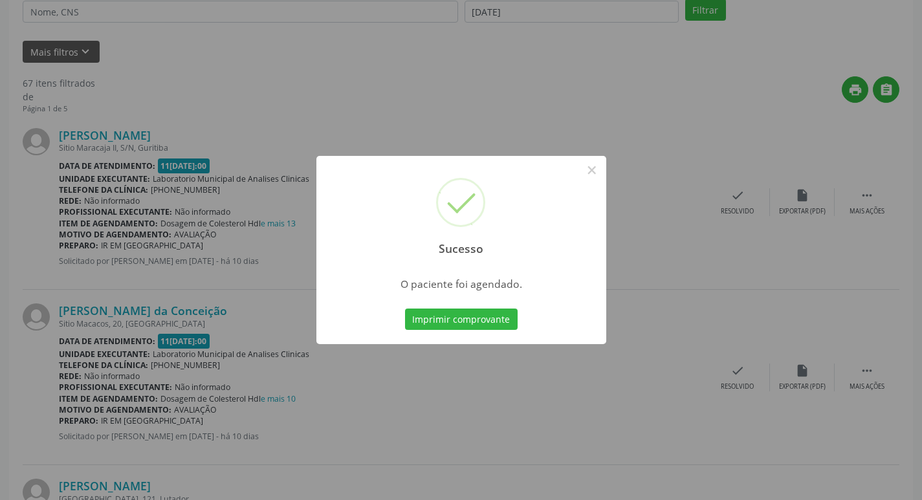
scroll to position [0, 0]
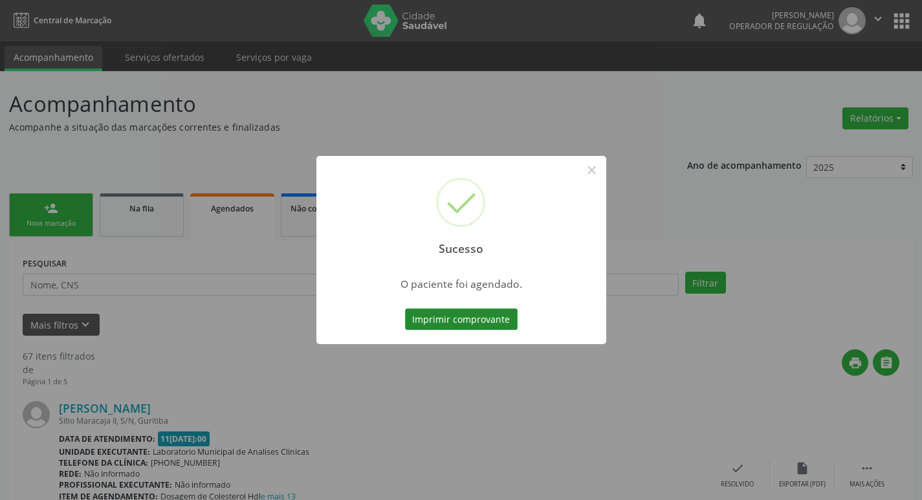
click at [430, 320] on button "Imprimir comprovante" at bounding box center [461, 320] width 113 height 22
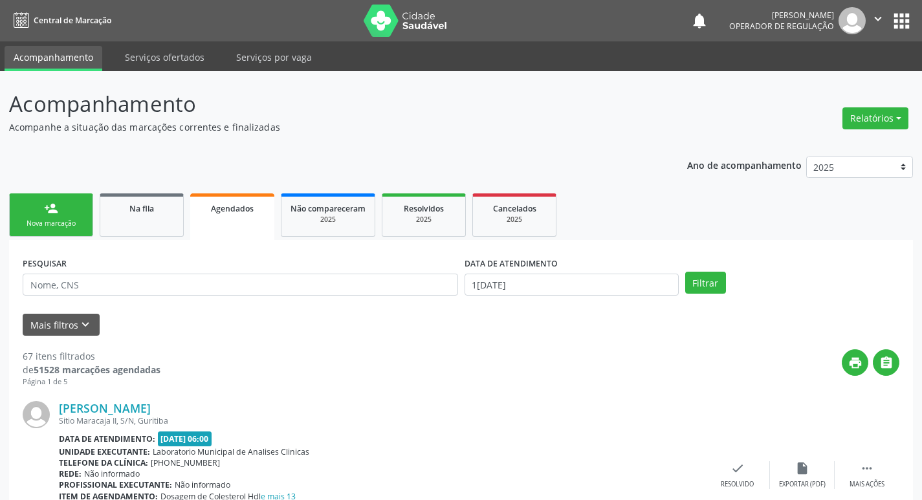
click at [70, 215] on link "person_add Nova marcação" at bounding box center [51, 214] width 84 height 43
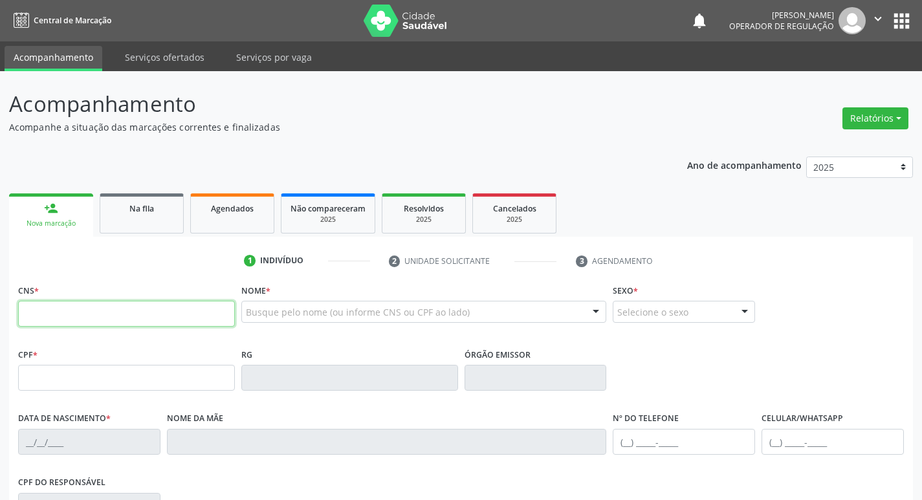
click at [76, 323] on input "text" at bounding box center [126, 314] width 217 height 26
type input "702 5033 0089 1139"
type input "035.121.954-40"
type input "0[DATE]"
type input "[PERSON_NAME]"
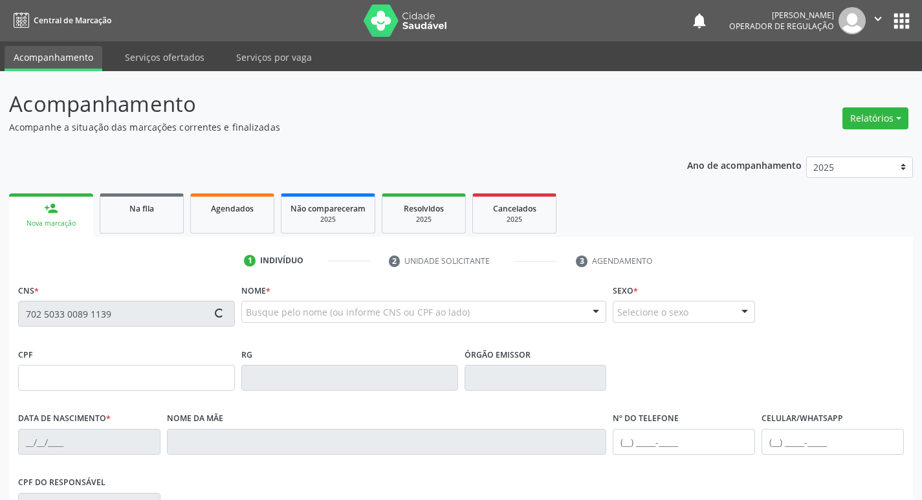
type input "[PHONE_NUMBER]"
type input "421"
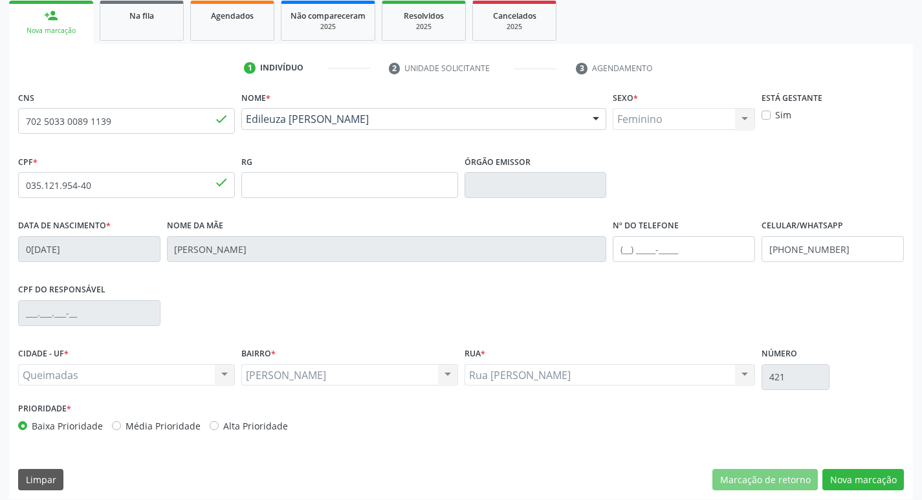
scroll to position [201, 0]
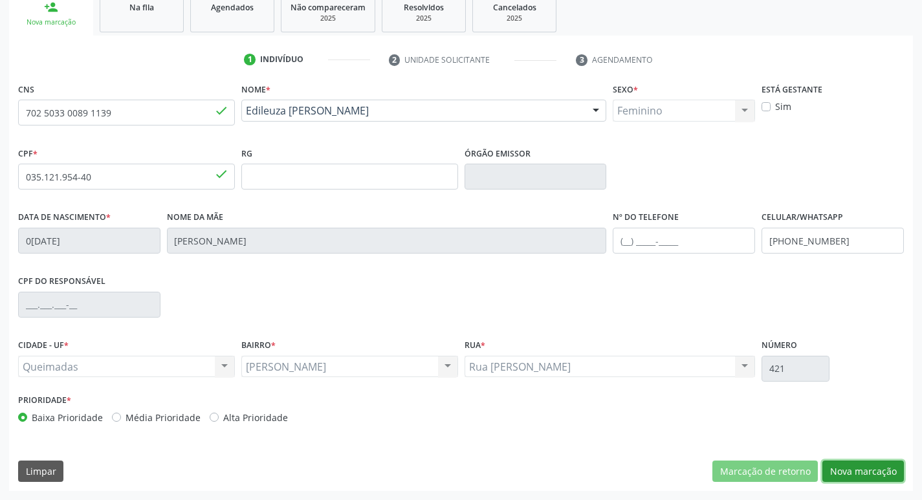
click at [864, 476] on button "Nova marcação" at bounding box center [863, 472] width 82 height 22
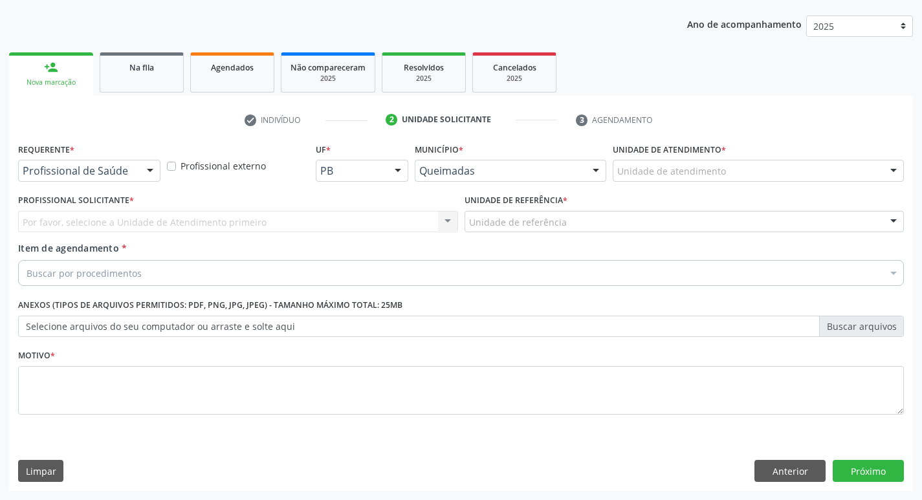
scroll to position [141, 0]
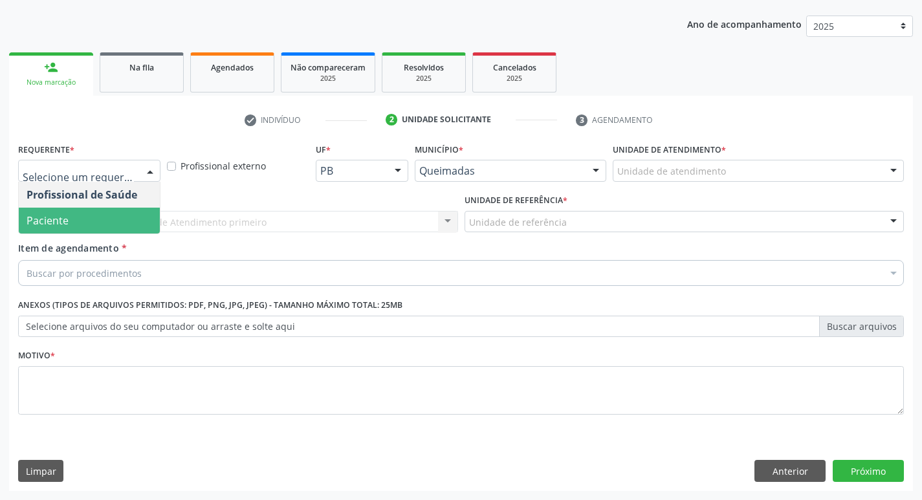
click at [63, 221] on span "Paciente" at bounding box center [48, 220] width 42 height 14
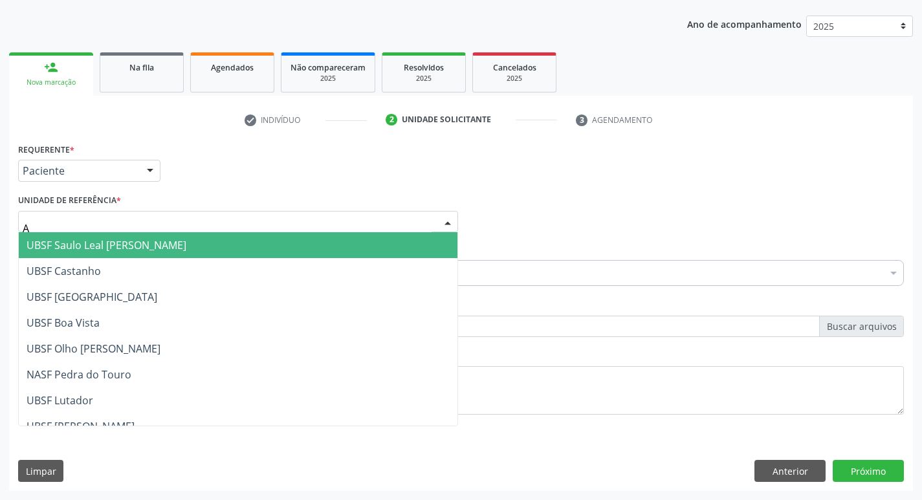
type input "AN"
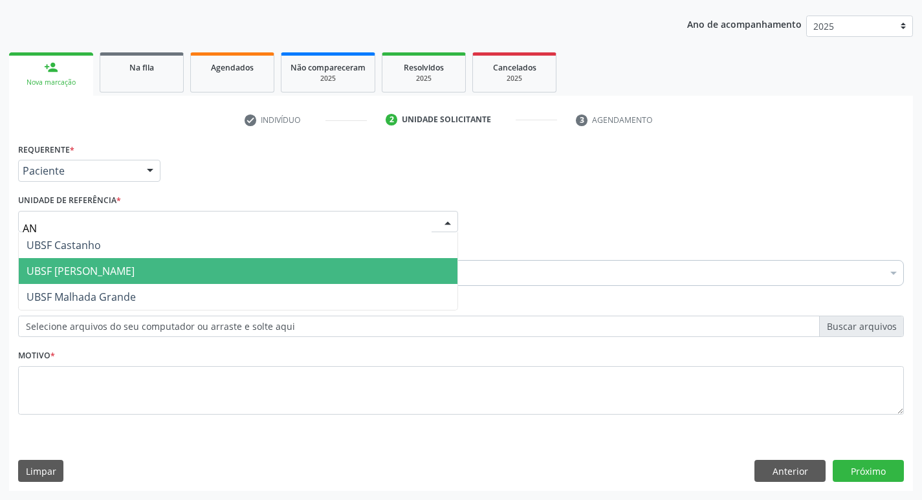
click at [162, 268] on span "UBSF [PERSON_NAME]" at bounding box center [238, 271] width 439 height 26
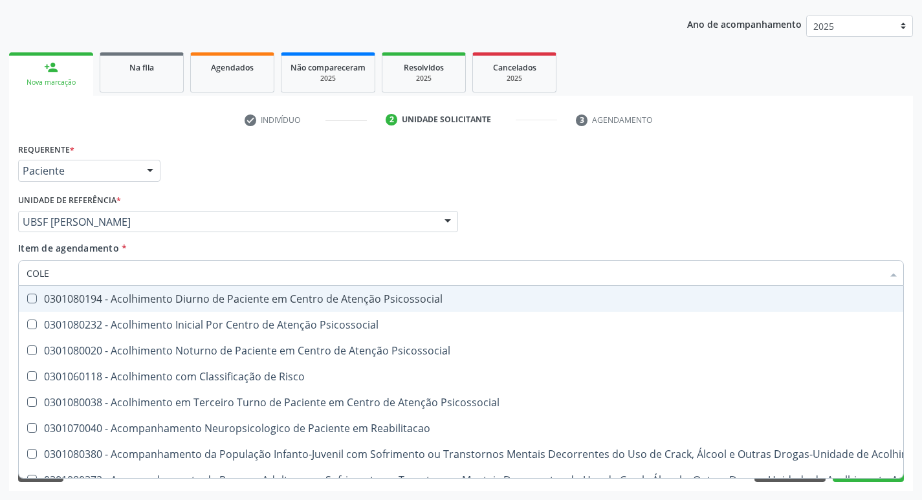
type input "COLES"
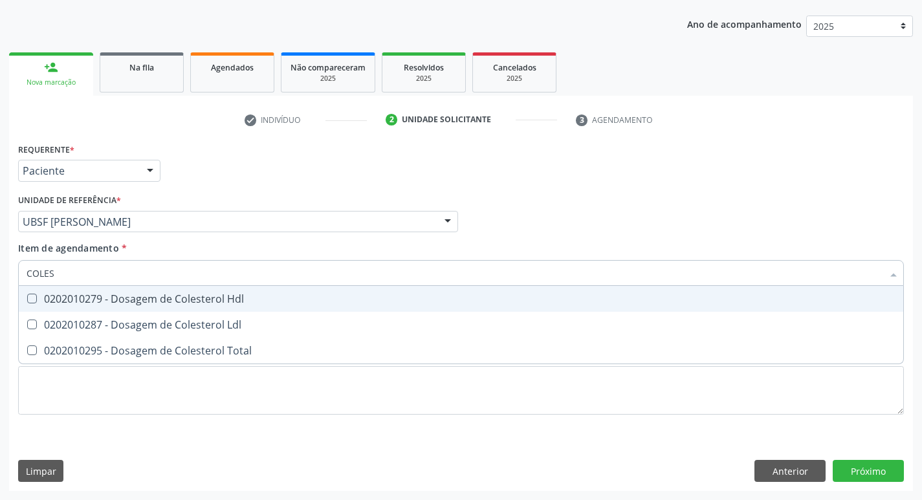
click at [115, 297] on div "0202010279 - Dosagem de Colesterol Hdl" at bounding box center [461, 299] width 869 height 10
checkbox Hdl "true"
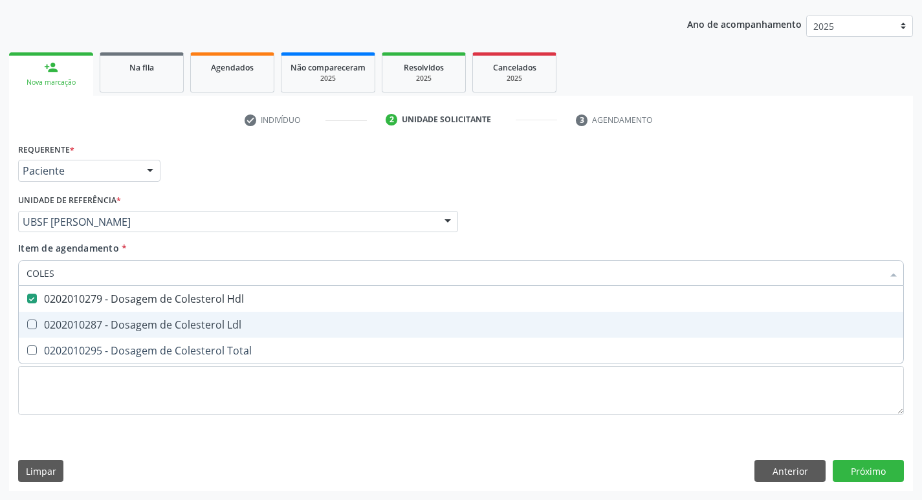
click at [119, 320] on div "0202010287 - Dosagem de Colesterol Ldl" at bounding box center [461, 325] width 869 height 10
checkbox Ldl "true"
type input "COLE"
checkbox Hdl "false"
checkbox Ldl "false"
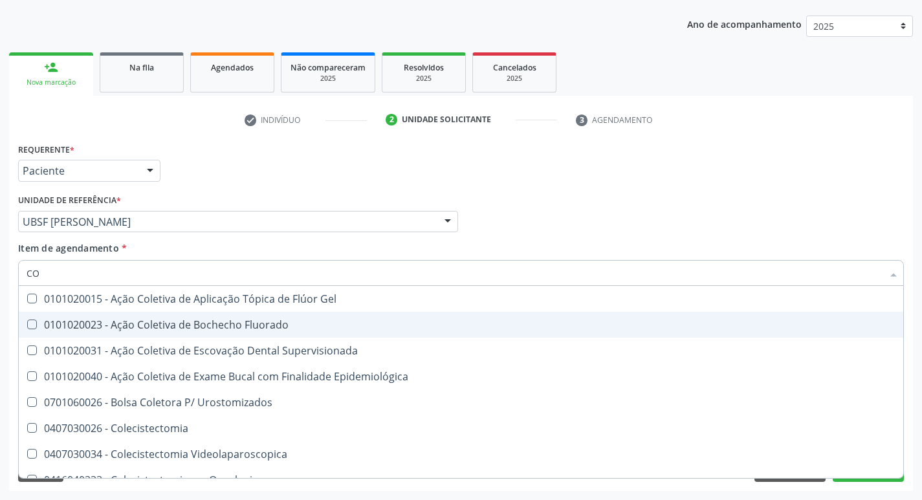
type input "C"
checkbox Hdl "false"
checkbox Ldl "false"
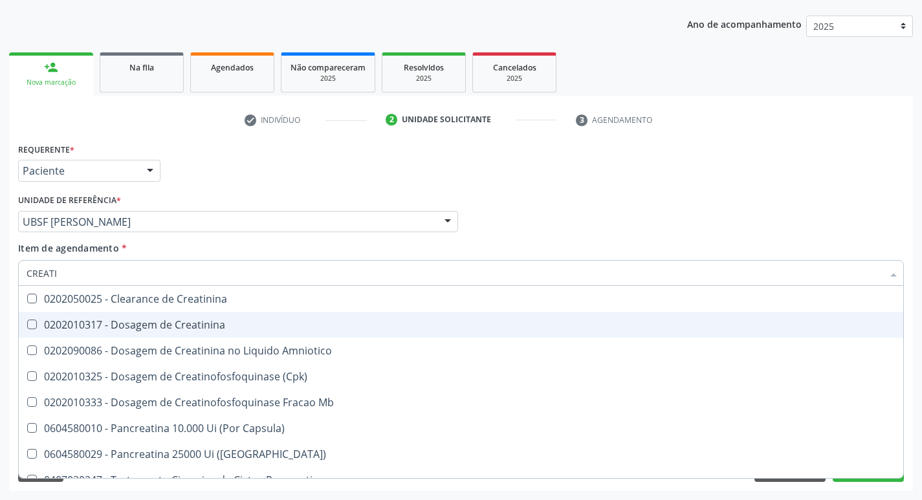
type input "CREATIN"
click at [119, 320] on div "0202010317 - Dosagem de Creatinina" at bounding box center [461, 325] width 869 height 10
checkbox Creatinina "true"
type input "CRE"
checkbox Creatinina "false"
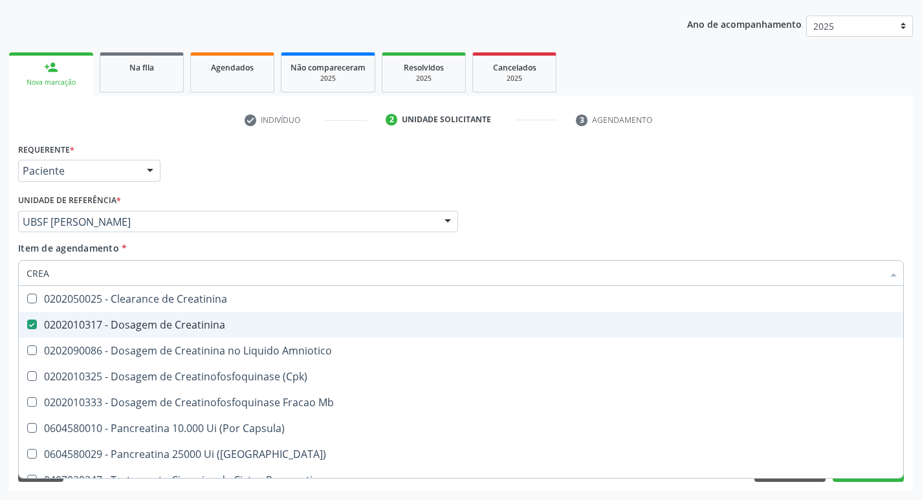
checkbox Amniotico "false"
checkbox Mb "false"
type input "C"
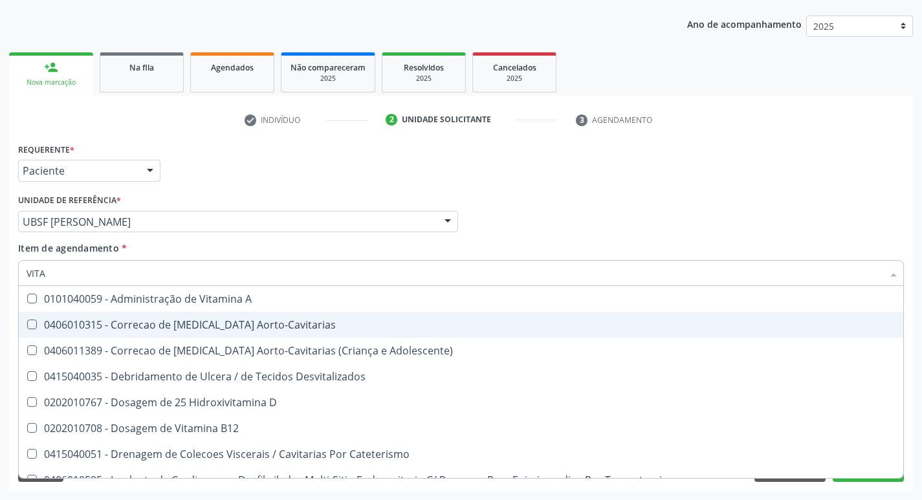
type input "VITAM"
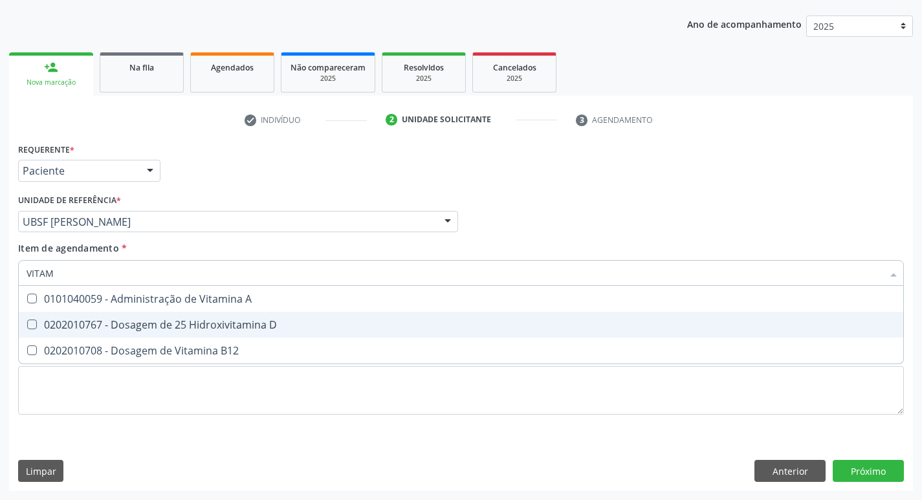
click at [119, 320] on div "0202010767 - Dosagem de 25 Hidroxivitamina D" at bounding box center [461, 325] width 869 height 10
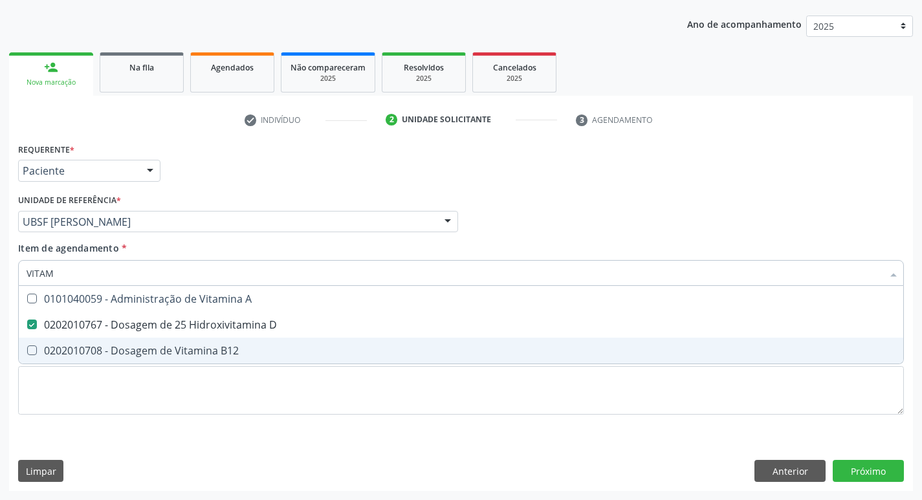
click at [126, 337] on span "0202010767 - Dosagem de 25 Hidroxivitamina D" at bounding box center [461, 325] width 884 height 26
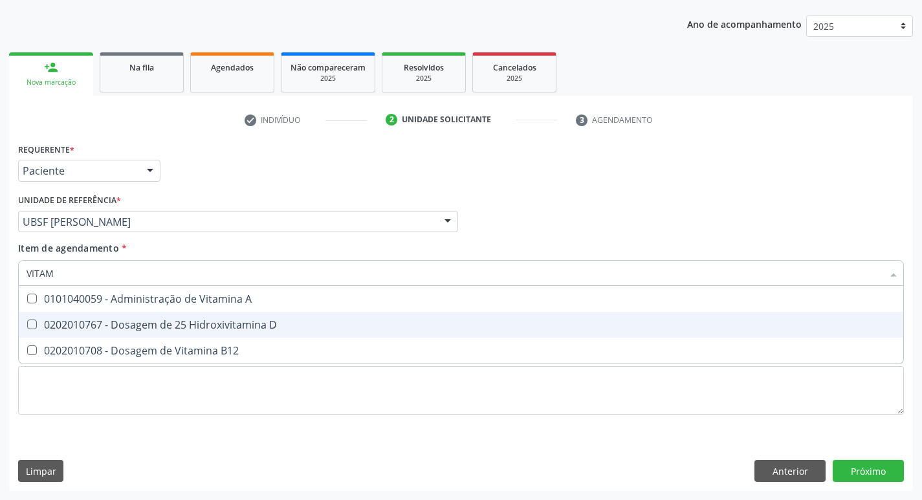
click at [126, 337] on span "0202010767 - Dosagem de 25 Hidroxivitamina D" at bounding box center [461, 325] width 884 height 26
checkbox D "true"
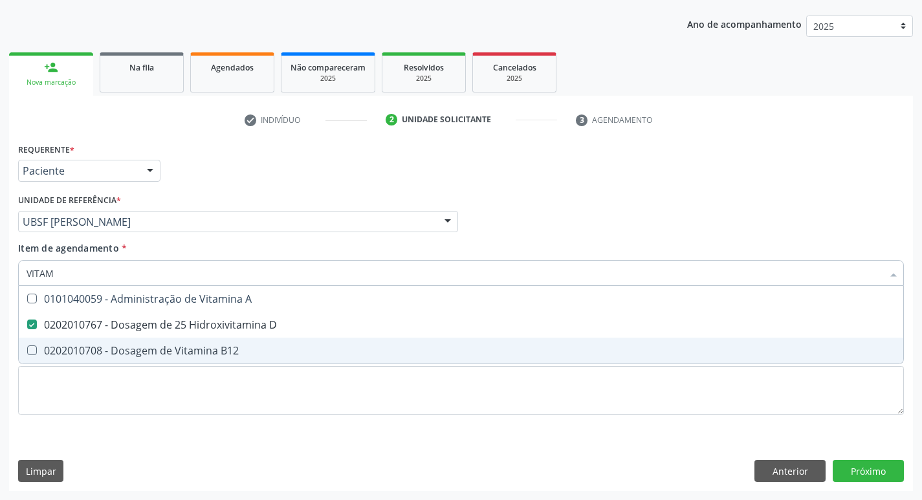
click at [130, 345] on div "0202010708 - Dosagem de Vitamina B12" at bounding box center [461, 350] width 869 height 10
checkbox B12 "true"
type input "VITA"
checkbox D "false"
checkbox B12 "false"
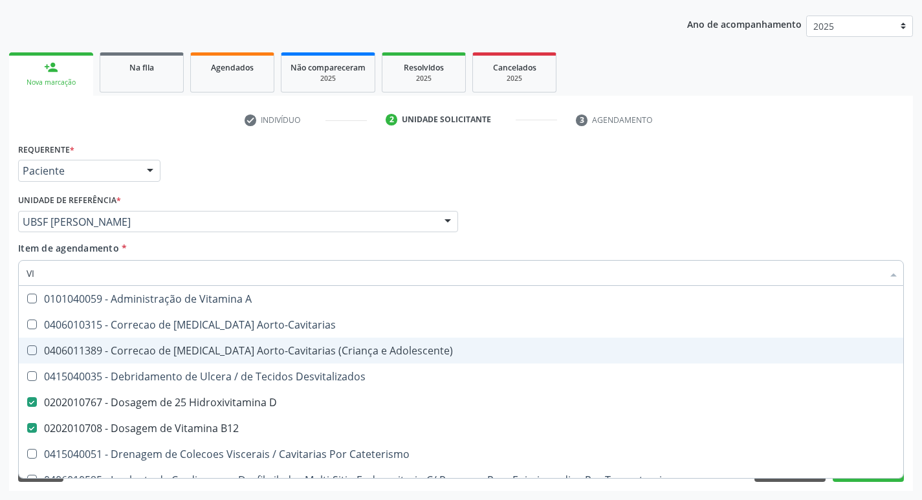
type input "V"
checkbox D "false"
checkbox B12 "false"
checkbox Cateterismo "false"
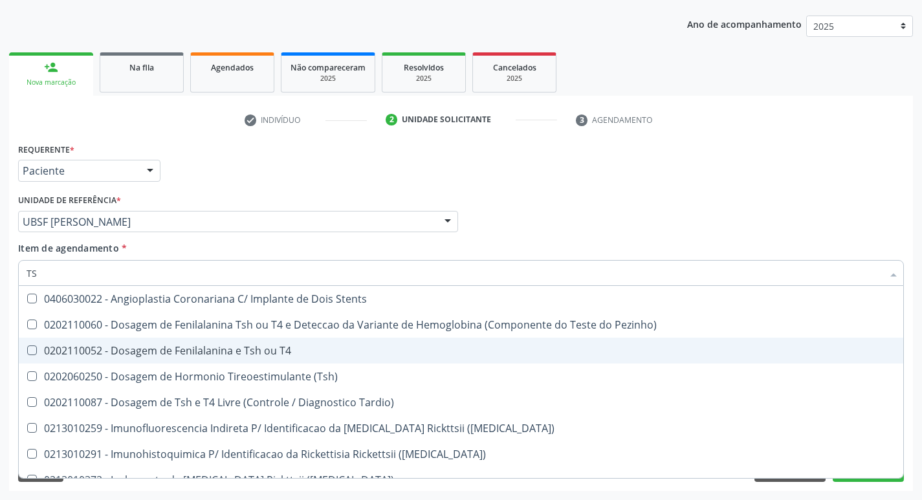
type input "TSH"
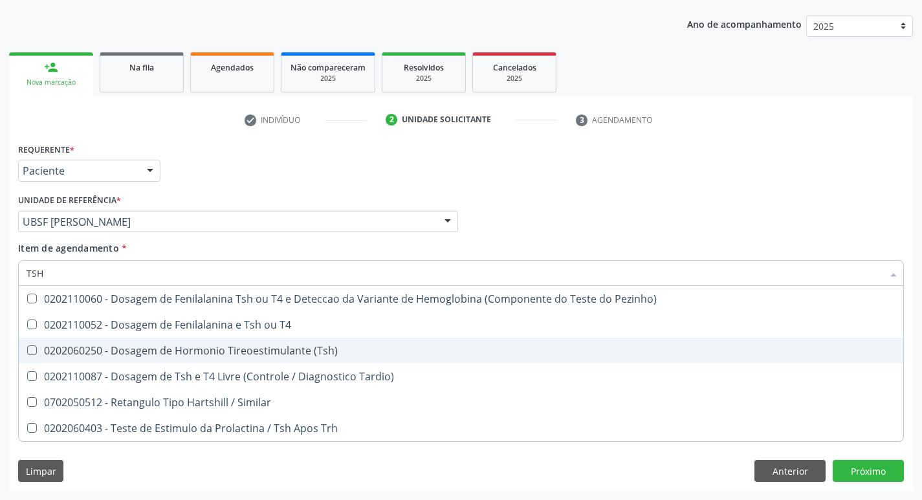
click at [234, 348] on div "0202060250 - Dosagem de Hormonio Tireoestimulante (Tsh)" at bounding box center [461, 350] width 869 height 10
checkbox \(Tsh\) "true"
type input "TS"
checkbox \(Tsh\) "false"
checkbox Tardio\) "true"
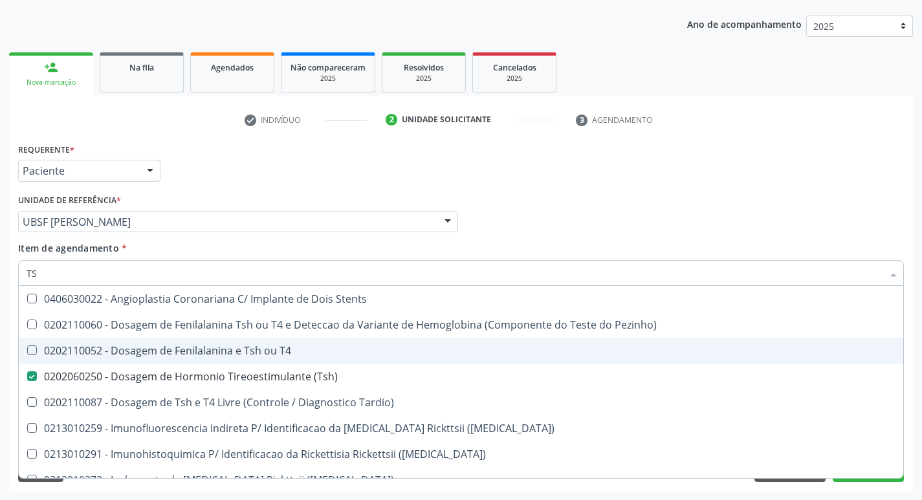
type input "T"
checkbox \(Tsh\) "false"
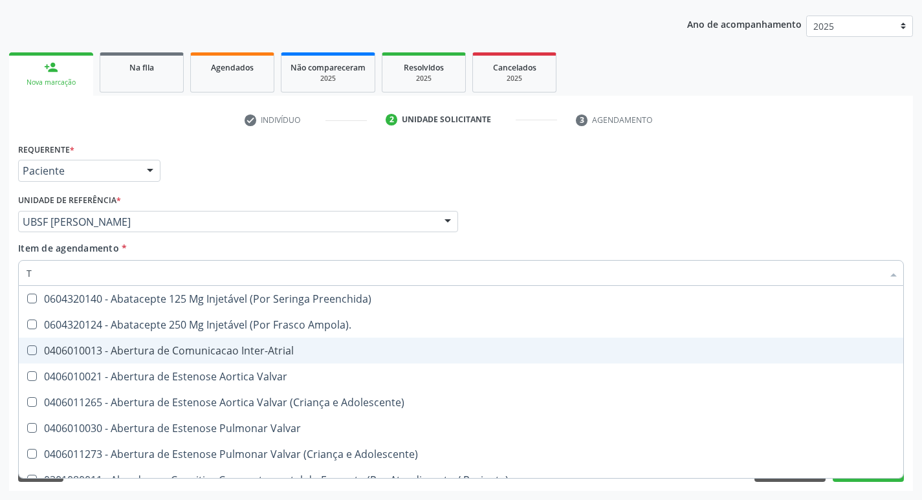
type input "T4"
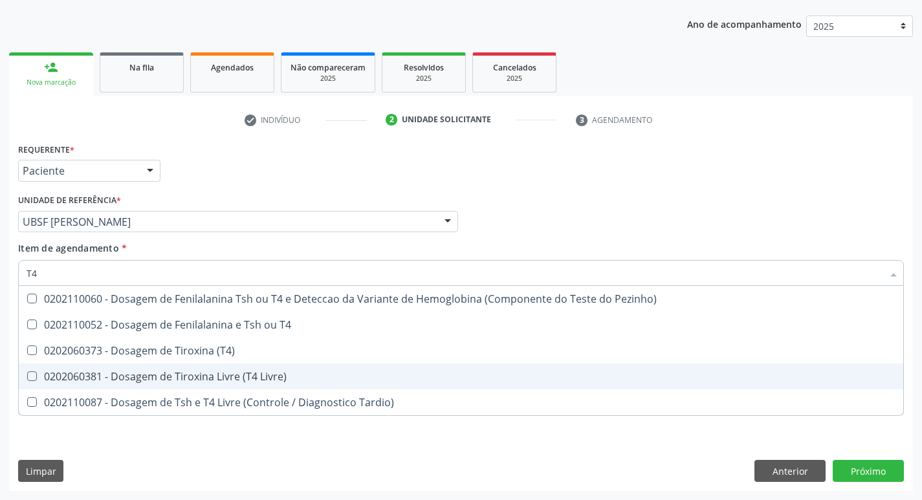
click at [246, 377] on div "0202060381 - Dosagem de Tiroxina Livre (T4 Livre)" at bounding box center [461, 376] width 869 height 10
checkbox Livre\) "true"
type input "T"
checkbox Livre\) "false"
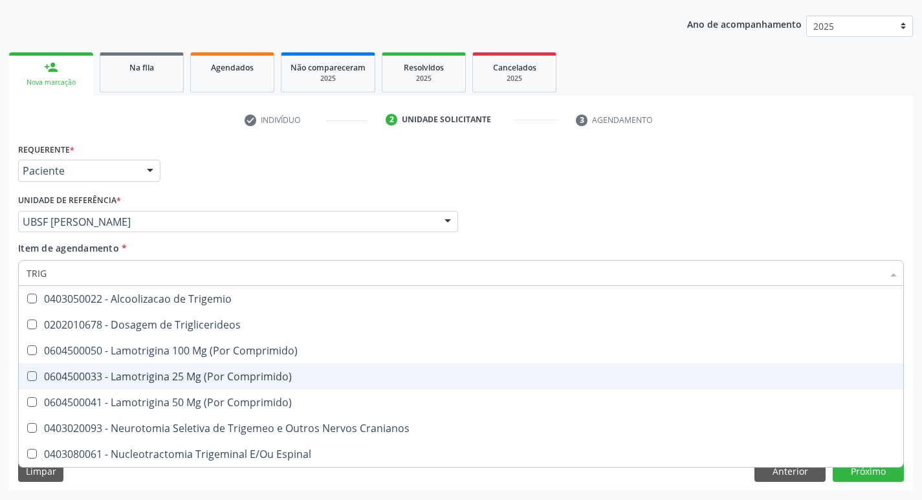
type input "TRIGL"
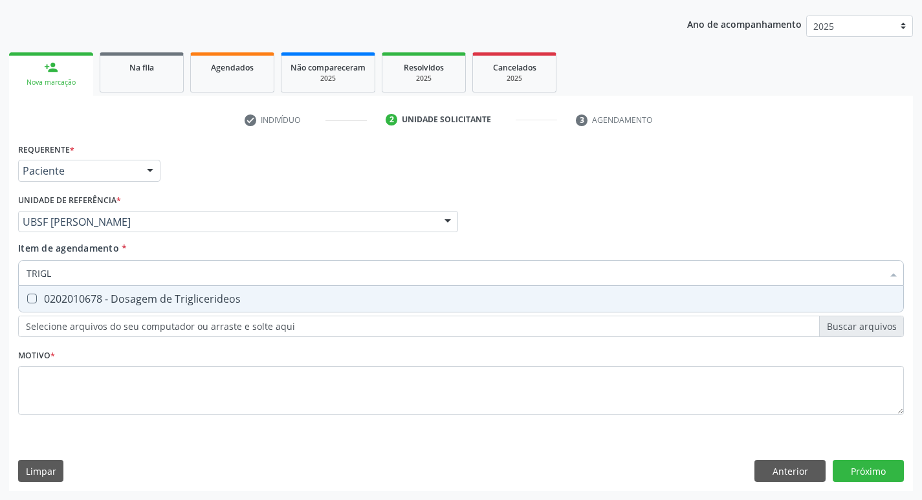
click at [232, 301] on div "0202010678 - Dosagem de Triglicerideos" at bounding box center [461, 299] width 869 height 10
checkbox Triglicerideos "true"
type input "TRIG"
checkbox Triglicerideos "false"
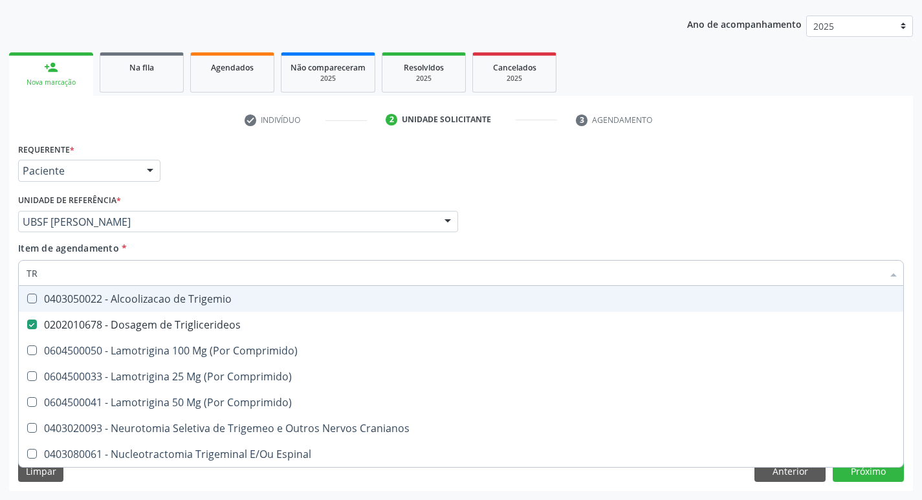
type input "T"
checkbox Triglicerideos "false"
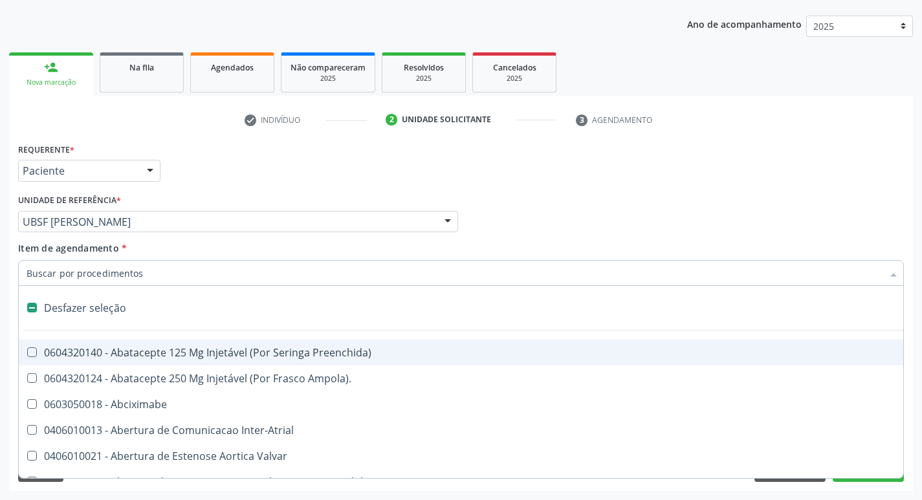
type input "G"
checkbox Aberto\) "true"
checkbox Comprimido\) "true"
checkbox Sanitária "true"
checkbox Criança "true"
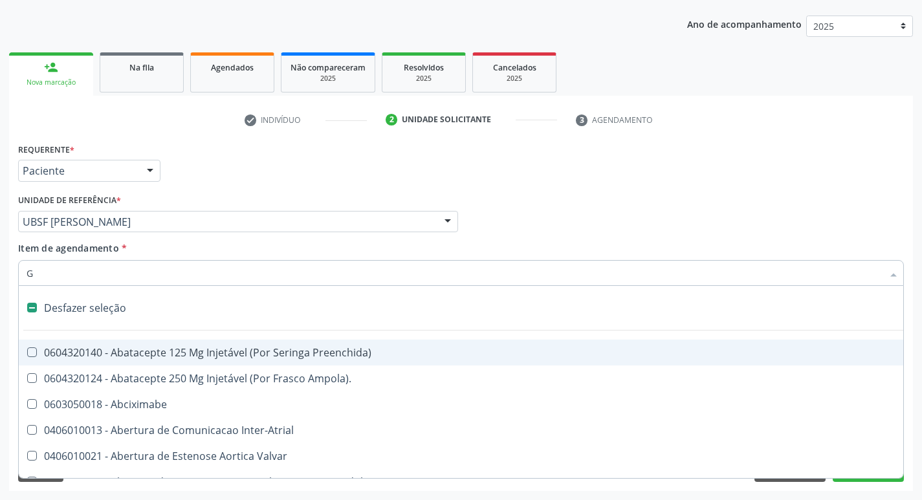
checkbox Cardiaco "true"
checkbox Encefalica "true"
checkbox Osso "true"
checkbox Estimulo "true"
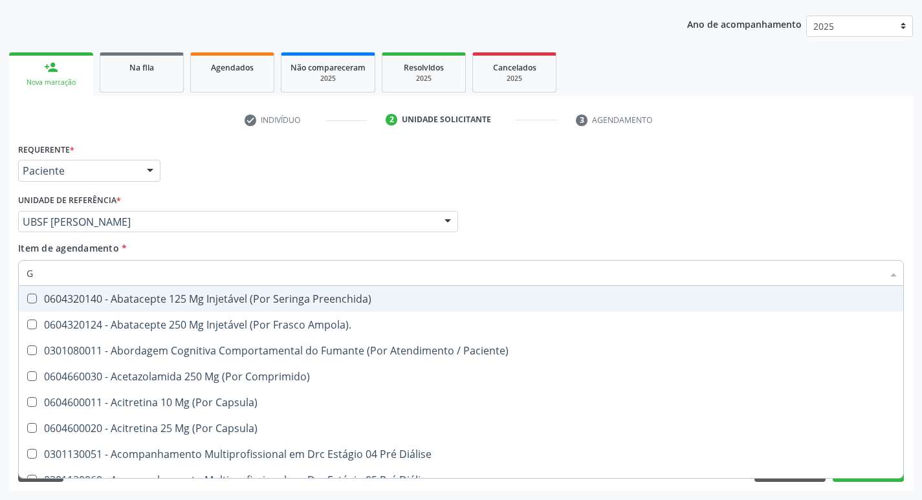
type input "GLICOSE"
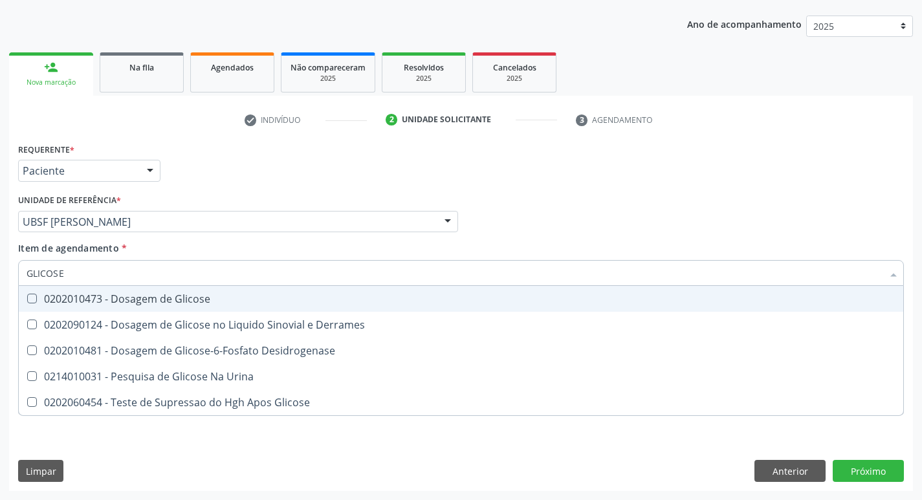
click at [178, 298] on div "0202010473 - Dosagem de Glicose" at bounding box center [461, 299] width 869 height 10
checkbox Glicose "true"
type input "GLICOS"
checkbox Glicose "false"
checkbox Derrames "true"
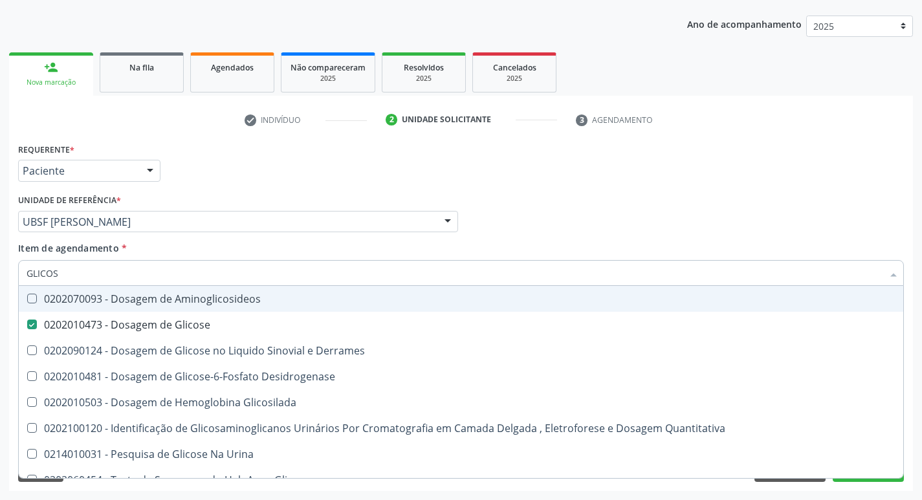
type input "GLICO"
checkbox Glicose "false"
checkbox Derrames "true"
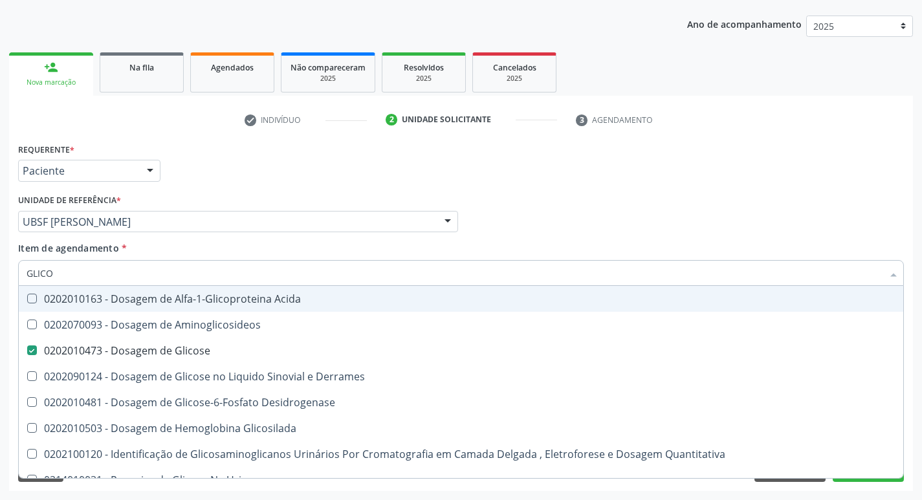
type input "GLIC"
checkbox Glicose "false"
type input "G"
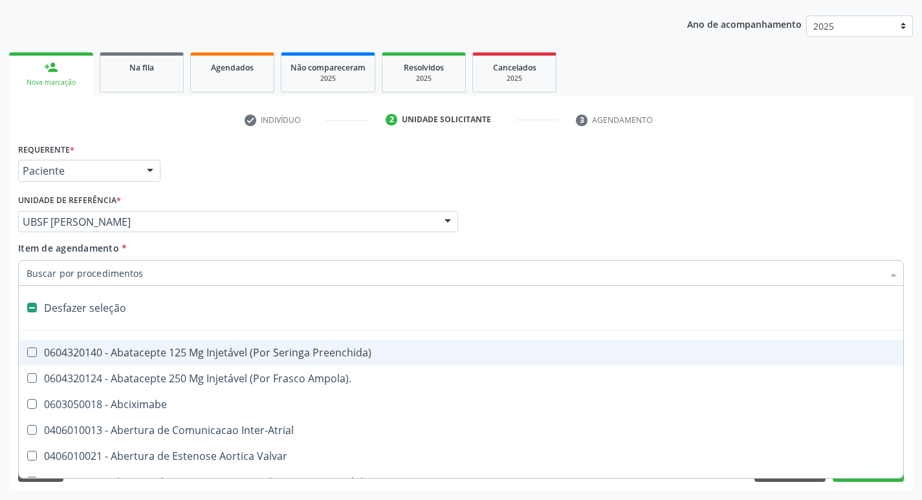
type input "H"
checkbox Coronariano "true"
checkbox Lactente\) "true"
checkbox C "true"
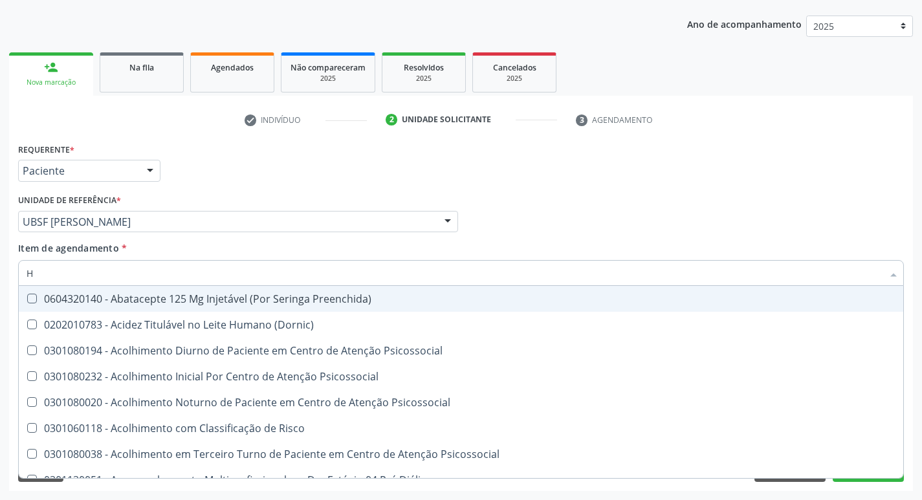
type input "HEMOGLOBINA G"
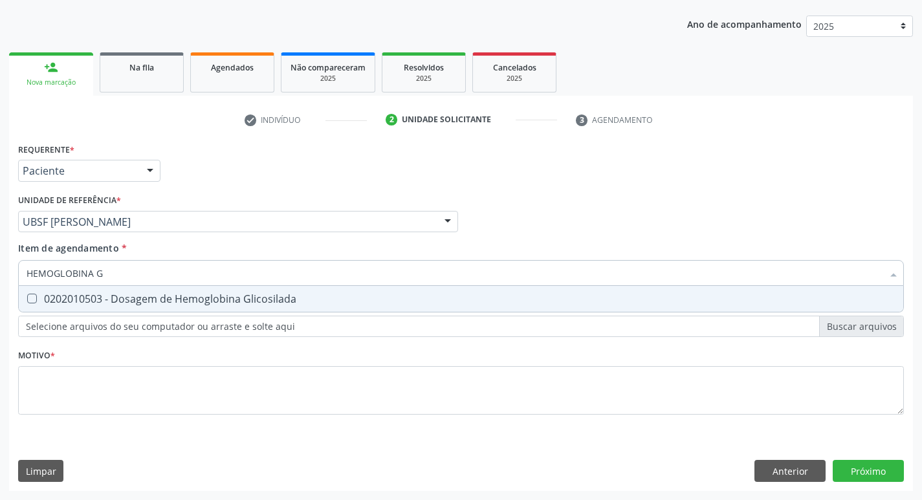
click at [200, 301] on div "0202010503 - Dosagem de Hemoglobina Glicosilada" at bounding box center [461, 299] width 869 height 10
checkbox Glicosilada "true"
type input "HEMOGLOBINA"
checkbox Glicosilada "false"
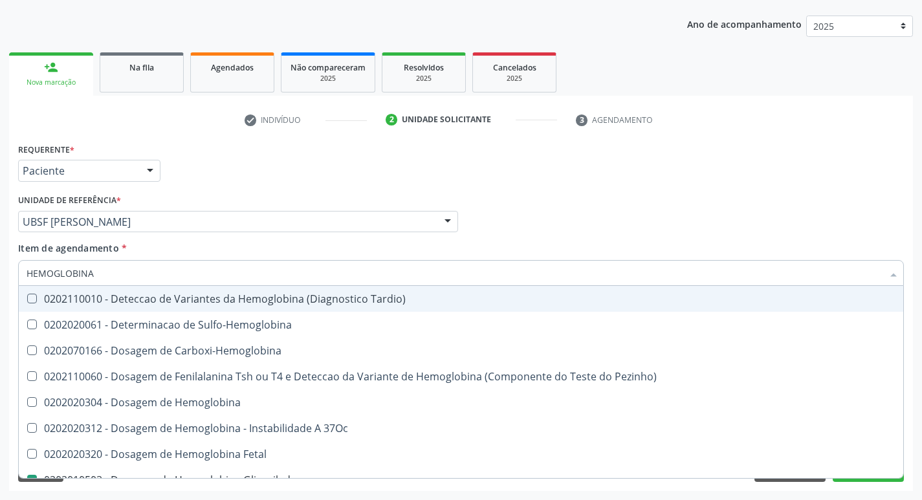
type input "HEMOGLOBIN"
checkbox Glicosilada "false"
checkbox Hemoglobina "true"
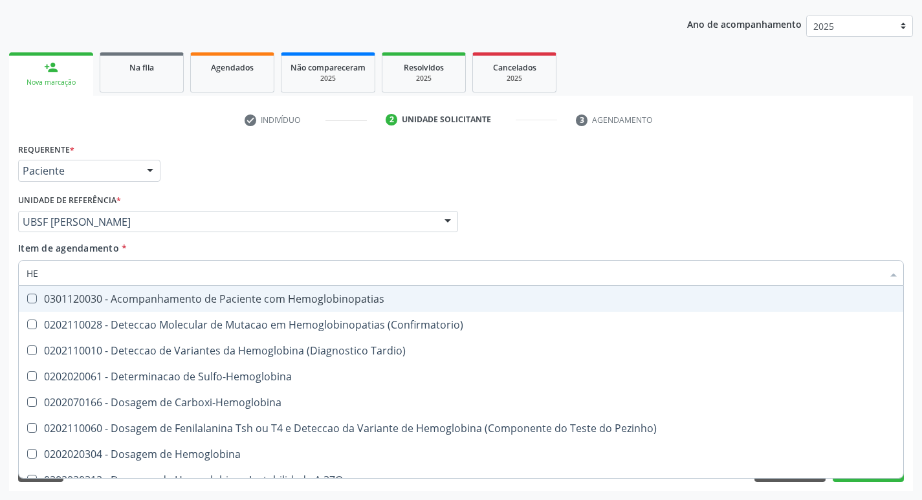
type input "H"
checkbox Glicosilada "false"
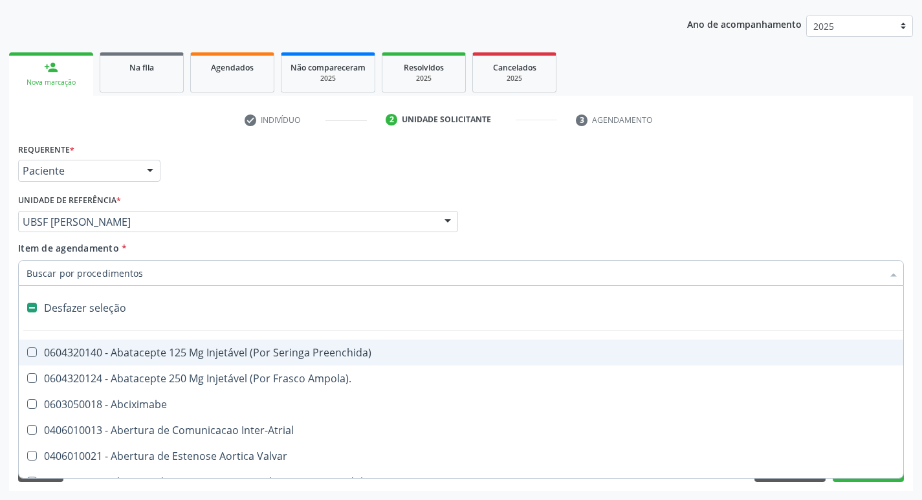
type input "H"
checkbox Coronariano "true"
checkbox Lactente\) "true"
checkbox A "true"
checkbox C "true"
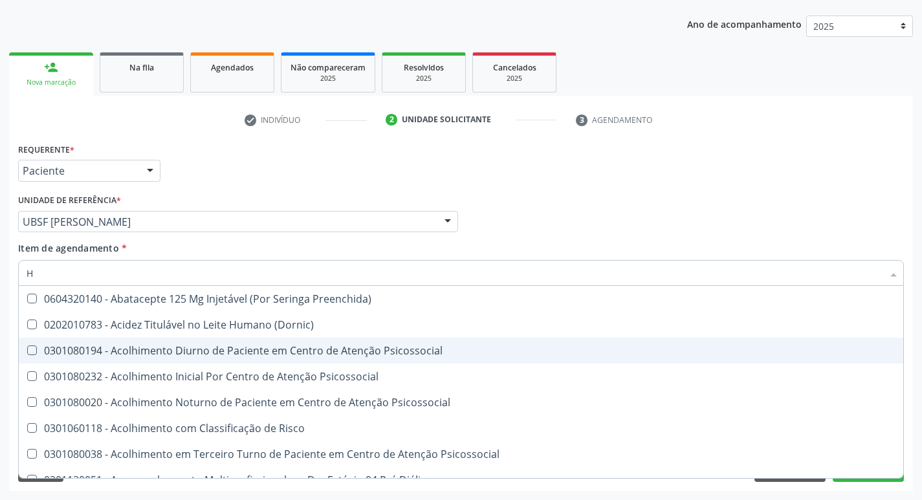
type input "HEMOGR"
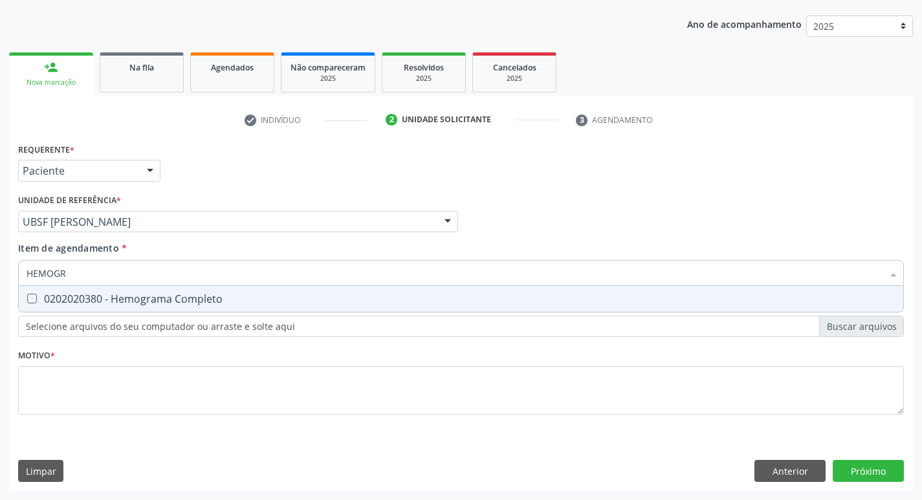
click at [172, 300] on div "0202020380 - Hemograma Completo" at bounding box center [461, 299] width 869 height 10
checkbox Completo "true"
type input "HEMOG"
checkbox Completo "false"
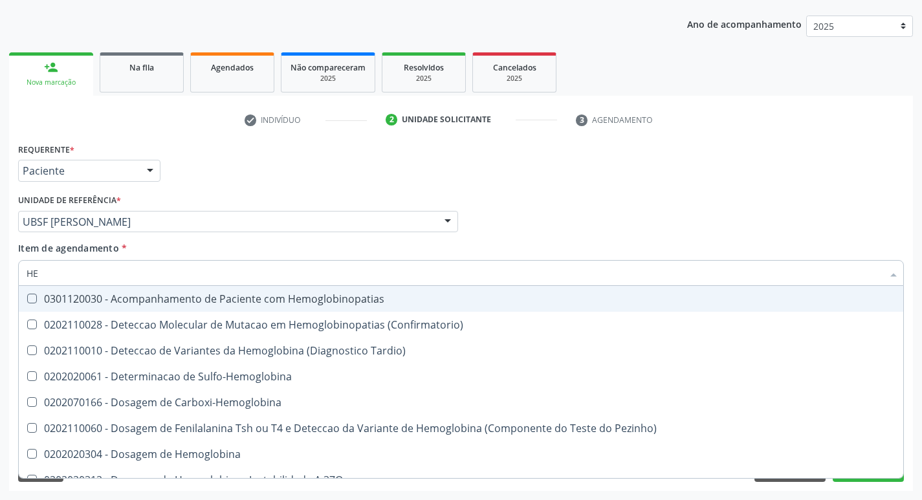
type input "H"
checkbox Glicosilada "false"
checkbox Completo "false"
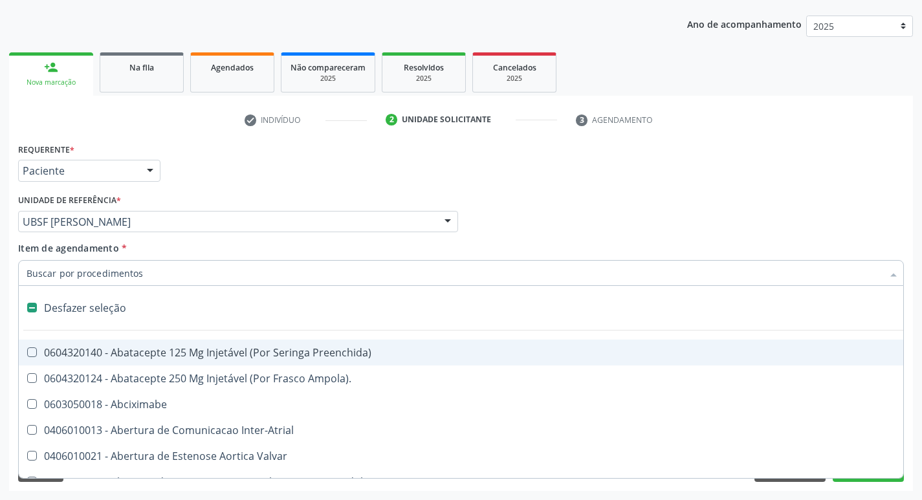
click at [600, 212] on div "Profissional Solicitante Por favor, selecione a Unidade de Atendimento primeiro…" at bounding box center [461, 216] width 892 height 50
checkbox Ampola\)\ "true"
checkbox Abciximabe "true"
checkbox Inter-Atrial "true"
checkbox Valvar "true"
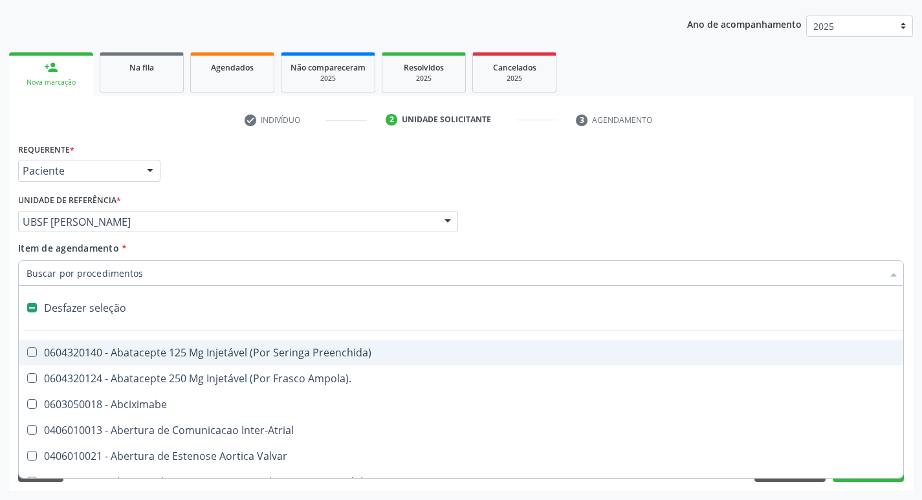
checkbox Adolescente\) "true"
checkbox Valvar "true"
checkbox Adolescente\) "true"
checkbox Paciente\) "true"
checkbox Dente\) "true"
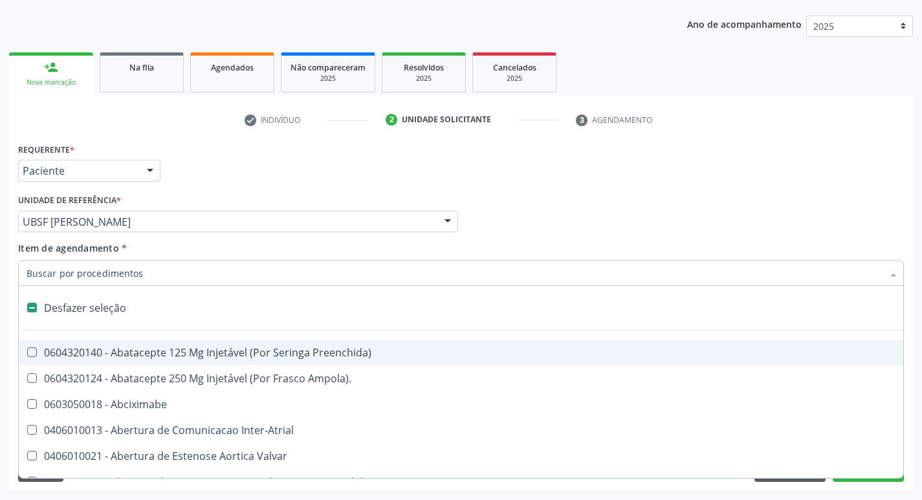
checkbox Comprimido\) "true"
checkbox \(Dornic\) "true"
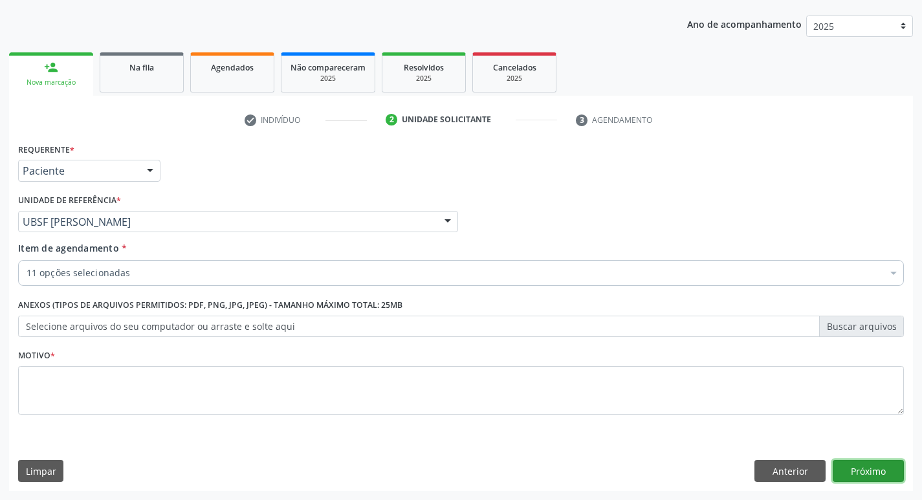
click at [867, 468] on button "Próximo" at bounding box center [868, 471] width 71 height 22
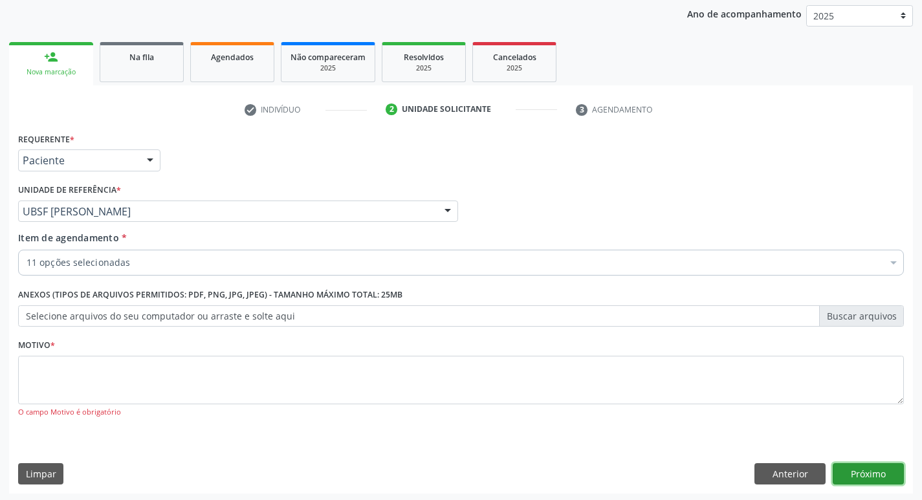
scroll to position [154, 0]
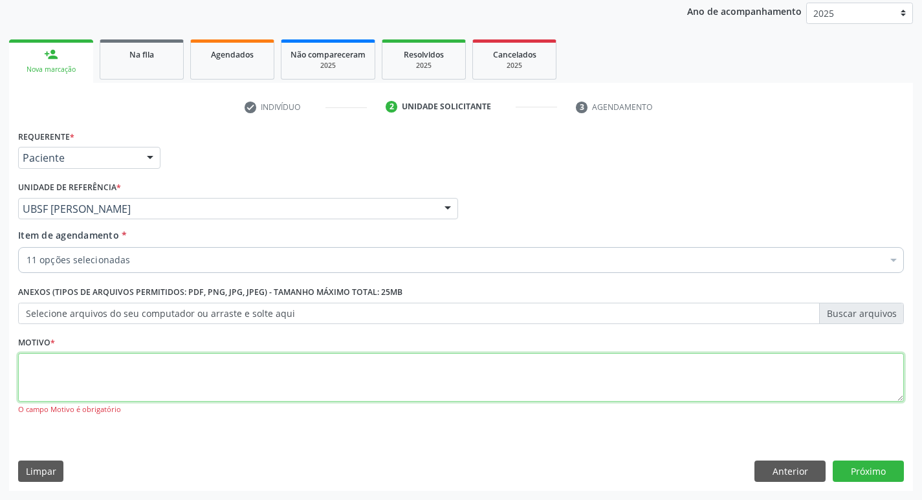
click at [87, 386] on textarea at bounding box center [461, 377] width 886 height 49
type textarea "AVALIACAO"
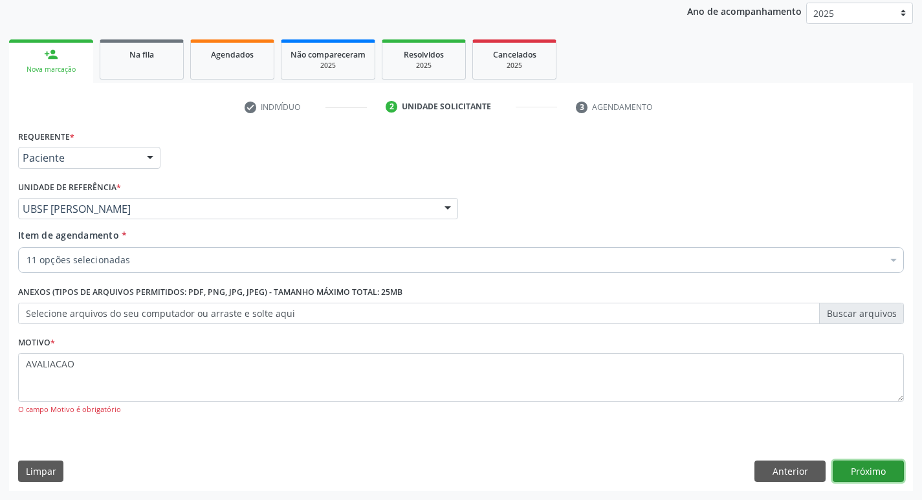
click at [871, 471] on button "Próximo" at bounding box center [868, 472] width 71 height 22
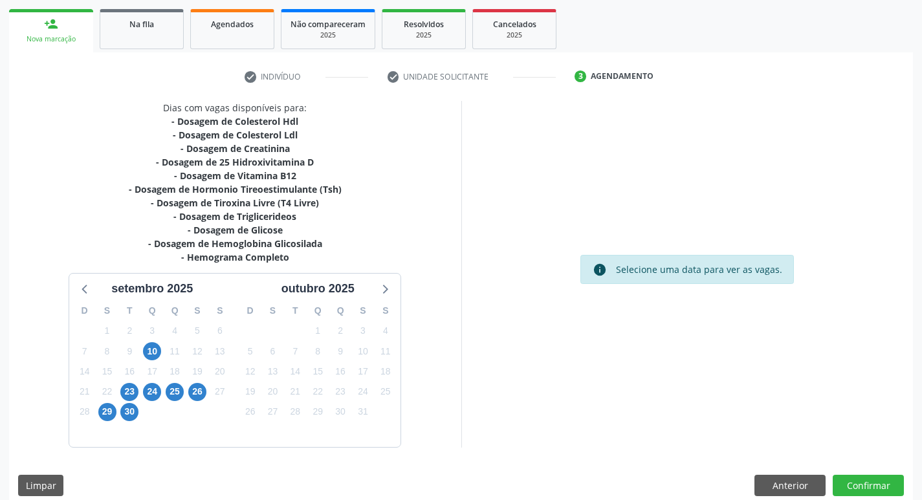
scroll to position [199, 0]
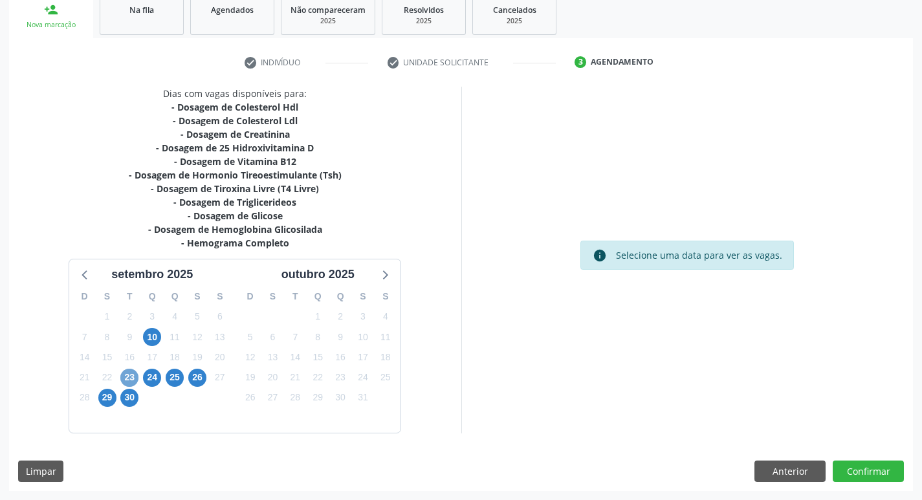
click at [129, 374] on span "23" at bounding box center [129, 378] width 18 height 18
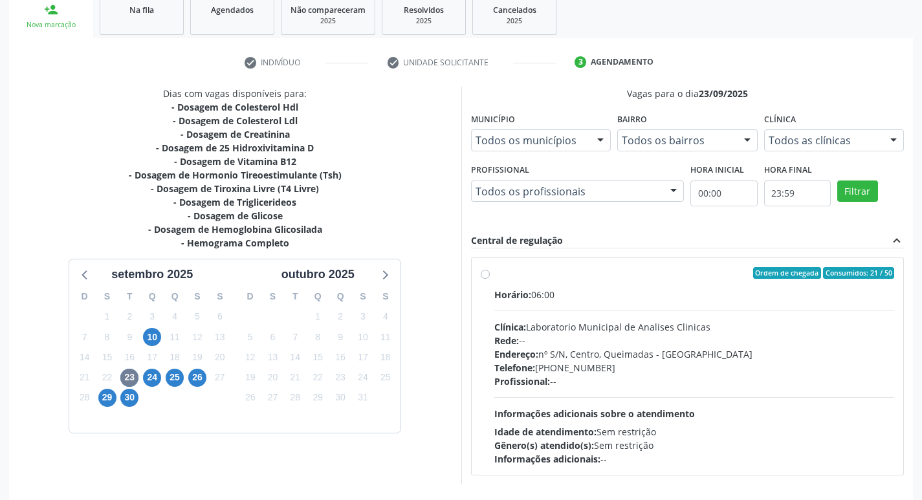
click at [686, 331] on div "Clínica: Laboratorio Municipal de Analises Clinicas" at bounding box center [694, 327] width 400 height 14
click at [490, 279] on input "Ordem de chegada Consumidos: 21 / 50 Horário: 06:00 Clínica: Laboratorio Munici…" at bounding box center [485, 273] width 9 height 12
radio input "true"
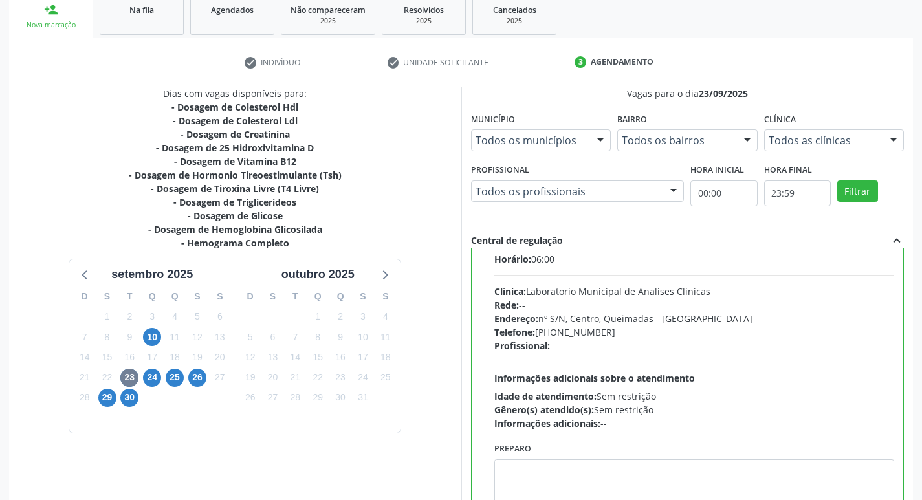
scroll to position [64, 0]
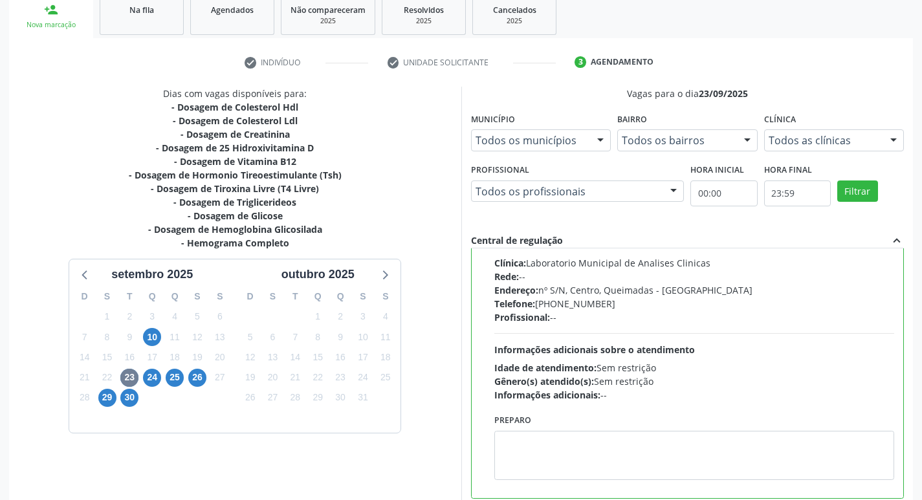
click at [571, 426] on div "Preparo" at bounding box center [694, 445] width 400 height 69
click at [565, 430] on div "Preparo" at bounding box center [694, 445] width 400 height 69
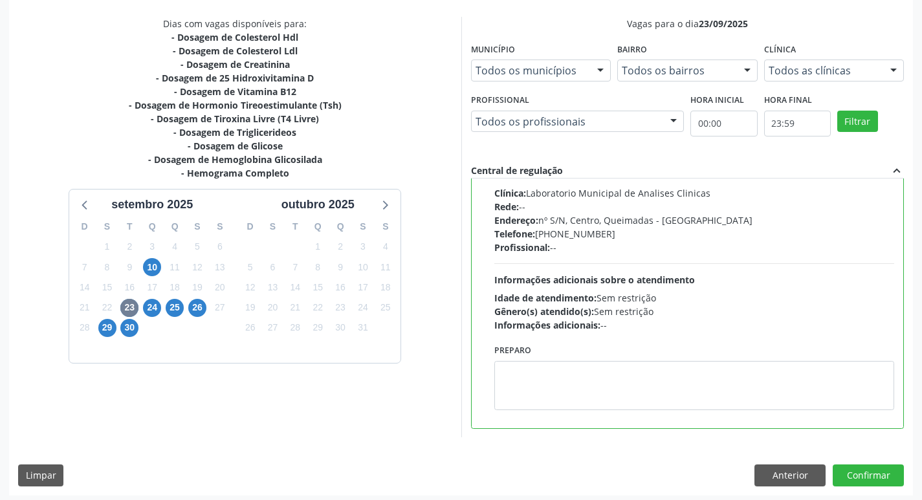
scroll to position [273, 0]
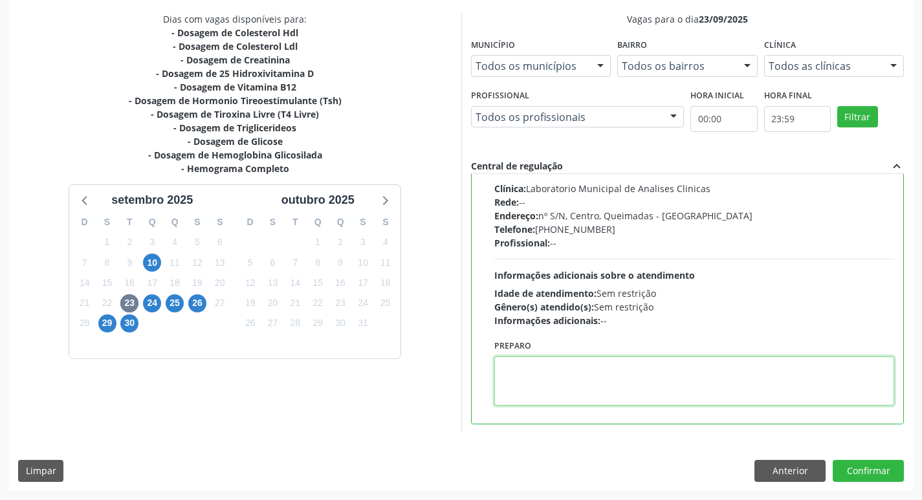
click at [554, 394] on textarea at bounding box center [694, 380] width 400 height 49
paste textarea "IR EM [GEOGRAPHIC_DATA]"
type textarea "IR EM [GEOGRAPHIC_DATA]"
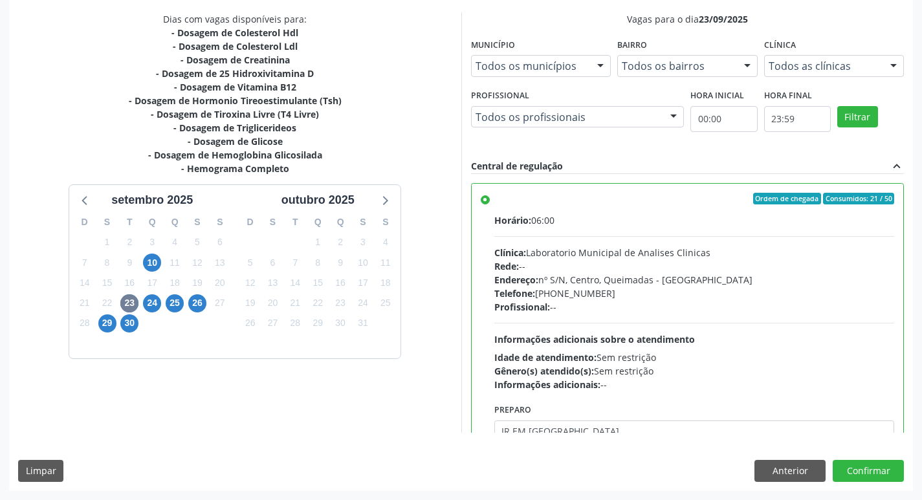
scroll to position [64, 0]
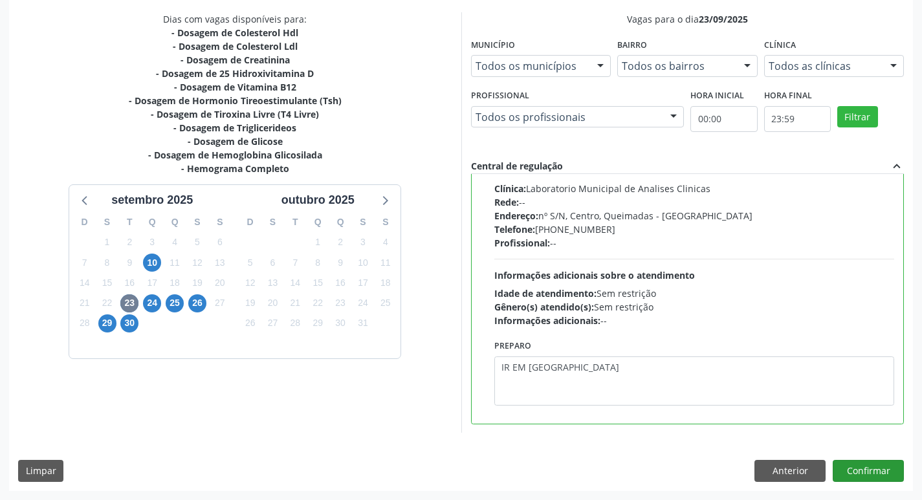
type textarea "IR EM [GEOGRAPHIC_DATA]"
click at [878, 471] on button "Confirmar" at bounding box center [868, 471] width 71 height 22
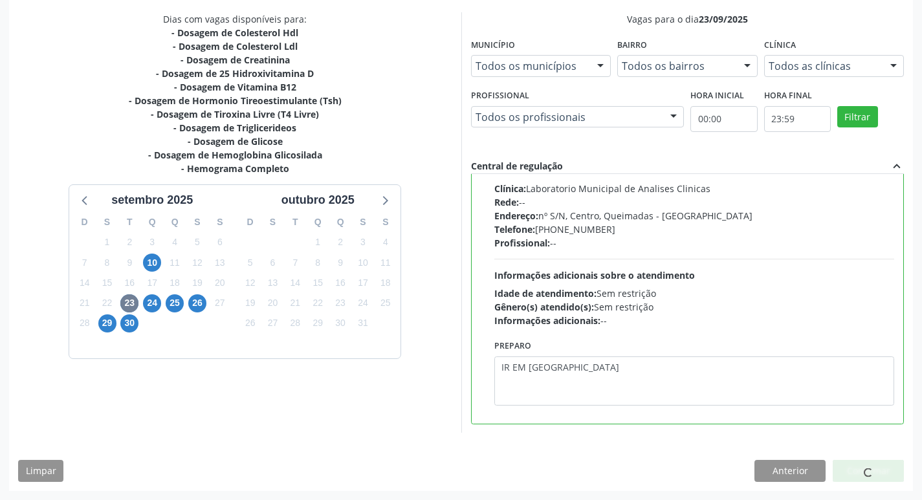
scroll to position [0, 0]
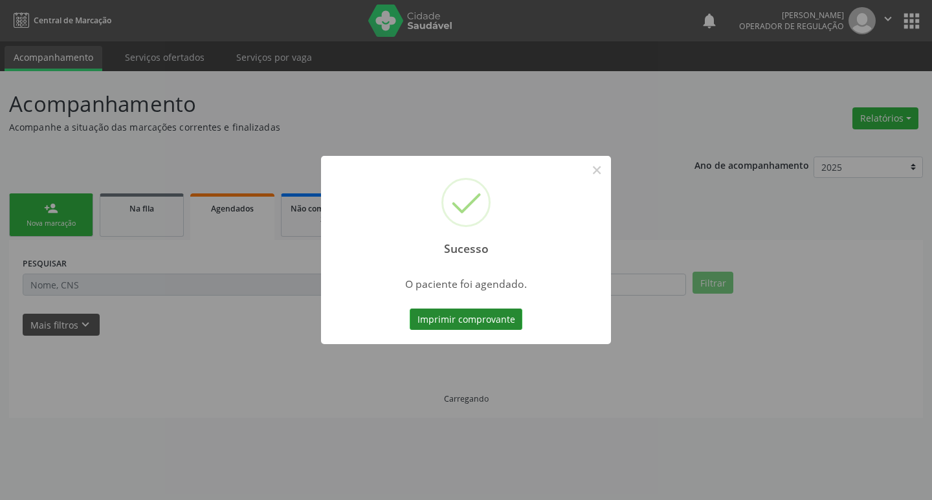
click at [476, 319] on button "Imprimir comprovante" at bounding box center [466, 320] width 113 height 22
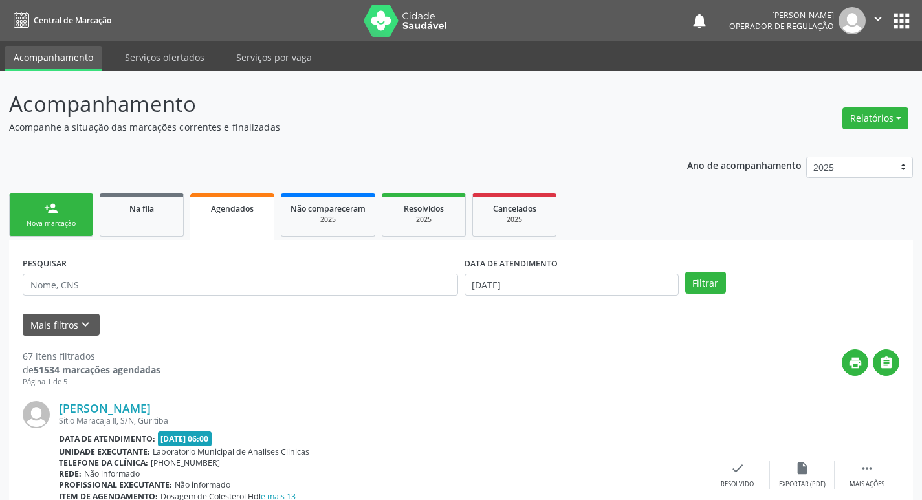
click at [63, 221] on div "Nova marcação" at bounding box center [51, 224] width 65 height 10
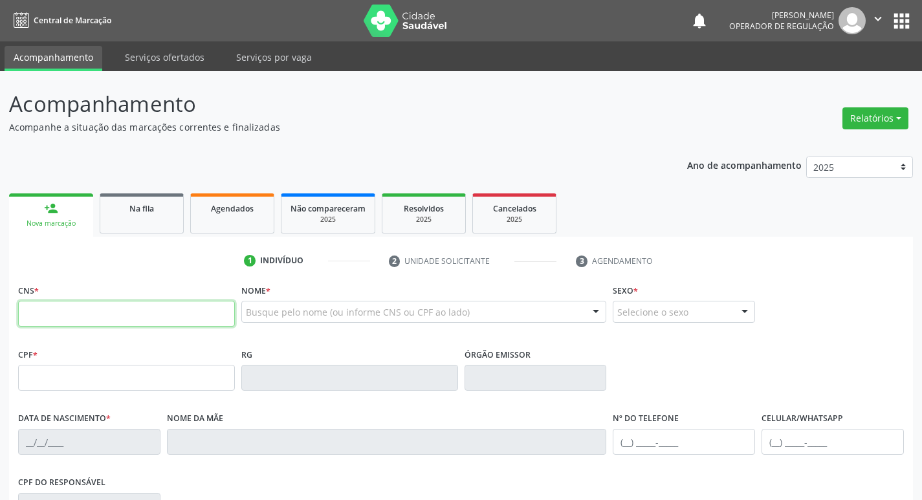
click at [89, 318] on input "text" at bounding box center [126, 314] width 217 height 26
type input "700 5065 9167 5051"
type input "024.746.214-40"
type input "[DATE]"
type input "[PERSON_NAME]"
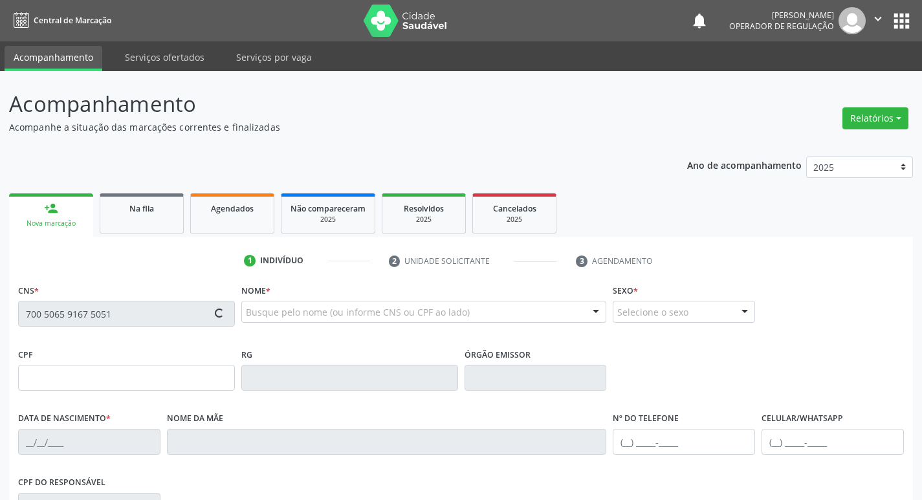
type input "[PHONE_NUMBER]"
type input "149.524.924-78"
type input "415"
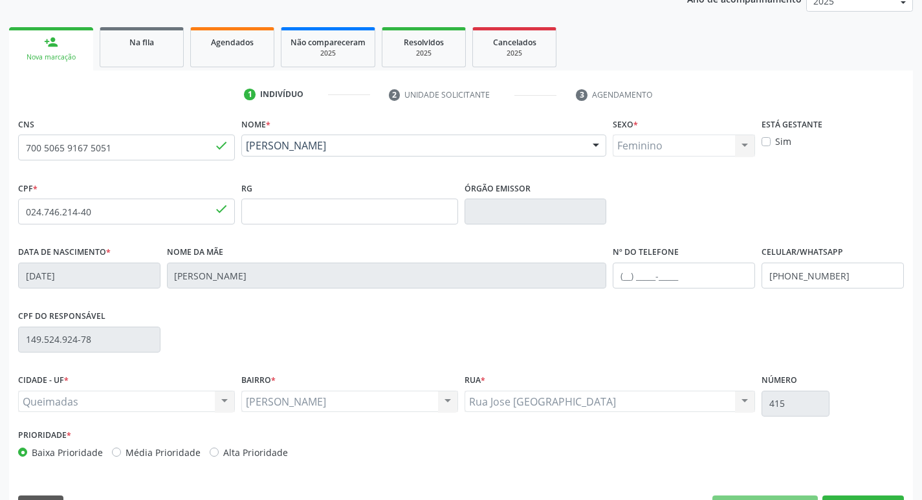
scroll to position [201, 0]
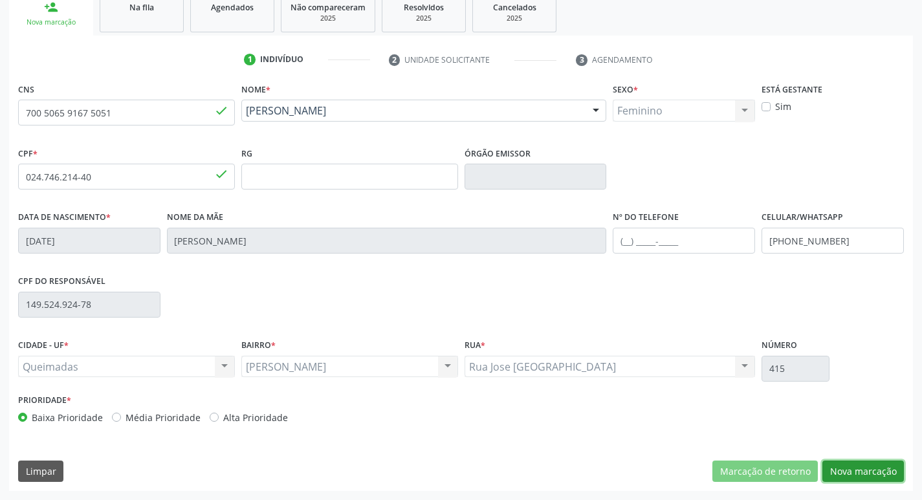
click at [878, 463] on button "Nova marcação" at bounding box center [863, 472] width 82 height 22
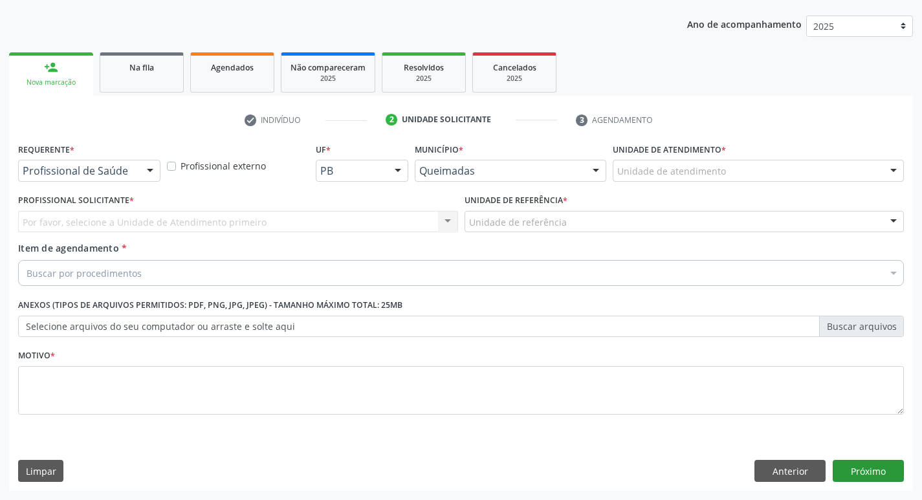
scroll to position [141, 0]
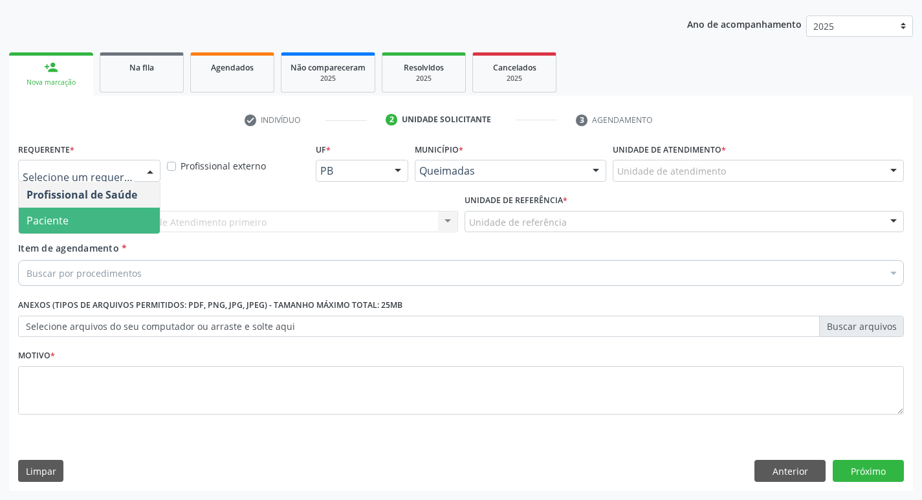
click at [129, 242] on div "Item de agendamento * Buscar por procedimentos Selecionar todos 0604320140 - Ab…" at bounding box center [461, 261] width 886 height 41
click at [102, 212] on span "Paciente" at bounding box center [89, 221] width 141 height 26
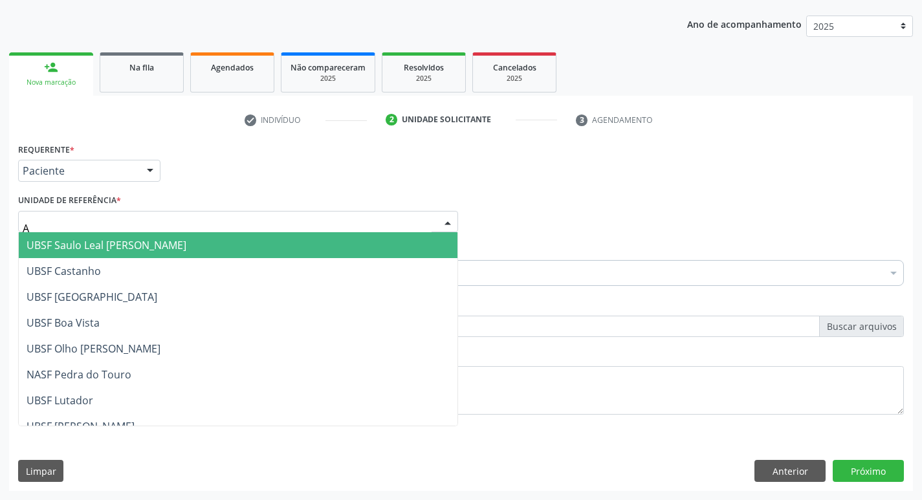
type input "AN"
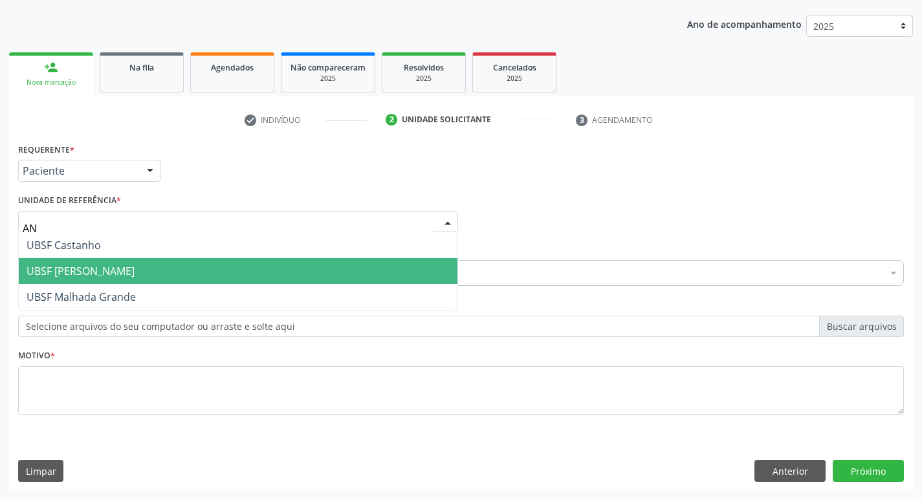
click at [152, 276] on span "UBSF [PERSON_NAME]" at bounding box center [238, 271] width 439 height 26
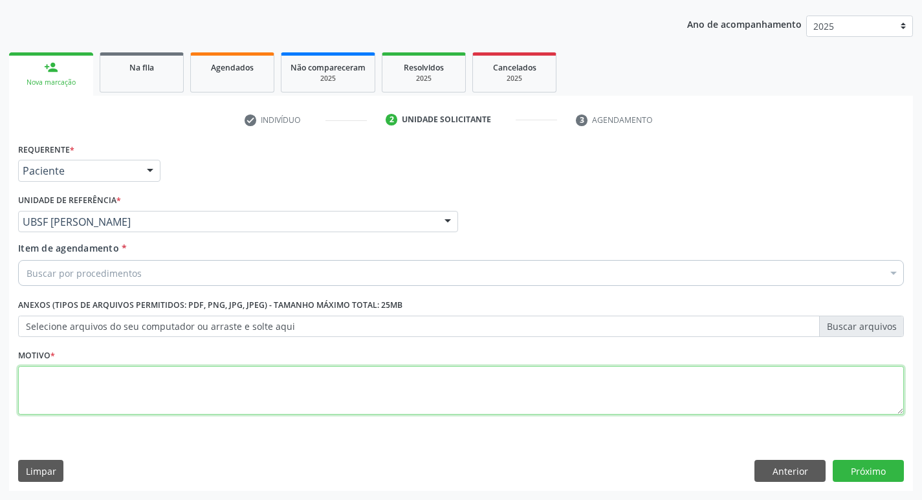
click at [78, 402] on textarea at bounding box center [461, 390] width 886 height 49
type textarea "AVALIACAO"
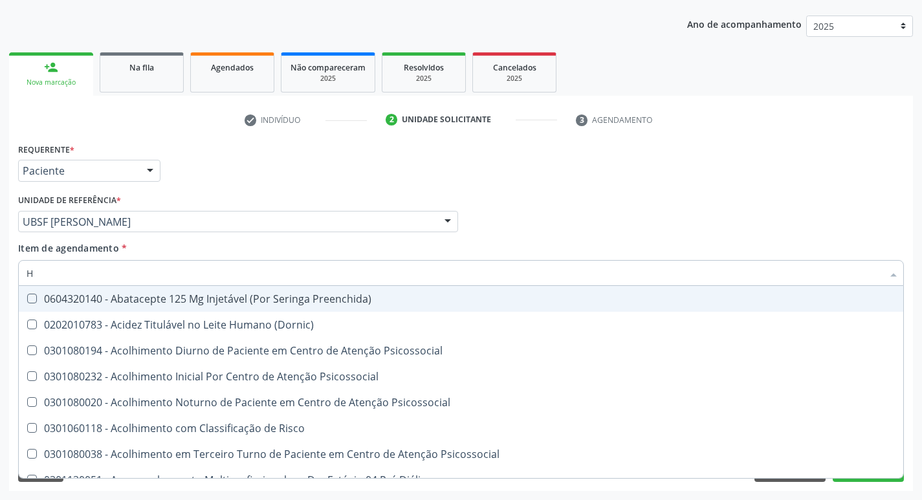
type input "HEMOGR"
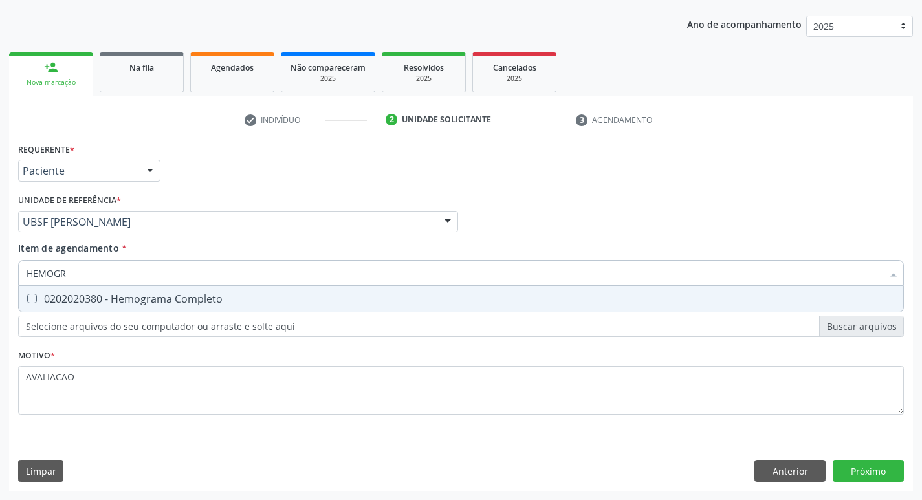
click at [173, 304] on div "0202020380 - Hemograma Completo" at bounding box center [461, 299] width 869 height 10
checkbox Completo "true"
type input "HEMOG"
checkbox Completo "false"
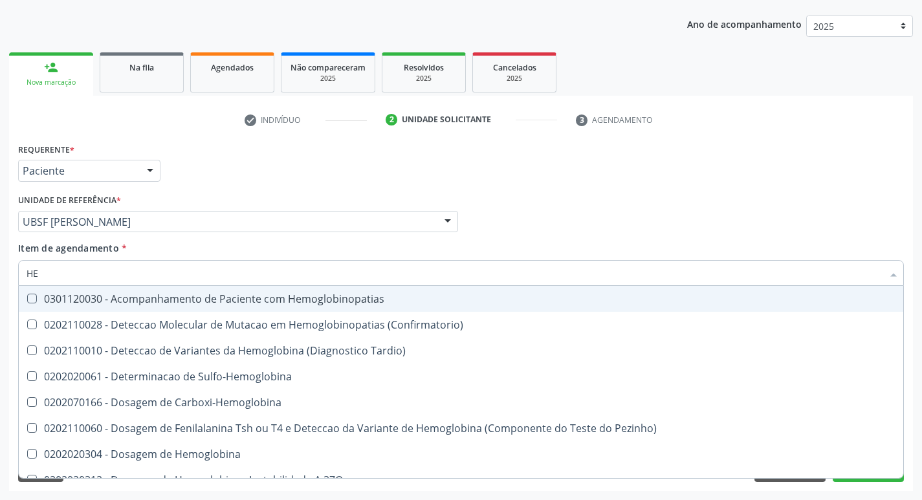
type input "H"
checkbox Completo "false"
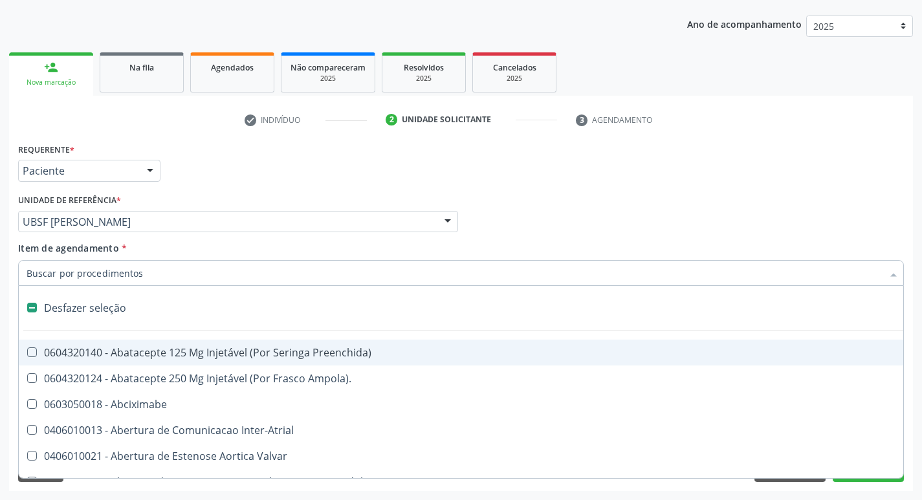
type input "G"
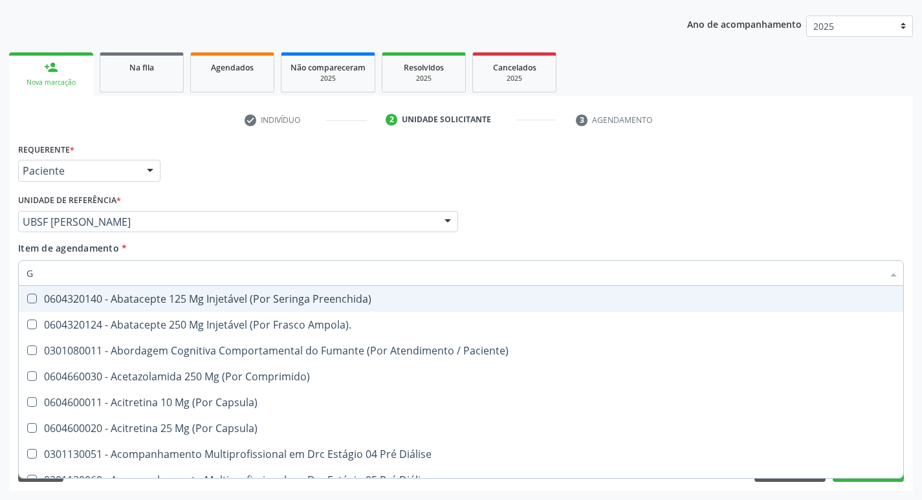
checkbox Completo "true"
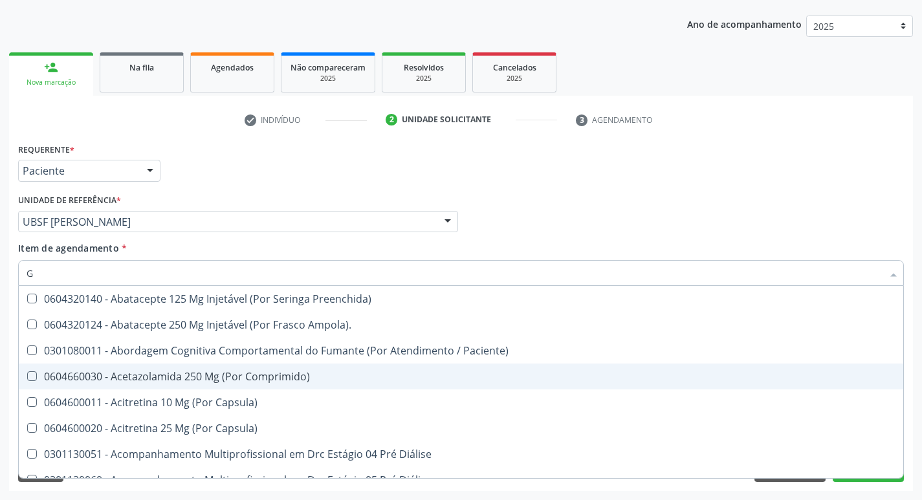
type input "GLICOSE"
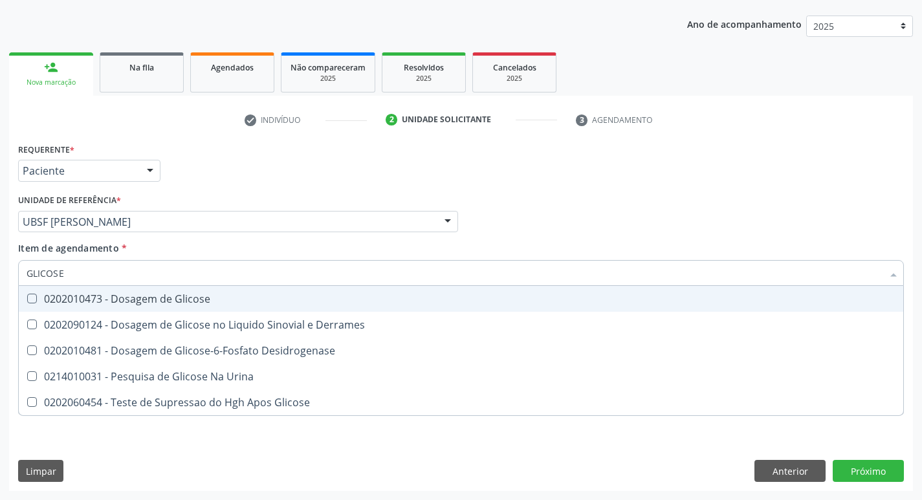
click at [182, 285] on input "GLICOSE" at bounding box center [455, 273] width 856 height 26
click at [184, 299] on div "0202010473 - Dosagem de Glicose" at bounding box center [461, 299] width 869 height 10
checkbox Glicose "true"
type input "GLICOS"
checkbox Glicose "false"
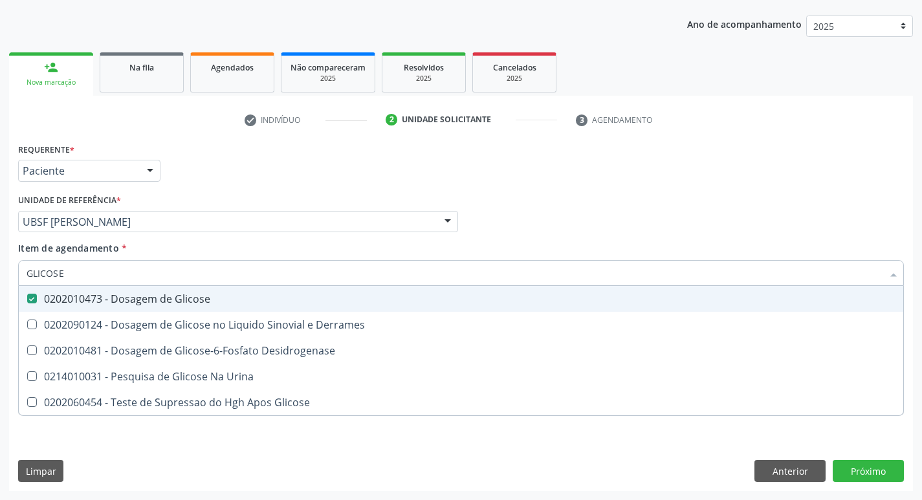
checkbox Derrames "true"
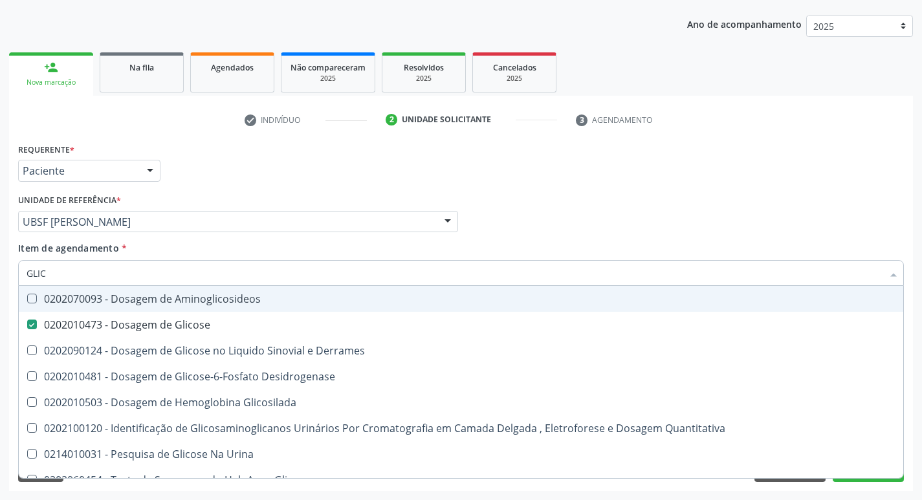
type input "GLI"
checkbox Glicose "false"
checkbox Derrames "false"
type input "G"
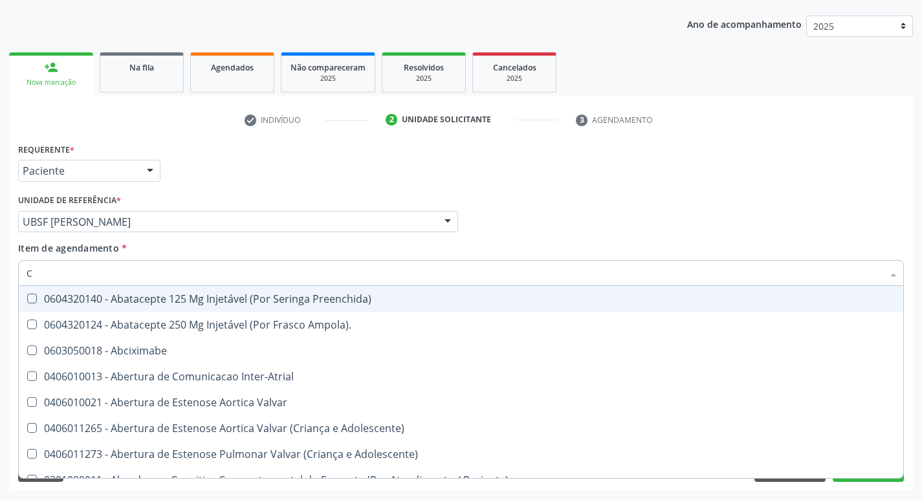
type input "CO"
checkbox Comprimido\) "true"
checkbox Osseo "true"
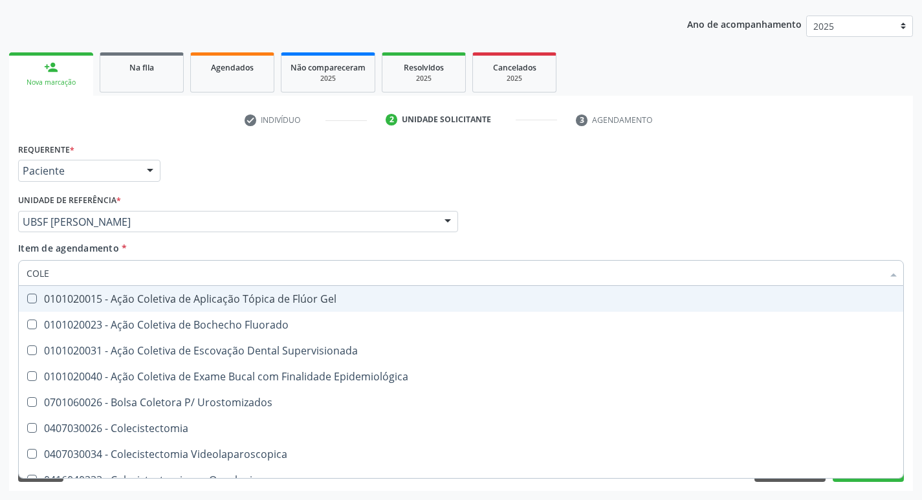
type input "COLES"
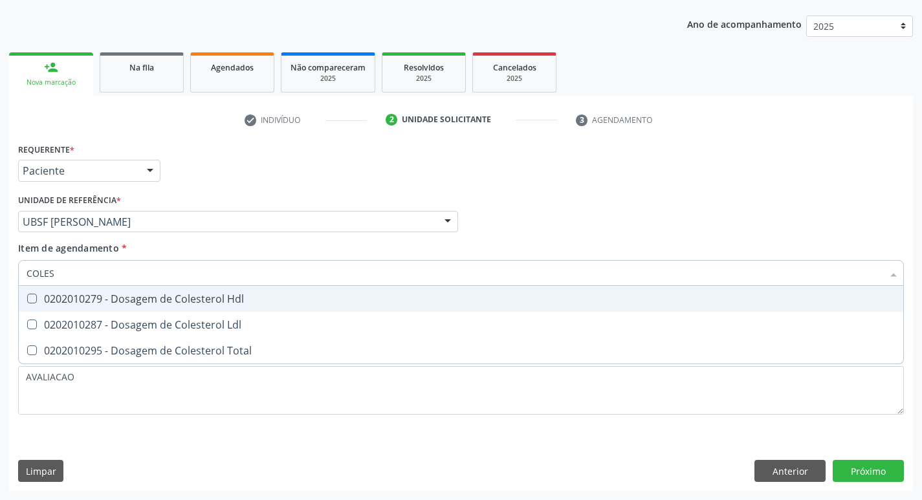
click at [184, 299] on div "0202010279 - Dosagem de Colesterol Hdl" at bounding box center [461, 299] width 869 height 10
checkbox Hdl "true"
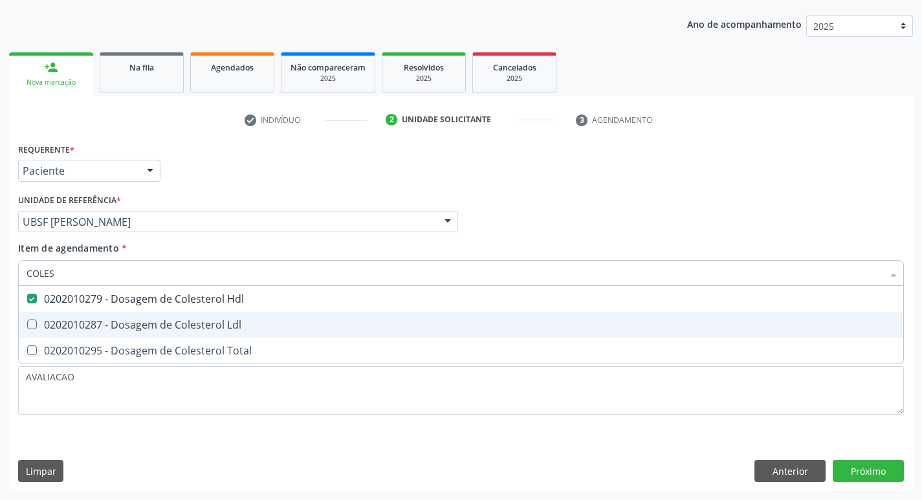
click at [201, 336] on span "0202010287 - Dosagem de Colesterol Ldl" at bounding box center [461, 325] width 884 height 26
checkbox Ldl "true"
type input "COLE"
checkbox Hdl "false"
checkbox Ldl "false"
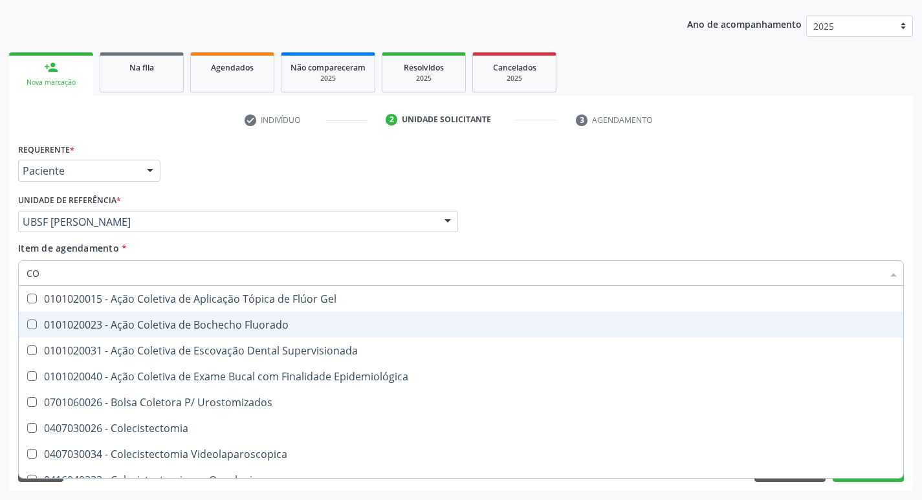
type input "C"
checkbox Hdl "false"
checkbox Ldl "false"
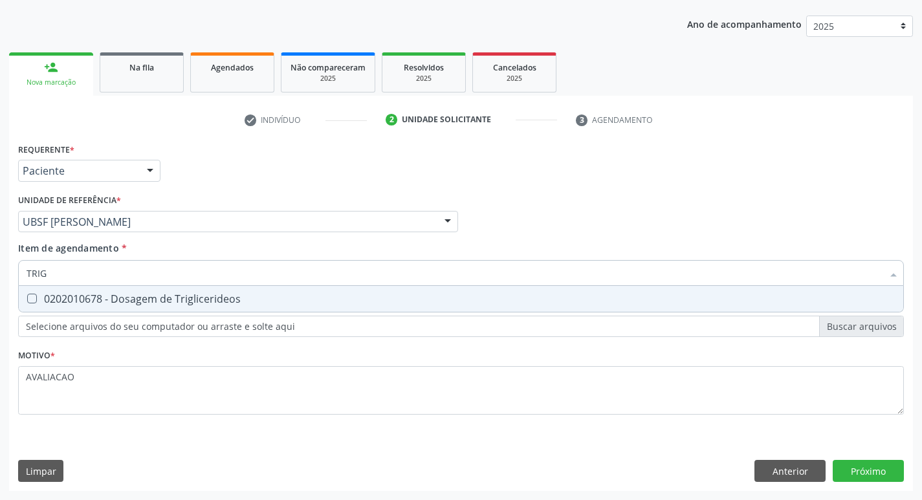
type input "TRIGL"
click at [201, 306] on span "0202010678 - Dosagem de Triglicerideos" at bounding box center [461, 299] width 884 height 26
checkbox Triglicerideos "true"
type input "TRIG"
checkbox Triglicerideos "false"
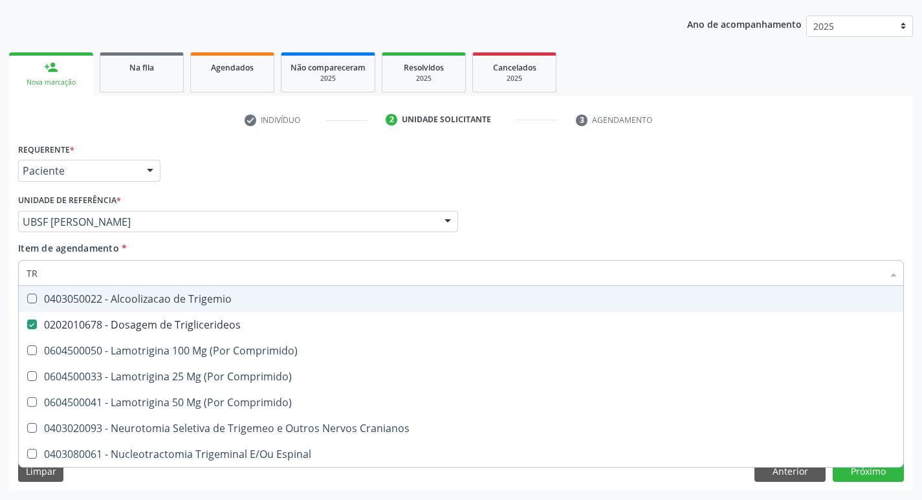
type input "T"
checkbox Triglicerideos "false"
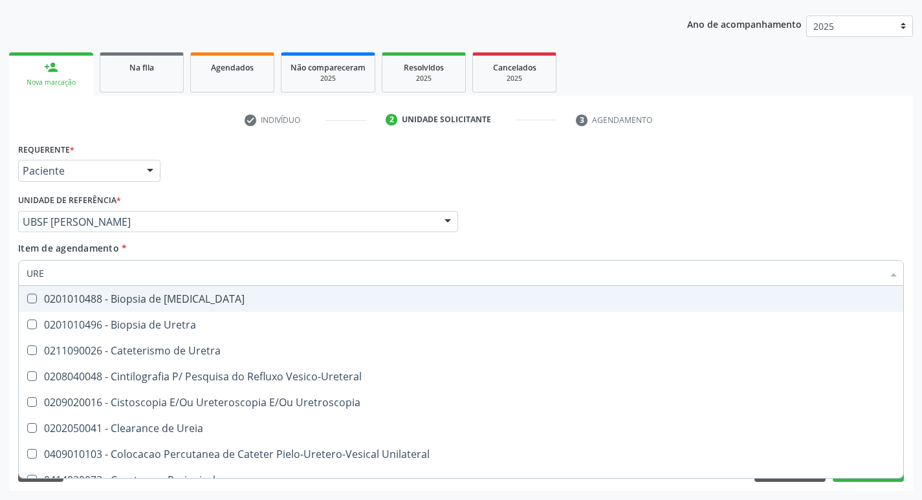
type input "UREI"
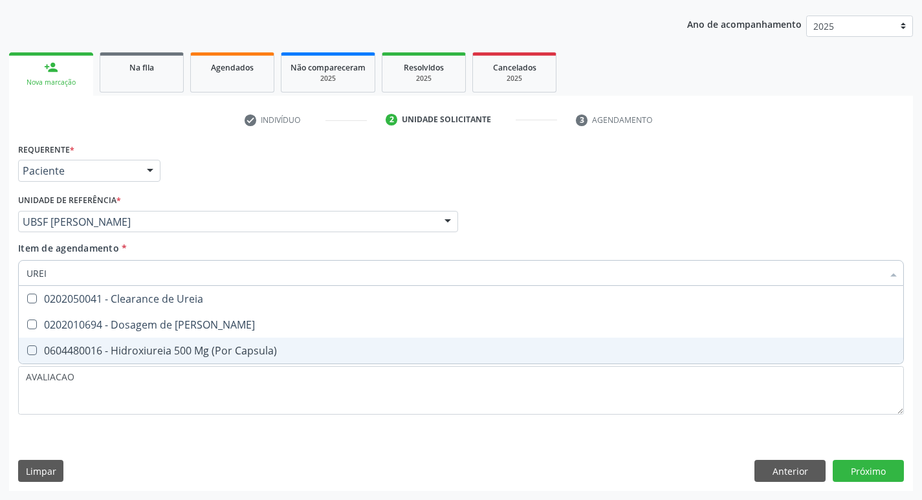
click at [208, 329] on div "0202010694 - Dosagem de [PERSON_NAME]" at bounding box center [461, 325] width 869 height 10
checkbox Ureia "true"
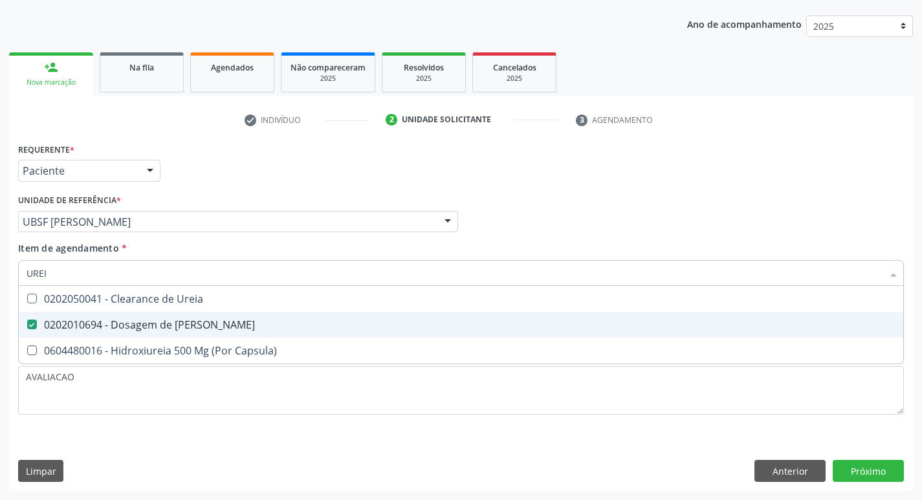
type input "URE"
checkbox Ureia "false"
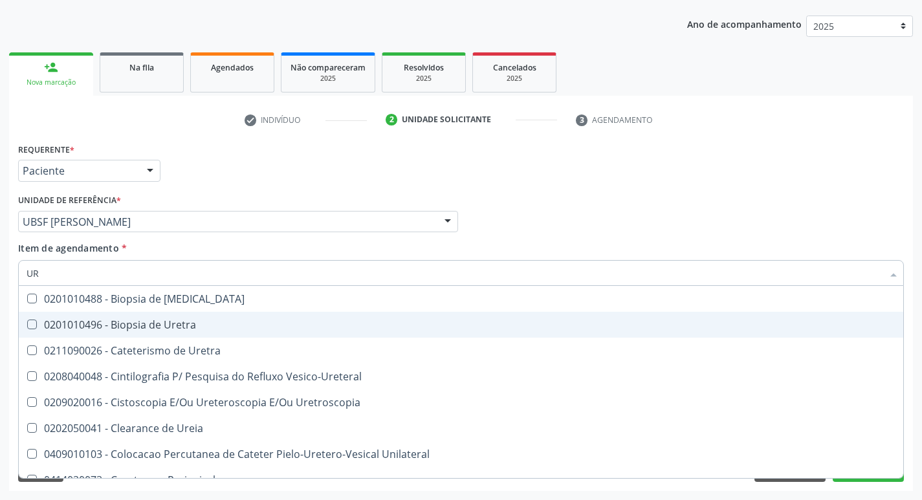
type input "U"
checkbox Ureia "false"
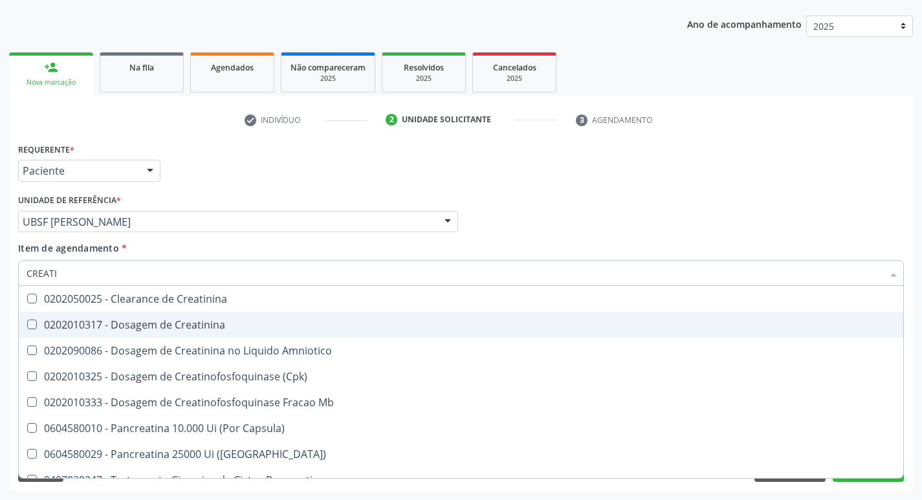
type input "CREATIN"
click at [208, 329] on div "0202010317 - Dosagem de Creatinina" at bounding box center [461, 325] width 869 height 10
checkbox Creatinina "true"
type input "CREAT"
checkbox Creatinina "false"
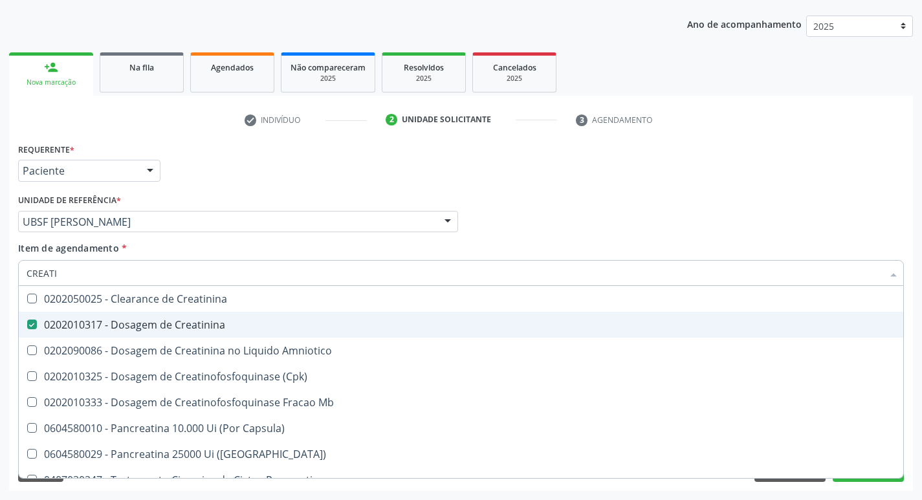
checkbox Amniotico "true"
type input "CRE"
checkbox Amniotico "false"
checkbox Mb "false"
type input "C"
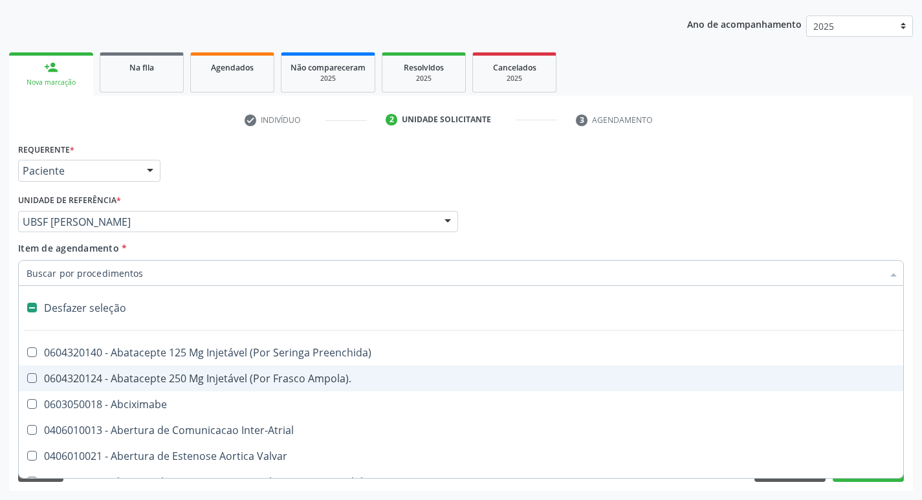
type input "H"
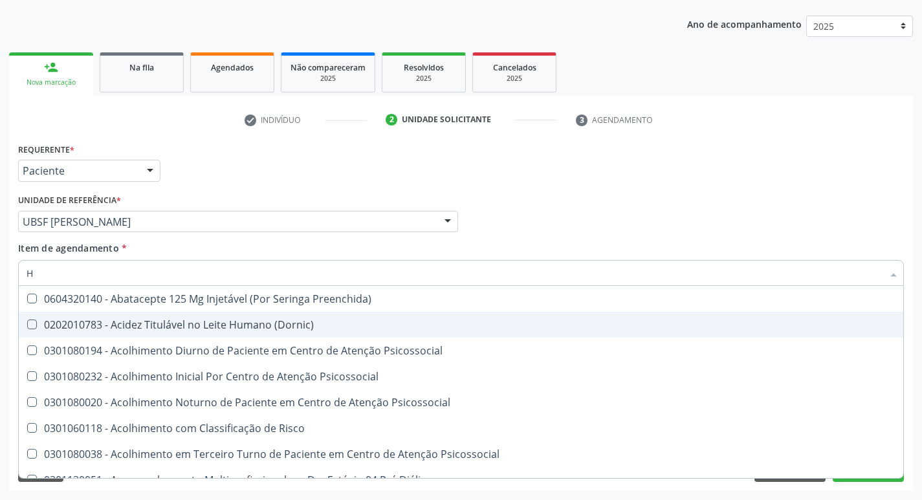
checkbox Hdl "true"
checkbox Completo "true"
type input "HEMOGLOBINA G"
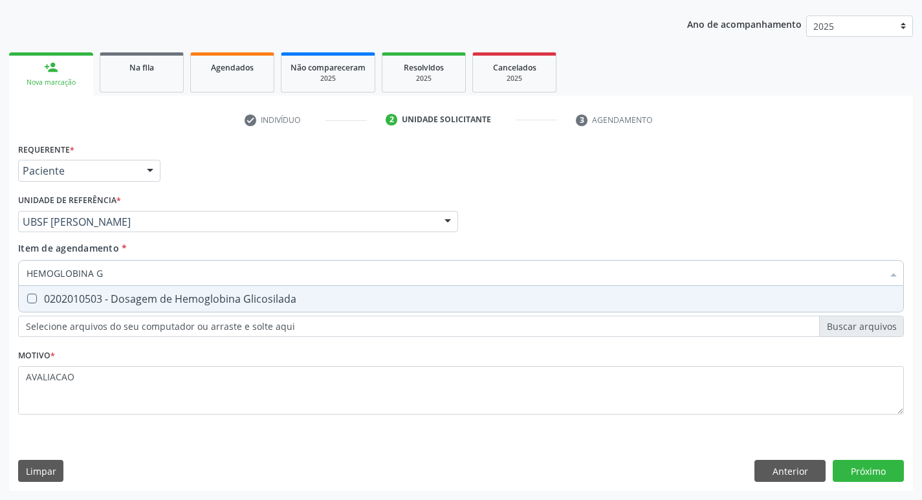
click at [197, 300] on div "0202010503 - Dosagem de Hemoglobina Glicosilada" at bounding box center [461, 299] width 869 height 10
checkbox Glicosilada "true"
type input "HEMOGLOBINA"
checkbox Glicosilada "false"
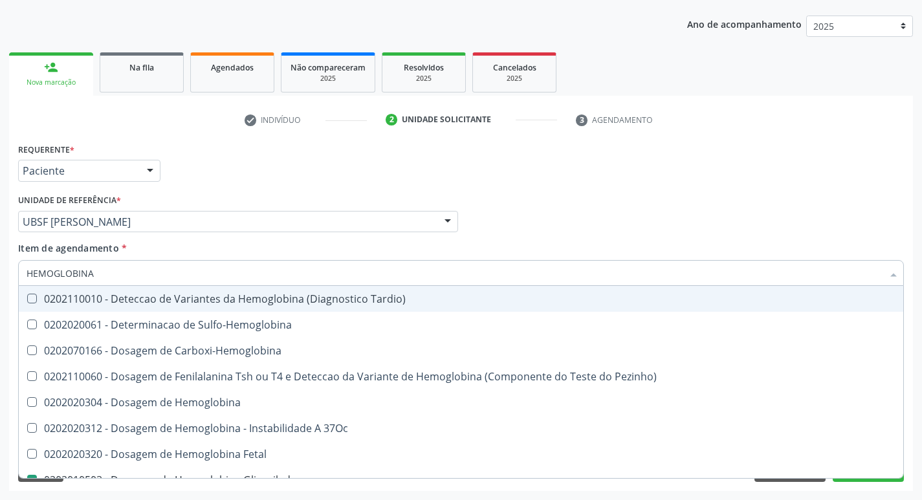
type input "HEMOGLOBIN"
checkbox Glicosilada "false"
checkbox Hemoglobina "true"
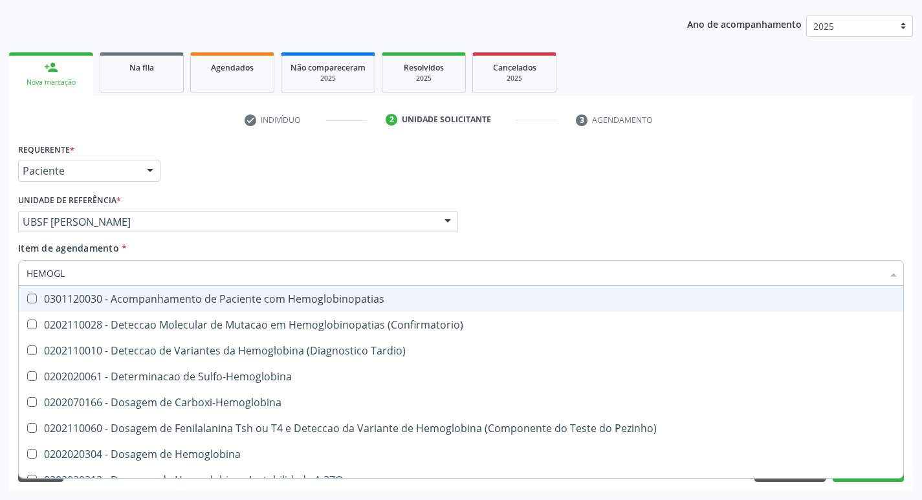
type input "HEMOG"
checkbox S "true"
type input "H"
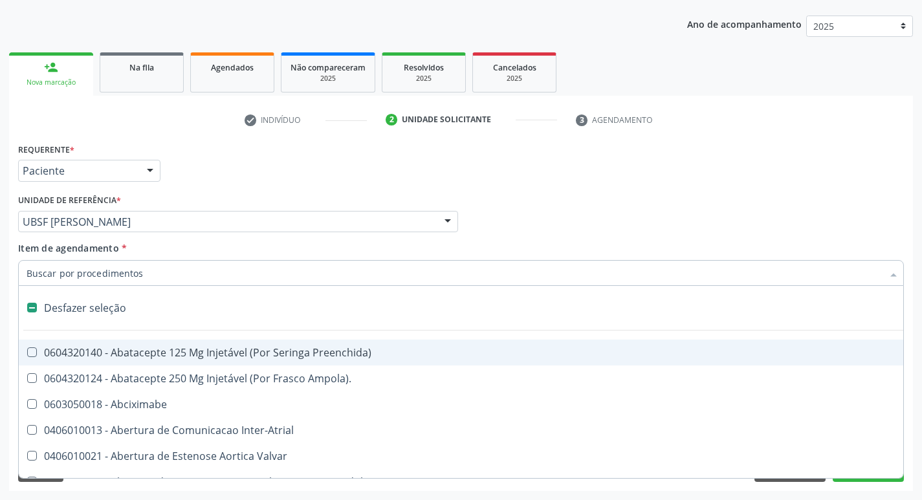
checkbox Dente\) "false"
checkbox Capsula\) "false"
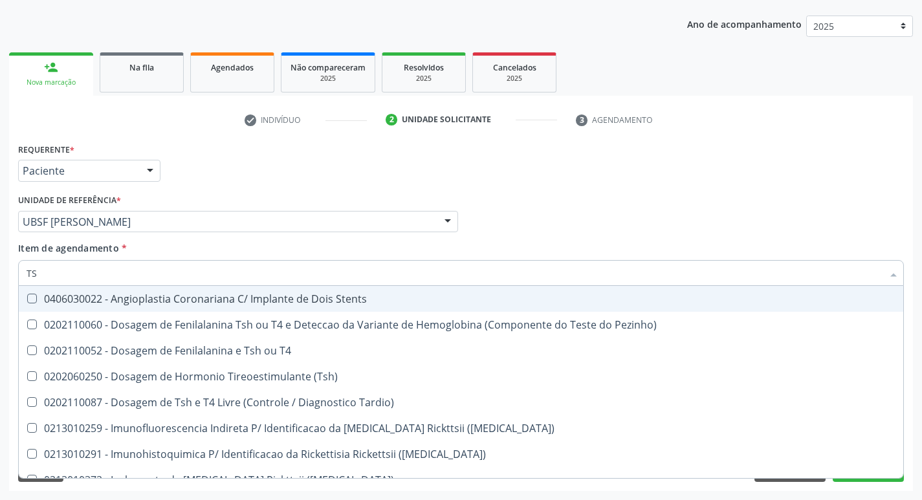
type input "TSH"
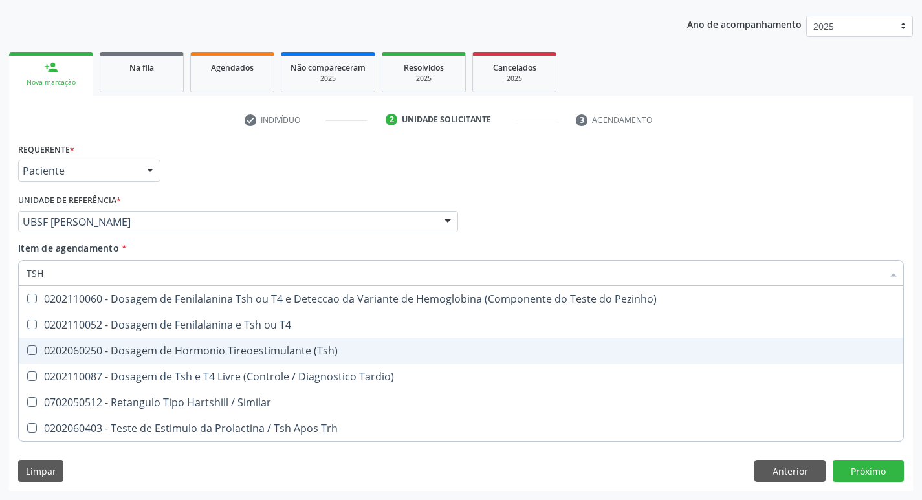
click at [240, 346] on div "0202060250 - Dosagem de Hormonio Tireoestimulante (Tsh)" at bounding box center [461, 350] width 869 height 10
checkbox \(Tsh\) "true"
type input "TS"
checkbox \(Tsh\) "false"
checkbox Tardio\) "true"
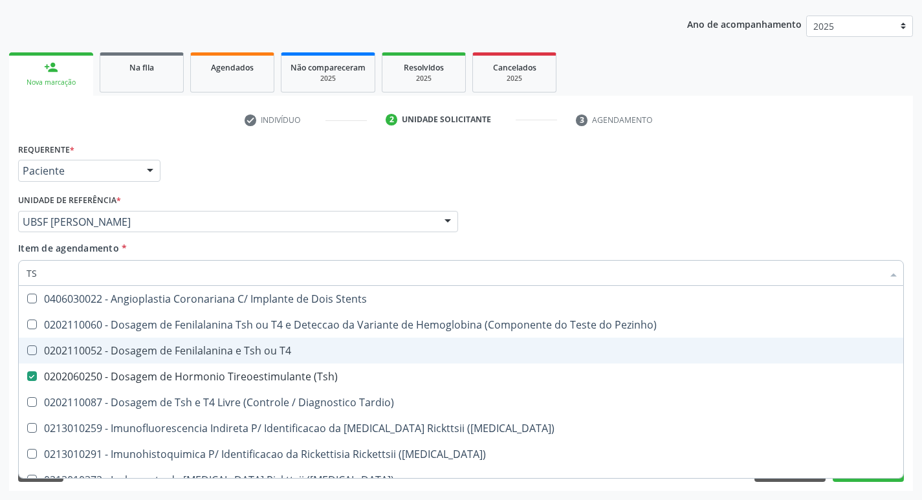
type input "T"
checkbox \(Tsh\) "false"
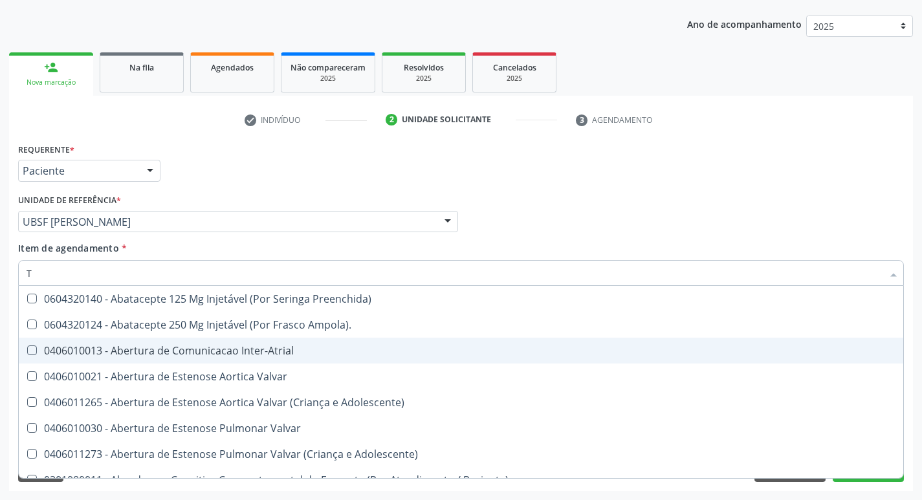
type input "T4"
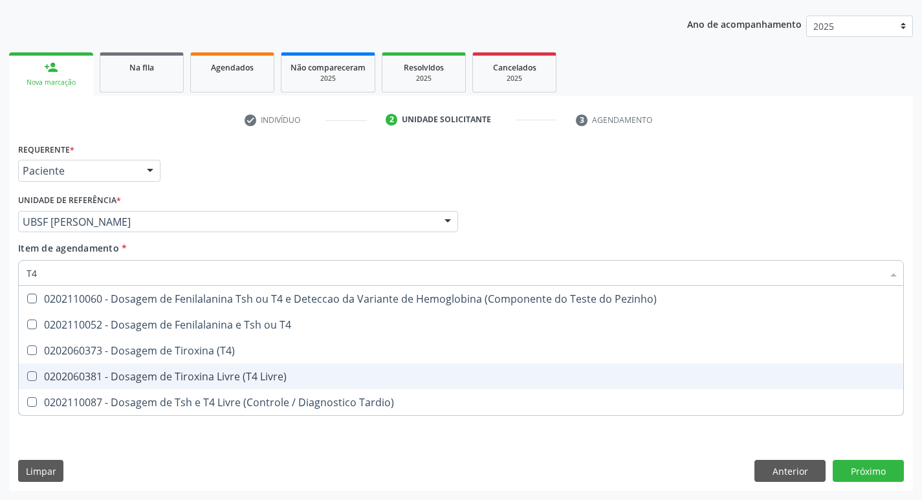
click at [263, 371] on div "0202060381 - Dosagem de Tiroxina Livre (T4 Livre)" at bounding box center [461, 376] width 869 height 10
checkbox Livre\) "true"
type input "T"
checkbox Livre\) "false"
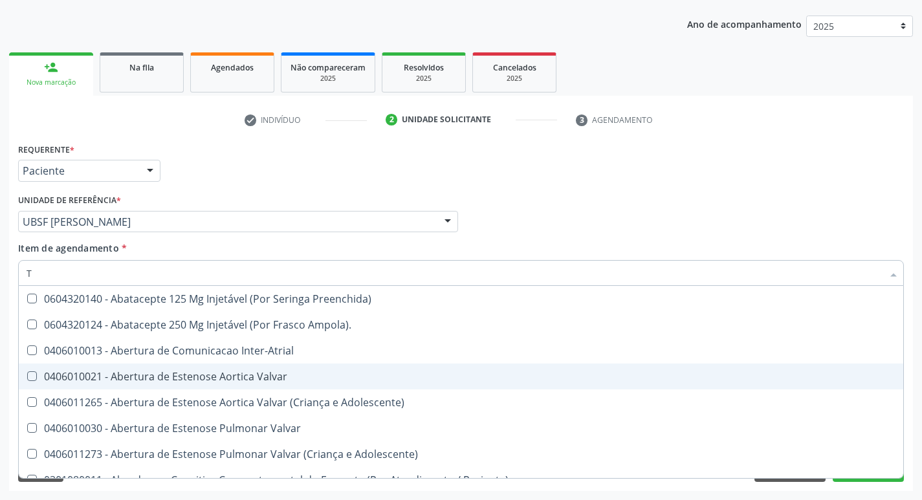
type input "TG"
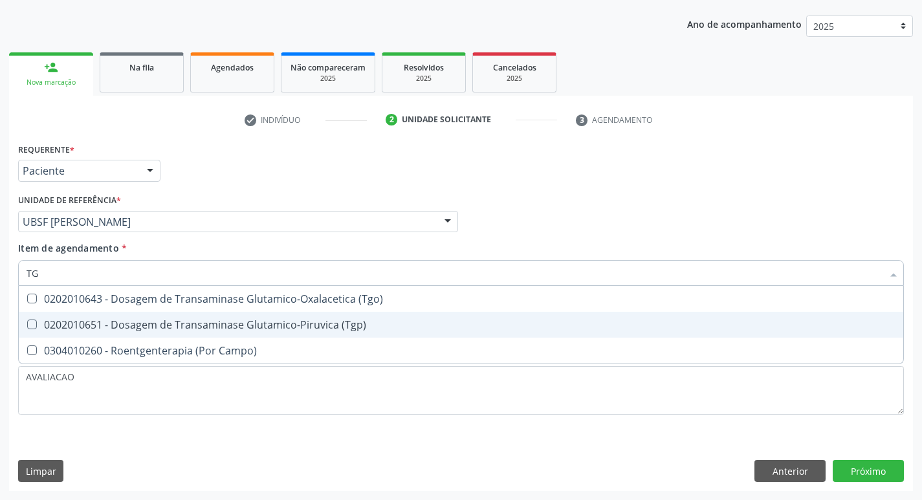
click at [276, 325] on div "0202010651 - Dosagem de Transaminase Glutamico-Piruvica (Tgp)" at bounding box center [461, 325] width 869 height 10
checkbox \(Tgp\) "true"
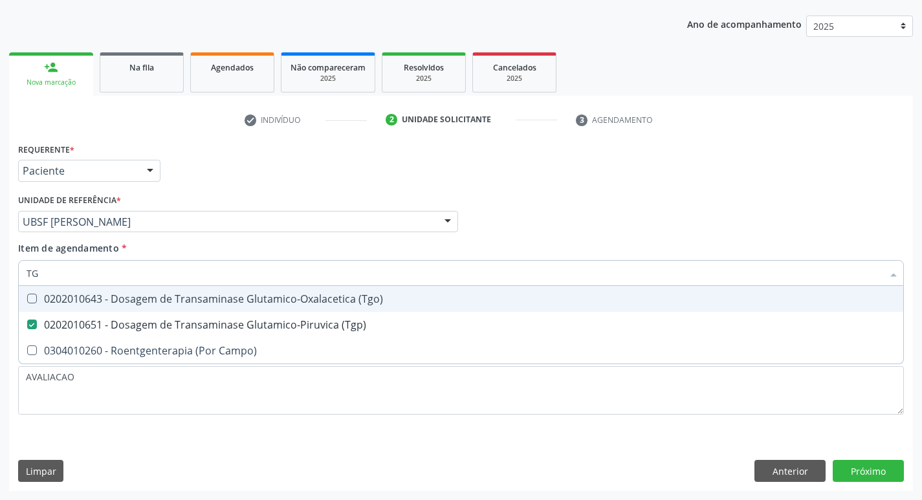
click at [270, 298] on div "0202010643 - Dosagem de Transaminase Glutamico-Oxalacetica (Tgo)" at bounding box center [461, 299] width 869 height 10
checkbox \(Tgo\) "true"
type input "T"
checkbox \(Tgo\) "false"
checkbox \(Tgp\) "false"
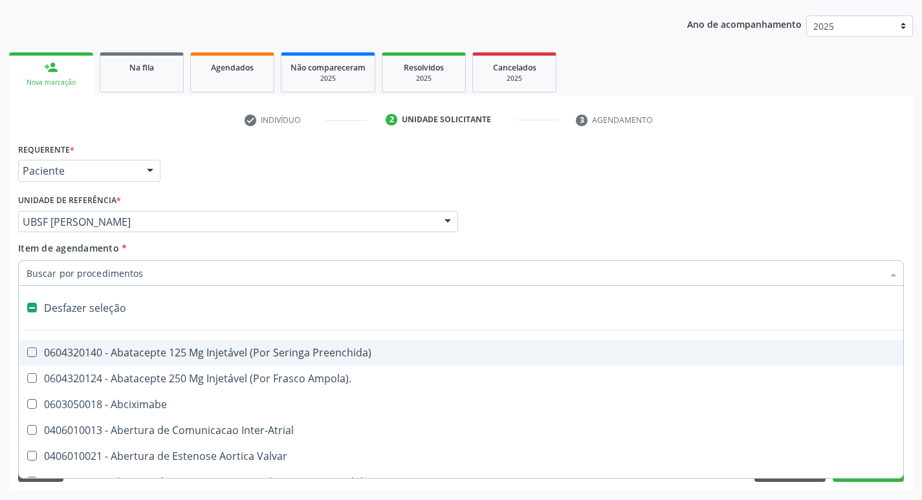
type input "V"
checkbox \(Unilateral\) "true"
checkbox Cornea "true"
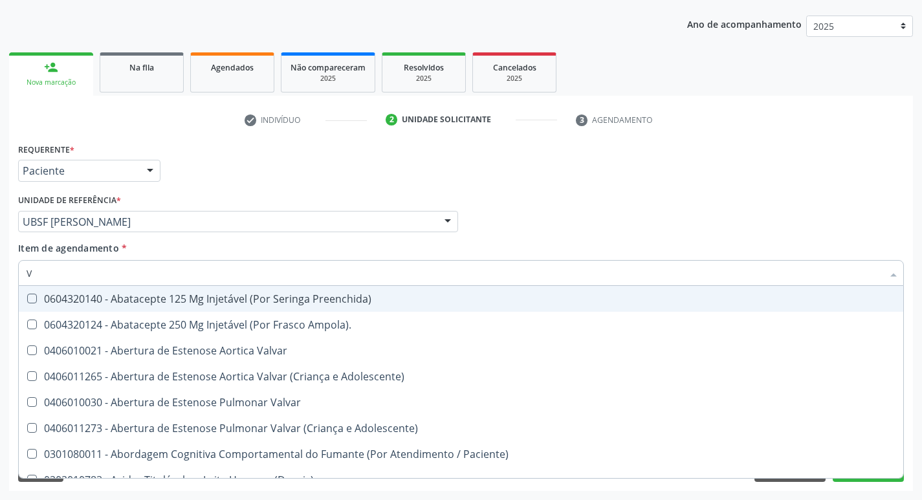
type input "VI"
checkbox Psicoterapia "true"
checkbox Livre\) "false"
checkbox \(Tgp\) "false"
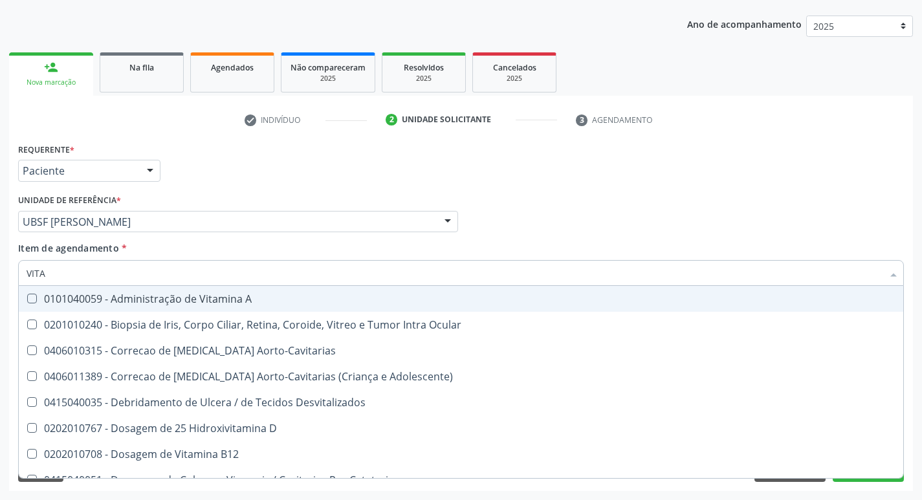
type input "VITAM"
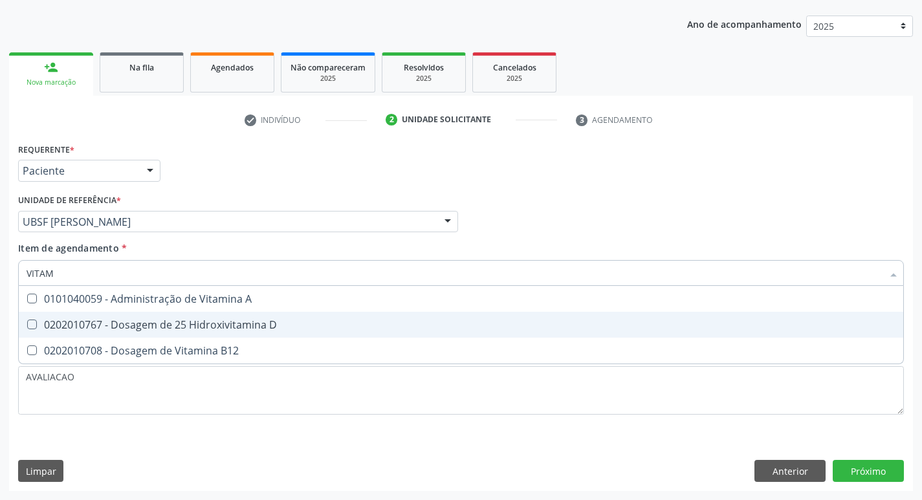
click at [280, 331] on span "0202010767 - Dosagem de 25 Hidroxivitamina D" at bounding box center [461, 325] width 884 height 26
checkbox D "true"
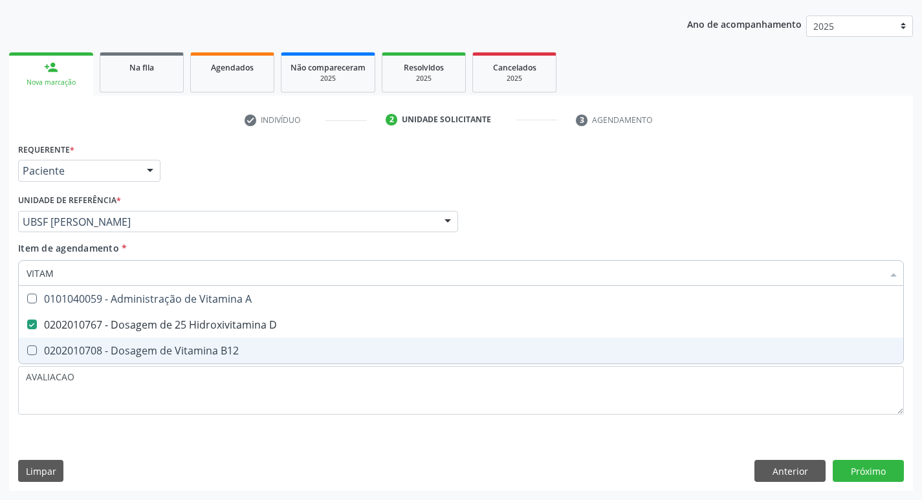
click at [283, 342] on span "0202010708 - Dosagem de Vitamina B12" at bounding box center [461, 351] width 884 height 26
checkbox B12 "true"
type input "VITA"
checkbox D "false"
checkbox B12 "false"
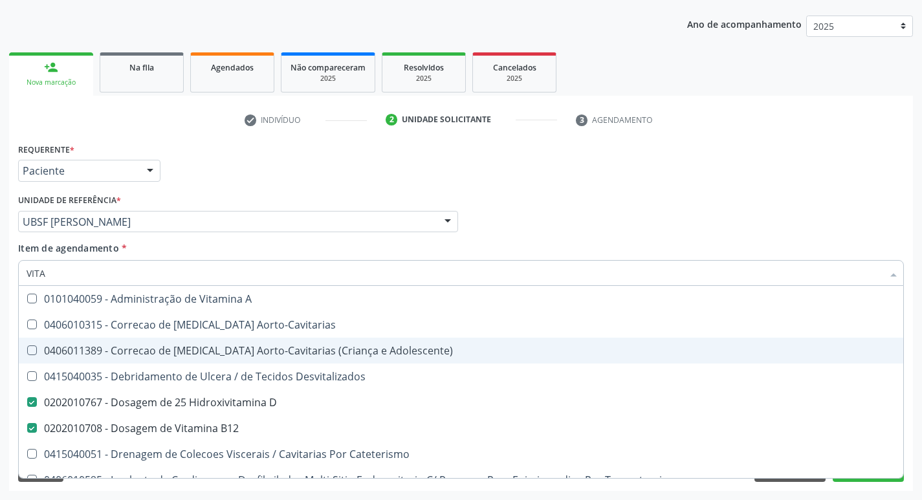
type input "VIT"
checkbox D "false"
checkbox Cateterismo "true"
type input "V"
checkbox B12 "false"
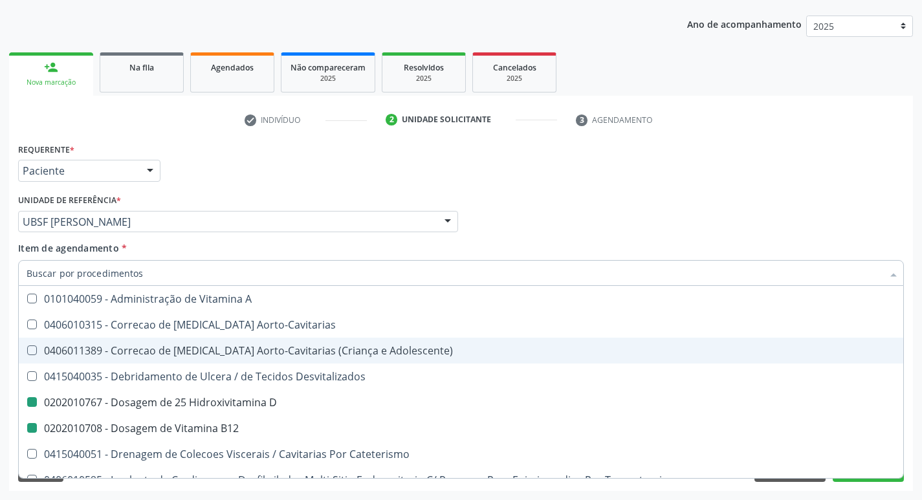
checkbox Cateterismo "false"
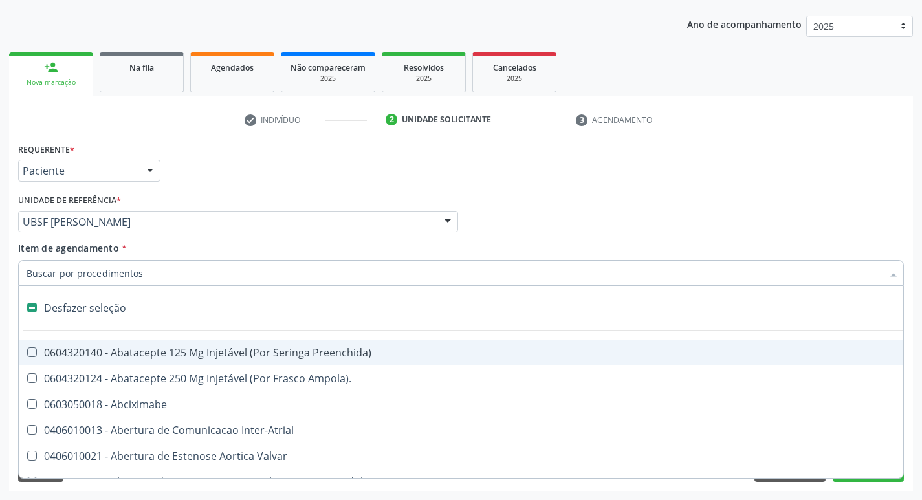
type input "2"
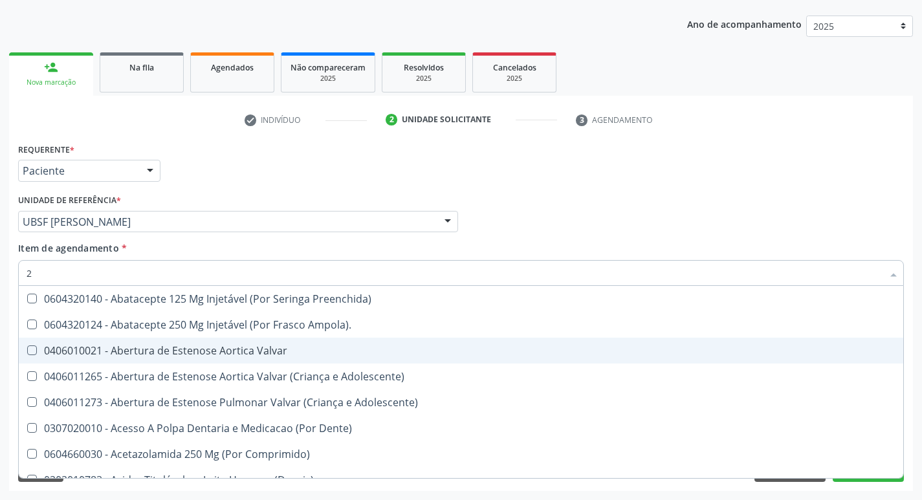
checkbox D "true"
checkbox Hdl "true"
checkbox Ldl "true"
checkbox Creatinina "true"
checkbox Glicose "true"
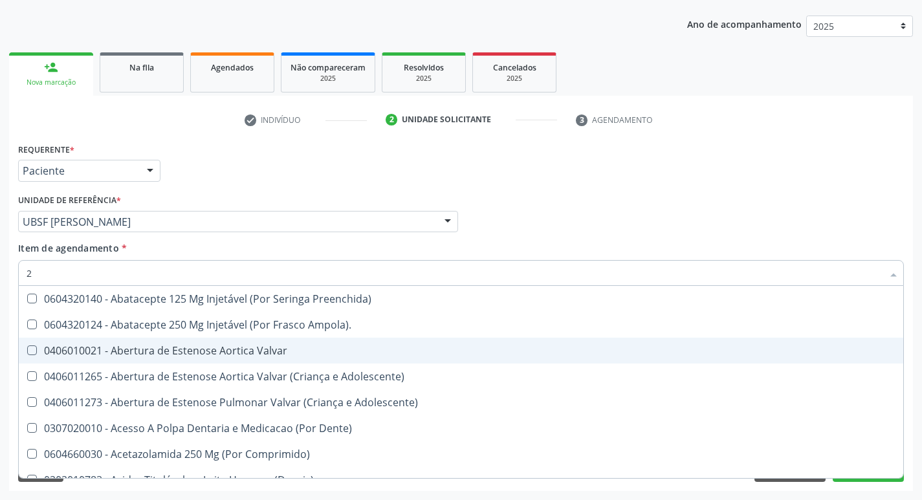
checkbox Glicosilada "true"
checkbox \(Tsh\) "true"
checkbox Livre\) "true"
checkbox \(Tgo\) "true"
checkbox \(Tgp\) "true"
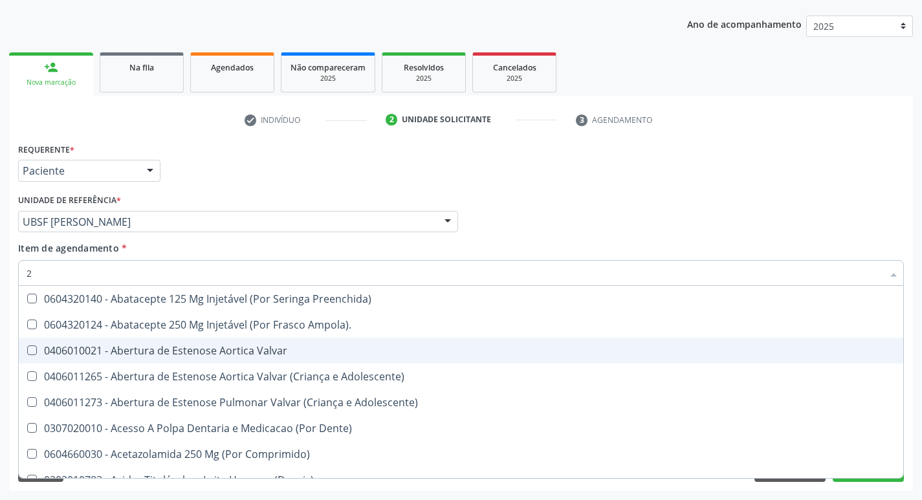
checkbox Triglicerideos "true"
checkbox Ureia "true"
checkbox B12 "true"
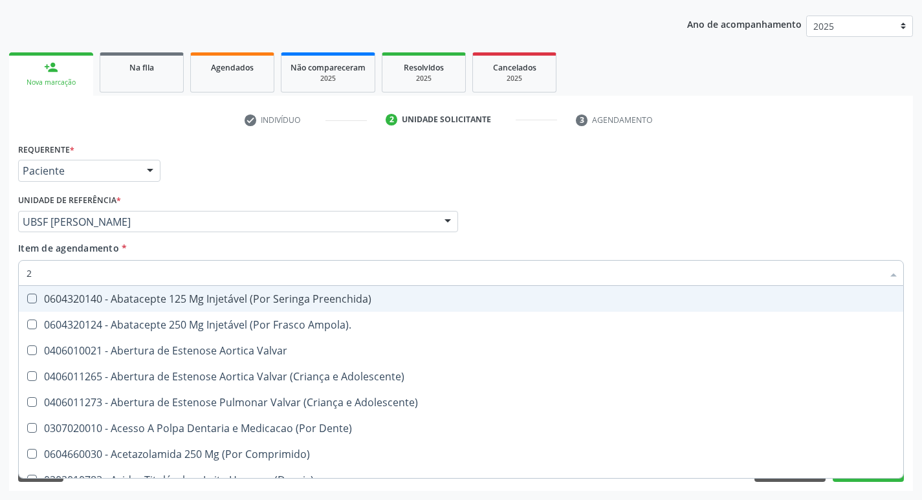
type input "20205001"
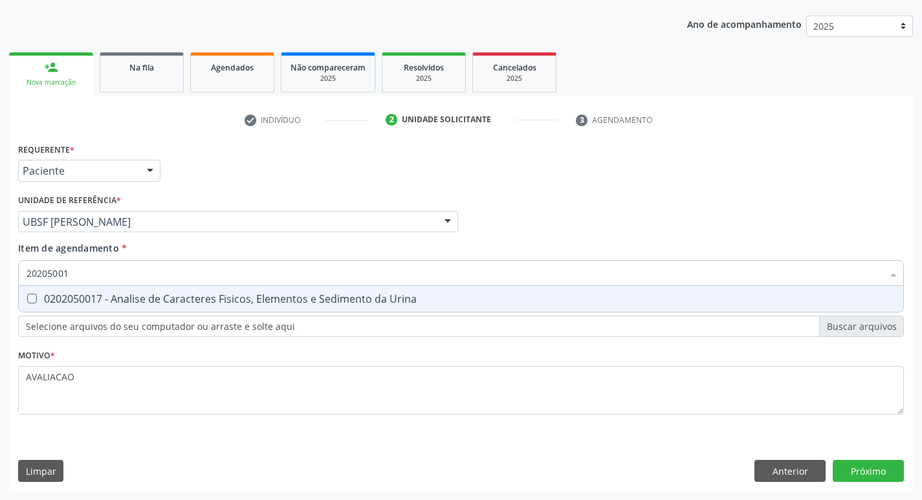
click at [166, 310] on span "0202050017 - Analise de Caracteres Fisicos, Elementos e Sedimento da Urina" at bounding box center [461, 299] width 884 height 26
checkbox Urina "true"
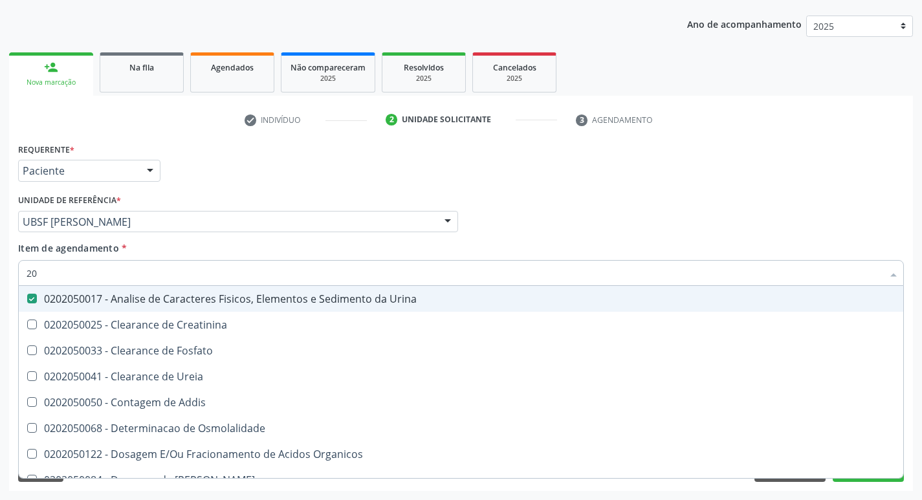
type input "2"
checkbox Urina "false"
checkbox Ureia "false"
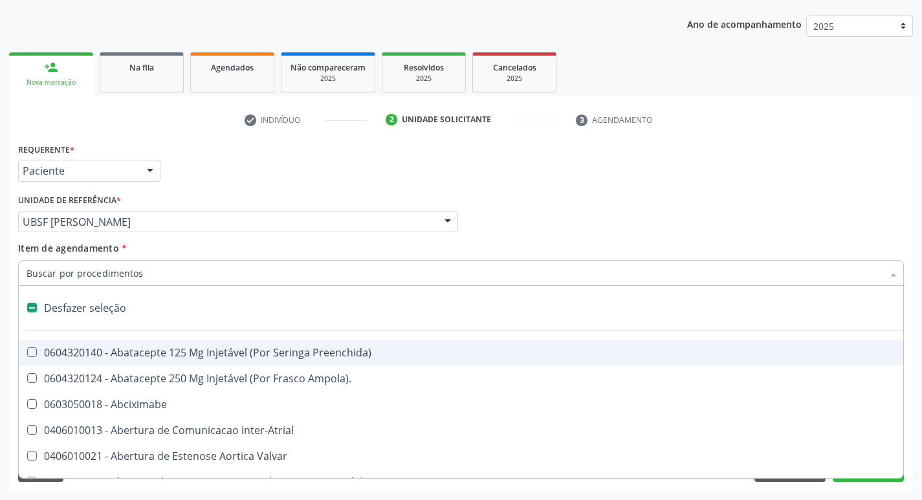
type input "O"
checkbox Agua "true"
checkbox Urina "false"
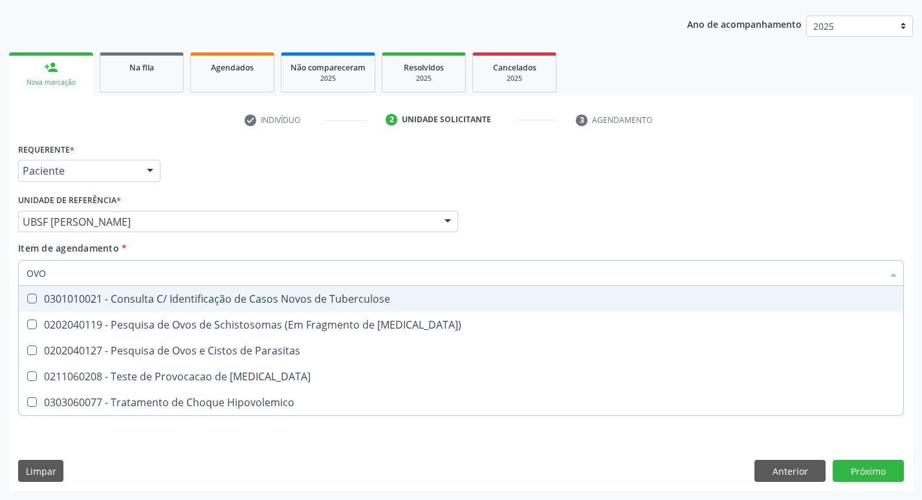
type input "OVOS"
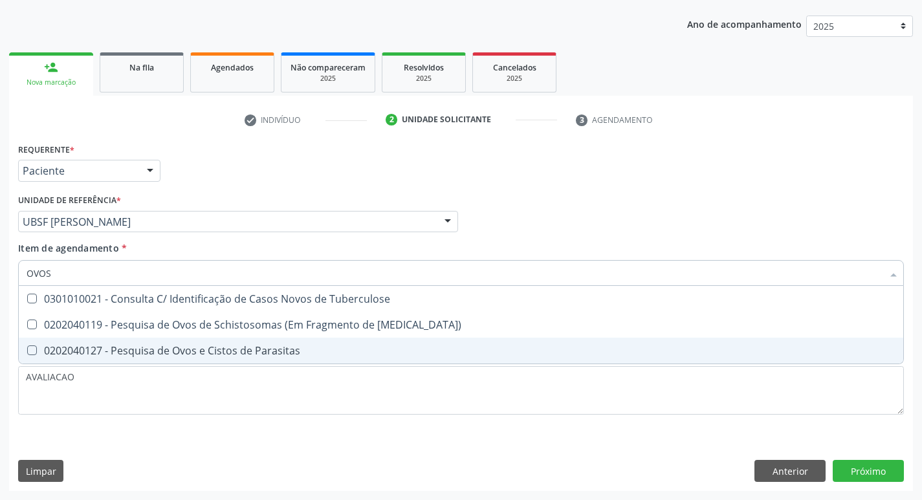
click at [245, 352] on div "0202040127 - Pesquisa de Ovos e Cistos de Parasitas" at bounding box center [461, 350] width 869 height 10
checkbox Parasitas "true"
click at [870, 473] on div "Requerente * Paciente Profissional de Saúde Paciente Nenhum resultado encontrad…" at bounding box center [461, 315] width 904 height 351
checkbox Mucosa\) "true"
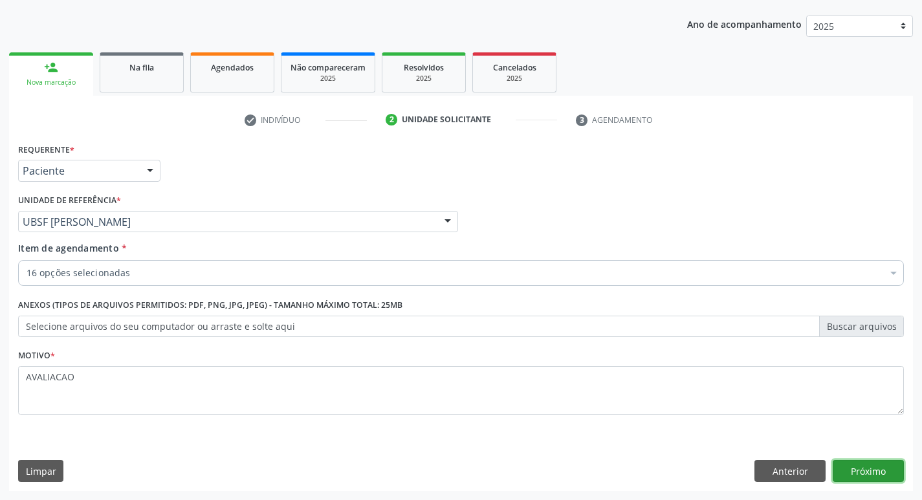
click at [856, 468] on button "Próximo" at bounding box center [868, 471] width 71 height 22
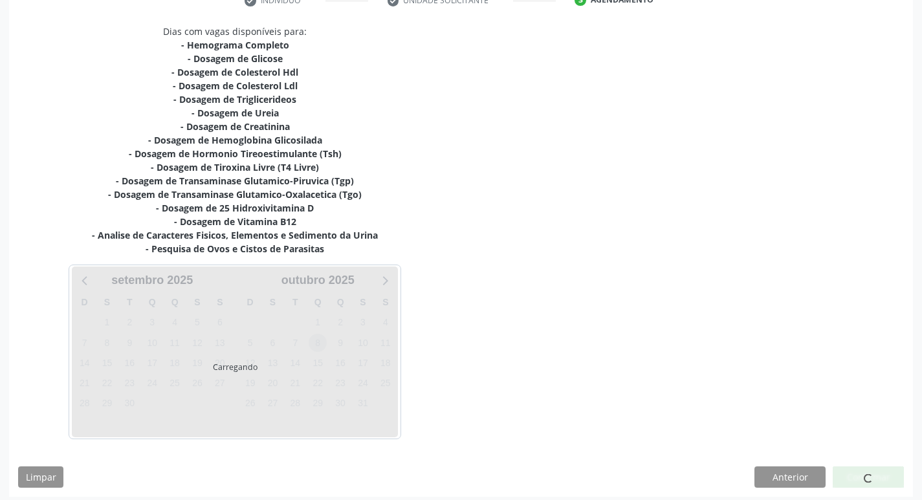
scroll to position [267, 0]
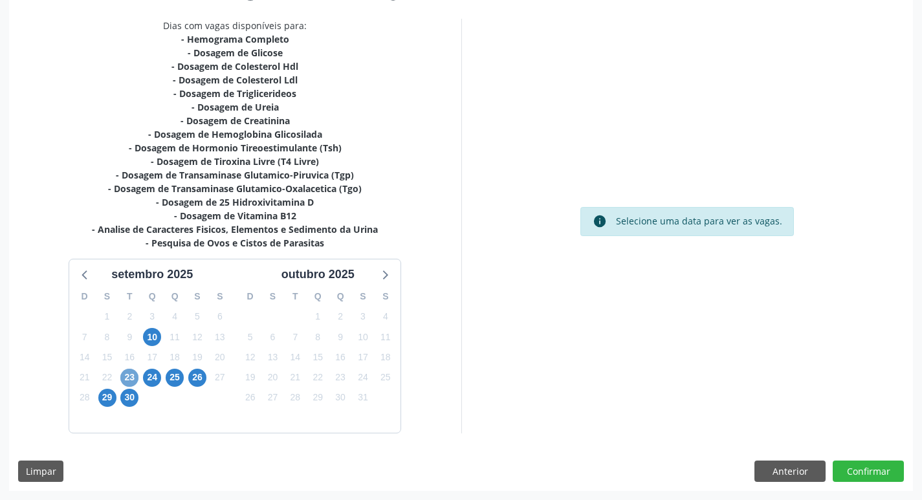
click at [126, 383] on span "23" at bounding box center [129, 378] width 18 height 18
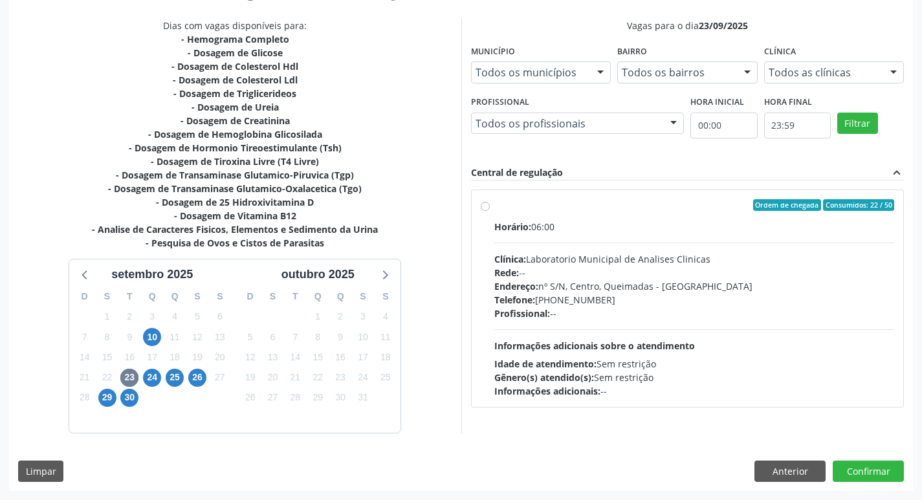
click at [687, 304] on div "Telefone: (83) 33921344" at bounding box center [694, 300] width 400 height 14
click at [490, 211] on input "Ordem de chegada Consumidos: 22 / 50 Horário: 06:00 Clínica: Laboratorio Munici…" at bounding box center [485, 205] width 9 height 12
radio input "true"
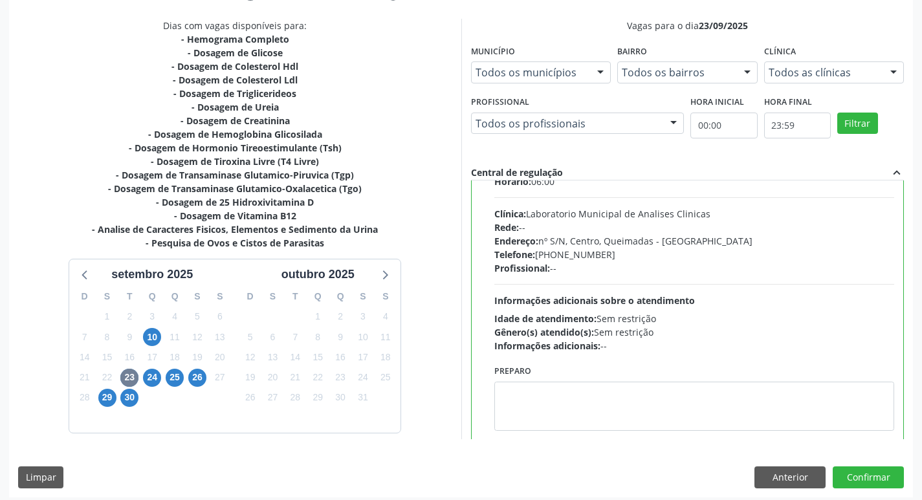
scroll to position [64, 0]
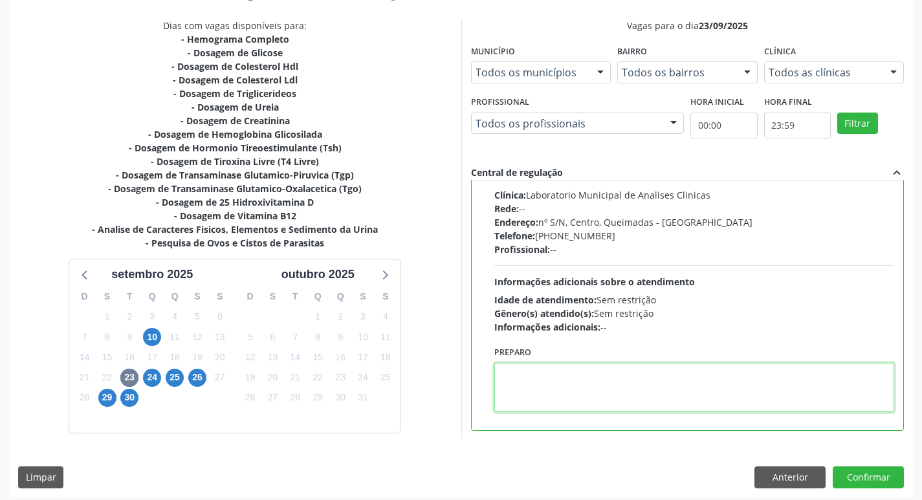
click at [542, 399] on textarea at bounding box center [694, 387] width 400 height 49
paste textarea "IR EM [GEOGRAPHIC_DATA]"
type textarea "IR EM [GEOGRAPHIC_DATA]"
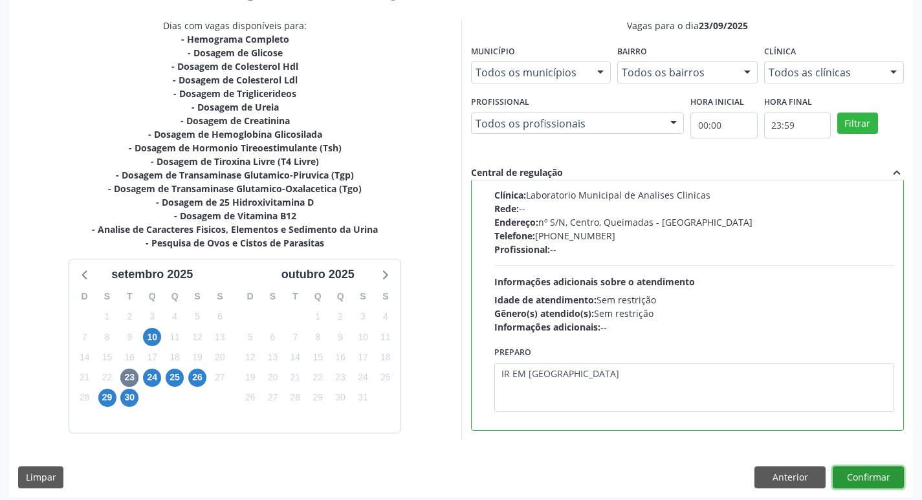
drag, startPoint x: 881, startPoint y: 469, endPoint x: 873, endPoint y: 471, distance: 7.4
click at [873, 471] on button "Confirmar" at bounding box center [868, 477] width 71 height 22
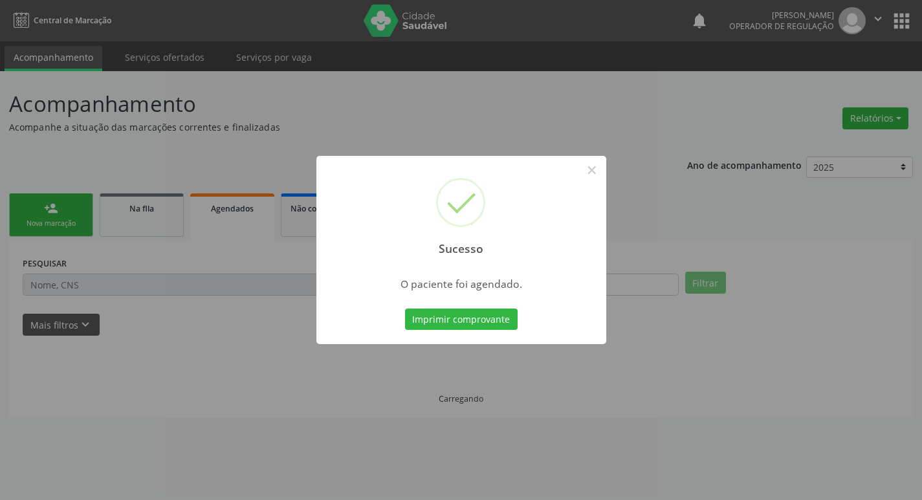
scroll to position [0, 0]
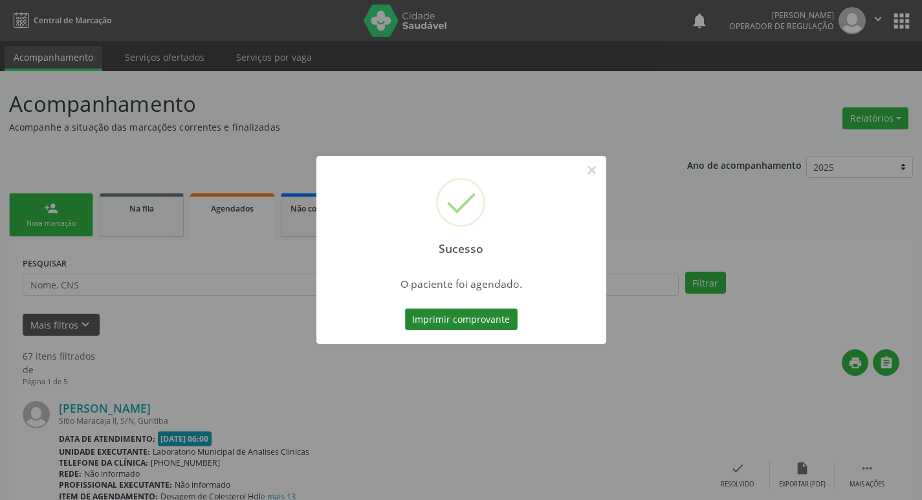
click at [474, 320] on button "Imprimir comprovante" at bounding box center [461, 320] width 113 height 22
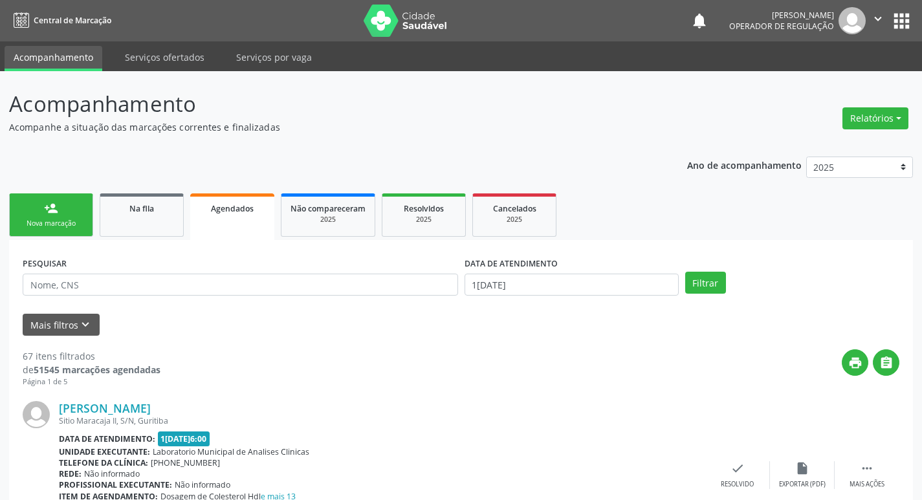
click at [77, 212] on link "person_add Nova marcação" at bounding box center [51, 214] width 84 height 43
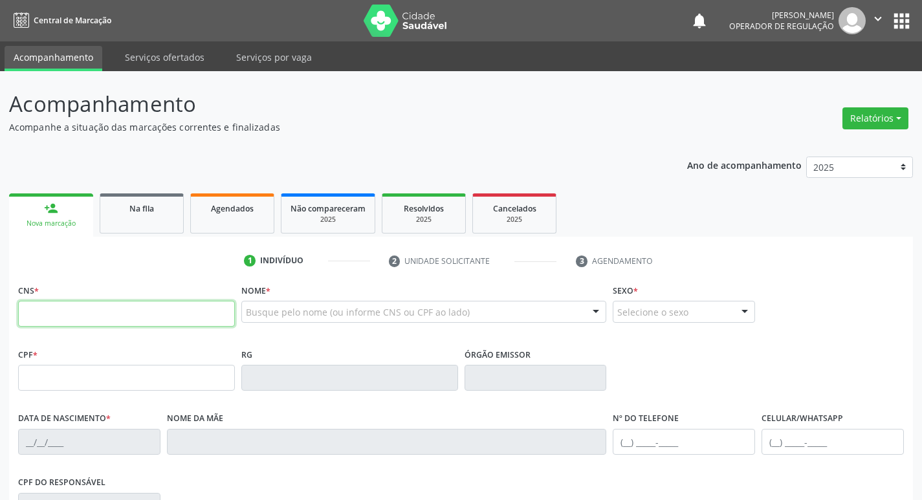
click at [98, 321] on input "text" at bounding box center [126, 314] width 217 height 26
type input "705 0036 2109 8351"
type input "880.836.167-53"
type input "[DATE]"
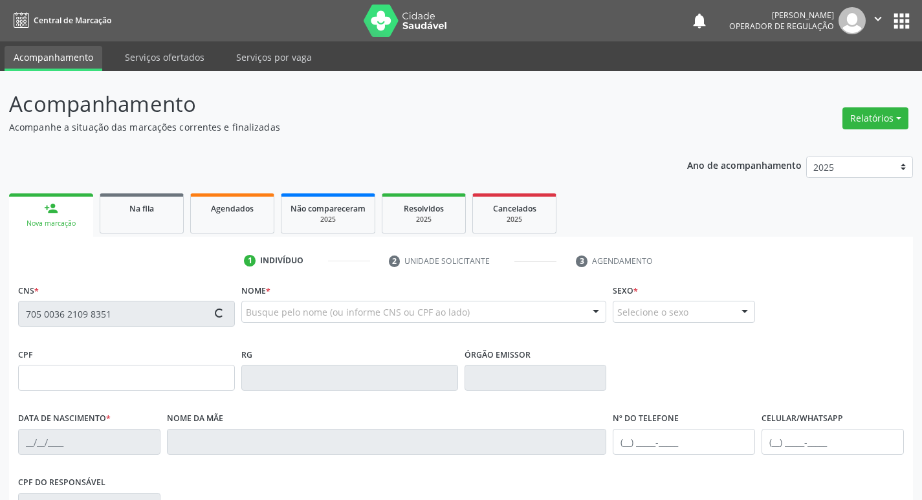
type input "Severina da Conceição [PERSON_NAME]"
type input "[PHONE_NUMBER]"
type input "056.723.394-41"
type input "36"
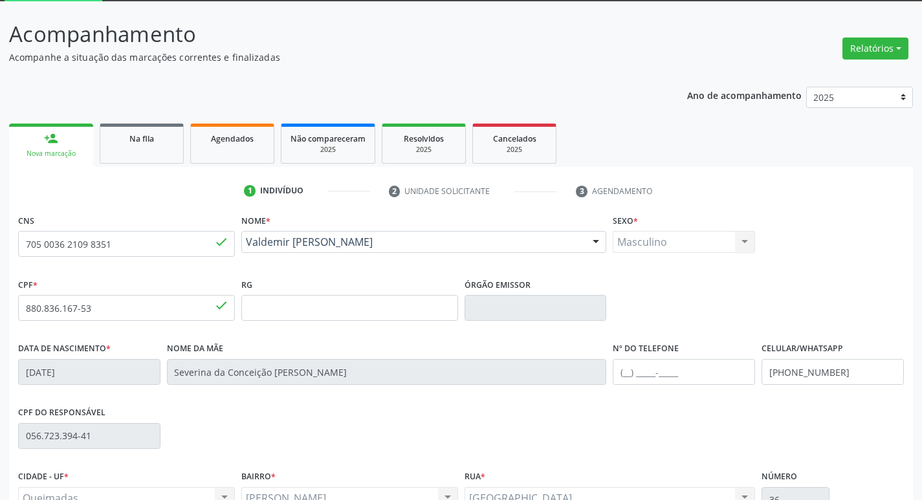
scroll to position [201, 0]
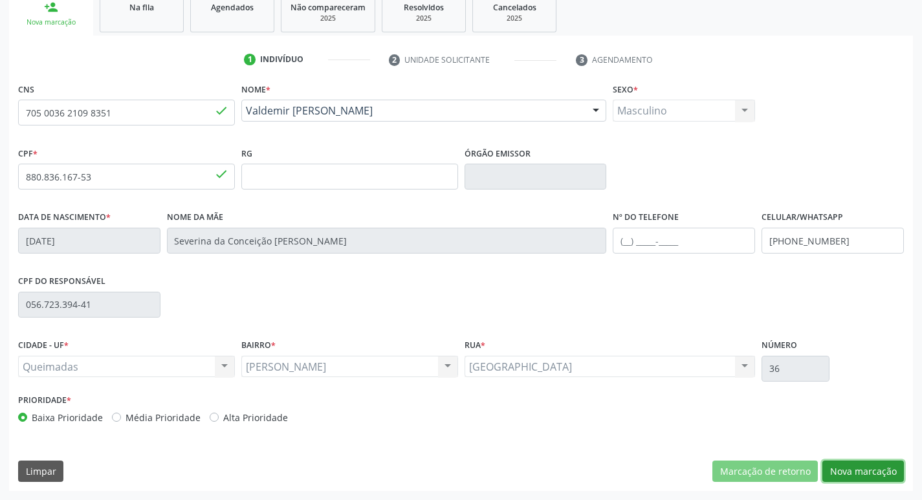
click at [877, 468] on button "Nova marcação" at bounding box center [863, 472] width 82 height 22
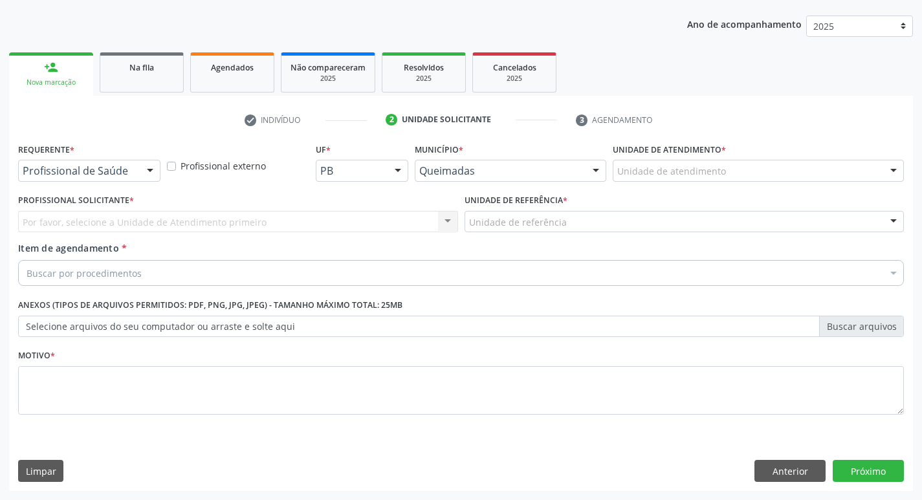
scroll to position [141, 0]
click at [62, 178] on div "Profissional de Saúde" at bounding box center [89, 171] width 142 height 22
click at [78, 238] on div "Profissional Solicitante * Por favor, selecione a Unidade de Atendimento primei…" at bounding box center [238, 216] width 446 height 50
click at [72, 183] on div "Requerente * Profissional de Saúde Profissional de Saúde Paciente Nenhum result…" at bounding box center [89, 165] width 149 height 50
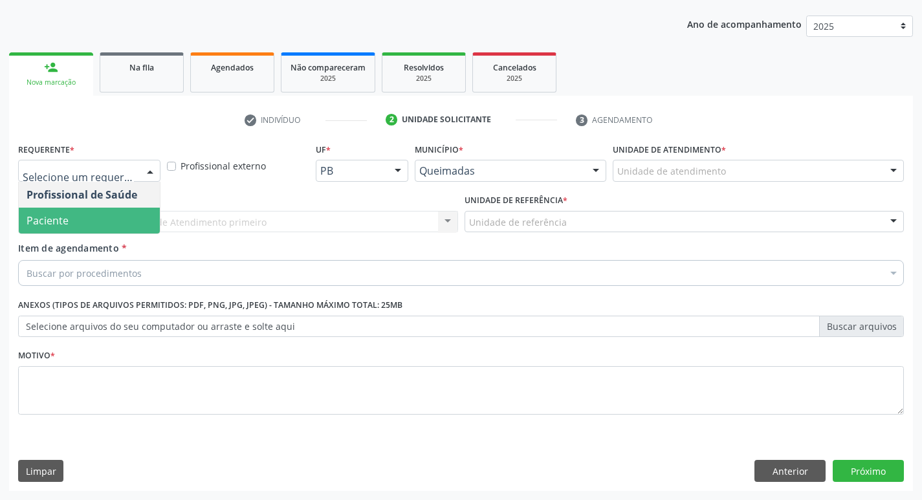
click at [80, 221] on span "Paciente" at bounding box center [89, 221] width 141 height 26
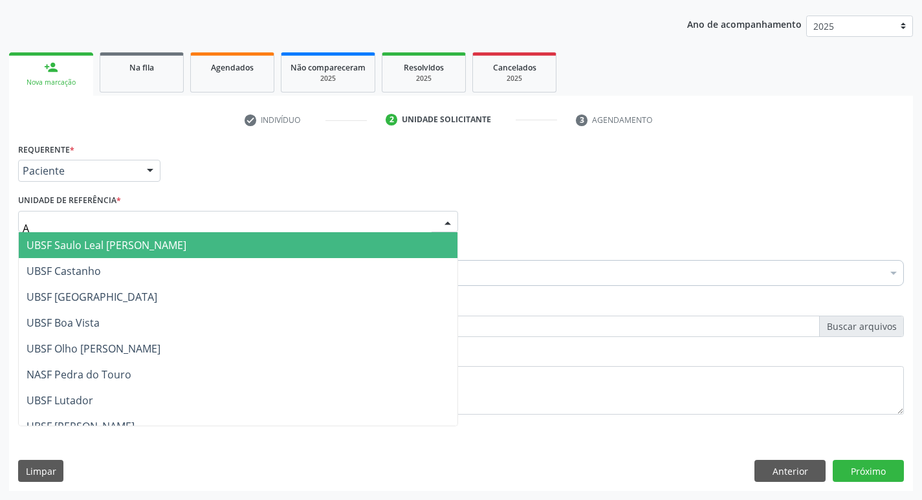
type input "AN"
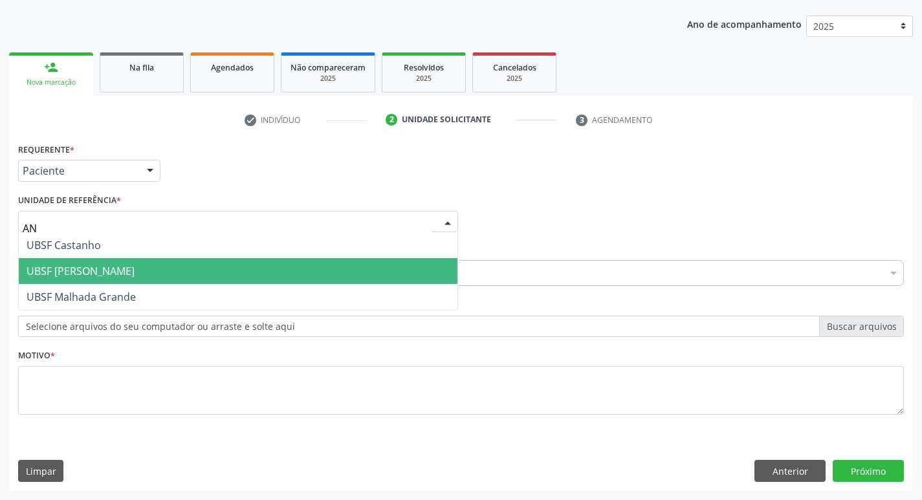
click at [111, 270] on span "UBSF [PERSON_NAME]" at bounding box center [81, 271] width 108 height 14
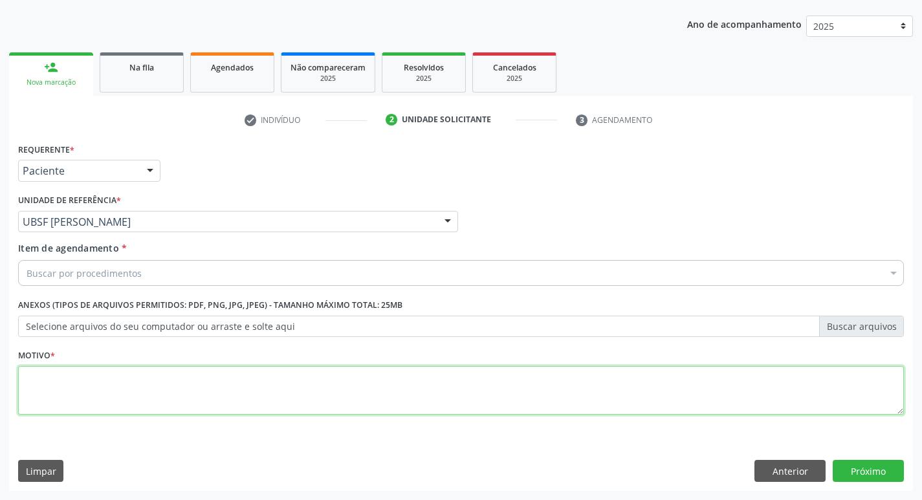
click at [98, 379] on textarea at bounding box center [461, 390] width 886 height 49
type textarea "AVALIACAO"
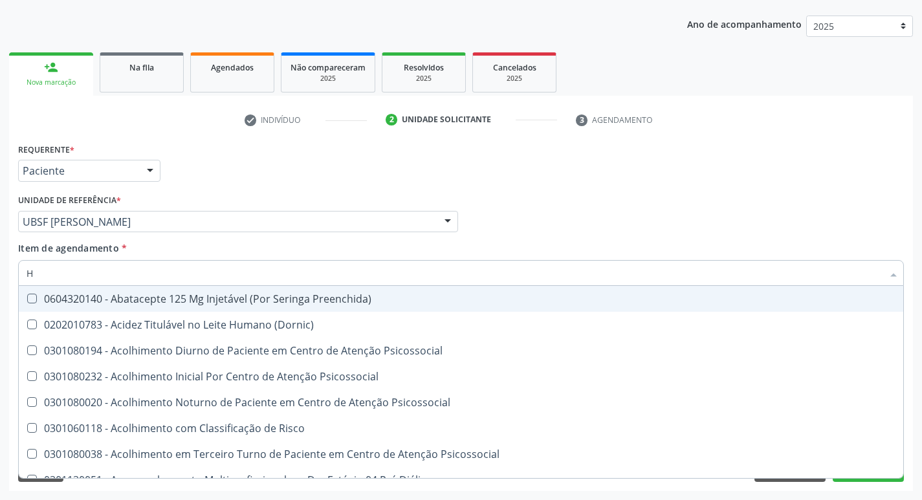
type input "HEMOGR"
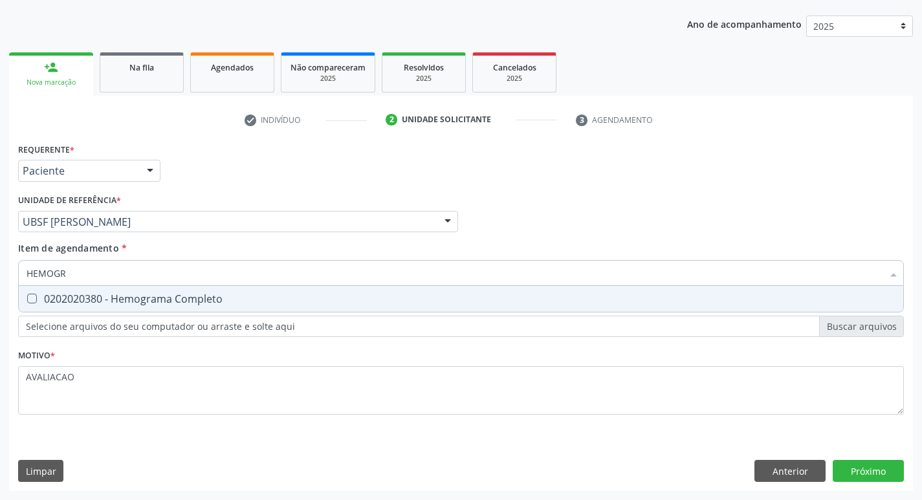
click at [221, 303] on div "0202020380 - Hemograma Completo" at bounding box center [461, 299] width 869 height 10
checkbox Completo "true"
type input "HEMOG"
checkbox Completo "false"
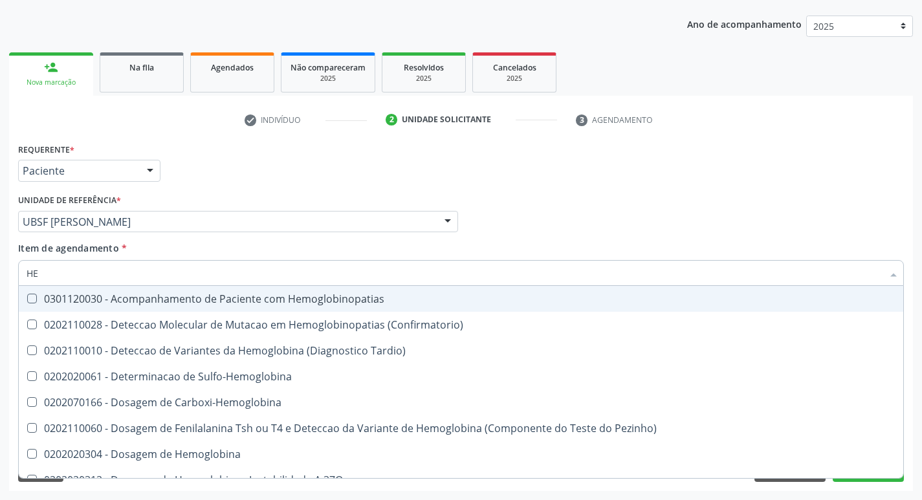
type input "H"
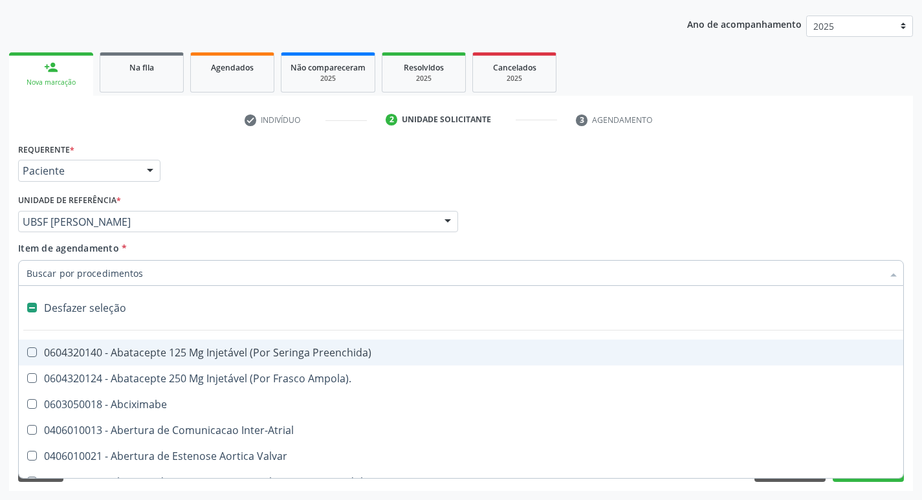
checkbox Capsula\) "false"
type input "G"
checkbox Persistente "true"
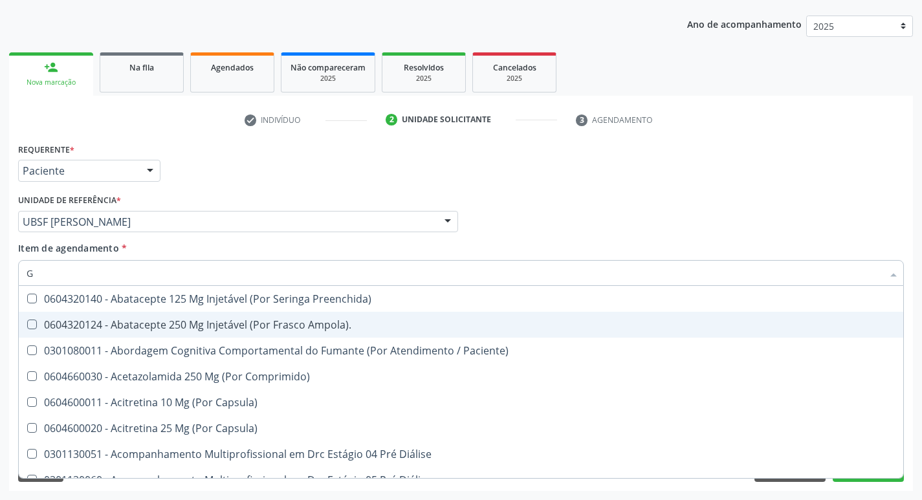
type input "GLICOSE"
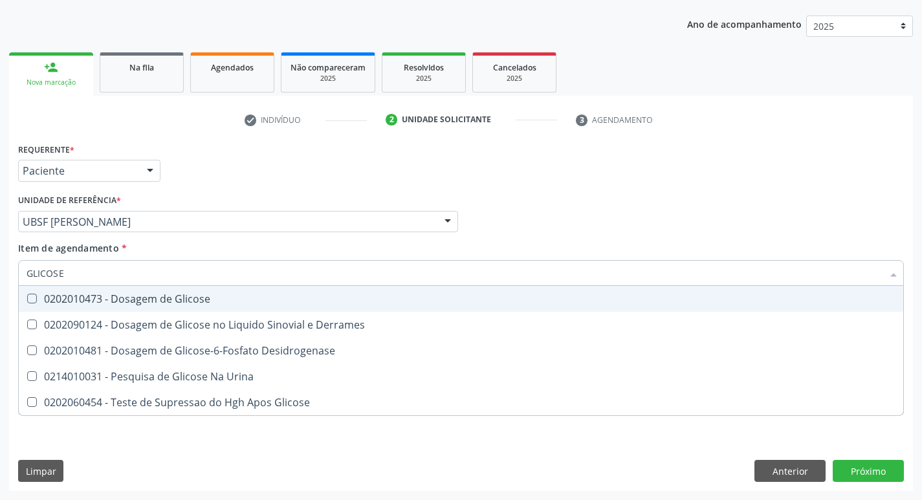
click at [195, 303] on div "0202010473 - Dosagem de Glicose" at bounding box center [461, 299] width 869 height 10
checkbox Glicose "true"
type input "GLICOS"
checkbox Glicose "false"
checkbox Derrames "true"
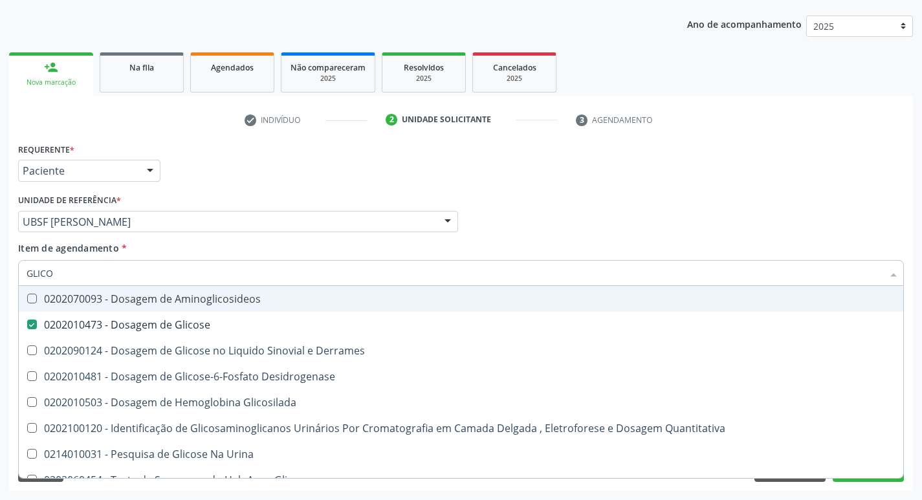
type input "GLIC"
checkbox Glicose "false"
checkbox Derrames "false"
type input "G"
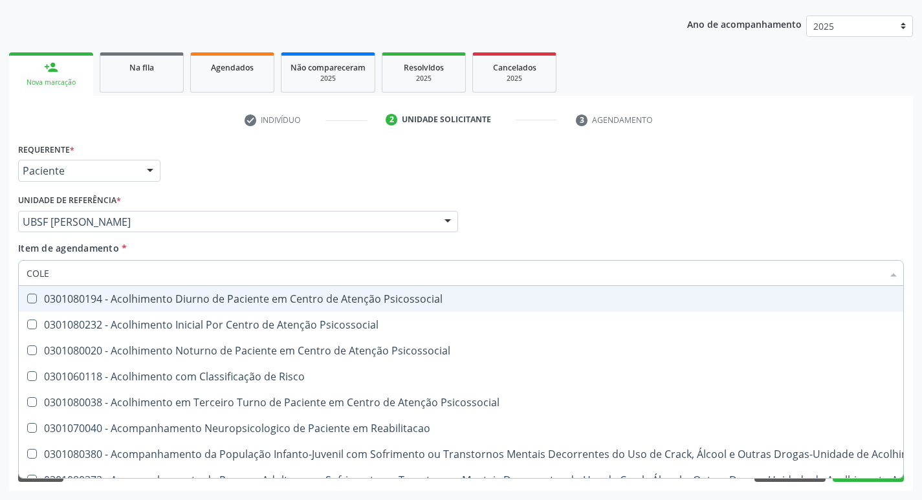
type input "COLES"
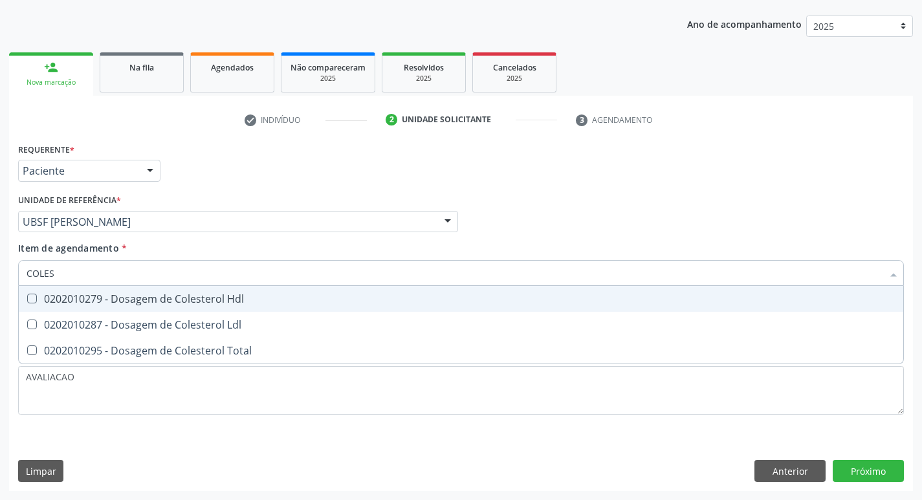
click at [195, 303] on div "0202010279 - Dosagem de Colesterol Hdl" at bounding box center [461, 299] width 869 height 10
checkbox Hdl "true"
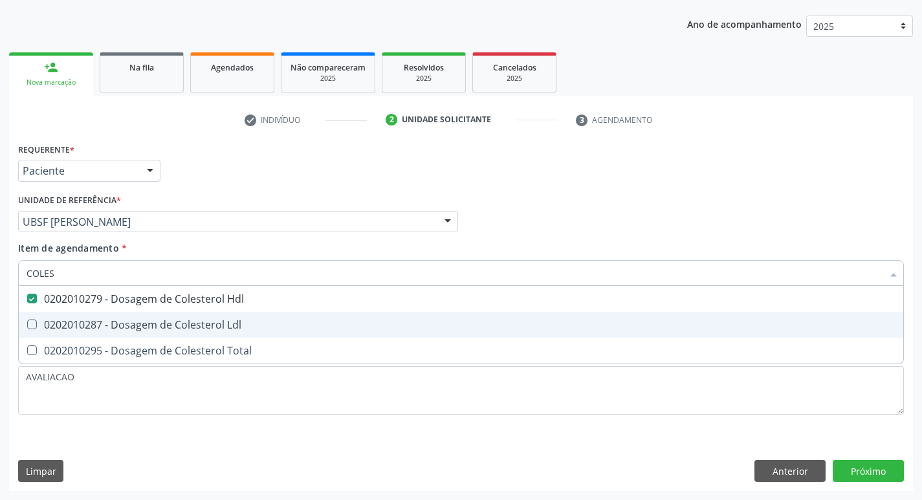
click at [168, 328] on div "0202010287 - Dosagem de Colesterol Ldl" at bounding box center [461, 325] width 869 height 10
checkbox Ldl "true"
type input "COLE"
checkbox Hdl "false"
checkbox Ldl "false"
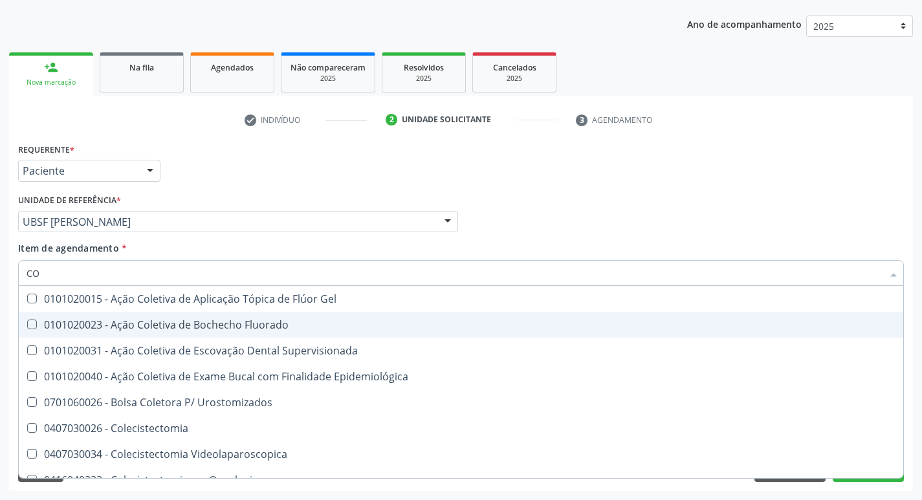
type input "C"
checkbox Hdl "false"
checkbox Ldl "false"
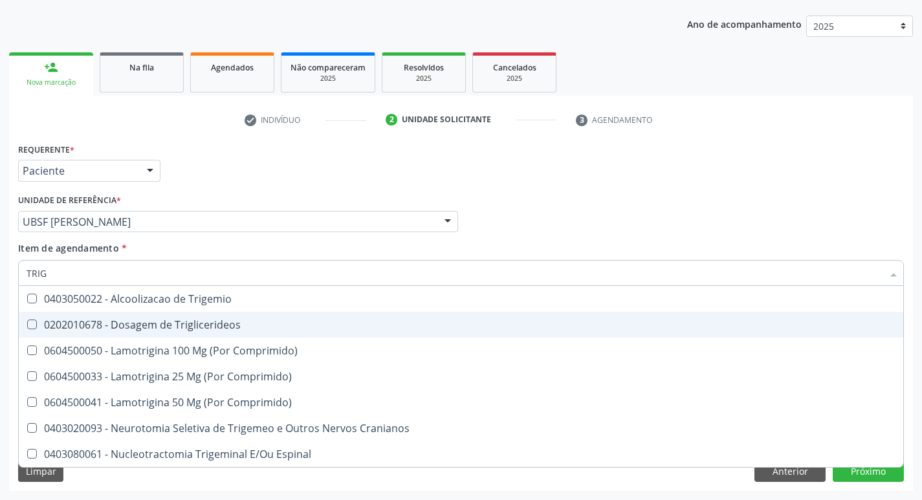
type input "TRIGL"
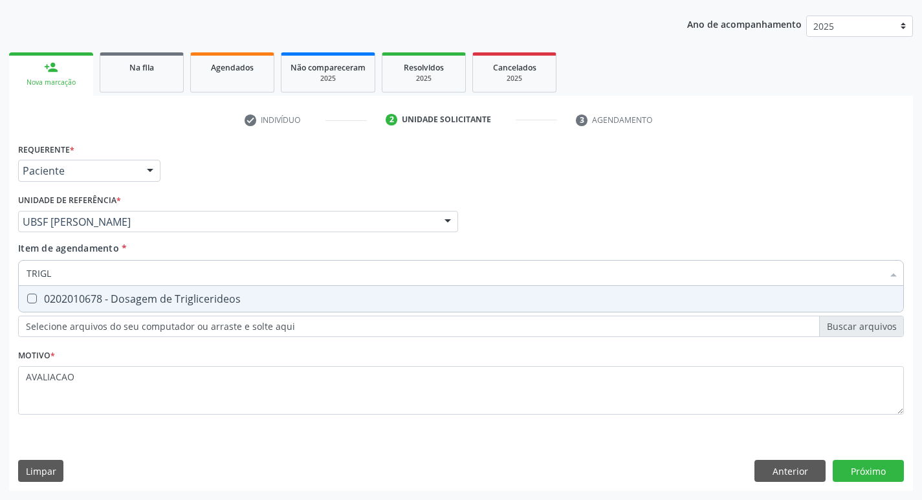
click at [215, 303] on div "0202010678 - Dosagem de Triglicerideos" at bounding box center [461, 299] width 869 height 10
checkbox Triglicerideos "true"
type input "TRIG"
checkbox Triglicerideos "false"
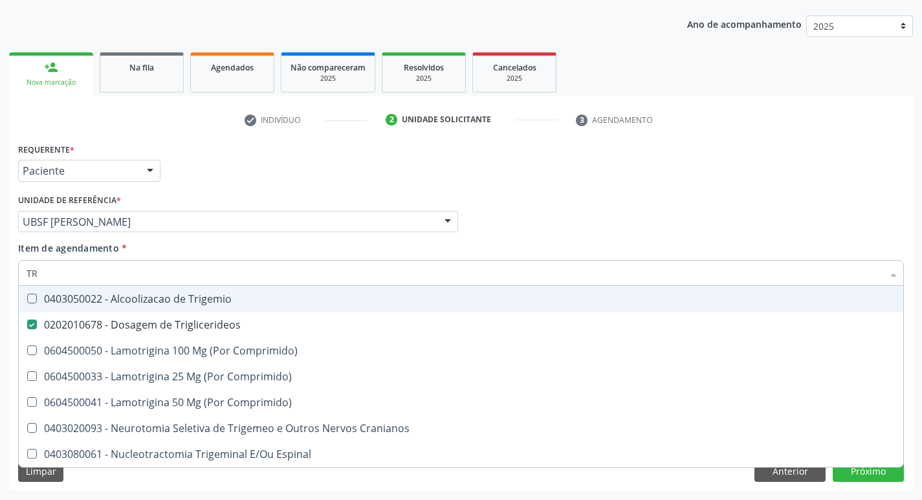
type input "T"
checkbox Triglicerideos "false"
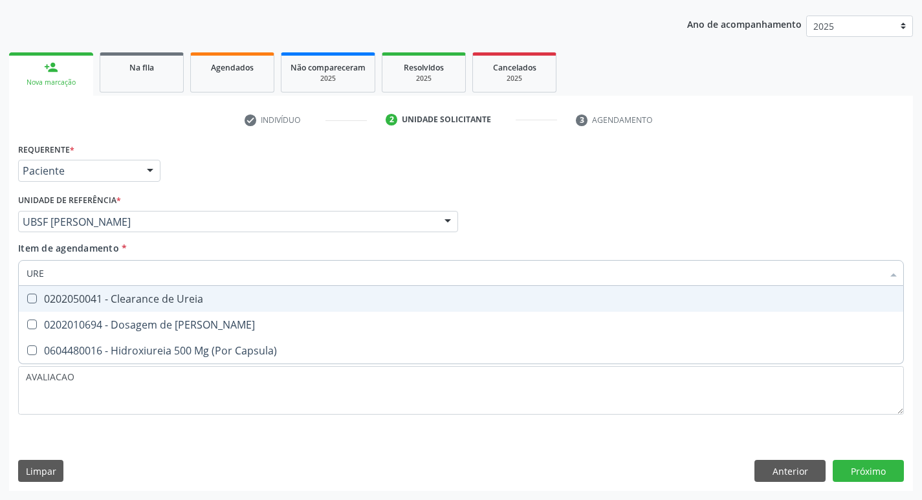
type input "UREI"
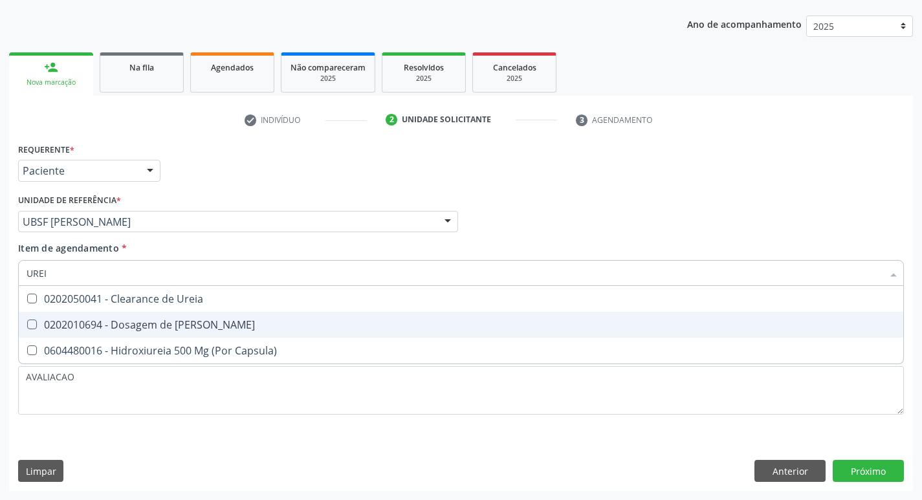
click at [237, 312] on span "0202010694 - Dosagem de [PERSON_NAME]" at bounding box center [461, 325] width 884 height 26
checkbox Ureia "true"
type input "URE"
checkbox Ureia "false"
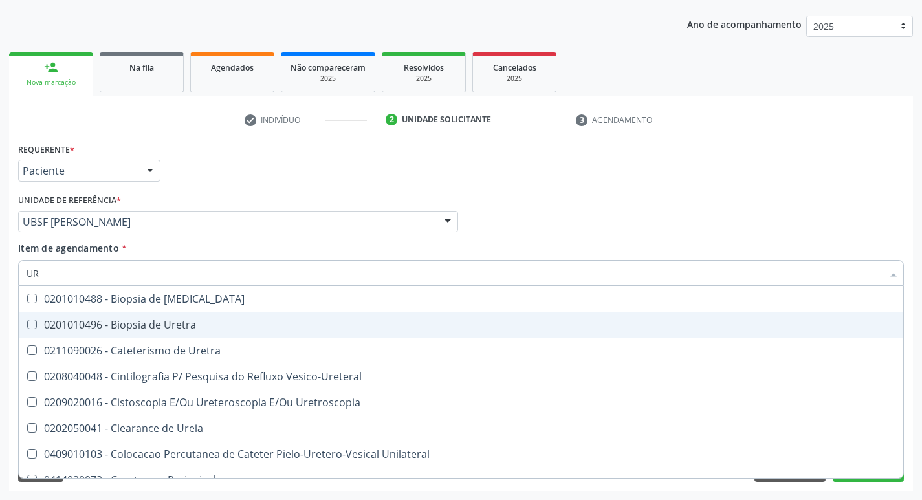
type input "U"
checkbox Ureia "false"
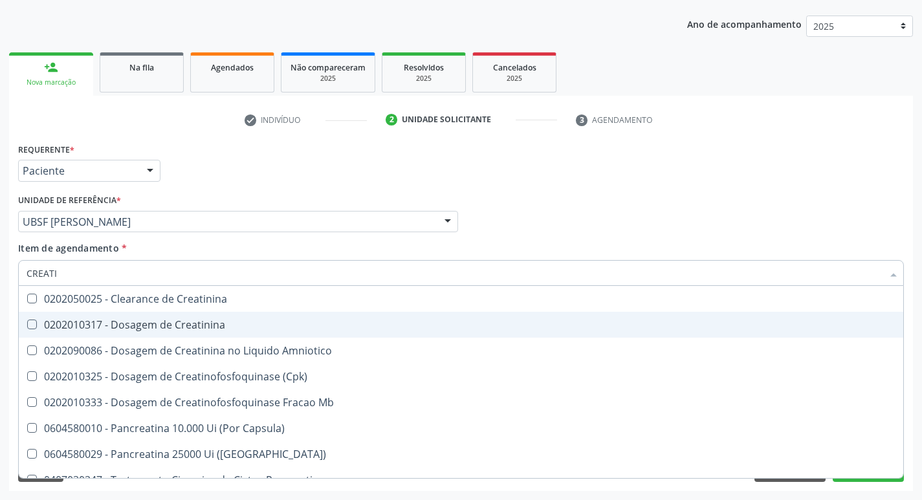
type input "CREATIN"
click at [240, 318] on span "0202010317 - Dosagem de Creatinina" at bounding box center [461, 325] width 884 height 26
checkbox Creatinina "true"
type input "CRE"
checkbox Creatinina "false"
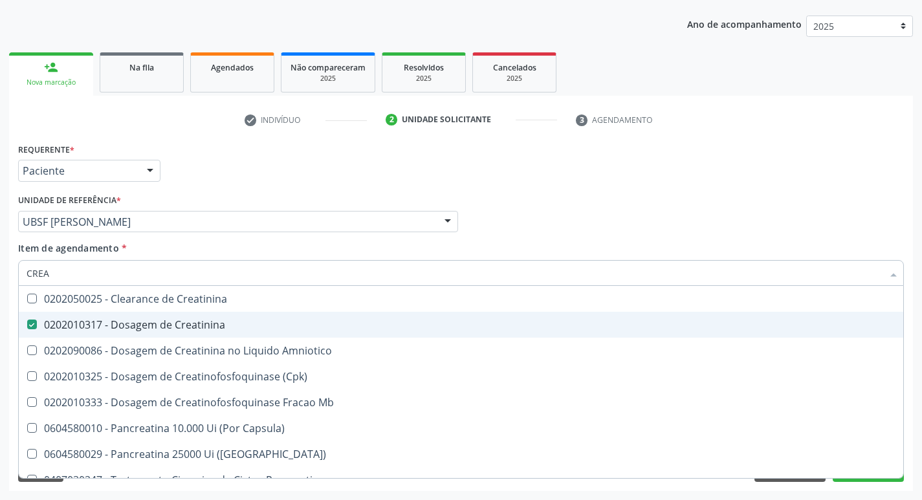
checkbox Amniotico "false"
checkbox Mb "false"
type input "C"
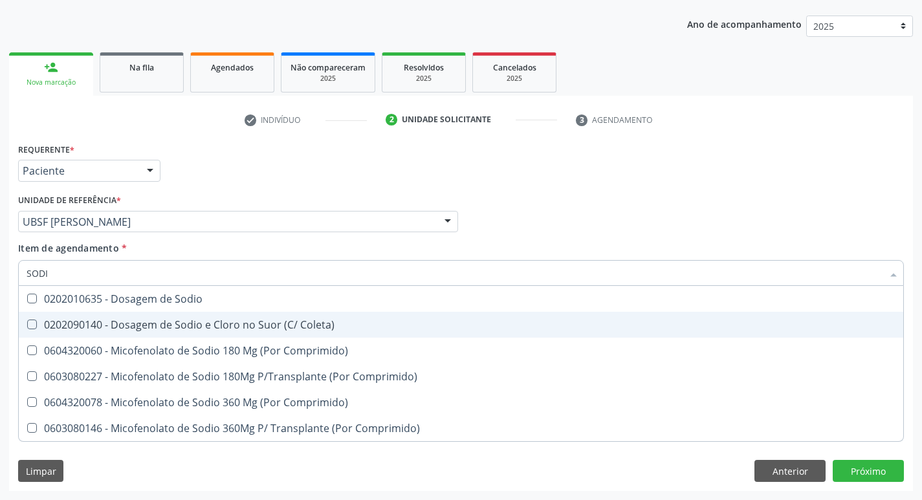
type input "SODIO"
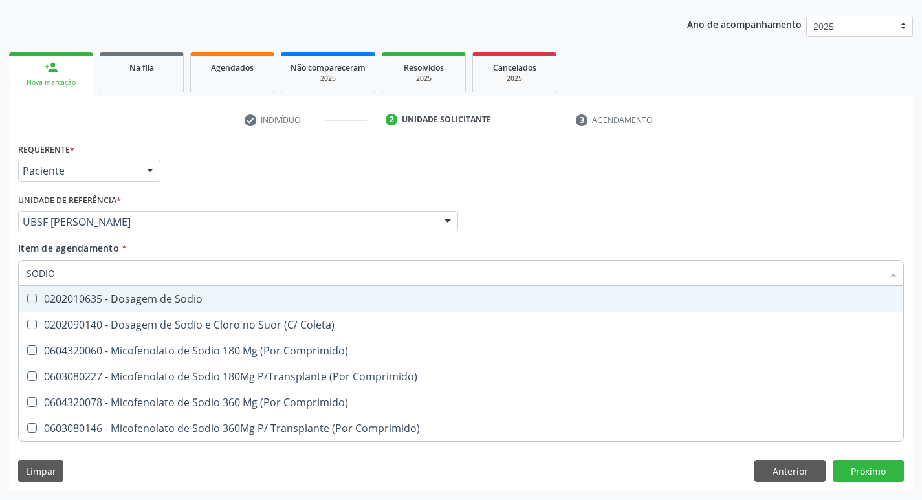
click at [241, 301] on div "0202010635 - Dosagem de Sodio" at bounding box center [461, 299] width 869 height 10
checkbox Sodio "true"
type input "S"
checkbox Sodio "false"
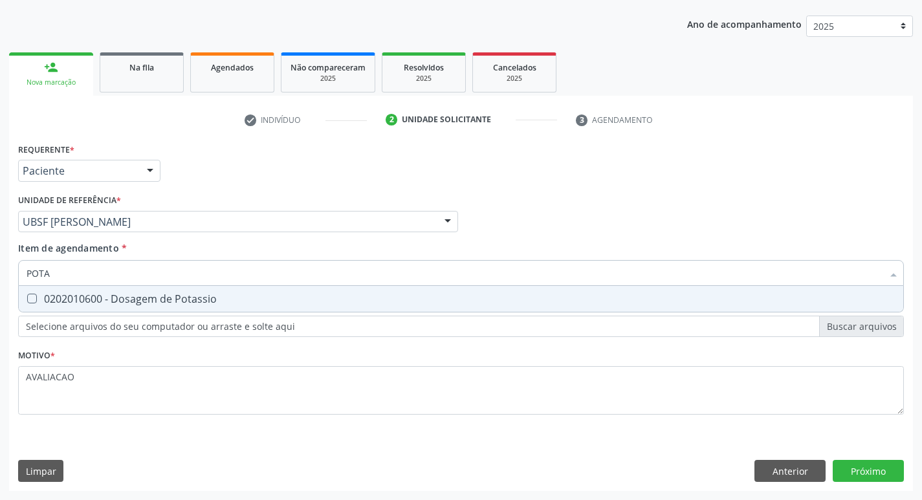
type input "POTAS"
click at [241, 301] on div "0202010600 - Dosagem de Potassio" at bounding box center [461, 299] width 869 height 10
checkbox Potassio "true"
type input "P"
checkbox Potassio "false"
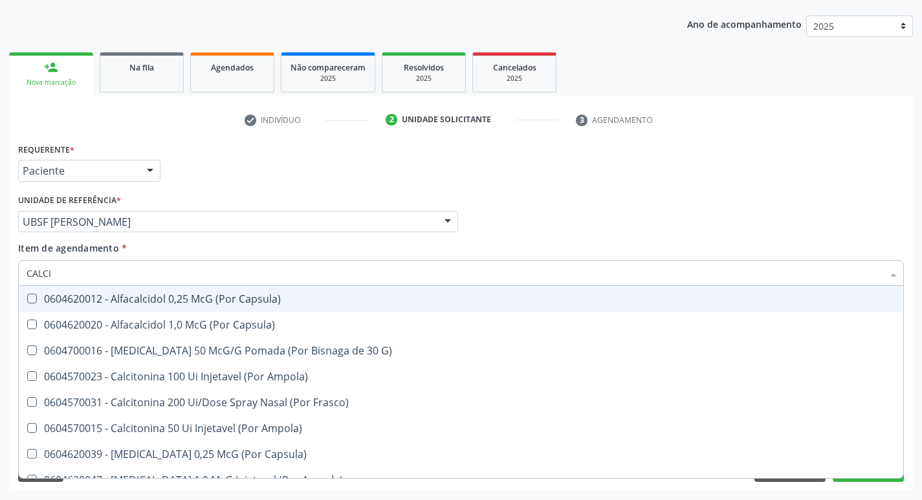
type input "CALCIO"
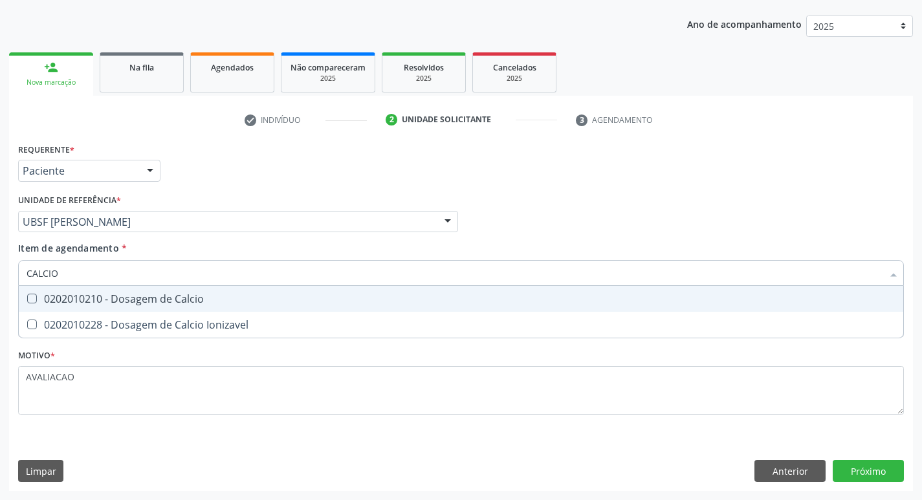
click at [241, 301] on div "0202010210 - Dosagem de Calcio" at bounding box center [461, 299] width 869 height 10
checkbox Calcio "true"
type input "CALCI"
checkbox Calcio "false"
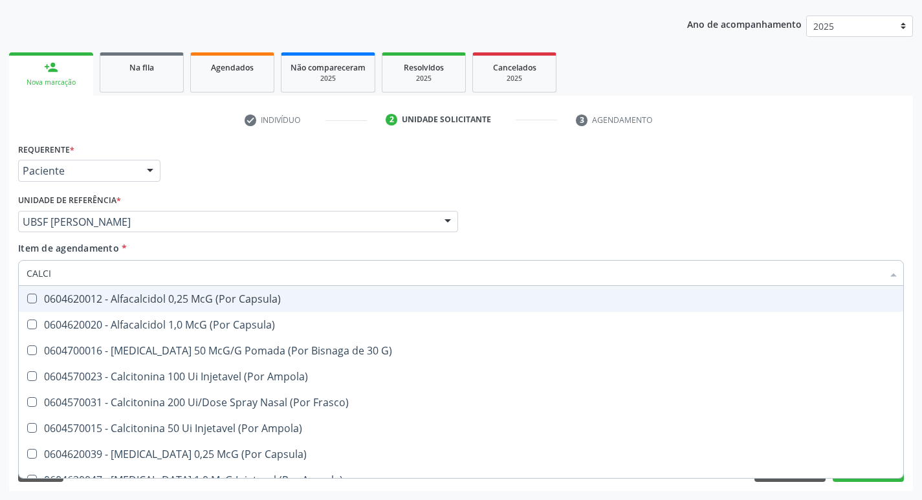
type input "CALC"
checkbox Calcio "false"
checkbox Calcitonina "true"
type input "C"
checkbox Calcitonina "false"
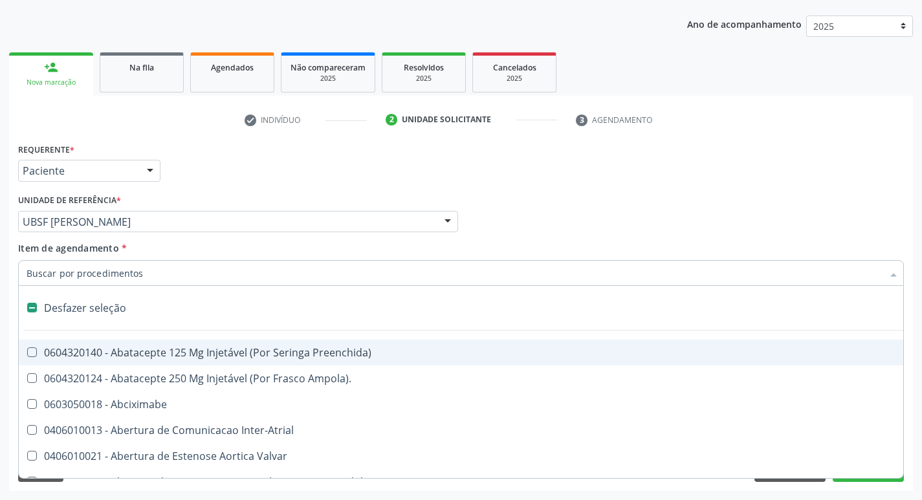
type input "P"
checkbox Supra-Aortica "true"
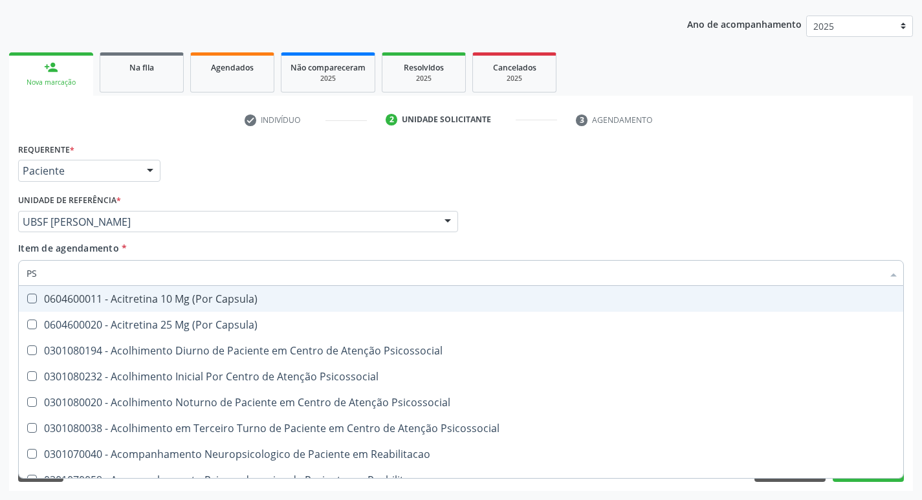
type input "PSA"
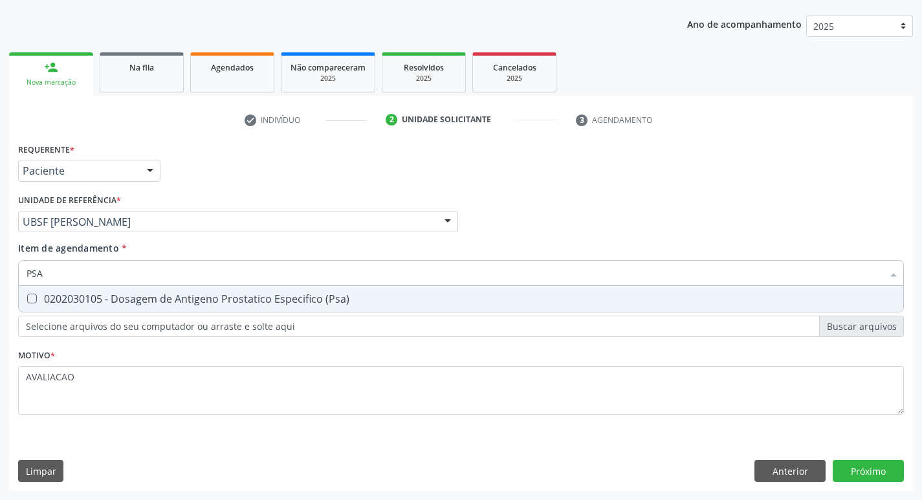
click at [241, 301] on div "0202030105 - Dosagem de Antigeno Prostatico Especifico (Psa)" at bounding box center [461, 299] width 869 height 10
checkbox \(Psa\) "true"
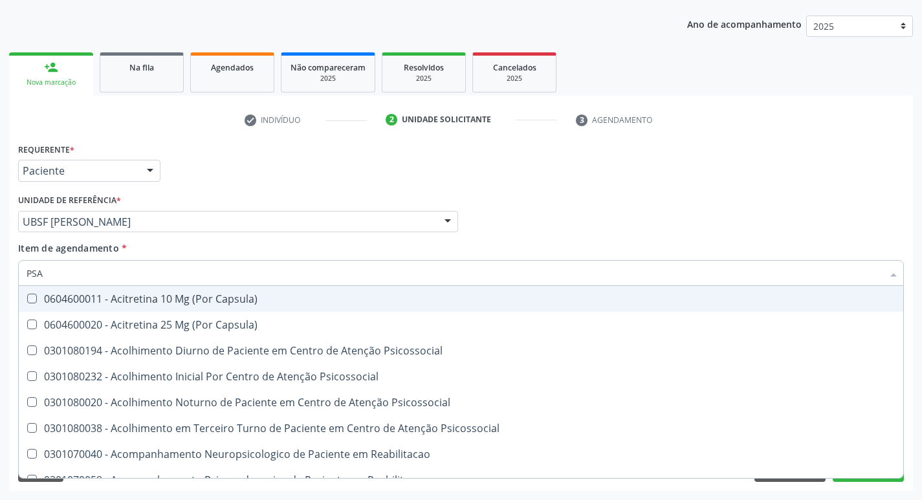
type input "PS"
checkbox Capsula\) "false"
type input "P"
checkbox \(Psa\) "false"
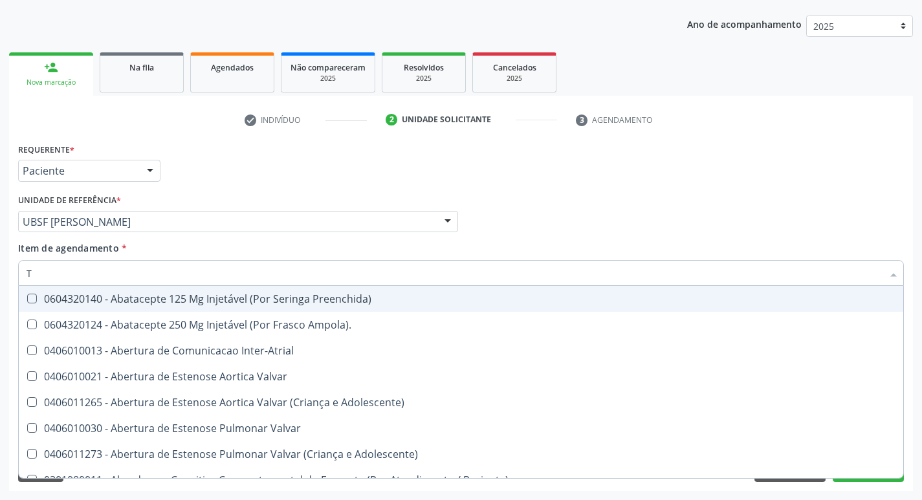
type input "TG"
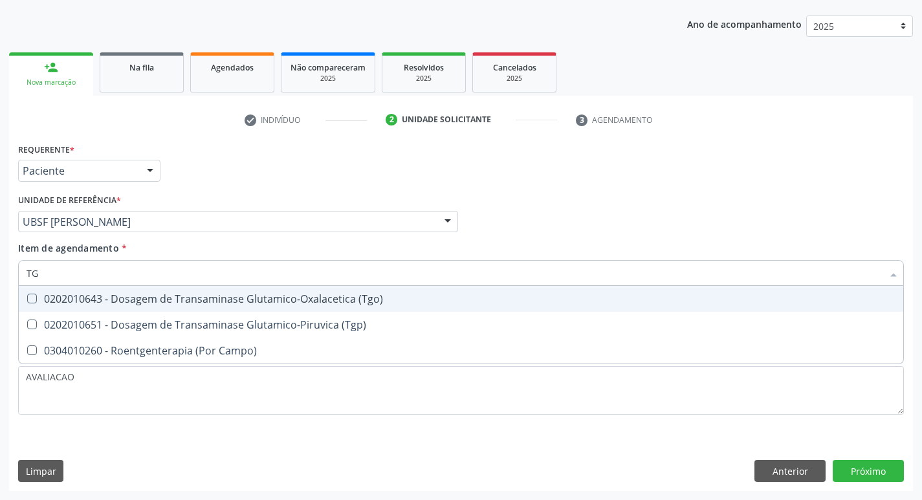
click at [241, 301] on div "0202010643 - Dosagem de Transaminase Glutamico-Oxalacetica (Tgo)" at bounding box center [461, 299] width 869 height 10
checkbox \(Tgo\) "true"
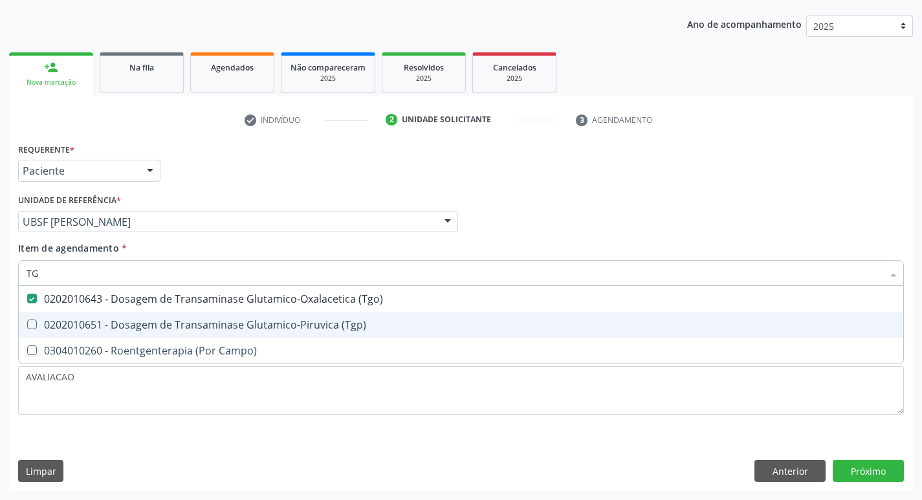
click at [287, 326] on div "0202010651 - Dosagem de Transaminase Glutamico-Piruvica (Tgp)" at bounding box center [461, 325] width 869 height 10
checkbox \(Tgp\) "true"
type input "T"
checkbox \(Tgo\) "false"
checkbox \(Tgp\) "false"
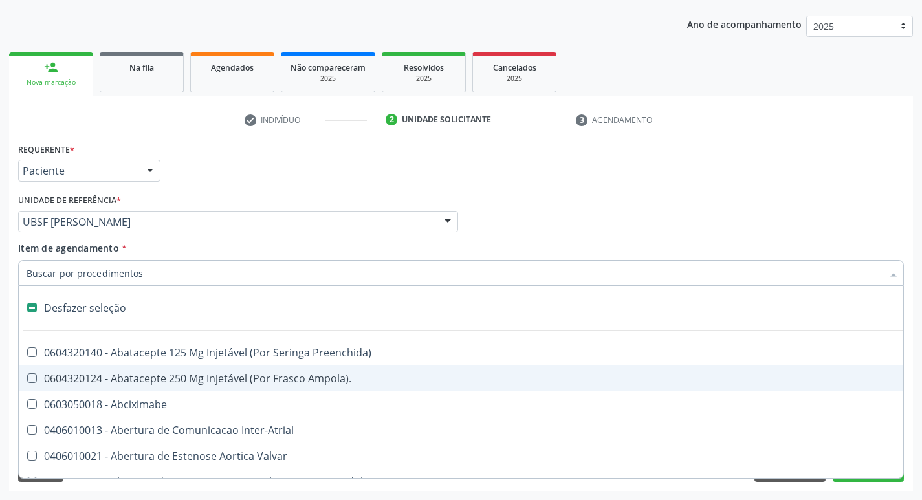
type input "V"
checkbox Cornea "true"
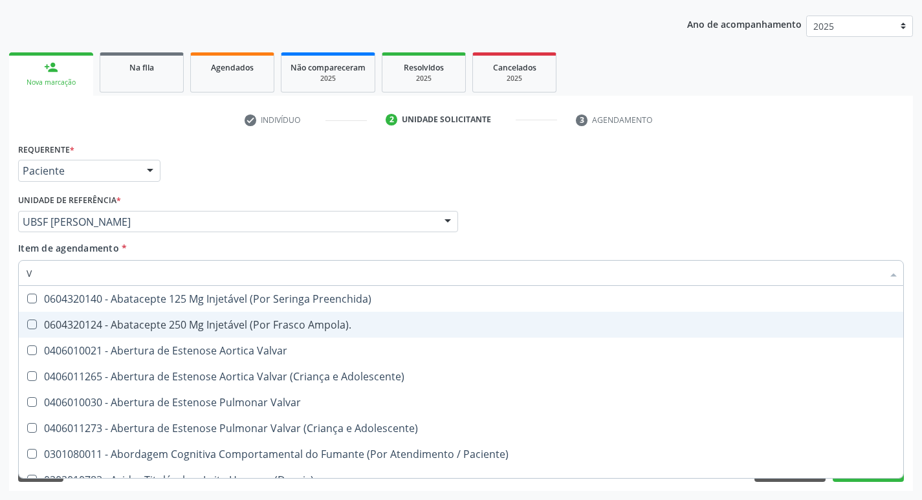
type input "VI"
checkbox Psicoterapia "true"
checkbox \(Tgp\) "false"
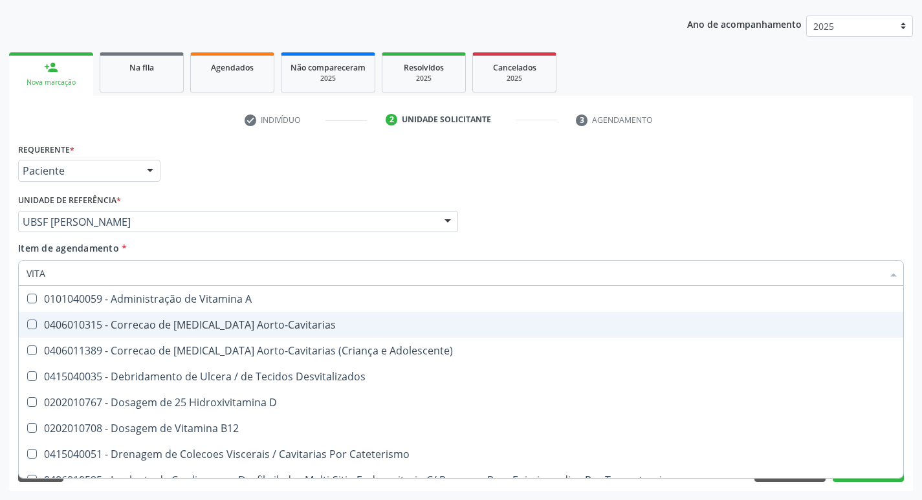
type input "VITAM"
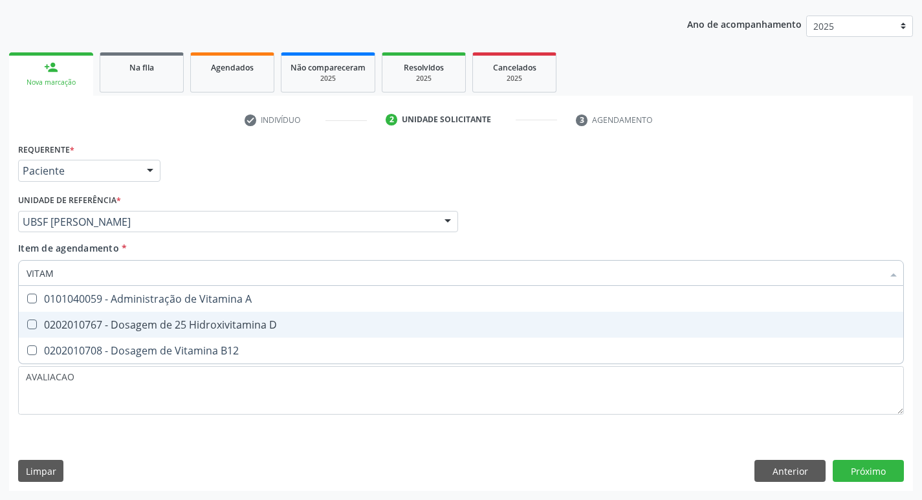
click at [287, 326] on div "0202010767 - Dosagem de 25 Hidroxivitamina D" at bounding box center [461, 325] width 869 height 10
checkbox D "true"
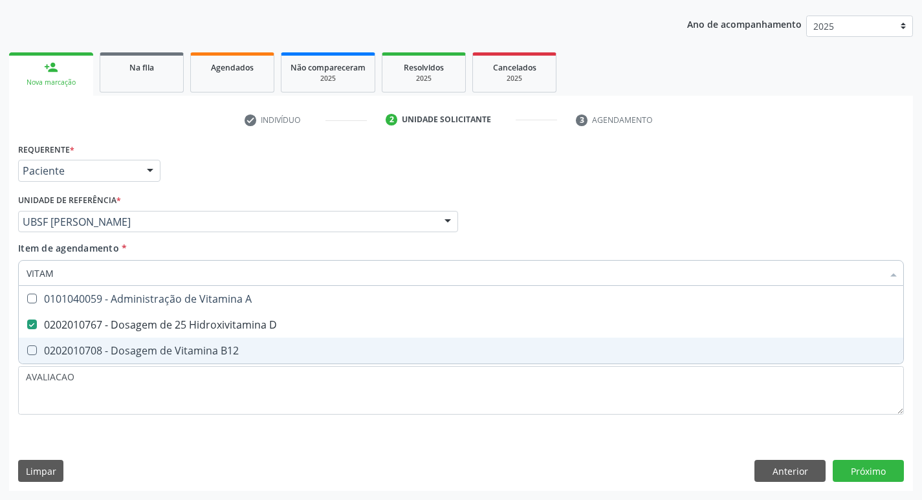
click at [285, 344] on span "0202010708 - Dosagem de Vitamina B12" at bounding box center [461, 351] width 884 height 26
checkbox B12 "true"
type input "VITA"
checkbox D "false"
checkbox B12 "false"
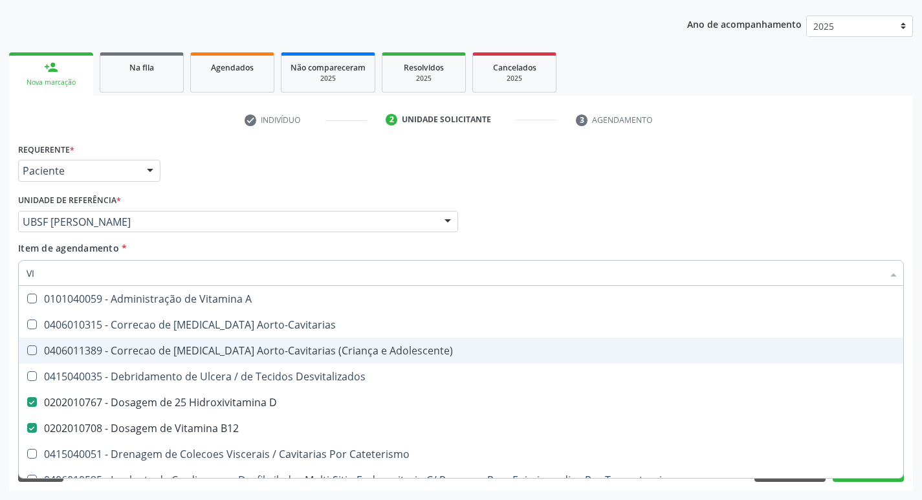
type input "V"
checkbox D "false"
checkbox B12 "false"
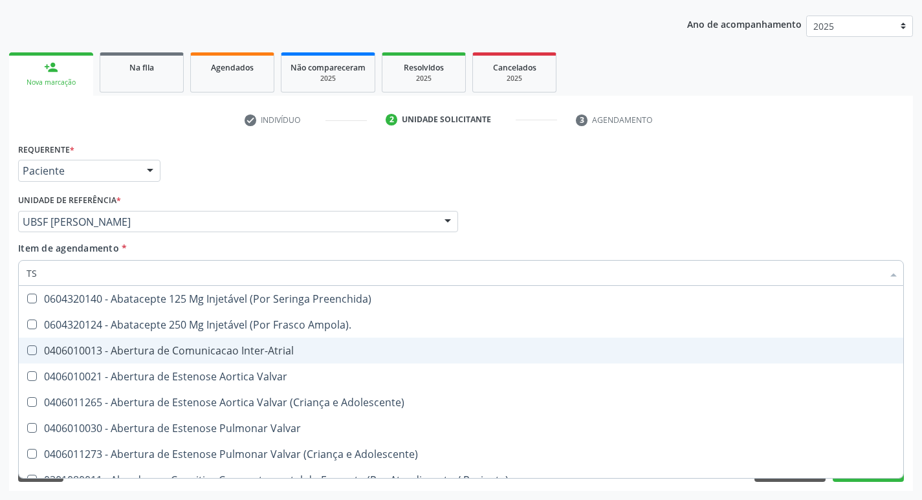
type input "TSH"
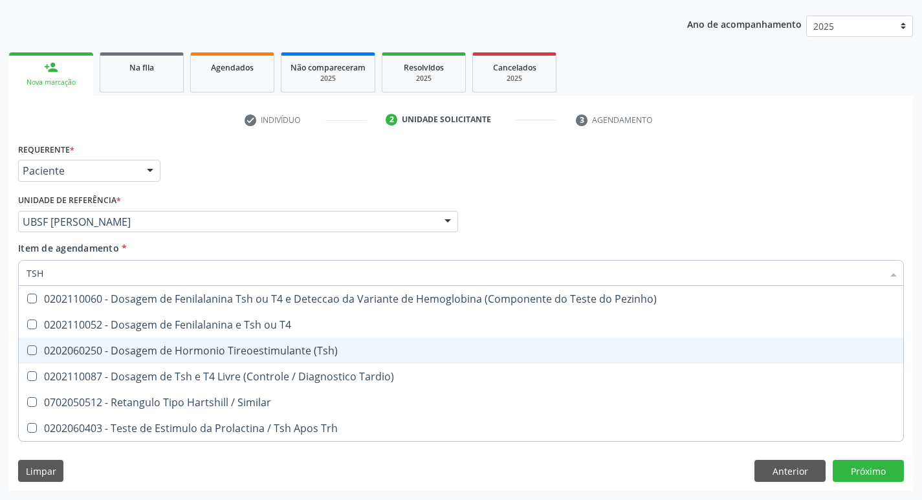
click at [307, 353] on div "0202060250 - Dosagem de Hormonio Tireoestimulante (Tsh)" at bounding box center [461, 350] width 869 height 10
checkbox \(Tsh\) "true"
type input "TS"
checkbox \(Tsh\) "false"
checkbox Tardio\) "true"
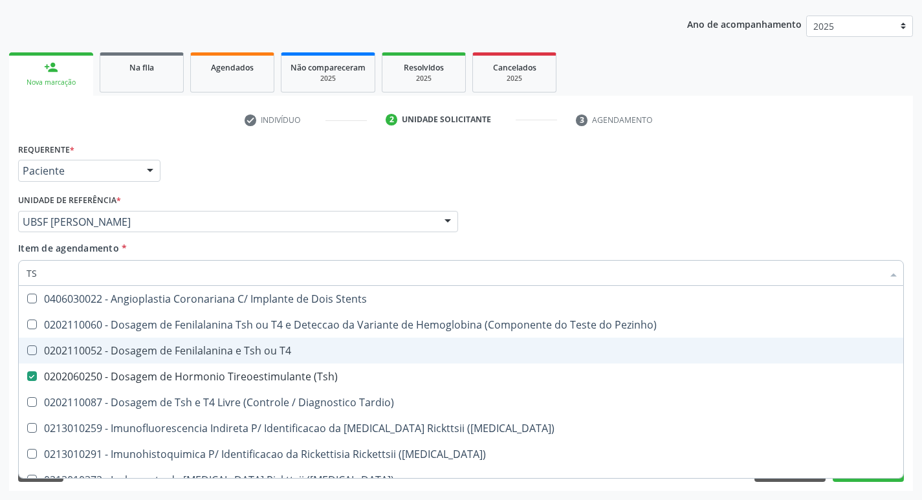
type input "T"
checkbox \(Tsh\) "false"
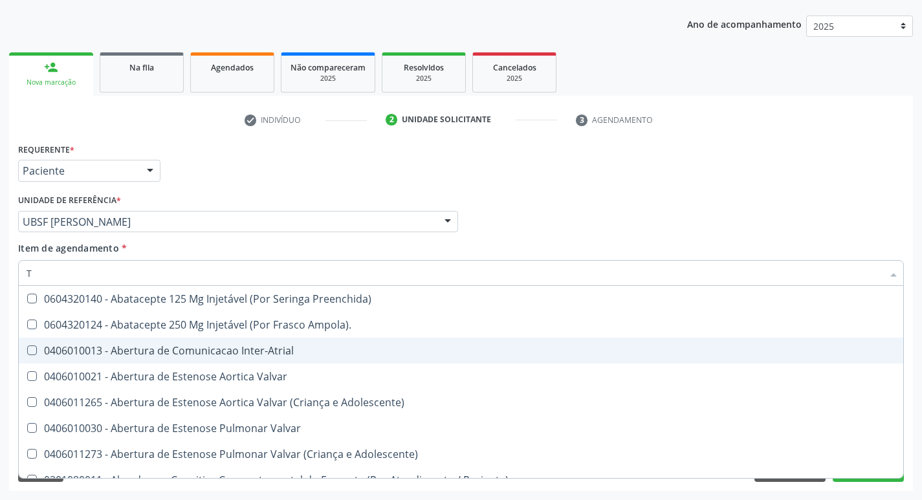
type input "T4"
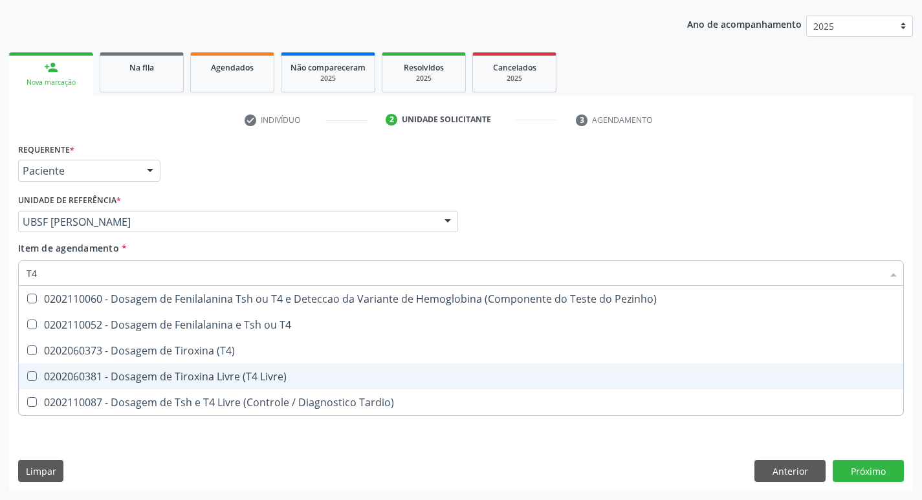
click at [270, 376] on div "0202060381 - Dosagem de Tiroxina Livre (T4 Livre)" at bounding box center [461, 376] width 869 height 10
checkbox Livre\) "true"
type input "T"
checkbox Livre\) "false"
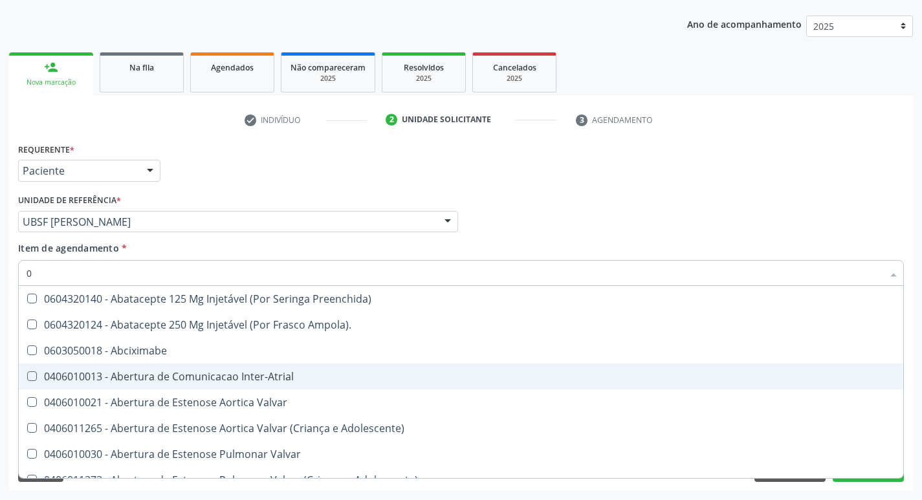
type input "02"
checkbox \(Frasco\) "true"
checkbox Gastro-Esofagico "true"
checkbox \(Ventriculografia\) "true"
checkbox Pancreas "true"
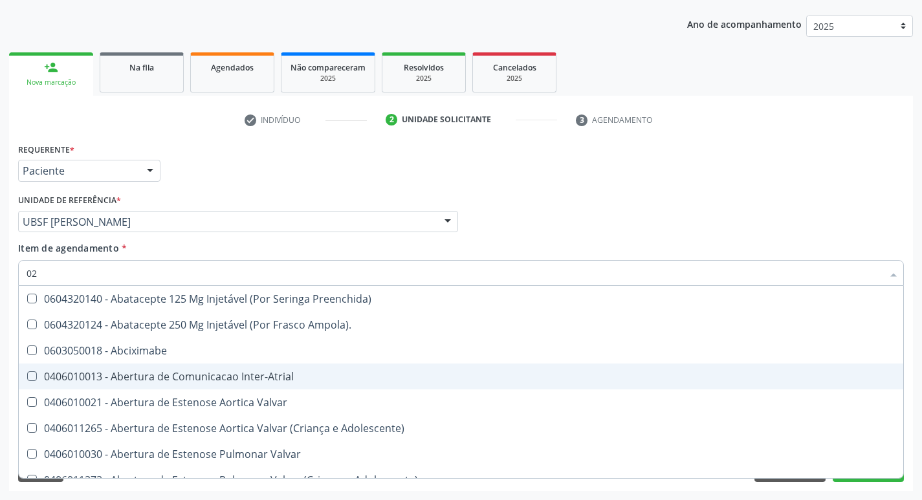
checkbox Paratireoides "true"
checkbox 67 "true"
checkbox Comprimido\) "true"
checkbox Per-Operatoria "true"
checkbox Redome\) "true"
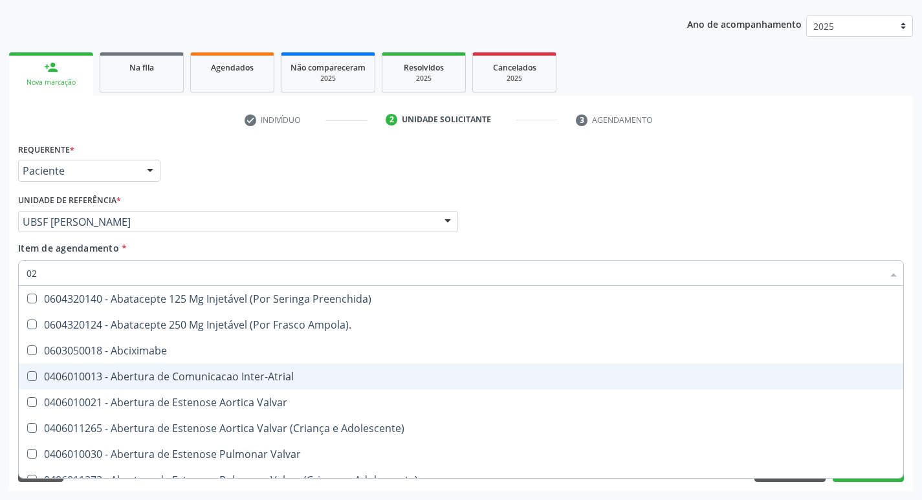
checkbox Biliar "true"
checkbox Posterior "true"
checkbox Colo "true"
checkbox Posterior "true"
checkbox Anterior "true"
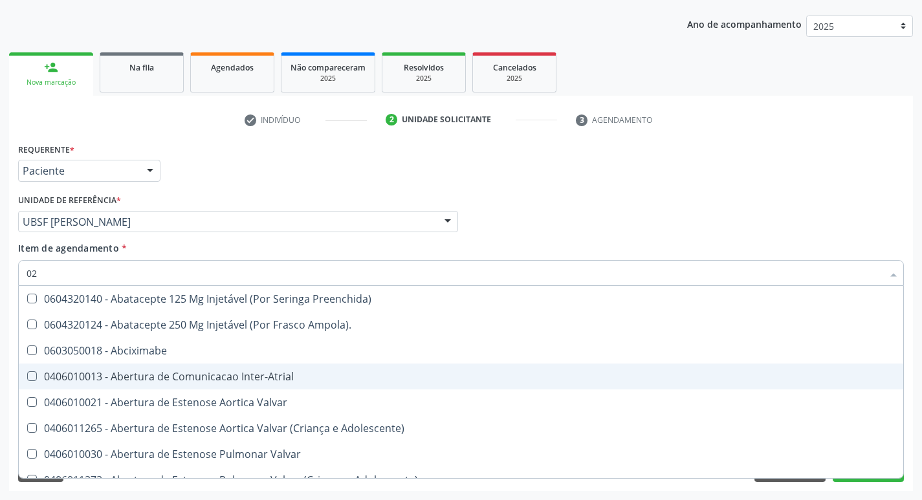
checkbox Revisao "true"
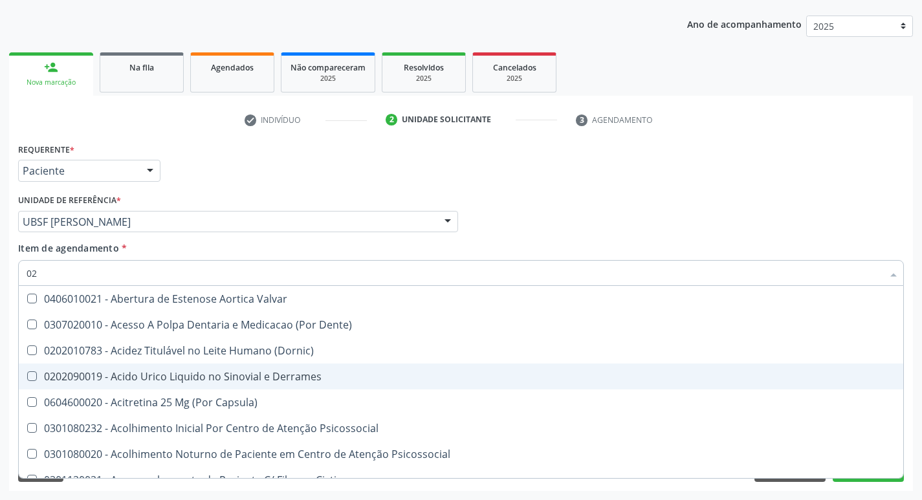
type input "020"
checkbox Cerebral "true"
checkbox Direito "true"
checkbox Alveolar "true"
checkbox \(Pos-Pasteurização\) "true"
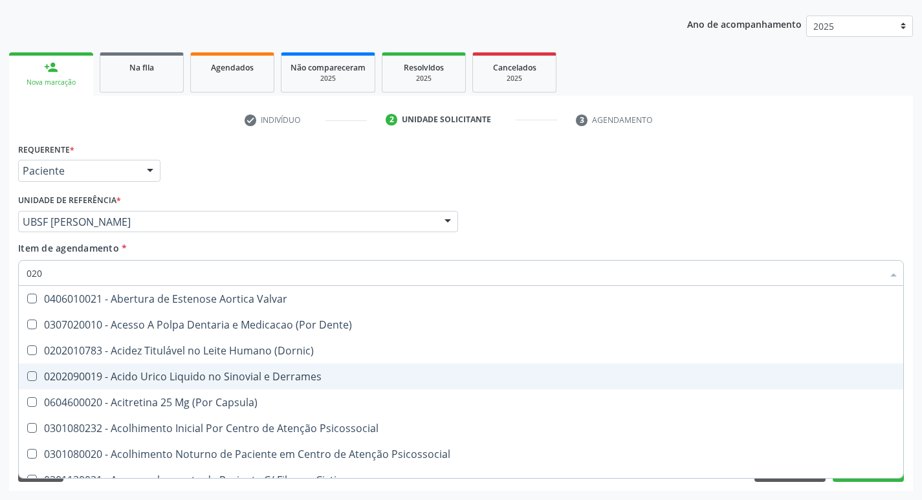
checkbox Debridamento "true"
checkbox Dacriocistografia "true"
checkbox Osmolaridade "true"
checkbox \(Vhs\) "true"
checkbox Bloqueio "true"
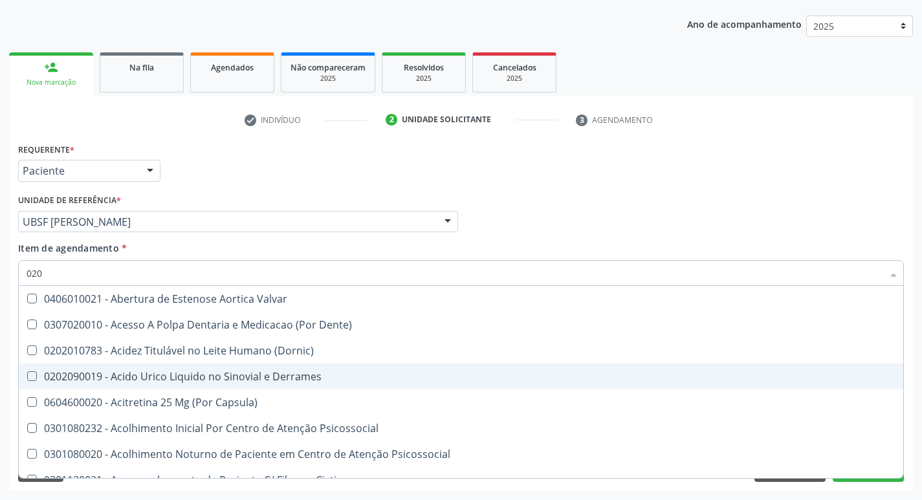
checkbox Comprimido\) "true"
checkbox Totais "true"
checkbox 17-Hidroxicorticosteroides "true"
checkbox Acetona "true"
checkbox Metil-Hipurico "true"
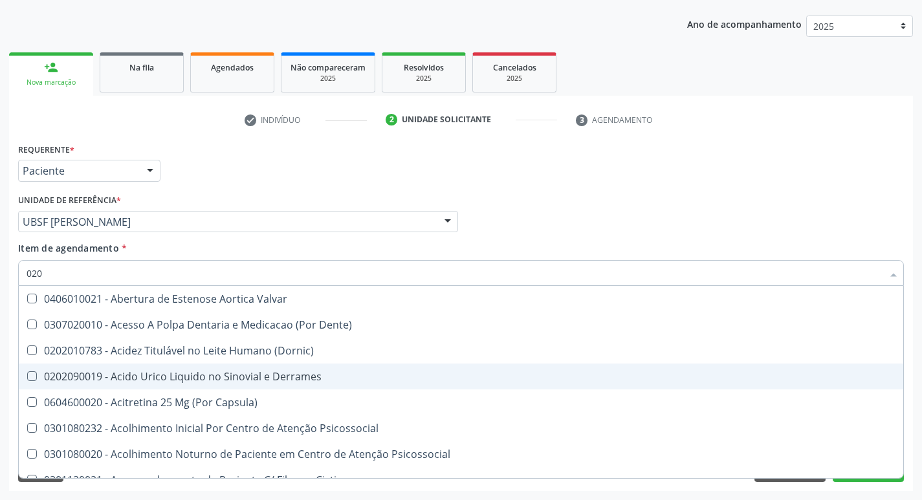
checkbox Urico "true"
checkbox \(Psa\) "false"
checkbox Calcio "false"
checkbox Hdl "false"
checkbox Ldl "false"
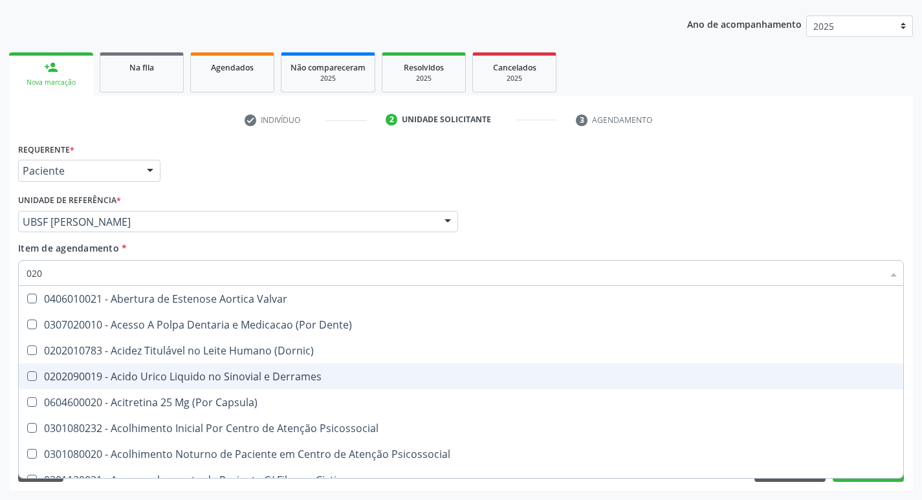
checkbox Creatinina "false"
checkbox Glicose "false"
checkbox \(Tsh\) "false"
checkbox Potassio "false"
checkbox Sodio "false"
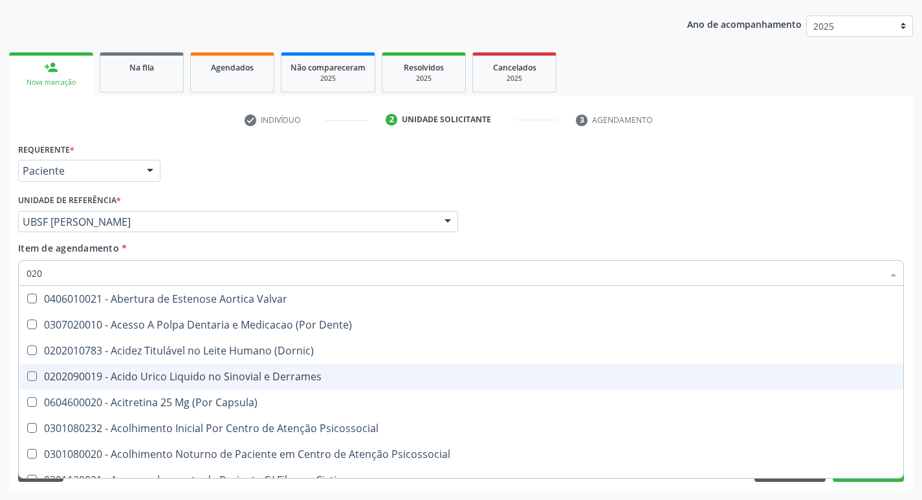
checkbox Livre\) "false"
checkbox \(Tgo\) "false"
checkbox \(Tgp\) "false"
checkbox Triglicerideos "false"
checkbox Ureia "false"
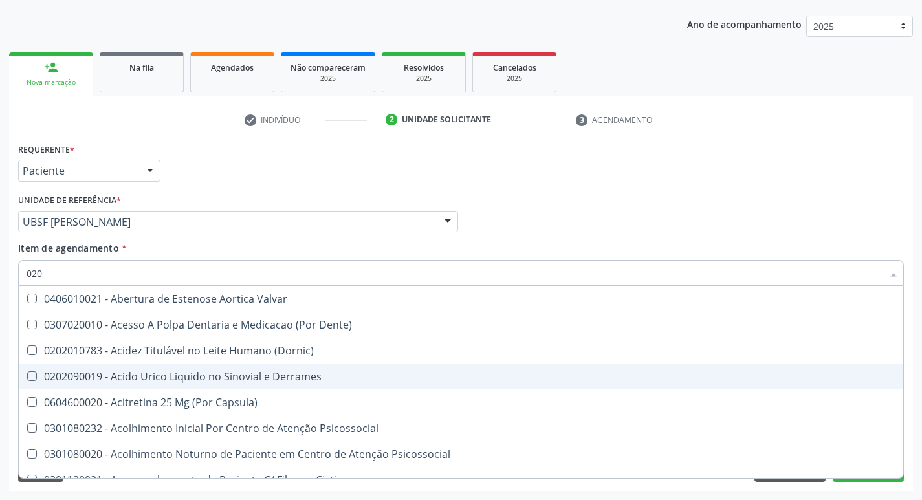
checkbox B12 "false"
checkbox Eletro-Oculografia "true"
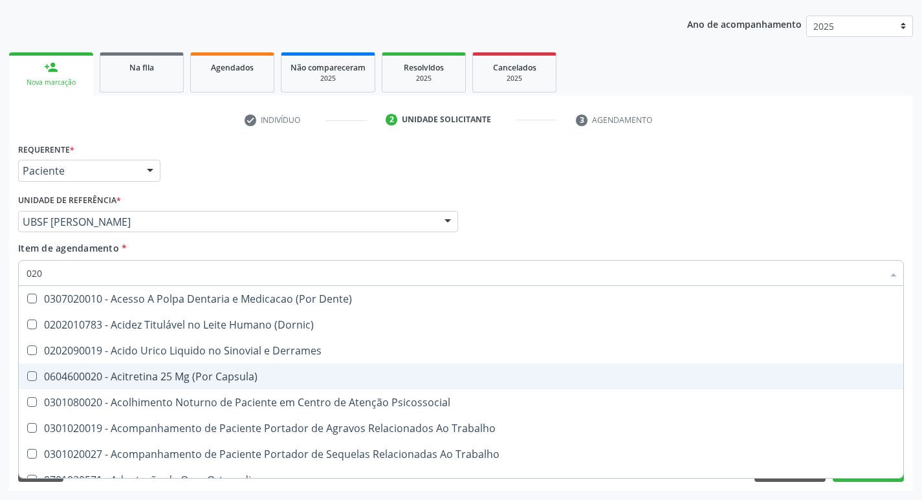
type input "0202"
checkbox Esqueléticas "true"
checkbox X "true"
checkbox Conjuntiva "true"
checkbox Ocular "true"
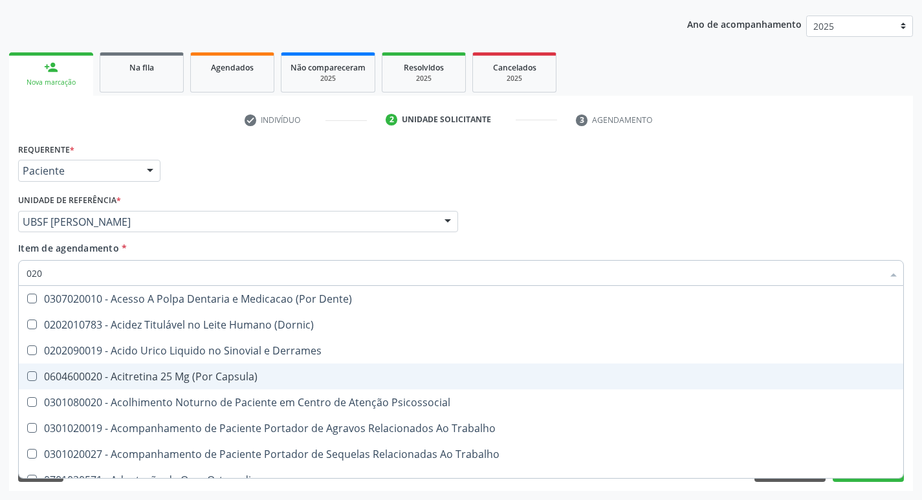
checkbox Aberto\) "true"
checkbox Cortante "true"
checkbox Reservatorio "true"
checkbox Gastro-Esofagico "true"
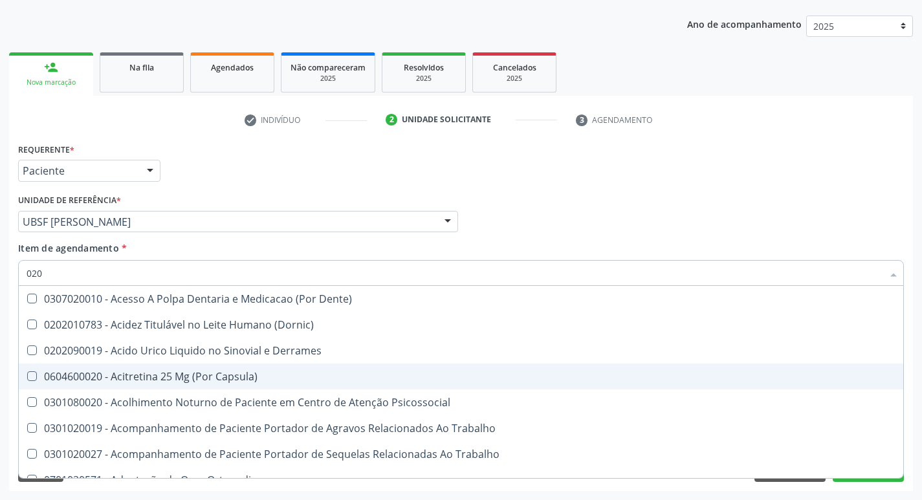
checkbox Imagens\) "true"
checkbox \(Spcto\) "true"
checkbox 67 "true"
checkbox Aspiracao "true"
checkbox Projecoes\) "true"
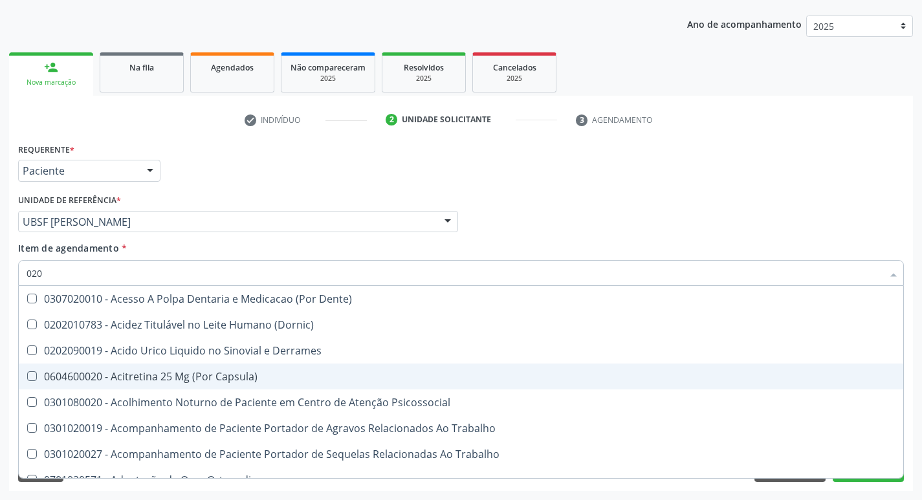
checkbox Captacao "true"
checkbox \(Cantoplastia\) "true"
checkbox Revisao "true"
checkbox D "false"
checkbox \(Psa\) "false"
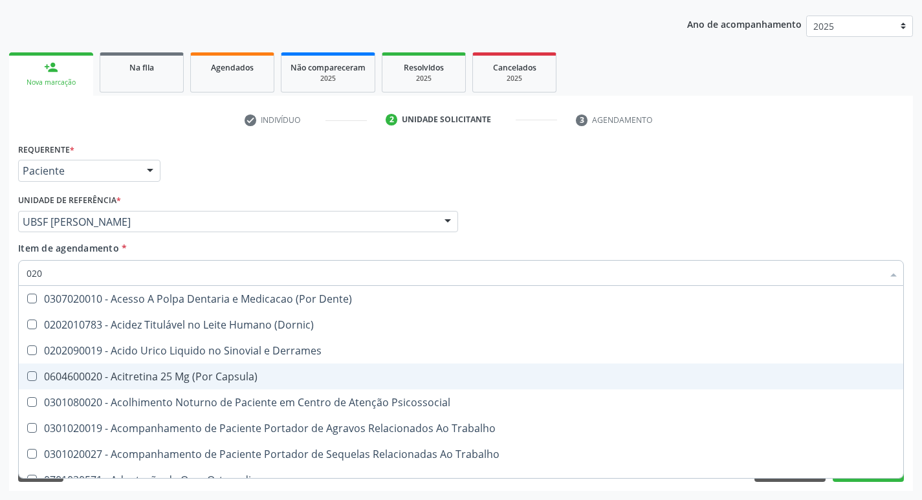
checkbox Calcio "false"
checkbox Hdl "false"
checkbox Ldl "false"
checkbox Creatinina "false"
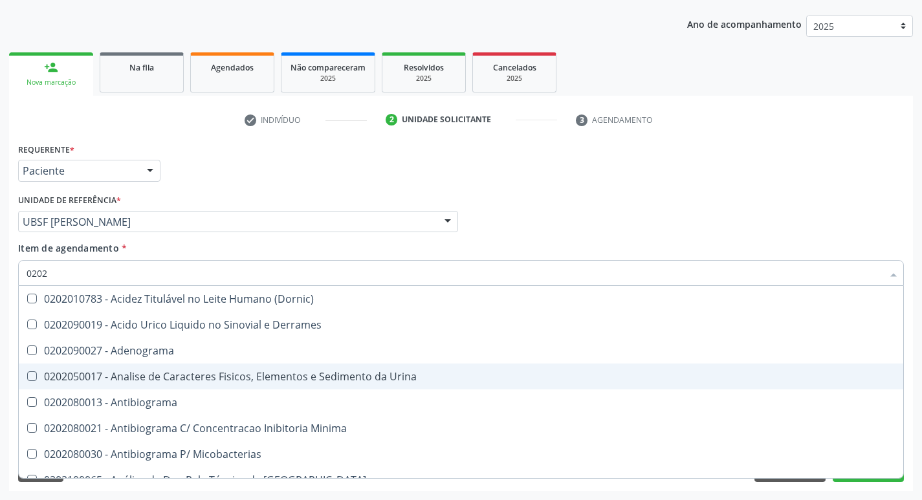
type input "02020"
checkbox Ivy "true"
checkbox D "false"
checkbox Ala-Desidratase "true"
checkbox Alfa-Fetoproteina "true"
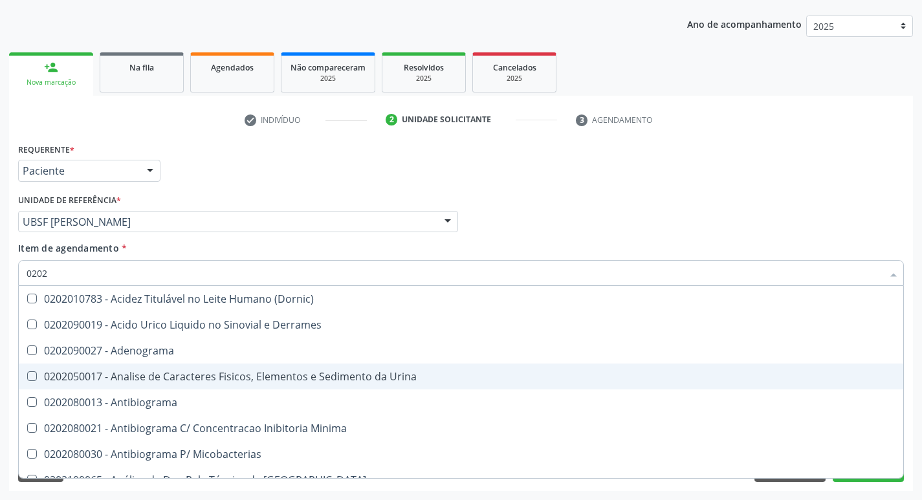
checkbox \(Psa\) "false"
checkbox Barbituratos "true"
checkbox Benzodiazepinicos "true"
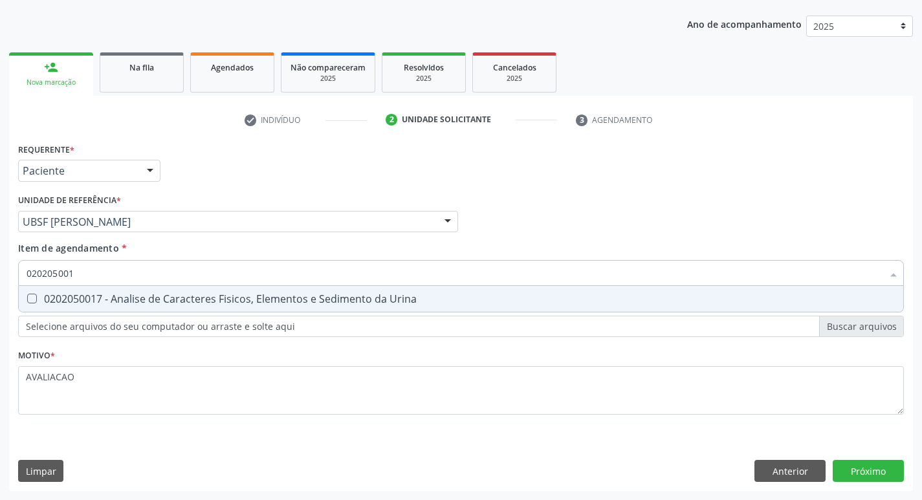
click at [177, 283] on input "020205001" at bounding box center [455, 273] width 856 height 26
click at [169, 301] on div "0202050017 - Analise de Caracteres Fisicos, Elementos e Sedimento da Urina" at bounding box center [461, 299] width 869 height 10
click at [873, 473] on div "Requerente * Paciente Profissional de Saúde Paciente Nenhum resultado encontrad…" at bounding box center [461, 315] width 904 height 351
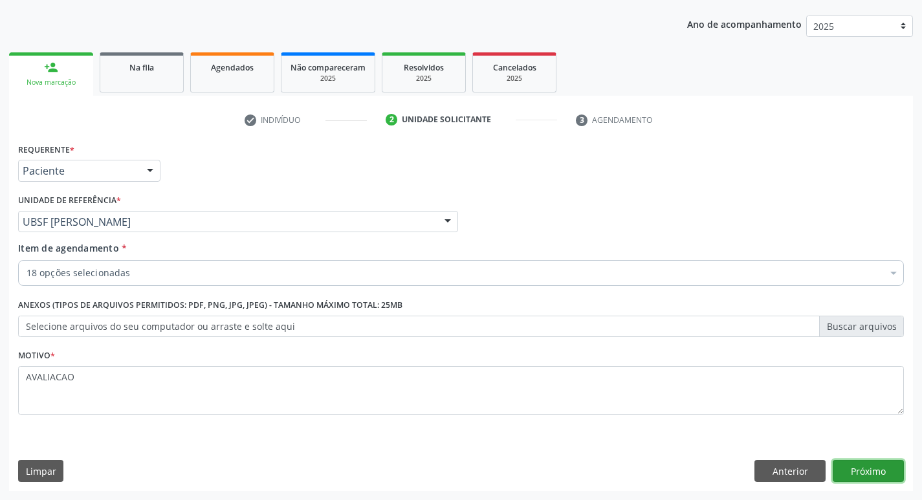
click at [873, 473] on button "Próximo" at bounding box center [868, 471] width 71 height 22
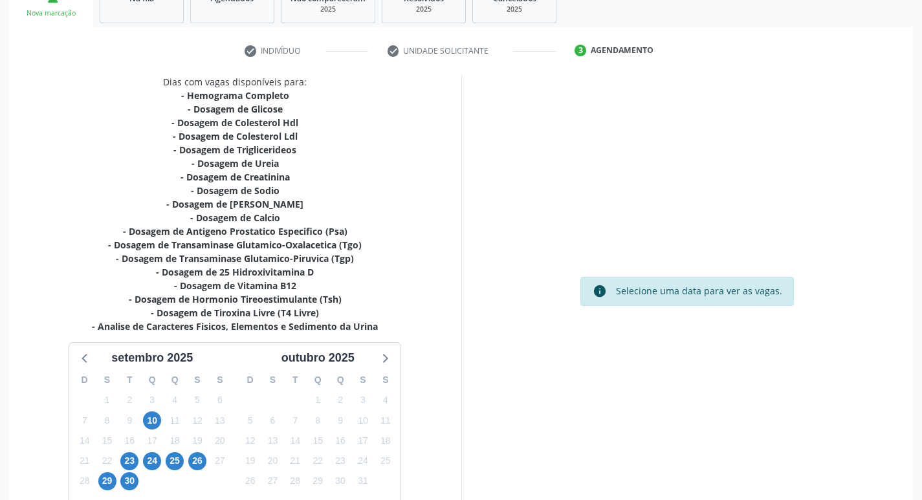
scroll to position [294, 0]
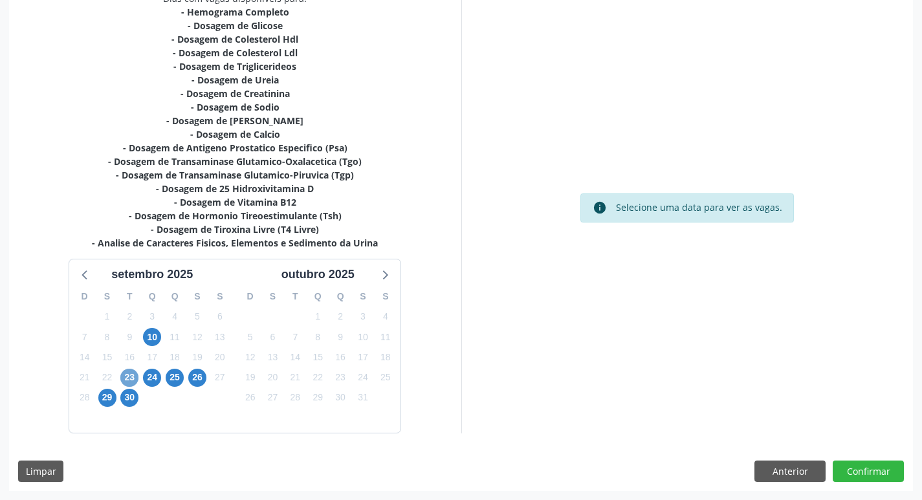
click at [128, 371] on span "23" at bounding box center [129, 378] width 18 height 18
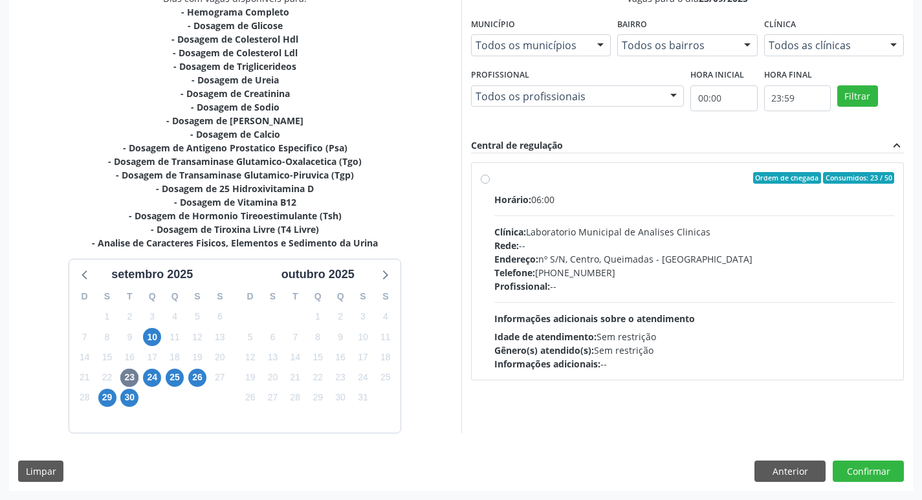
click at [600, 265] on div "Endereço: nº S/N, Centro, Queimadas - PB" at bounding box center [694, 259] width 400 height 14
click at [490, 184] on input "Ordem de chegada Consumidos: 23 / 50 Horário: 06:00 Clínica: Laboratorio Munici…" at bounding box center [485, 178] width 9 height 12
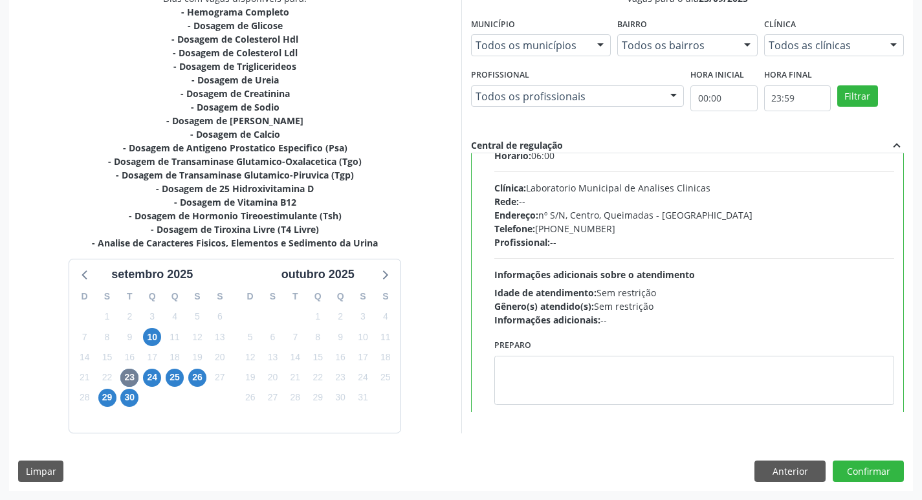
scroll to position [64, 0]
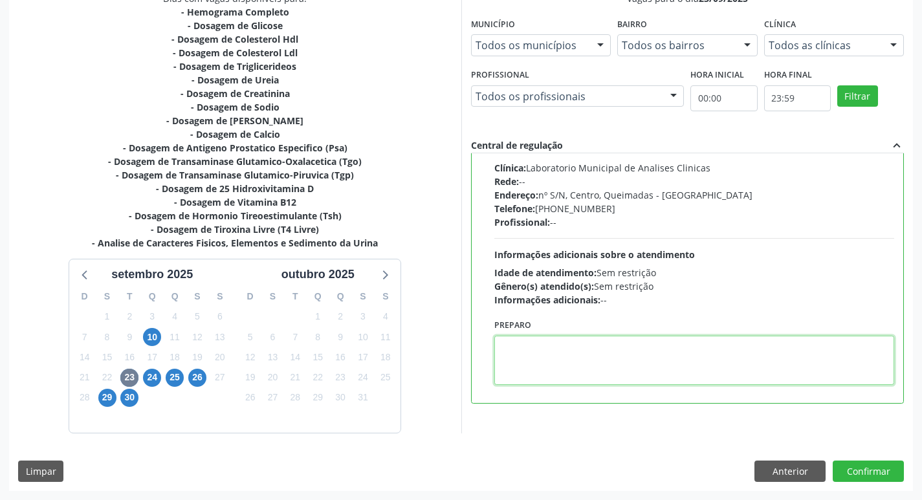
click at [562, 379] on textarea at bounding box center [694, 360] width 400 height 49
paste textarea "IR EM [GEOGRAPHIC_DATA]"
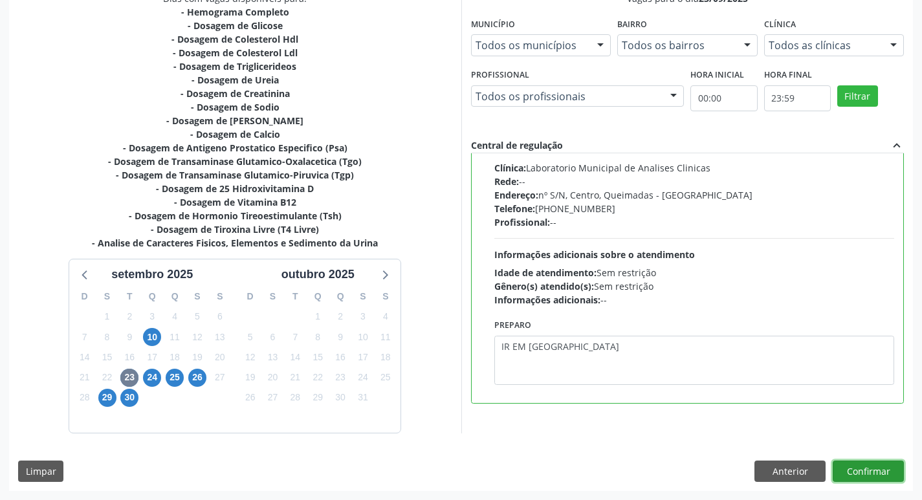
click at [857, 467] on button "Confirmar" at bounding box center [868, 472] width 71 height 22
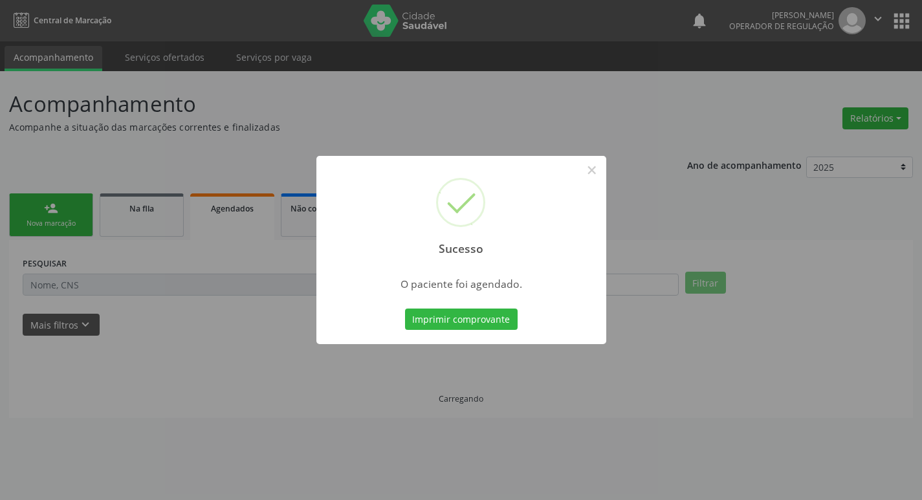
scroll to position [0, 0]
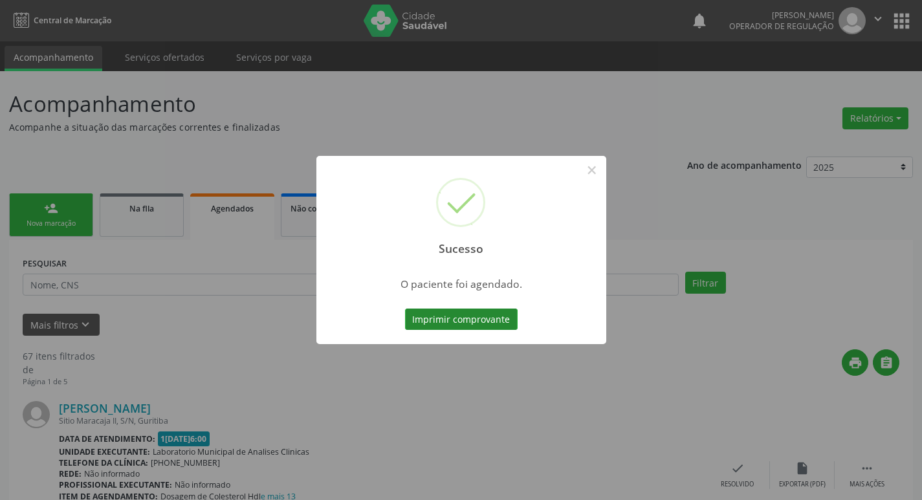
click at [459, 327] on button "Imprimir comprovante" at bounding box center [461, 320] width 113 height 22
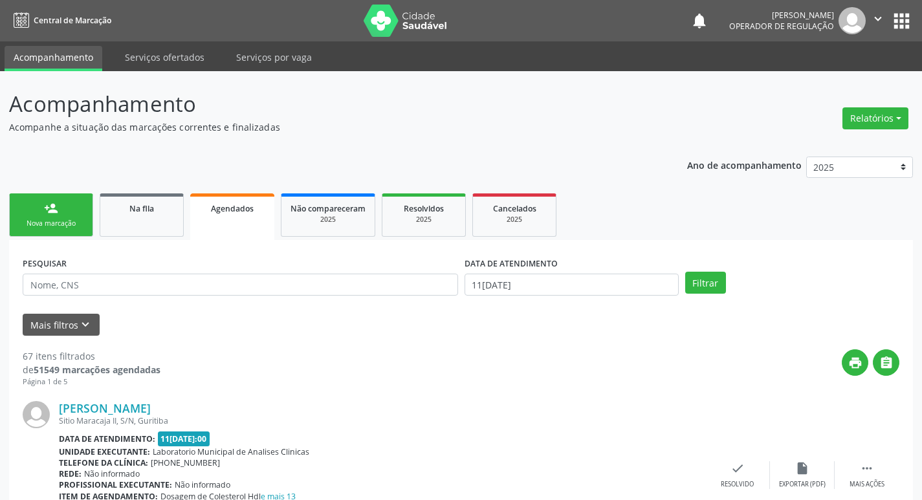
click at [78, 216] on link "person_add Nova marcação" at bounding box center [51, 214] width 84 height 43
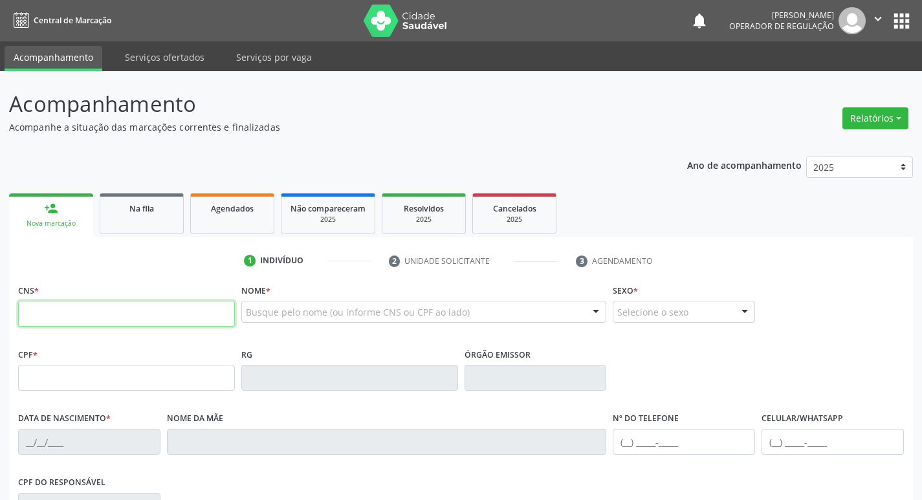
click at [86, 306] on input "text" at bounding box center [126, 314] width 217 height 26
type input "704 2002 4694 2083"
type input "039.094.954-00"
type input "03[DATE]"
type input "[PERSON_NAME]"
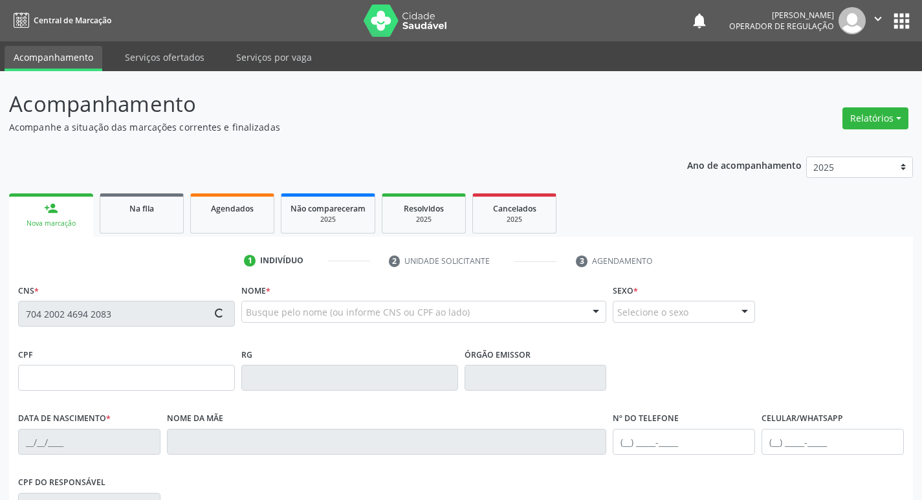
type input "[PHONE_NUMBER]"
type input "1447"
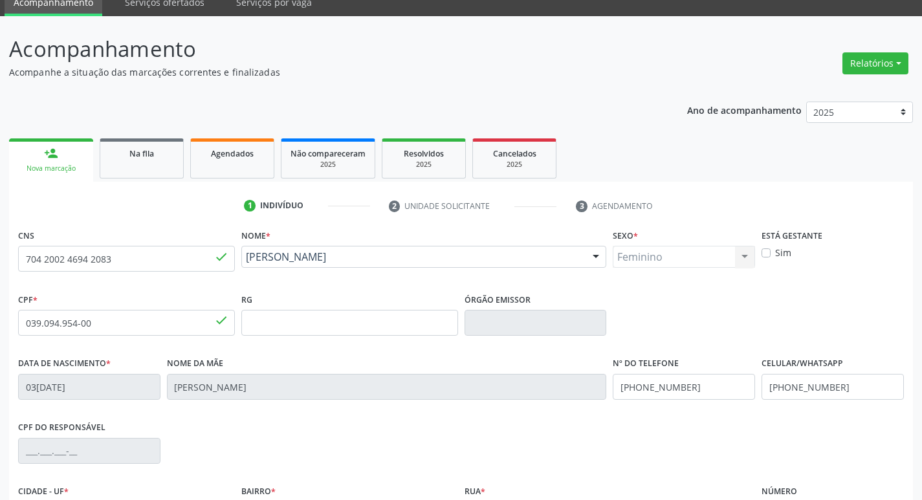
scroll to position [201, 0]
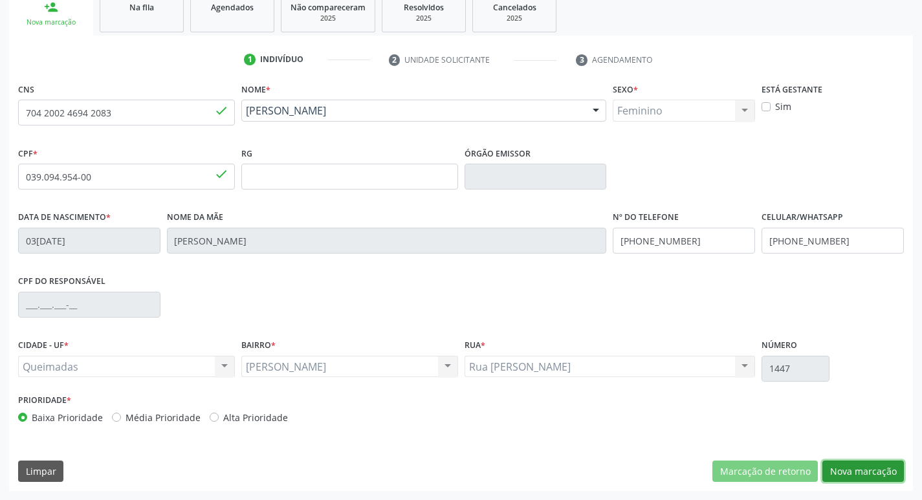
click at [861, 466] on button "Nova marcação" at bounding box center [863, 472] width 82 height 22
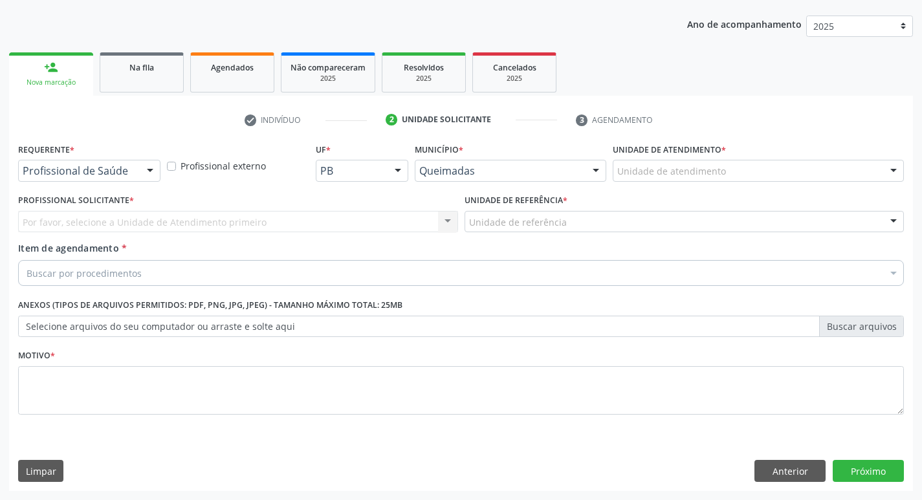
click at [122, 181] on div "Profissional de Saúde Profissional de Saúde Paciente Nenhum resultado encontrad…" at bounding box center [89, 171] width 142 height 22
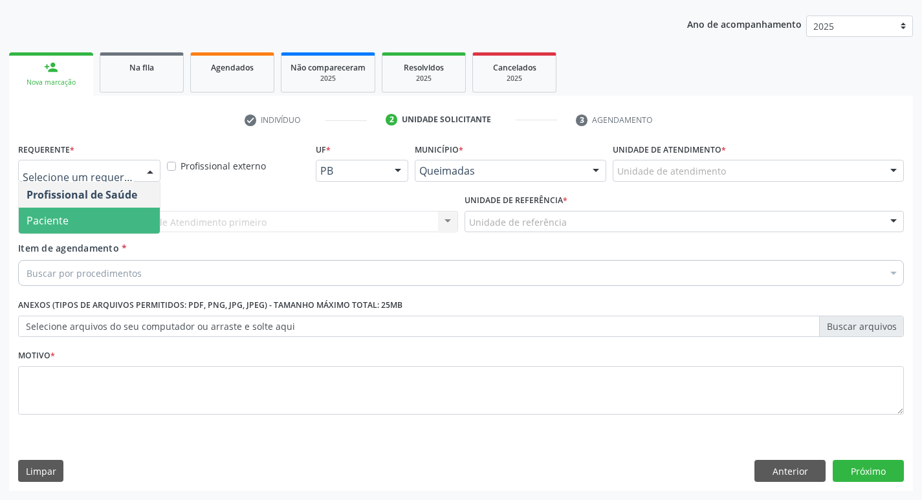
click at [93, 228] on span "Paciente" at bounding box center [89, 221] width 141 height 26
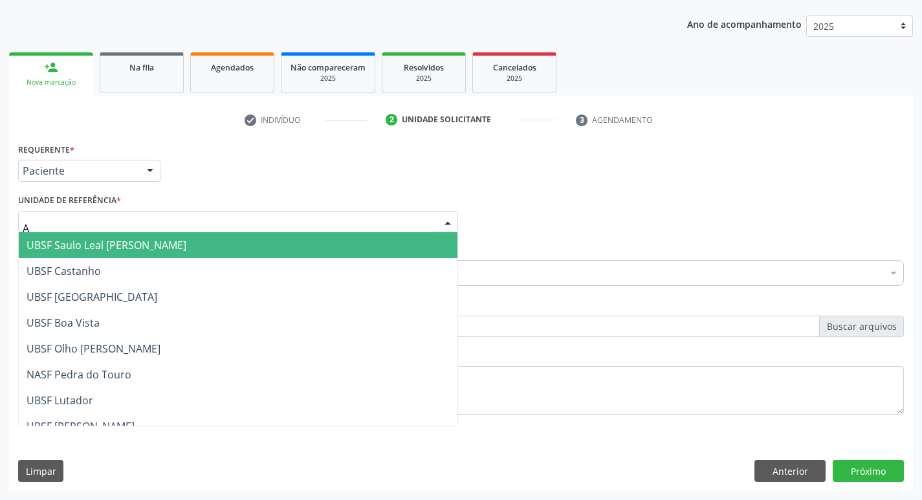
type input "AN"
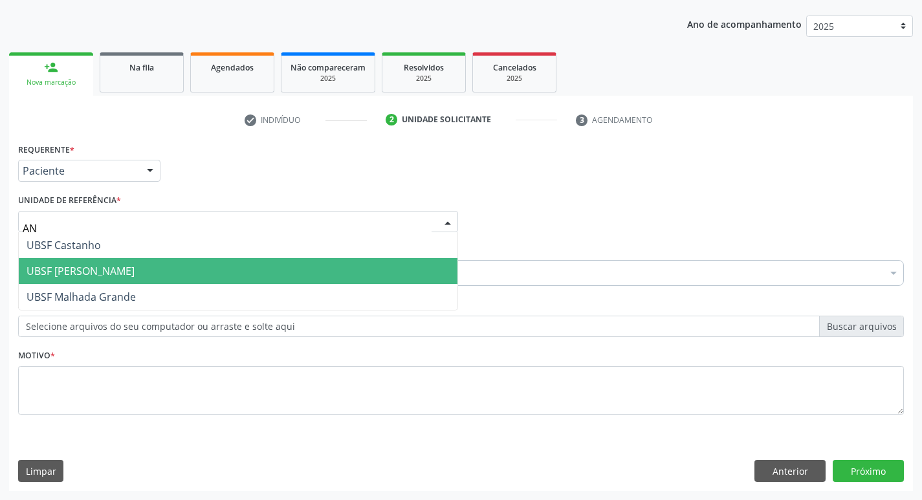
click at [95, 266] on span "UBSF [PERSON_NAME]" at bounding box center [81, 271] width 108 height 14
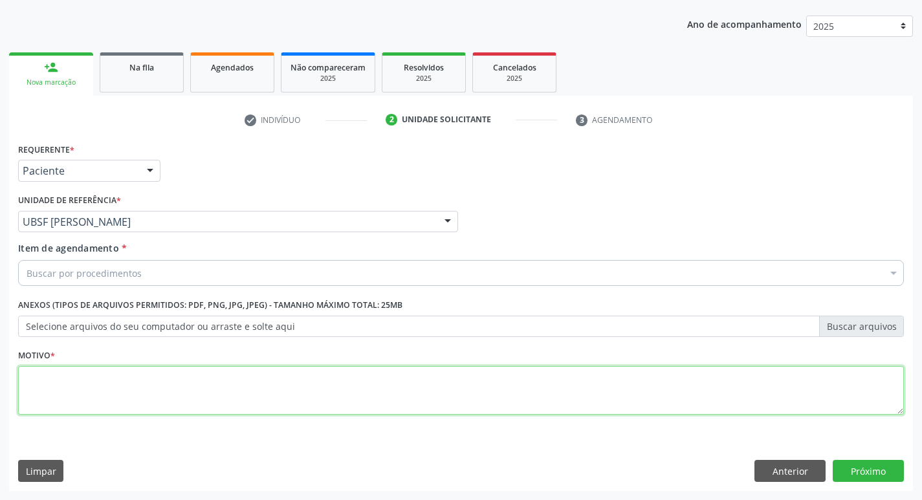
click at [39, 373] on textarea at bounding box center [461, 390] width 886 height 49
type textarea "AVALIACAO"
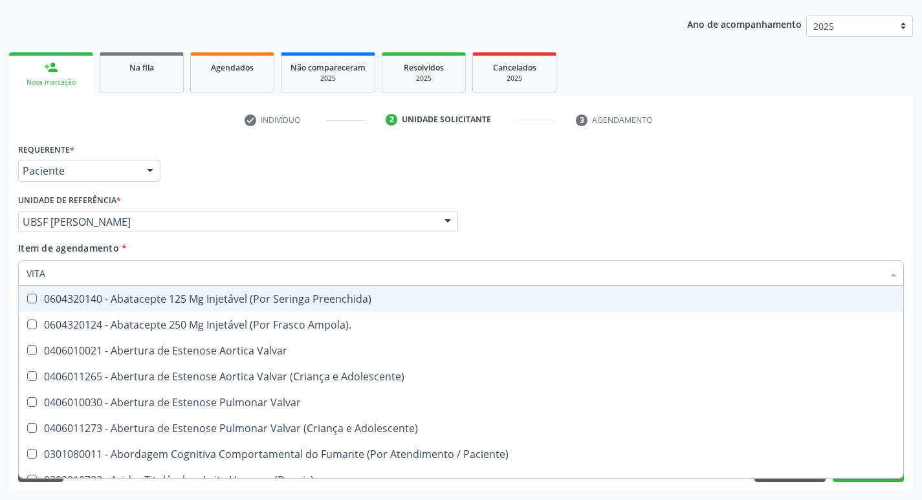
type input "VITAM"
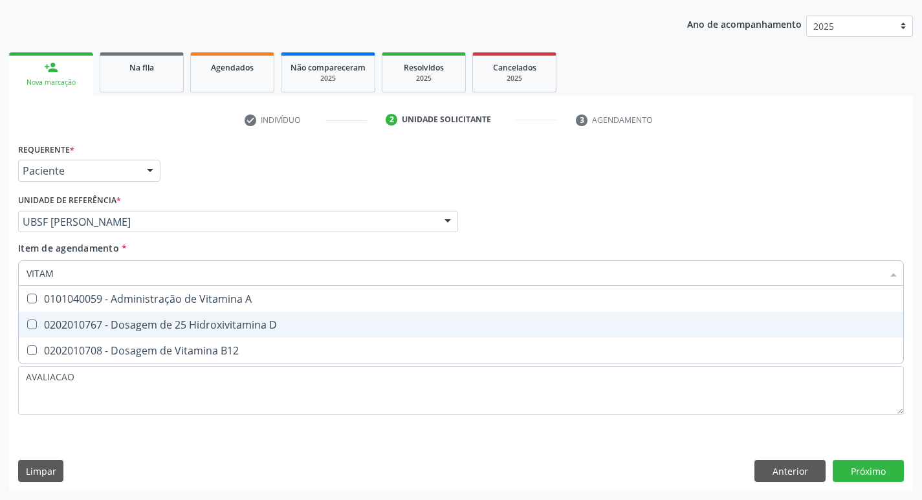
click at [155, 323] on div "0202010767 - Dosagem de 25 Hidroxivitamina D" at bounding box center [461, 325] width 869 height 10
checkbox D "true"
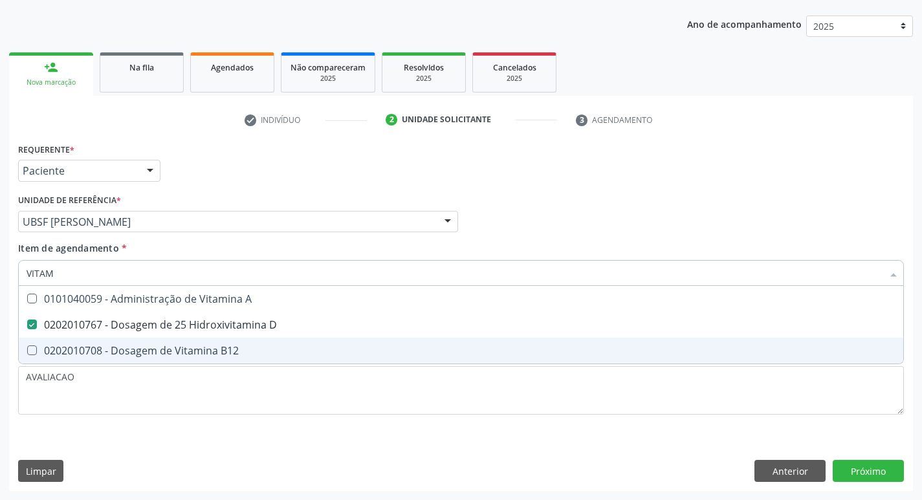
click at [159, 360] on span "0202010708 - Dosagem de Vitamina B12" at bounding box center [461, 351] width 884 height 26
checkbox B12 "true"
type input "VITA"
checkbox D "false"
checkbox B12 "false"
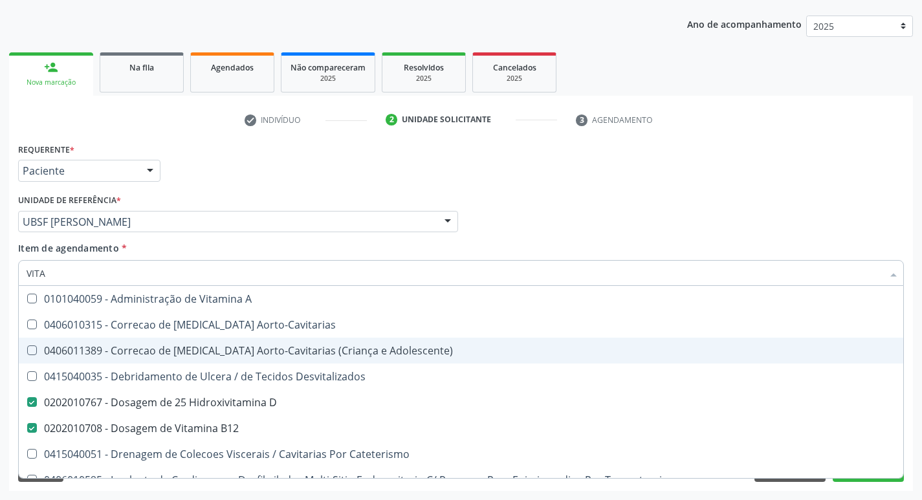
type input "VIT"
checkbox D "false"
checkbox Cateterismo "true"
type input "V"
checkbox B12 "false"
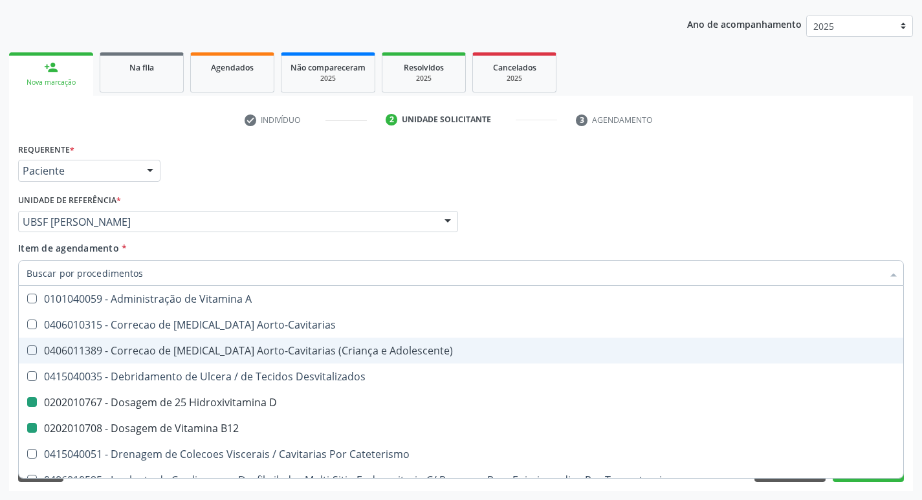
checkbox Cateterismo "false"
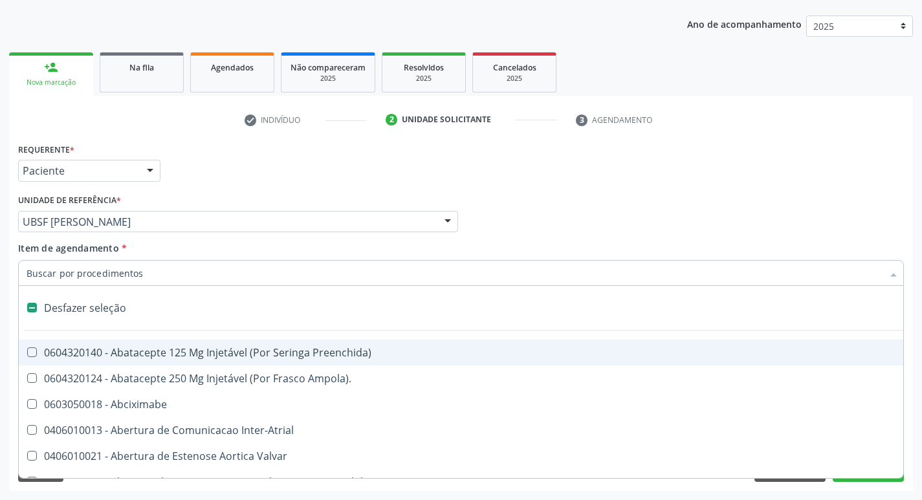
type input "H"
checkbox Coronariano "true"
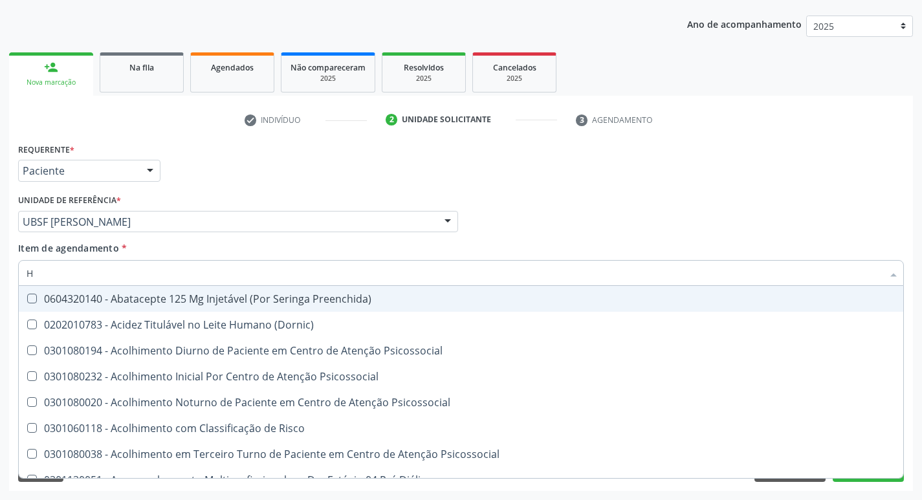
type input "HEMOGR"
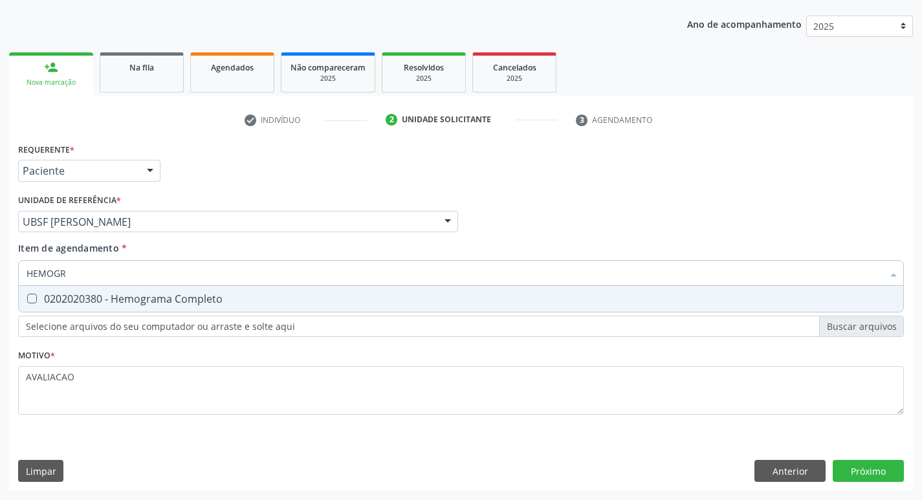
click at [157, 309] on span "0202020380 - Hemograma Completo" at bounding box center [461, 299] width 884 height 26
checkbox Completo "true"
type input "HEMOG"
checkbox Completo "false"
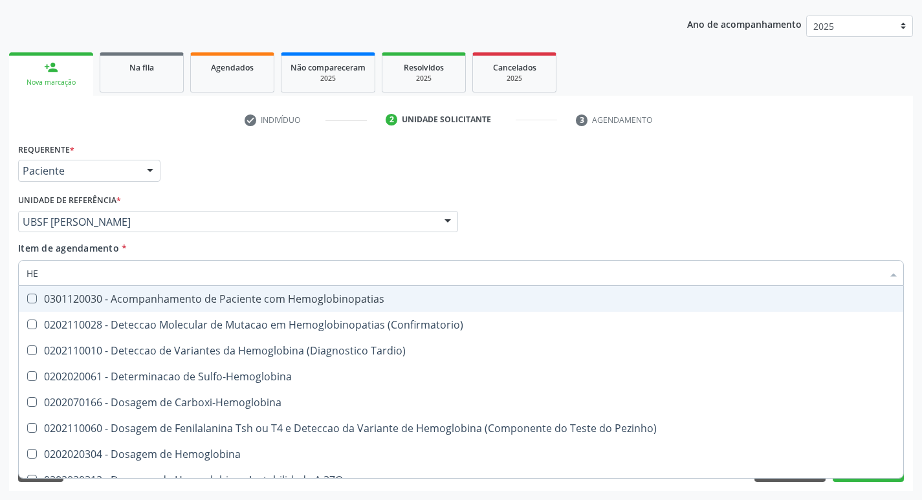
type input "H"
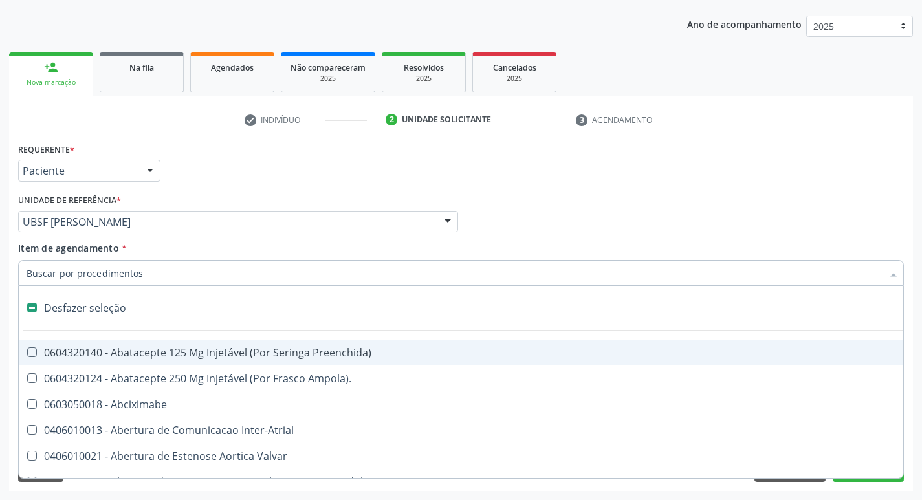
checkbox Capsula\) "false"
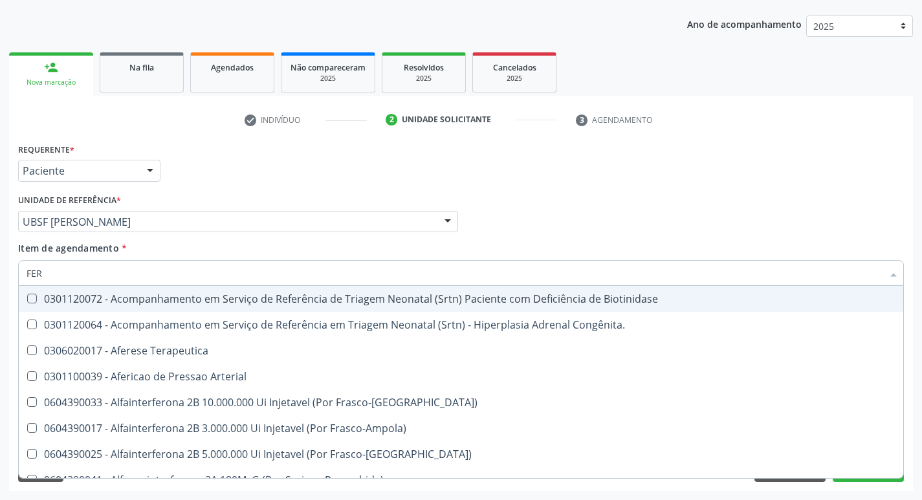
type input "FERR"
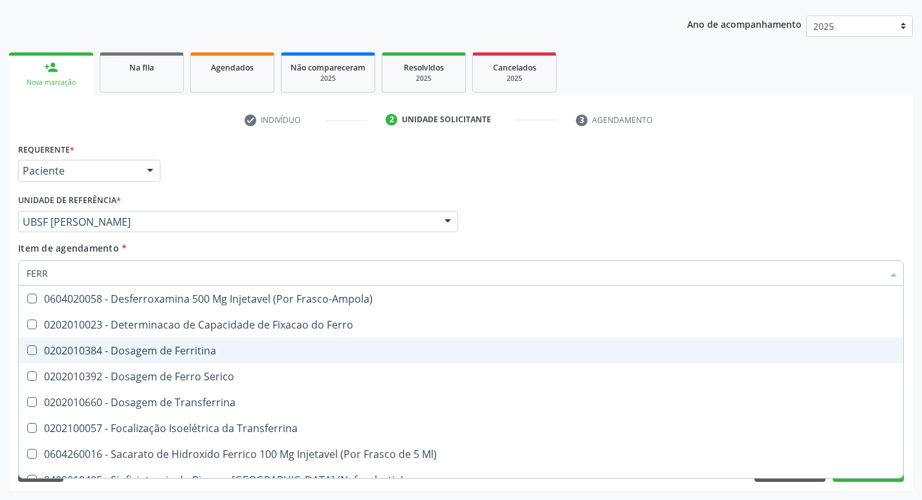
click at [212, 351] on div "0202010384 - Dosagem de Ferritina" at bounding box center [461, 350] width 869 height 10
checkbox Ferritina "true"
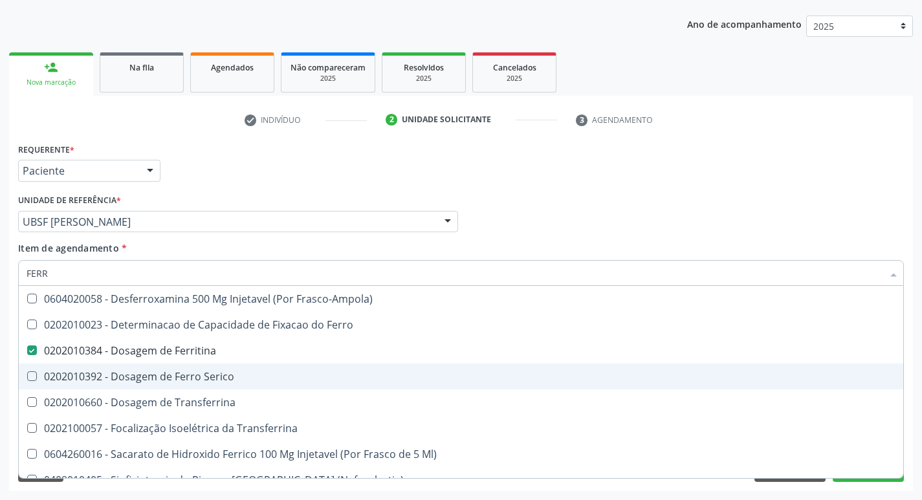
drag, startPoint x: 220, startPoint y: 375, endPoint x: 208, endPoint y: 380, distance: 13.3
click at [208, 380] on div "0202010392 - Dosagem de Ferro Serico" at bounding box center [461, 376] width 869 height 10
checkbox Serico "true"
type input "FER"
checkbox Ferritina "false"
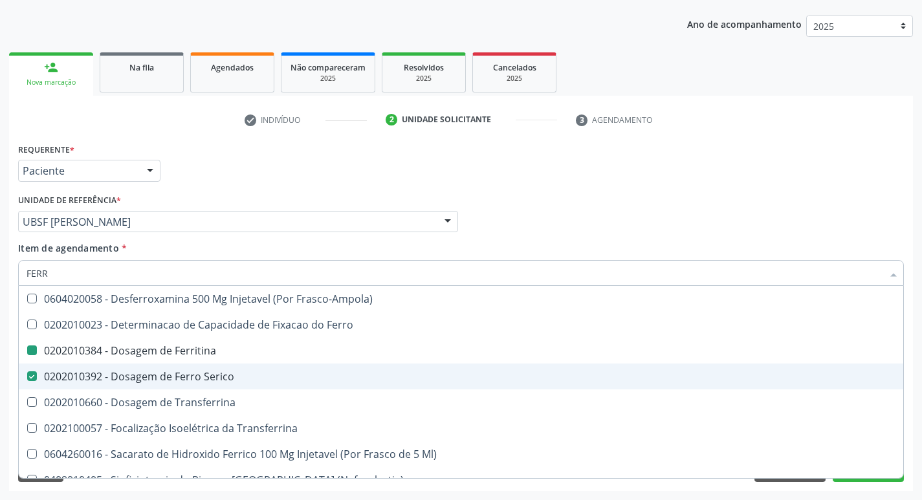
checkbox Serico "false"
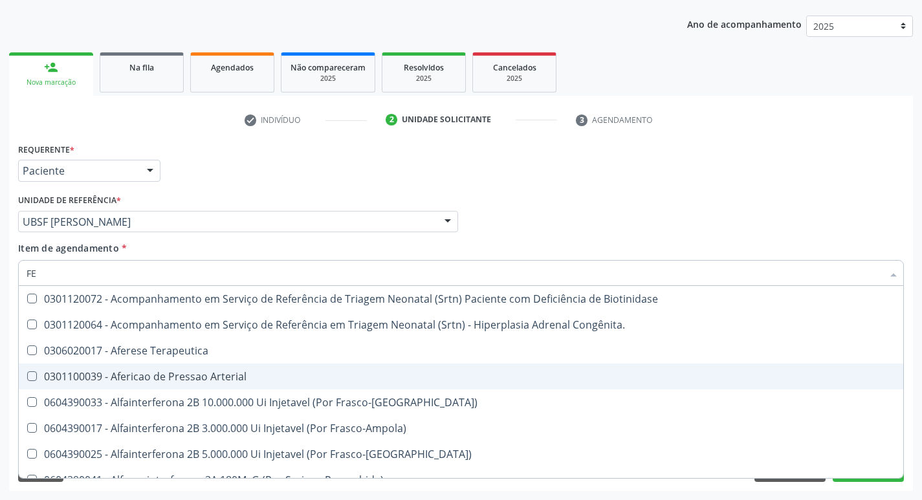
type input "F"
checkbox Ferritina "false"
checkbox Serico "false"
checkbox Titânio "false"
checkbox Inferior "false"
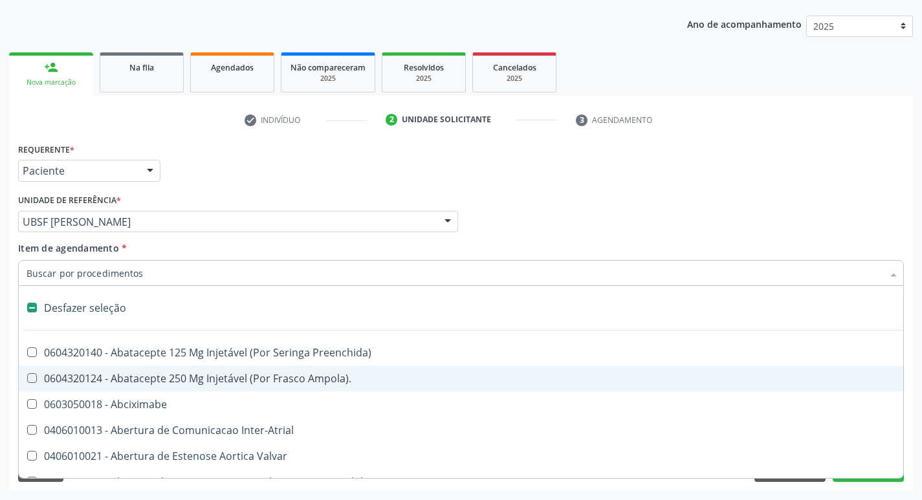
type input "F"
checkbox Auditiva "true"
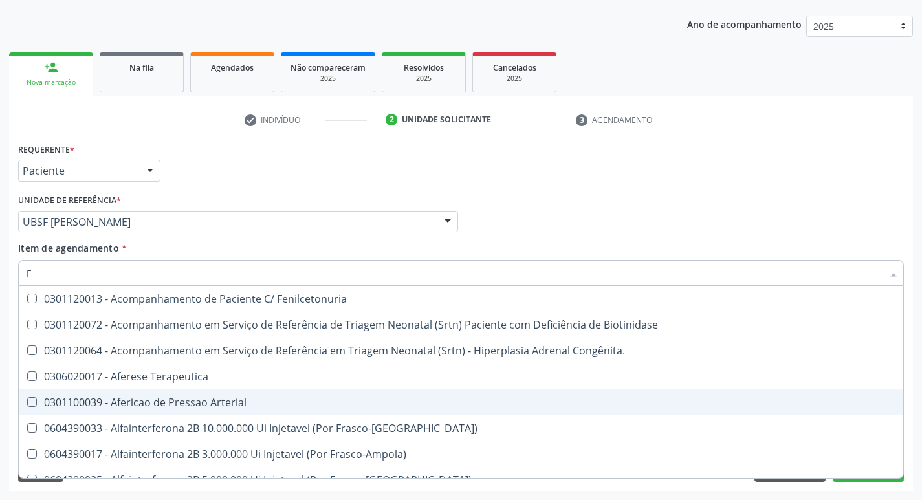
type input "FE"
checkbox Ferritina "true"
checkbox Serico "true"
type input "FER"
checkbox Grama\) "true"
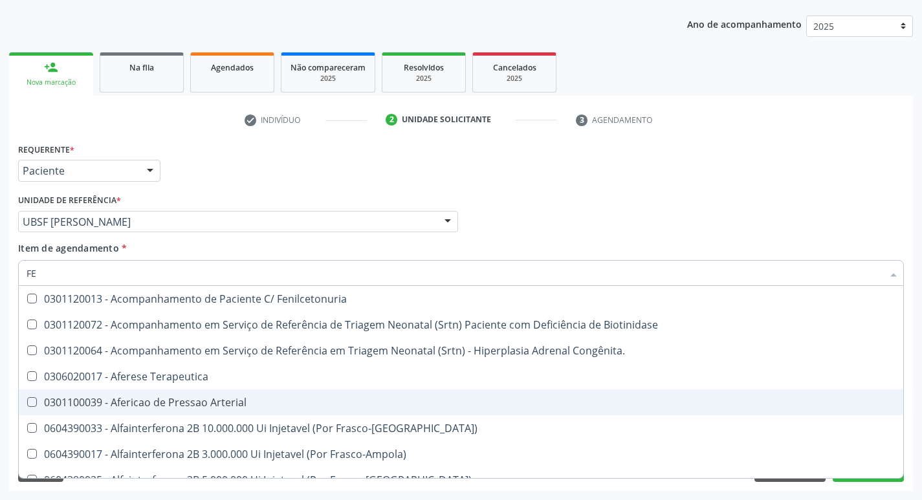
checkbox Primario "true"
checkbox Ferritina "false"
checkbox Serico "false"
type input "FERR"
checkbox Congênita\ "true"
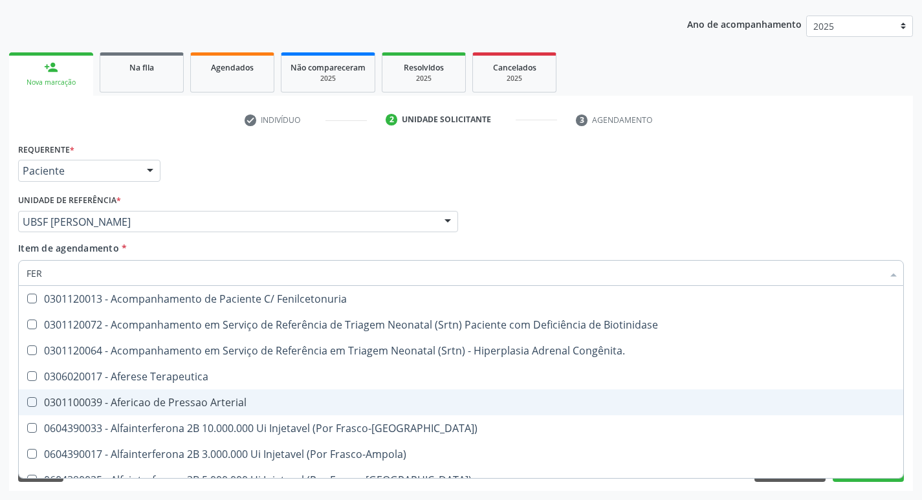
checkbox Terapeutica "true"
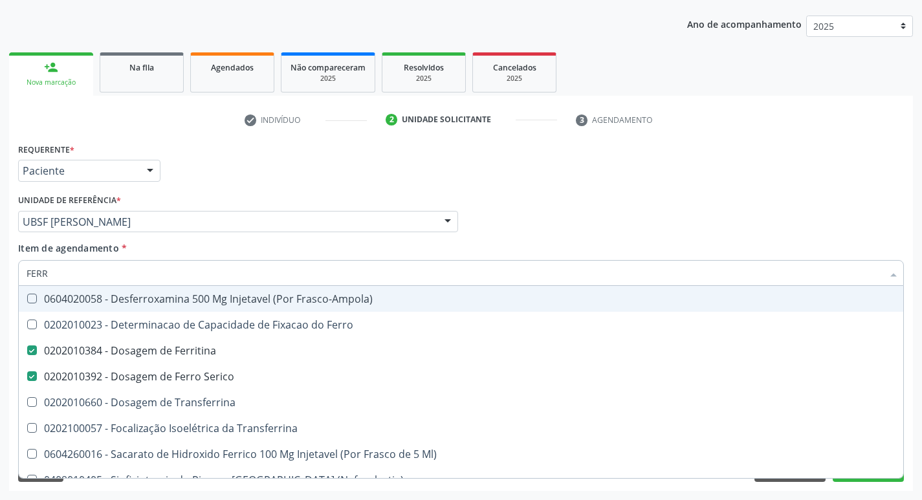
click at [827, 168] on div "Requerente * Paciente Profissional de Saúde Paciente Nenhum resultado encontrad…" at bounding box center [461, 165] width 892 height 50
checkbox Ferro "true"
checkbox Transferrina "true"
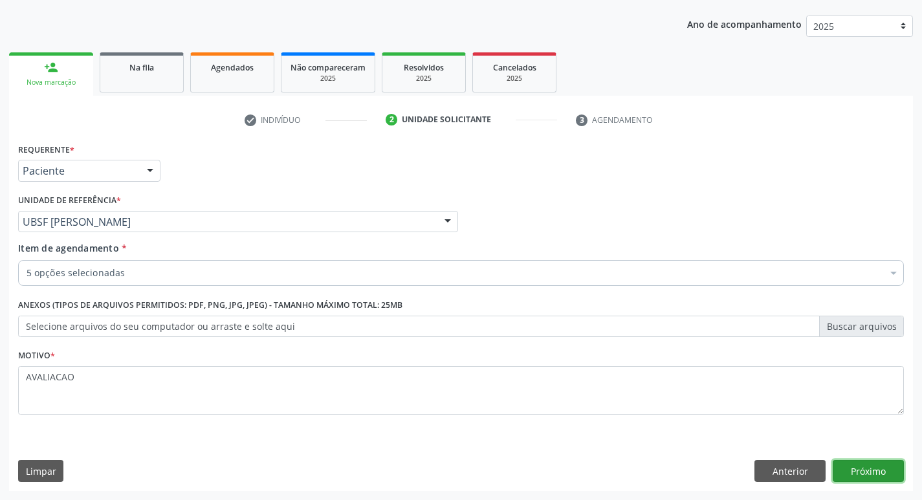
click at [876, 463] on button "Próximo" at bounding box center [868, 471] width 71 height 22
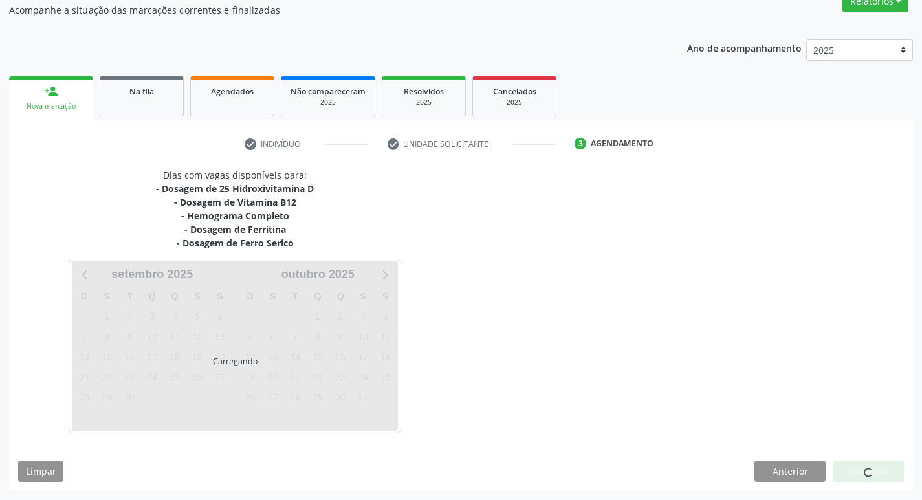
scroll to position [117, 0]
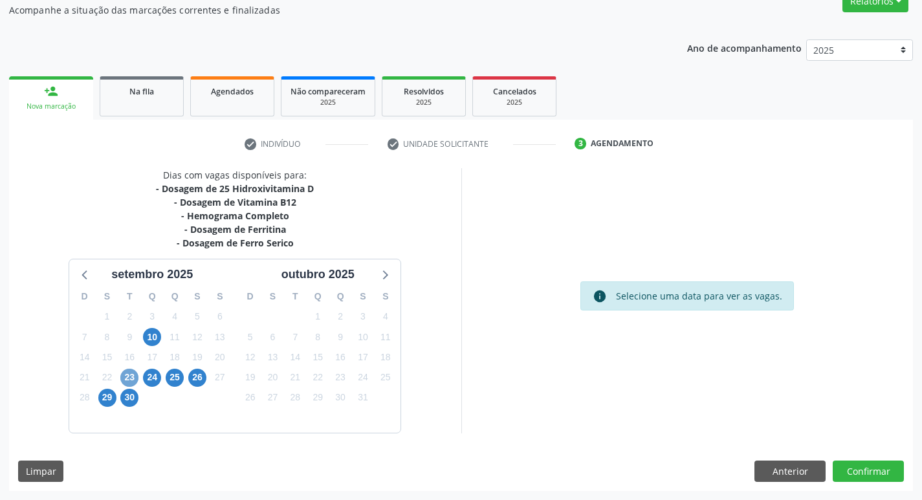
click at [133, 372] on span "23" at bounding box center [129, 378] width 18 height 18
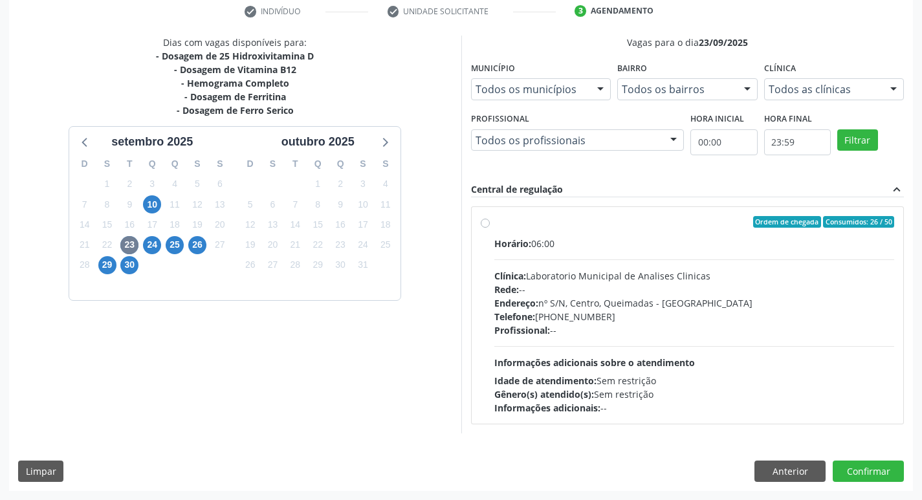
click at [689, 316] on div "Telefone: [PHONE_NUMBER]" at bounding box center [694, 317] width 400 height 14
click at [490, 228] on input "Ordem de chegada Consumidos: 26 / 50 Horário: 06:00 Clínica: Laboratorio Munici…" at bounding box center [485, 222] width 9 height 12
radio input "true"
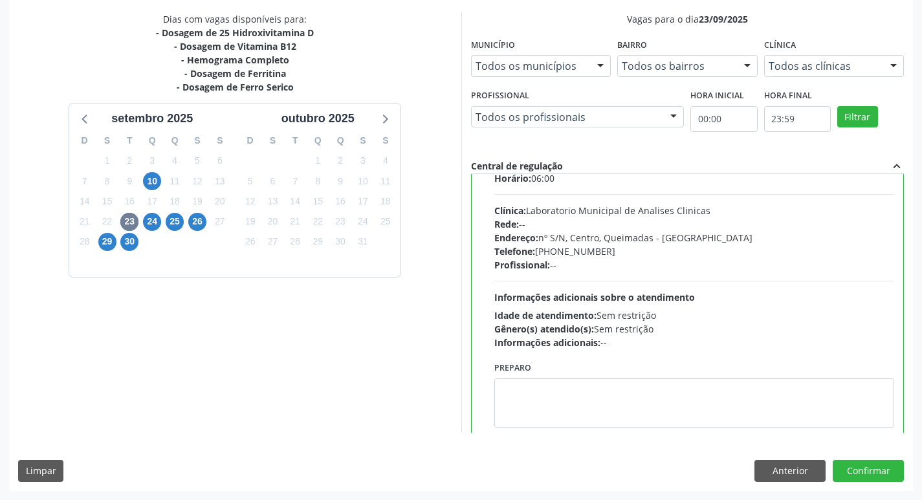
scroll to position [64, 0]
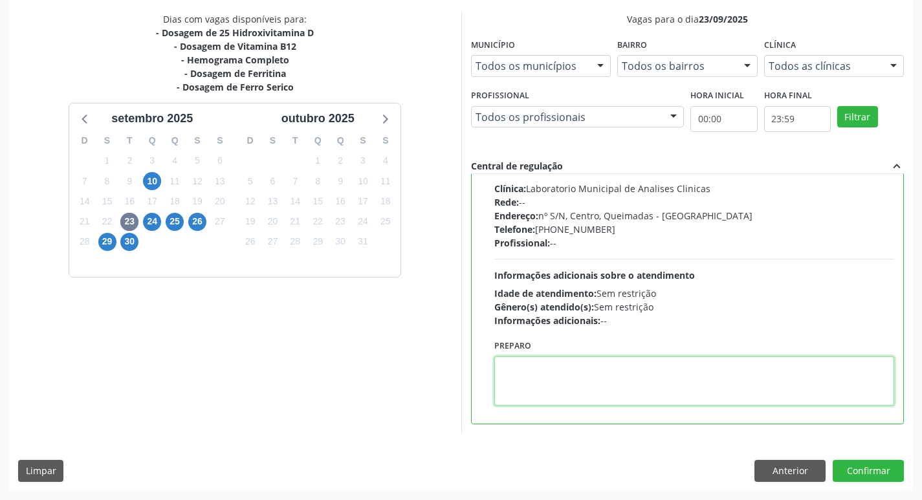
drag, startPoint x: 535, startPoint y: 375, endPoint x: 514, endPoint y: 384, distance: 22.9
click at [515, 384] on textarea at bounding box center [694, 380] width 400 height 49
paste textarea "IR EM [GEOGRAPHIC_DATA]"
type textarea "IR EM [GEOGRAPHIC_DATA]"
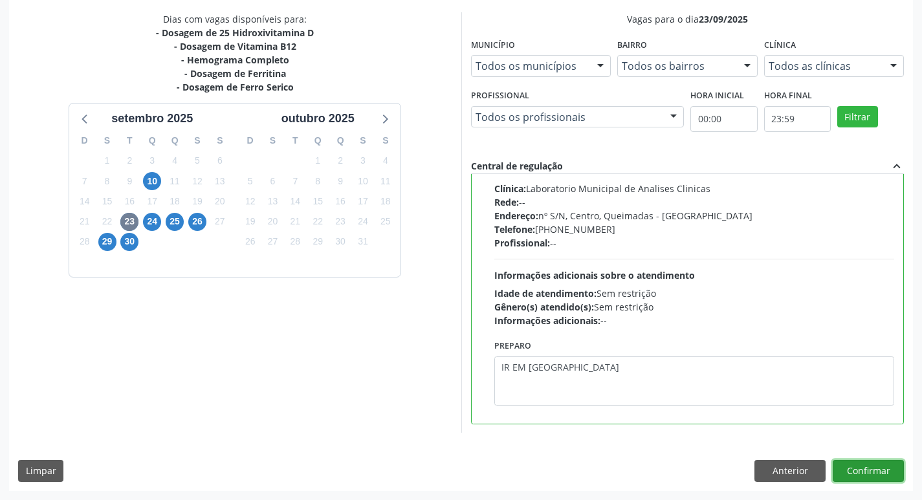
click at [865, 467] on button "Confirmar" at bounding box center [868, 471] width 71 height 22
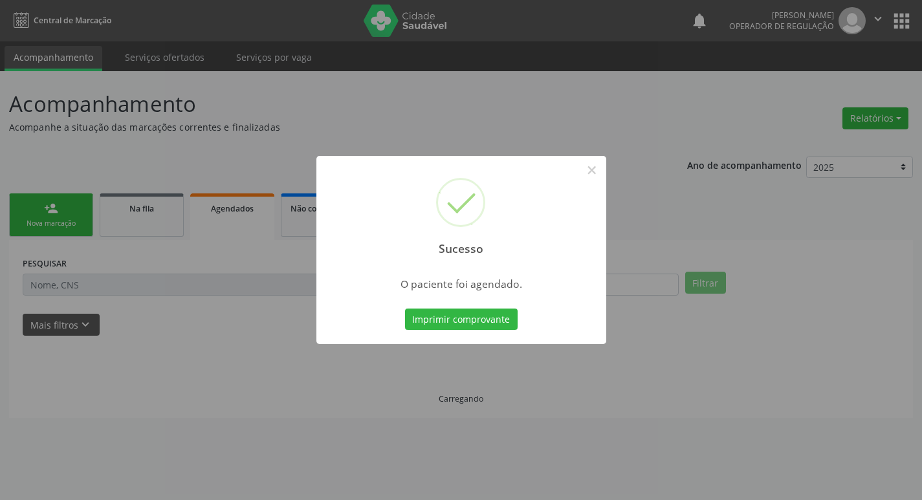
scroll to position [0, 0]
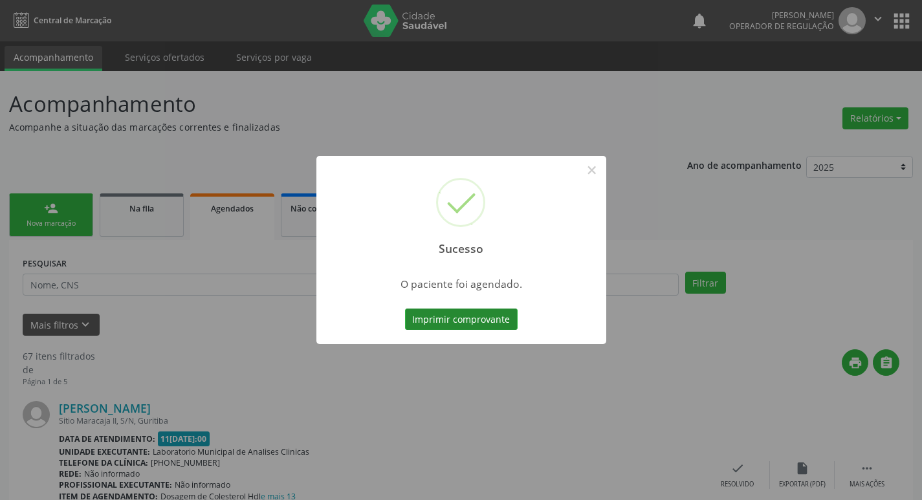
click at [430, 324] on button "Imprimir comprovante" at bounding box center [461, 320] width 113 height 22
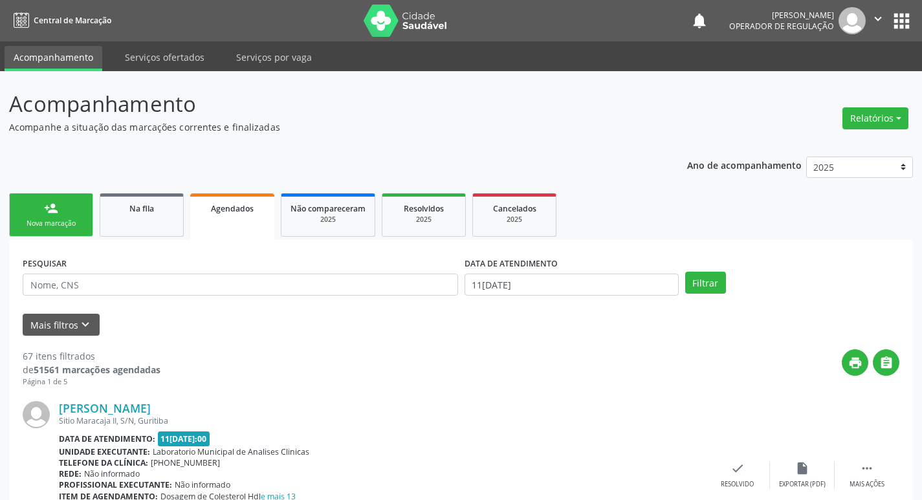
click at [904, 21] on button "apps" at bounding box center [901, 21] width 23 height 23
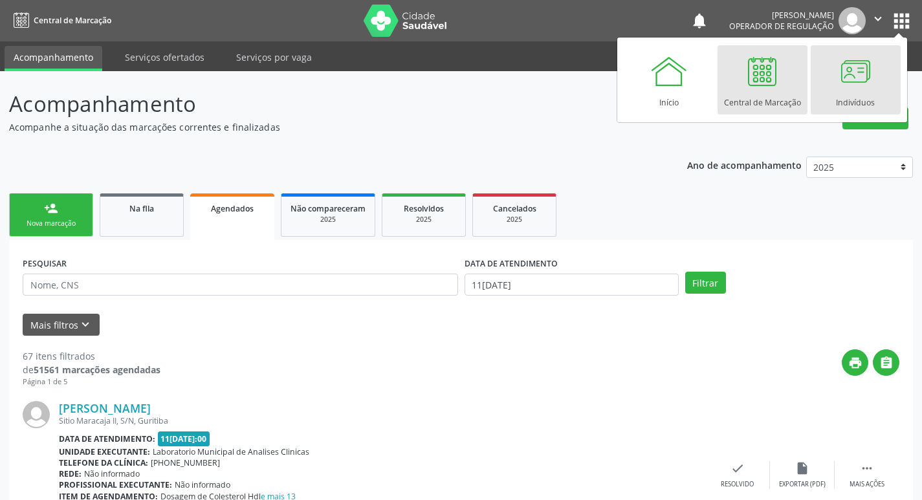
click at [863, 93] on div "Indivíduos" at bounding box center [855, 99] width 39 height 17
